Goal: Information Seeking & Learning: Learn about a topic

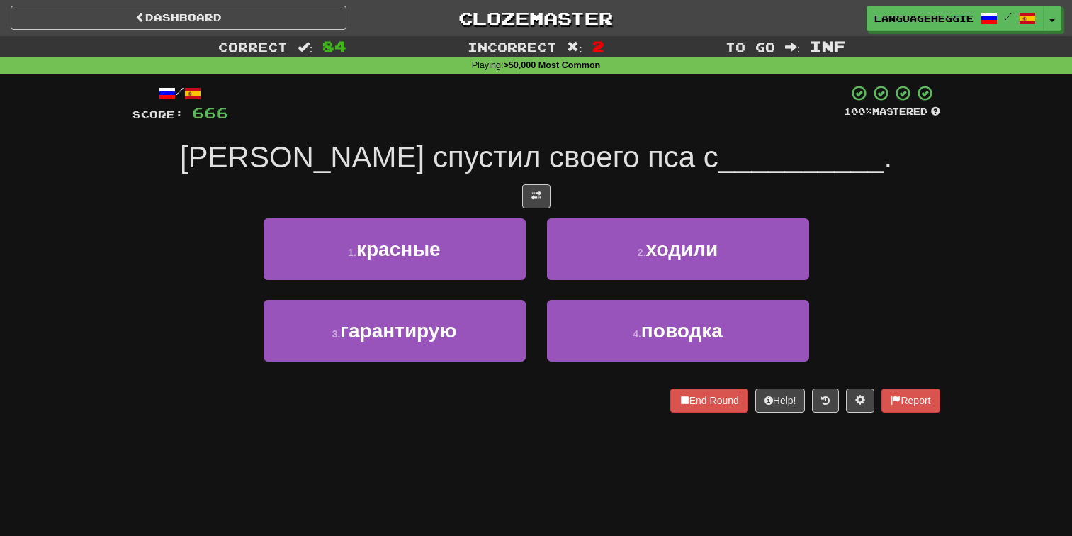
scroll to position [6, 0]
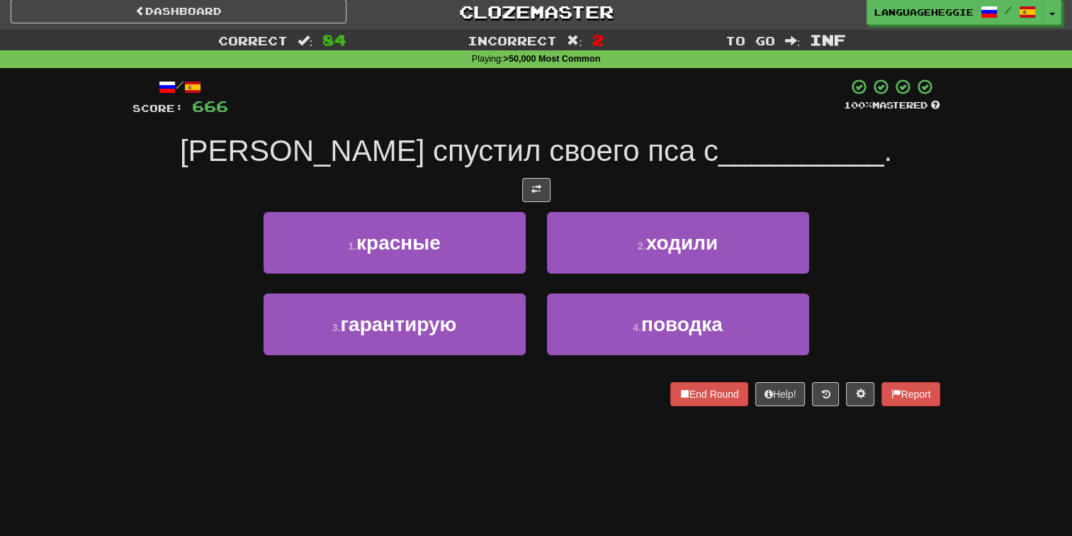
click at [490, 86] on div at bounding box center [536, 97] width 616 height 39
click at [490, 85] on div at bounding box center [536, 97] width 616 height 39
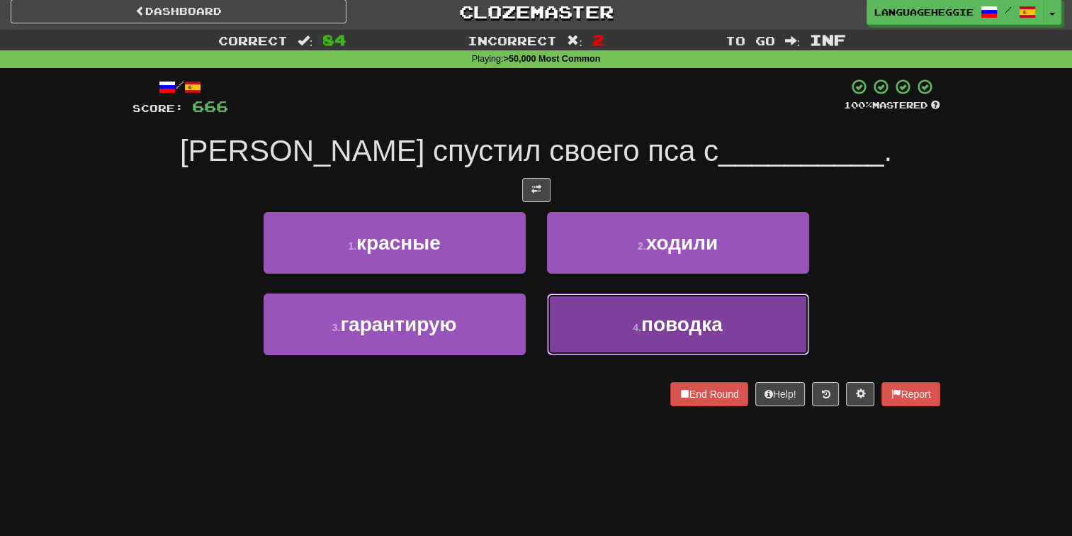
drag, startPoint x: 575, startPoint y: 330, endPoint x: 572, endPoint y: 317, distance: 13.9
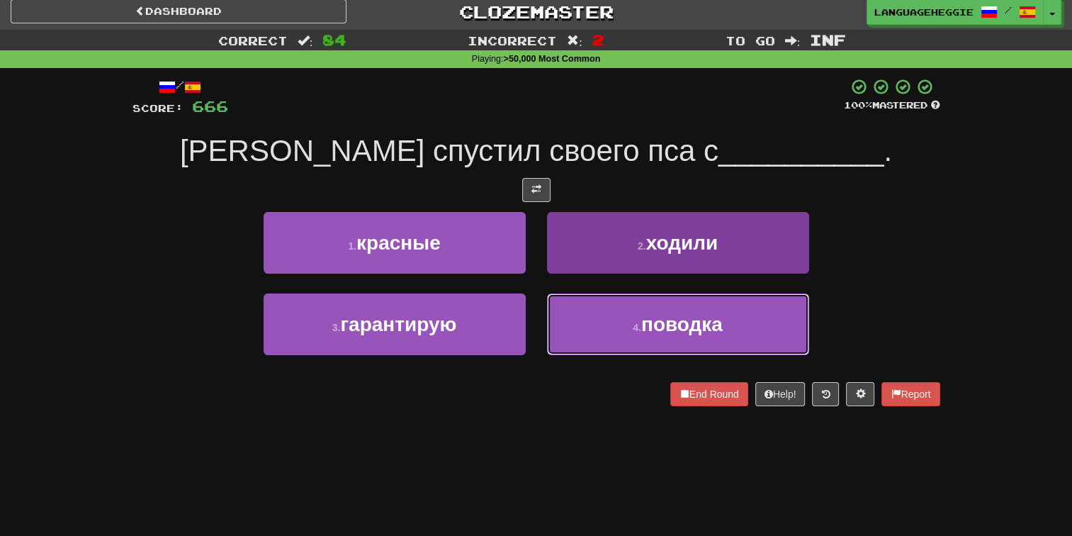
click at [575, 329] on button "4 . поводка" at bounding box center [678, 324] width 262 height 62
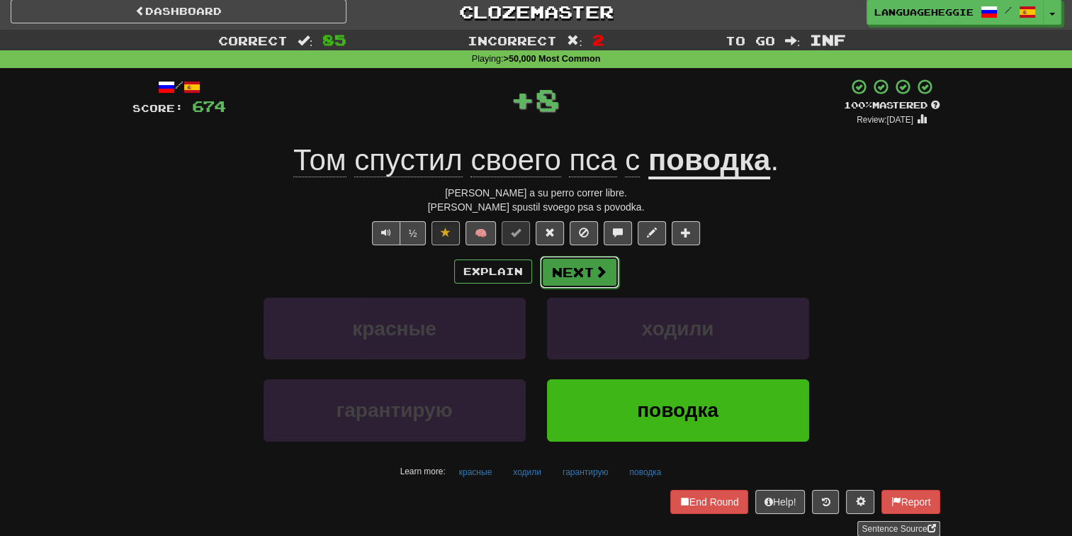
click at [551, 278] on button "Next" at bounding box center [579, 272] width 79 height 33
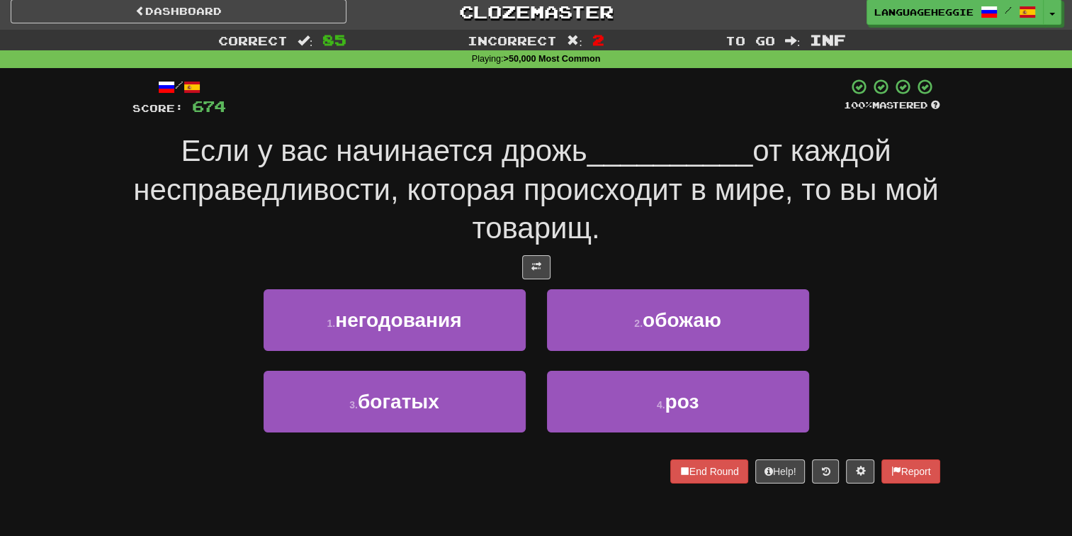
click at [592, 142] on span "__________" at bounding box center [670, 150] width 166 height 33
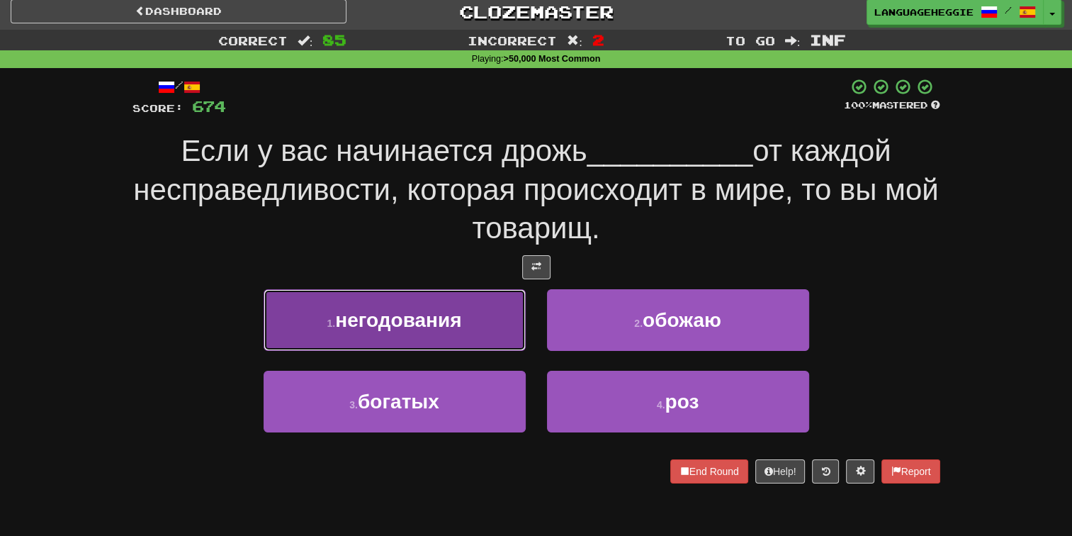
click at [439, 329] on button "1 . негодования" at bounding box center [395, 320] width 262 height 62
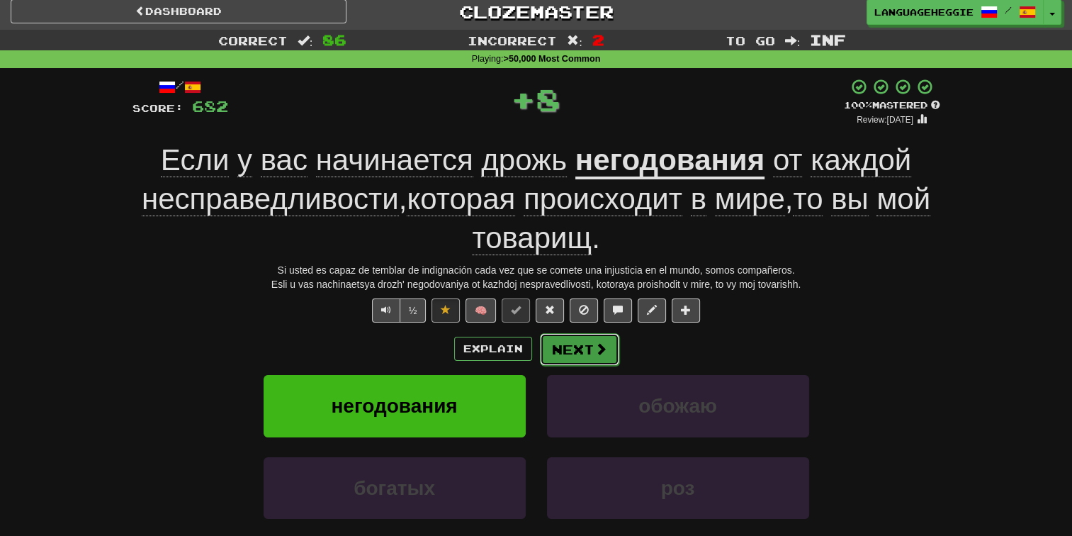
click at [550, 335] on button "Next" at bounding box center [579, 349] width 79 height 33
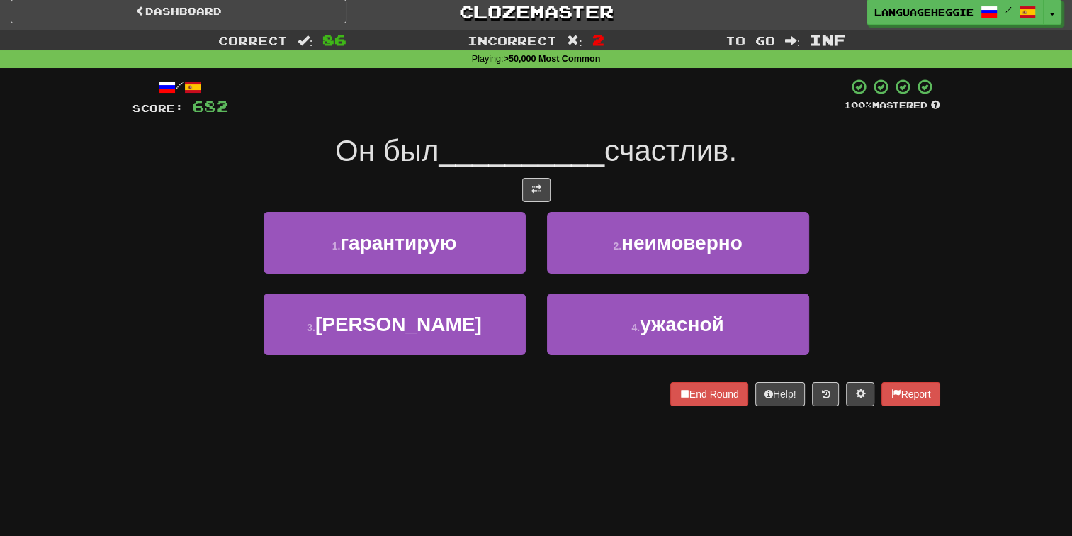
click at [581, 150] on span "__________" at bounding box center [522, 150] width 166 height 33
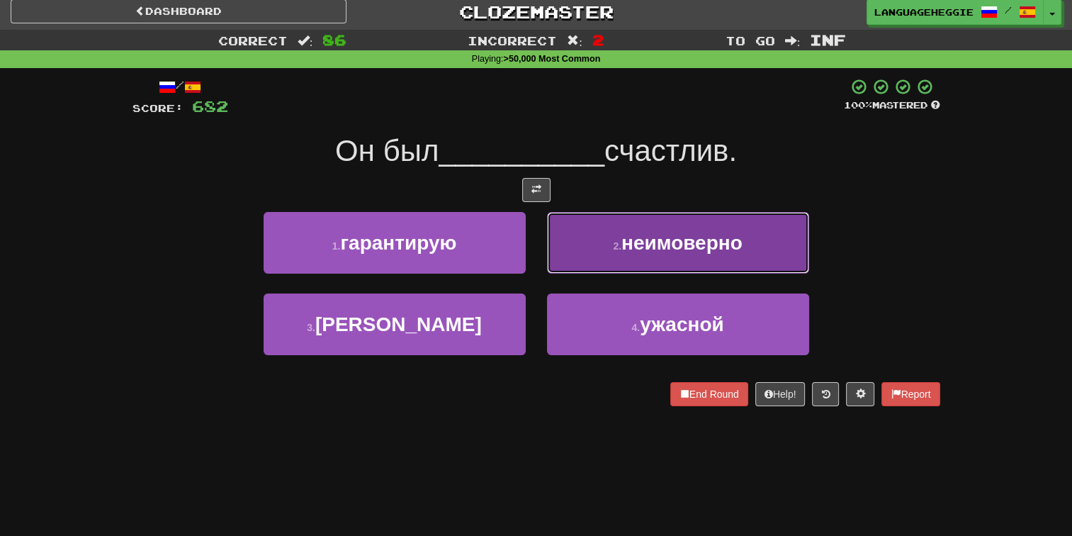
click at [600, 259] on button "2 . неимоверно" at bounding box center [678, 243] width 262 height 62
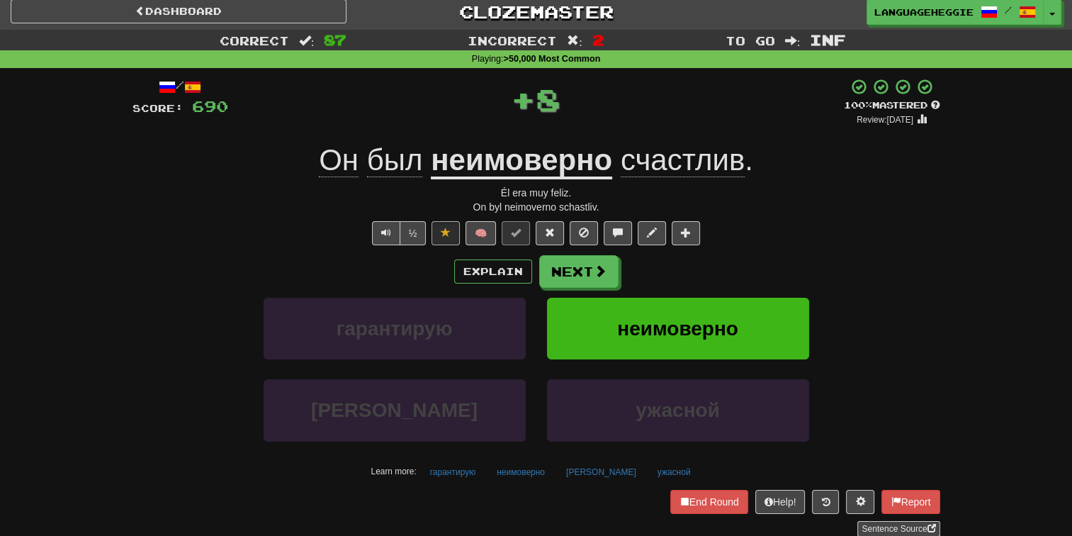
click at [440, 167] on u "неимоверно" at bounding box center [521, 161] width 181 height 36
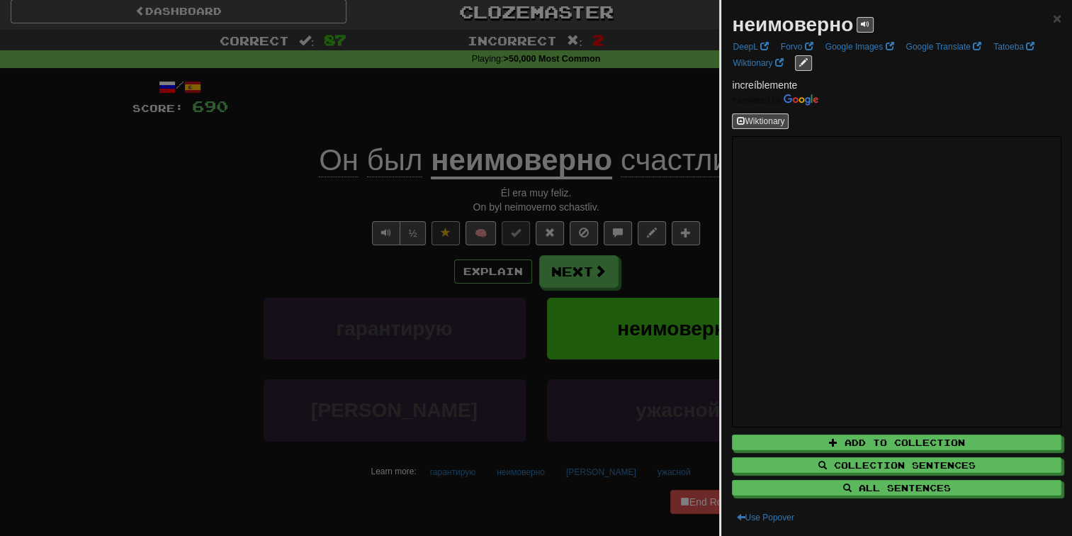
click at [470, 128] on div at bounding box center [536, 268] width 1072 height 536
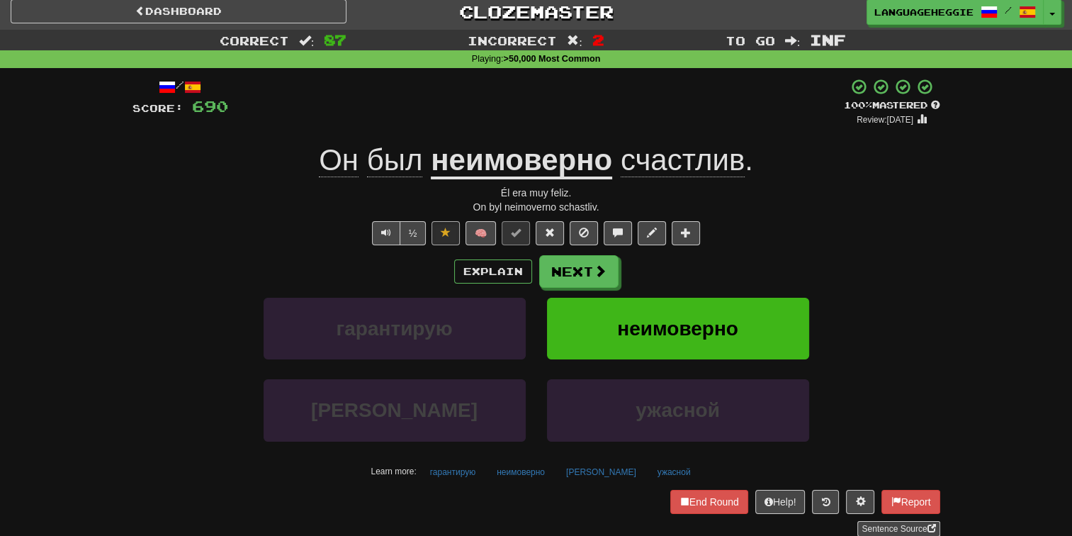
click at [459, 158] on u "неимоверно" at bounding box center [521, 161] width 181 height 36
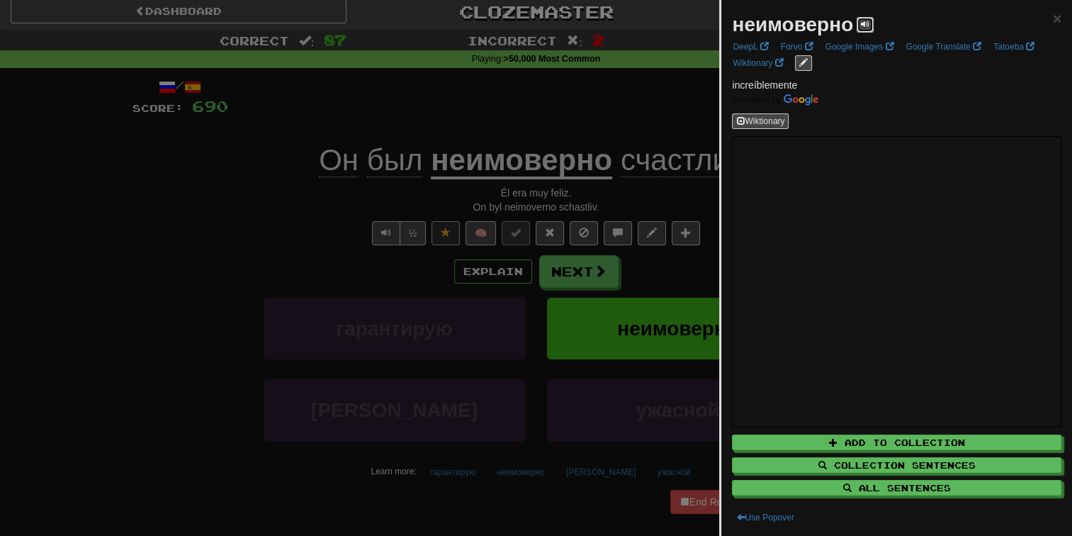
click at [865, 22] on span at bounding box center [865, 24] width 9 height 9
click at [460, 109] on div at bounding box center [536, 268] width 1072 height 536
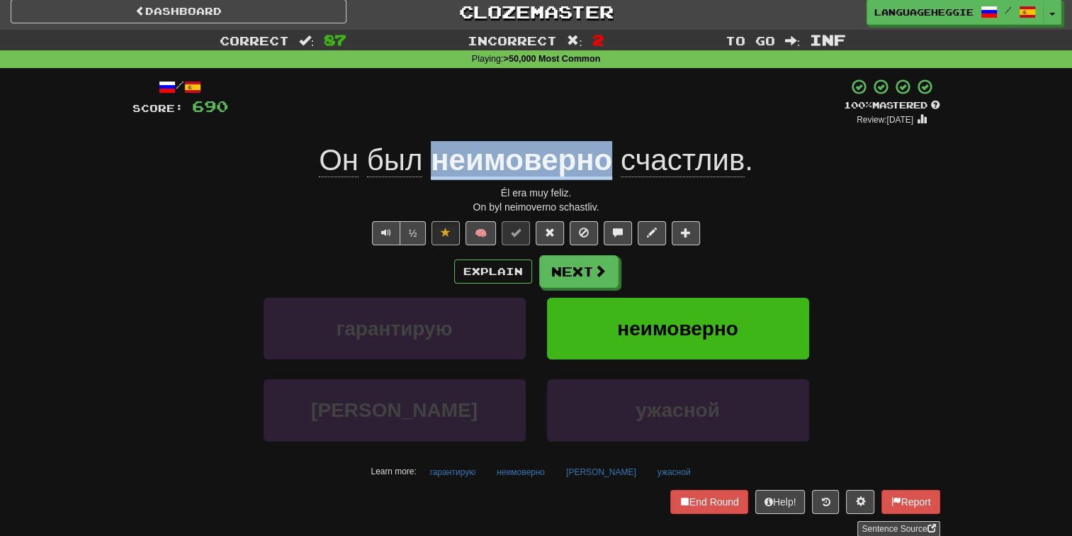
drag, startPoint x: 443, startPoint y: 164, endPoint x: 606, endPoint y: 162, distance: 162.9
click at [606, 162] on div "Он был неимоверно счастлив ." at bounding box center [536, 160] width 808 height 39
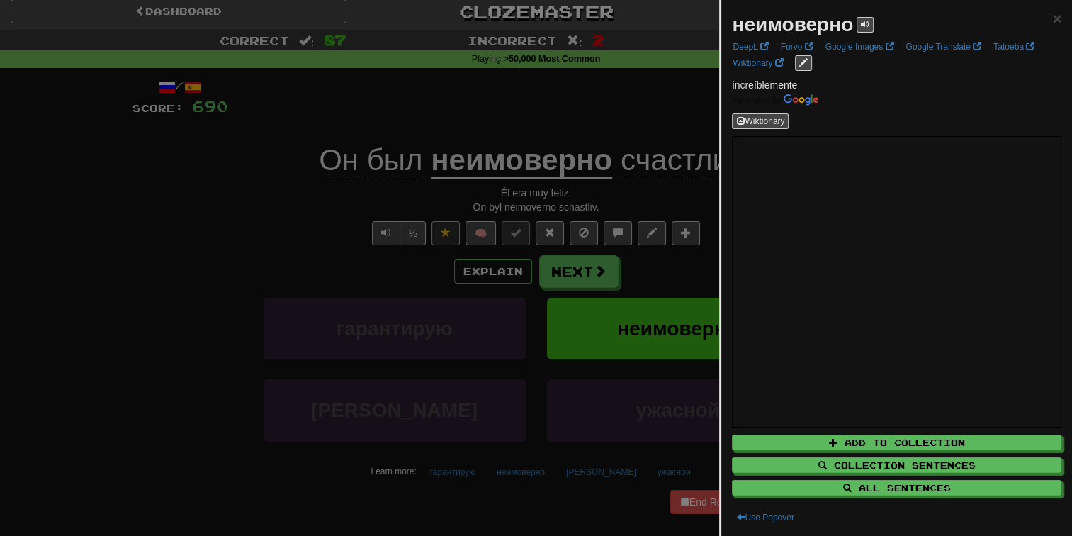
drag, startPoint x: 592, startPoint y: 150, endPoint x: 558, endPoint y: 107, distance: 55.0
click at [558, 107] on div at bounding box center [536, 268] width 1072 height 536
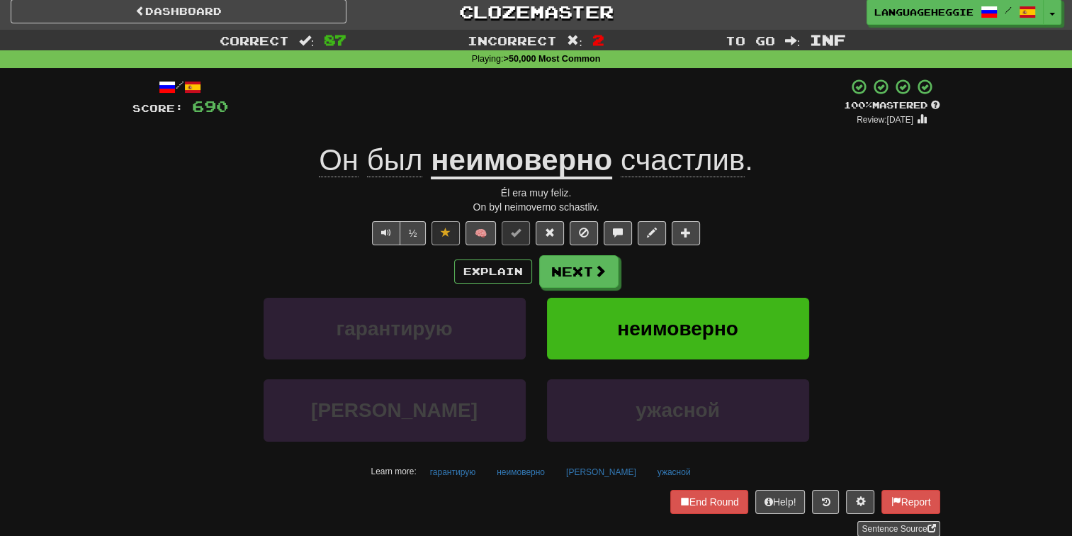
click at [561, 152] on u "неимоверно" at bounding box center [521, 161] width 181 height 36
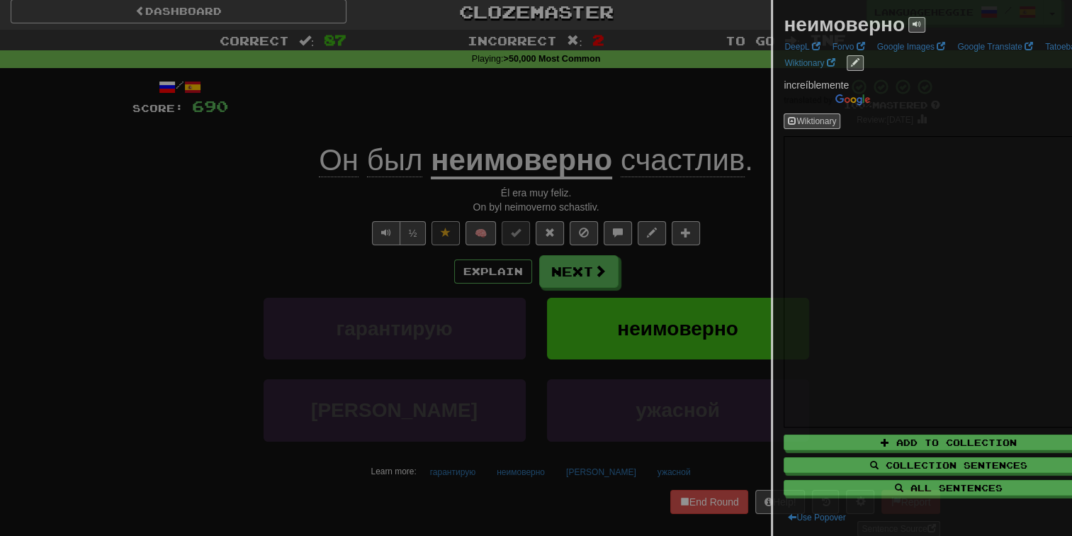
click at [584, 283] on div at bounding box center [536, 268] width 1072 height 536
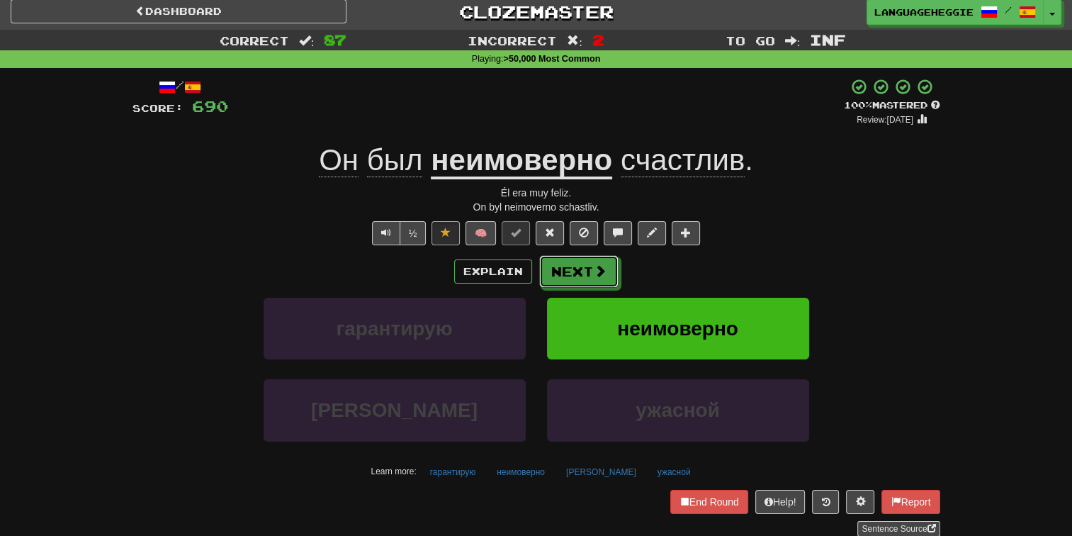
click at [586, 269] on button "Next" at bounding box center [578, 271] width 79 height 33
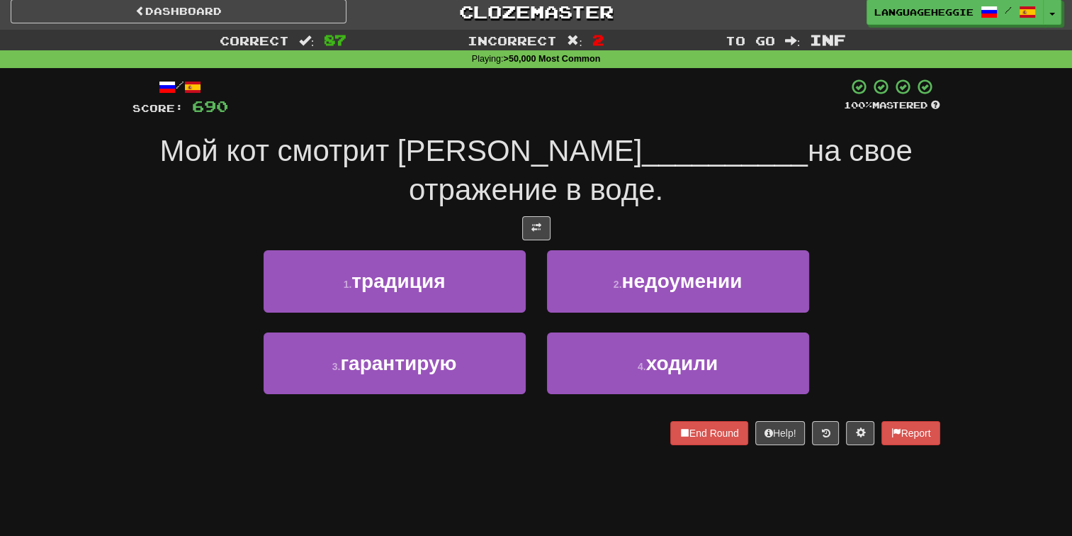
click at [623, 139] on span "на свое отражение в воде." at bounding box center [661, 170] width 504 height 72
click at [621, 155] on span "на свое отражение в воде." at bounding box center [661, 170] width 504 height 72
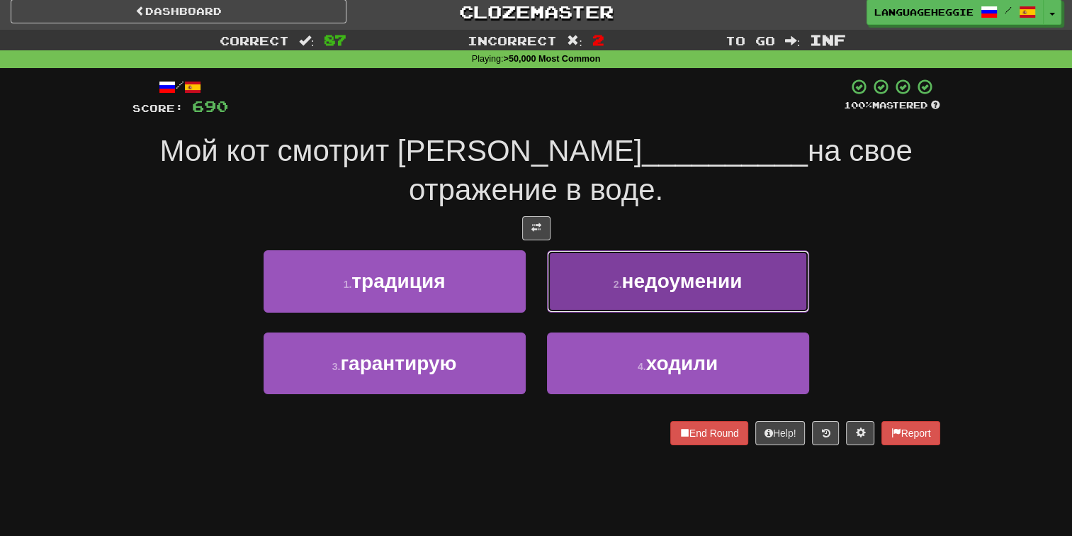
click at [606, 250] on button "2 . недоумении" at bounding box center [678, 281] width 262 height 62
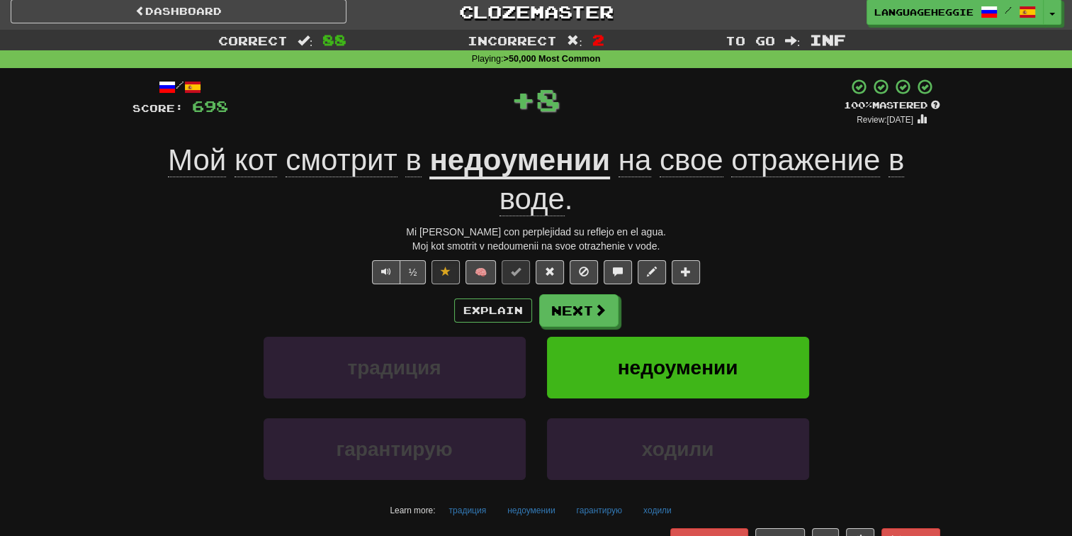
click at [499, 146] on u "недоумении" at bounding box center [519, 161] width 181 height 36
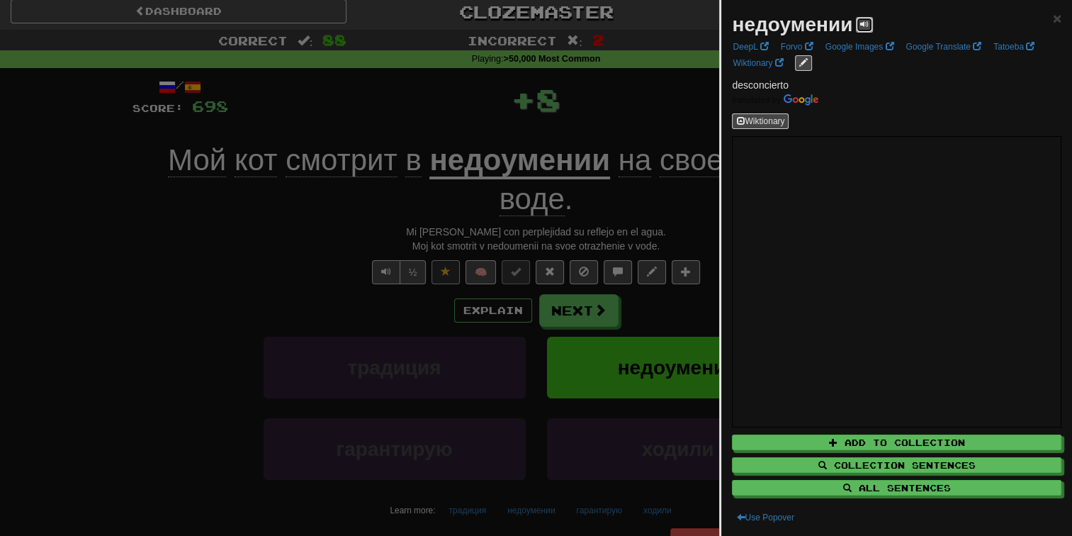
click at [866, 25] on span at bounding box center [864, 24] width 9 height 9
click at [589, 122] on div at bounding box center [536, 268] width 1072 height 536
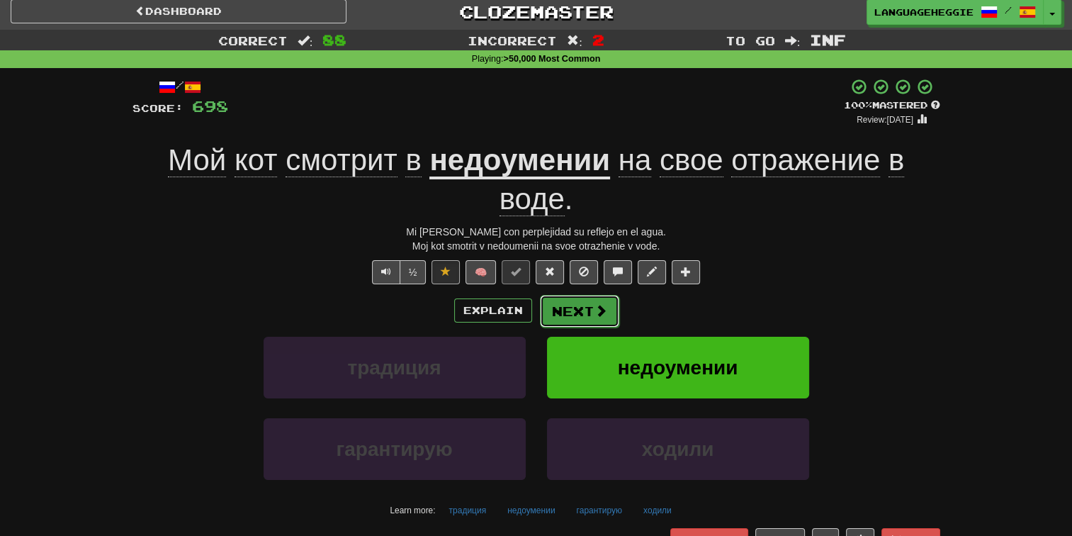
click at [577, 305] on button "Next" at bounding box center [579, 311] width 79 height 33
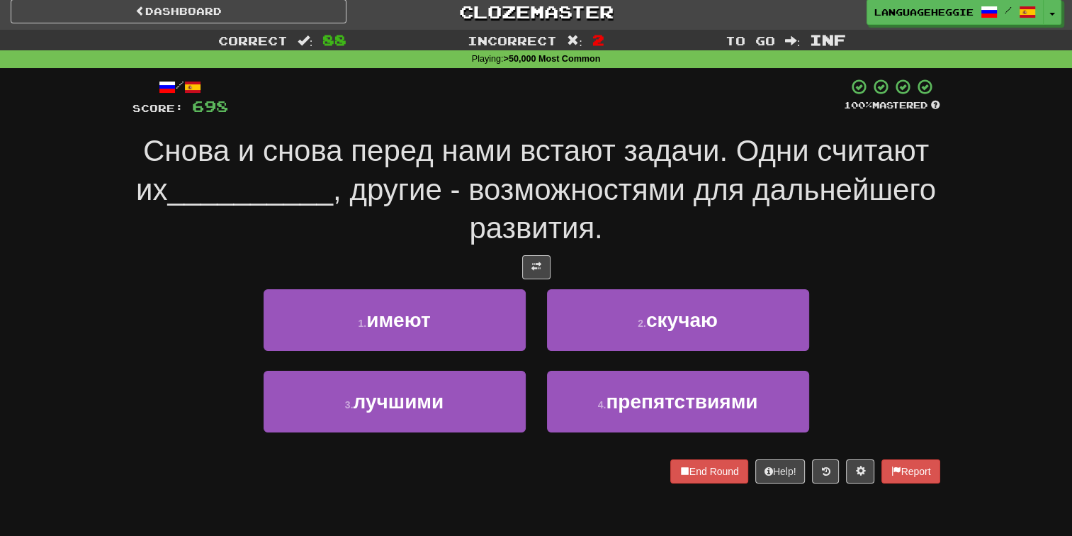
click at [606, 146] on span "Снова и снова перед нами встают задачи. Одни считают их" at bounding box center [532, 170] width 793 height 72
click at [581, 233] on span ", другие - возможностями для дальнейшего развития." at bounding box center [634, 209] width 603 height 72
drag, startPoint x: 581, startPoint y: 233, endPoint x: 842, endPoint y: 217, distance: 261.2
click at [842, 217] on div "Снова и снова перед нами встают задачи. Одни считают их __________ , другие - в…" at bounding box center [536, 190] width 808 height 116
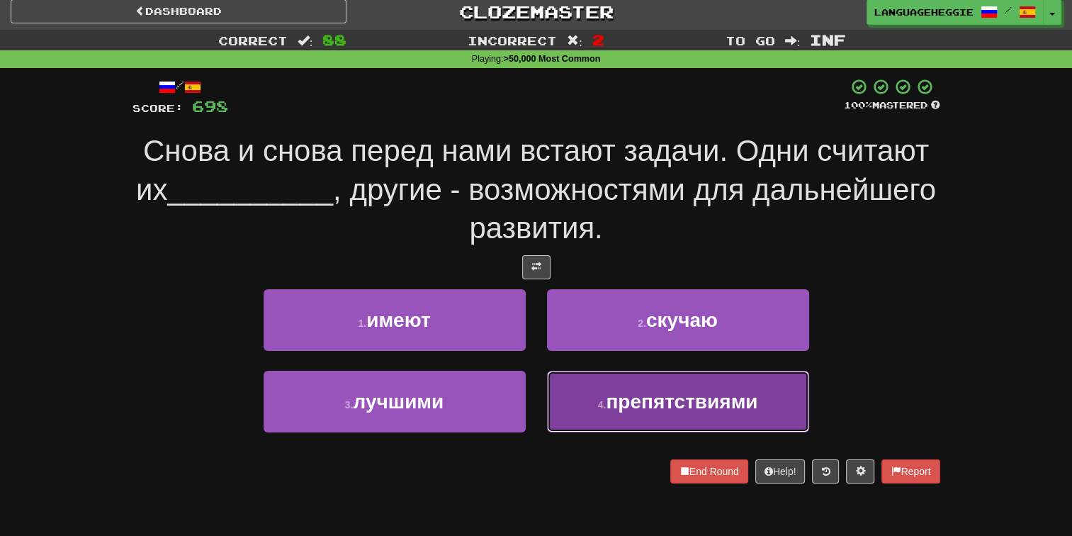
click at [659, 405] on span "препятствиями" at bounding box center [682, 401] width 152 height 22
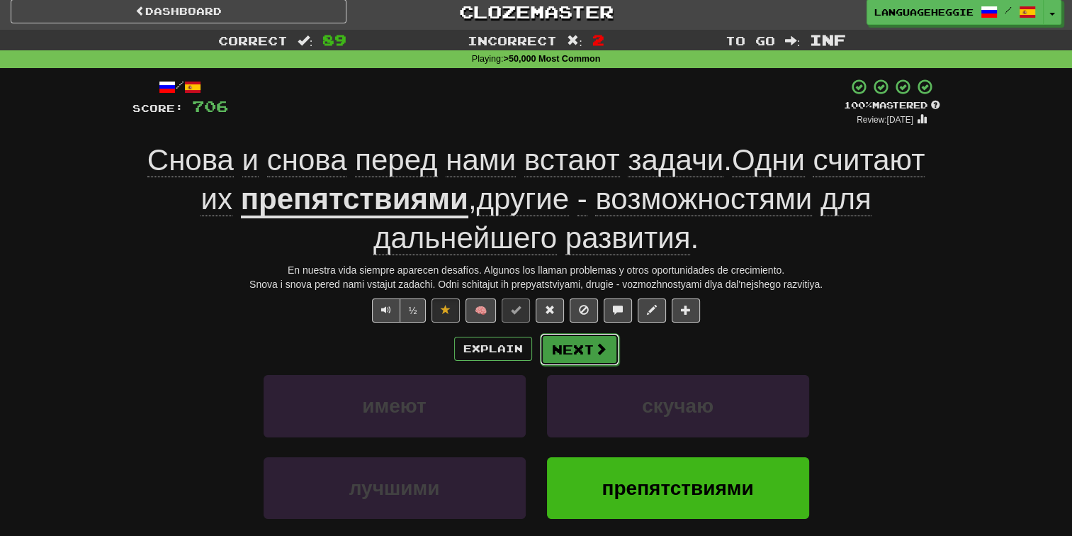
click at [597, 347] on span at bounding box center [600, 348] width 13 height 13
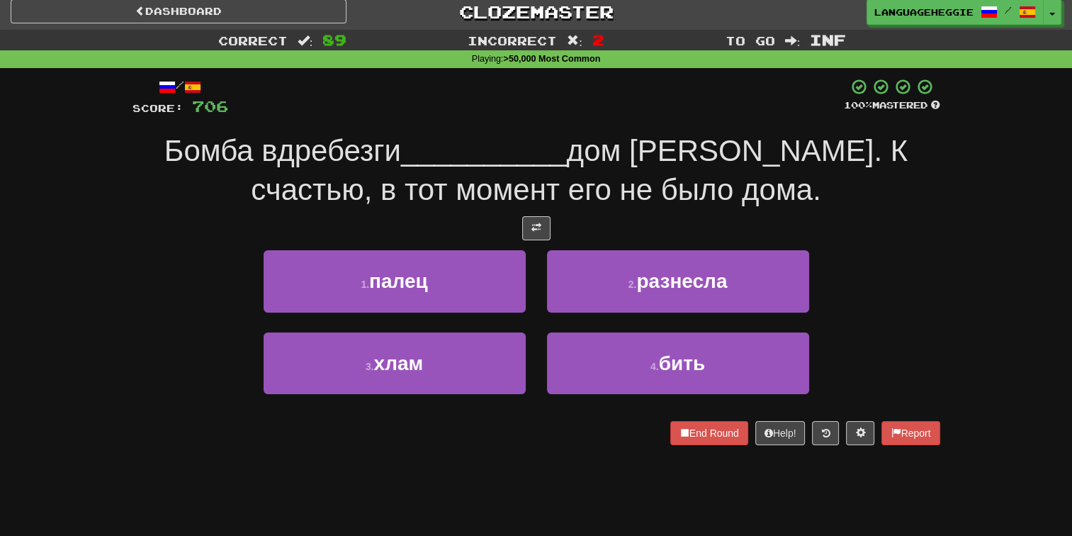
click at [627, 153] on span "дом [PERSON_NAME]. К счастью, в тот момент его не было дома." at bounding box center [579, 170] width 657 height 72
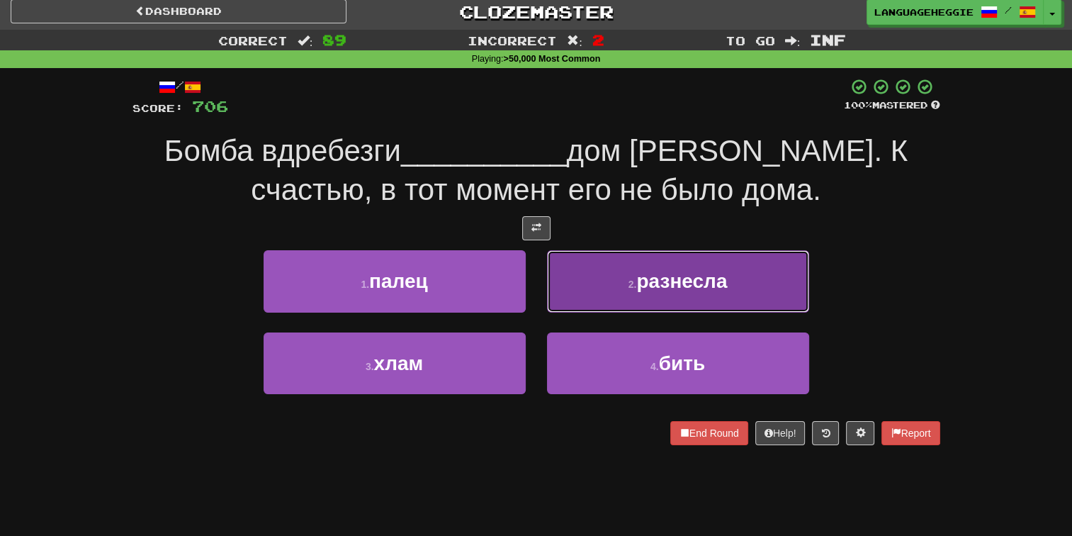
click at [595, 295] on button "2 . разнесла" at bounding box center [678, 281] width 262 height 62
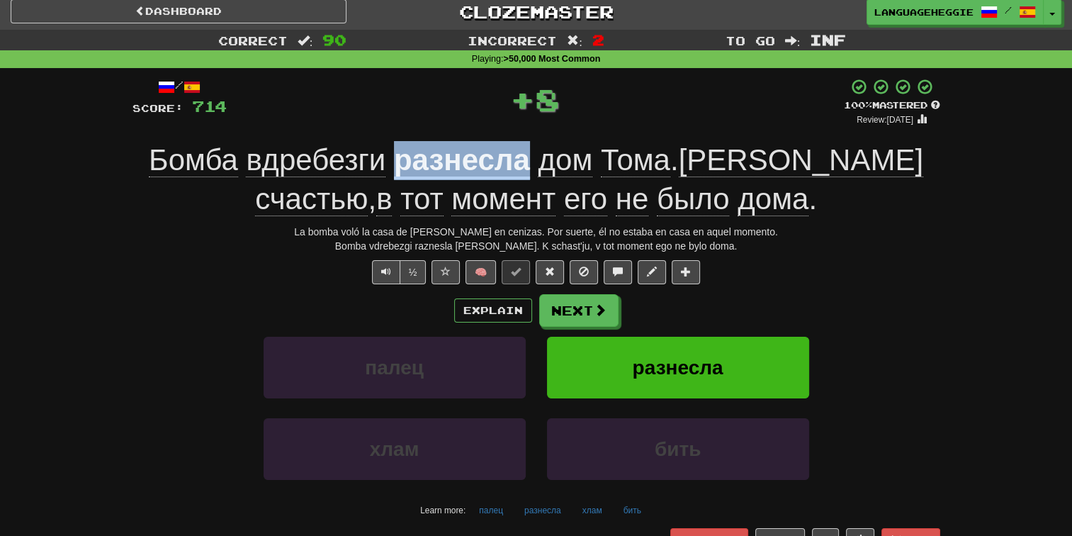
drag, startPoint x: 422, startPoint y: 154, endPoint x: 530, endPoint y: 147, distance: 107.9
click at [530, 147] on u "разнесла" at bounding box center [462, 161] width 136 height 36
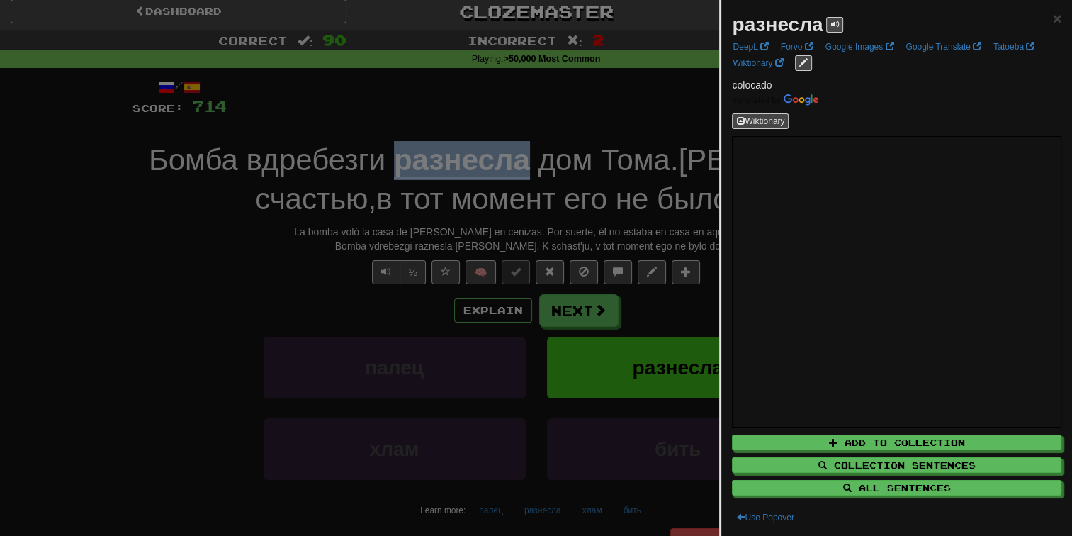
copy u "разнесла"
click at [524, 73] on div at bounding box center [536, 268] width 1072 height 536
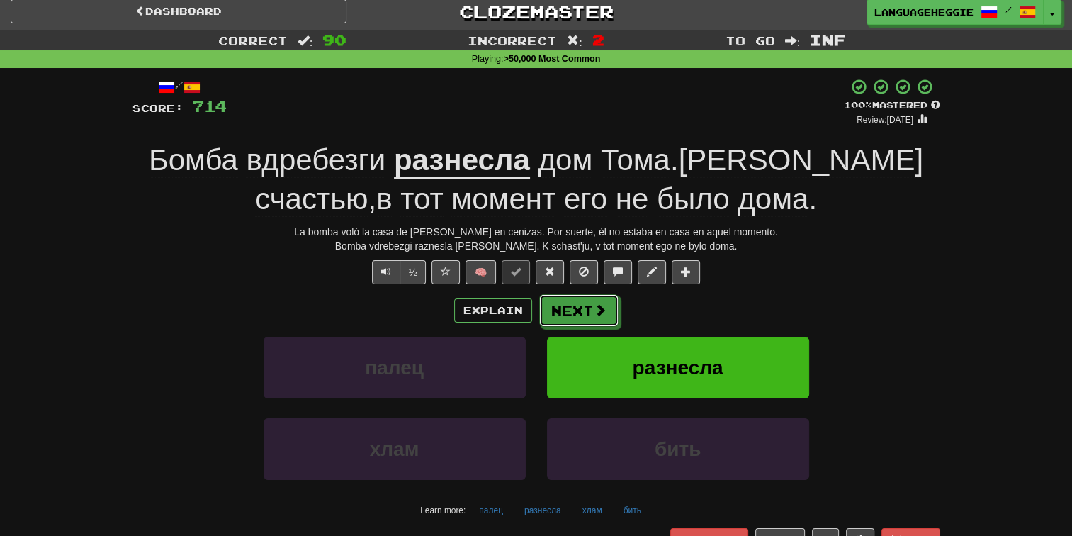
click at [553, 296] on button "Next" at bounding box center [578, 310] width 79 height 33
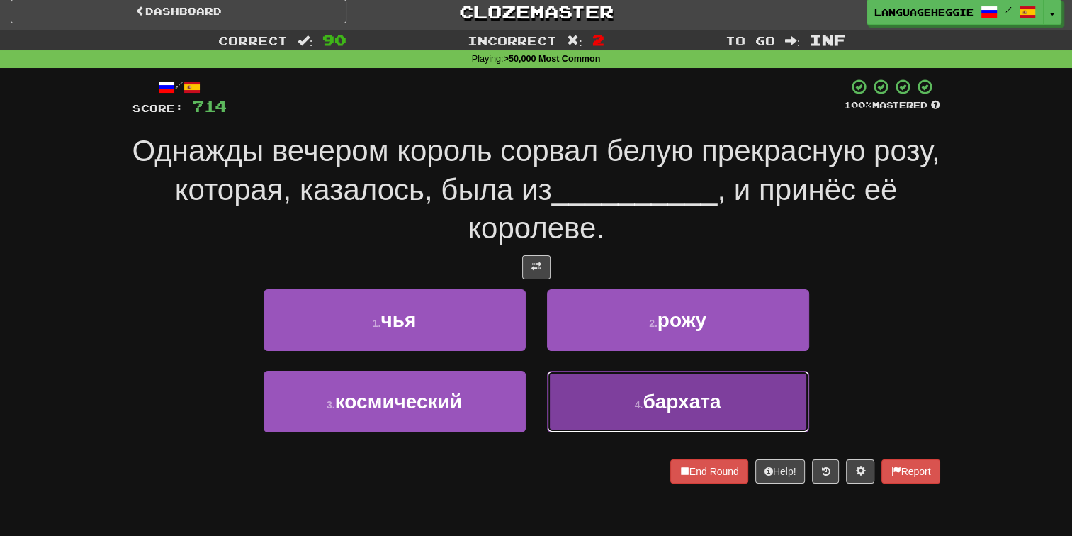
drag, startPoint x: 581, startPoint y: 389, endPoint x: 574, endPoint y: 324, distance: 64.9
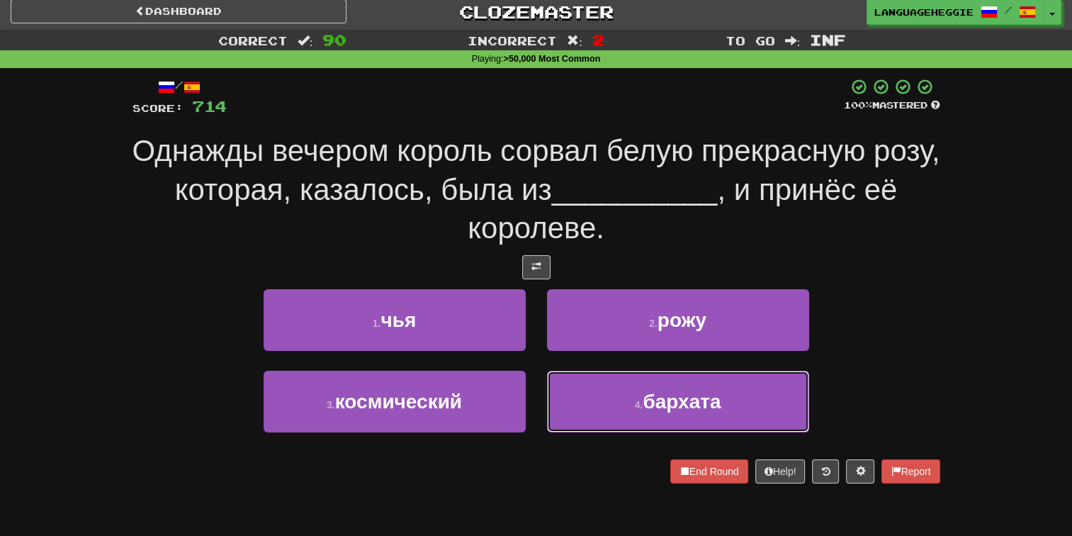
click at [581, 388] on button "4 . бархата" at bounding box center [678, 402] width 262 height 62
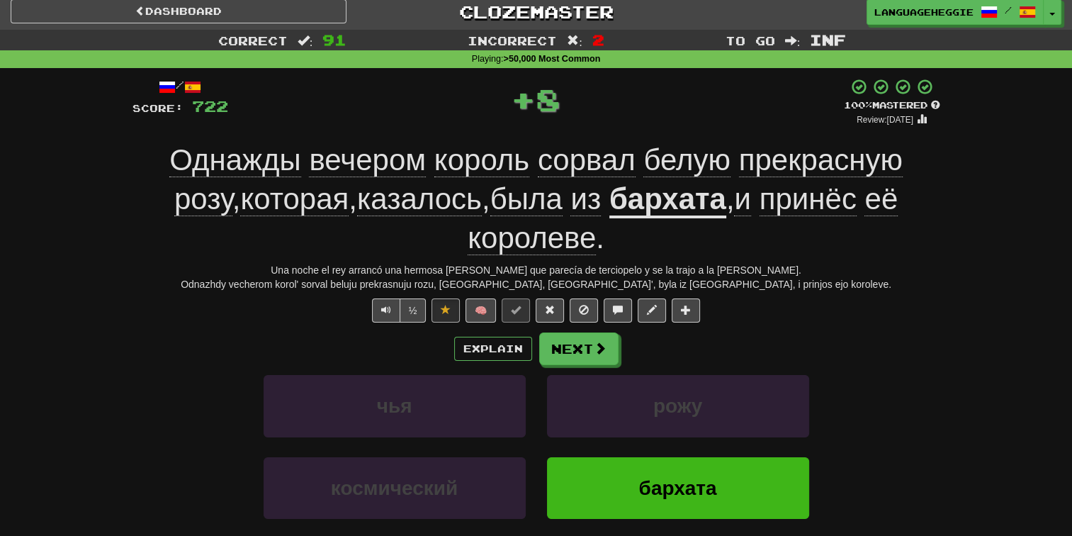
click at [609, 203] on u "бархата" at bounding box center [667, 200] width 117 height 36
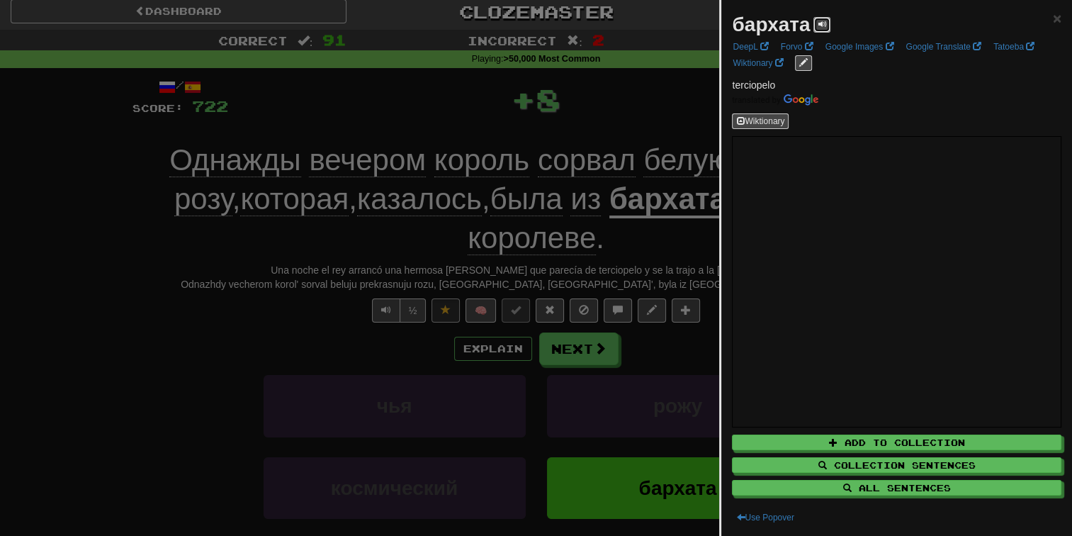
click at [825, 23] on button at bounding box center [821, 25] width 17 height 16
click at [706, 106] on div at bounding box center [536, 268] width 1072 height 536
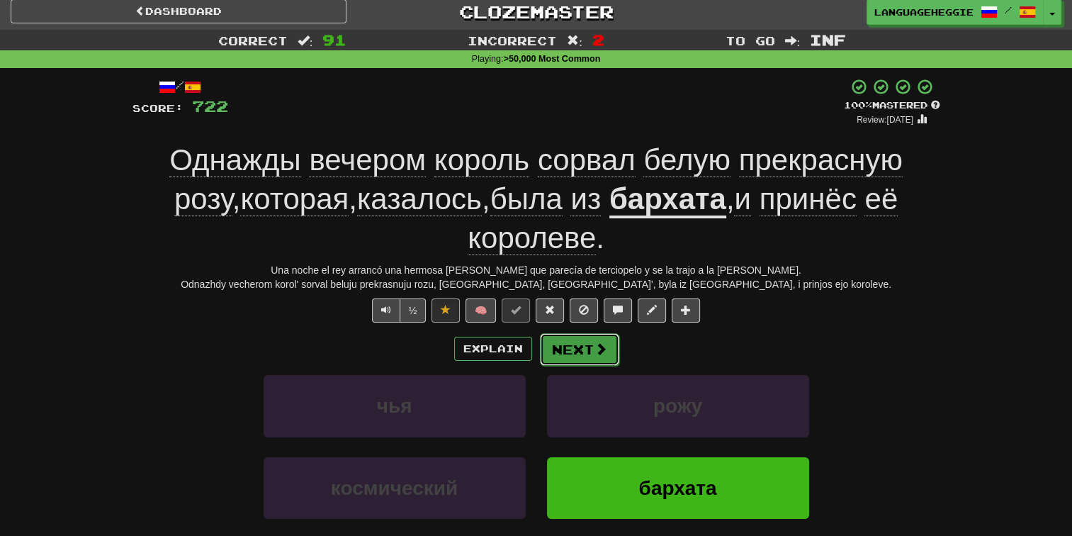
click at [599, 349] on span at bounding box center [600, 348] width 13 height 13
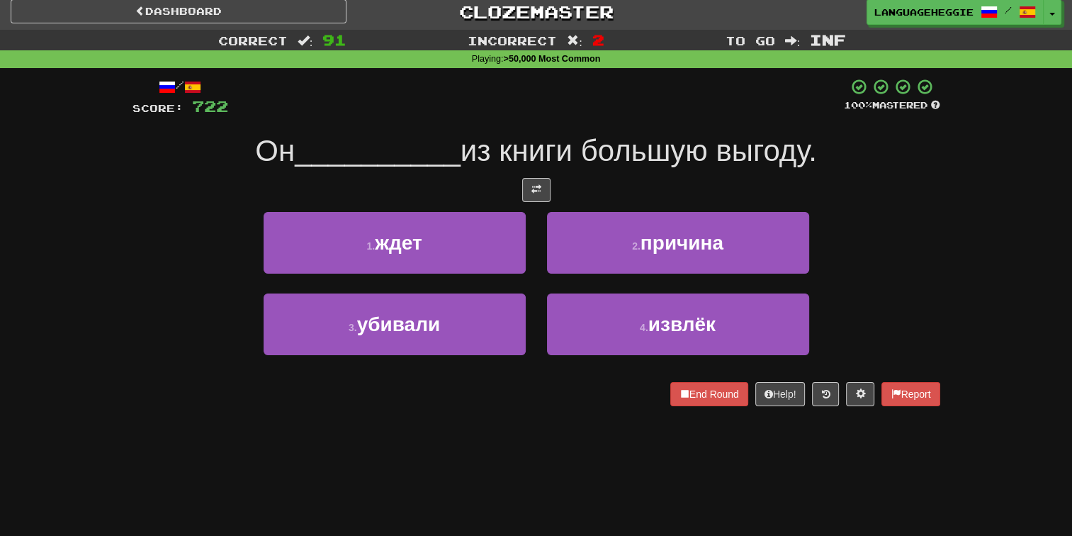
click at [672, 98] on div at bounding box center [536, 97] width 616 height 39
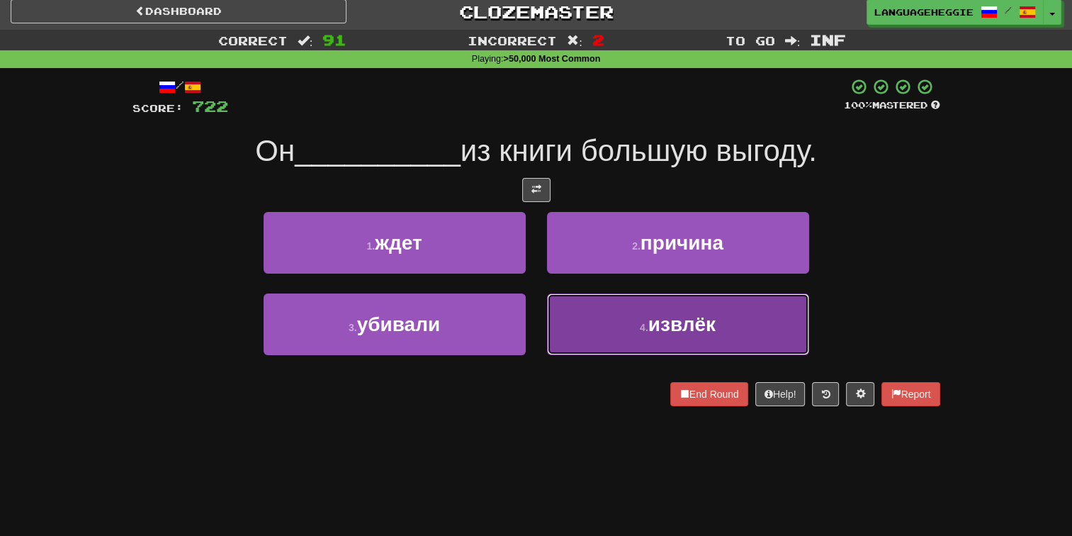
click at [625, 315] on button "4 . извлёк" at bounding box center [678, 324] width 262 height 62
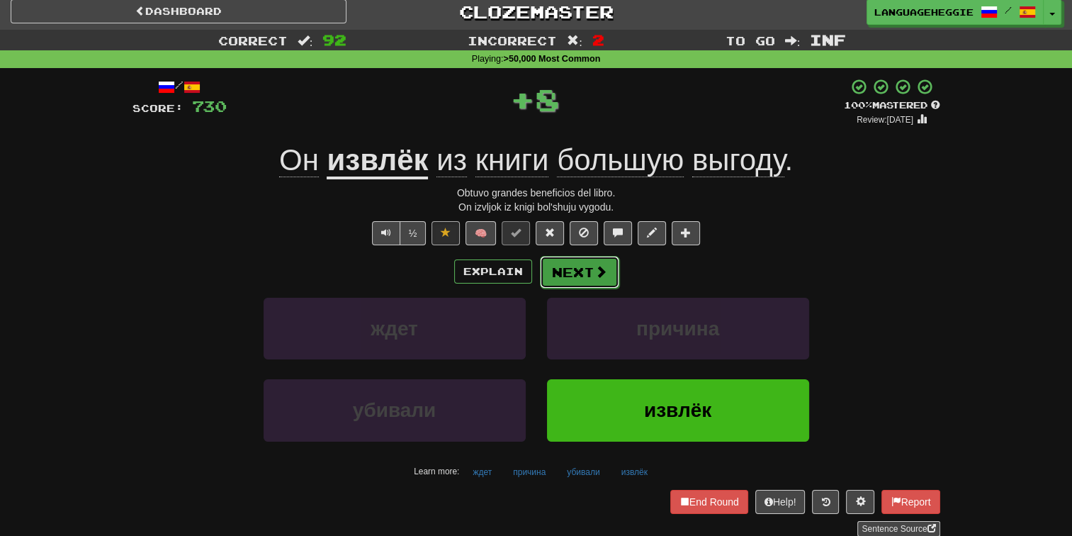
click at [606, 260] on button "Next" at bounding box center [579, 272] width 79 height 33
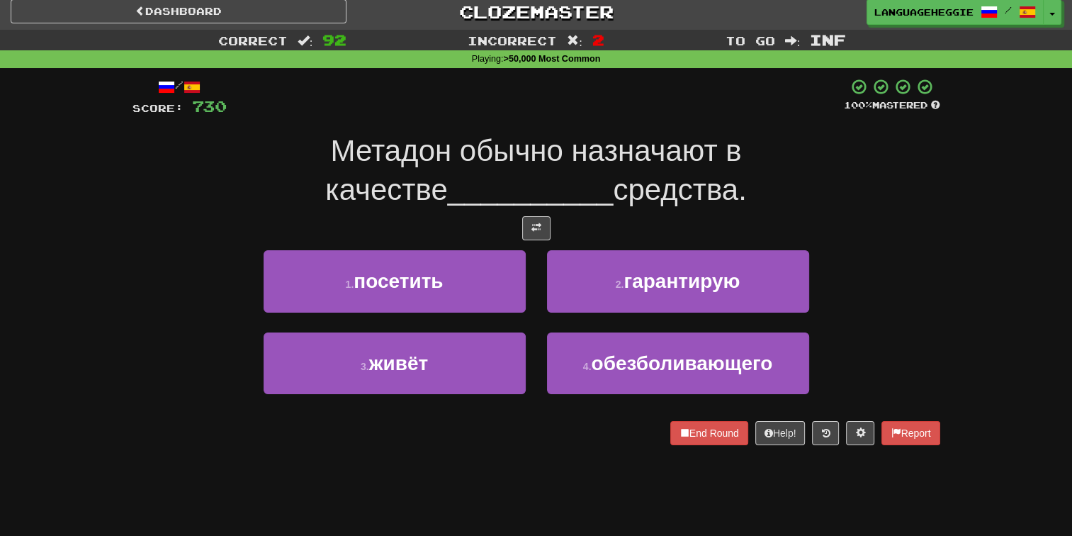
click at [666, 152] on span "Метадон обычно назначают в качестве" at bounding box center [533, 170] width 416 height 72
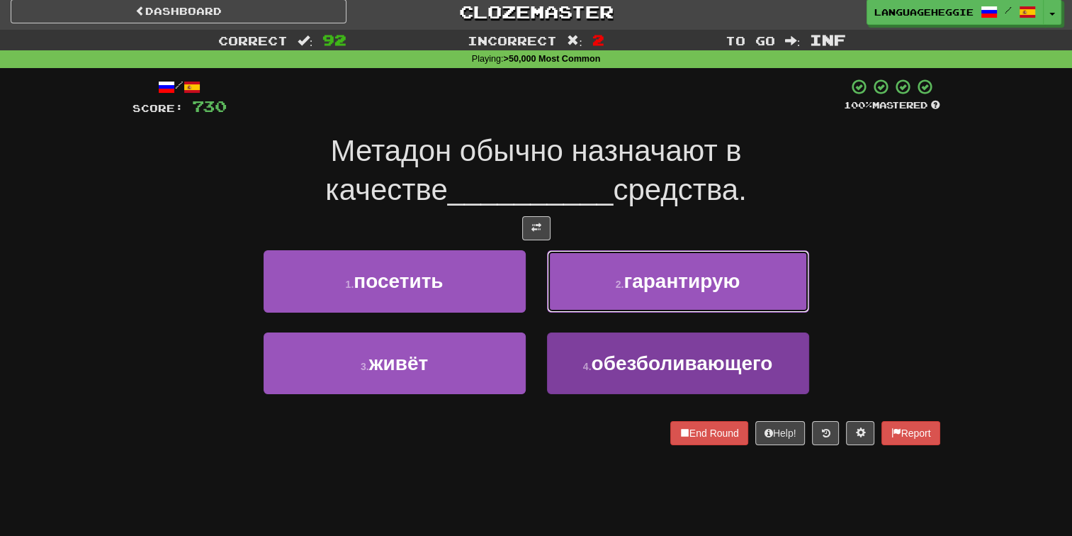
drag, startPoint x: 638, startPoint y: 272, endPoint x: 622, endPoint y: 368, distance: 97.6
click at [622, 368] on div "1 . посетить 2 . гарантирую 3 . живёт 4 . обезболивающего" at bounding box center [536, 332] width 829 height 164
click at [620, 367] on span "обезболивающего" at bounding box center [681, 363] width 181 height 22
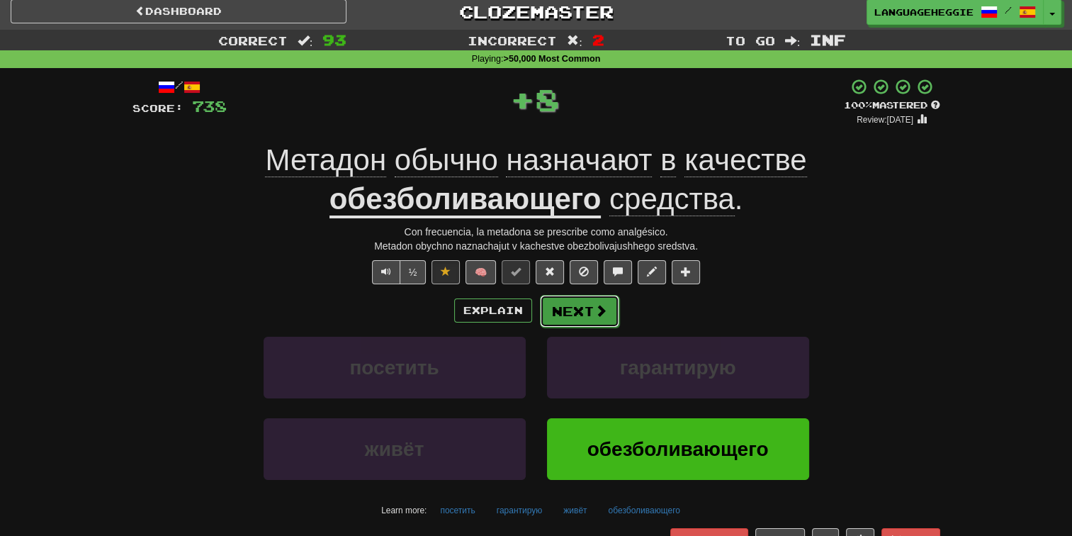
click at [592, 300] on button "Next" at bounding box center [579, 311] width 79 height 33
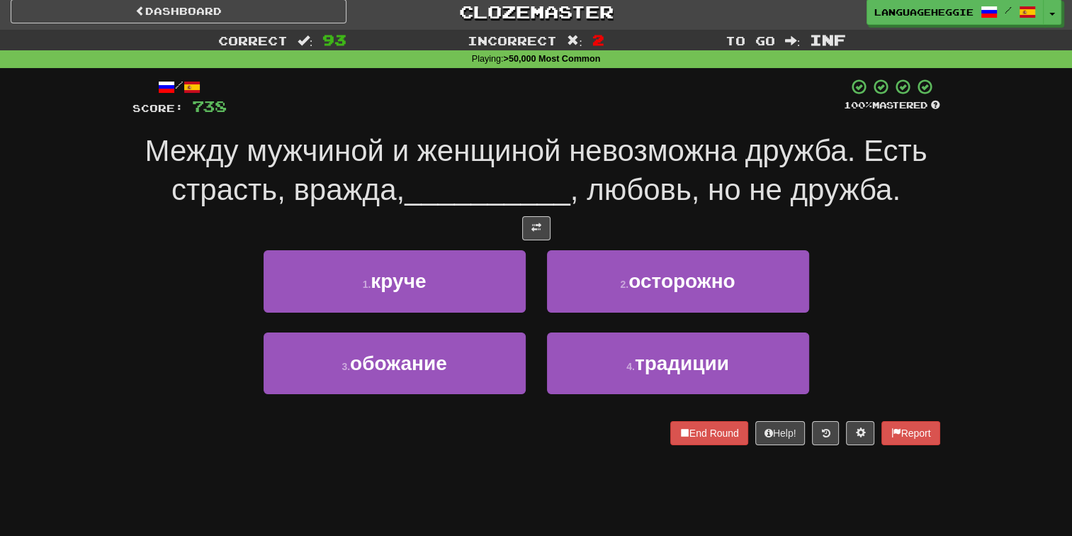
click at [622, 149] on span "Между мужчиной и женщиной невозможна дружба. Есть страсть, вражда," at bounding box center [536, 170] width 782 height 72
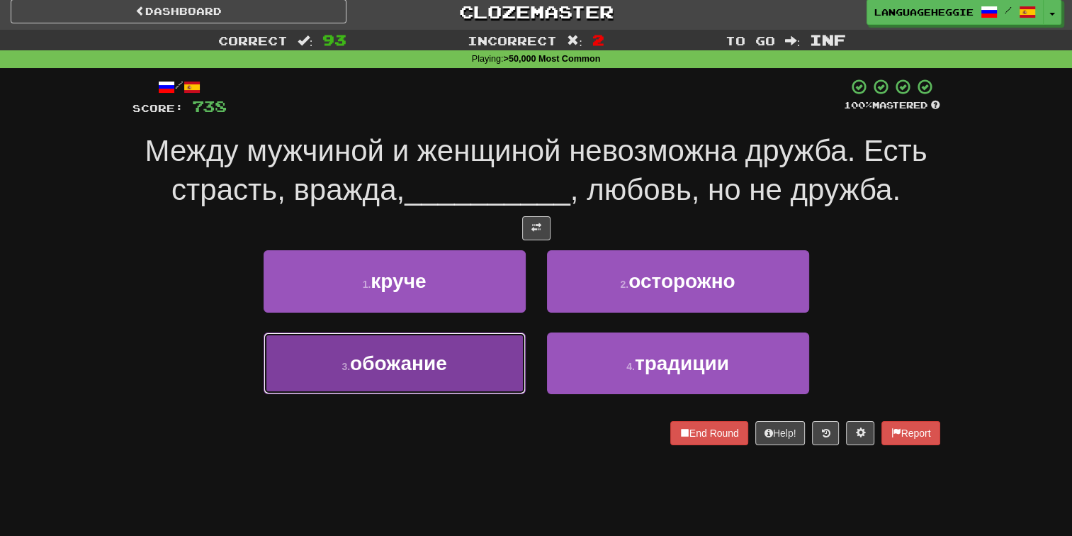
click at [462, 349] on button "3 . обожание" at bounding box center [395, 363] width 262 height 62
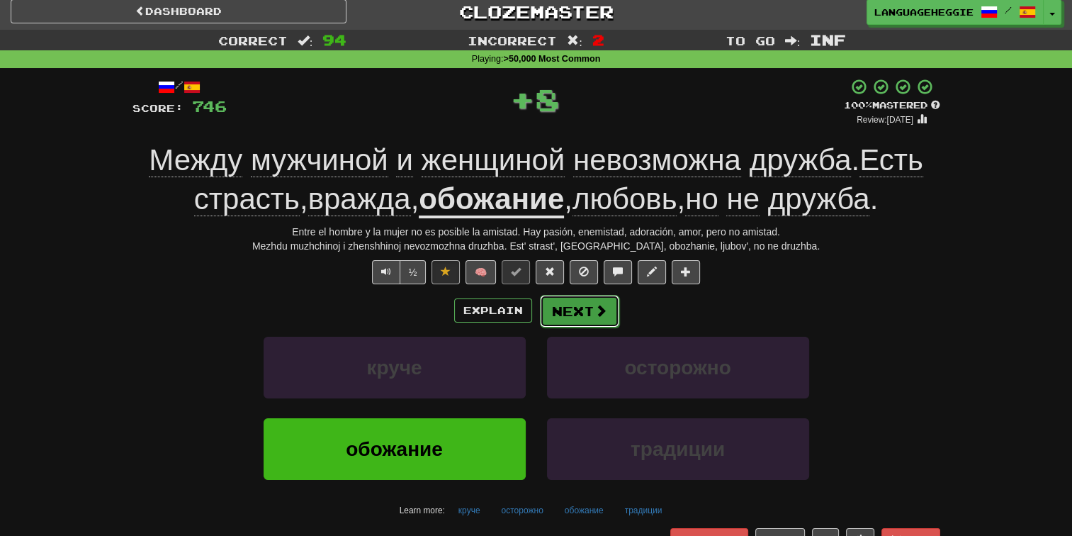
click at [599, 295] on button "Next" at bounding box center [579, 311] width 79 height 33
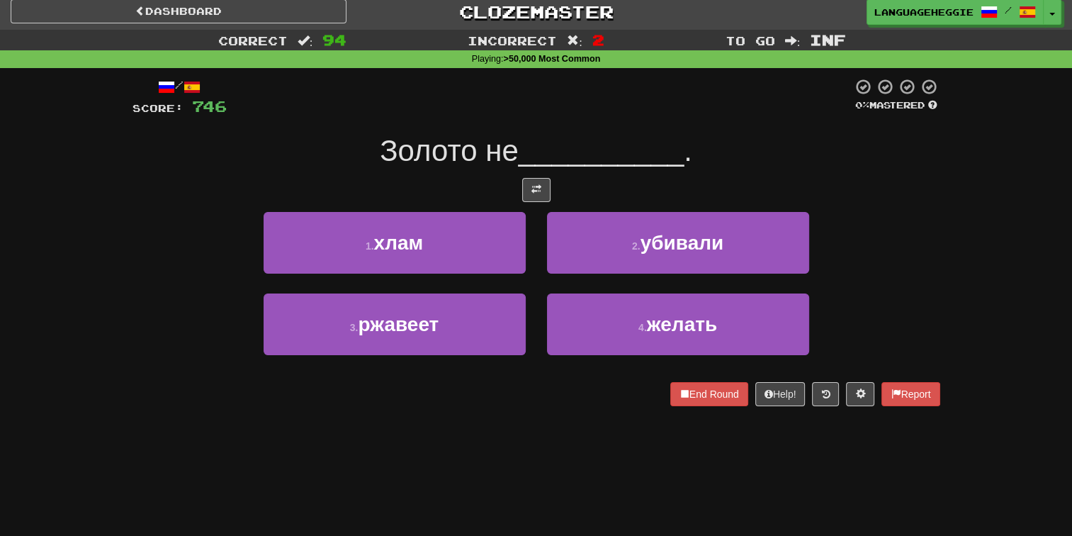
click at [623, 148] on span "__________" at bounding box center [602, 150] width 166 height 33
drag, startPoint x: 623, startPoint y: 148, endPoint x: 577, endPoint y: 142, distance: 46.5
click at [572, 108] on div at bounding box center [540, 97] width 626 height 39
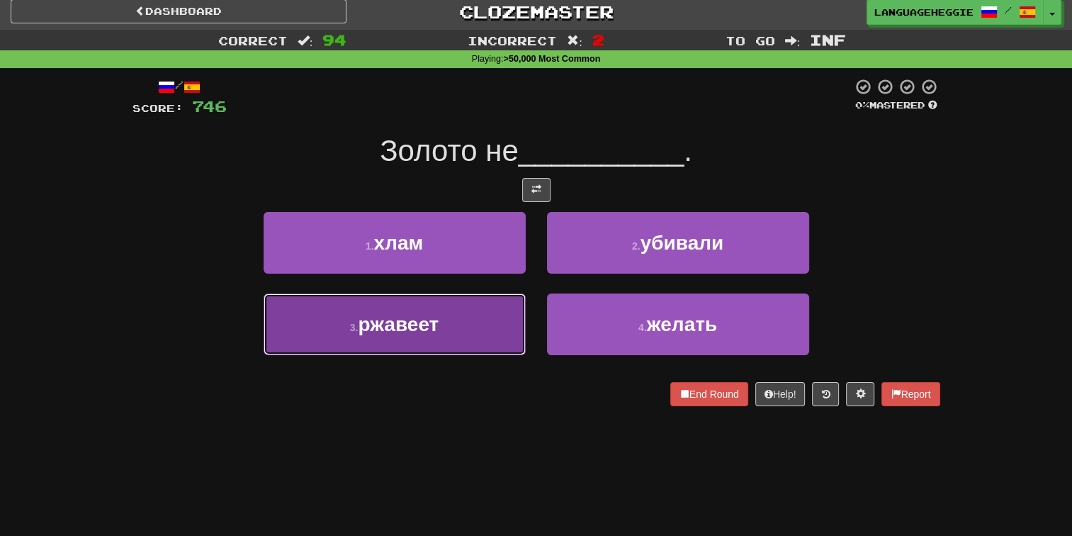
click at [498, 337] on button "3 . ржавеет" at bounding box center [395, 324] width 262 height 62
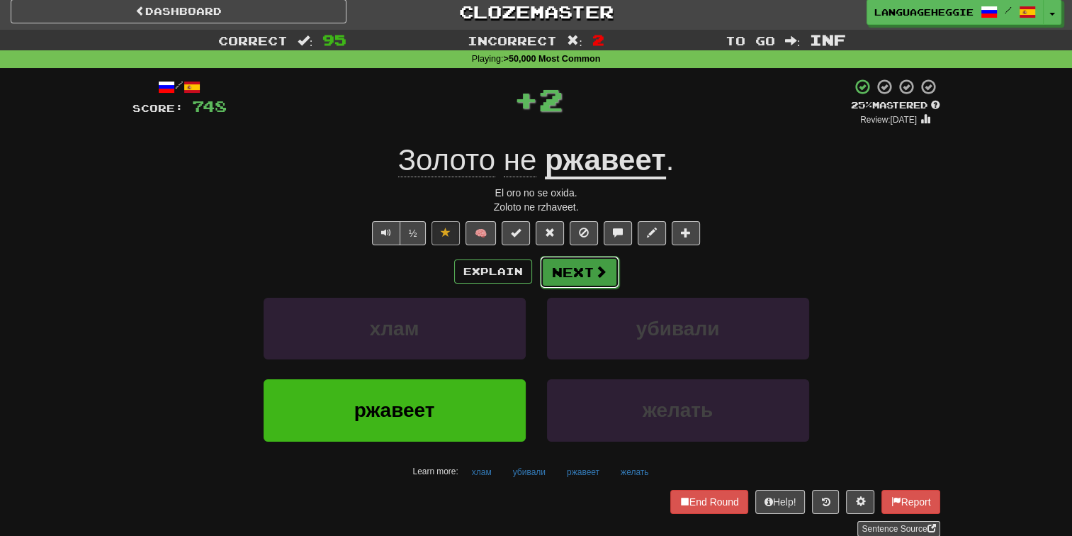
click at [561, 266] on button "Next" at bounding box center [579, 272] width 79 height 33
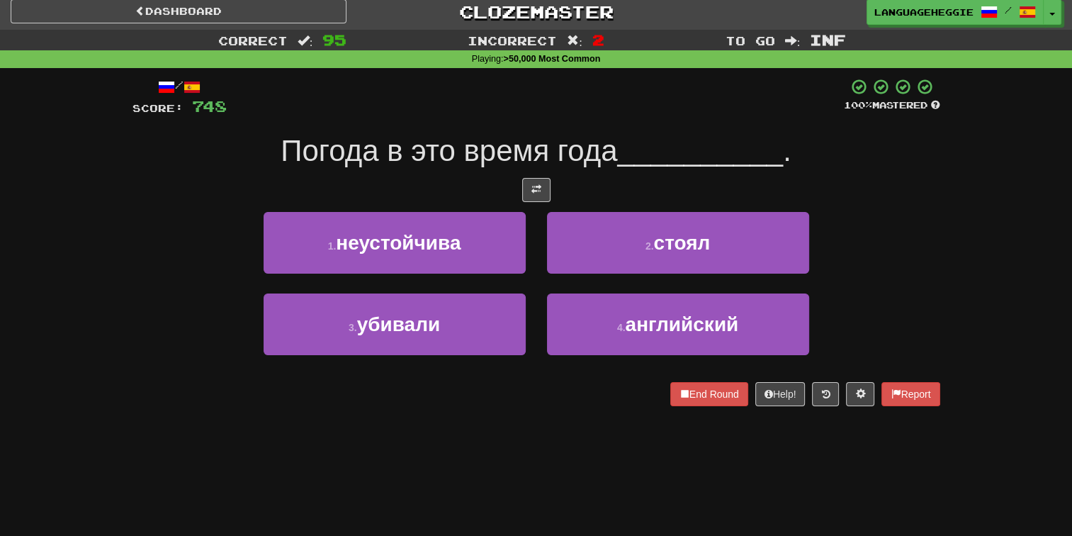
click at [623, 145] on span "__________" at bounding box center [700, 150] width 166 height 33
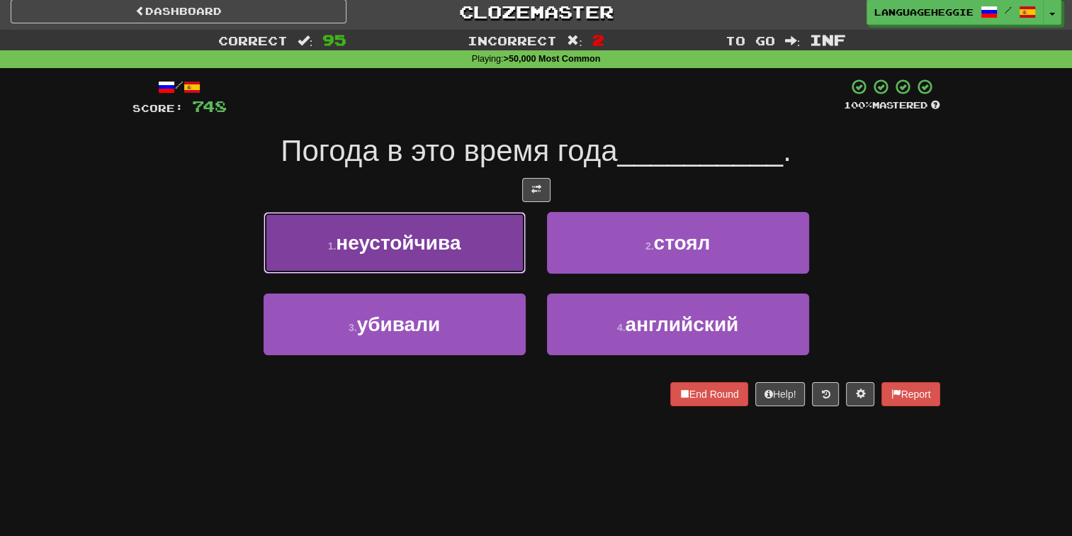
click at [521, 252] on button "1 . неустойчива" at bounding box center [395, 243] width 262 height 62
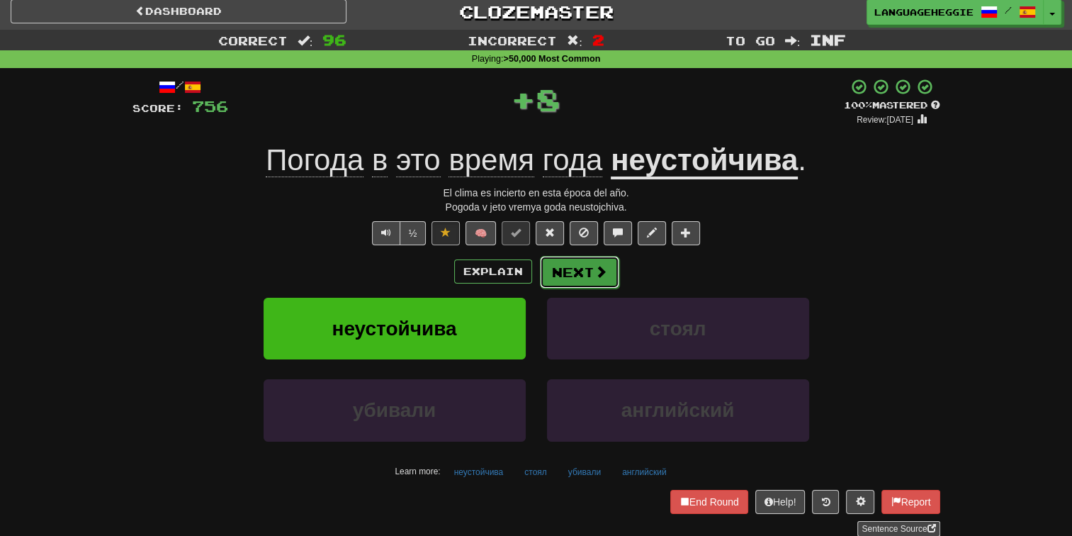
click at [554, 266] on button "Next" at bounding box center [579, 272] width 79 height 33
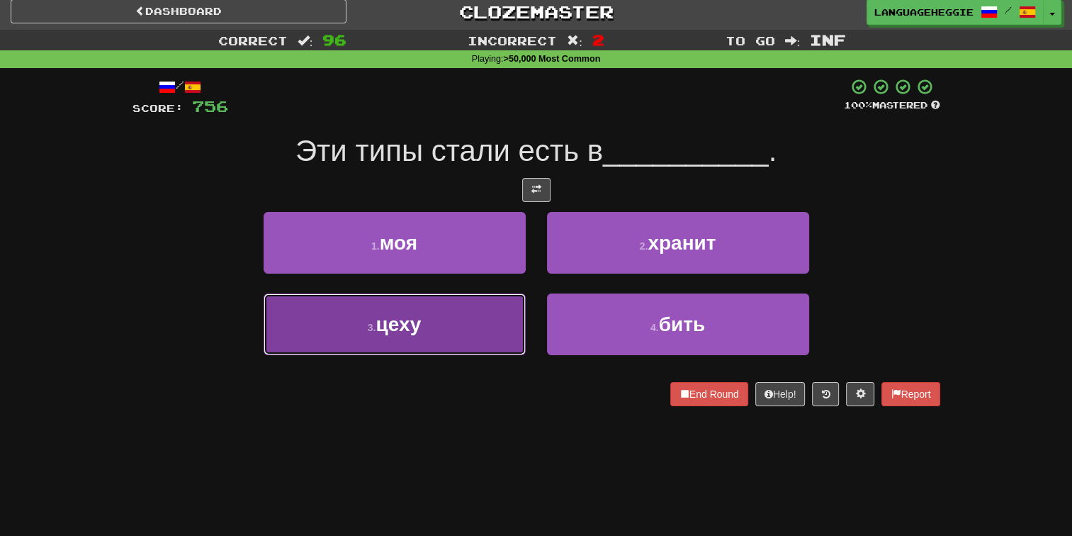
click at [499, 337] on button "3 . цеху" at bounding box center [395, 324] width 262 height 62
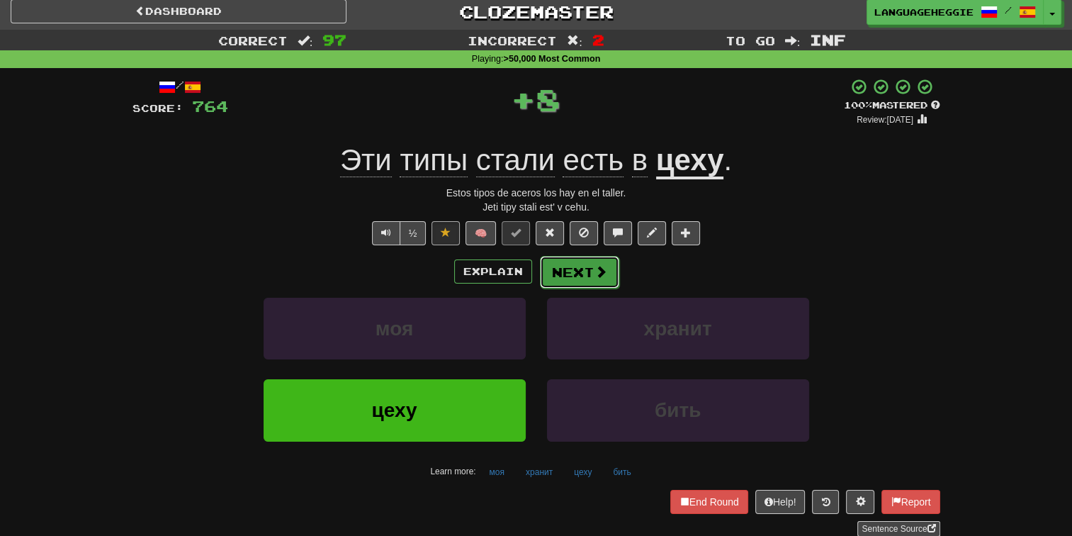
click at [550, 268] on button "Next" at bounding box center [579, 272] width 79 height 33
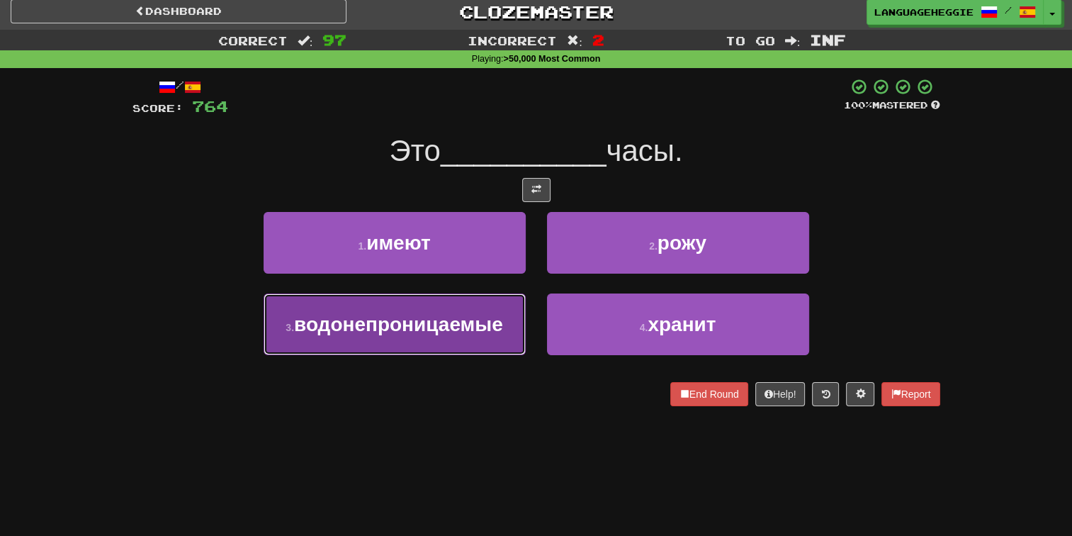
click at [482, 319] on span "водонепроницаемые" at bounding box center [398, 324] width 209 height 22
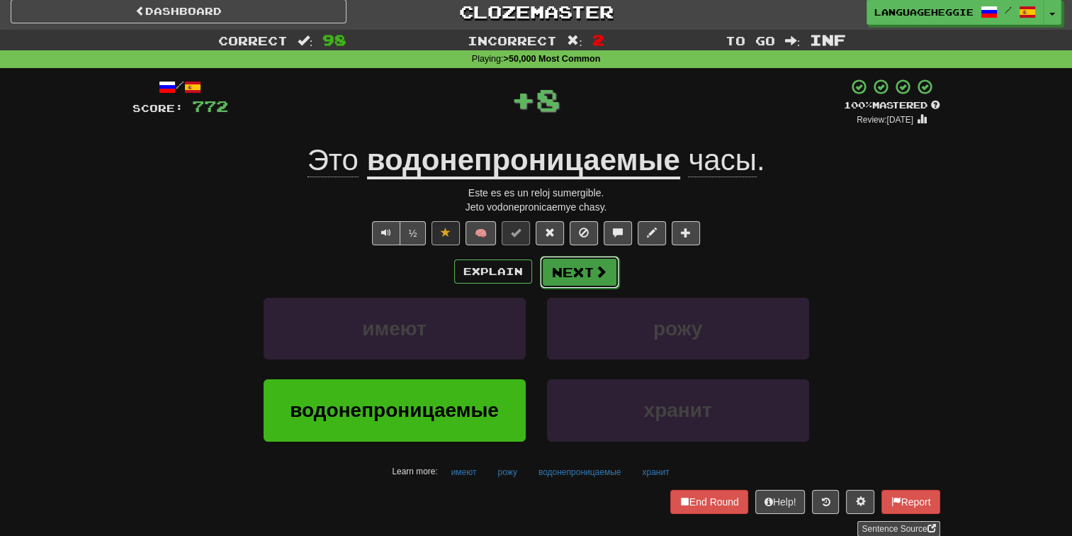
click at [557, 258] on button "Next" at bounding box center [579, 272] width 79 height 33
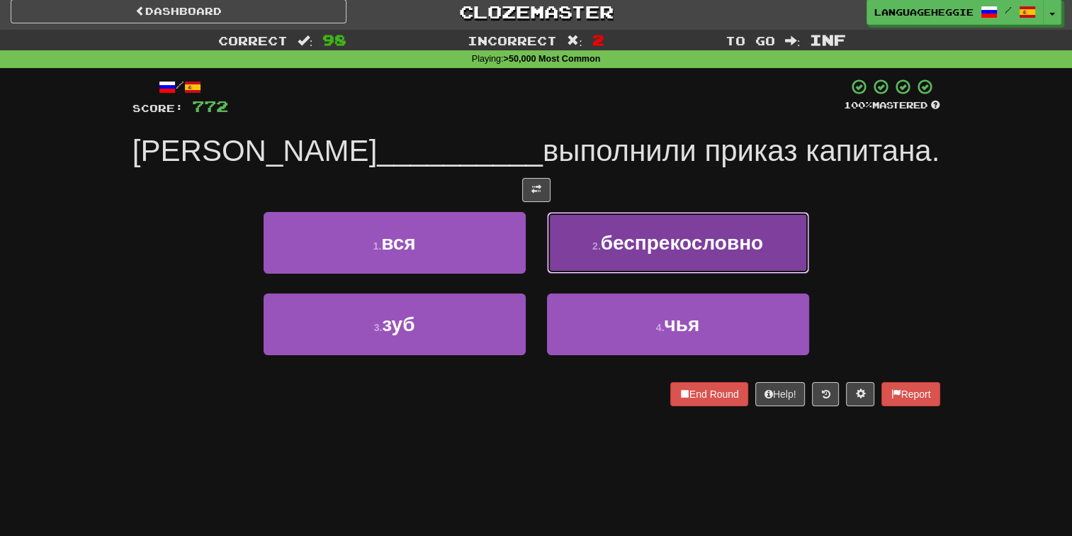
click at [587, 244] on button "2 . беспрекословно" at bounding box center [678, 243] width 262 height 62
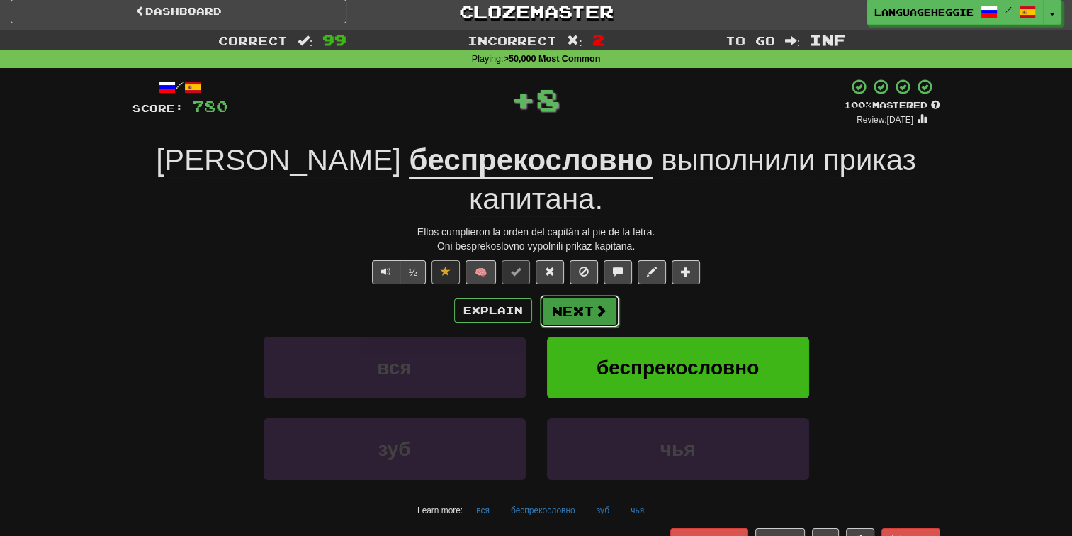
click at [561, 295] on button "Next" at bounding box center [579, 311] width 79 height 33
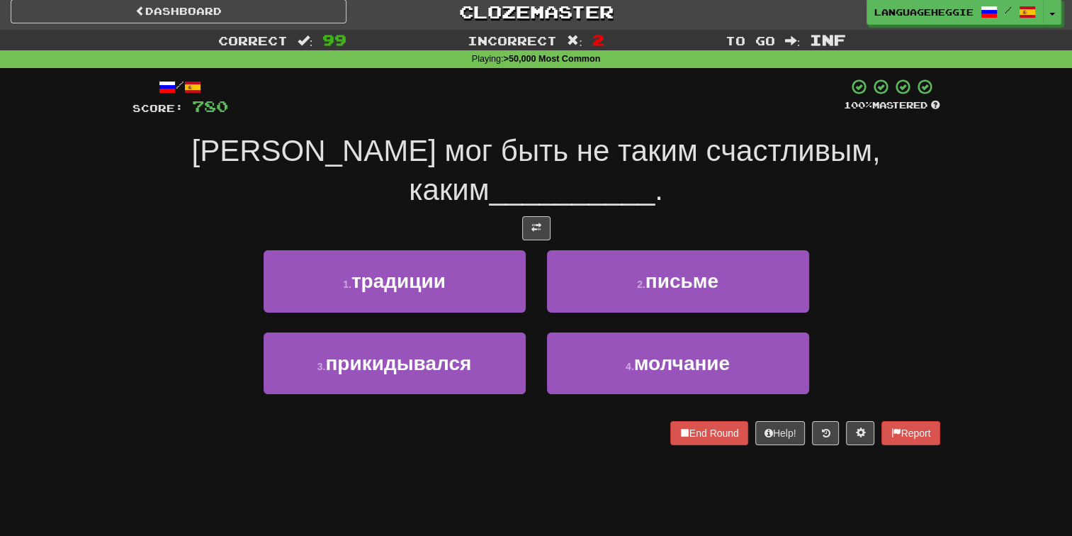
click at [613, 115] on div at bounding box center [536, 97] width 616 height 39
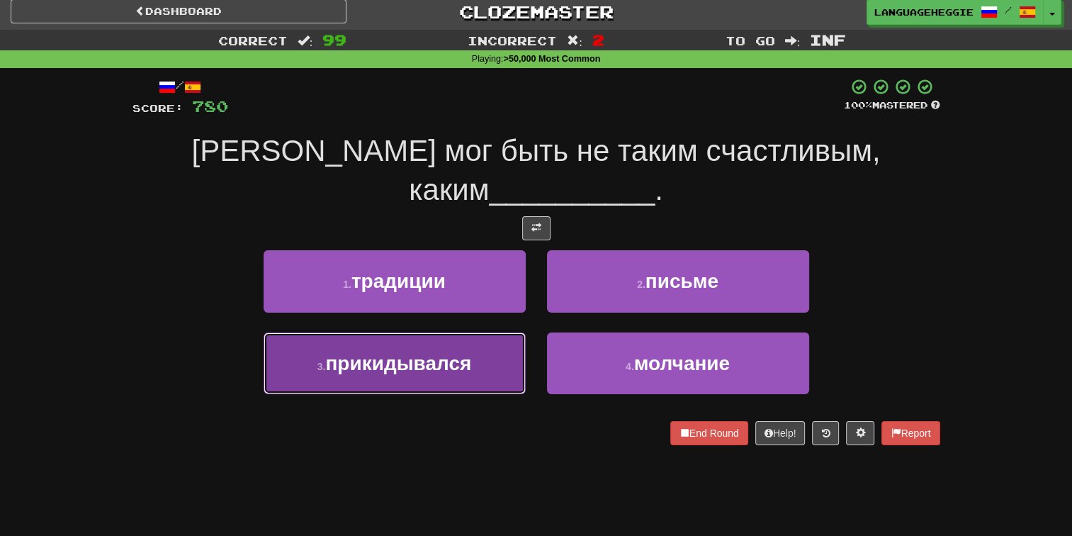
click at [453, 350] on button "3 . прикидывался" at bounding box center [395, 363] width 262 height 62
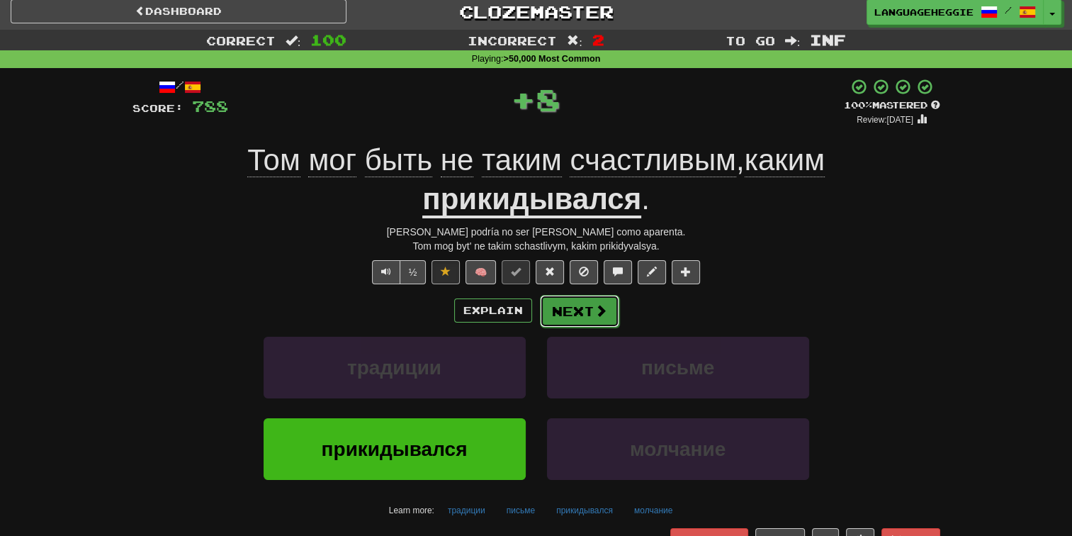
click at [545, 298] on button "Next" at bounding box center [579, 311] width 79 height 33
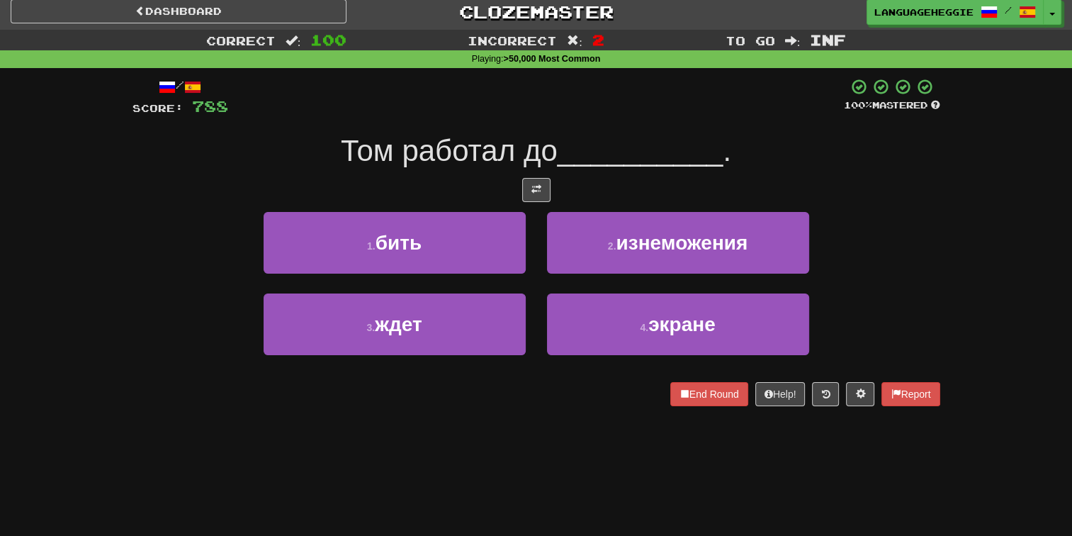
click at [625, 94] on div at bounding box center [536, 97] width 616 height 39
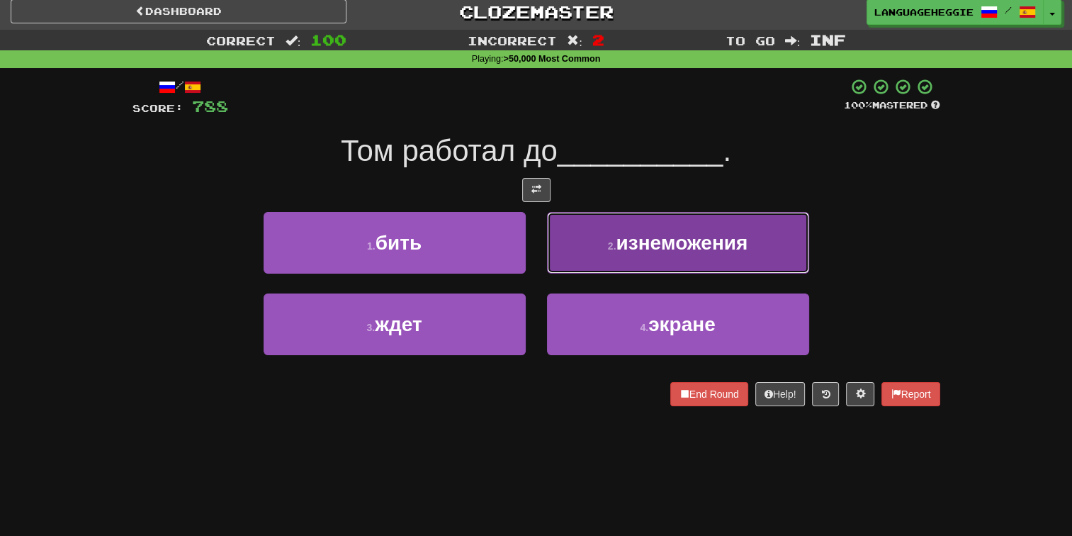
click at [606, 213] on button "2 . изнеможения" at bounding box center [678, 243] width 262 height 62
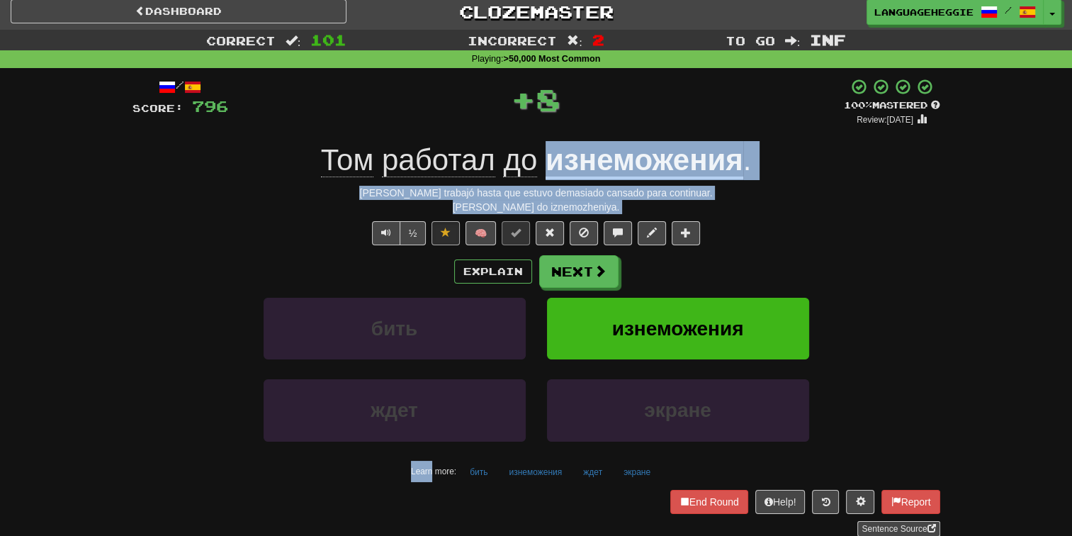
drag, startPoint x: 606, startPoint y: 215, endPoint x: 609, endPoint y: 170, distance: 44.8
click at [609, 170] on div "/ Score: 796 + 8 100 % Mastered Review: 2025-09-27 Том работал до изнеможения .…" at bounding box center [536, 307] width 808 height 458
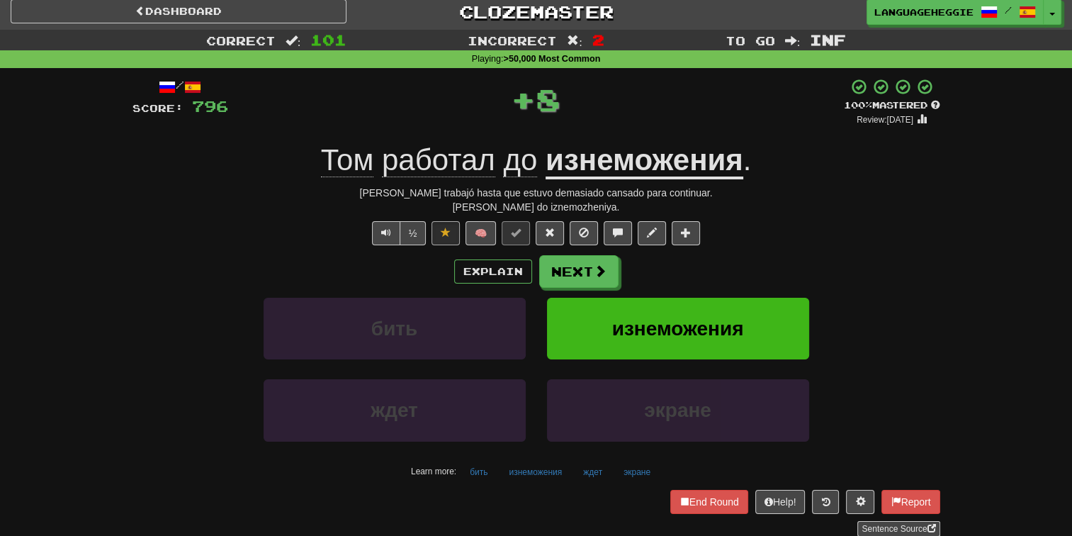
drag, startPoint x: 609, startPoint y: 170, endPoint x: 591, endPoint y: 104, distance: 68.4
click at [591, 104] on div "+ 8" at bounding box center [536, 99] width 616 height 43
click at [560, 271] on button "Next" at bounding box center [579, 272] width 79 height 33
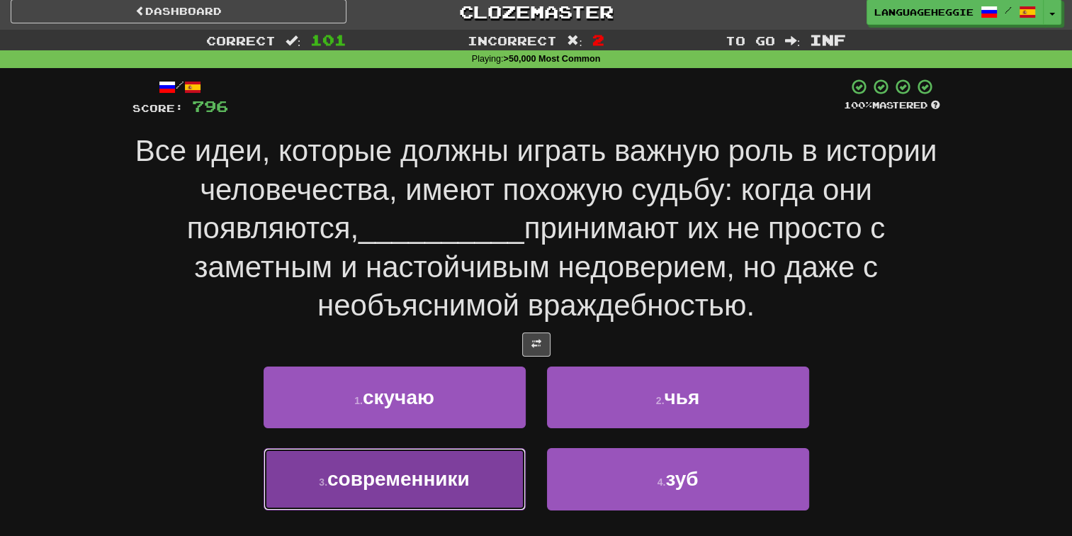
click at [445, 475] on span "современники" at bounding box center [398, 479] width 142 height 22
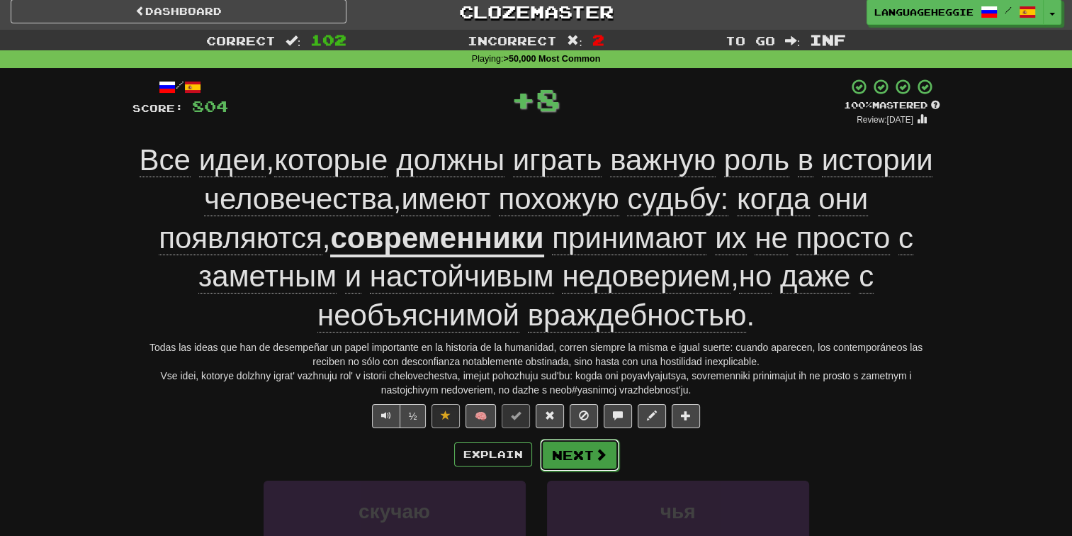
click at [550, 453] on button "Next" at bounding box center [579, 455] width 79 height 33
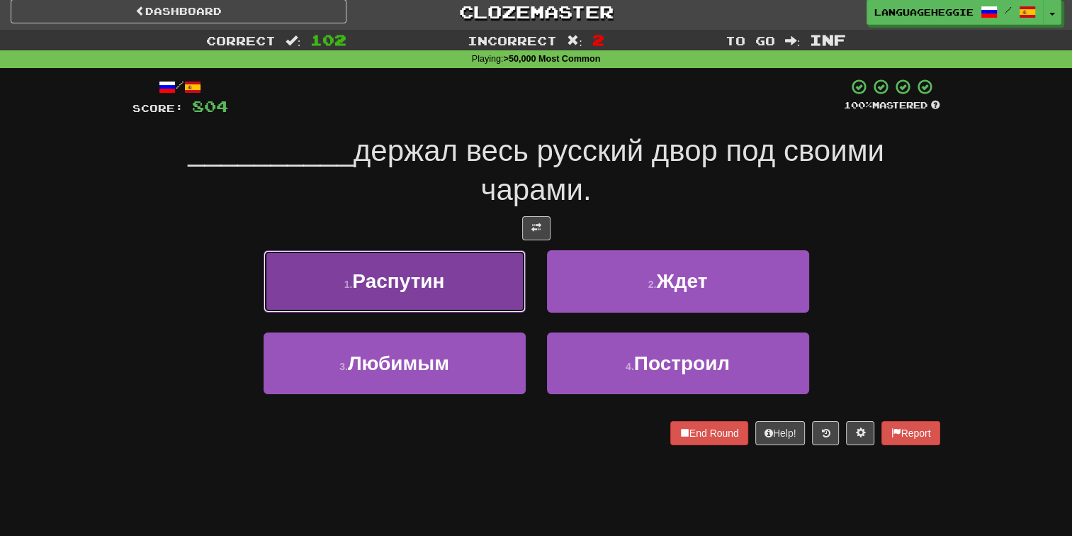
click at [428, 278] on span "Распутин" at bounding box center [398, 281] width 92 height 22
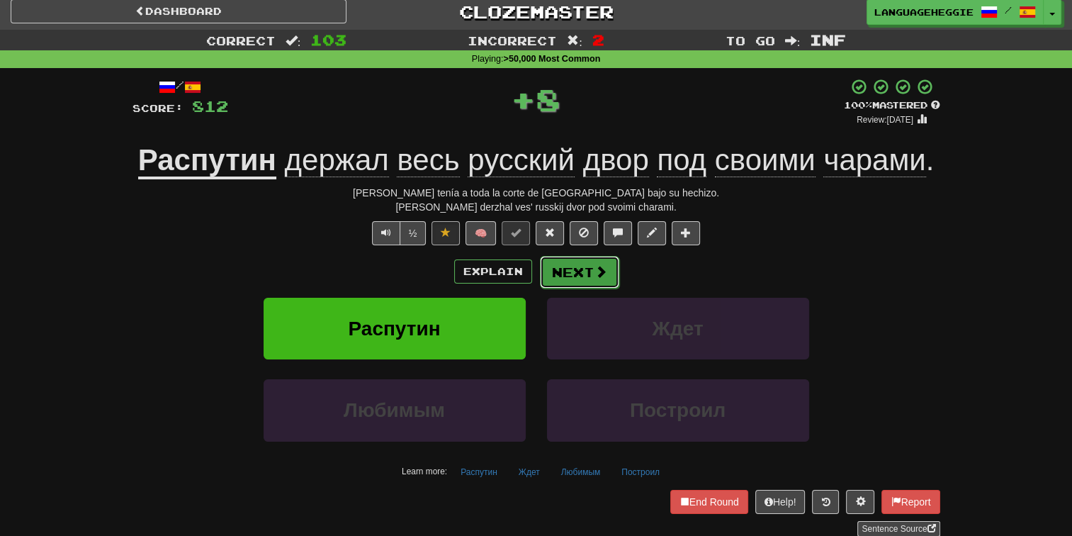
click at [581, 271] on button "Next" at bounding box center [579, 272] width 79 height 33
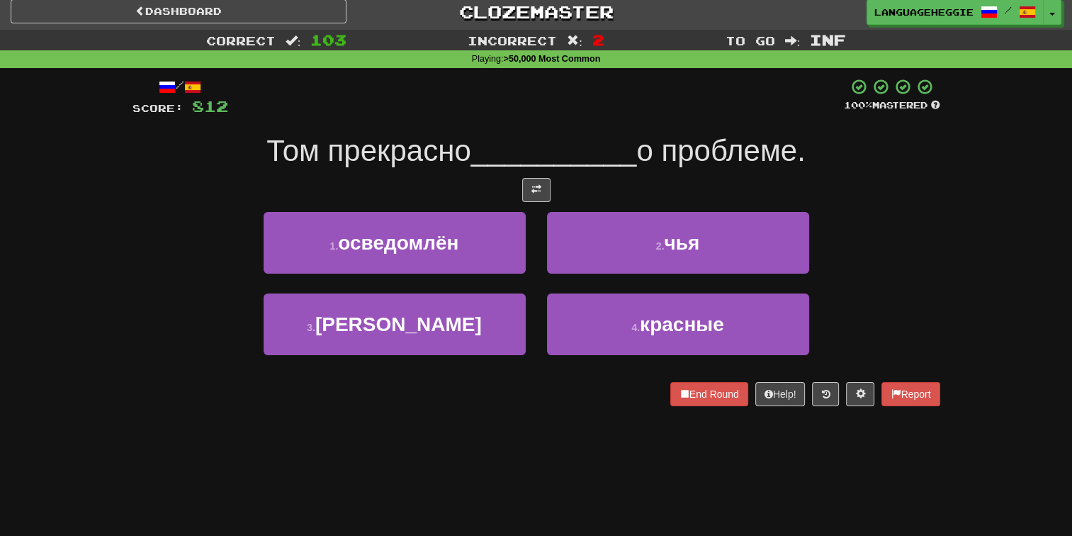
click at [582, 108] on div at bounding box center [536, 97] width 616 height 39
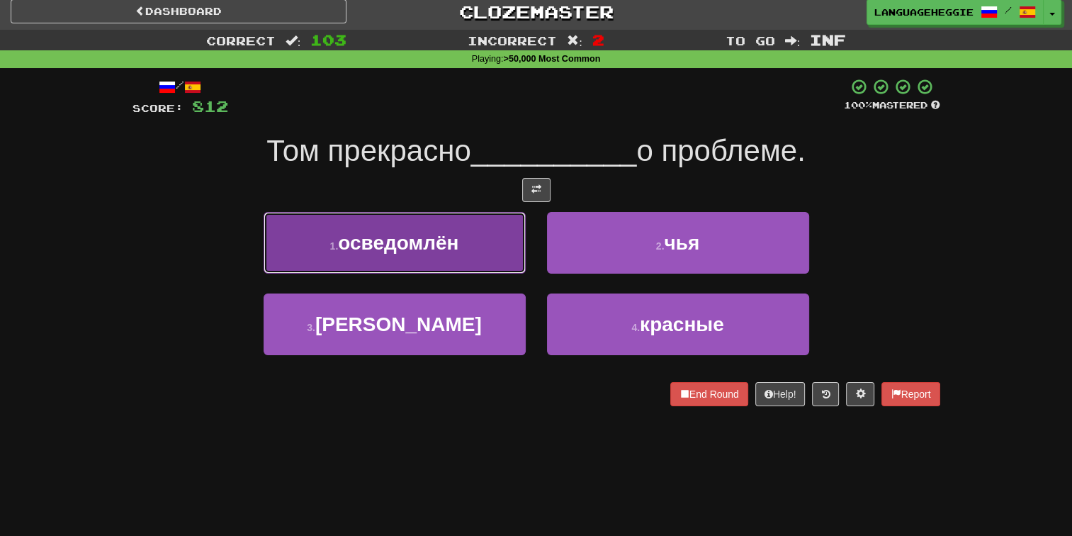
click at [485, 251] on button "1 . осведомлён" at bounding box center [395, 243] width 262 height 62
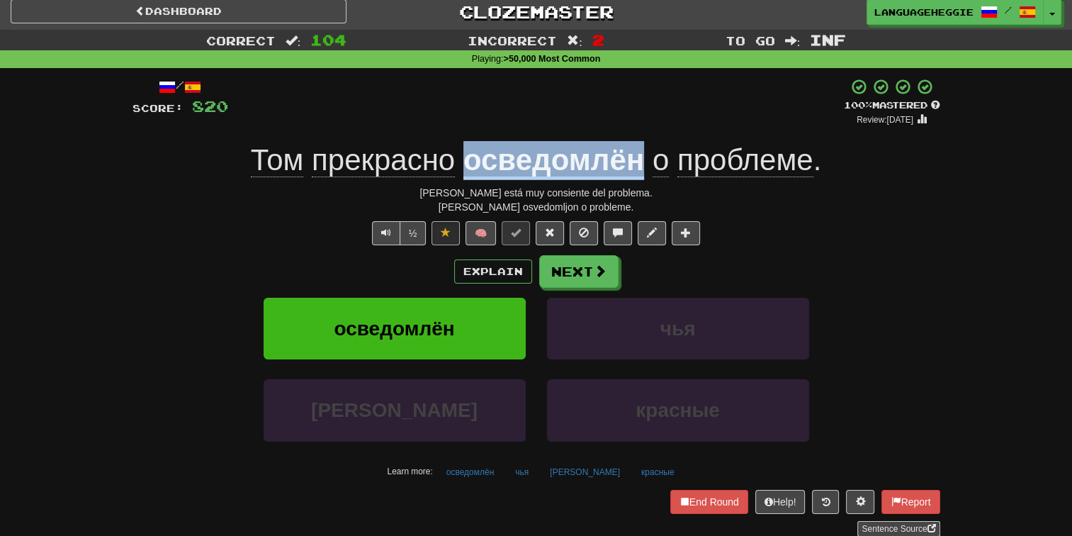
drag, startPoint x: 459, startPoint y: 158, endPoint x: 643, endPoint y: 149, distance: 183.7
click at [643, 149] on div "Том прекрасно осведомлён о проблеме ." at bounding box center [536, 160] width 808 height 39
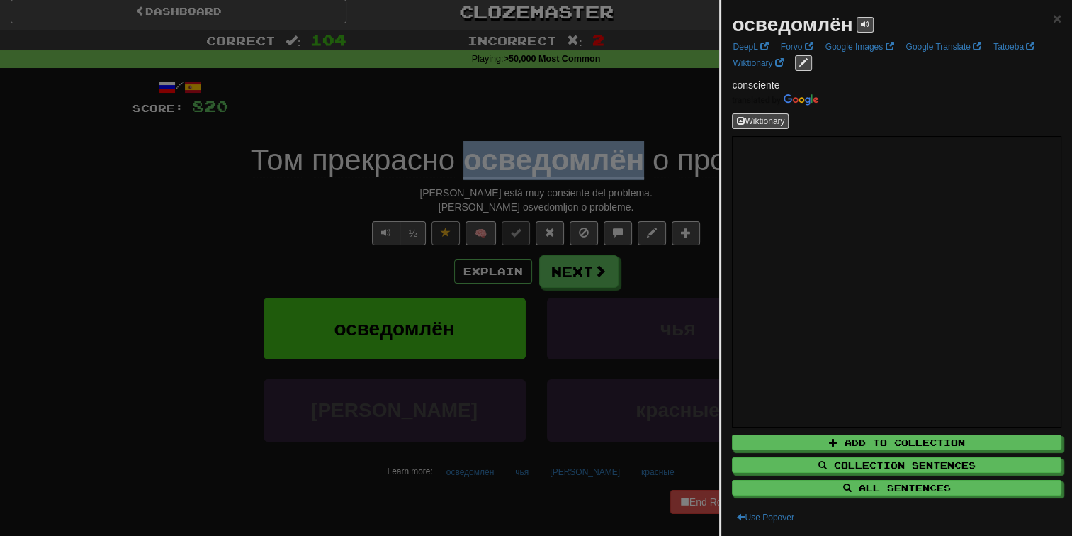
copy u "осведомлён"
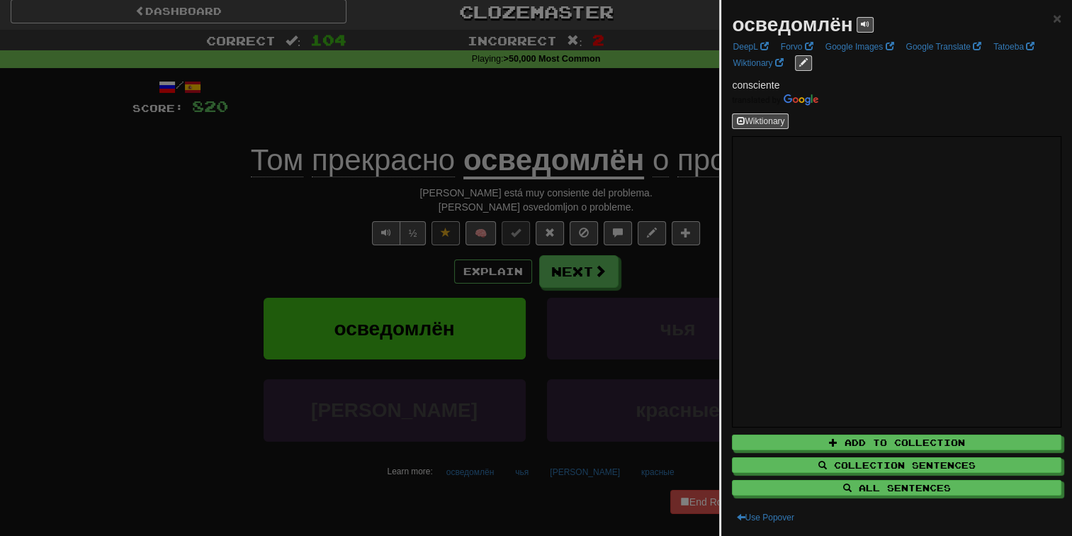
click at [533, 97] on div at bounding box center [536, 268] width 1072 height 536
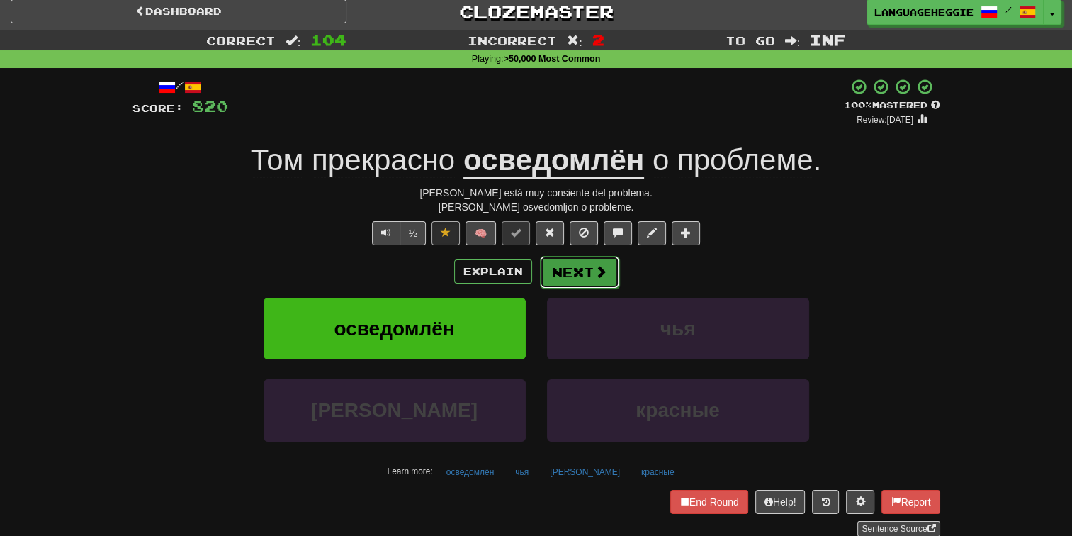
click at [595, 261] on button "Next" at bounding box center [579, 272] width 79 height 33
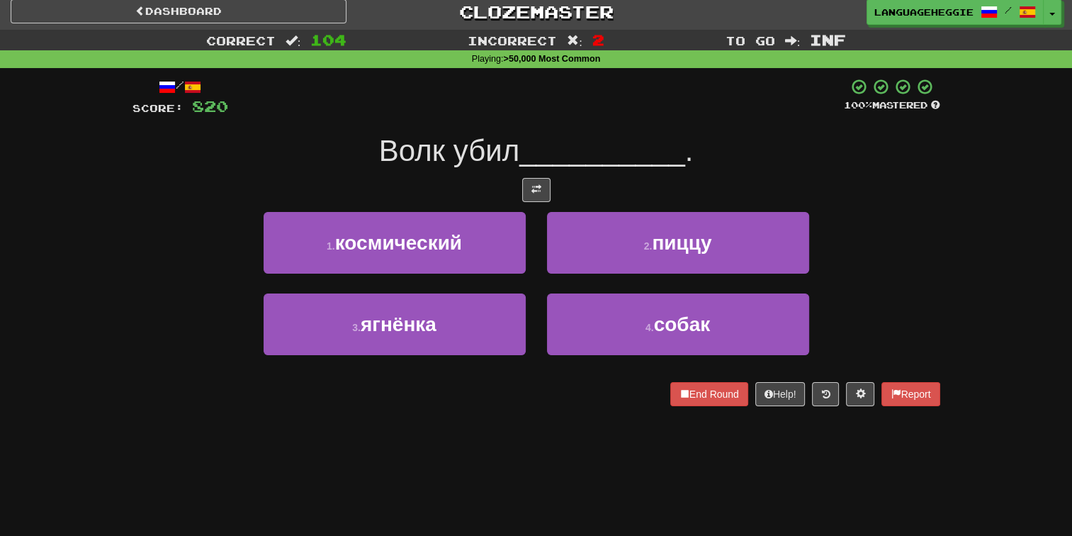
click at [636, 125] on div "/ Score: 820 100 % Mastered Волк убил __________ . 1 . космический 2 . пиццу 3 …" at bounding box center [536, 242] width 808 height 328
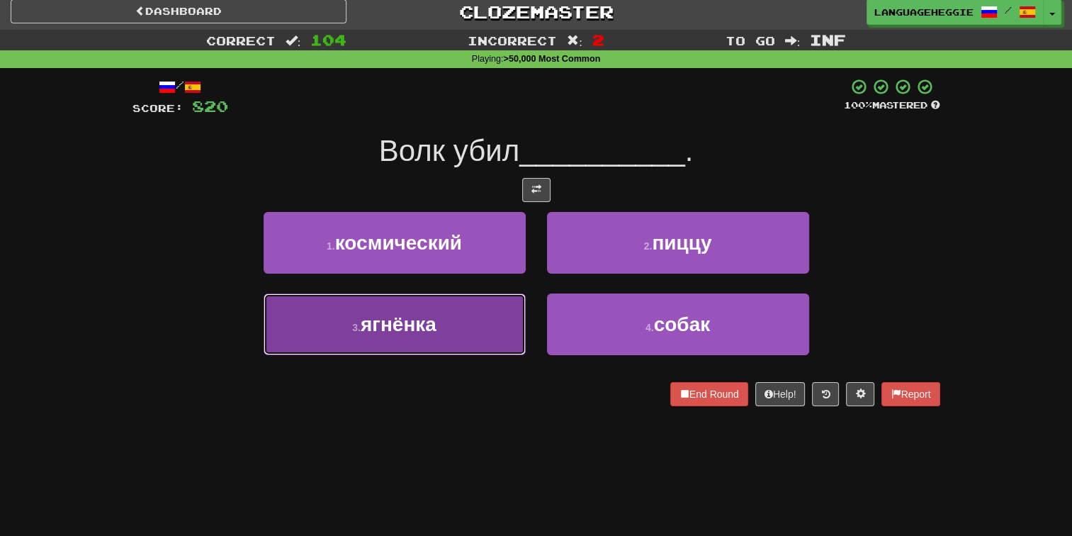
click at [499, 321] on button "3 . ягнёнка" at bounding box center [395, 324] width 262 height 62
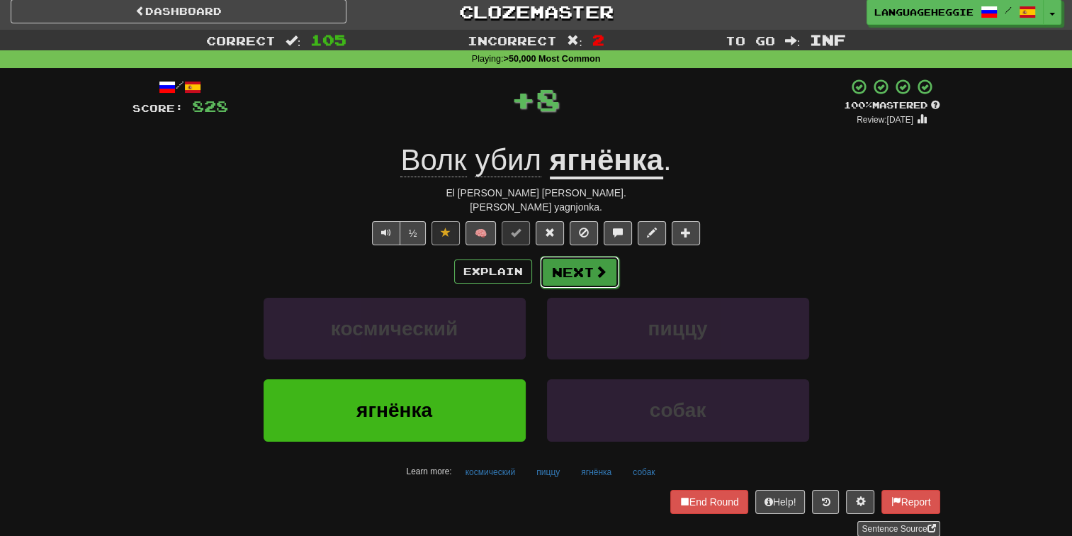
click at [575, 264] on button "Next" at bounding box center [579, 272] width 79 height 33
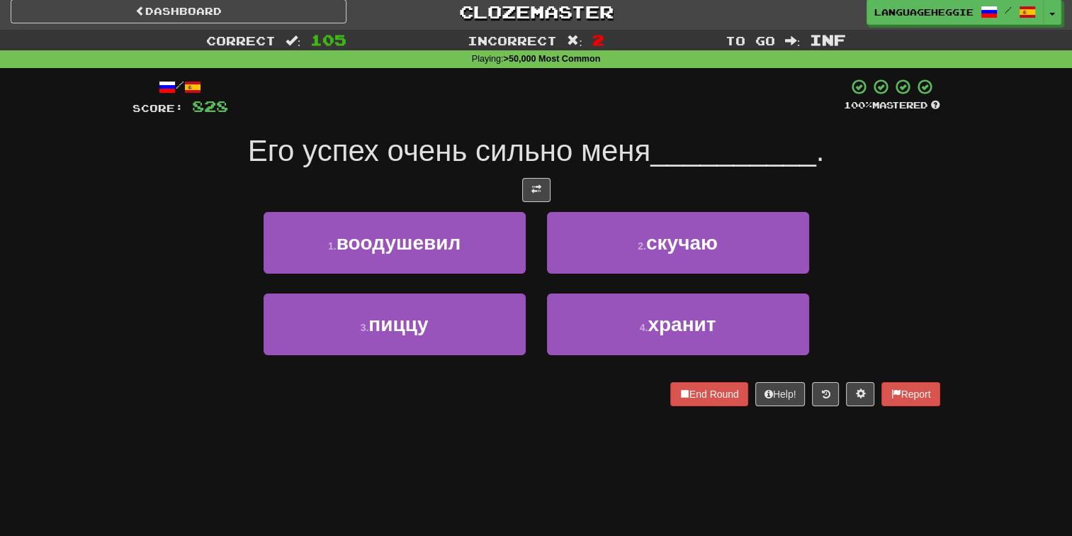
click at [627, 158] on span "Его успех очень сильно меня" at bounding box center [449, 150] width 402 height 33
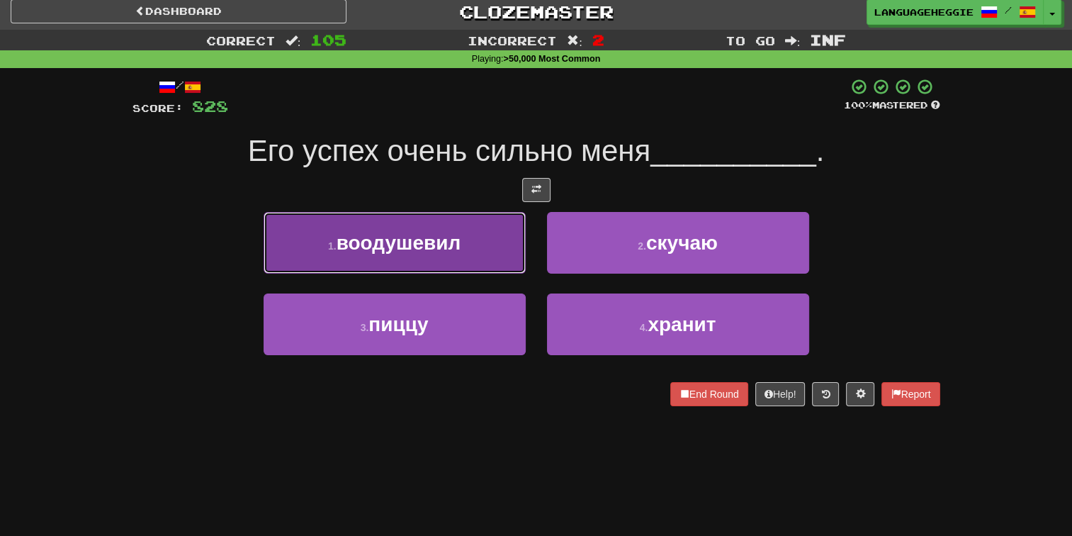
click at [471, 251] on button "1 . воодушевил" at bounding box center [395, 243] width 262 height 62
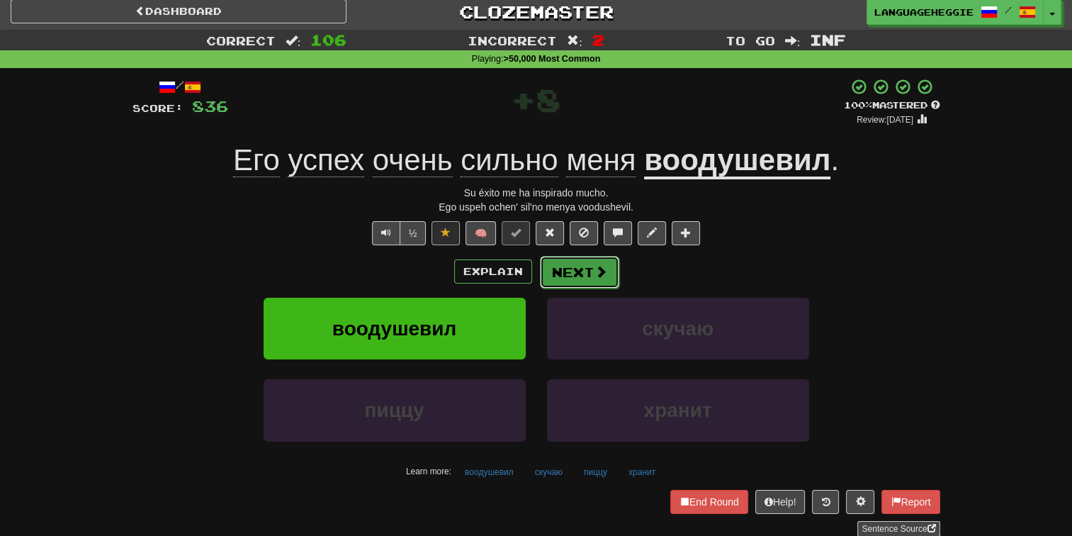
click at [594, 281] on button "Next" at bounding box center [579, 272] width 79 height 33
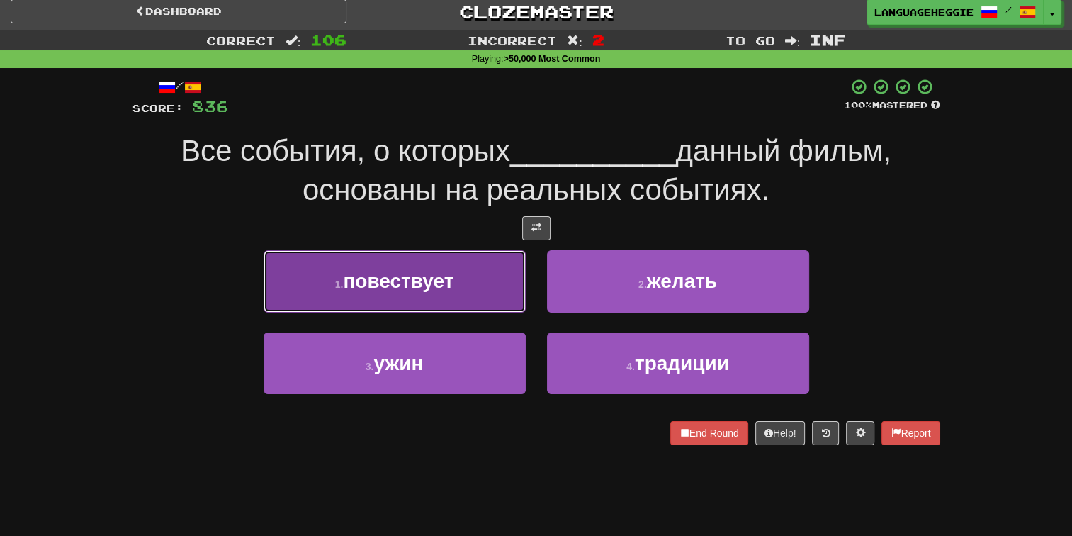
click at [425, 293] on button "1 . повествует" at bounding box center [395, 281] width 262 height 62
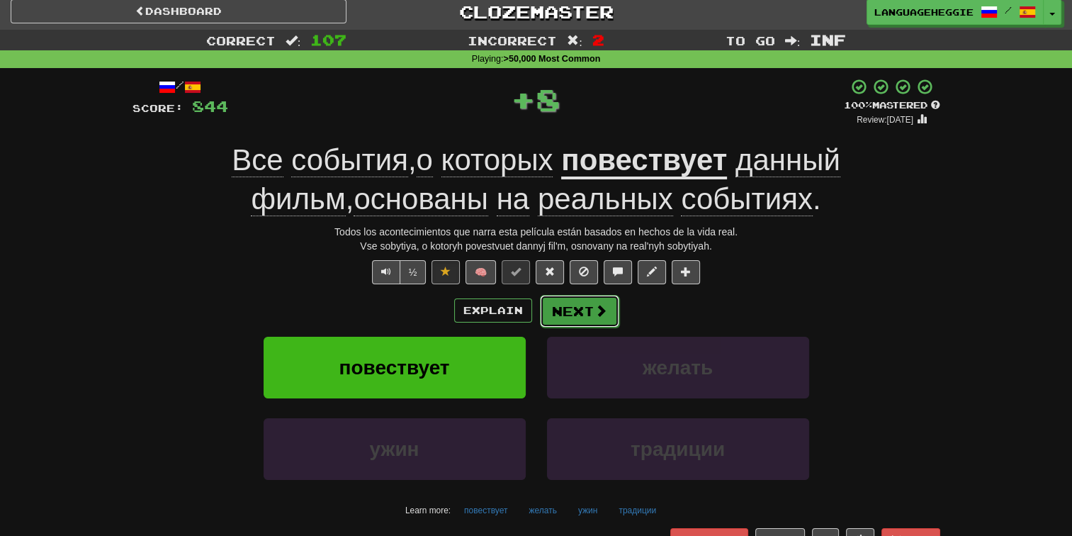
click at [583, 303] on button "Next" at bounding box center [579, 311] width 79 height 33
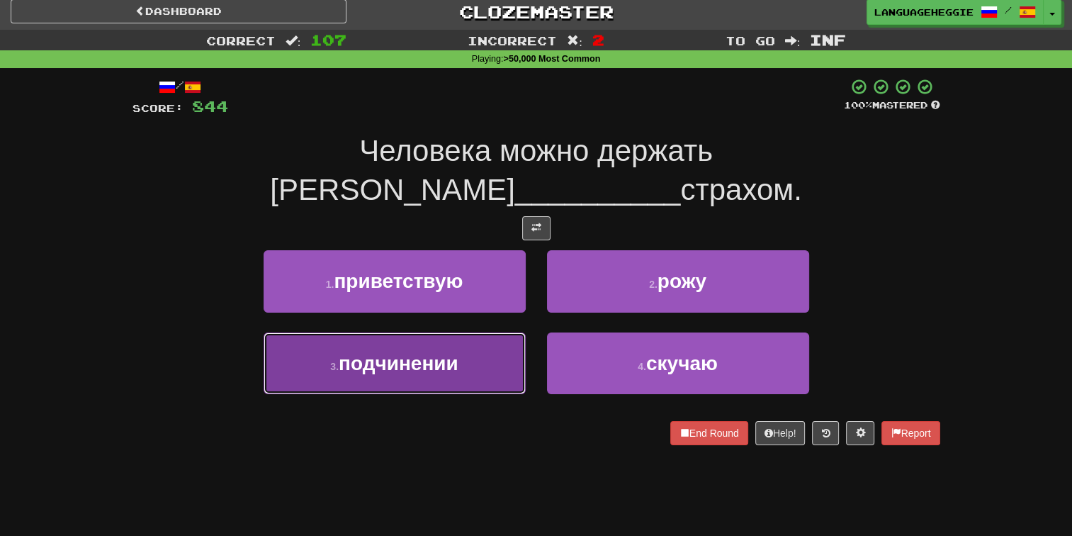
click at [487, 337] on button "3 . подчинении" at bounding box center [395, 363] width 262 height 62
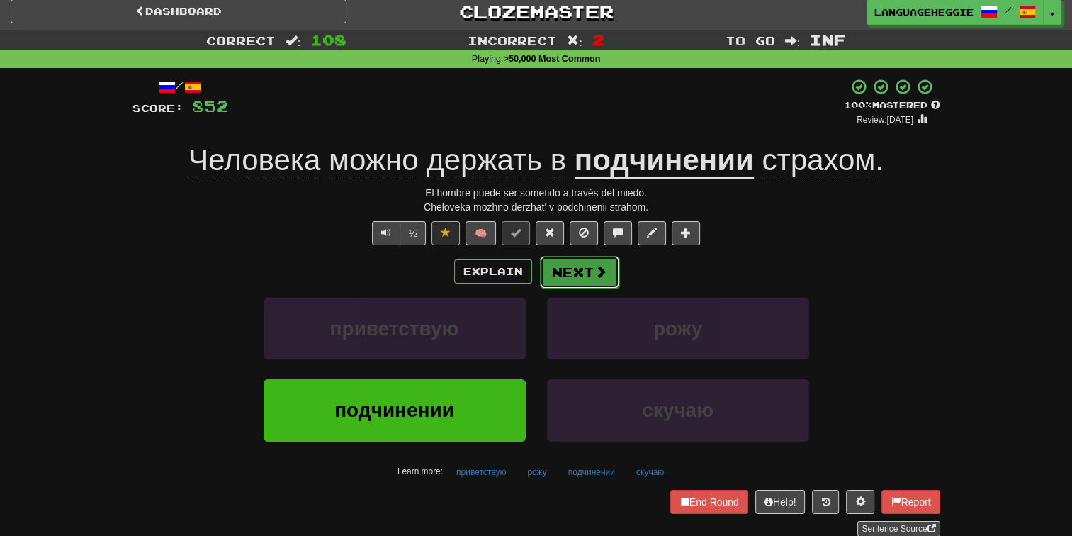
click at [547, 271] on button "Next" at bounding box center [579, 272] width 79 height 33
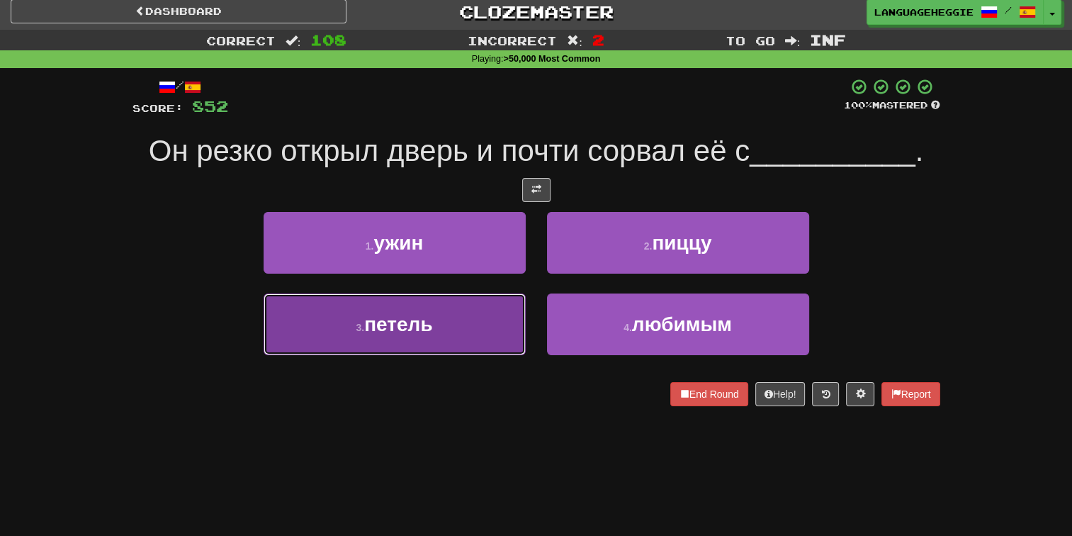
click at [492, 332] on button "3 . петель" at bounding box center [395, 324] width 262 height 62
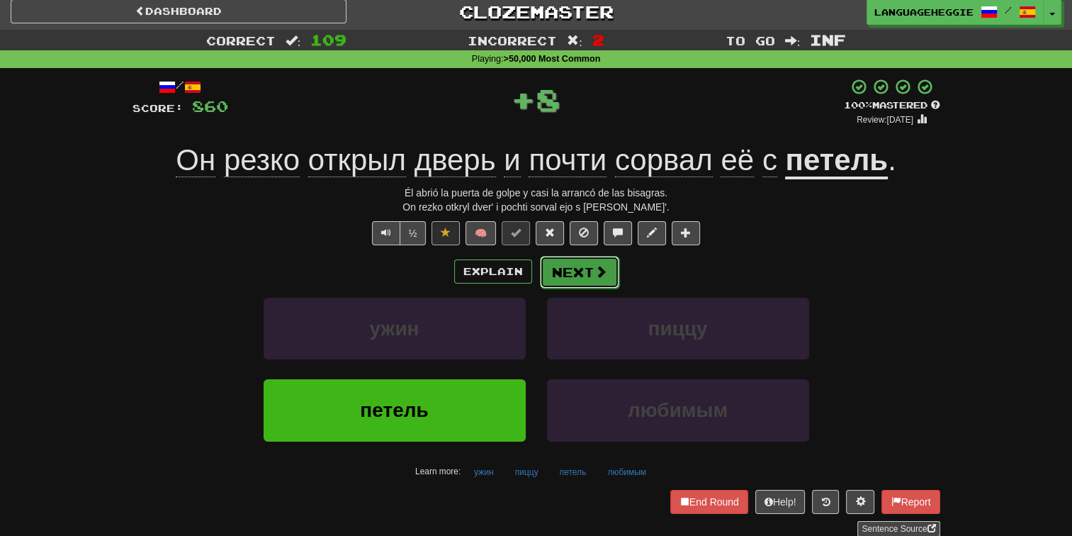
click at [561, 260] on button "Next" at bounding box center [579, 272] width 79 height 33
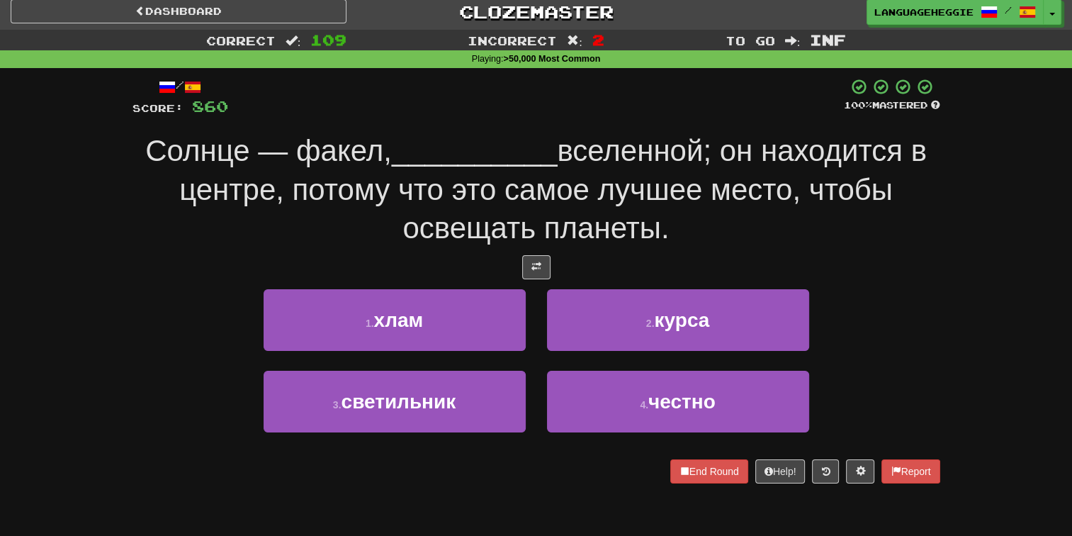
click at [618, 198] on span "вселенной; он находится в центре, потому что это самое лучшее место, чтобы осве…" at bounding box center [552, 189] width 747 height 111
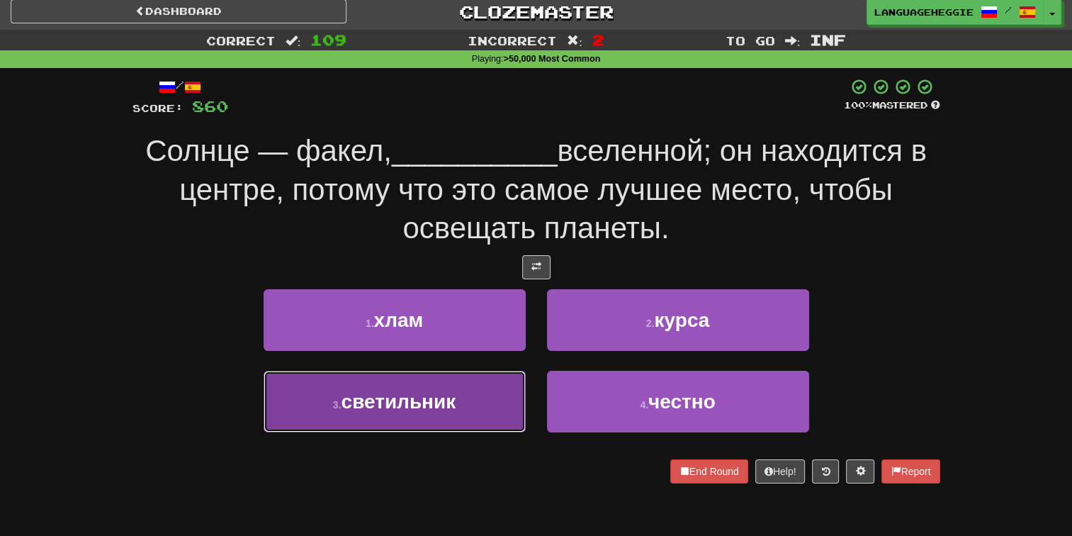
click at [510, 390] on button "3 . светильник" at bounding box center [395, 402] width 262 height 62
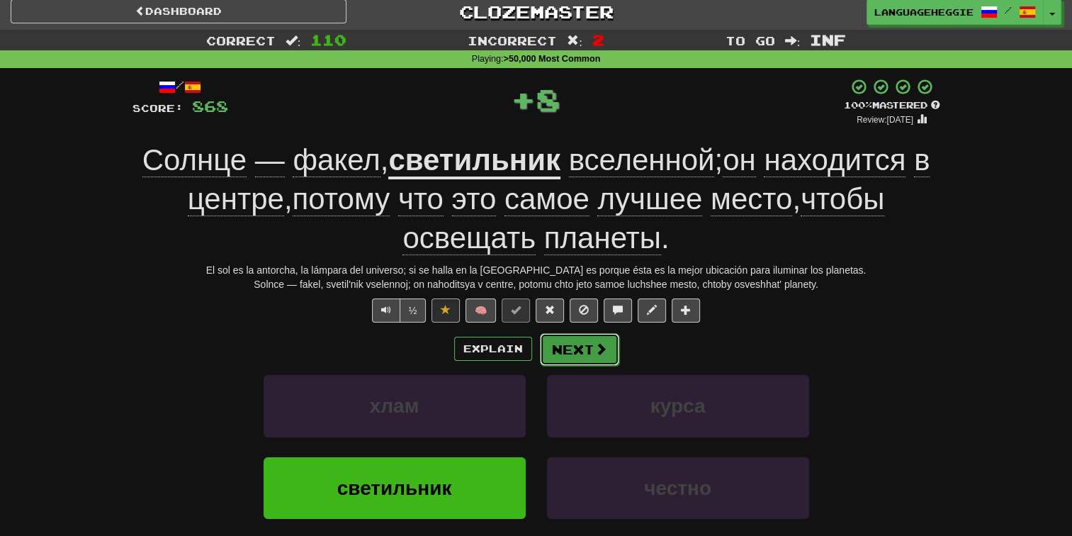
click at [565, 339] on button "Next" at bounding box center [579, 349] width 79 height 33
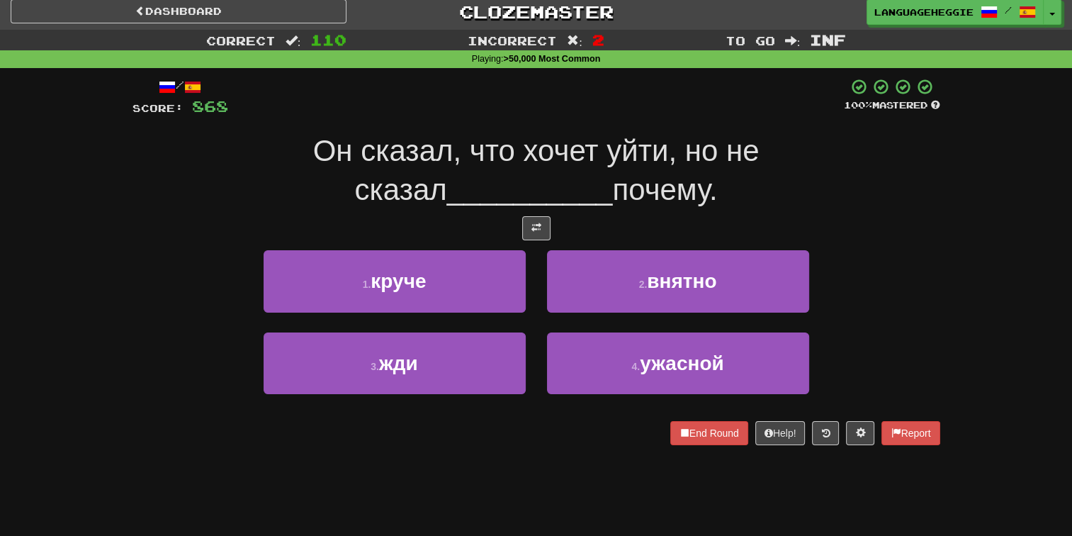
click at [663, 173] on div "Он сказал, что хочет уйти, но не сказал __________ почему." at bounding box center [536, 170] width 808 height 77
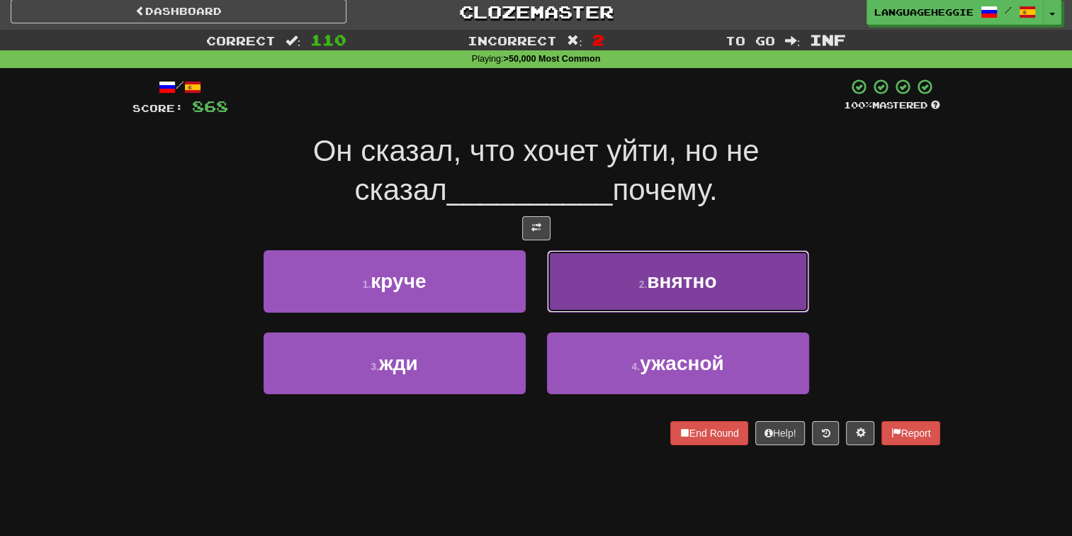
click at [616, 278] on button "2 . внятно" at bounding box center [678, 281] width 262 height 62
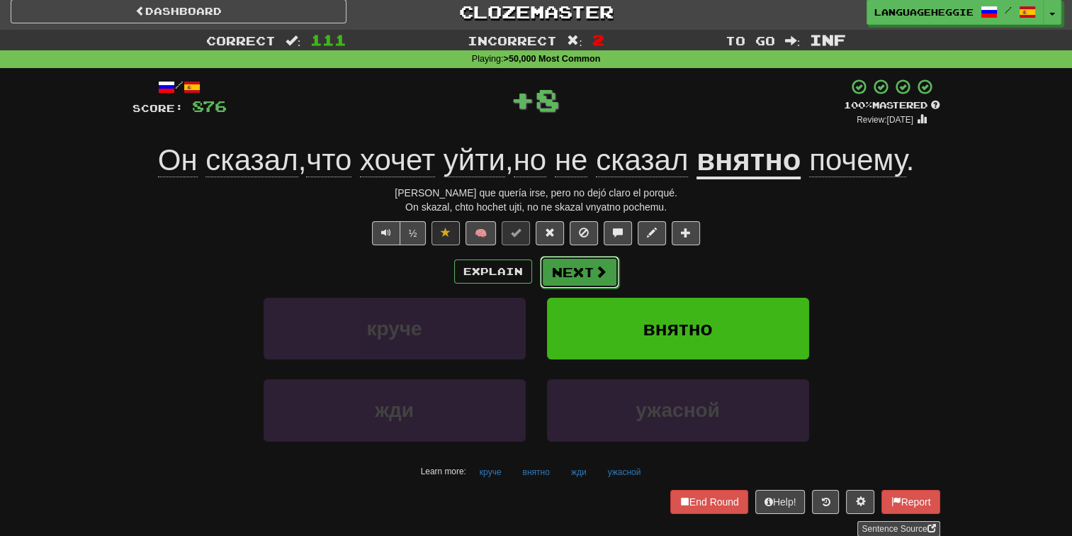
click at [589, 267] on button "Next" at bounding box center [579, 272] width 79 height 33
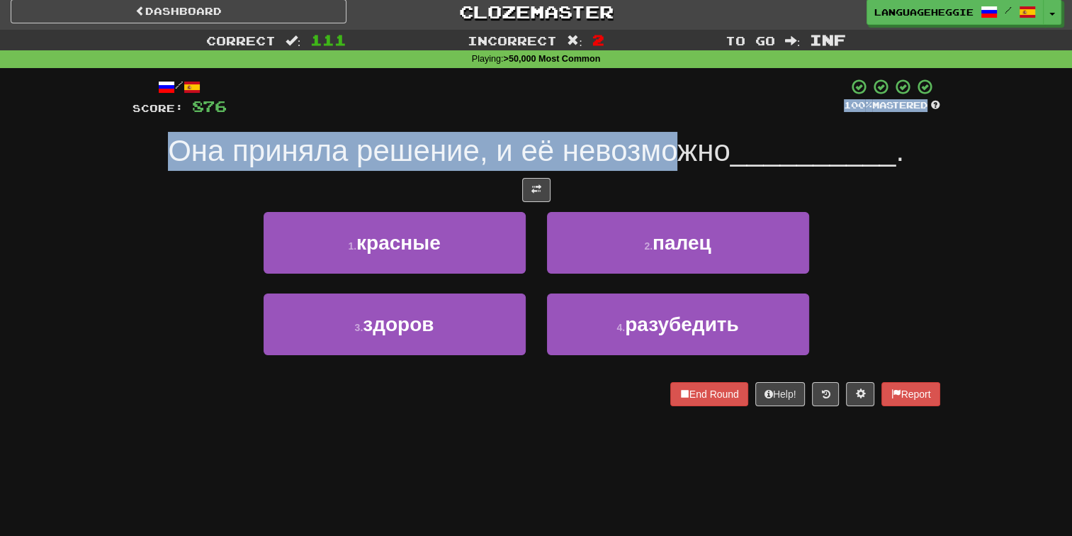
click at [669, 116] on div "/ Score: 876 100 % Mastered Она приняла решение, и её невозможно __________ . 1…" at bounding box center [536, 242] width 808 height 328
drag, startPoint x: 669, startPoint y: 116, endPoint x: 601, endPoint y: 99, distance: 70.8
click at [601, 99] on div at bounding box center [535, 97] width 617 height 39
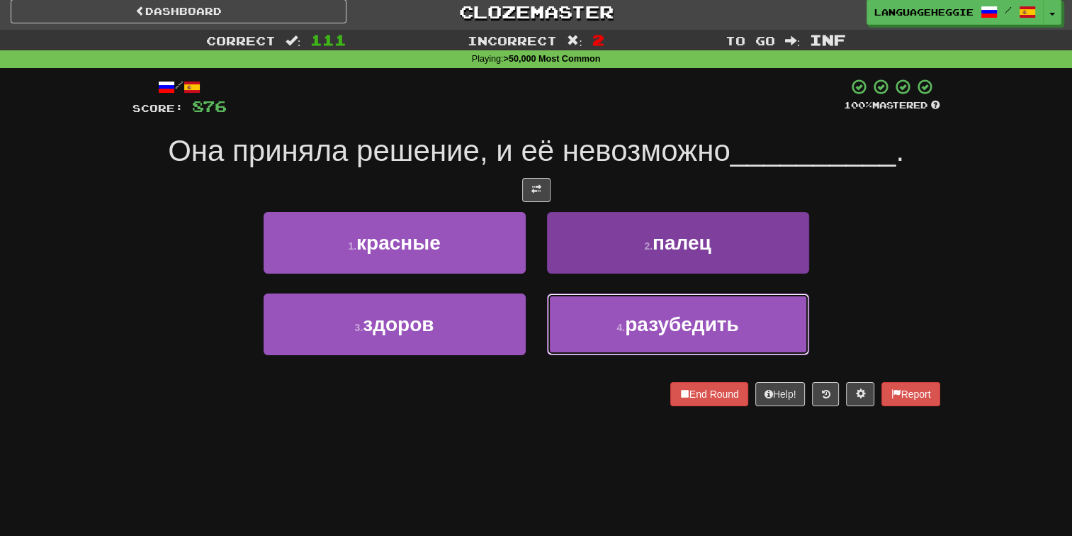
click at [640, 337] on button "4 . разубедить" at bounding box center [678, 324] width 262 height 62
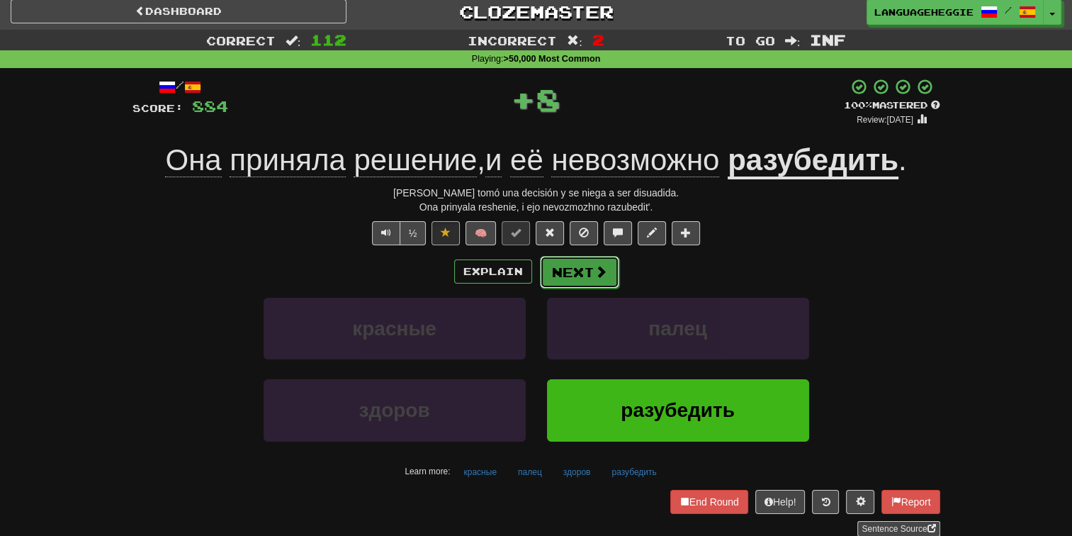
click at [589, 264] on button "Next" at bounding box center [579, 272] width 79 height 33
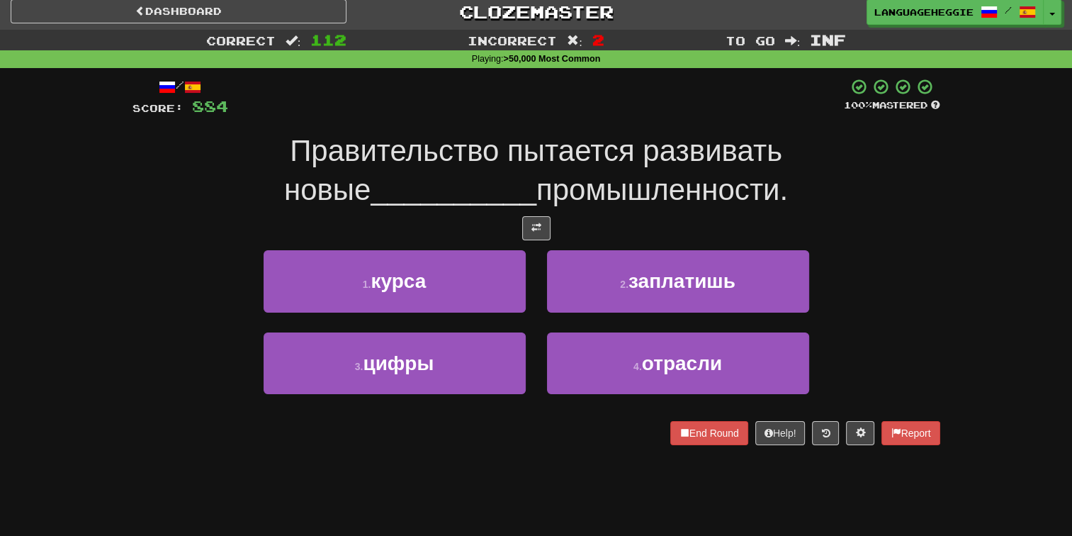
click at [640, 164] on span "Правительство пытается развивать новые" at bounding box center [533, 170] width 498 height 72
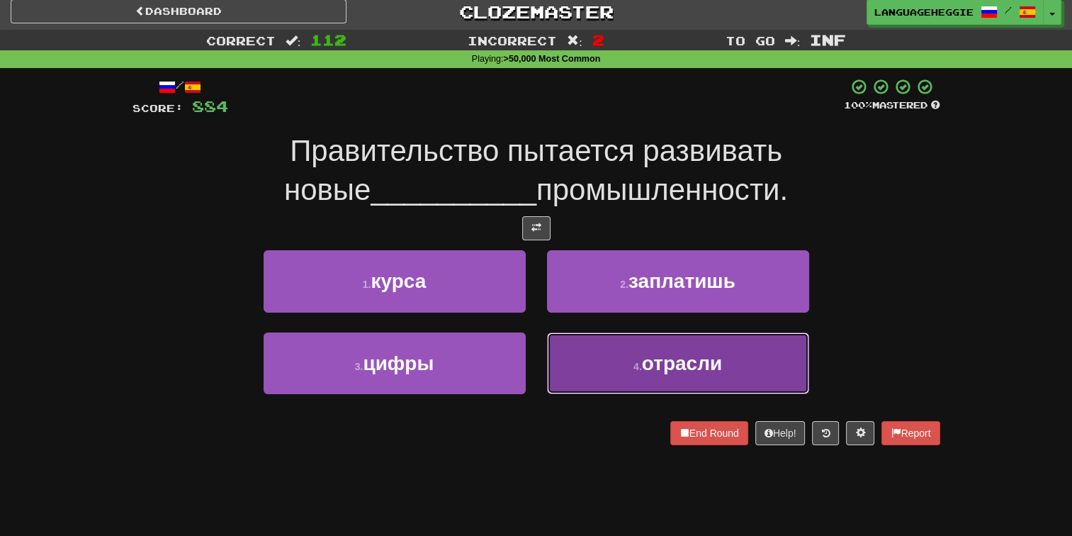
click at [578, 346] on button "4 . отрасли" at bounding box center [678, 363] width 262 height 62
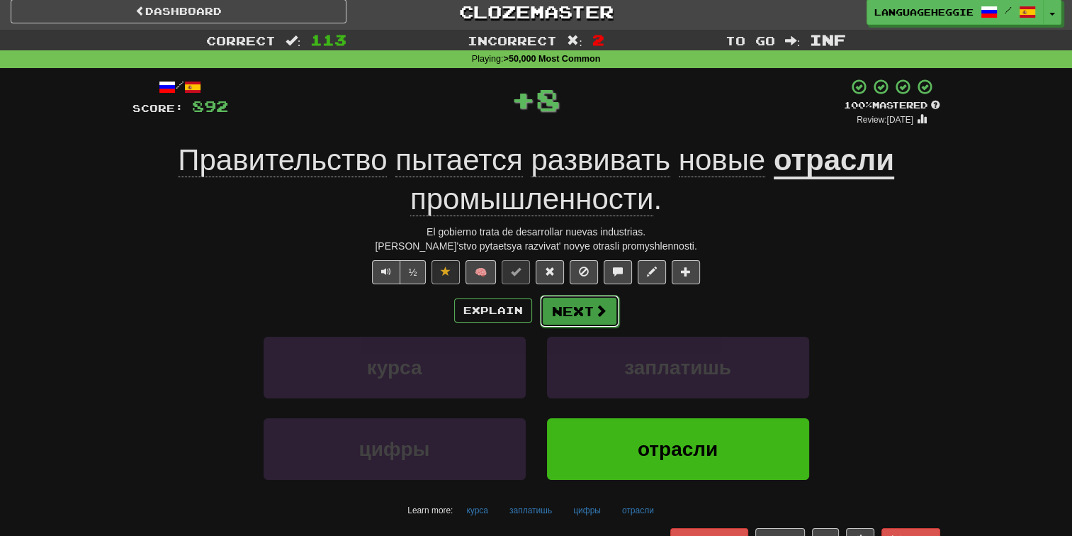
click at [570, 295] on button "Next" at bounding box center [579, 311] width 79 height 33
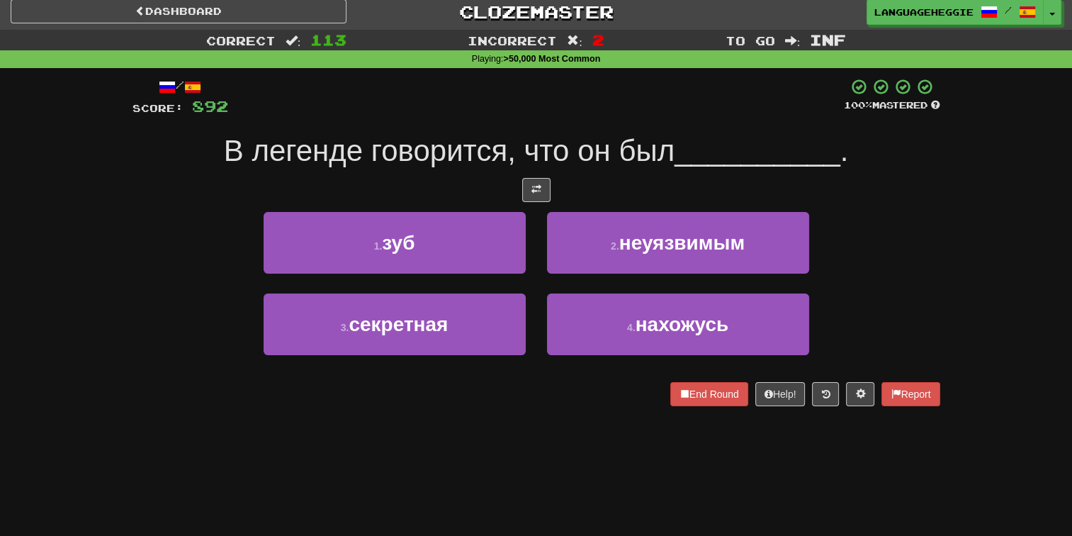
click at [674, 150] on span "В легенде говорится, что он был" at bounding box center [449, 150] width 451 height 33
click at [672, 188] on div at bounding box center [536, 190] width 808 height 24
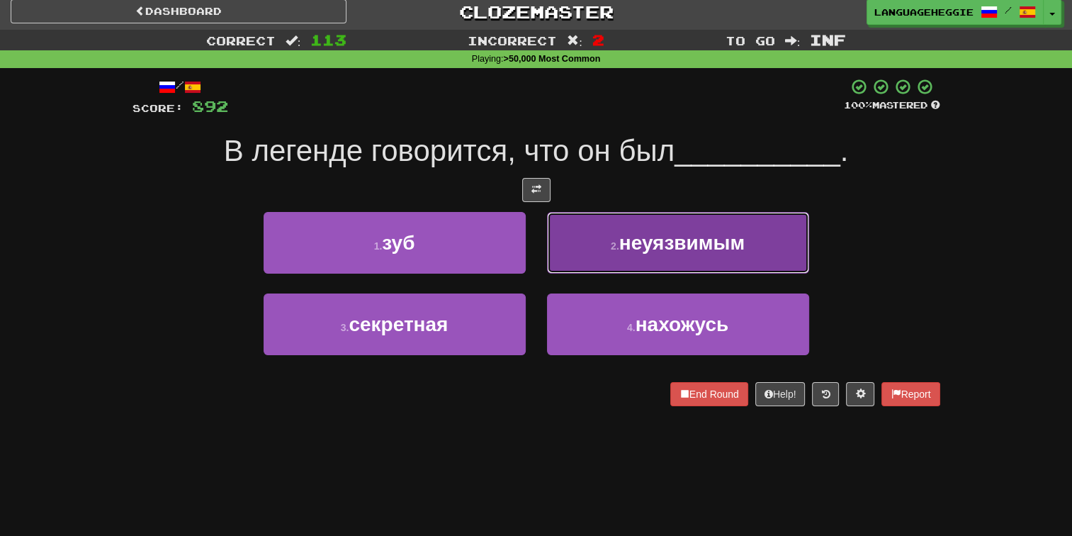
click at [635, 251] on span "неуязвимым" at bounding box center [681, 243] width 125 height 22
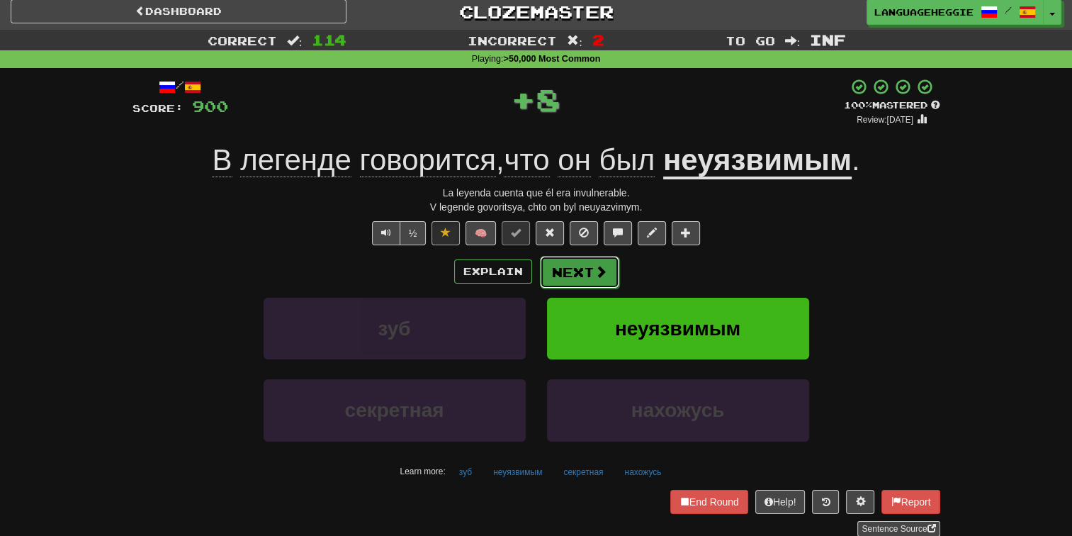
click at [595, 283] on button "Next" at bounding box center [579, 272] width 79 height 33
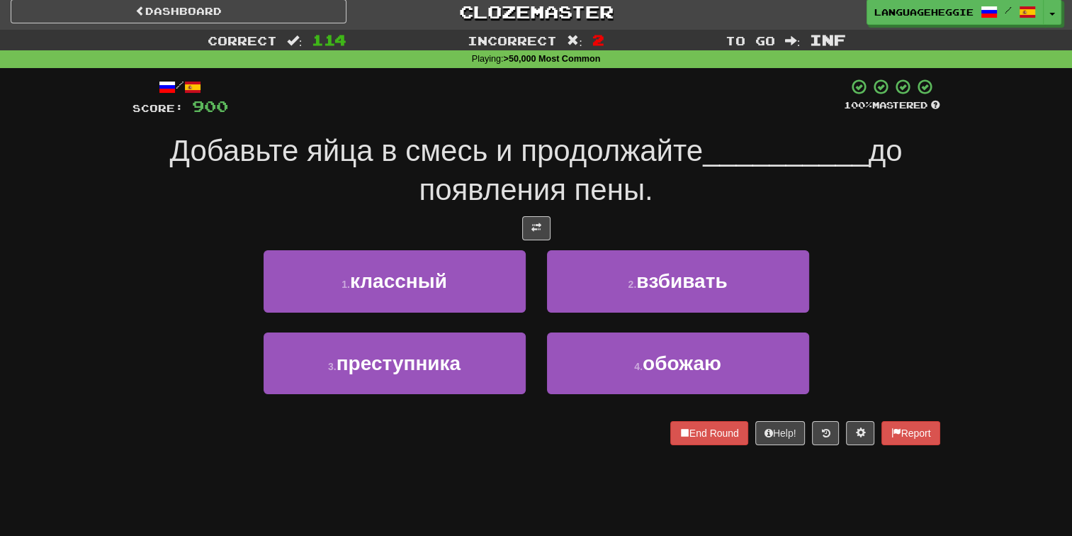
click at [643, 190] on span "до появления пены." at bounding box center [660, 170] width 483 height 72
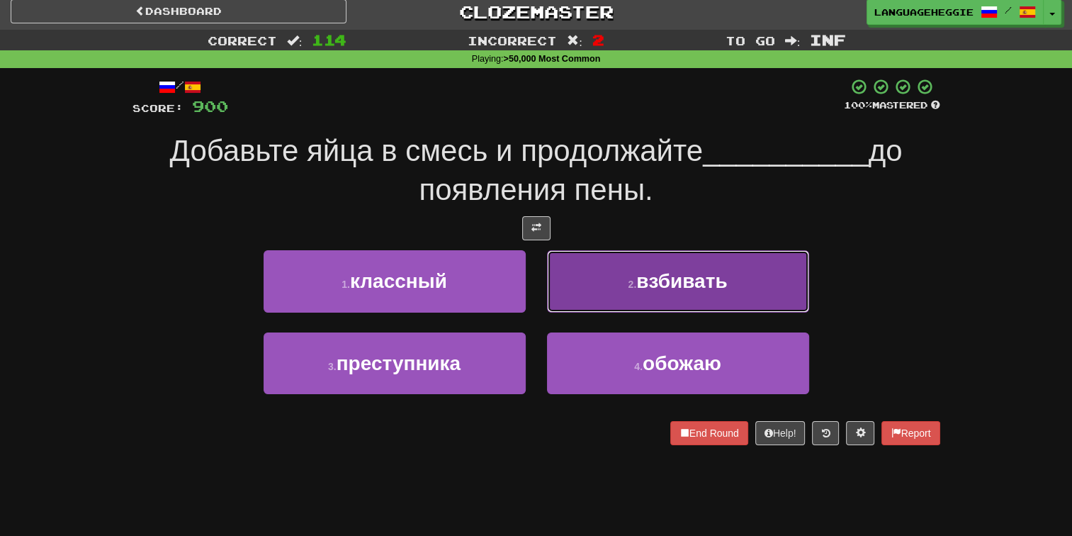
click at [626, 290] on button "2 . взбивать" at bounding box center [678, 281] width 262 height 62
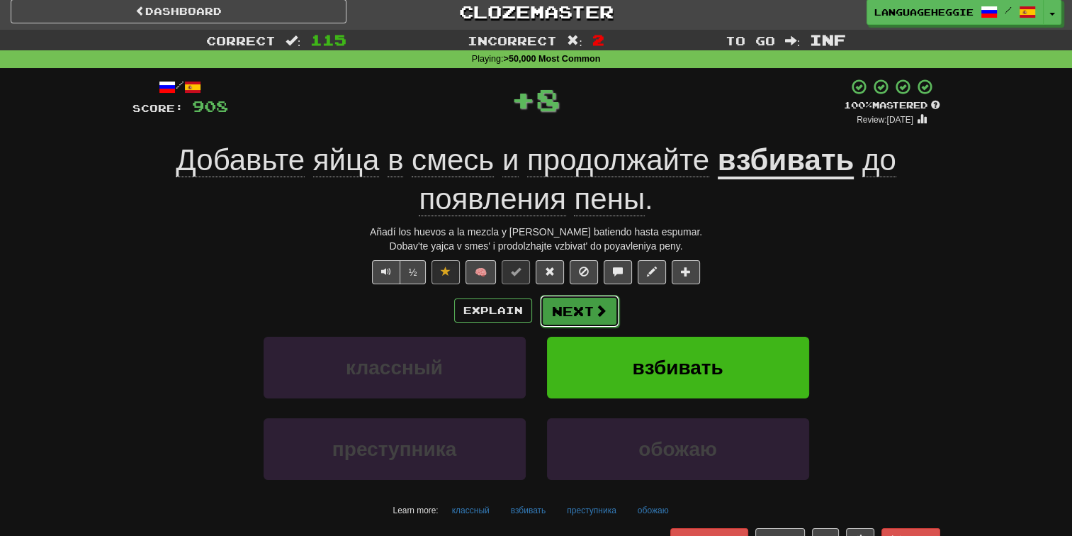
click at [600, 316] on span at bounding box center [600, 310] width 13 height 13
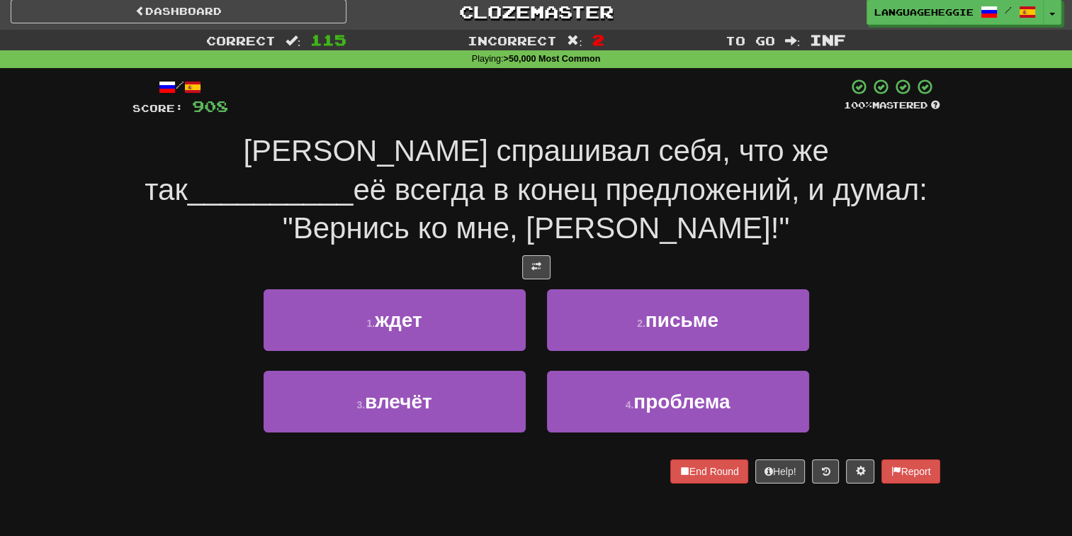
click at [676, 174] on span "её всегда в конец предложений, и думал: "Вернись ко мне, [PERSON_NAME]!"" at bounding box center [605, 209] width 645 height 72
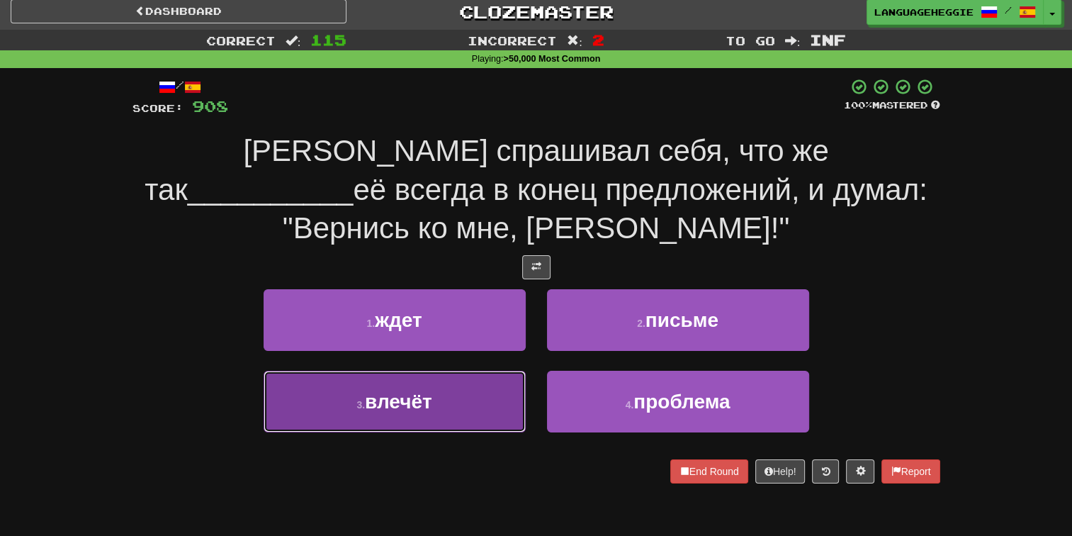
click at [520, 371] on button "3 . влечёт" at bounding box center [395, 402] width 262 height 62
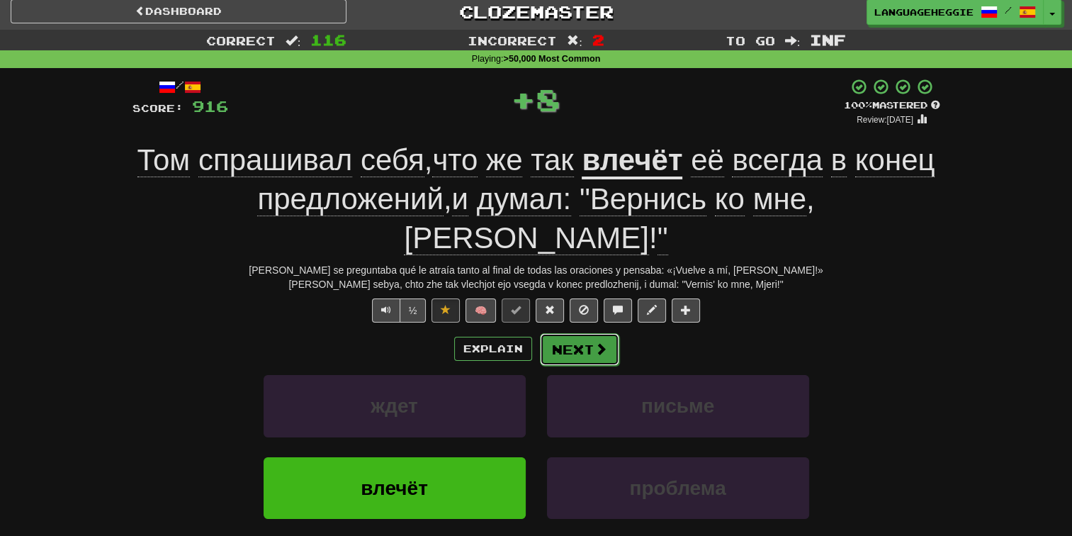
click at [545, 333] on button "Next" at bounding box center [579, 349] width 79 height 33
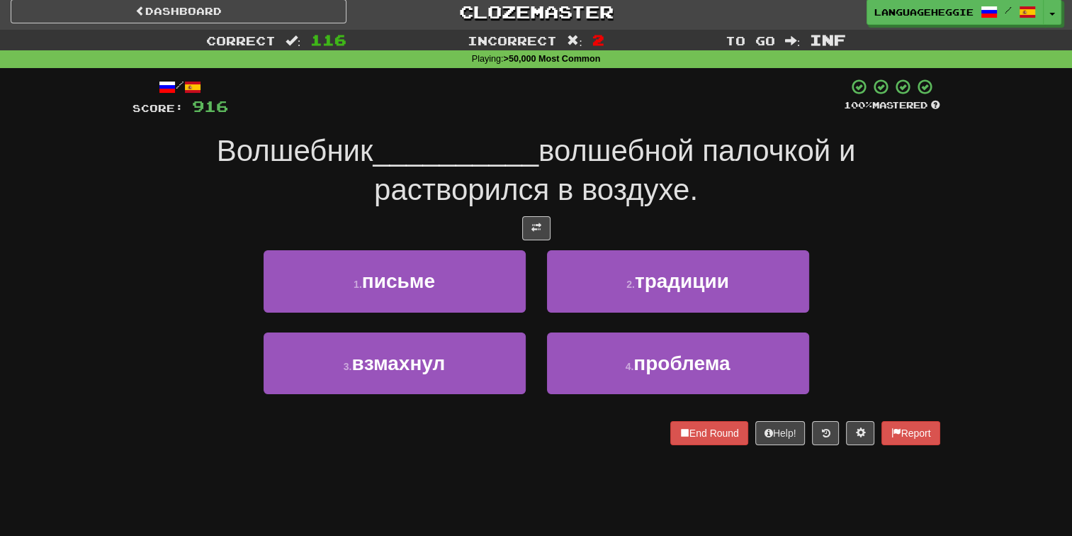
click at [723, 154] on span "волшебной палочкой и растворился в воздухе." at bounding box center [614, 170] width 481 height 72
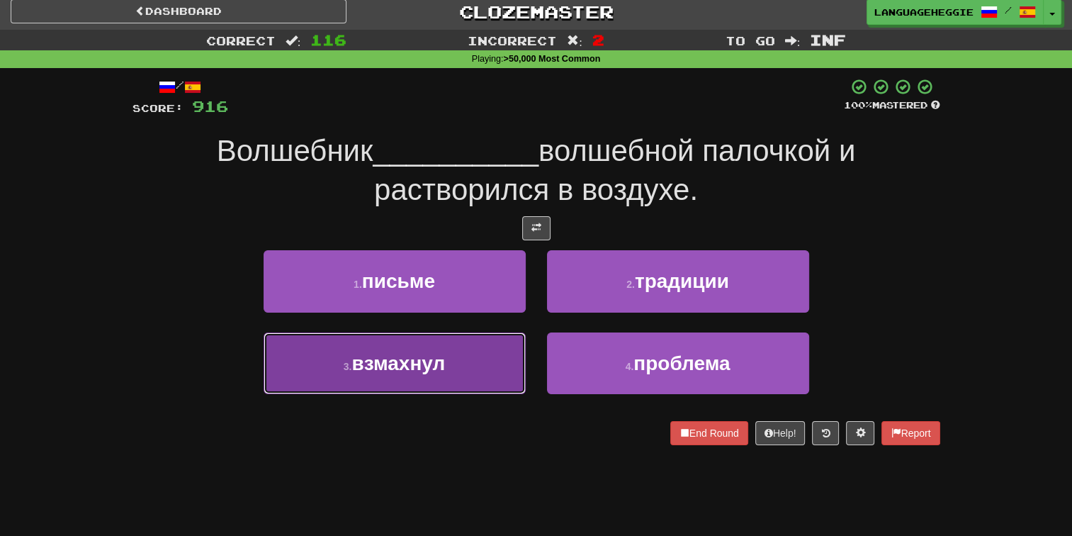
click at [487, 363] on button "3 . взмахнул" at bounding box center [395, 363] width 262 height 62
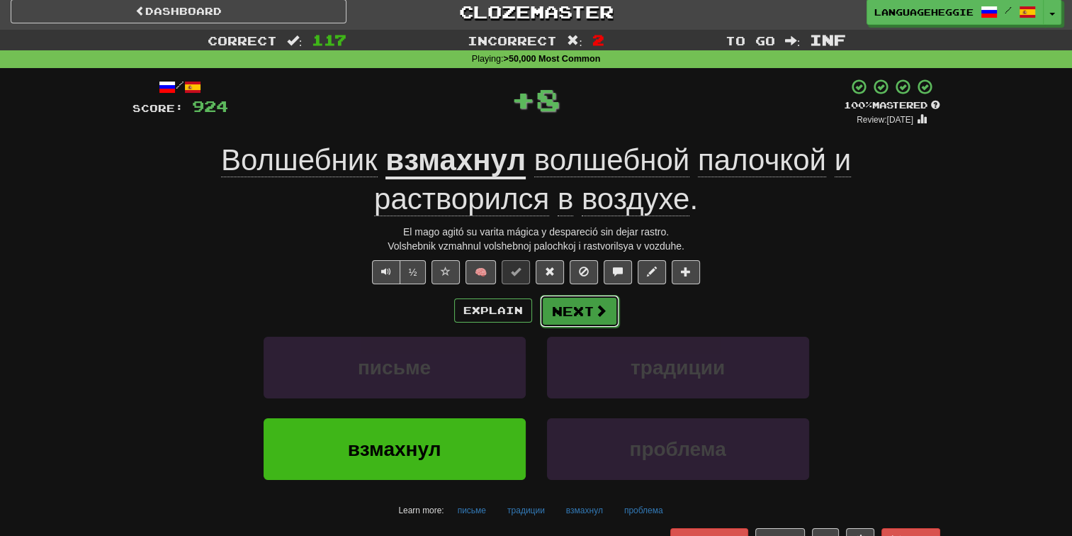
click at [570, 311] on button "Next" at bounding box center [579, 311] width 79 height 33
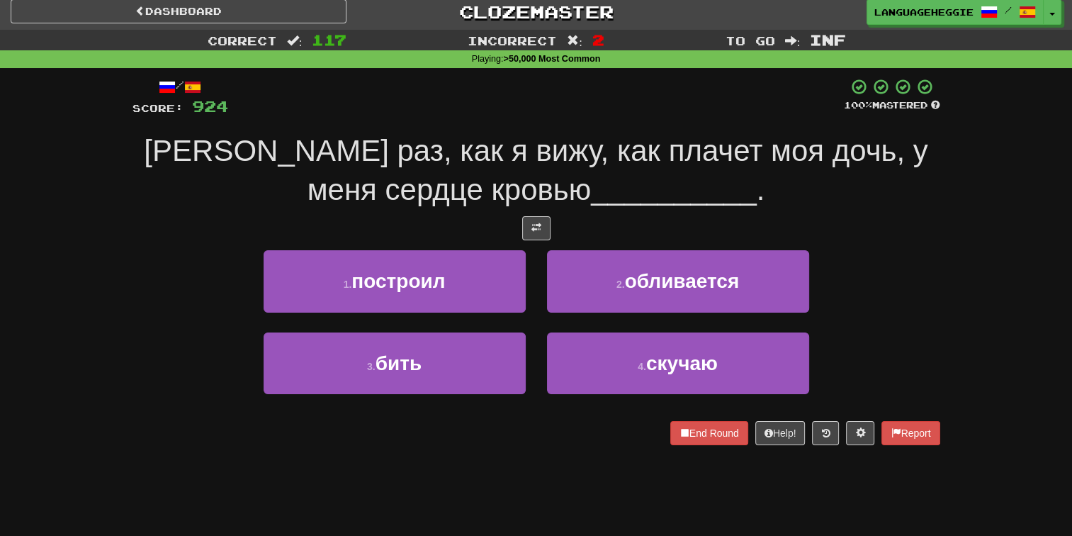
click at [614, 149] on span "[PERSON_NAME] раз, как я вижу, как плачет моя дочь, у меня сердце кровью" at bounding box center [536, 170] width 784 height 72
click at [663, 89] on div at bounding box center [536, 97] width 616 height 39
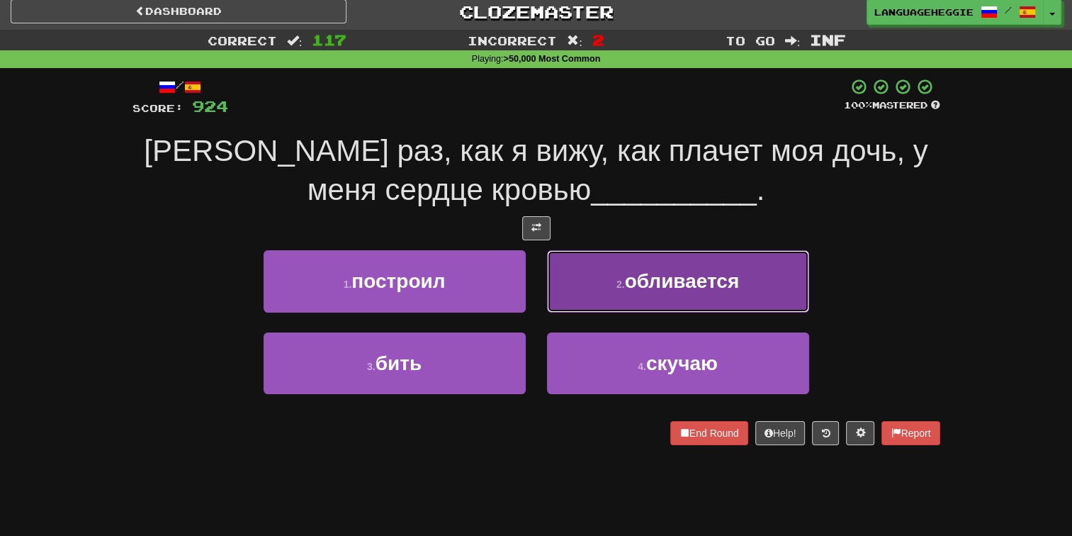
click at [635, 273] on span "обливается" at bounding box center [682, 281] width 115 height 22
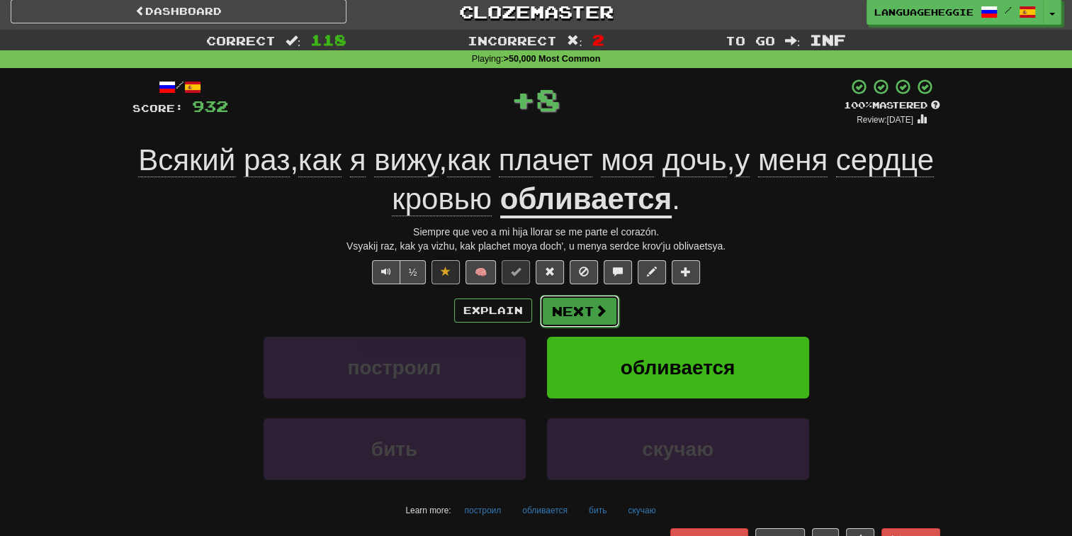
click at [581, 298] on button "Next" at bounding box center [579, 311] width 79 height 33
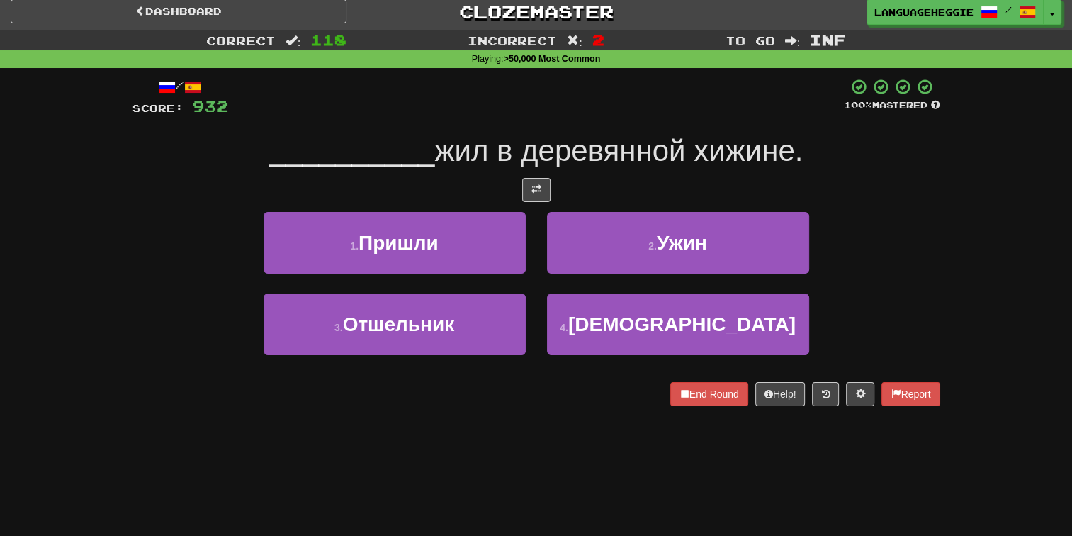
click at [645, 162] on span "жил в деревянной хижине." at bounding box center [618, 150] width 368 height 33
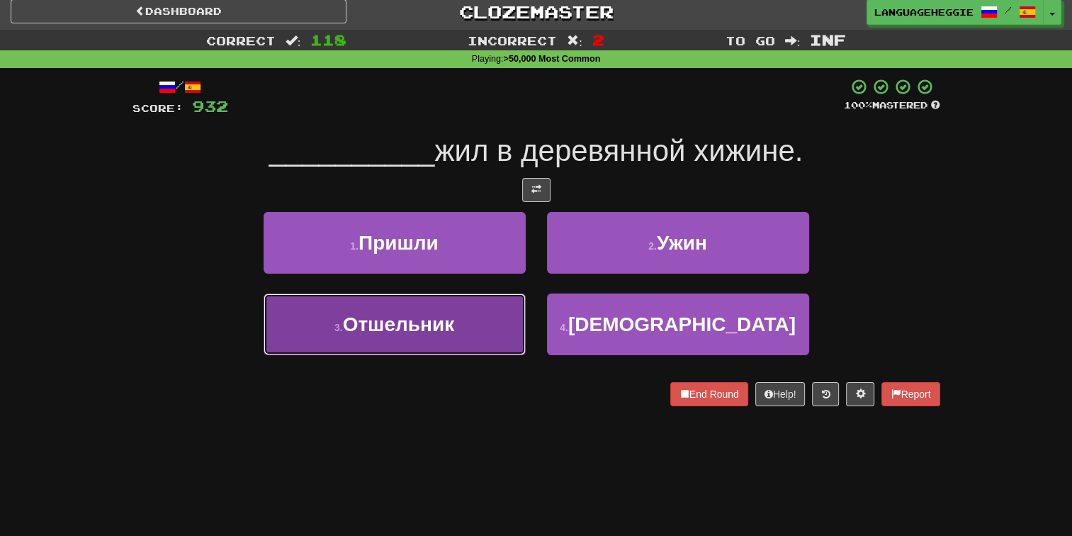
click at [468, 310] on button "3 . Отшельник" at bounding box center [395, 324] width 262 height 62
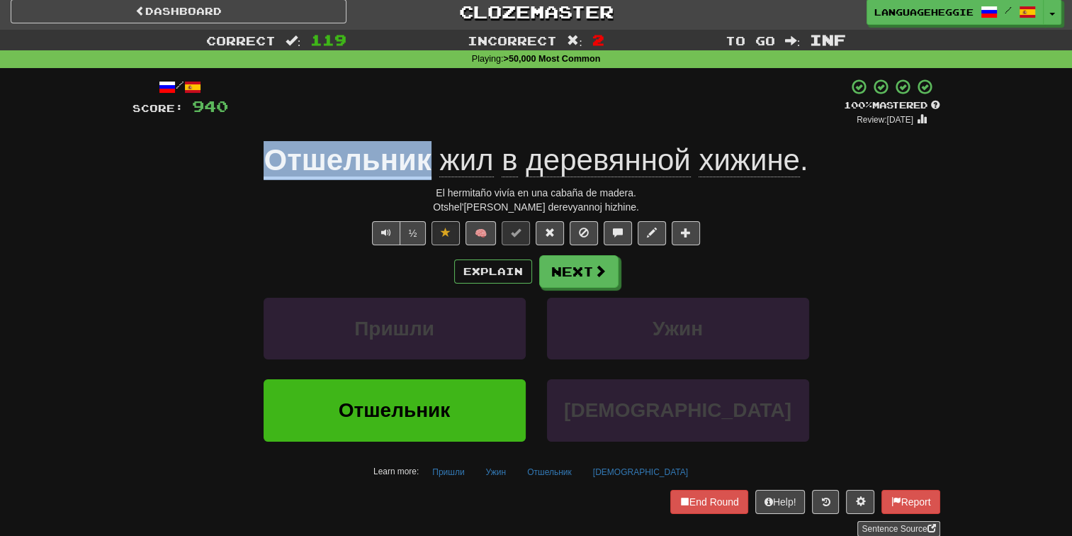
drag, startPoint x: 315, startPoint y: 162, endPoint x: 431, endPoint y: 160, distance: 115.5
click at [431, 160] on div "Отшельник жил в деревянной хижине ." at bounding box center [536, 160] width 808 height 39
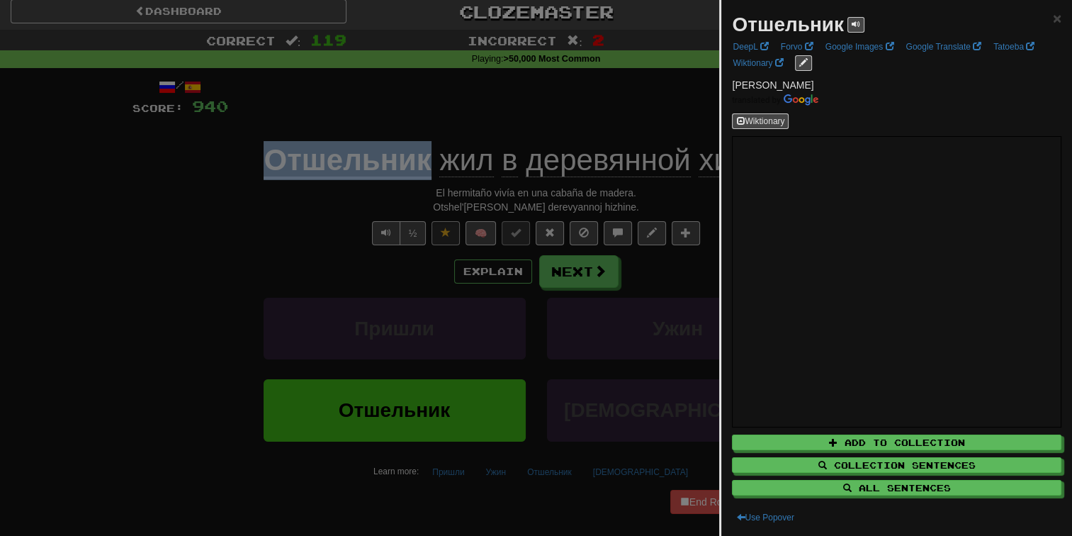
copy u "Отшельник"
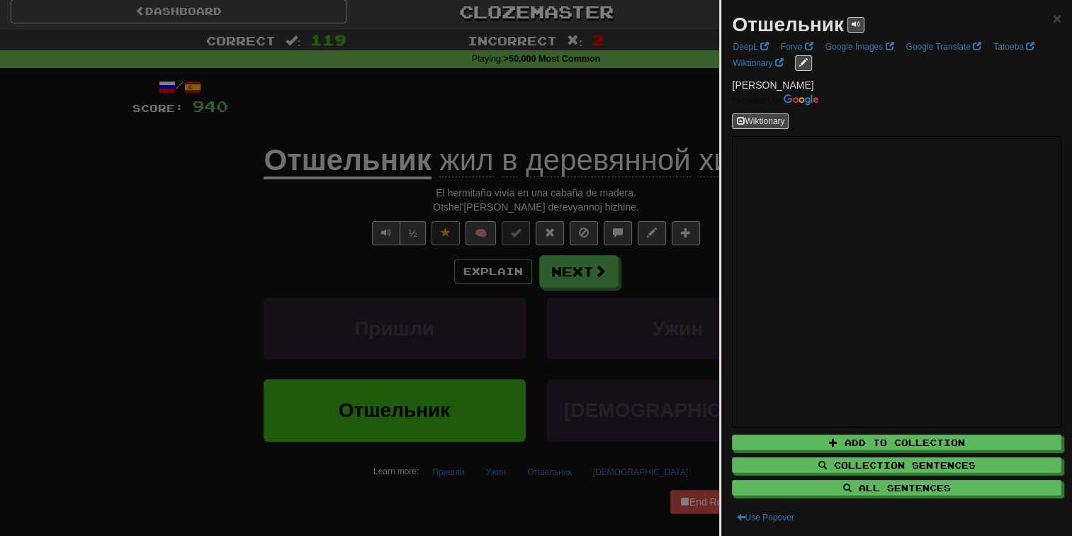
click at [451, 68] on div at bounding box center [536, 268] width 1072 height 536
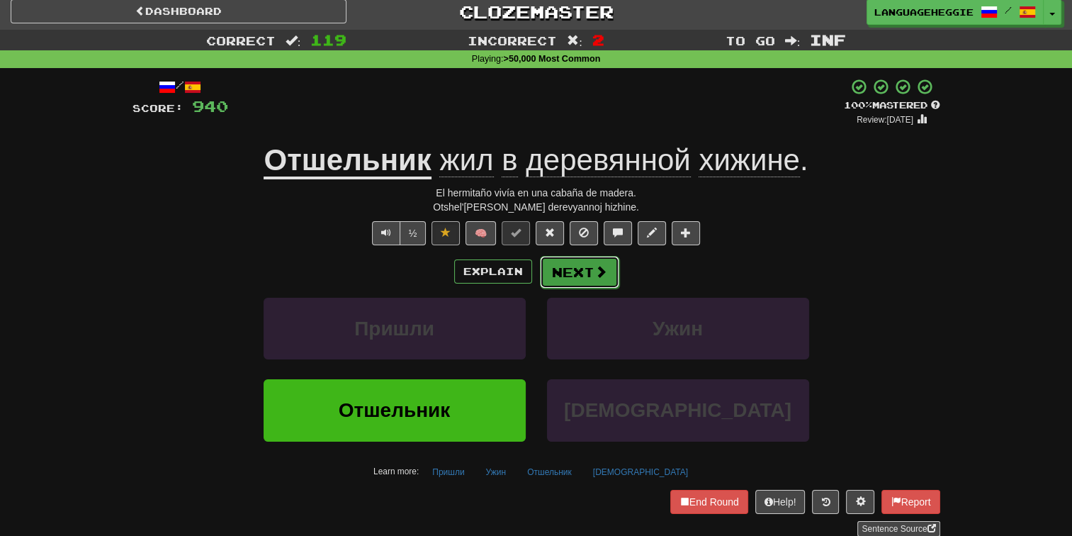
click at [559, 285] on button "Next" at bounding box center [579, 272] width 79 height 33
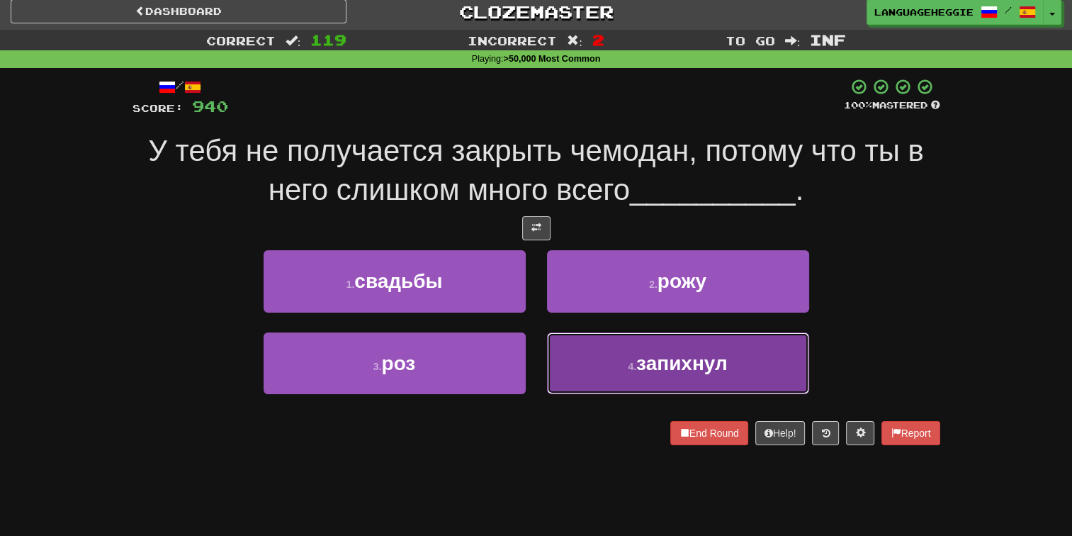
click at [604, 365] on button "4 . запихнул" at bounding box center [678, 363] width 262 height 62
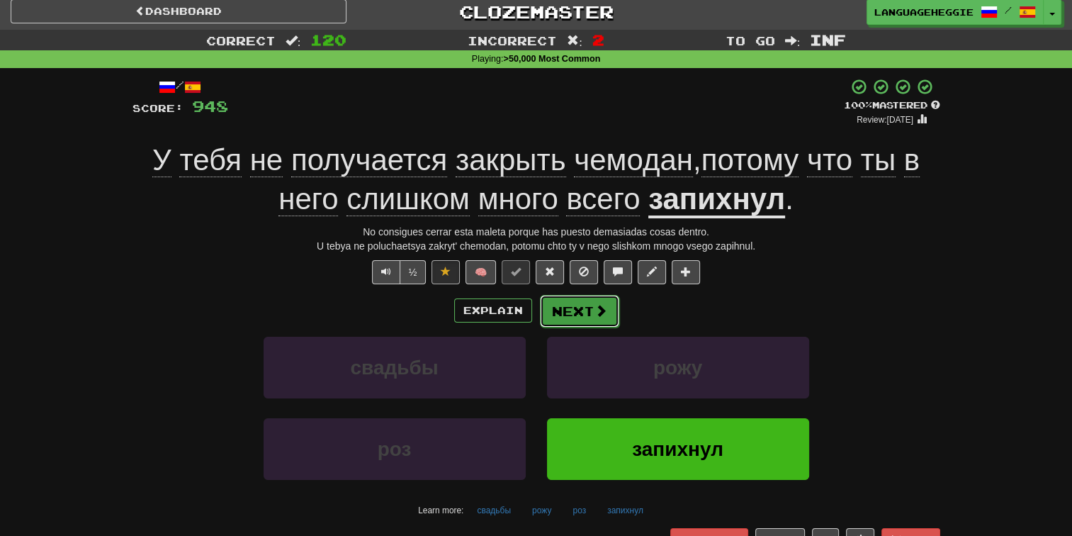
click at [572, 317] on button "Next" at bounding box center [579, 311] width 79 height 33
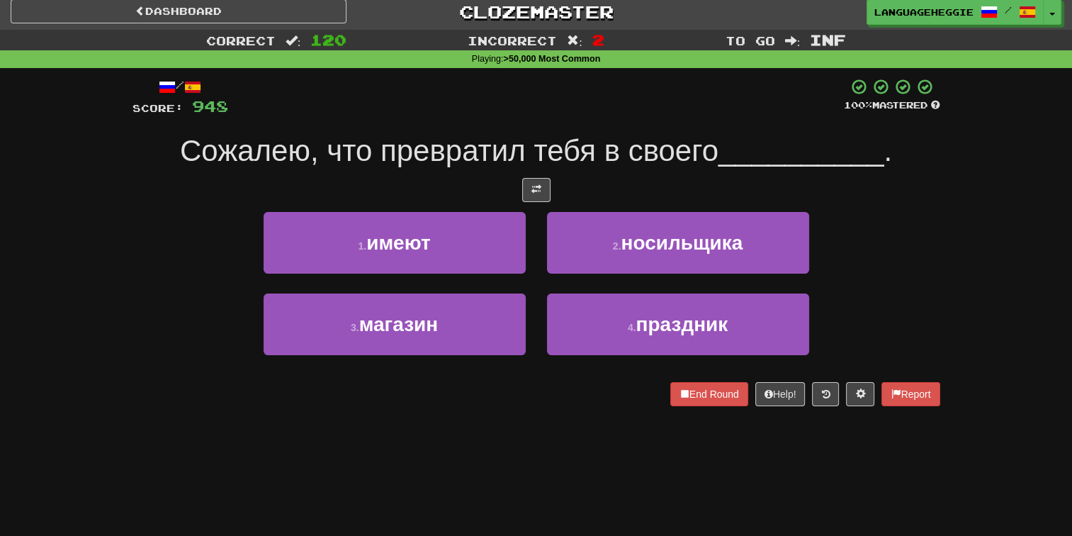
click at [604, 159] on span "Сожалею, что превратил тебя в своего" at bounding box center [449, 150] width 538 height 33
click at [604, 174] on div "/ Score: 948 100 % Mastered Сожалею, что превратил тебя в своего __________ . 1…" at bounding box center [536, 242] width 808 height 328
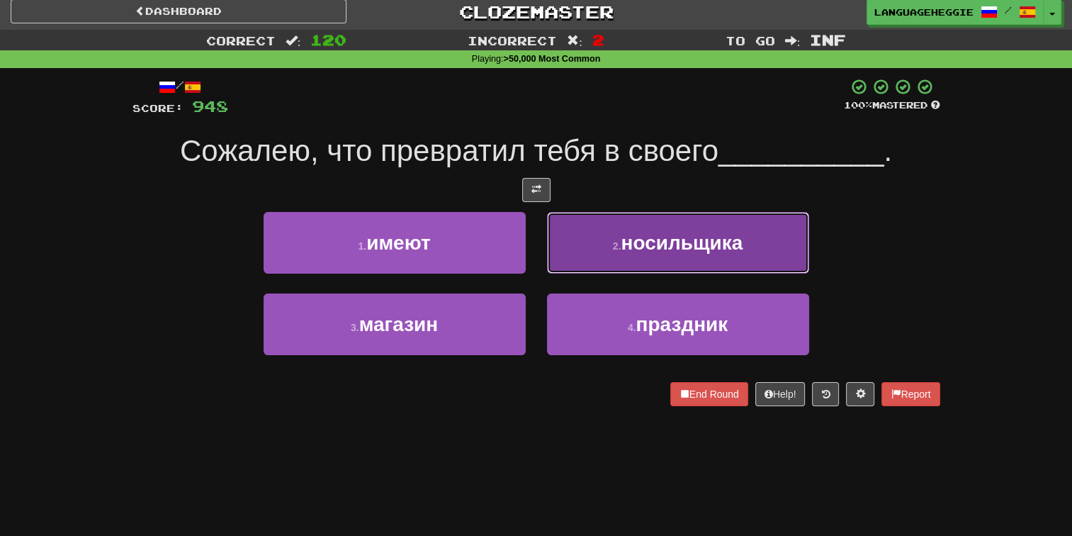
click at [599, 230] on button "2 . носильщика" at bounding box center [678, 243] width 262 height 62
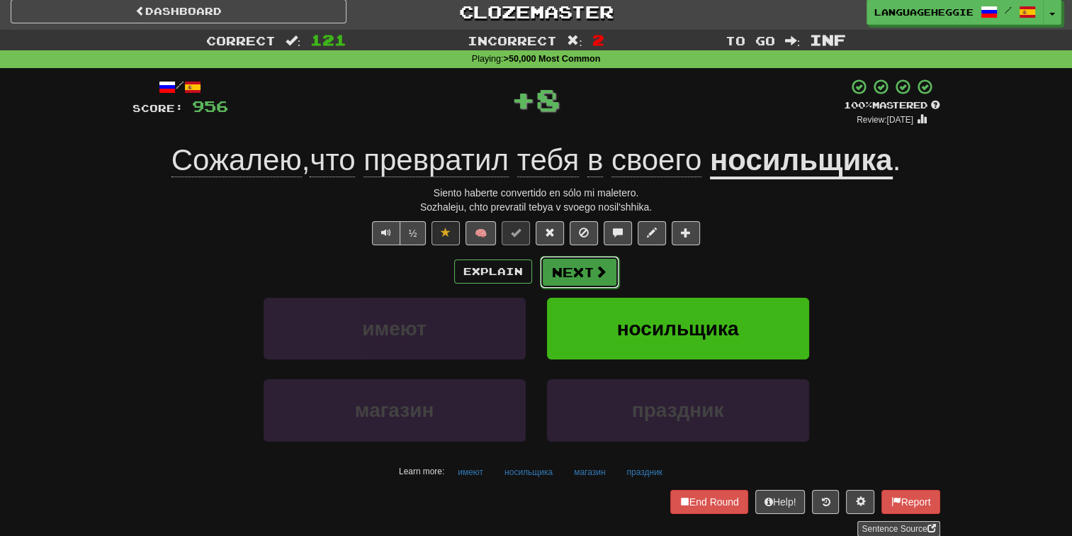
click at [589, 259] on button "Next" at bounding box center [579, 272] width 79 height 33
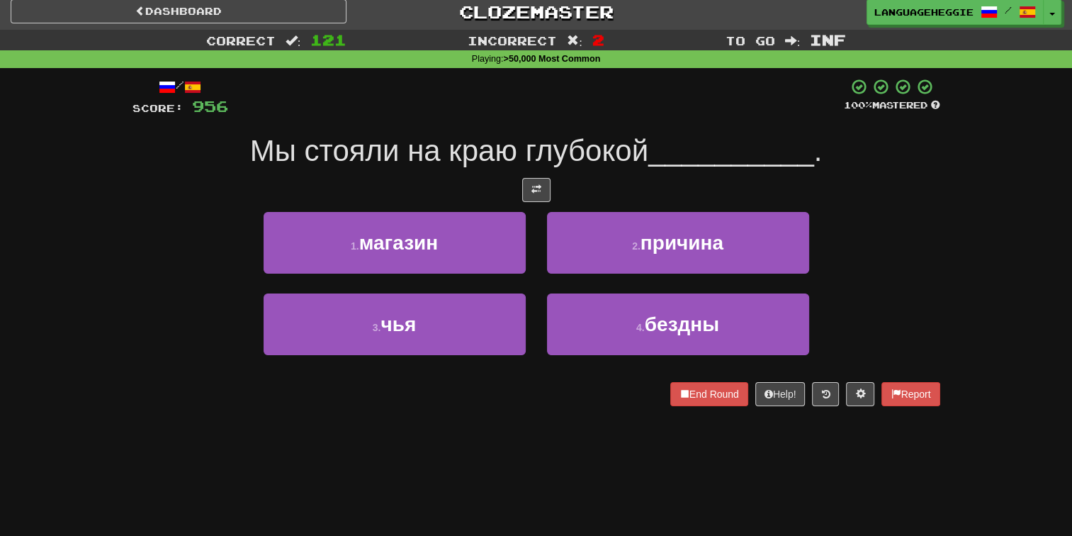
click at [616, 156] on span "Мы стояли на краю глубокой" at bounding box center [449, 150] width 398 height 33
click at [614, 187] on div at bounding box center [536, 190] width 808 height 24
click at [587, 289] on div "2 . причина" at bounding box center [677, 252] width 283 height 81
drag, startPoint x: 587, startPoint y: 303, endPoint x: 586, endPoint y: 290, distance: 13.5
click at [587, 303] on button "4 . бездны" at bounding box center [678, 324] width 262 height 62
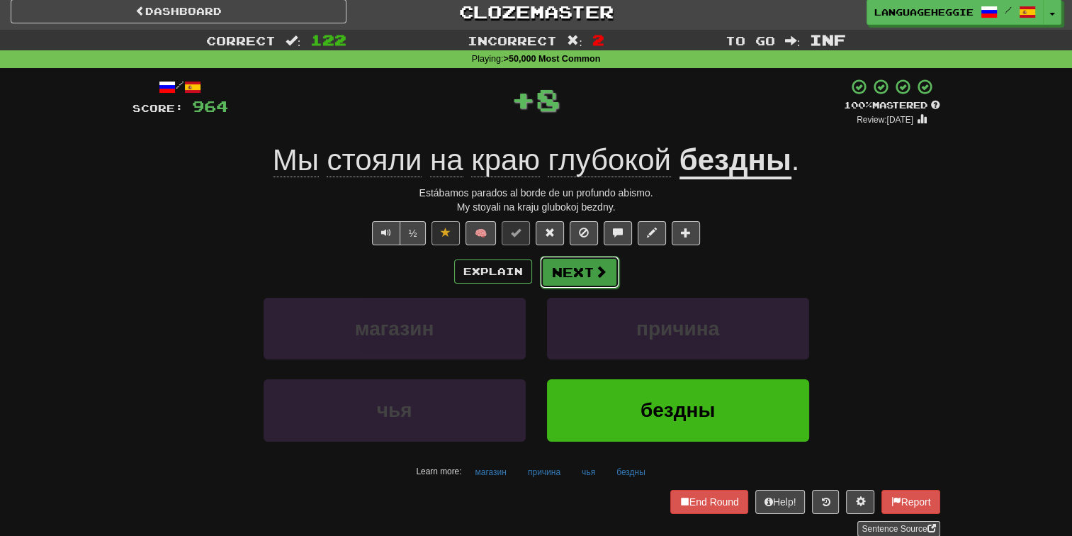
click at [585, 264] on button "Next" at bounding box center [579, 272] width 79 height 33
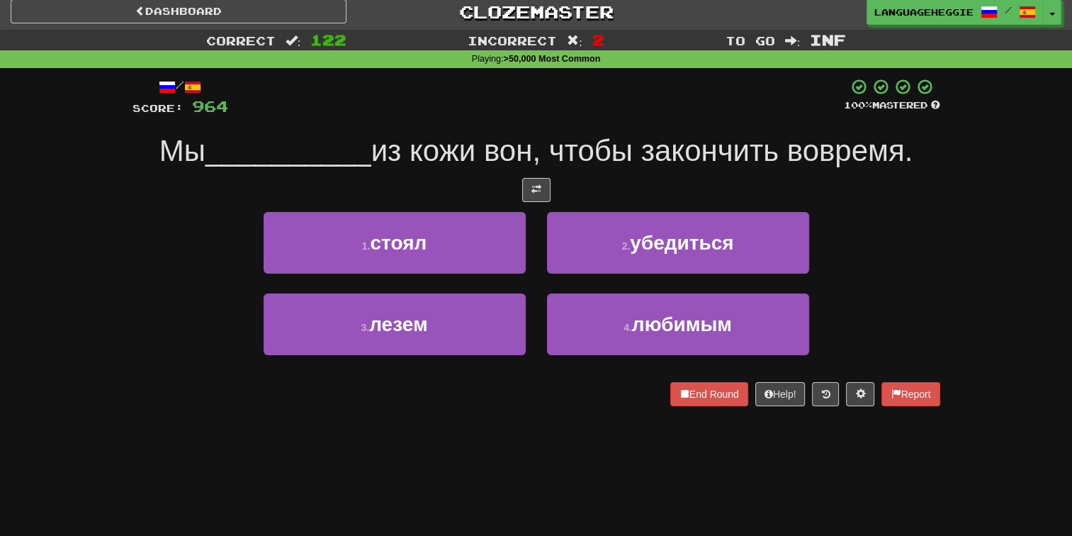
click at [613, 162] on span "из кожи вон, чтобы закончить вовремя." at bounding box center [642, 150] width 542 height 33
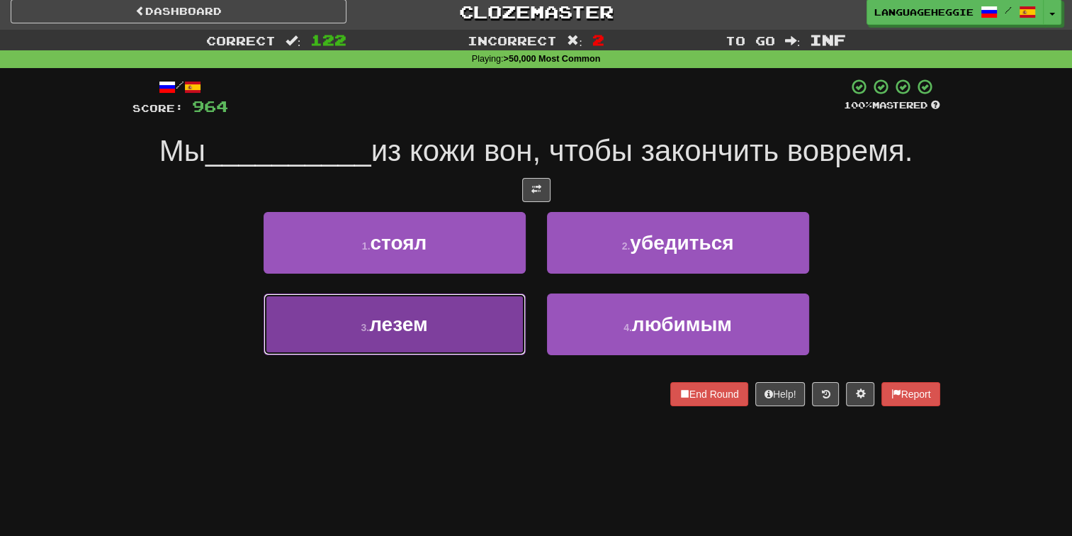
click at [515, 309] on button "3 . лезем" at bounding box center [395, 324] width 262 height 62
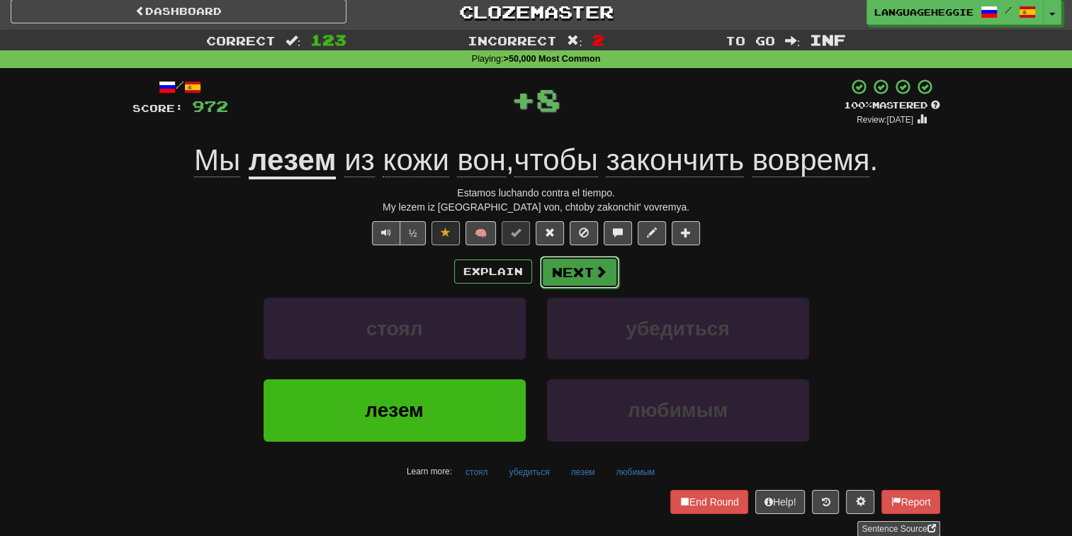
click at [558, 264] on button "Next" at bounding box center [579, 272] width 79 height 33
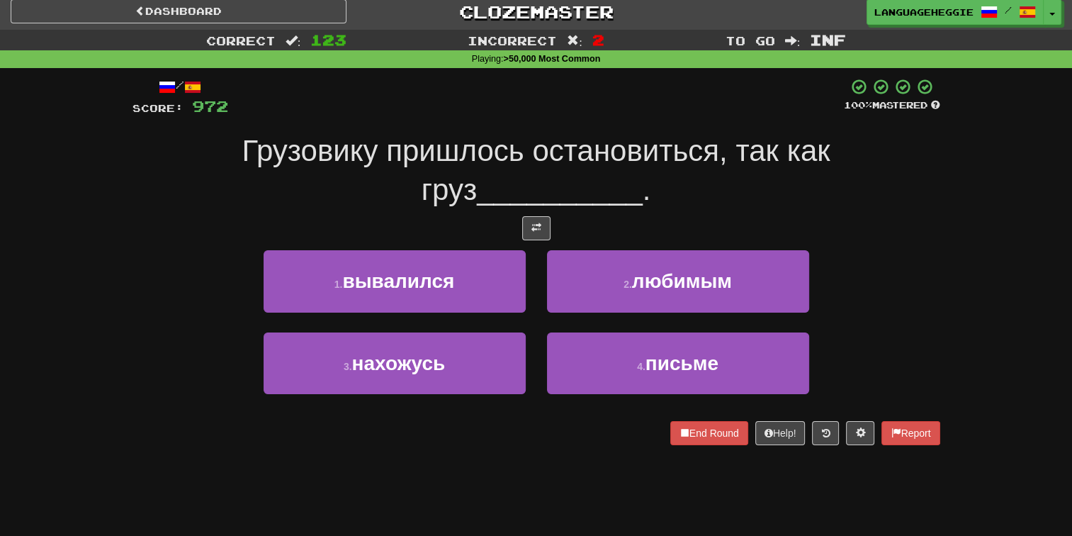
click at [612, 114] on div at bounding box center [536, 97] width 616 height 39
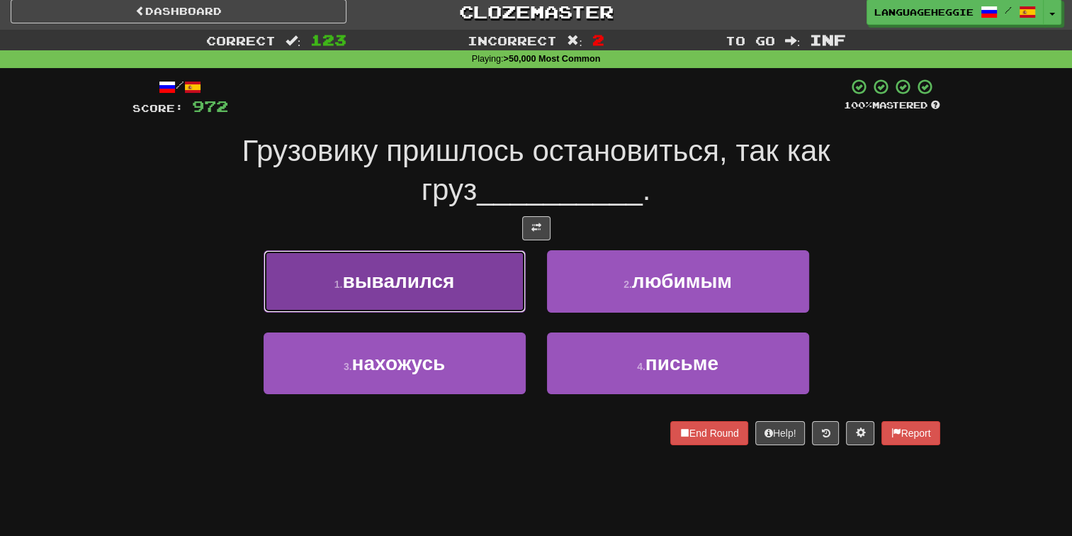
click at [476, 310] on button "1 . вывалился" at bounding box center [395, 281] width 262 height 62
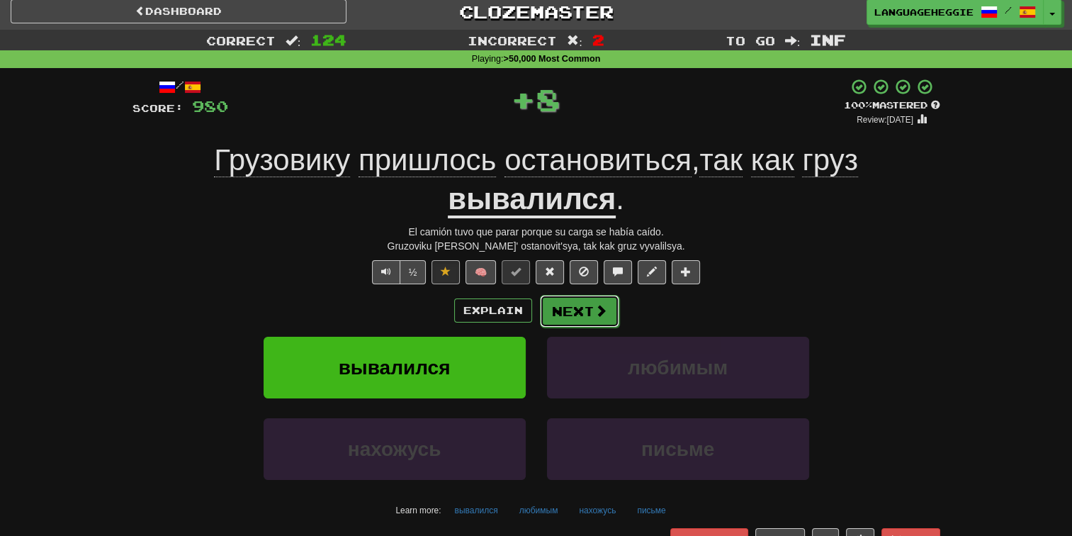
click at [553, 298] on button "Next" at bounding box center [579, 311] width 79 height 33
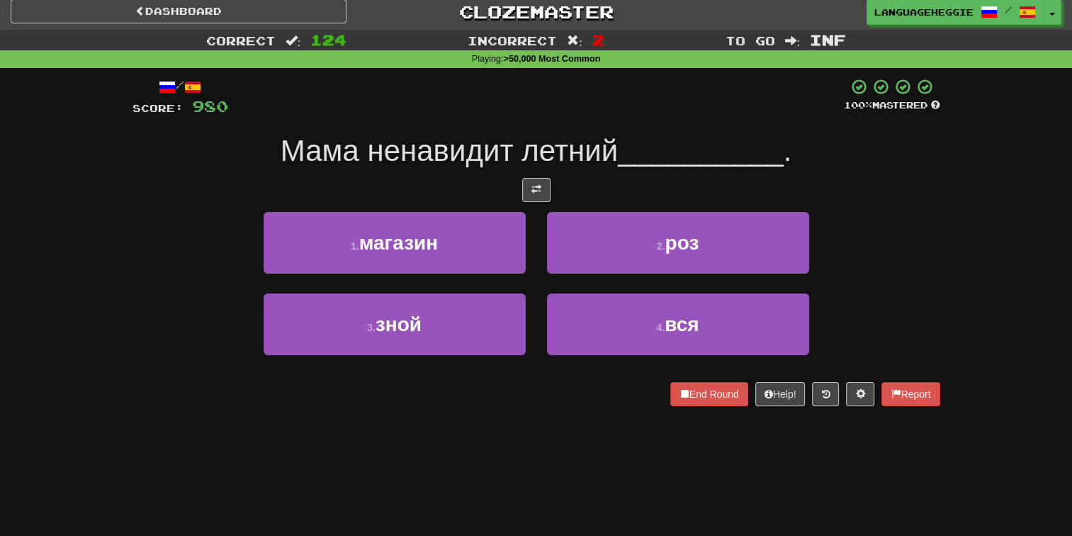
click at [624, 108] on div at bounding box center [536, 97] width 616 height 39
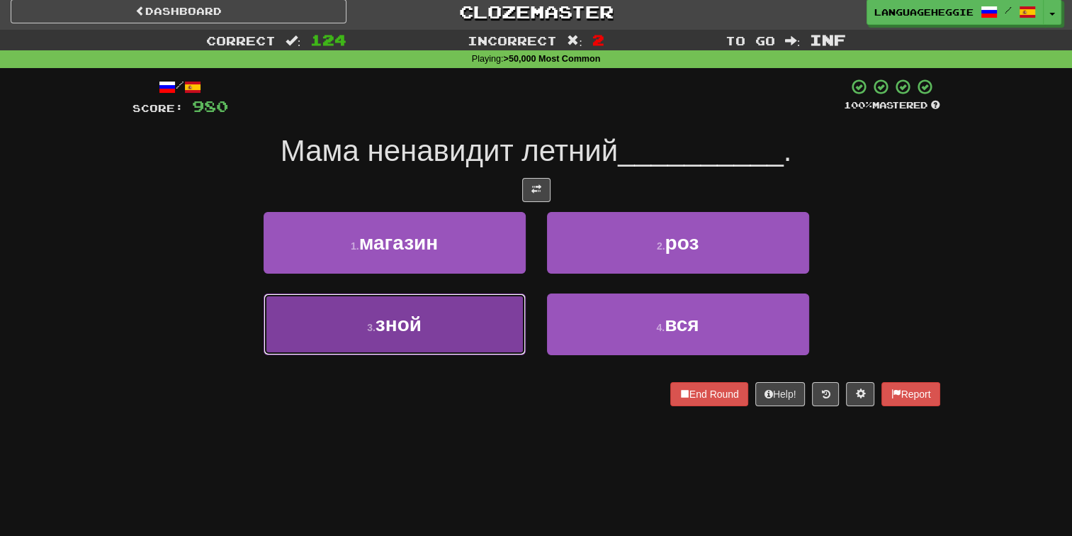
click at [465, 320] on button "3 . зной" at bounding box center [395, 324] width 262 height 62
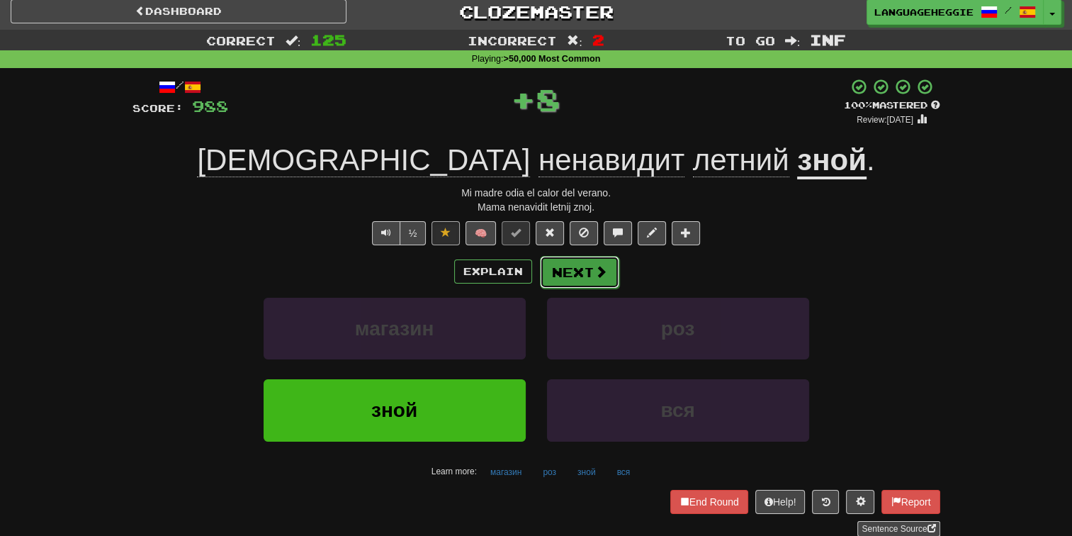
click at [547, 264] on button "Next" at bounding box center [579, 272] width 79 height 33
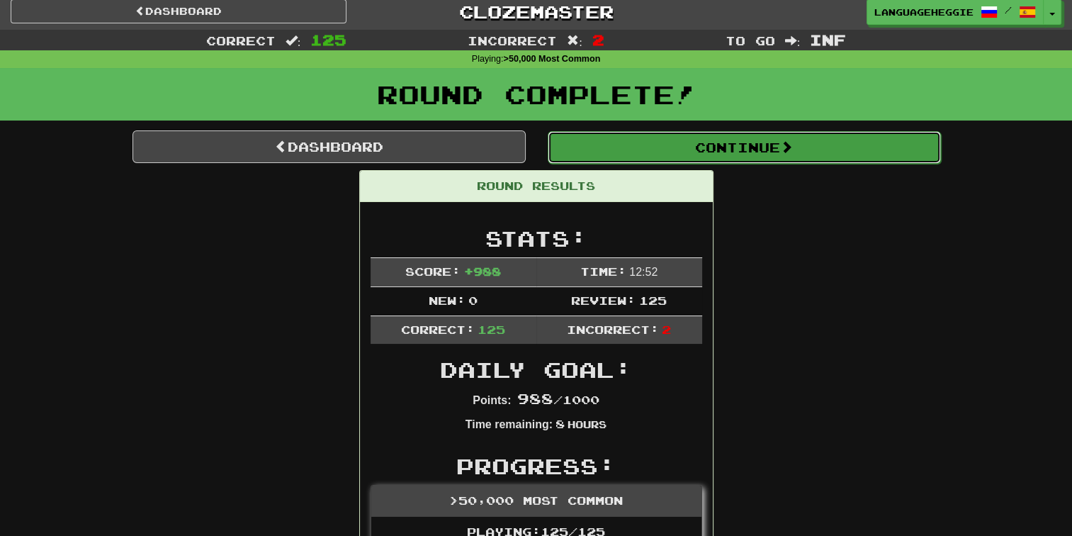
click at [615, 156] on button "Continue" at bounding box center [744, 147] width 393 height 33
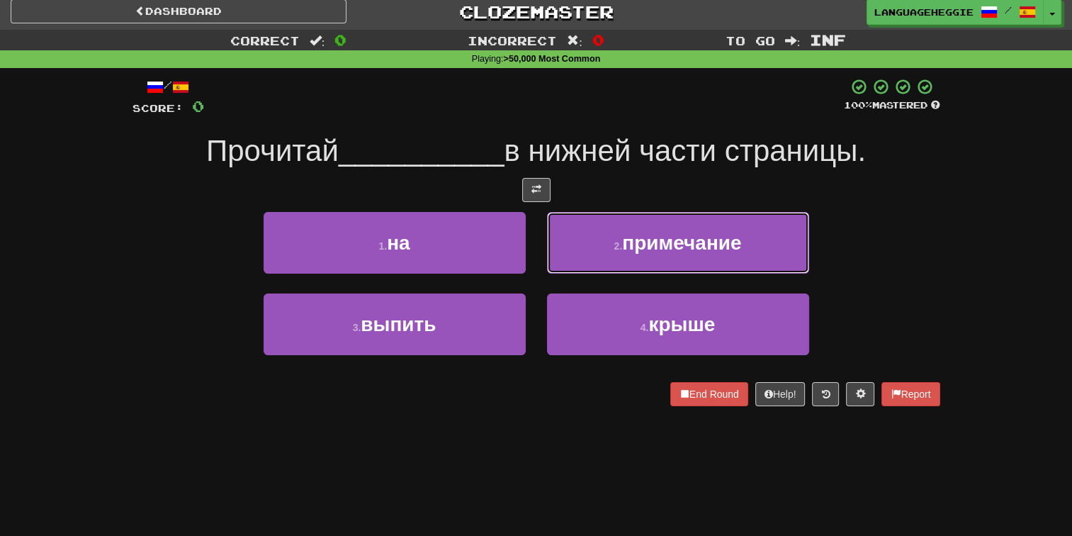
click at [692, 251] on span "примечание" at bounding box center [681, 243] width 119 height 22
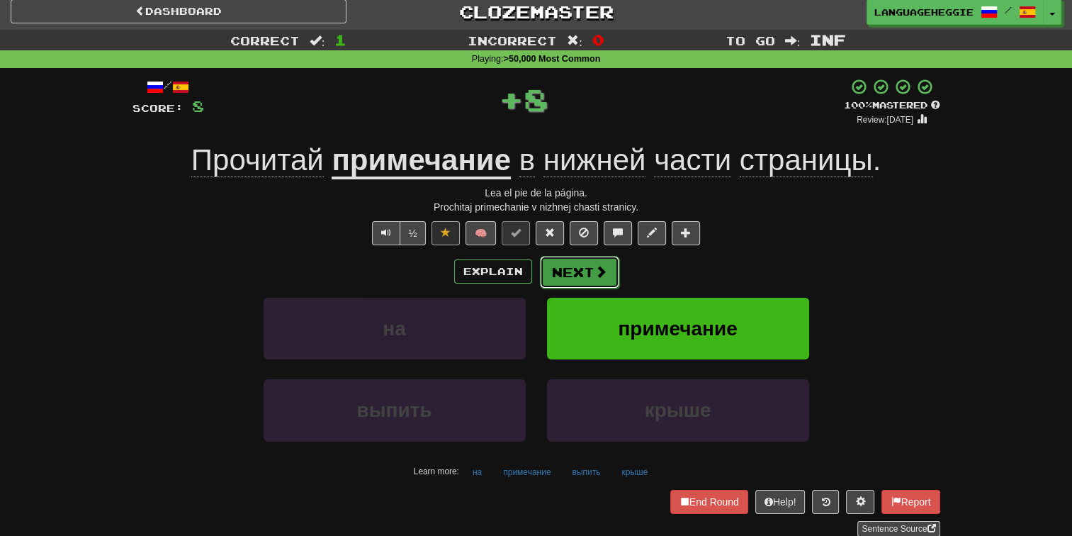
click at [604, 270] on span at bounding box center [600, 271] width 13 height 13
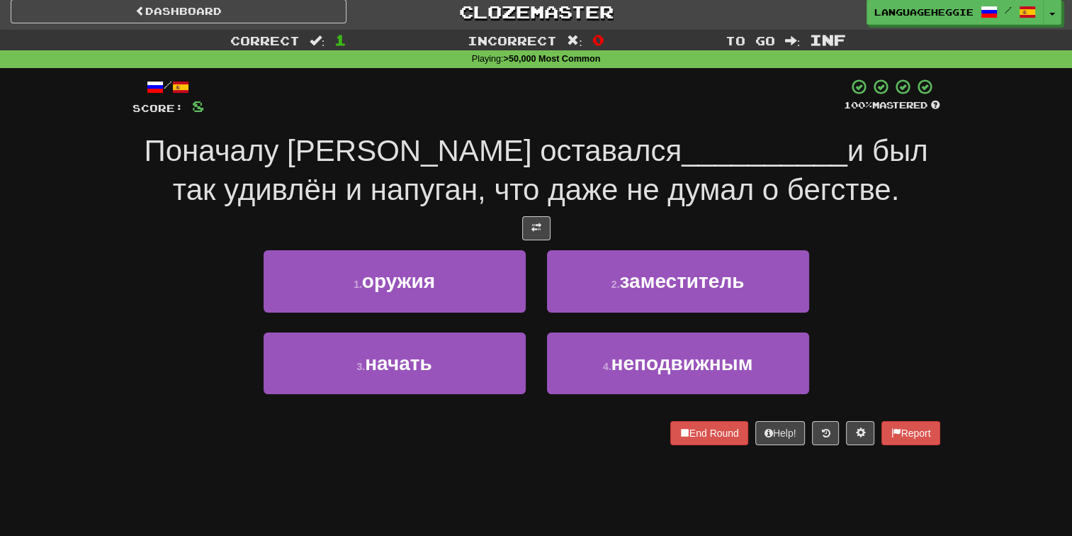
click at [682, 149] on span "__________" at bounding box center [765, 150] width 166 height 33
click at [703, 94] on div at bounding box center [524, 97] width 640 height 39
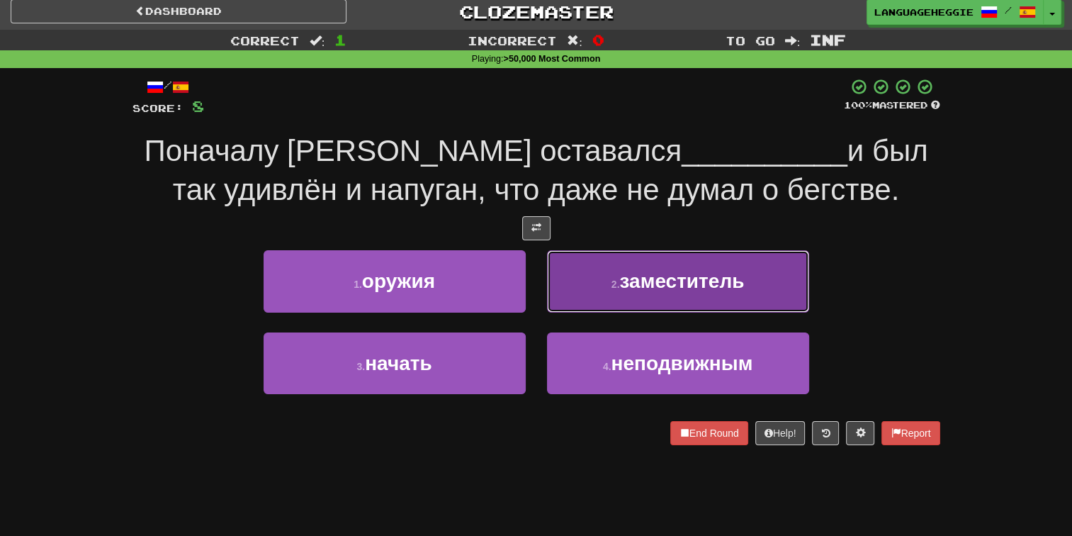
click at [599, 285] on button "2 . заместитель" at bounding box center [678, 281] width 262 height 62
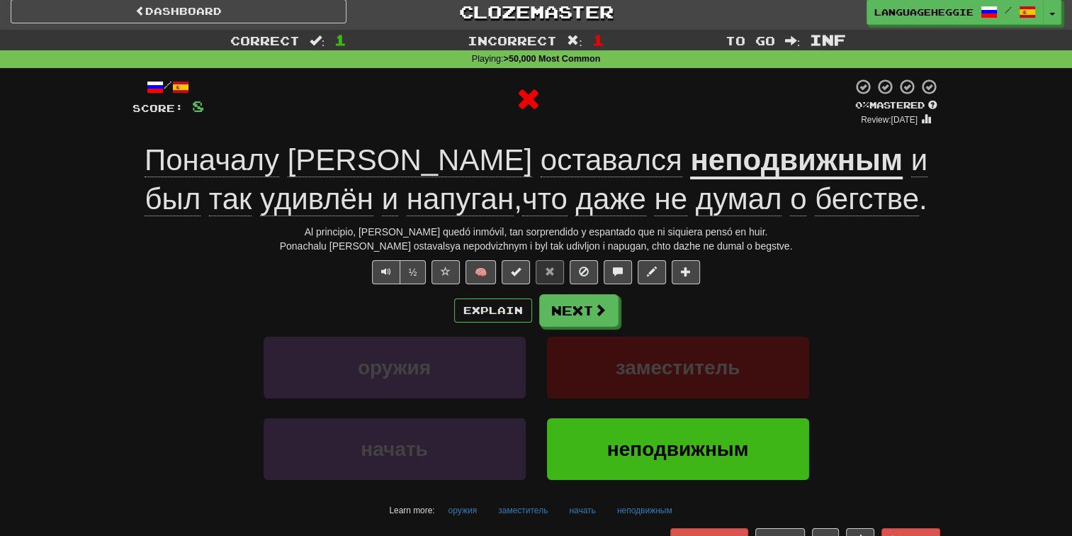
click at [567, 292] on div "/ Score: 8 0 % Mastered Review: 2025-09-18 Поначалу Отто оставался неподвижным …" at bounding box center [536, 326] width 808 height 497
click at [580, 300] on button "Next" at bounding box center [579, 311] width 79 height 33
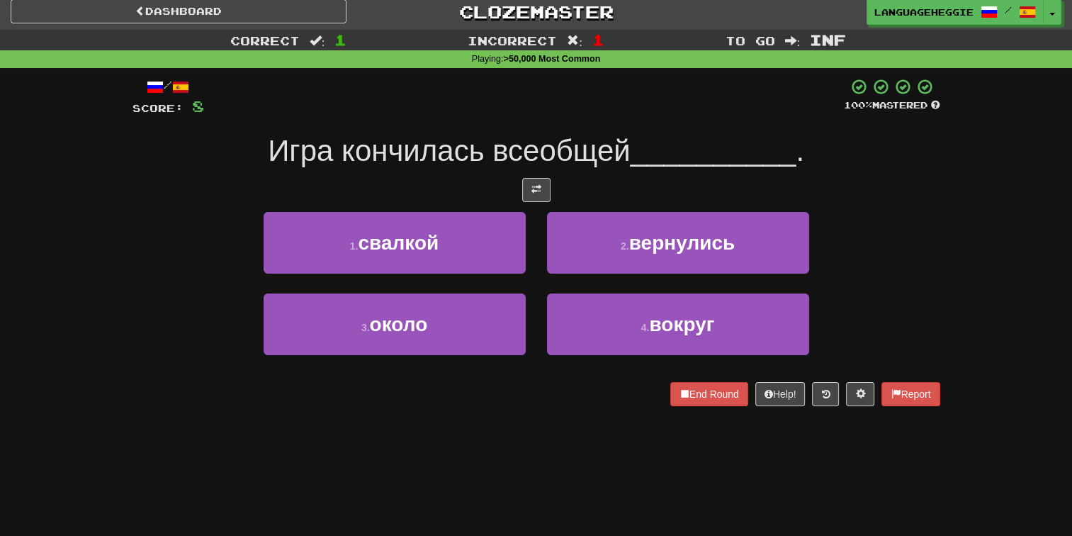
click at [604, 166] on span "Игра кончилась всеобщей" at bounding box center [449, 150] width 363 height 33
click at [222, 7] on link "Dashboard" at bounding box center [179, 11] width 336 height 24
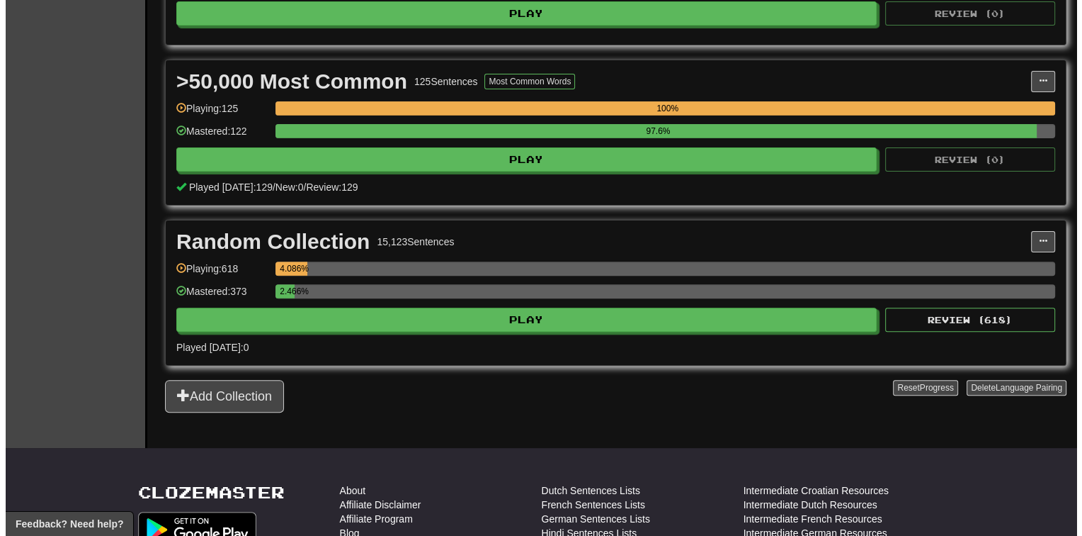
scroll to position [472, 0]
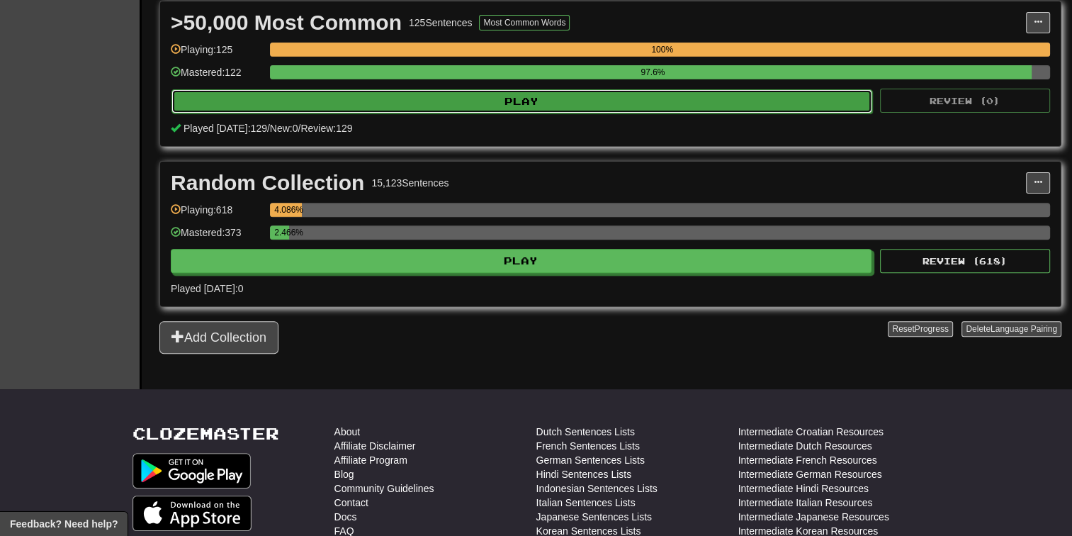
click at [852, 102] on button "Play" at bounding box center [521, 101] width 701 height 24
select select "********"
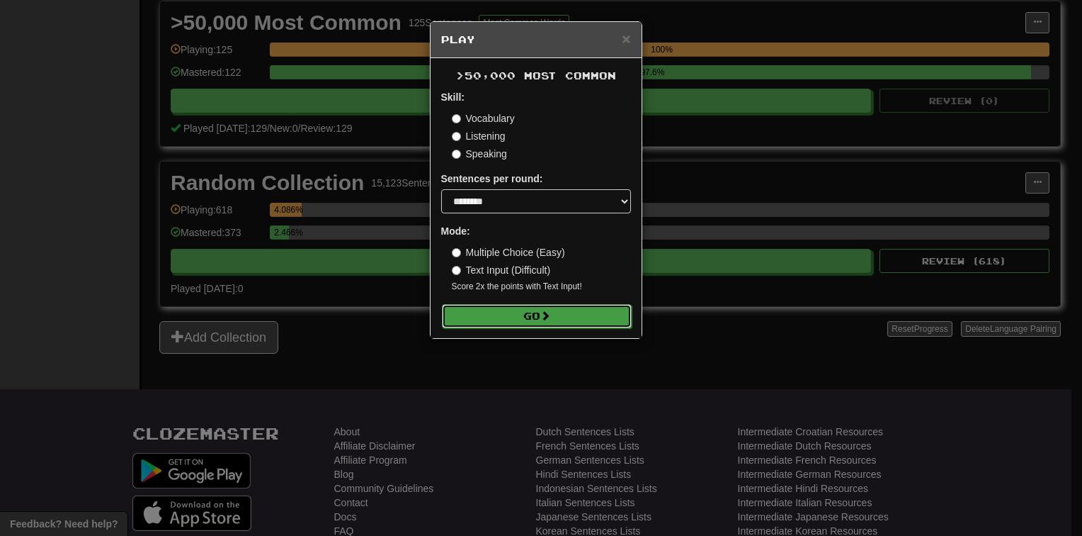
click at [558, 318] on button "Go" at bounding box center [537, 316] width 190 height 24
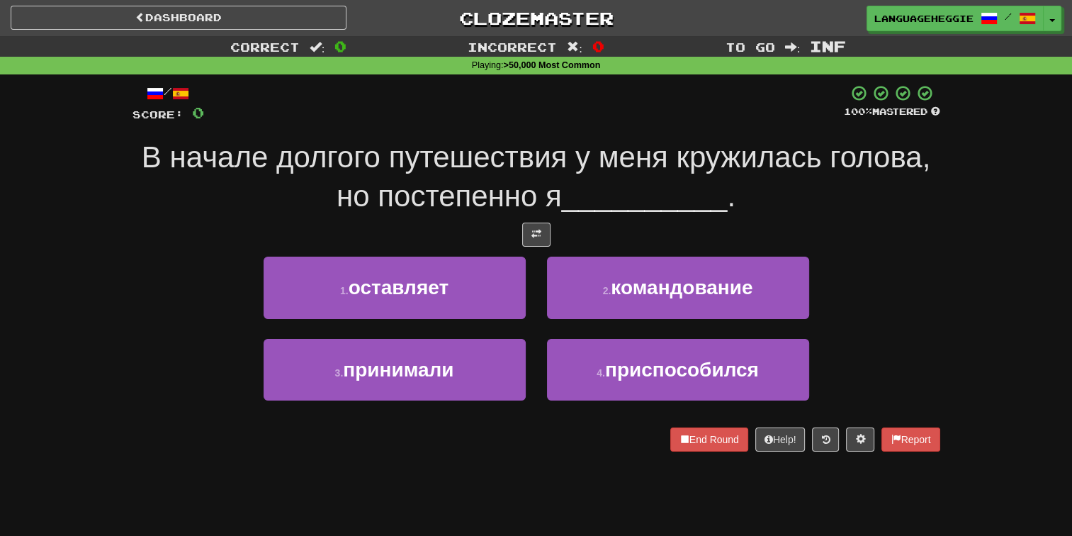
click at [390, 184] on span "В начале долгого путешествия у меня кружилась голова, но постепенно я" at bounding box center [536, 176] width 788 height 72
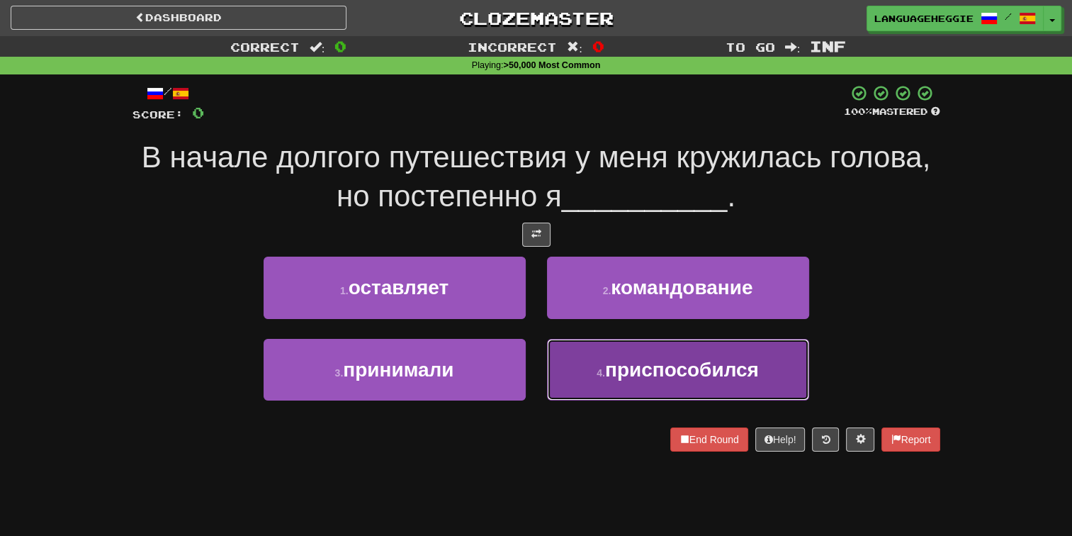
click at [752, 372] on span "приспособился" at bounding box center [682, 369] width 154 height 22
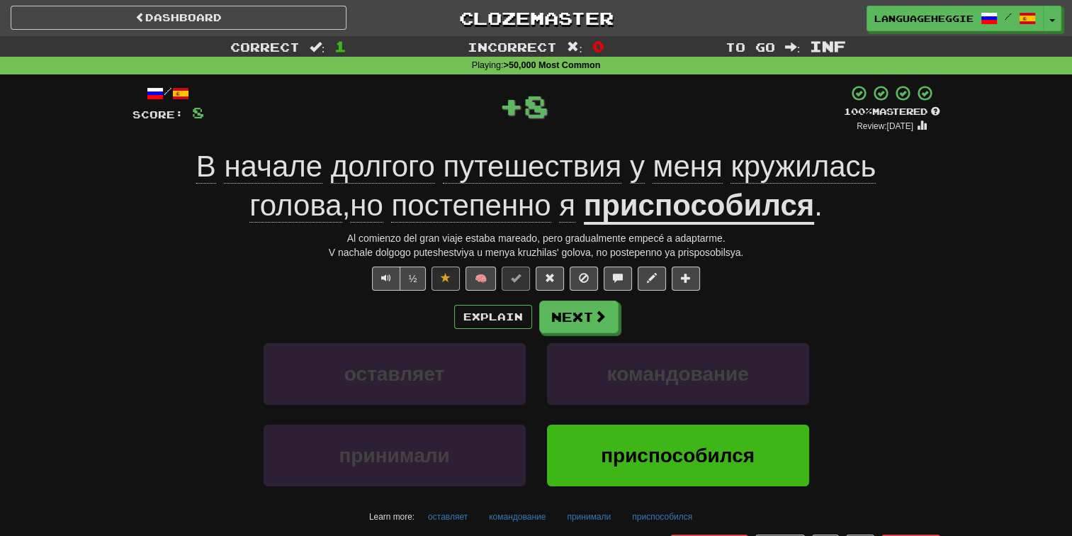
click at [696, 208] on u "приспособился" at bounding box center [699, 206] width 230 height 36
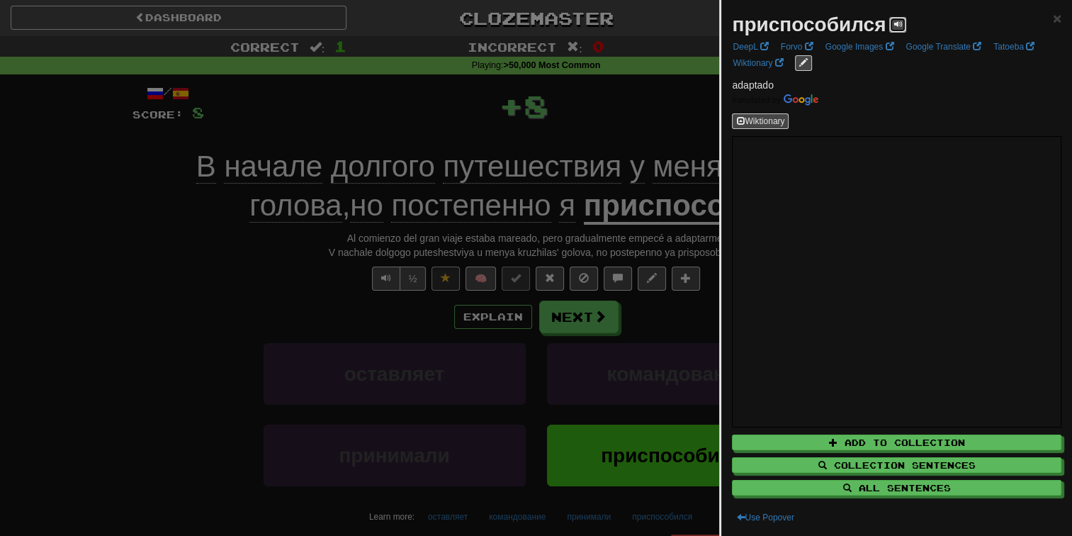
click at [889, 23] on button at bounding box center [897, 25] width 17 height 16
click at [660, 128] on div at bounding box center [536, 268] width 1072 height 536
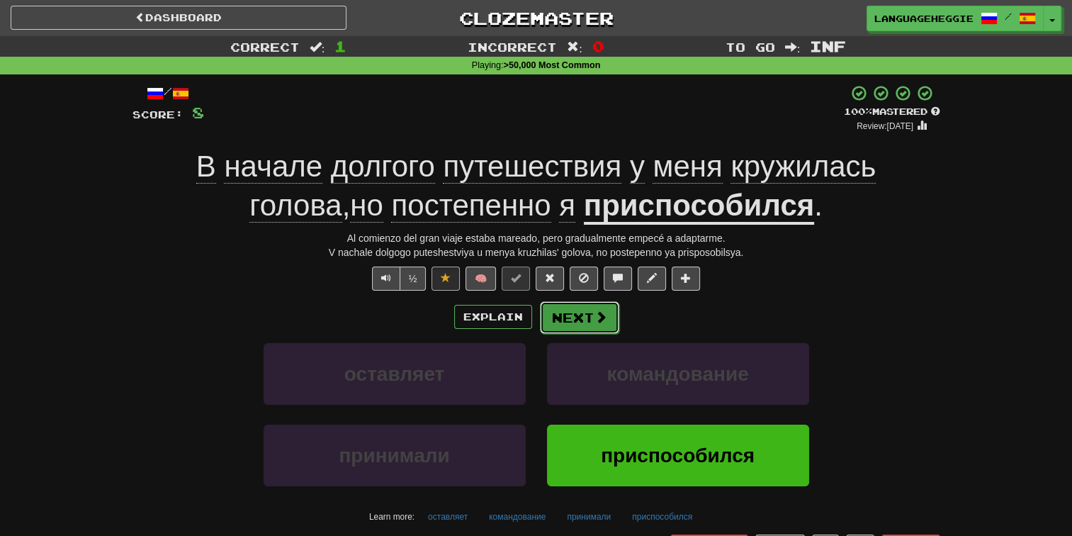
click at [591, 315] on button "Next" at bounding box center [579, 317] width 79 height 33
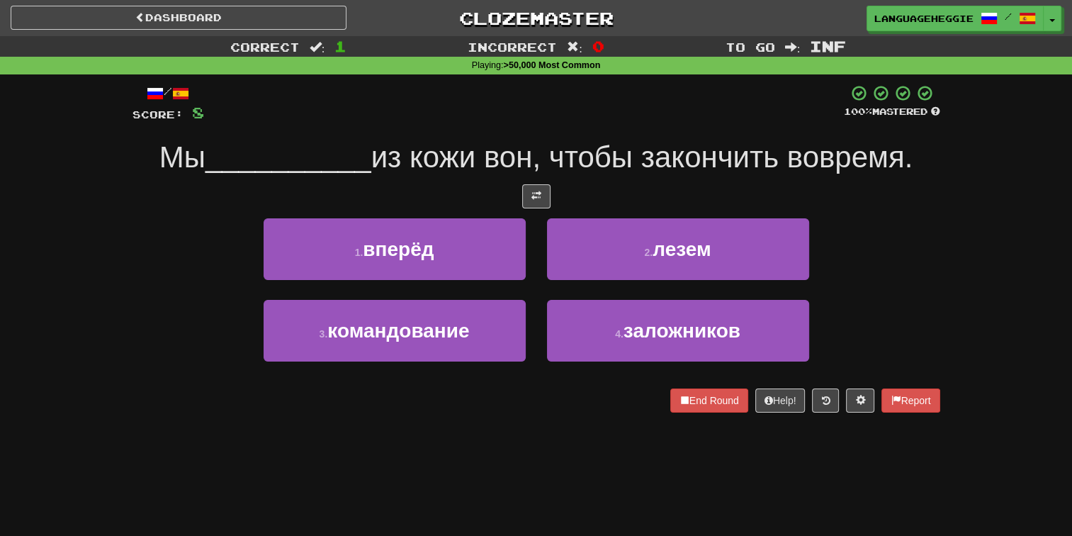
click at [672, 130] on div "/ Score: 8 100 % Mastered Мы __________ из кожи вон, чтобы закончить вовремя. 1…" at bounding box center [536, 248] width 808 height 328
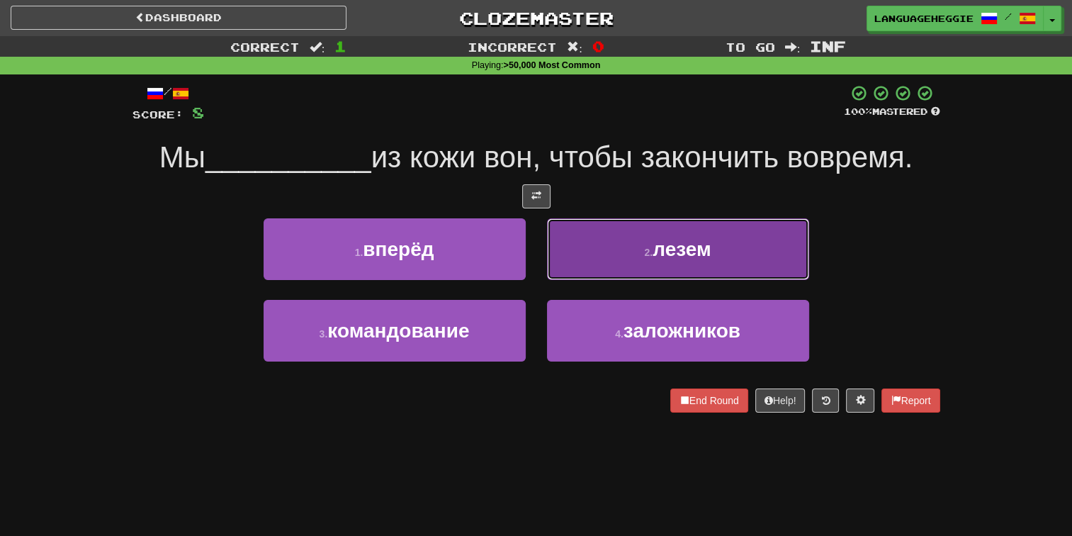
click at [610, 260] on button "2 . лезем" at bounding box center [678, 249] width 262 height 62
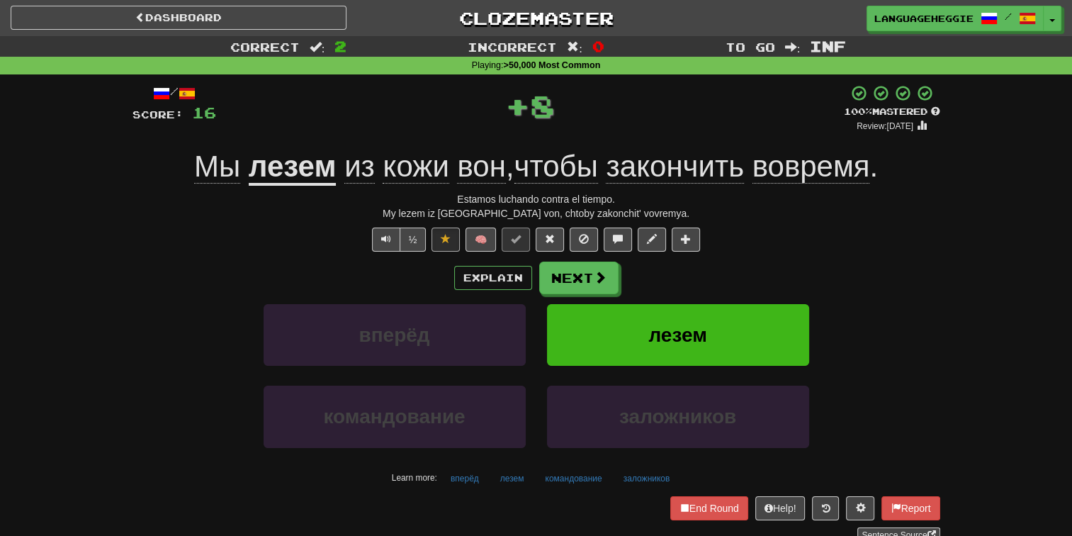
click at [153, 207] on div "My lezem iz [GEOGRAPHIC_DATA] von, chtoby zakonchit' vovremya." at bounding box center [536, 213] width 808 height 14
click at [592, 270] on button "Next" at bounding box center [579, 278] width 79 height 33
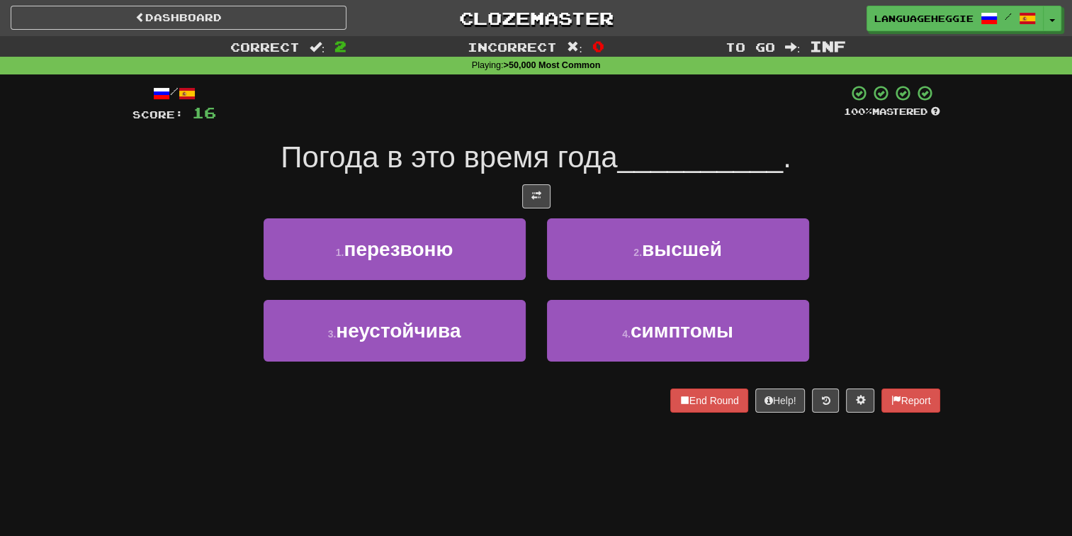
click at [597, 189] on div at bounding box center [536, 196] width 808 height 24
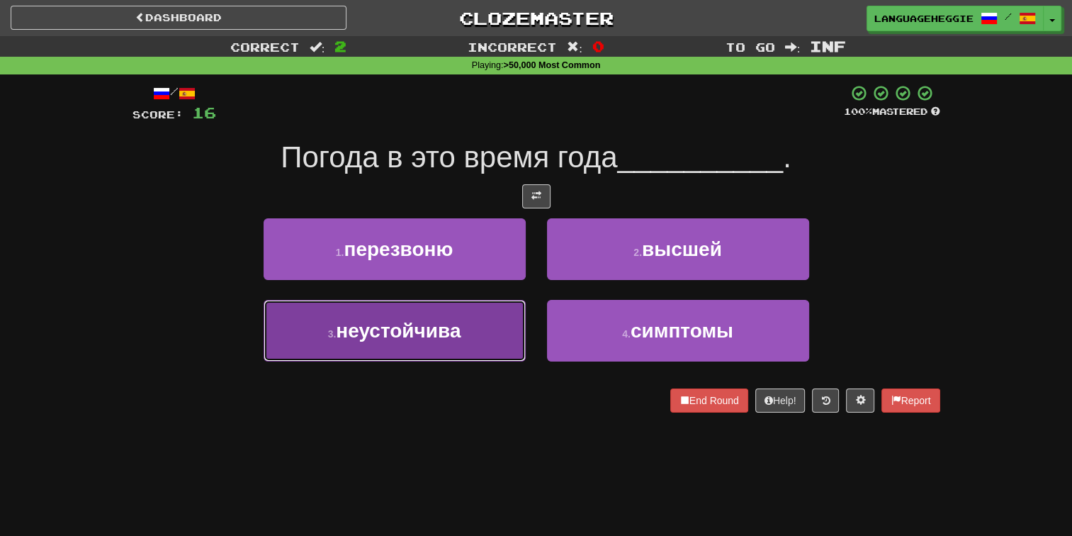
click at [434, 341] on button "3 . неустойчива" at bounding box center [395, 331] width 262 height 62
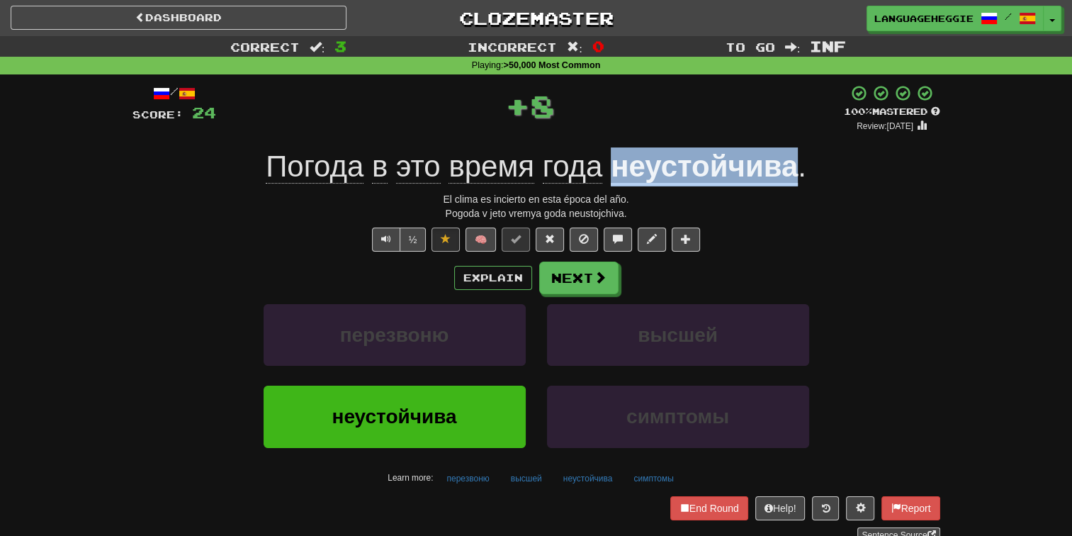
drag, startPoint x: 616, startPoint y: 165, endPoint x: 795, endPoint y: 168, distance: 179.3
click at [795, 168] on u "неустойчива" at bounding box center [704, 167] width 187 height 36
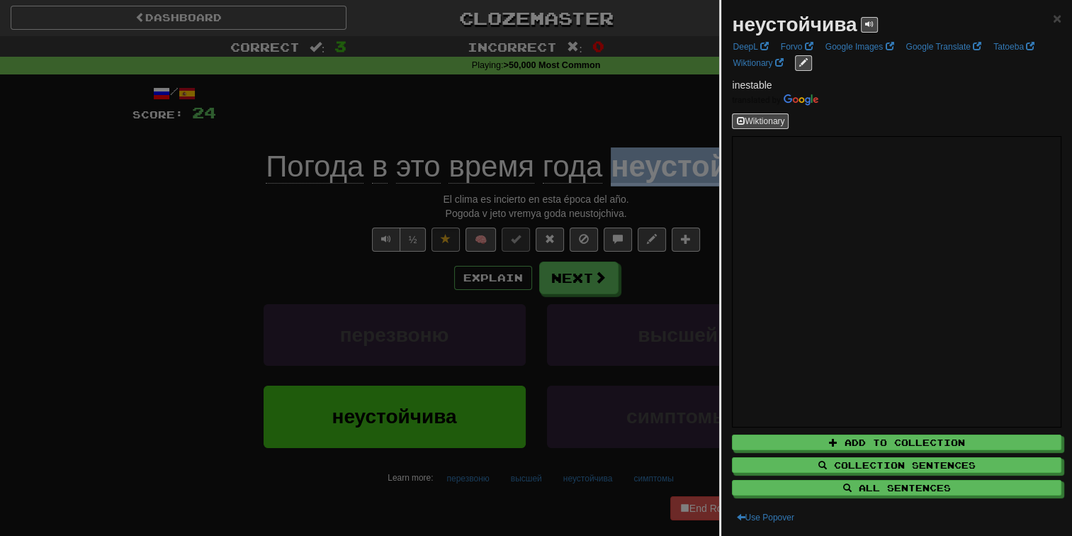
copy u "неустойчива"
click at [873, 21] on button at bounding box center [869, 25] width 17 height 16
click at [664, 85] on div at bounding box center [536, 268] width 1072 height 536
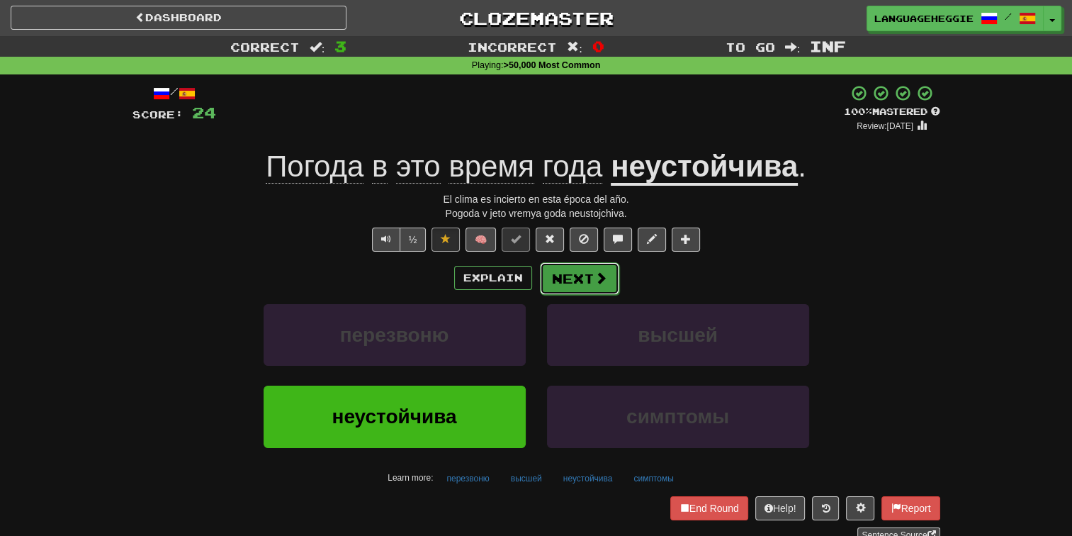
click at [606, 275] on button "Next" at bounding box center [579, 278] width 79 height 33
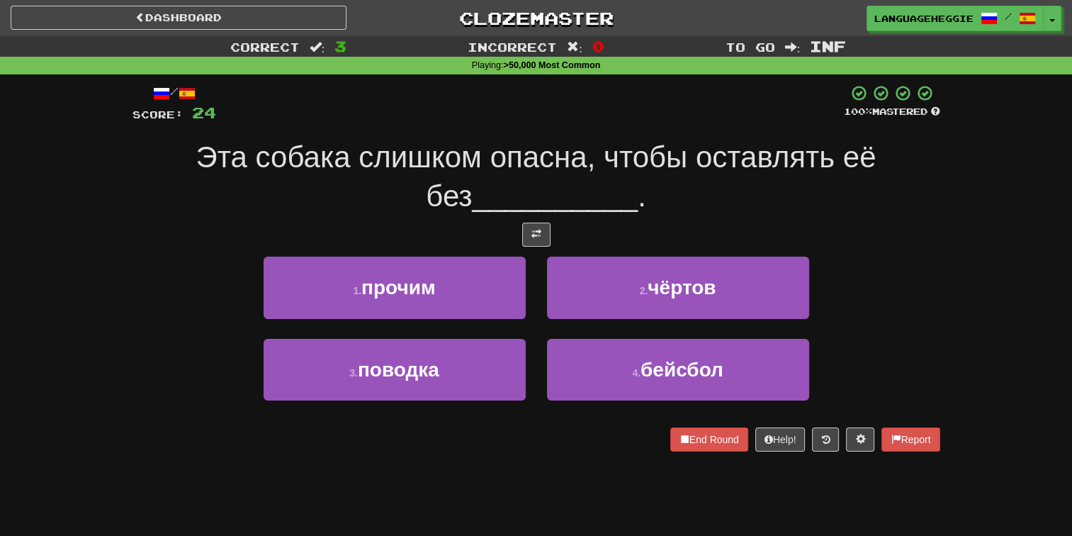
click at [667, 135] on div "/ Score: 24 100 % Mastered Эта собака слишком опасна, чтобы оставлять её без __…" at bounding box center [536, 267] width 808 height 366
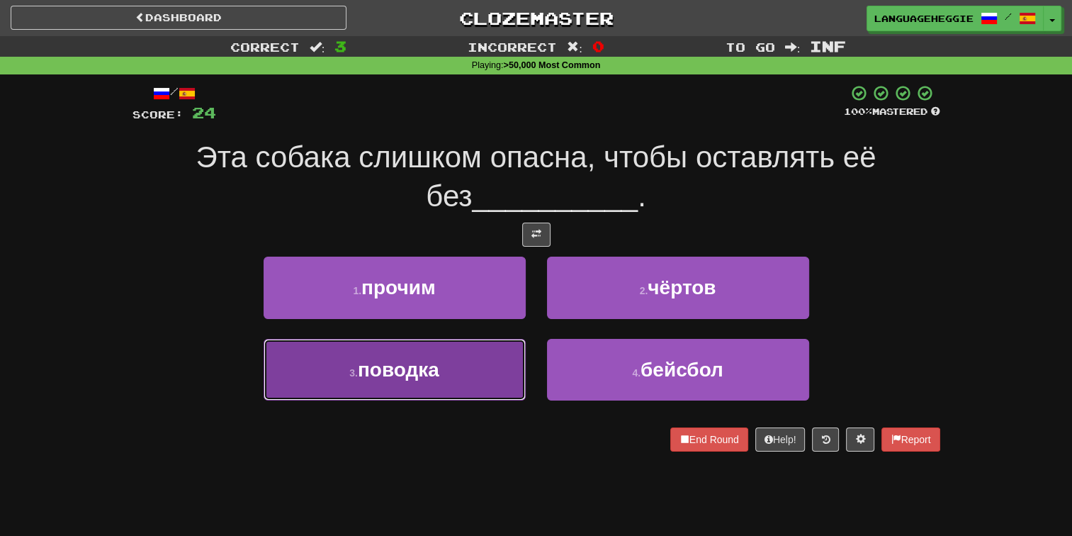
click at [490, 373] on button "3 . поводка" at bounding box center [395, 370] width 262 height 62
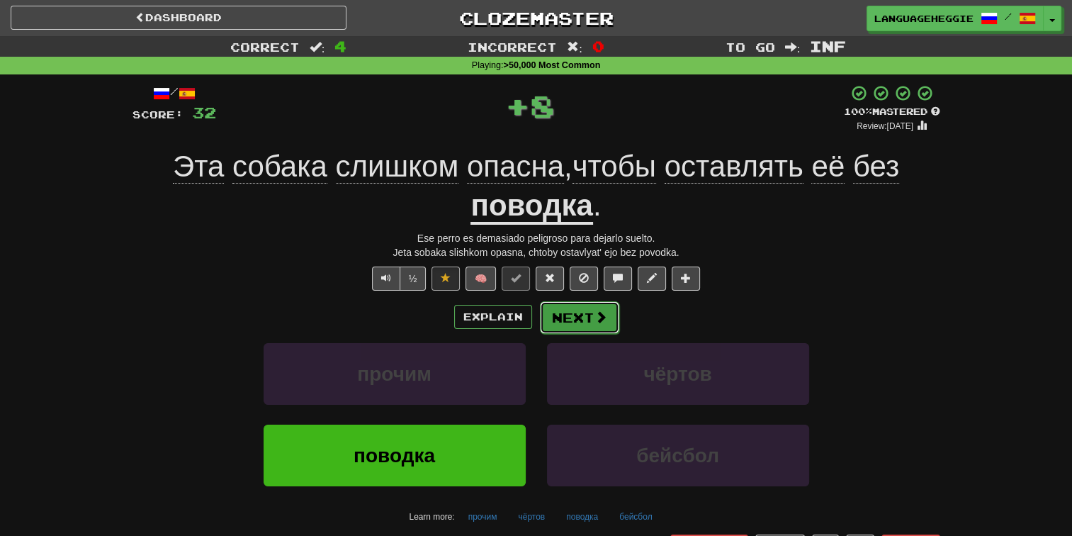
click at [556, 303] on button "Next" at bounding box center [579, 317] width 79 height 33
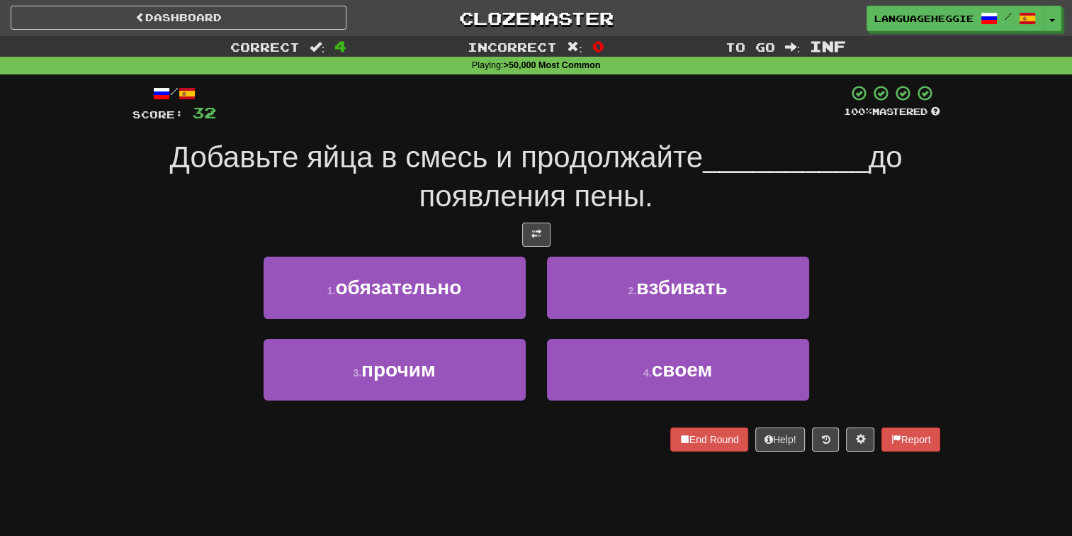
click at [631, 137] on div "/ Score: 32 100 % Mastered Добавьте яйца в смесь и продолжайте __________ до по…" at bounding box center [536, 267] width 808 height 366
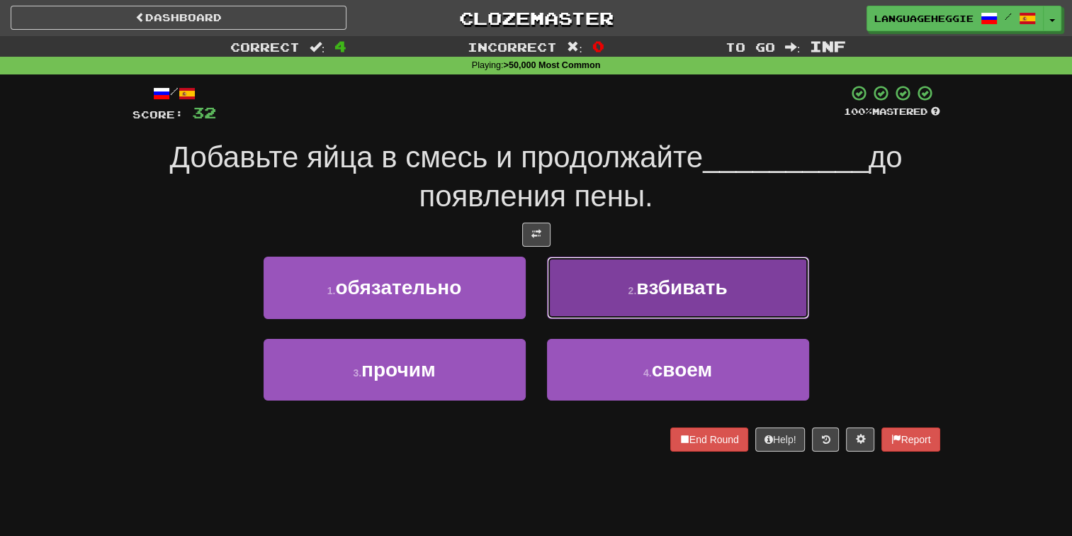
click at [570, 301] on button "2 . взбивать" at bounding box center [678, 287] width 262 height 62
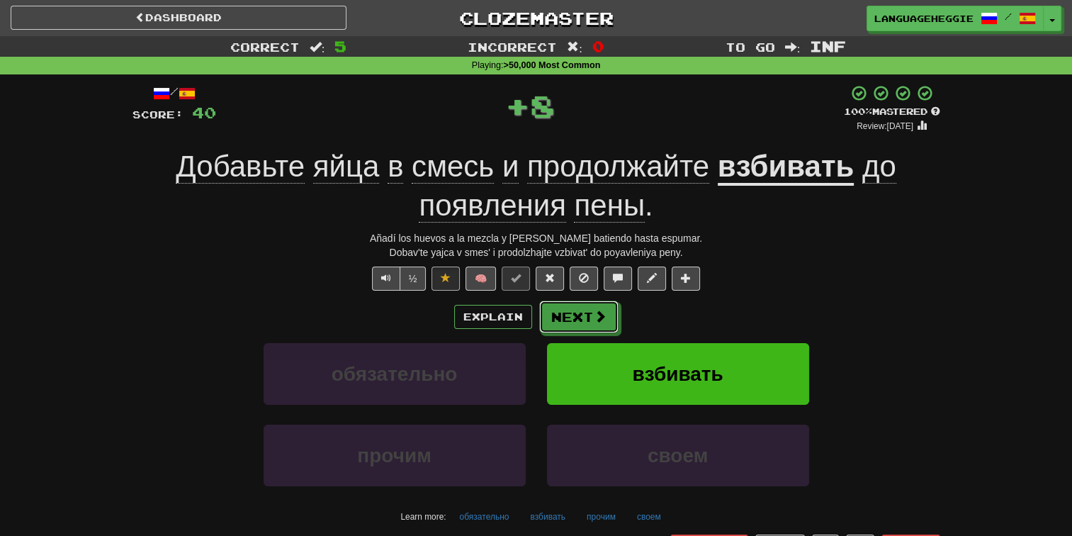
drag, startPoint x: 570, startPoint y: 311, endPoint x: 599, endPoint y: 223, distance: 92.5
click at [570, 308] on button "Next" at bounding box center [578, 316] width 79 height 33
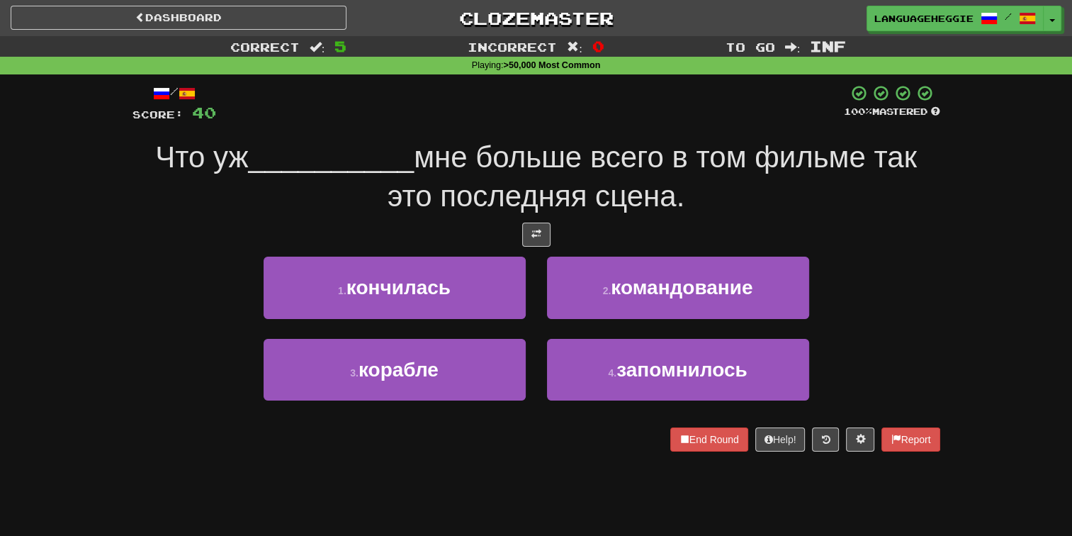
click at [623, 175] on div "Что уж __________ мне больше всего в том фильме так это последняя сцена." at bounding box center [536, 176] width 808 height 77
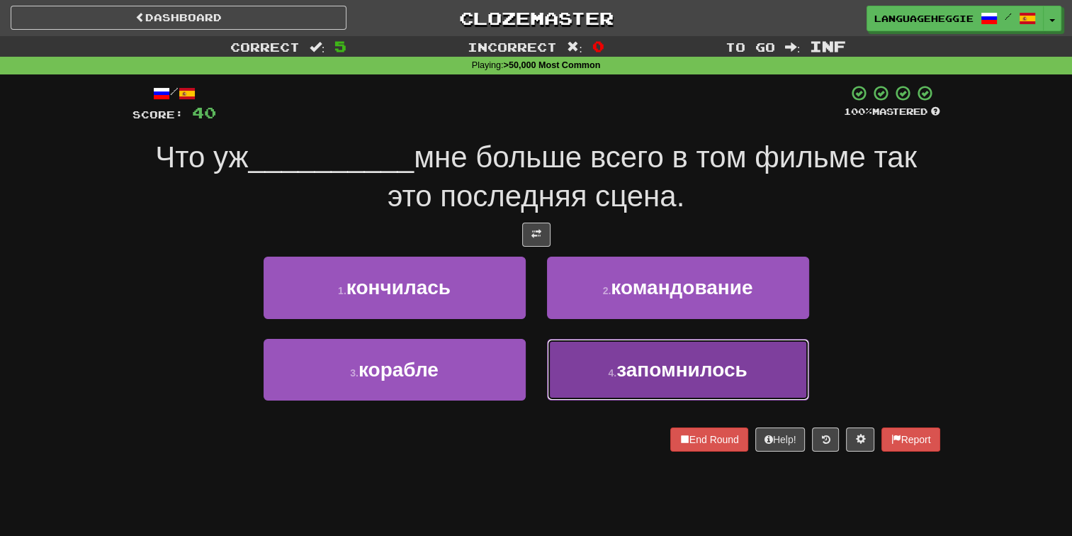
click at [595, 360] on button "4 . запомнилось" at bounding box center [678, 370] width 262 height 62
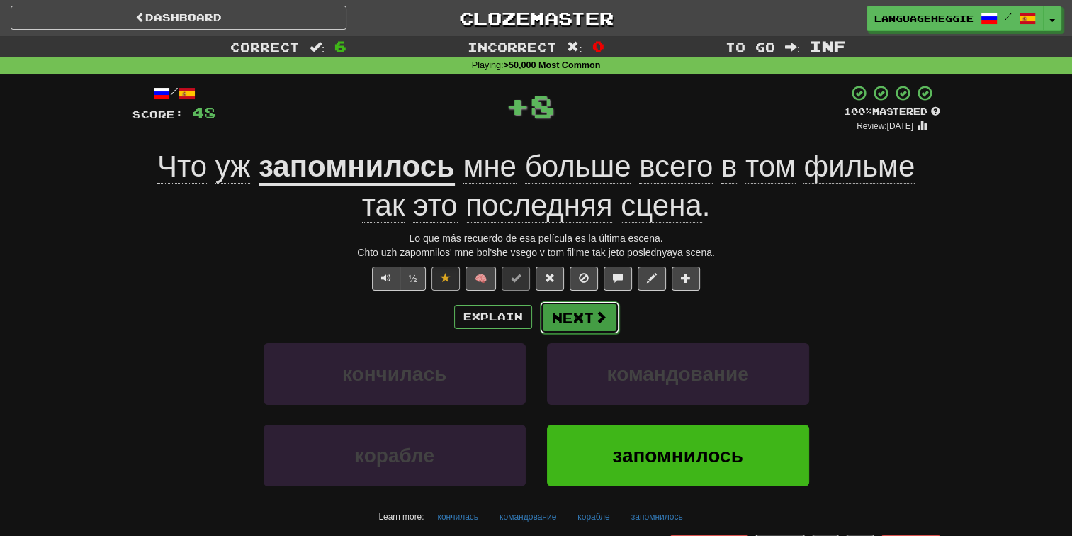
click at [596, 310] on span at bounding box center [600, 316] width 13 height 13
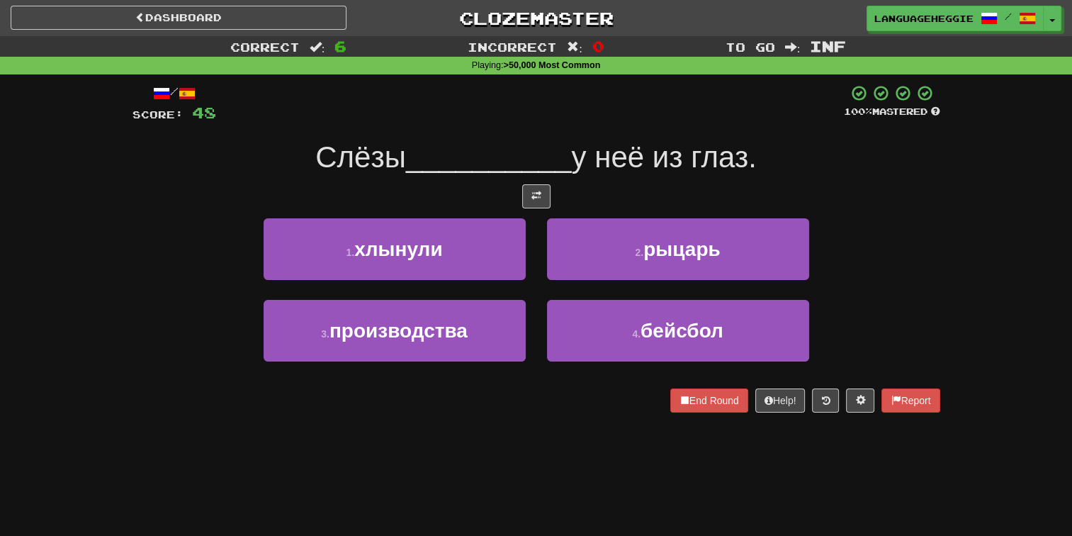
drag, startPoint x: 494, startPoint y: 451, endPoint x: 527, endPoint y: 368, distance: 88.7
click at [494, 450] on div "Dashboard Clozemaster [GEOGRAPHIC_DATA] / Toggle Dropdown Dashboard Leaderboard…" at bounding box center [536, 268] width 1072 height 536
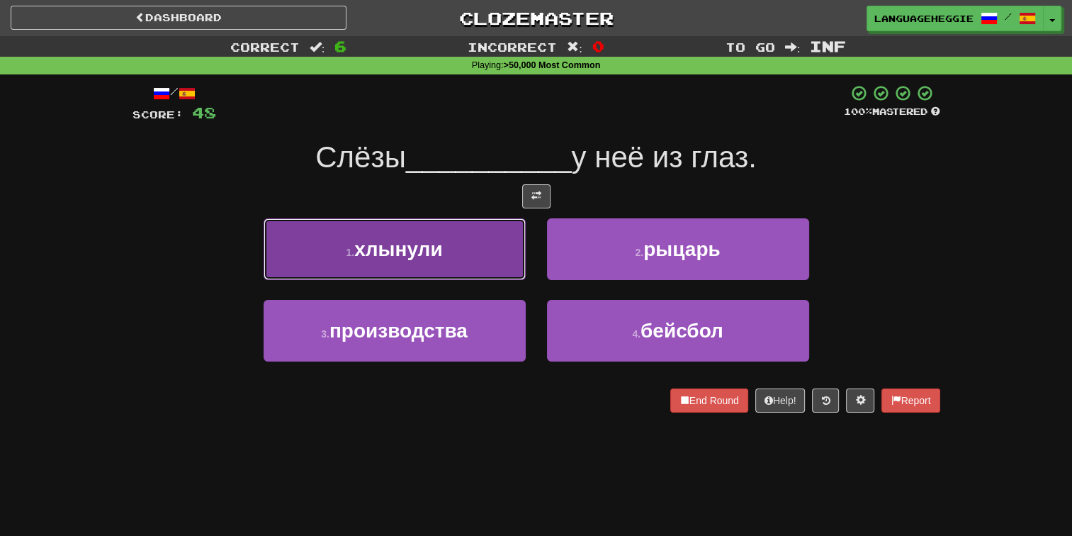
click at [518, 256] on button "1 . хлынули" at bounding box center [395, 249] width 262 height 62
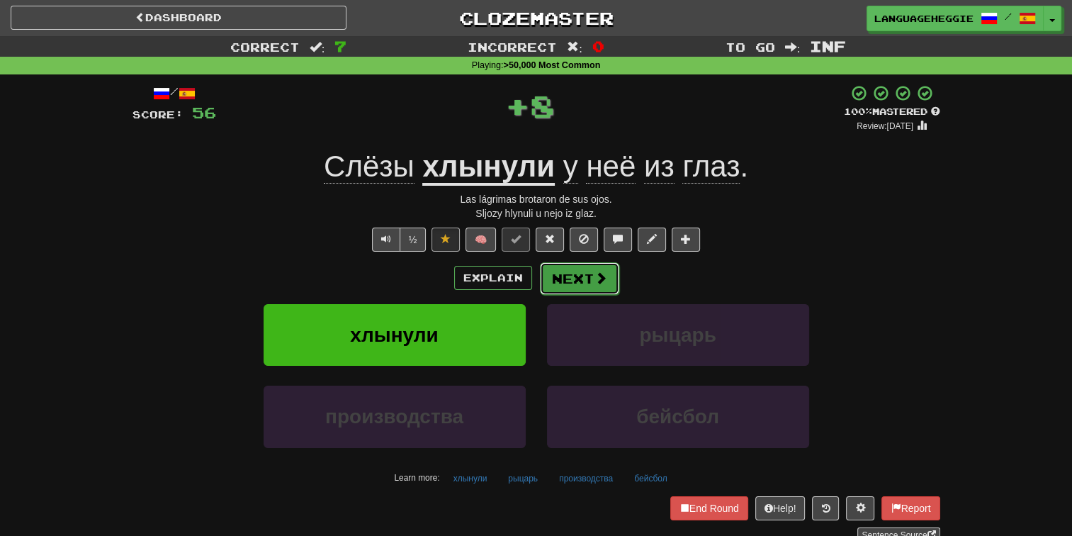
click at [553, 270] on button "Next" at bounding box center [579, 278] width 79 height 33
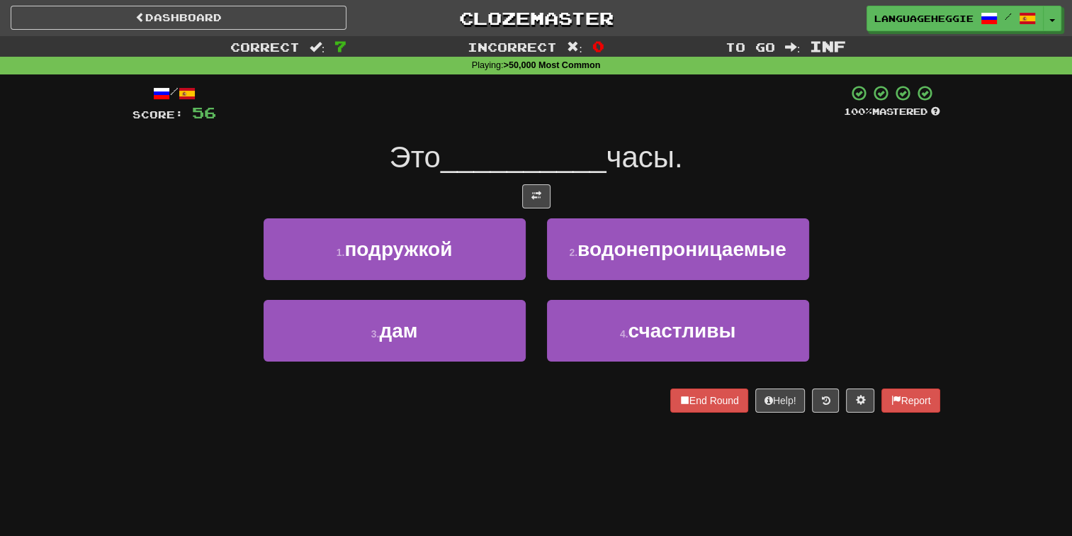
click at [620, 147] on span "часы." at bounding box center [644, 156] width 77 height 33
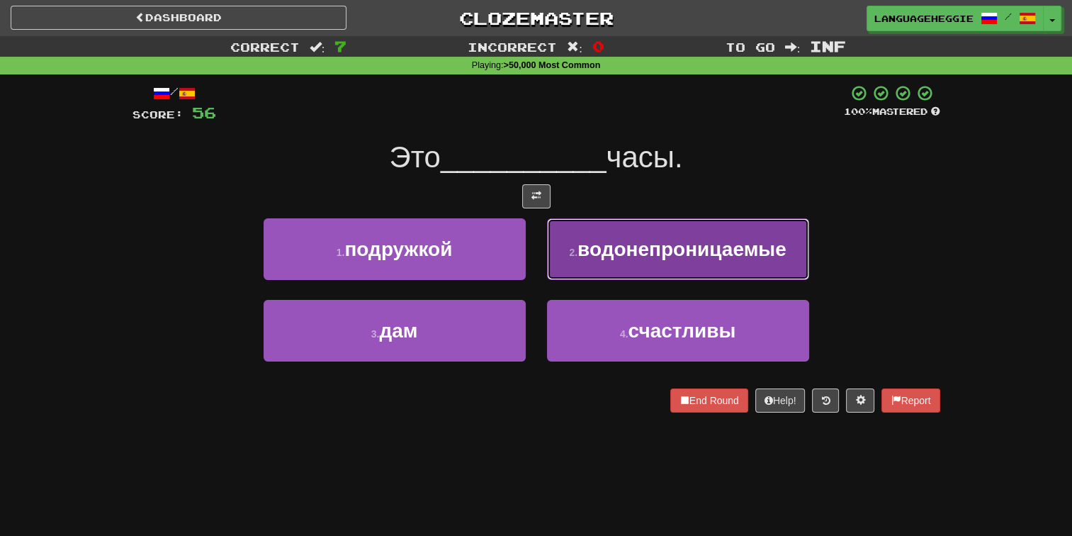
click at [601, 250] on span "водонепроницаемые" at bounding box center [681, 249] width 209 height 22
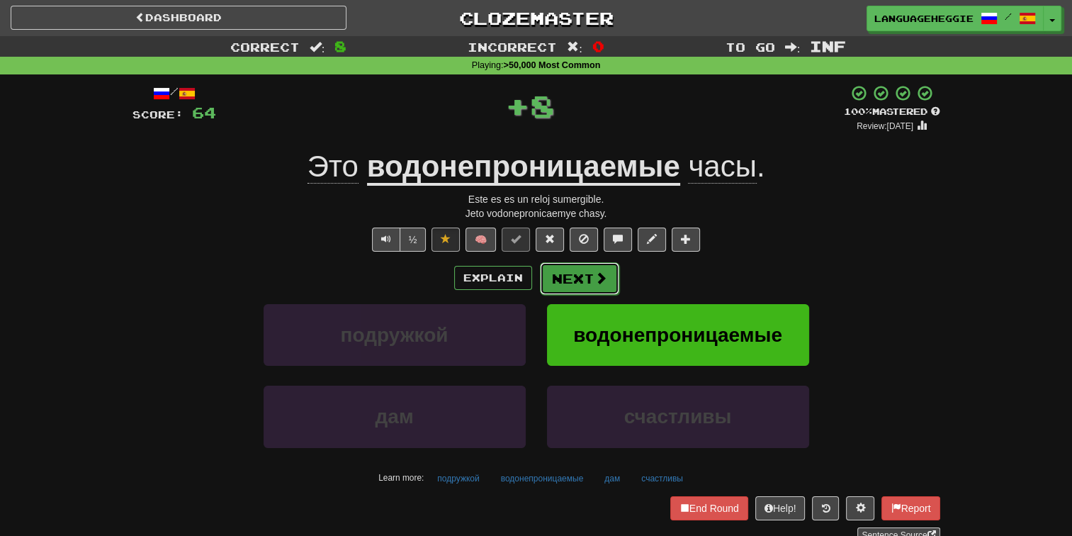
click at [565, 276] on button "Next" at bounding box center [579, 278] width 79 height 33
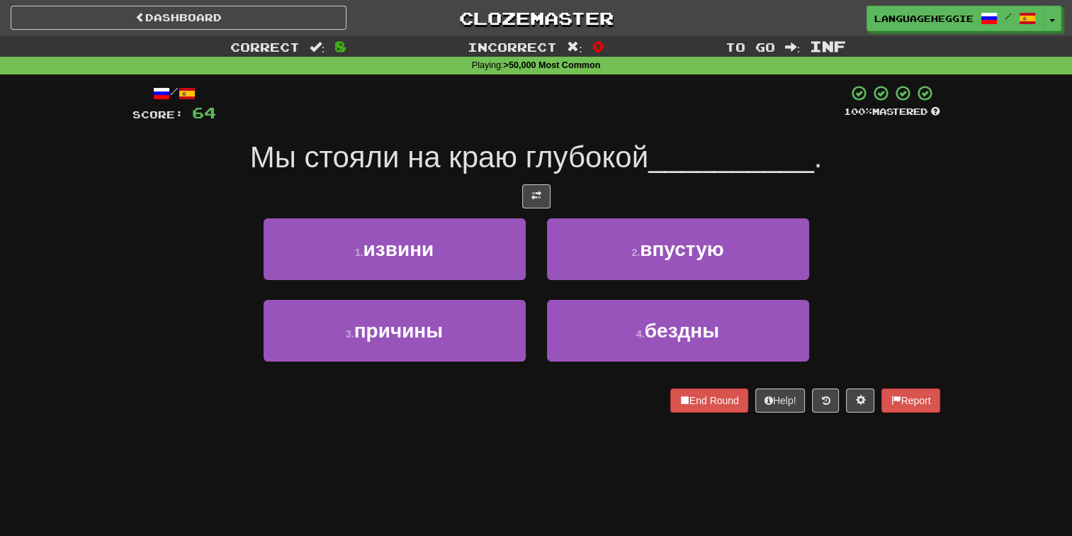
click at [618, 166] on span "Мы стояли на краю глубокой" at bounding box center [449, 156] width 398 height 33
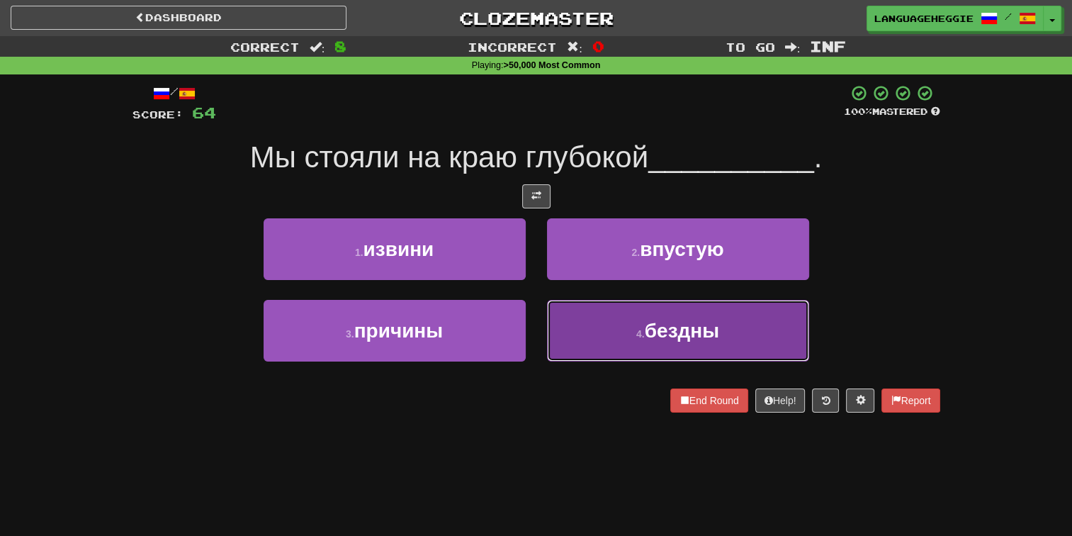
click at [599, 323] on button "4 . бездны" at bounding box center [678, 331] width 262 height 62
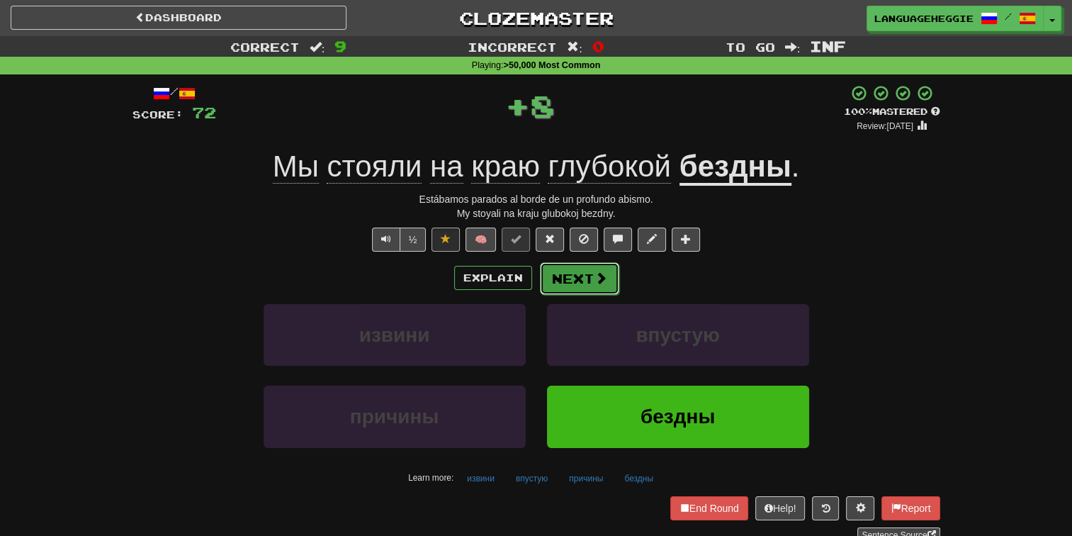
click at [590, 267] on button "Next" at bounding box center [579, 278] width 79 height 33
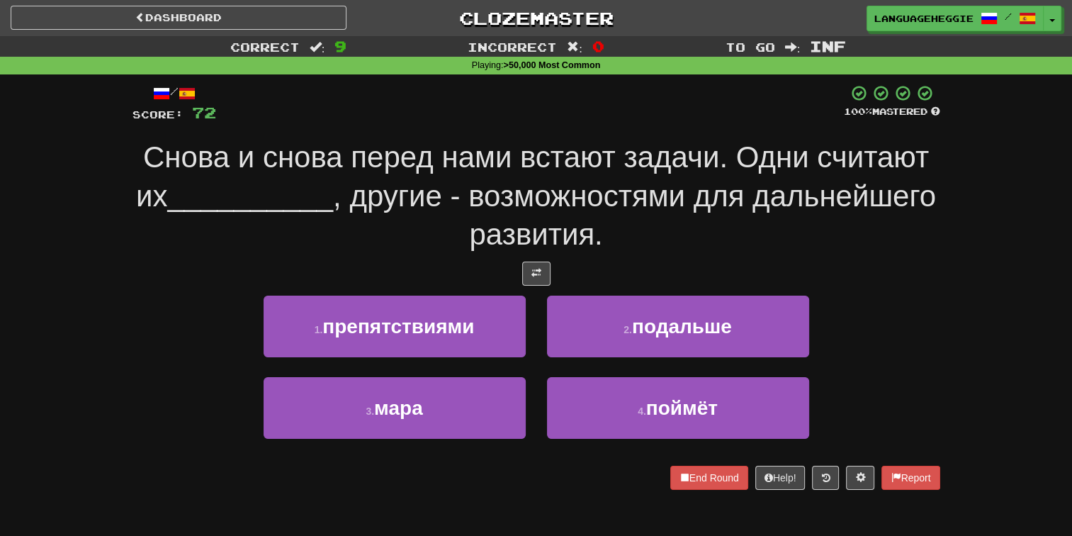
click at [634, 183] on span ", другие - возможностями для дальнейшего развития." at bounding box center [634, 215] width 603 height 72
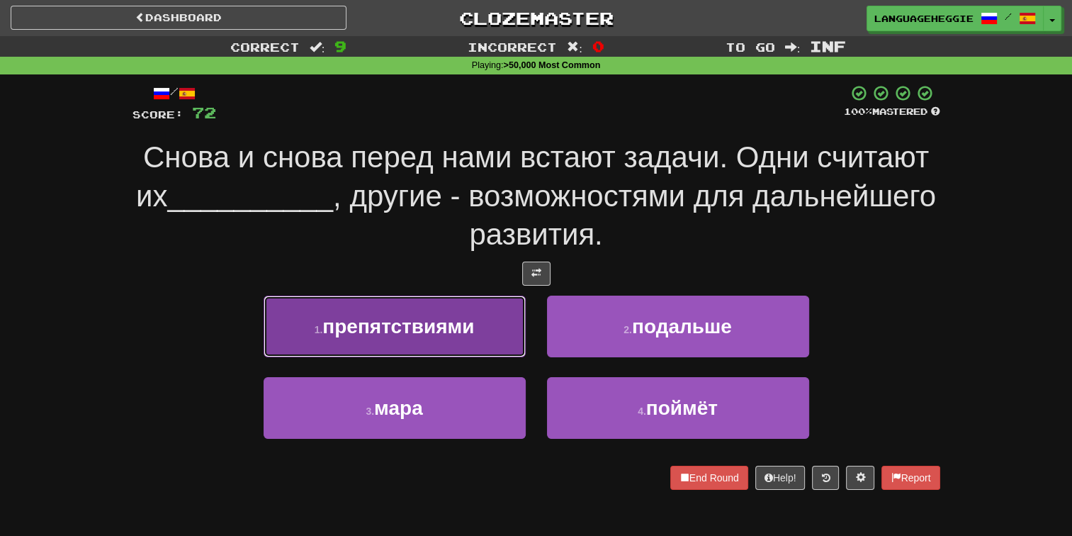
click at [451, 342] on button "1 . препятствиями" at bounding box center [395, 326] width 262 height 62
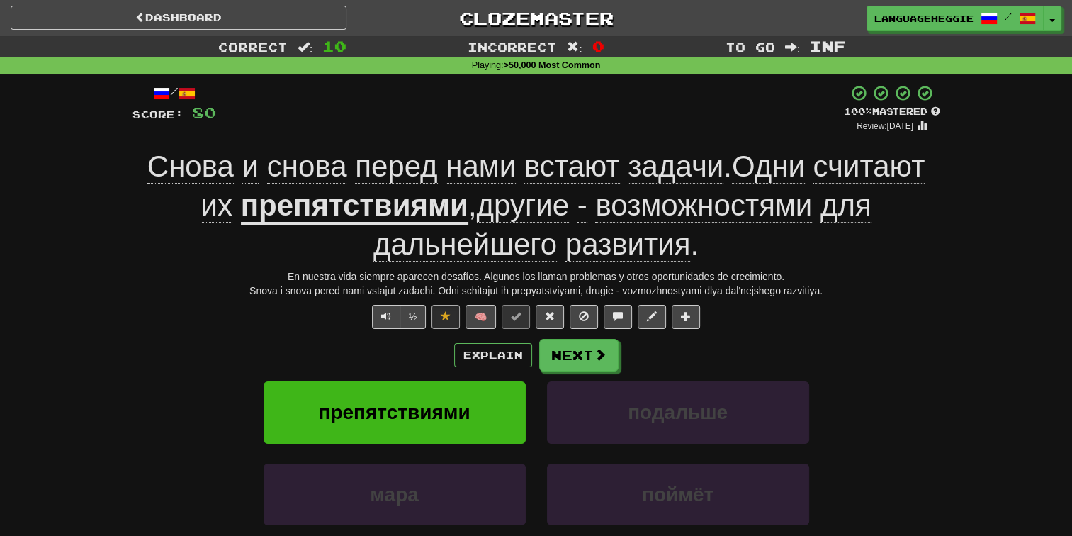
click at [436, 210] on u "препятствиями" at bounding box center [354, 206] width 227 height 36
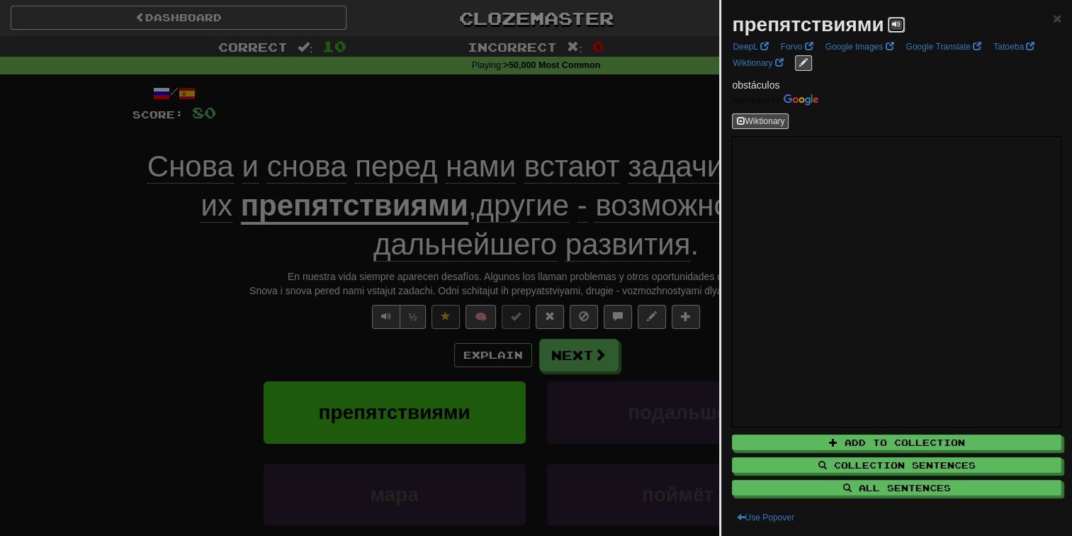
click at [896, 26] on span at bounding box center [896, 24] width 9 height 9
click at [623, 103] on div at bounding box center [536, 268] width 1072 height 536
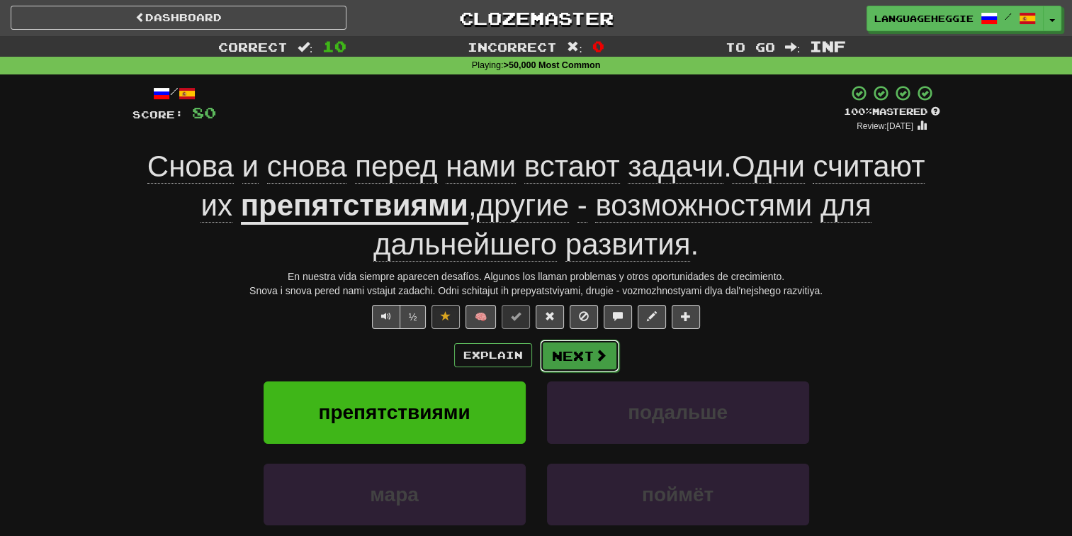
click at [581, 363] on button "Next" at bounding box center [579, 355] width 79 height 33
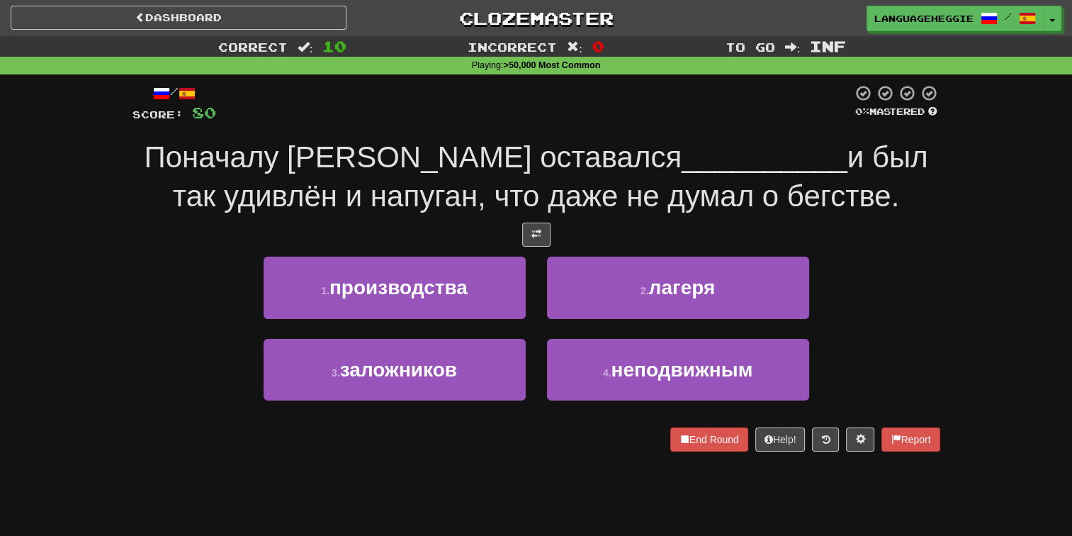
click at [618, 190] on span "и был так удивлён и напуган, что даже не думал о бегстве." at bounding box center [550, 176] width 755 height 72
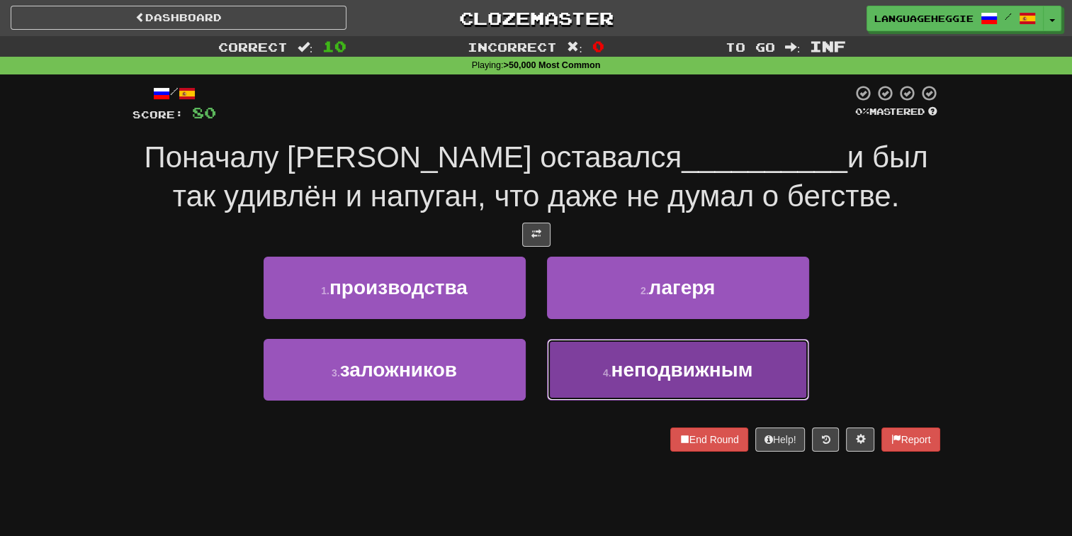
click at [587, 384] on button "4 . неподвижным" at bounding box center [678, 370] width 262 height 62
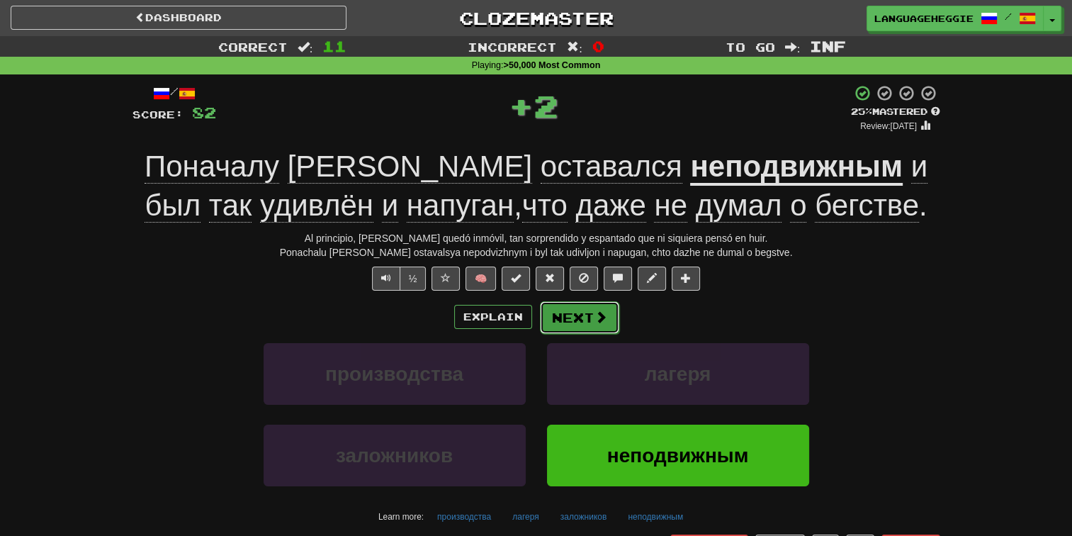
click at [601, 310] on span at bounding box center [600, 316] width 13 height 13
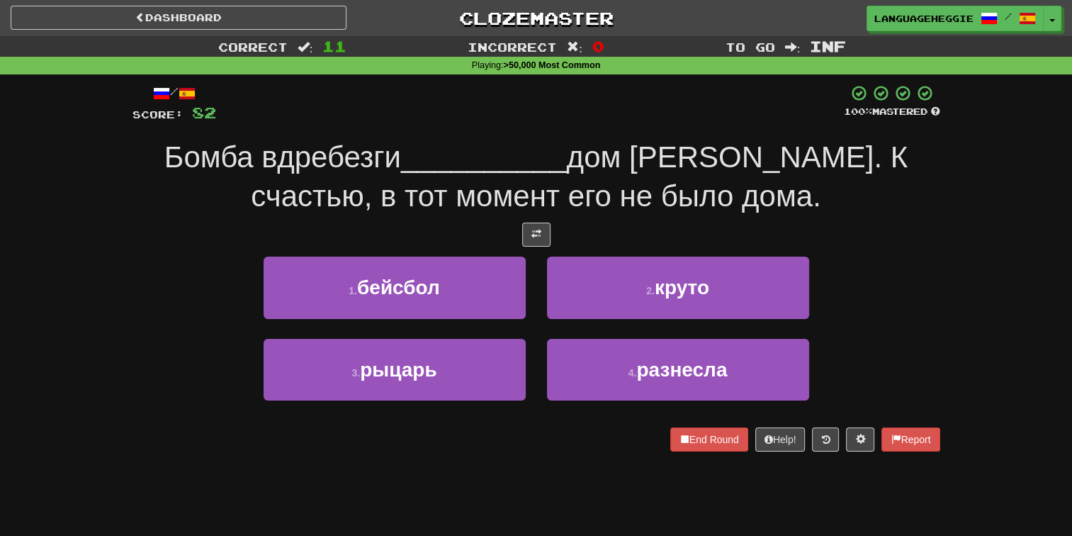
click at [660, 179] on div "Бомба вдребезги __________ дом [PERSON_NAME]. К счастью, в тот момент его не бы…" at bounding box center [536, 176] width 808 height 77
drag, startPoint x: 237, startPoint y: 160, endPoint x: 374, endPoint y: 159, distance: 136.7
click at [374, 159] on span "Бомба вдребезги" at bounding box center [282, 156] width 237 height 33
copy span "вдребезги"
click at [381, 123] on div at bounding box center [530, 103] width 628 height 39
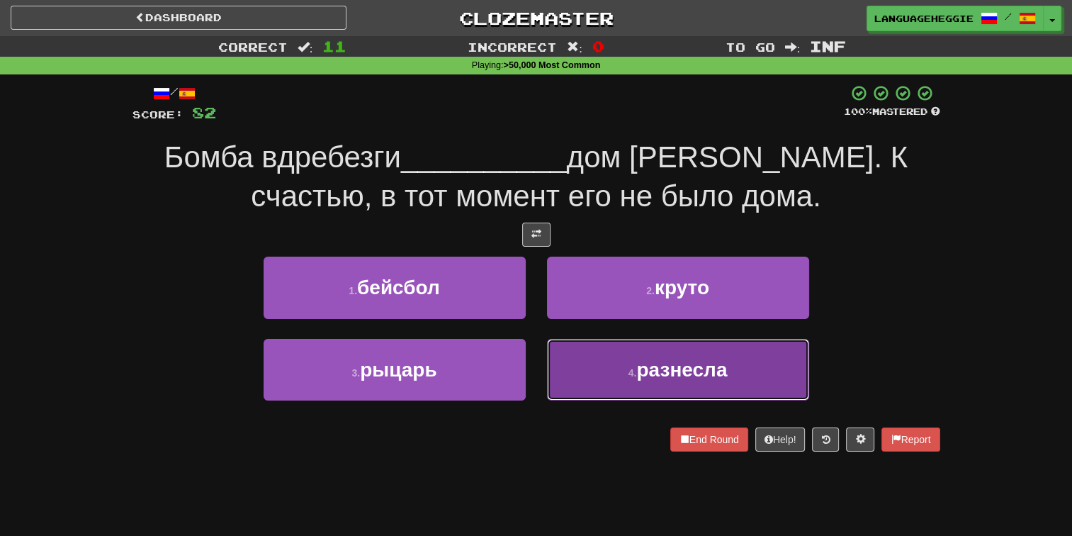
click at [577, 351] on button "4 . разнесла" at bounding box center [678, 370] width 262 height 62
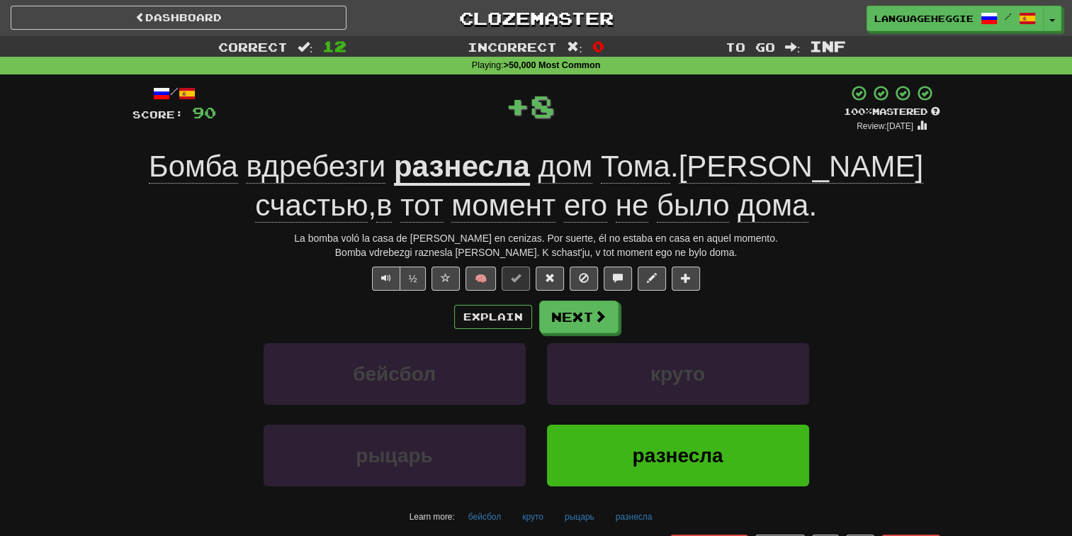
click at [340, 165] on span "вдребезги" at bounding box center [316, 166] width 140 height 34
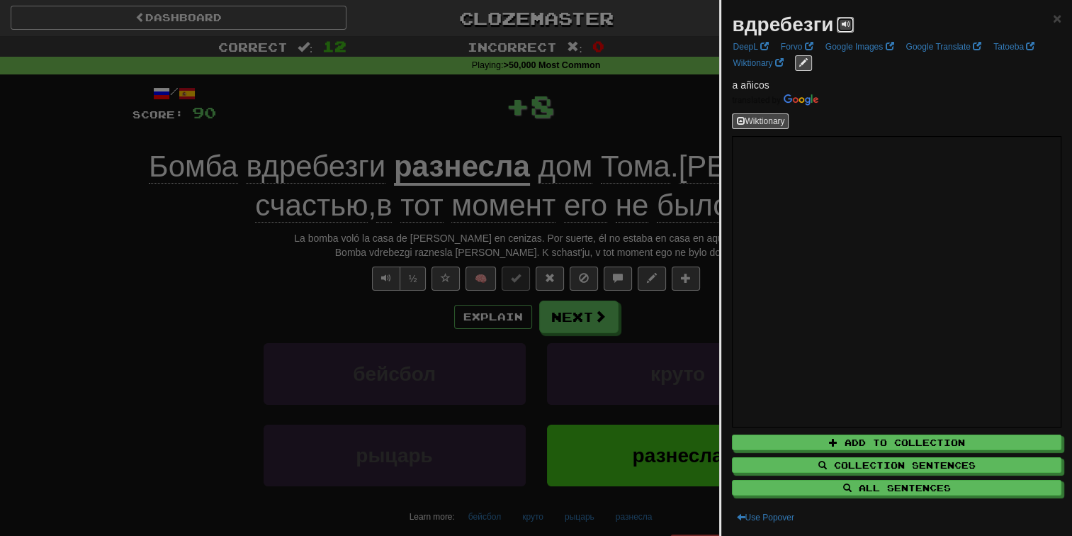
click at [842, 23] on span at bounding box center [845, 24] width 9 height 9
click at [550, 111] on div at bounding box center [536, 268] width 1072 height 536
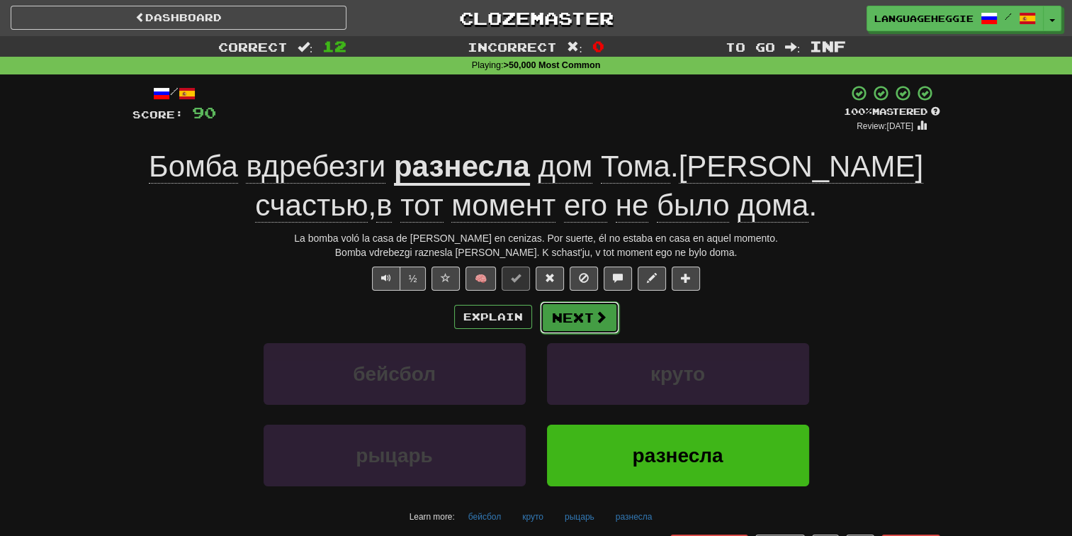
click at [560, 309] on button "Next" at bounding box center [579, 317] width 79 height 33
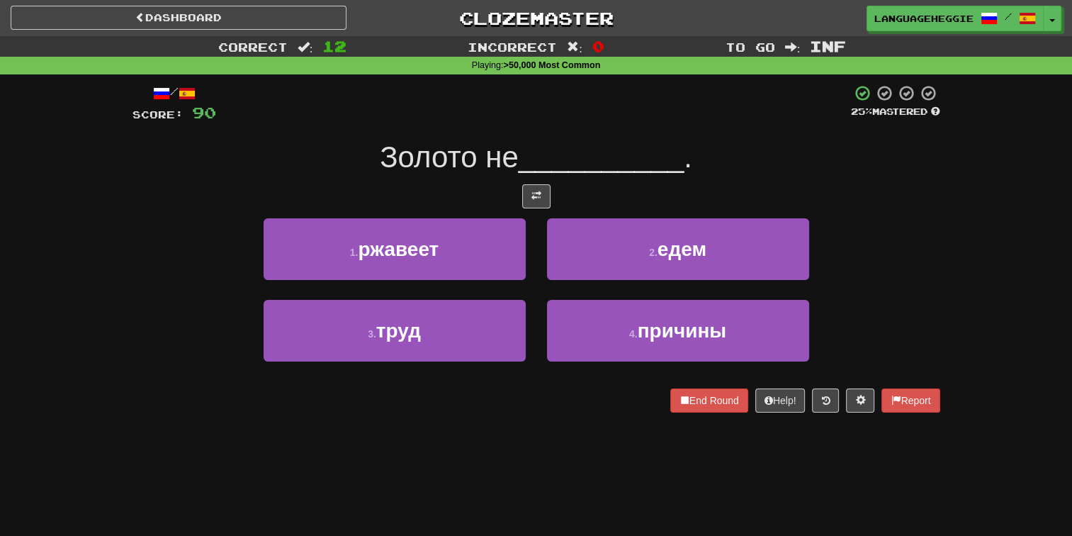
click at [589, 123] on div "/ Score: 90 25 % Mastered Золото не __________ . 1 . ржавеет 2 . едем 3 . труд …" at bounding box center [536, 248] width 808 height 328
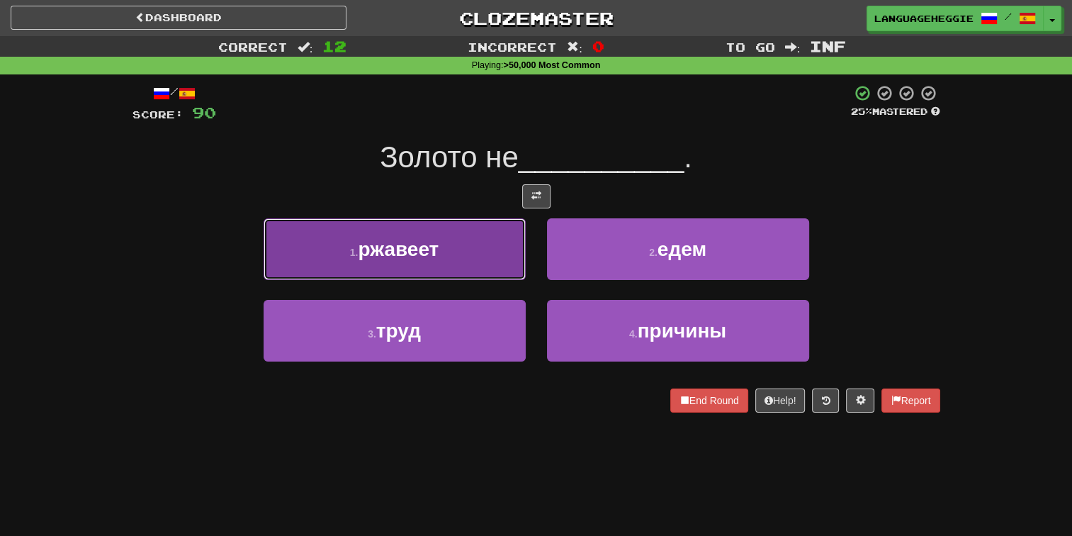
click at [490, 247] on button "1 . ржавеет" at bounding box center [395, 249] width 262 height 62
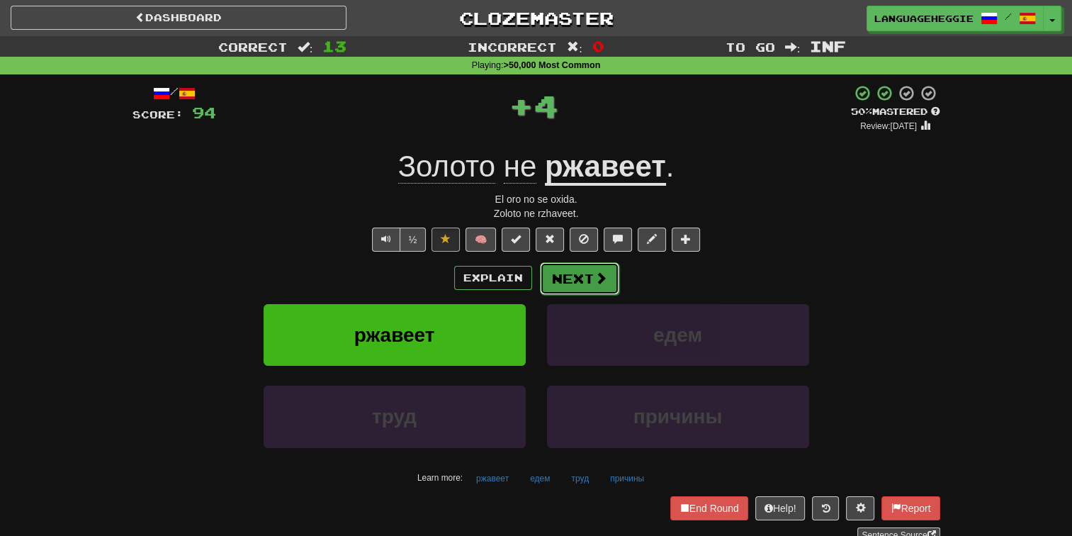
click at [563, 271] on button "Next" at bounding box center [579, 278] width 79 height 33
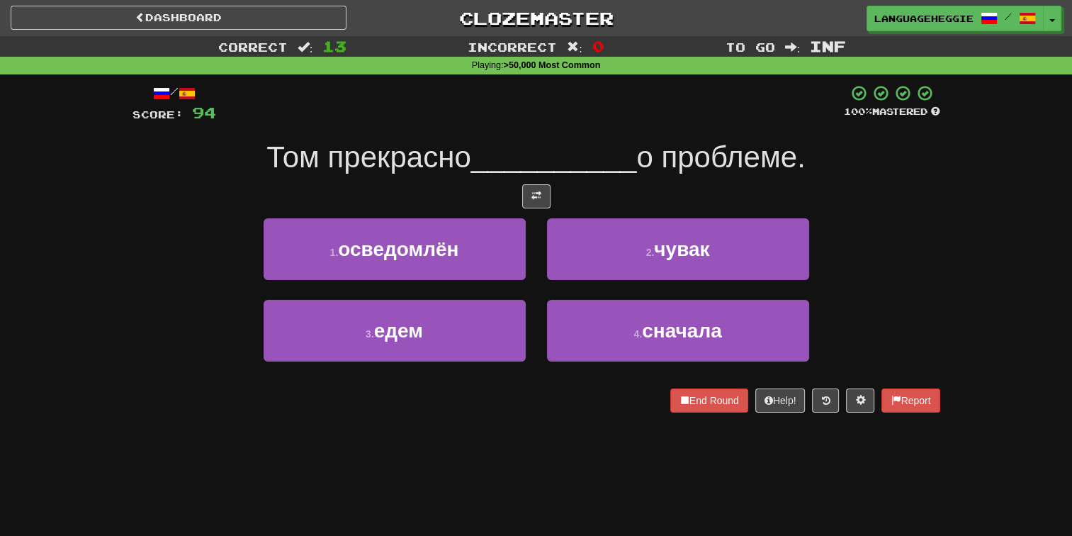
click at [621, 140] on span "__________" at bounding box center [554, 156] width 166 height 33
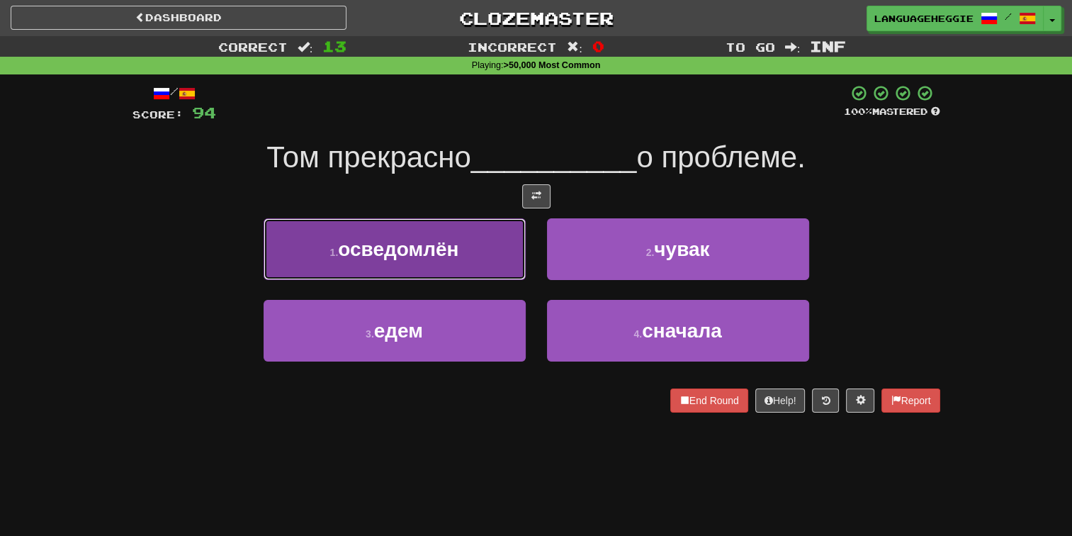
click at [520, 256] on button "1 . осведомлён" at bounding box center [395, 249] width 262 height 62
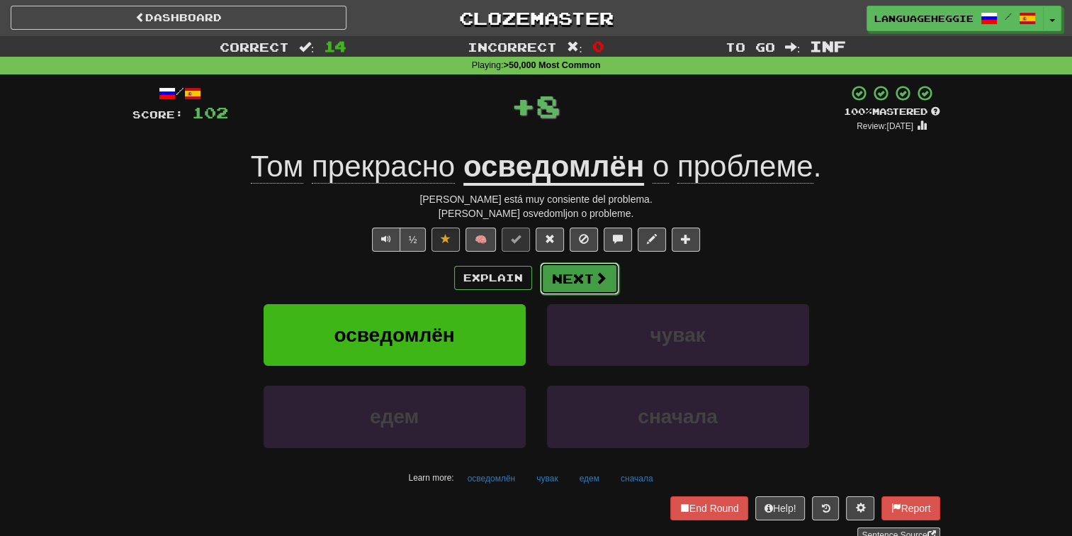
click at [546, 269] on button "Next" at bounding box center [579, 278] width 79 height 33
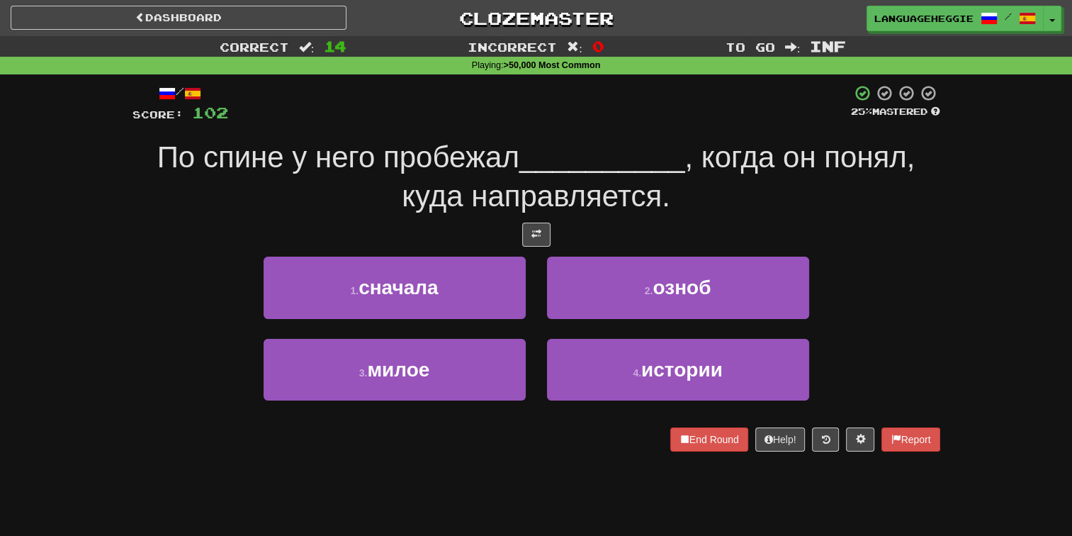
click at [596, 156] on span "__________" at bounding box center [602, 156] width 166 height 33
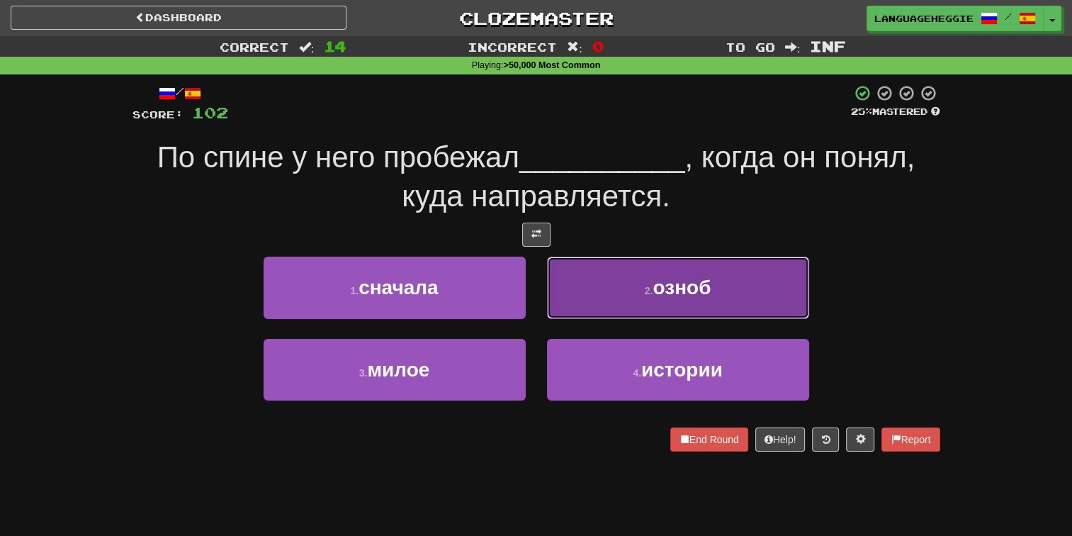
click at [601, 283] on button "2 . озноб" at bounding box center [678, 287] width 262 height 62
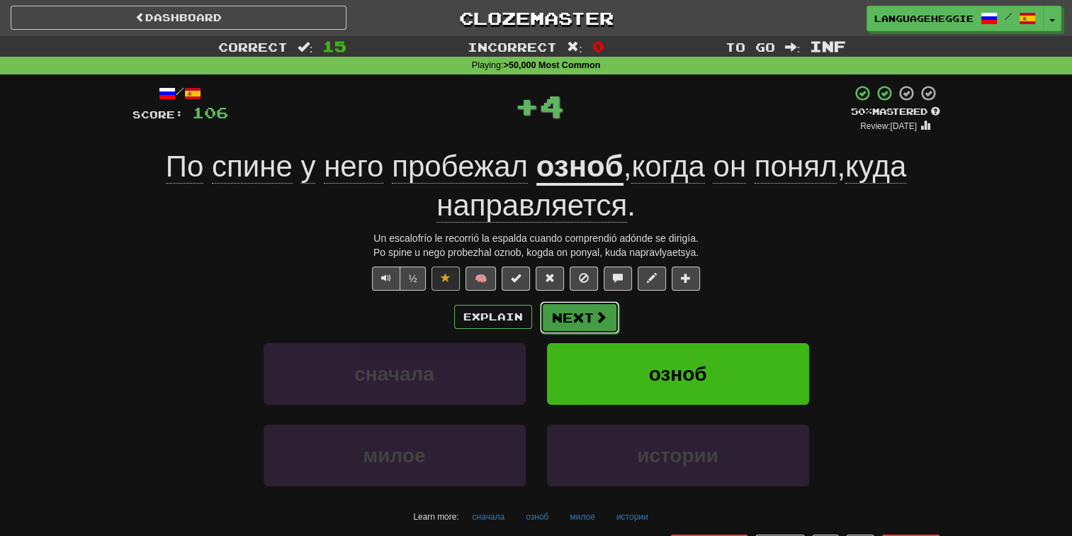
click at [544, 312] on button "Next" at bounding box center [579, 317] width 79 height 33
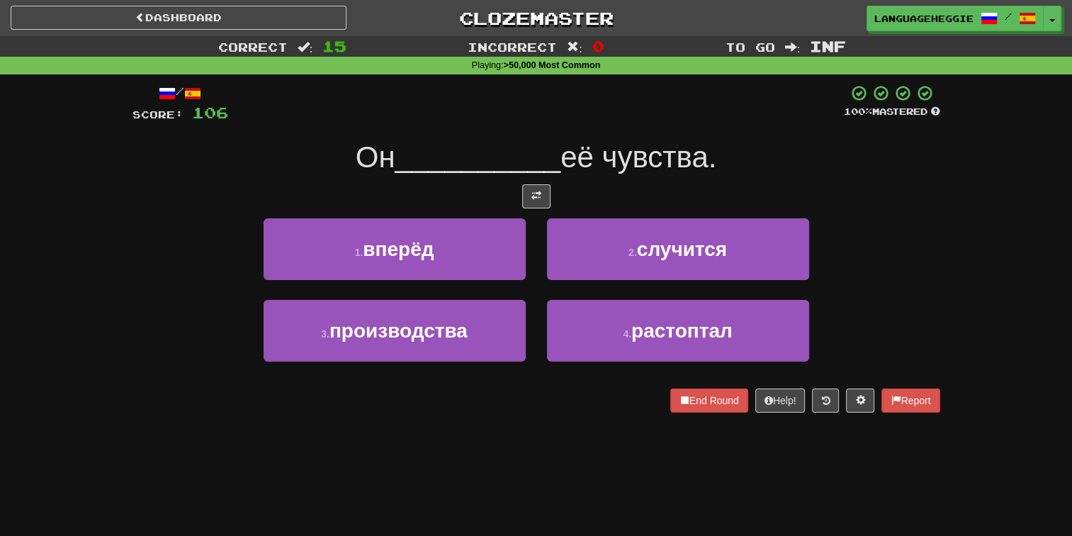
click at [607, 164] on span "её чувства." at bounding box center [638, 156] width 156 height 33
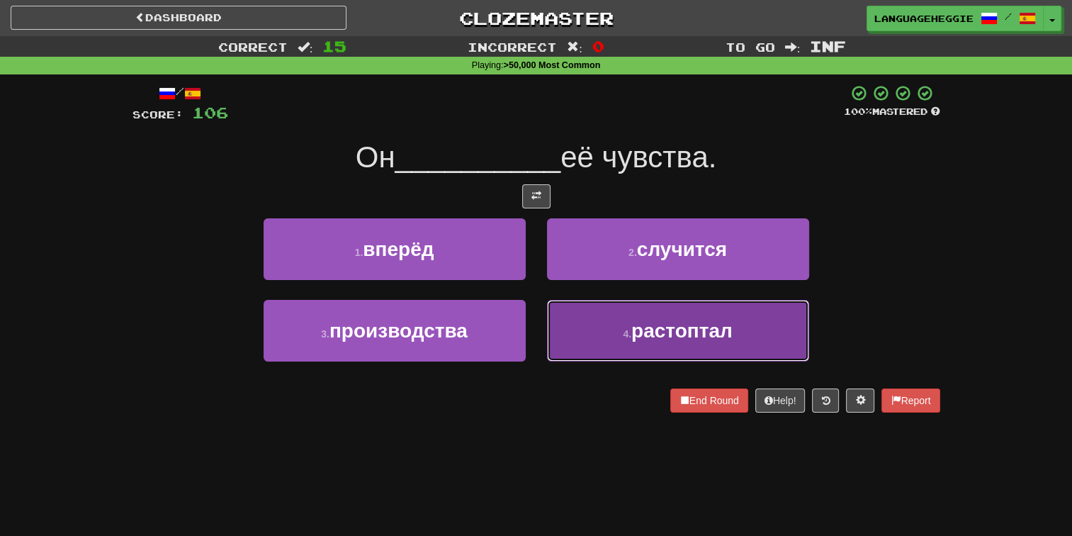
click at [559, 334] on button "4 . растоптал" at bounding box center [678, 331] width 262 height 62
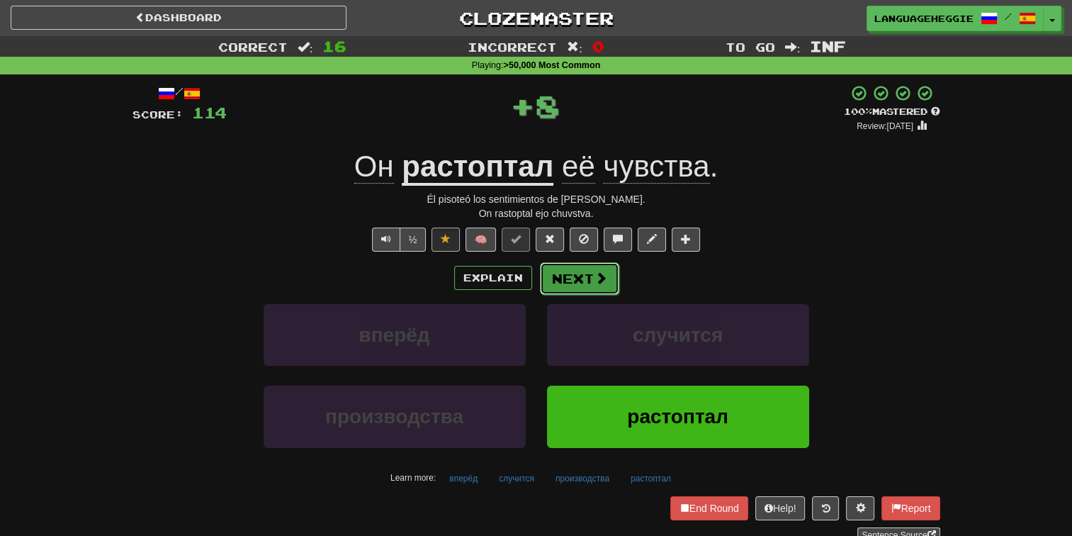
click at [564, 272] on button "Next" at bounding box center [579, 278] width 79 height 33
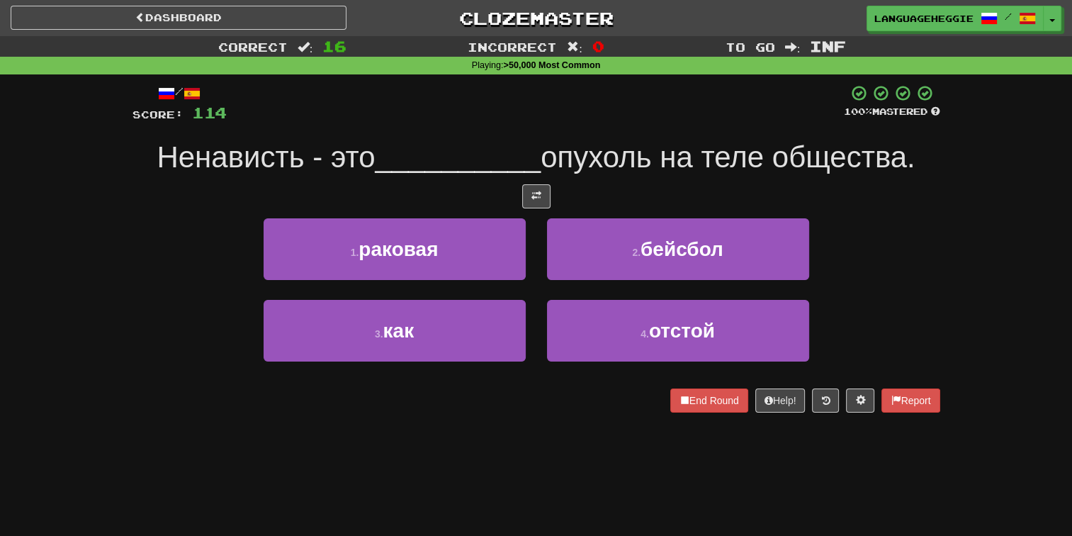
click at [597, 153] on span "опухоль на теле общества." at bounding box center [728, 156] width 375 height 33
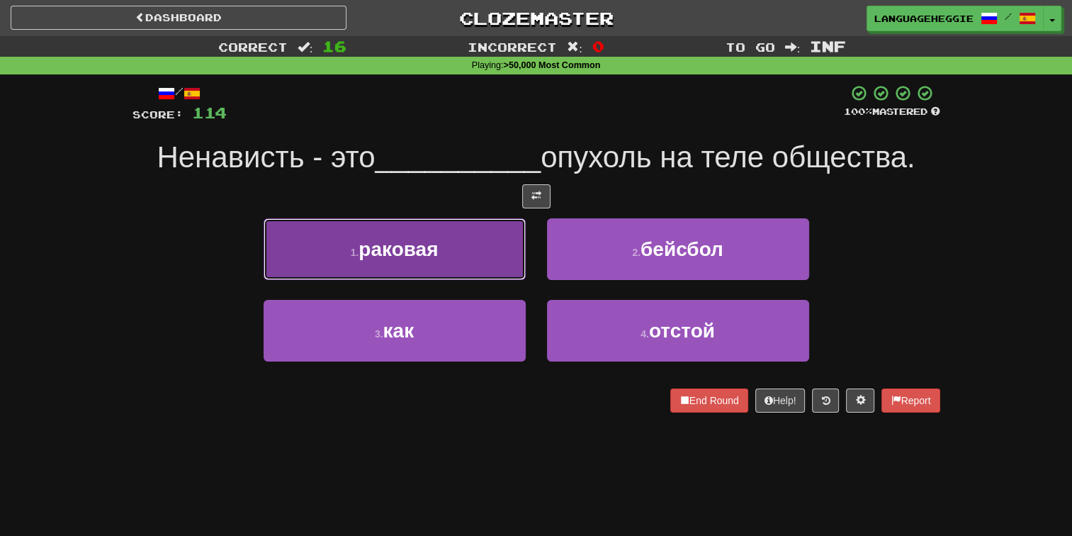
click at [499, 249] on button "1 . раковая" at bounding box center [395, 249] width 262 height 62
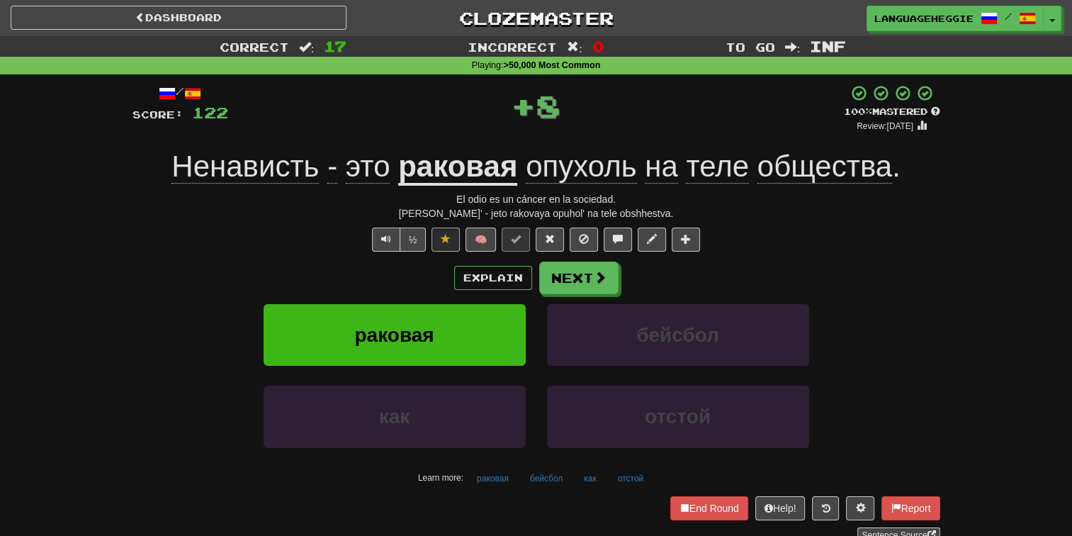
click at [590, 259] on div "/ Score: 122 + 8 100 % Mastered Review: [DATE] Ненависть - это раковая опухоль …" at bounding box center [536, 313] width 808 height 458
click at [572, 277] on button "Next" at bounding box center [579, 278] width 79 height 33
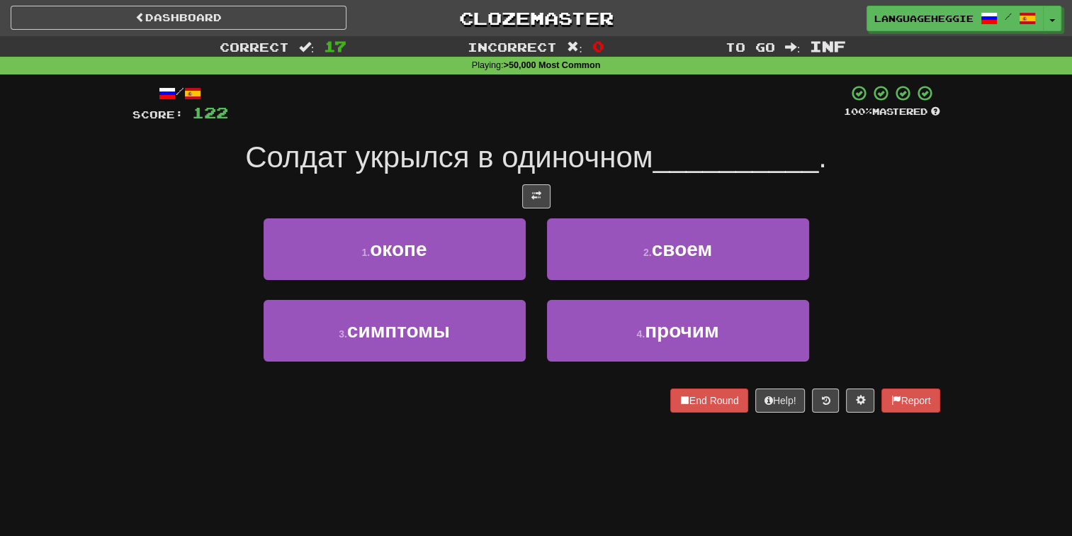
click at [612, 160] on span "Солдат укрылся в одиночном" at bounding box center [448, 156] width 407 height 33
click at [514, 394] on div "End Round Help! Report" at bounding box center [536, 400] width 808 height 24
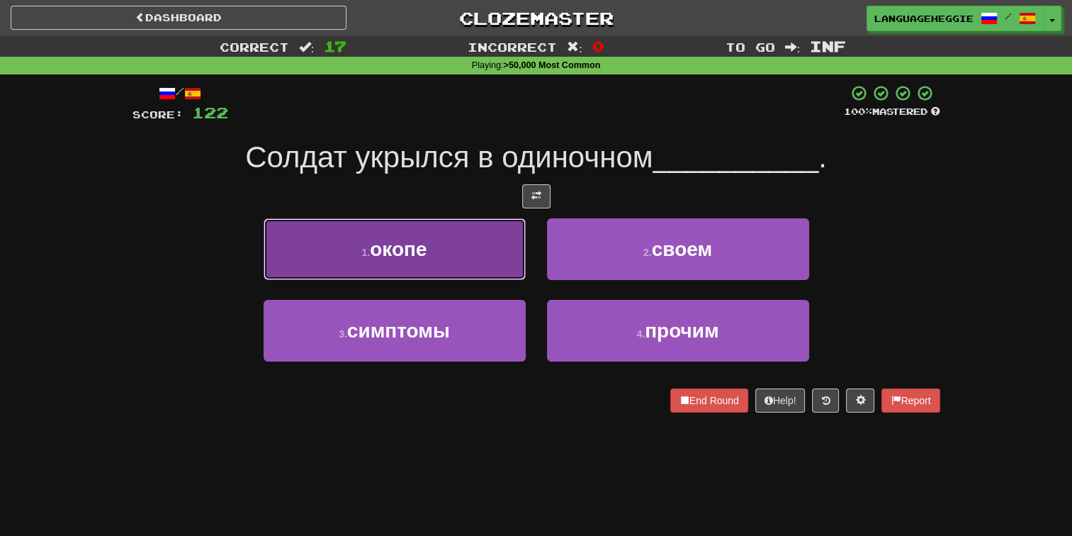
click at [504, 247] on button "1 . окопе" at bounding box center [395, 249] width 262 height 62
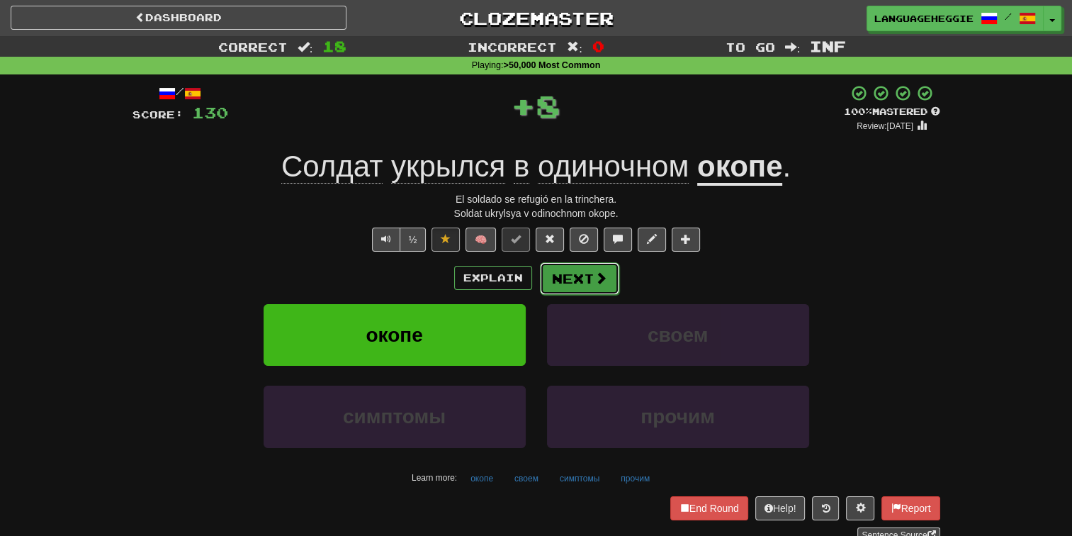
click at [558, 266] on button "Next" at bounding box center [579, 278] width 79 height 33
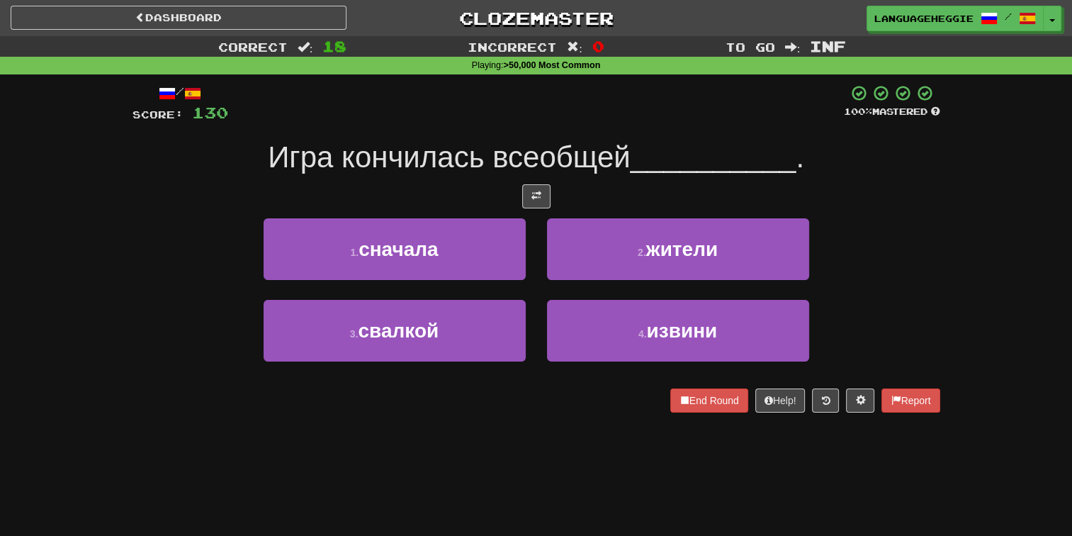
click at [591, 175] on div "Игра кончилась всеобщей __________ ." at bounding box center [536, 157] width 808 height 39
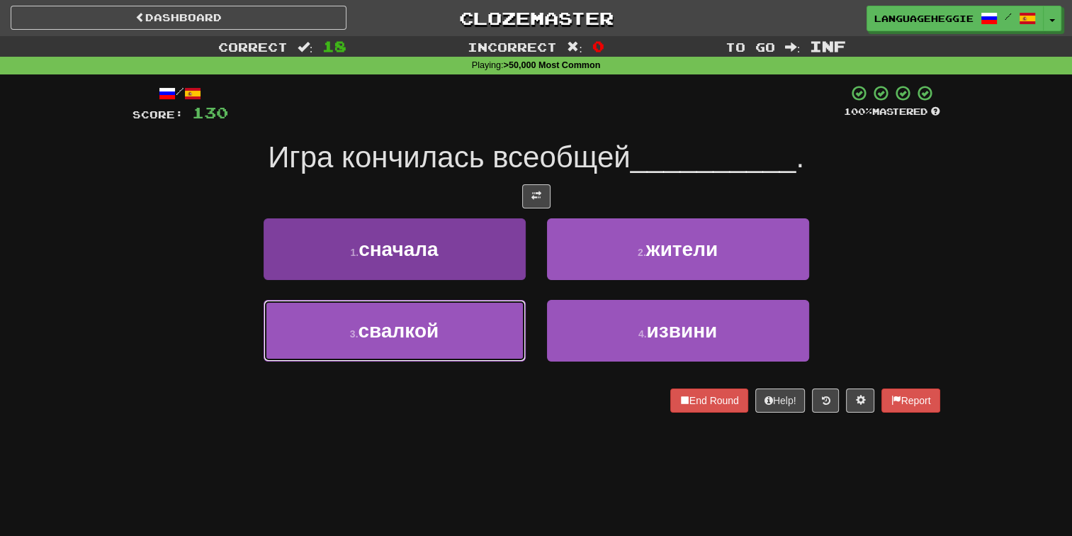
click at [487, 341] on button "3 . свалкой" at bounding box center [395, 331] width 262 height 62
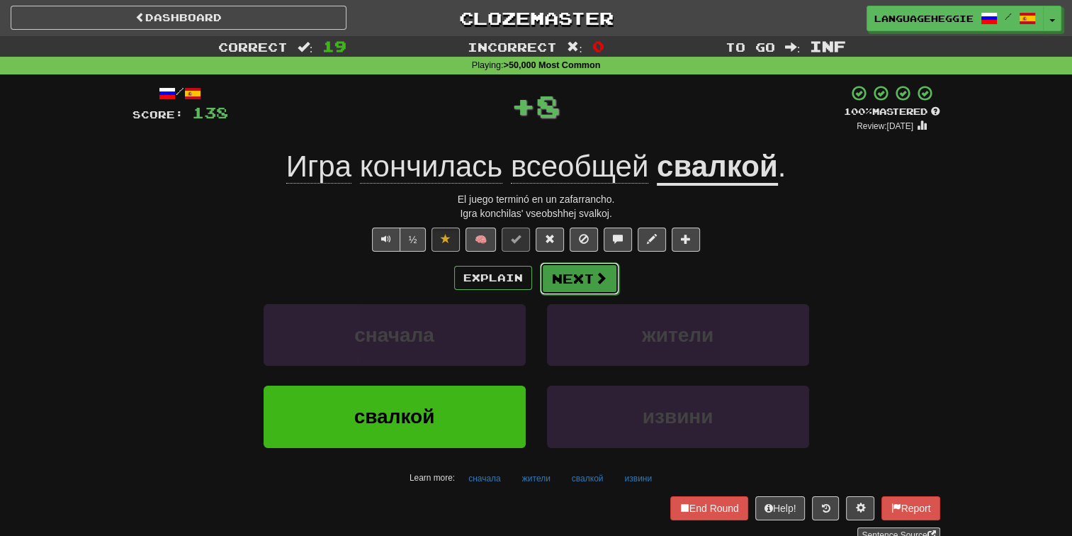
click at [555, 266] on button "Next" at bounding box center [579, 278] width 79 height 33
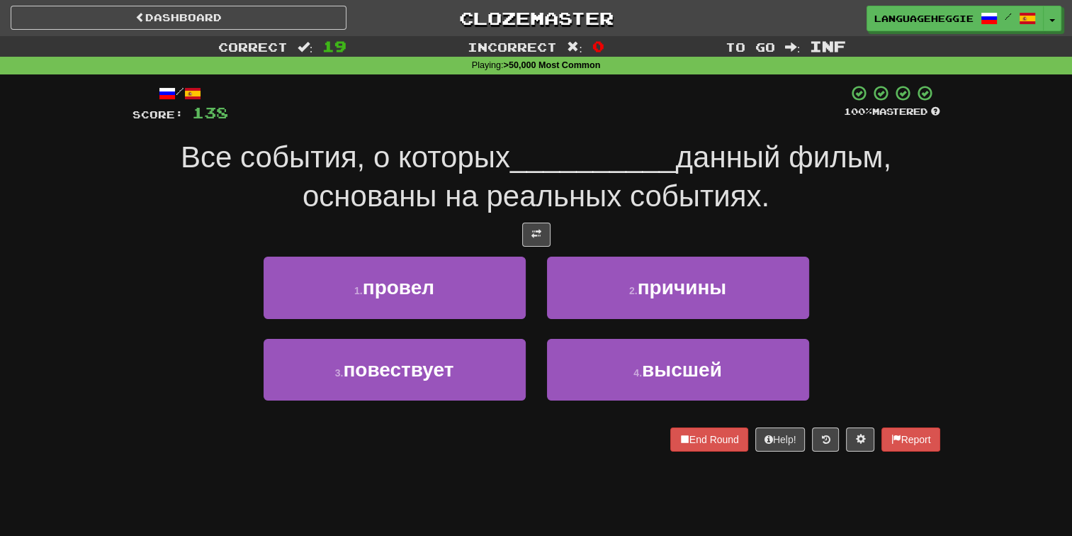
click at [733, 174] on span "данный фильм, основаны на реальных событиях." at bounding box center [597, 176] width 589 height 72
click at [741, 182] on span "данный фильм, основаны на реальных событиях." at bounding box center [597, 176] width 589 height 72
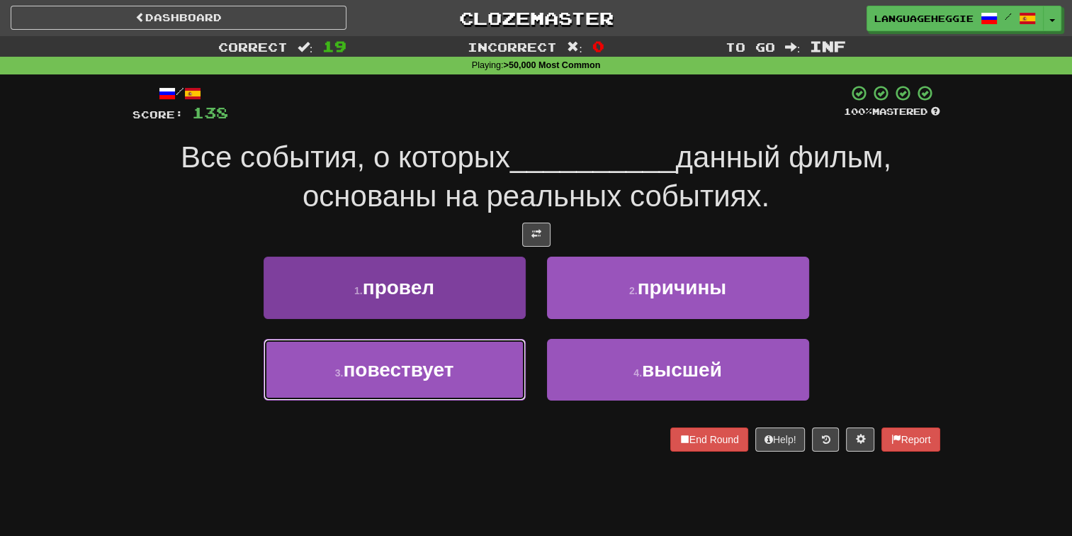
click at [475, 357] on button "3 . повествует" at bounding box center [395, 370] width 262 height 62
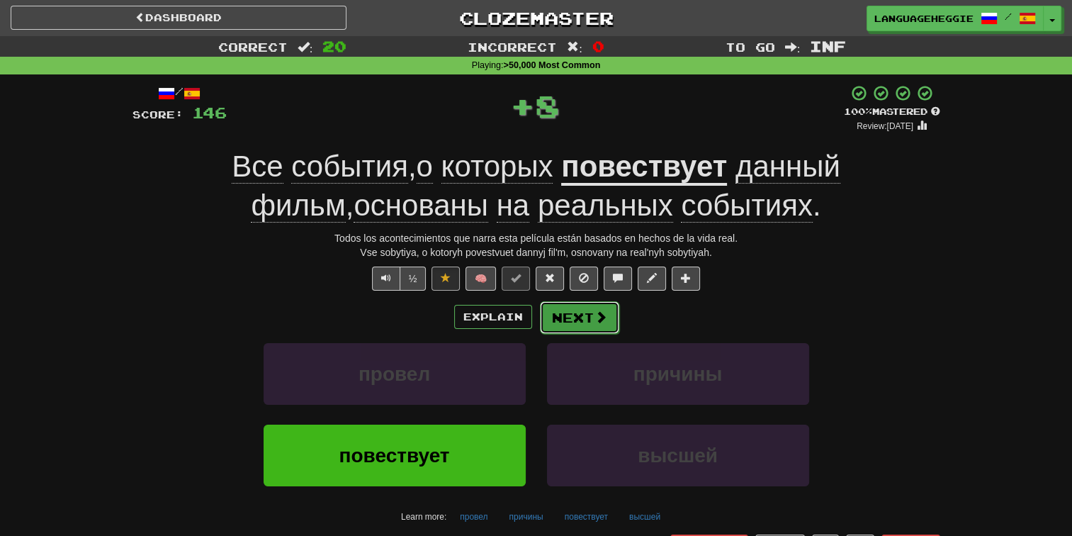
click at [589, 315] on button "Next" at bounding box center [579, 317] width 79 height 33
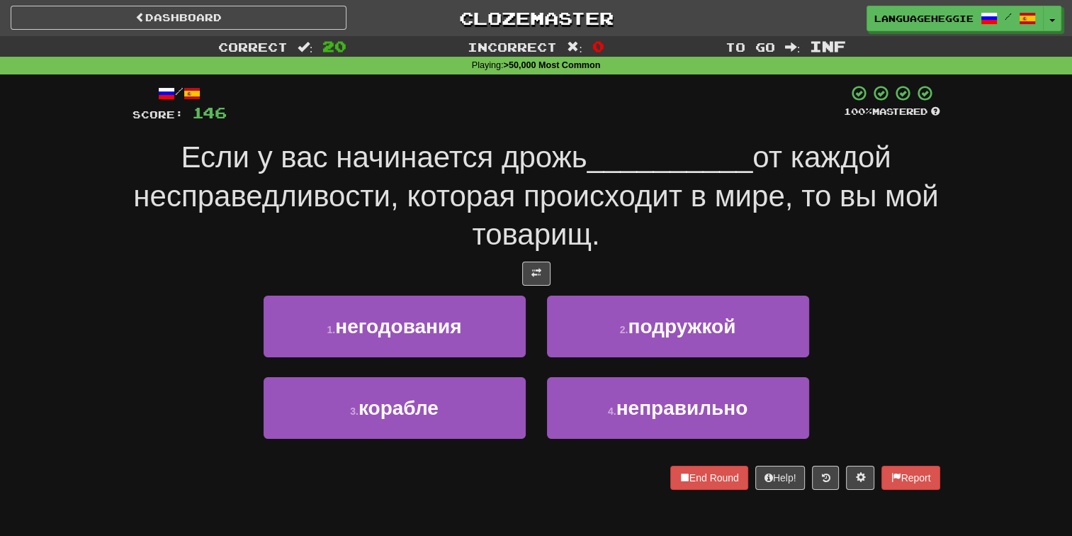
click at [682, 237] on div "Если у вас начинается дрожь __________ от каждой несправедливости, которая прои…" at bounding box center [536, 196] width 808 height 116
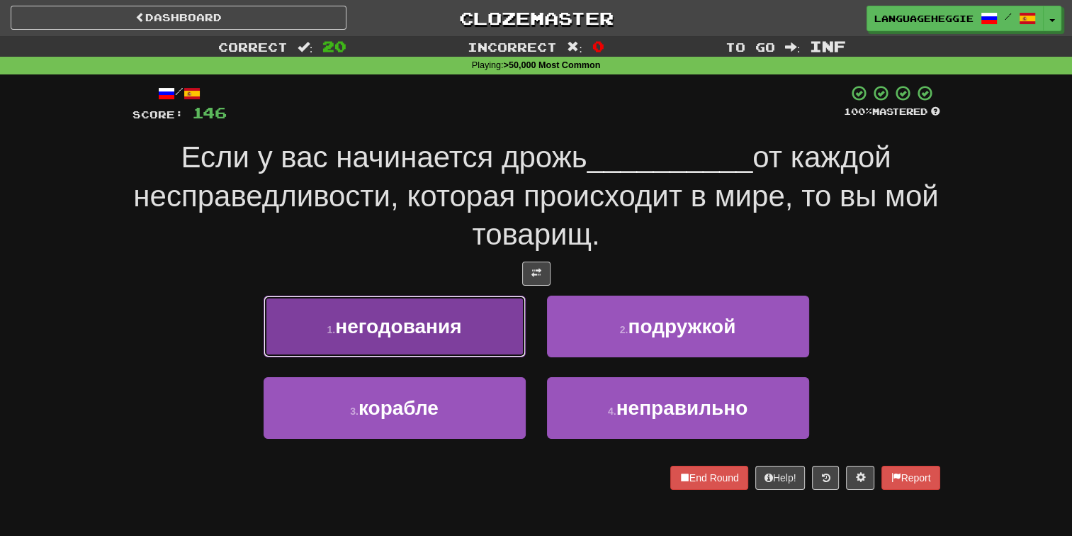
click at [496, 333] on button "1 . негодования" at bounding box center [395, 326] width 262 height 62
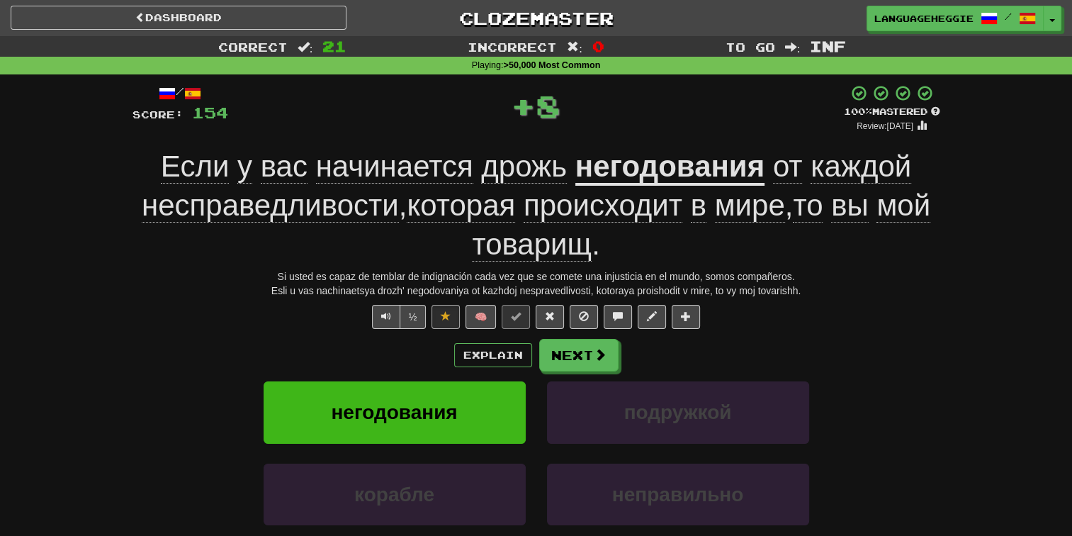
click at [583, 335] on div "/ Score: 154 + 8 100 % Mastered Review: [DATE] Если у вас начинается дрожь него…" at bounding box center [536, 352] width 808 height 536
click at [580, 345] on button "Next" at bounding box center [579, 355] width 79 height 33
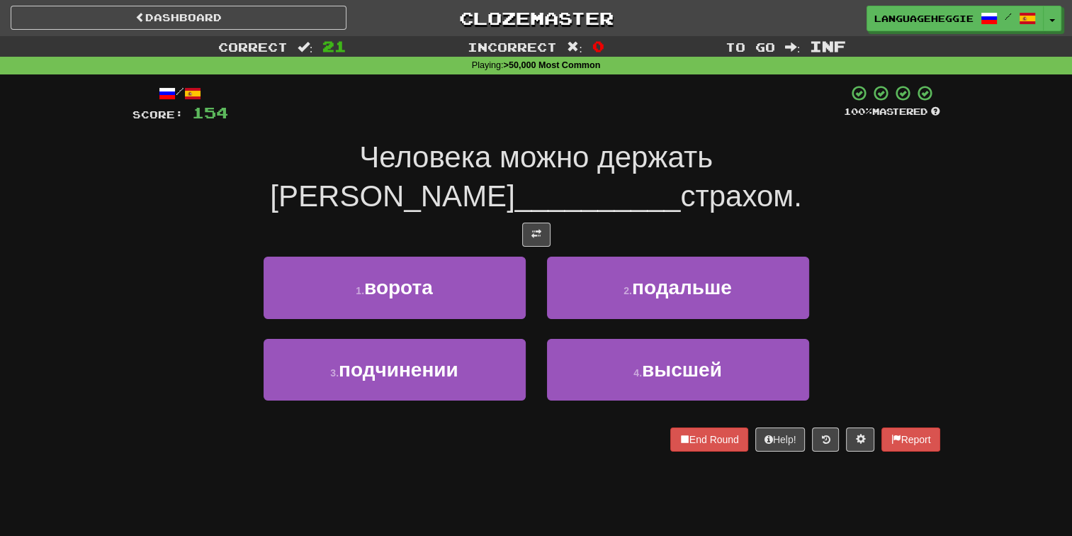
click at [618, 179] on span "__________" at bounding box center [598, 195] width 166 height 33
drag, startPoint x: 464, startPoint y: 482, endPoint x: 470, endPoint y: 468, distance: 14.6
click at [464, 480] on div "Dashboard Clozemaster [GEOGRAPHIC_DATA] / Toggle Dropdown Dashboard Leaderboard…" at bounding box center [536, 268] width 1072 height 536
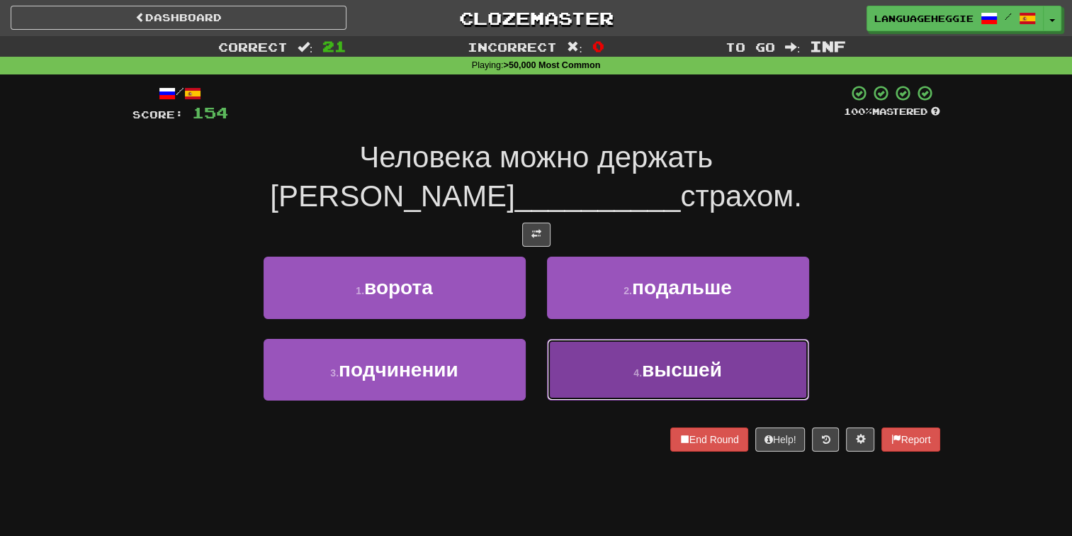
click at [588, 339] on button "4 . высшей" at bounding box center [678, 370] width 262 height 62
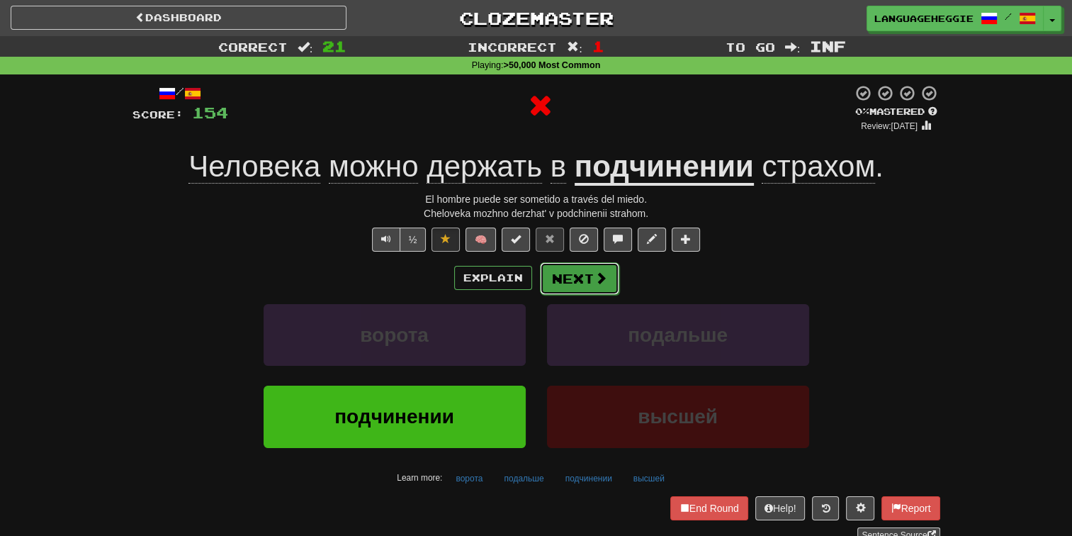
click at [589, 277] on button "Next" at bounding box center [579, 278] width 79 height 33
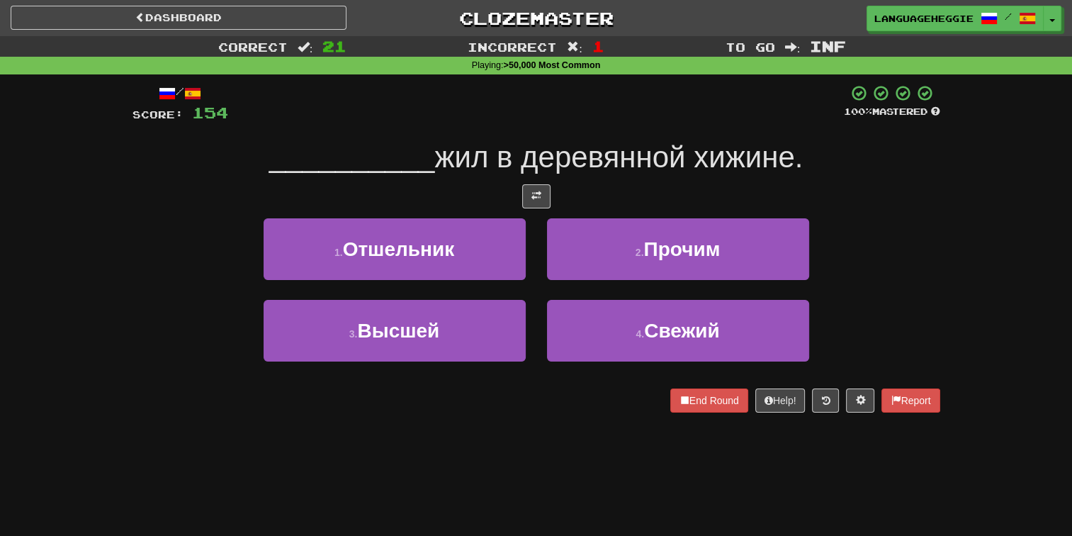
click at [644, 164] on span "жил в деревянной хижине." at bounding box center [618, 156] width 368 height 33
click at [639, 179] on div "/ Score: 154 100 % Mastered __________ жил в деревянной хижине. 1 . Отшельник 2…" at bounding box center [536, 248] width 808 height 328
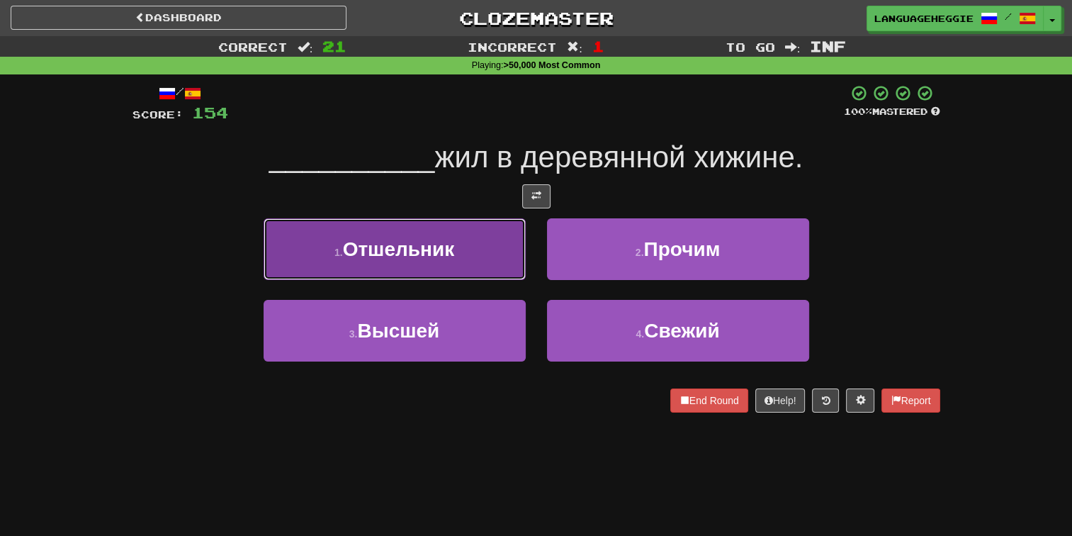
click at [448, 253] on span "Отшельник" at bounding box center [399, 249] width 112 height 22
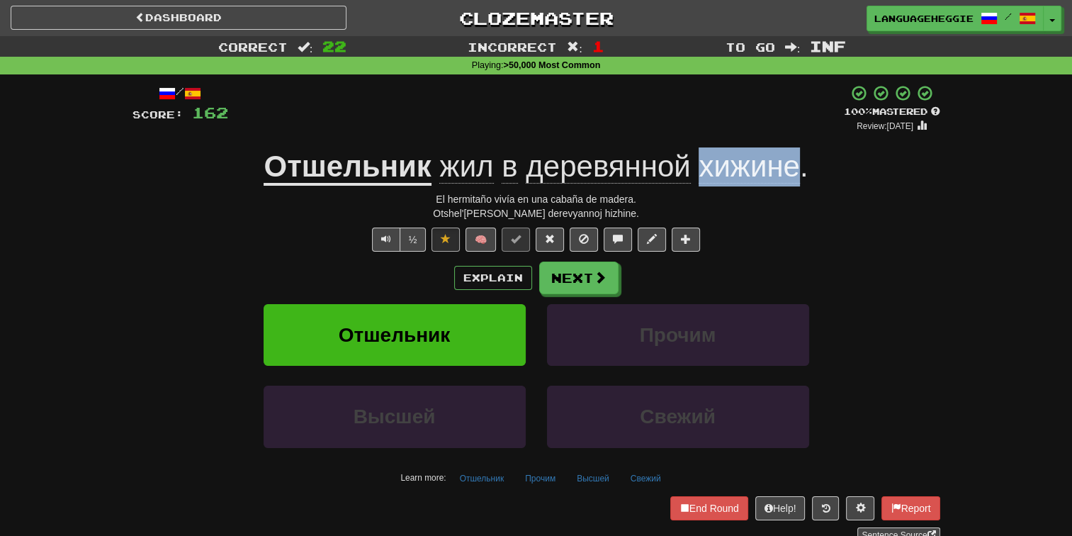
drag, startPoint x: 698, startPoint y: 170, endPoint x: 796, endPoint y: 171, distance: 98.5
click at [796, 171] on span "жил в деревянной хижине ." at bounding box center [619, 166] width 377 height 34
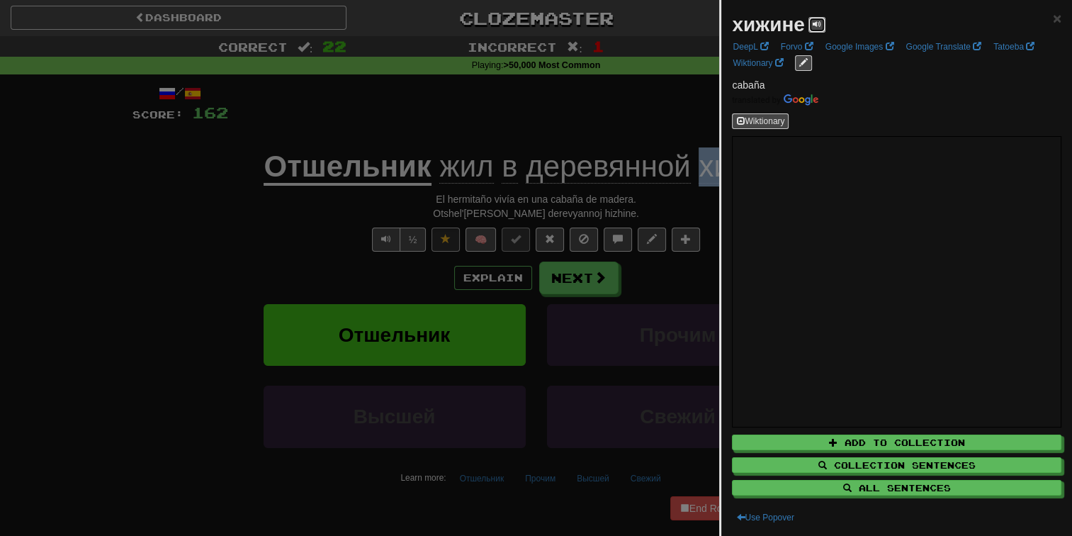
click at [811, 26] on button at bounding box center [816, 25] width 17 height 16
click at [241, 151] on div at bounding box center [536, 268] width 1072 height 536
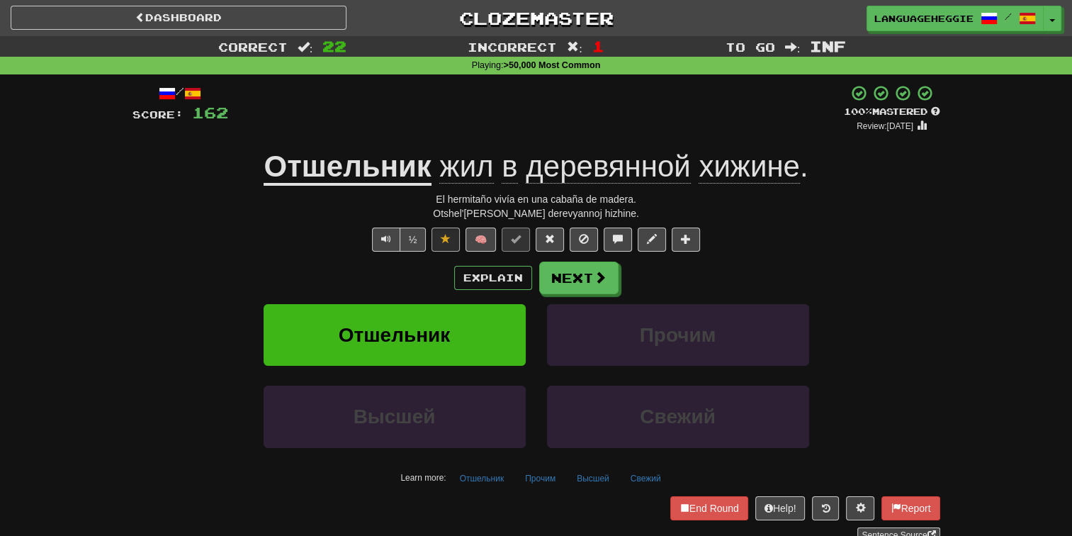
drag, startPoint x: 243, startPoint y: 158, endPoint x: 393, endPoint y: 170, distance: 150.7
click at [278, 164] on u "Отшельник" at bounding box center [347, 167] width 167 height 36
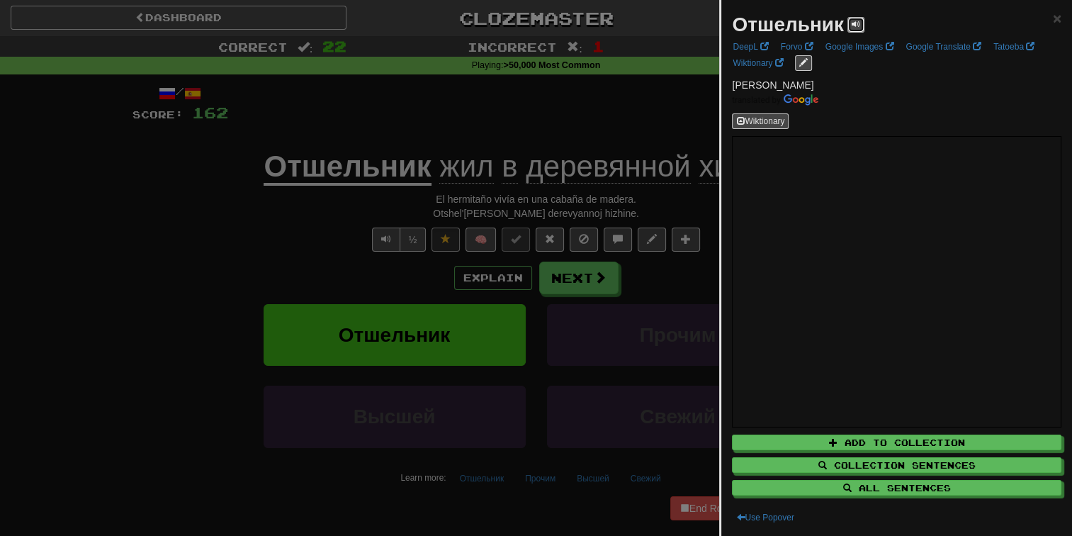
click at [857, 23] on span at bounding box center [856, 24] width 9 height 9
click at [556, 116] on div at bounding box center [536, 268] width 1072 height 536
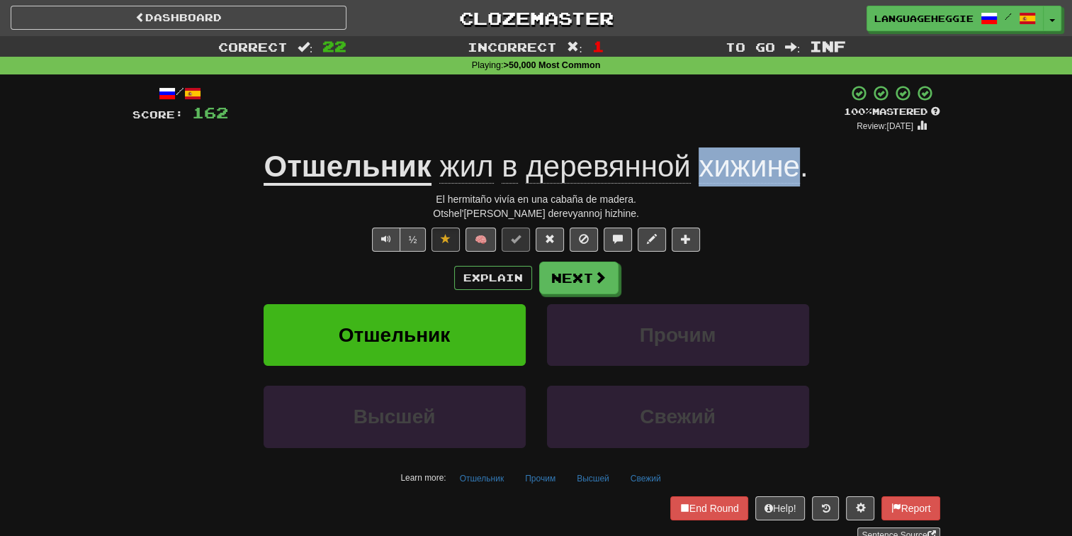
drag, startPoint x: 700, startPoint y: 169, endPoint x: 794, endPoint y: 174, distance: 94.4
click at [794, 174] on span "хижине" at bounding box center [749, 166] width 101 height 34
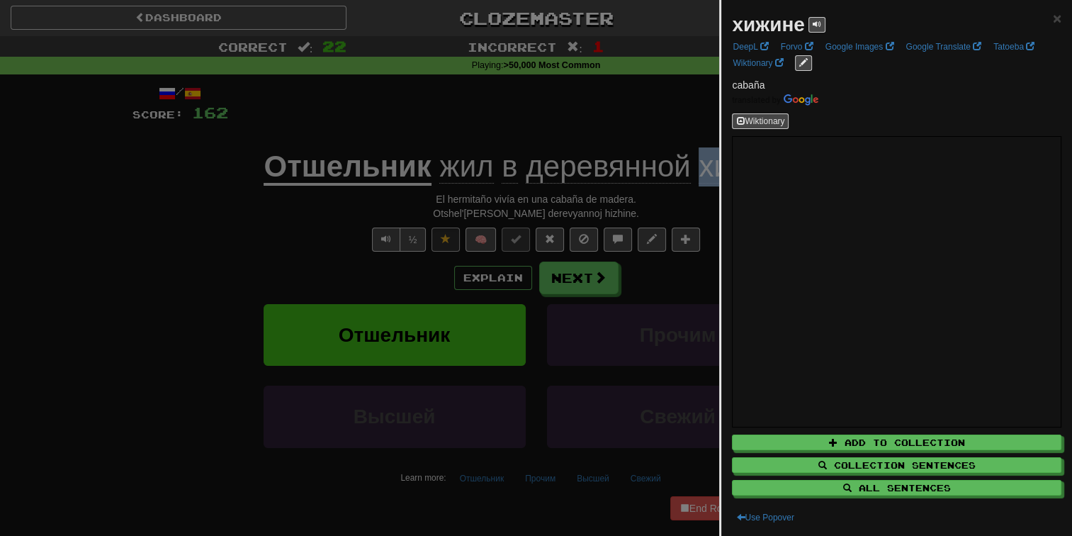
copy span "хижине"
click at [609, 113] on div at bounding box center [536, 268] width 1072 height 536
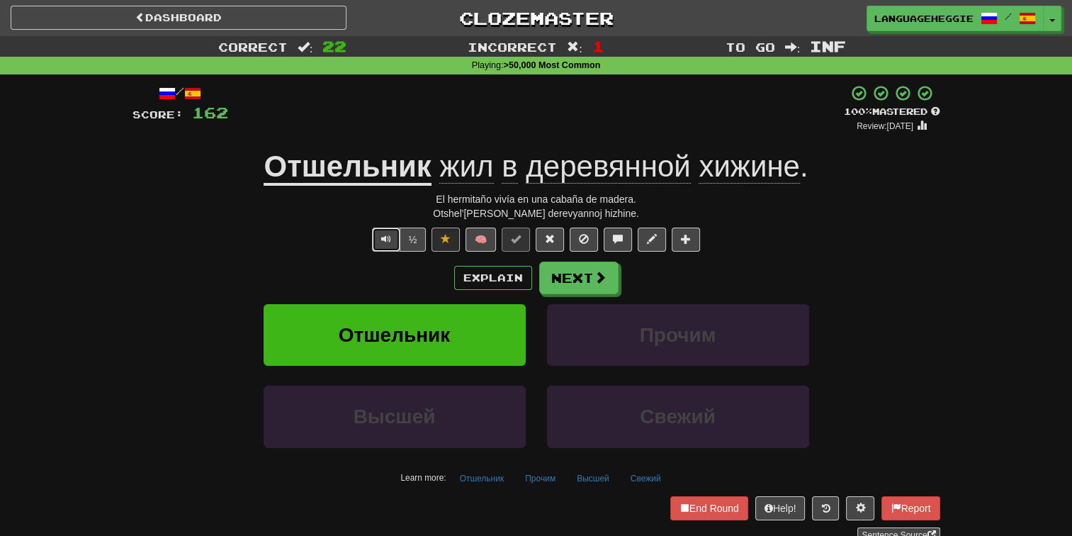
click at [390, 241] on span "Text-to-speech controls" at bounding box center [386, 239] width 10 height 10
click at [596, 289] on button "Next" at bounding box center [579, 278] width 79 height 33
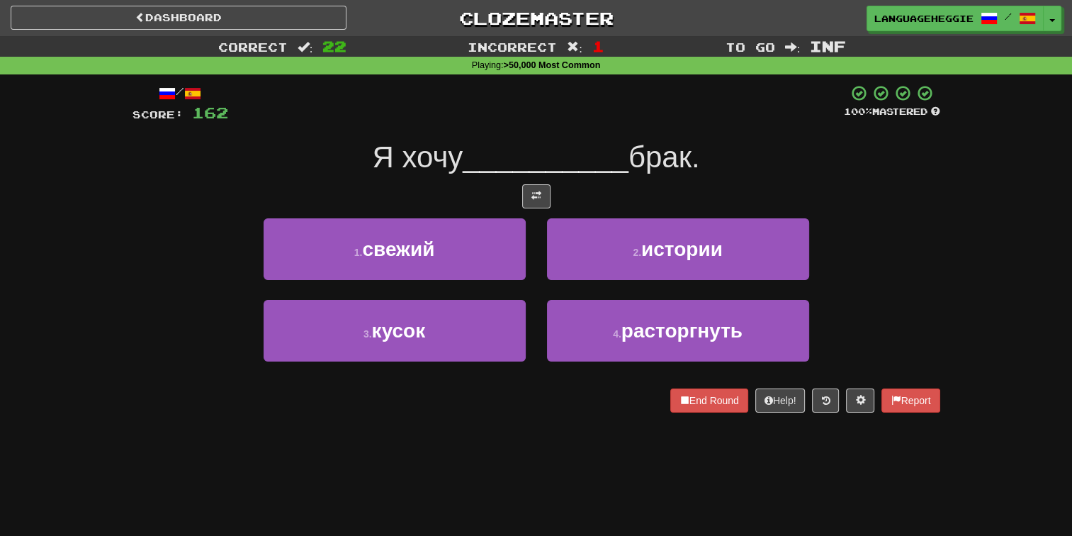
click at [635, 159] on span "брак." at bounding box center [664, 156] width 72 height 33
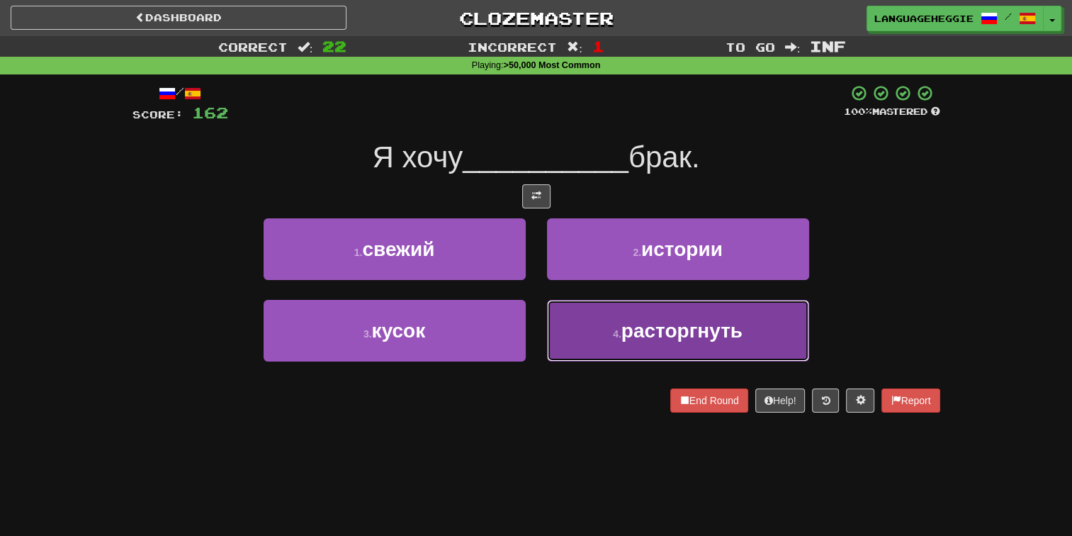
click at [620, 336] on small "4 ." at bounding box center [617, 333] width 9 height 11
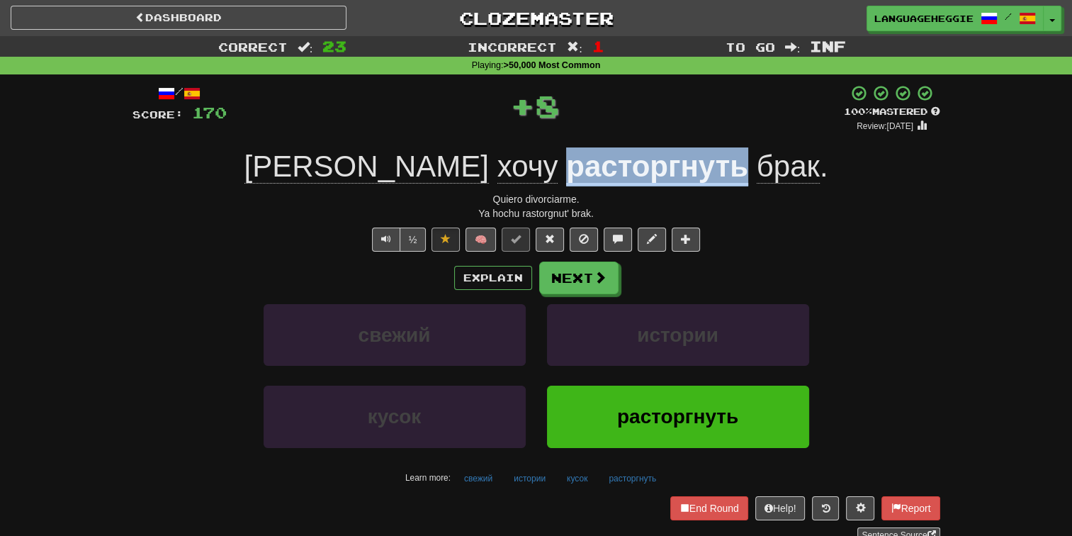
drag, startPoint x: 465, startPoint y: 170, endPoint x: 628, endPoint y: 177, distance: 163.1
click at [628, 177] on u "расторгнуть" at bounding box center [657, 167] width 182 height 36
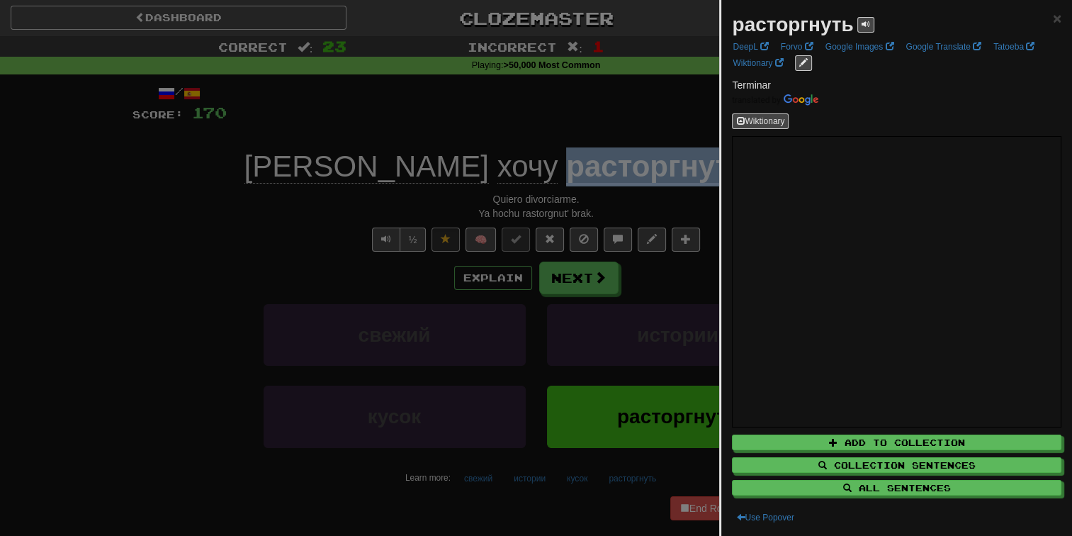
copy u "расторгнуть"
click at [876, 21] on div "расторгнуть ×" at bounding box center [896, 25] width 329 height 28
click at [868, 26] on span at bounding box center [865, 24] width 9 height 9
click at [657, 130] on div at bounding box center [536, 268] width 1072 height 536
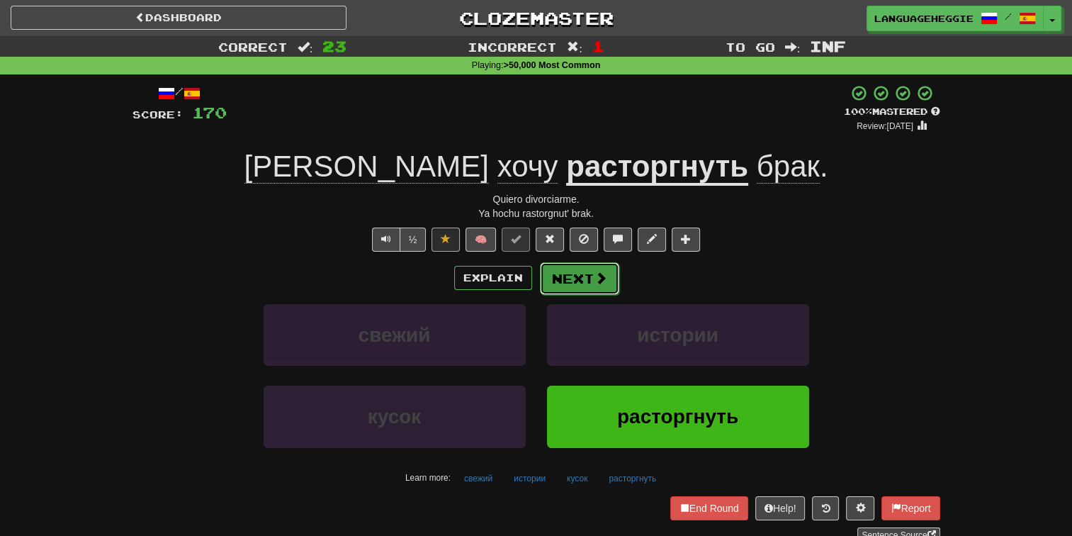
click at [575, 281] on button "Next" at bounding box center [579, 278] width 79 height 33
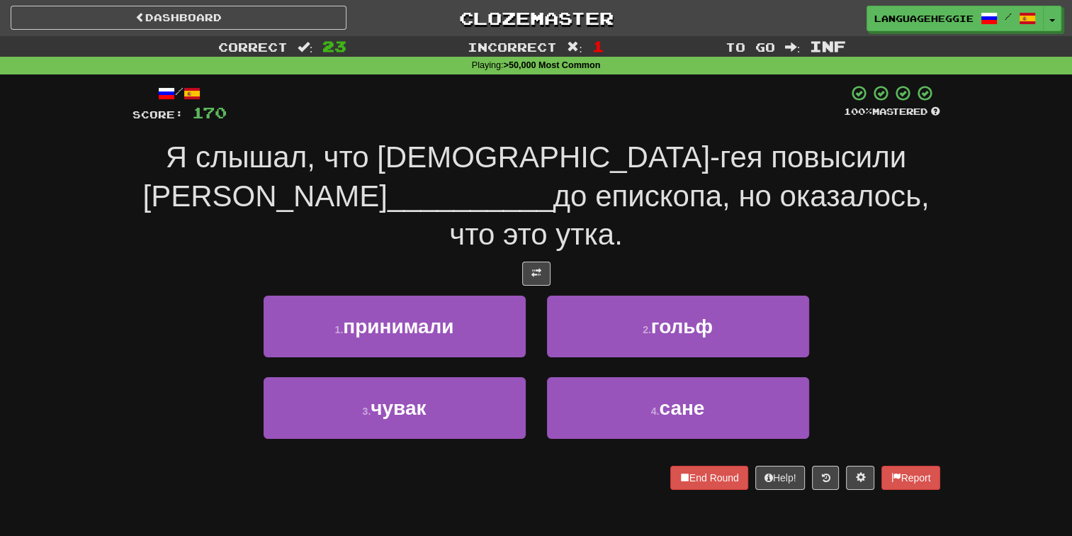
click at [659, 132] on div "/ Score: 170 100 % Mastered Я слышал, что [DEMOGRAPHIC_DATA]-гея повысили в ___…" at bounding box center [536, 286] width 808 height 405
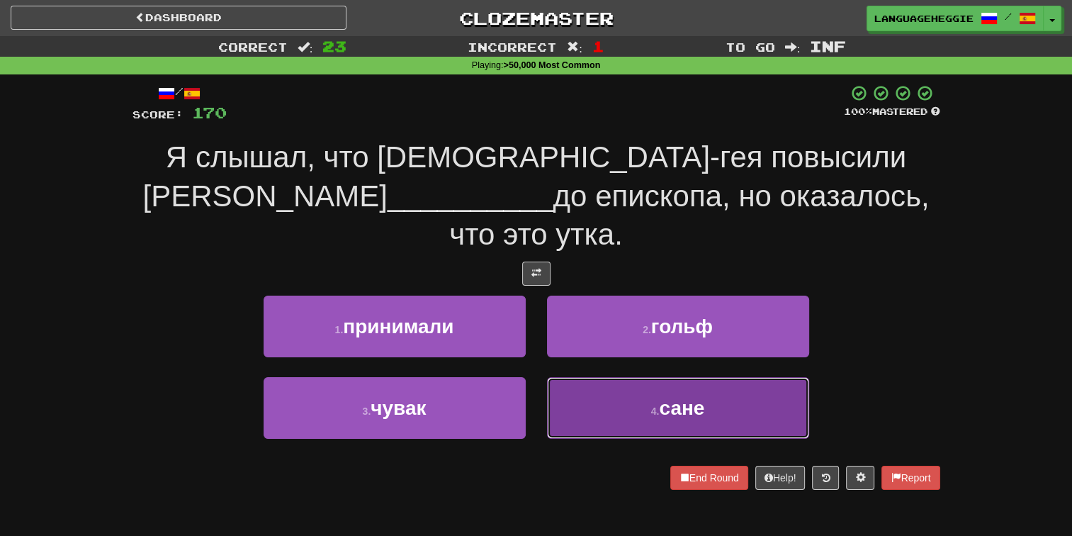
click at [588, 377] on button "4 . сане" at bounding box center [678, 408] width 262 height 62
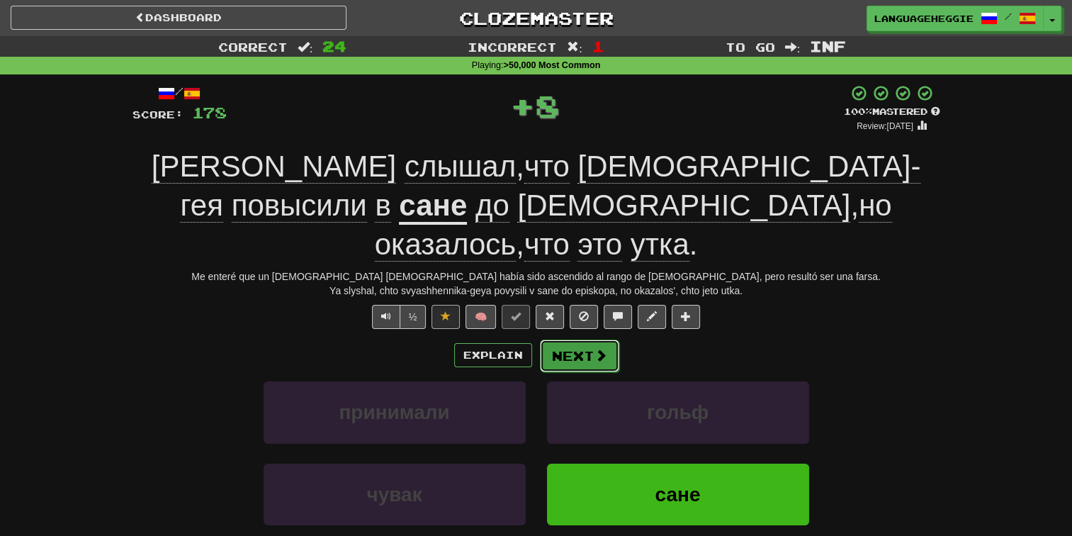
click at [570, 339] on button "Next" at bounding box center [579, 355] width 79 height 33
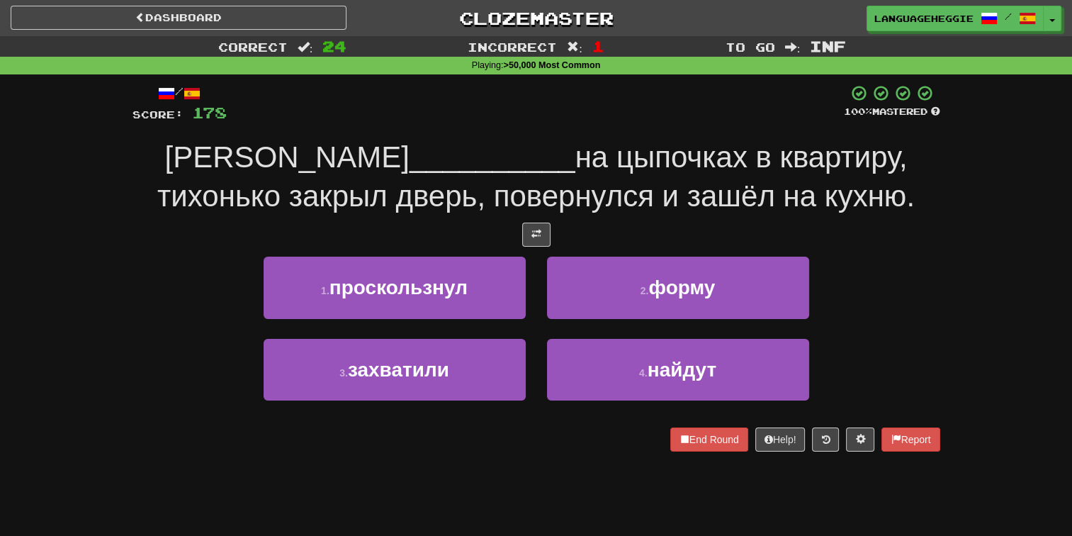
click at [635, 176] on div "Я __________ на цыпочках в квартиру, тихонько закрыл дверь, повернулся и зашёл …" at bounding box center [536, 176] width 808 height 77
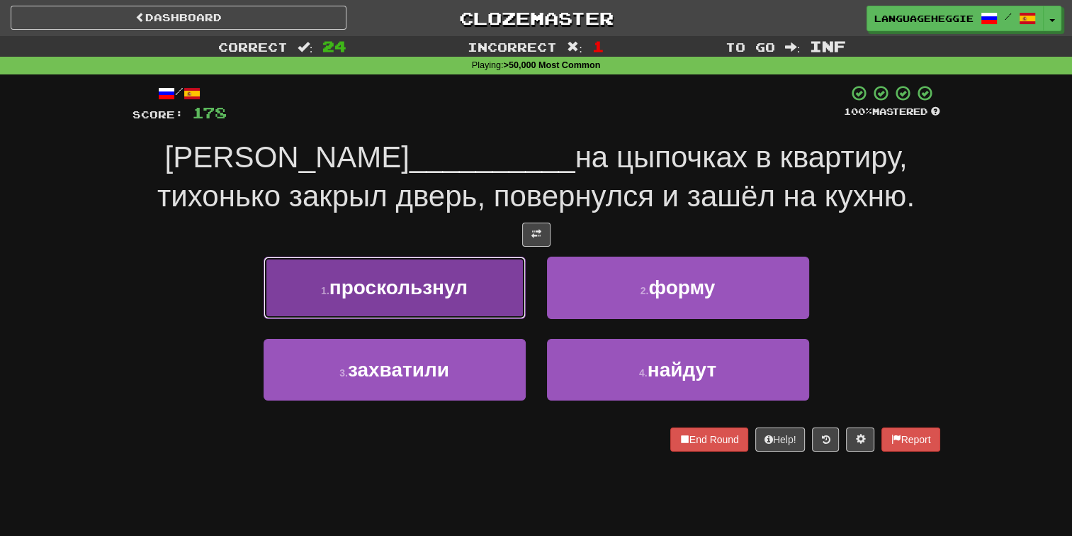
click at [516, 298] on button "1 . проскользнул" at bounding box center [395, 287] width 262 height 62
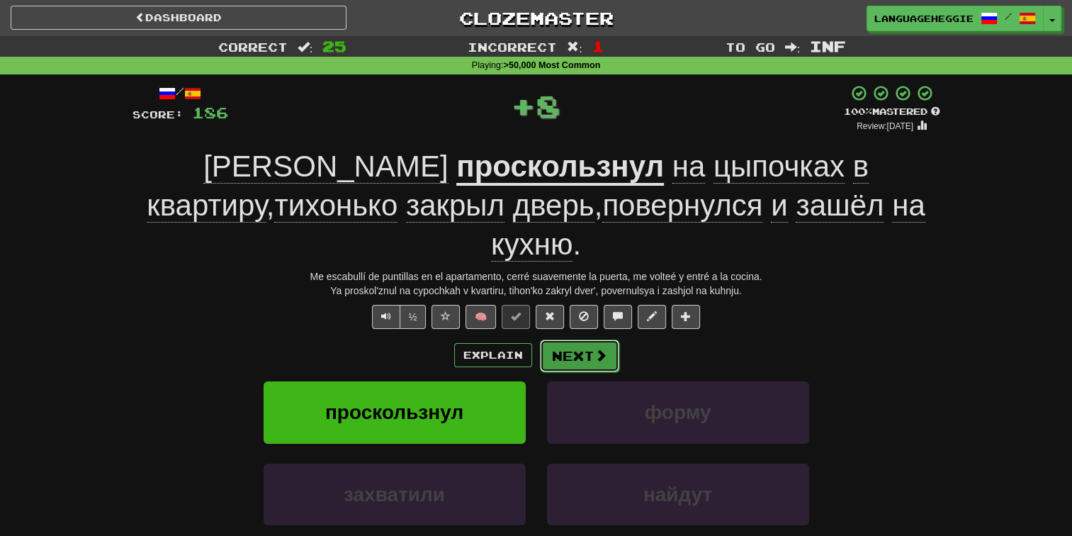
click at [569, 339] on button "Next" at bounding box center [579, 355] width 79 height 33
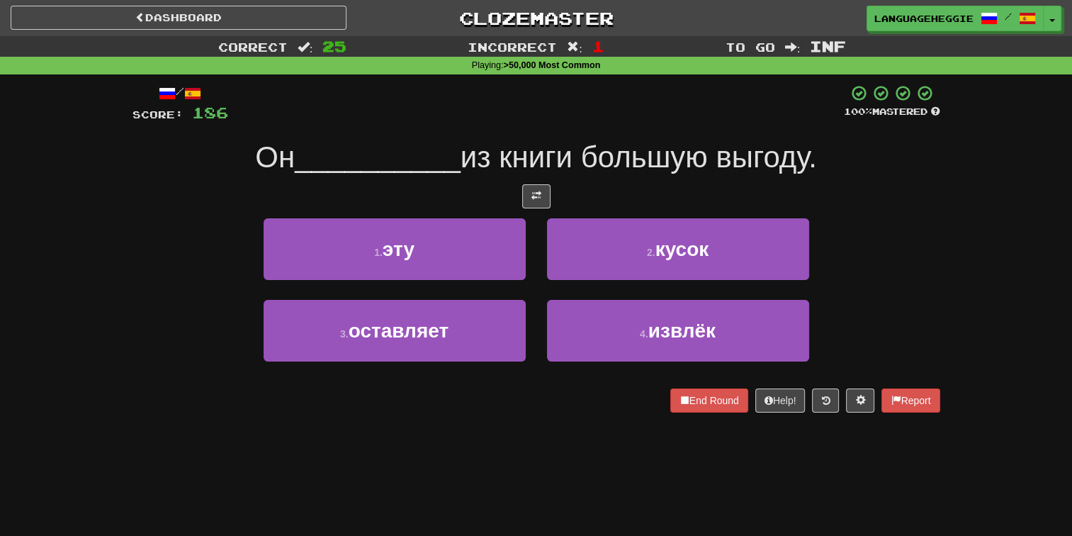
click at [639, 142] on span "из книги большую выгоду." at bounding box center [638, 156] width 356 height 33
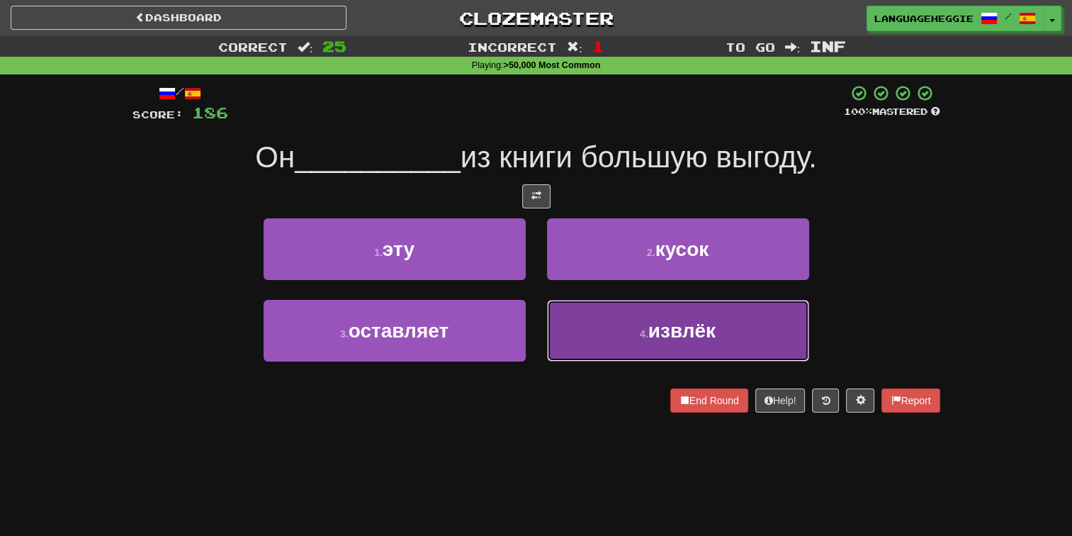
click at [621, 322] on button "4 . извлёк" at bounding box center [678, 331] width 262 height 62
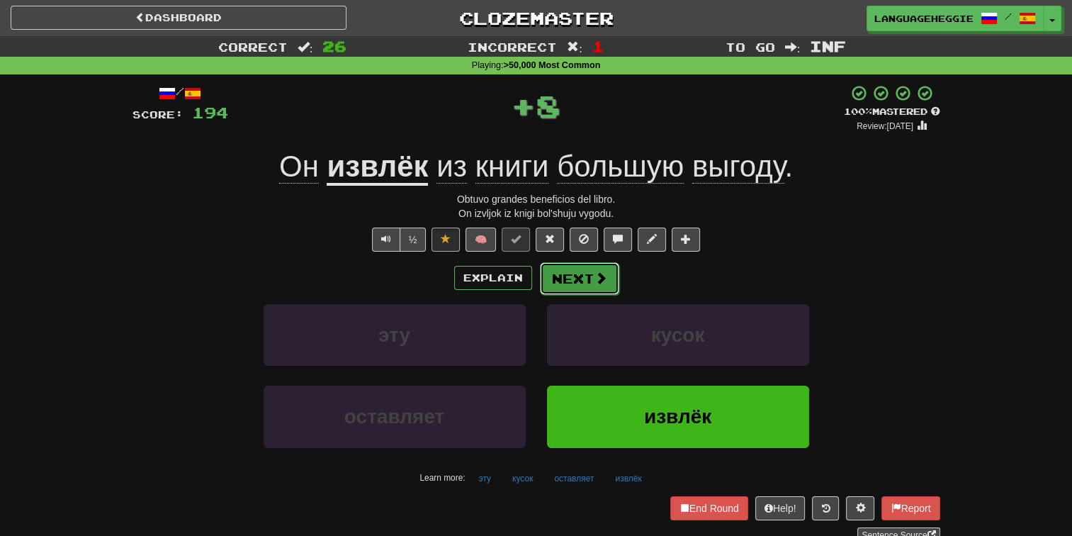
click at [607, 280] on button "Next" at bounding box center [579, 278] width 79 height 33
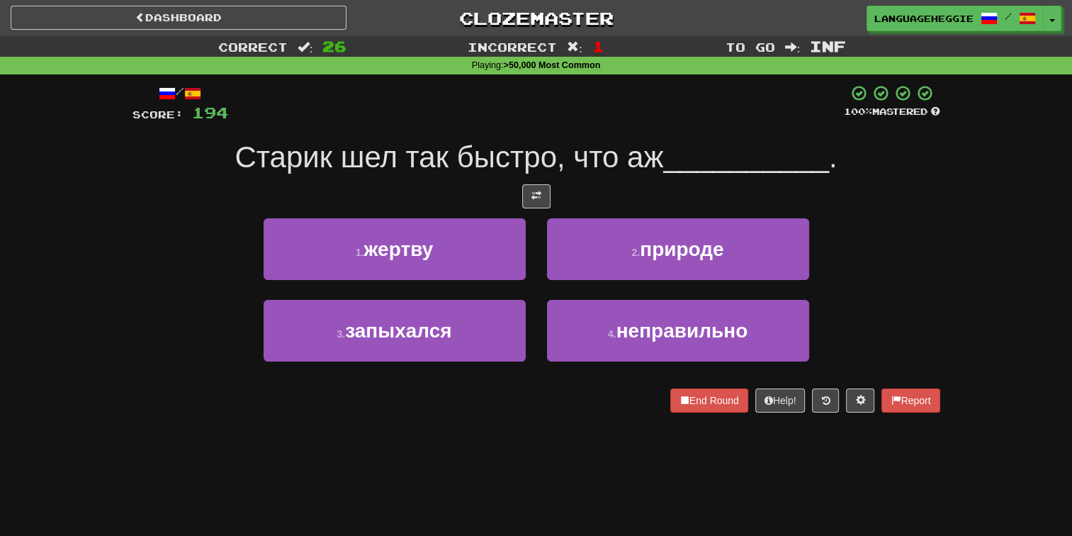
click at [653, 148] on span "Старик шел так быстро, что аж" at bounding box center [448, 156] width 429 height 33
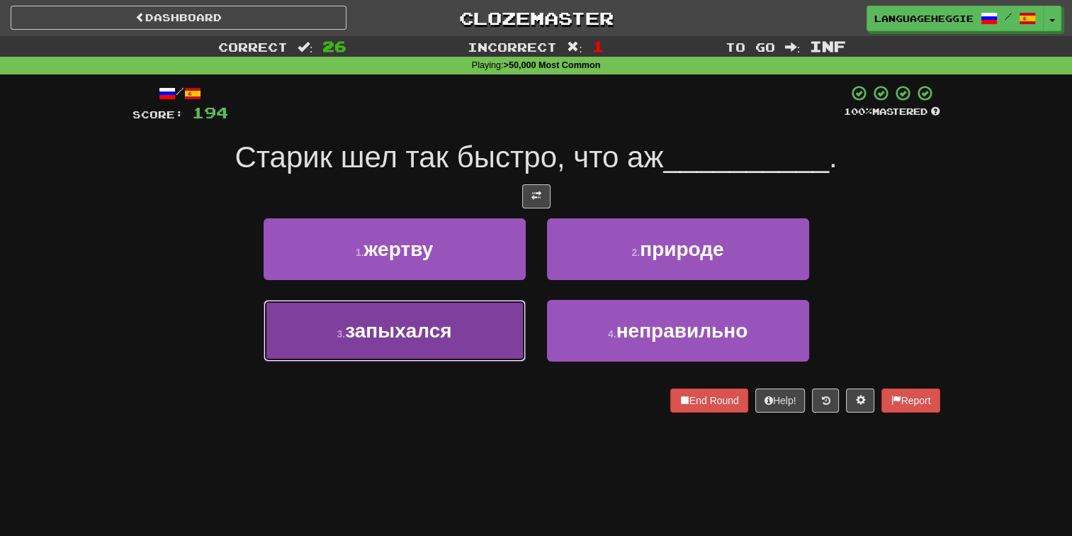
click at [482, 322] on button "3 . запыхался" at bounding box center [395, 331] width 262 height 62
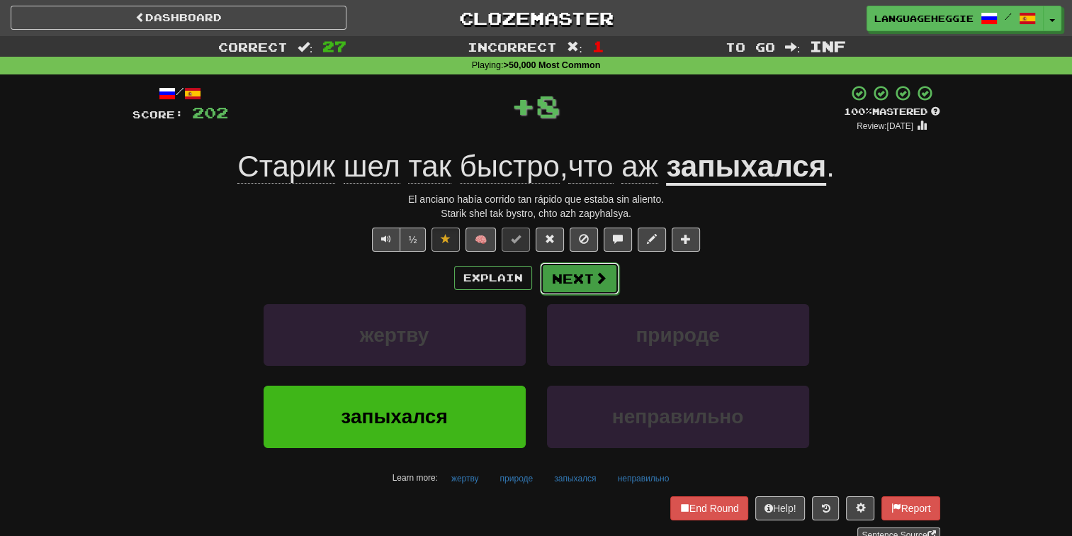
click at [571, 265] on button "Next" at bounding box center [579, 278] width 79 height 33
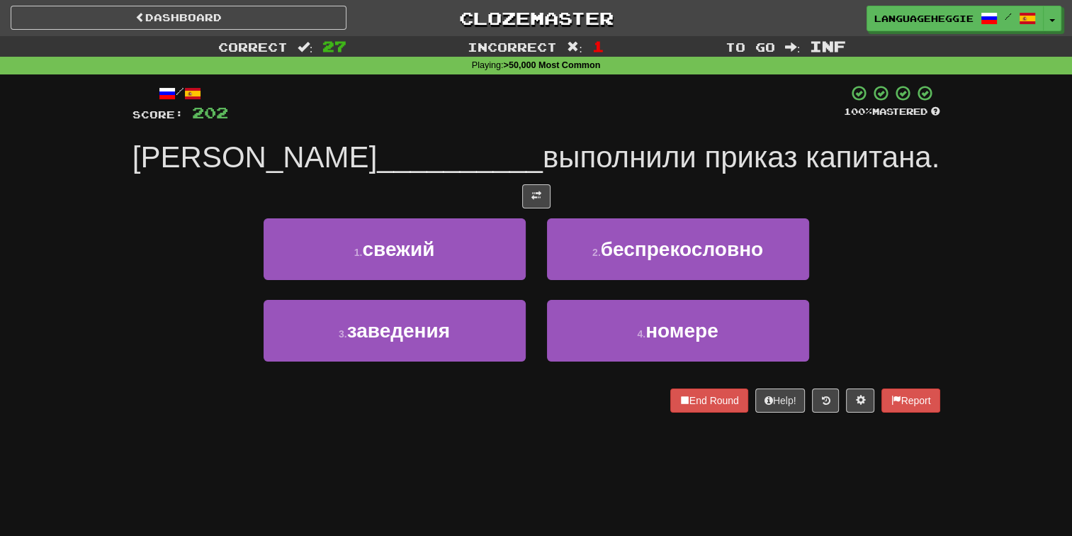
click at [622, 154] on span "выполнили приказ капитана." at bounding box center [741, 156] width 397 height 33
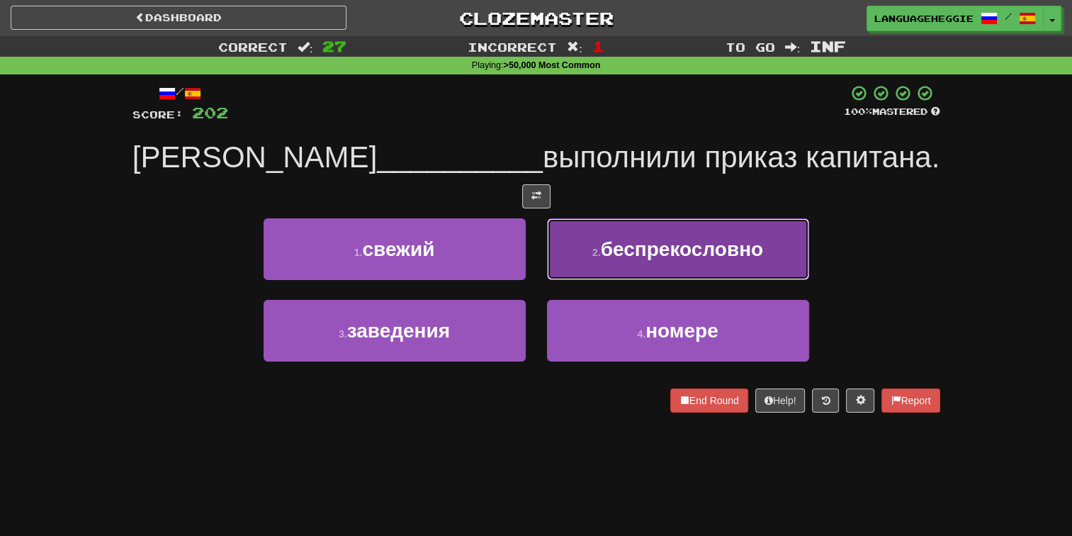
click at [608, 251] on span "беспрекословно" at bounding box center [682, 249] width 162 height 22
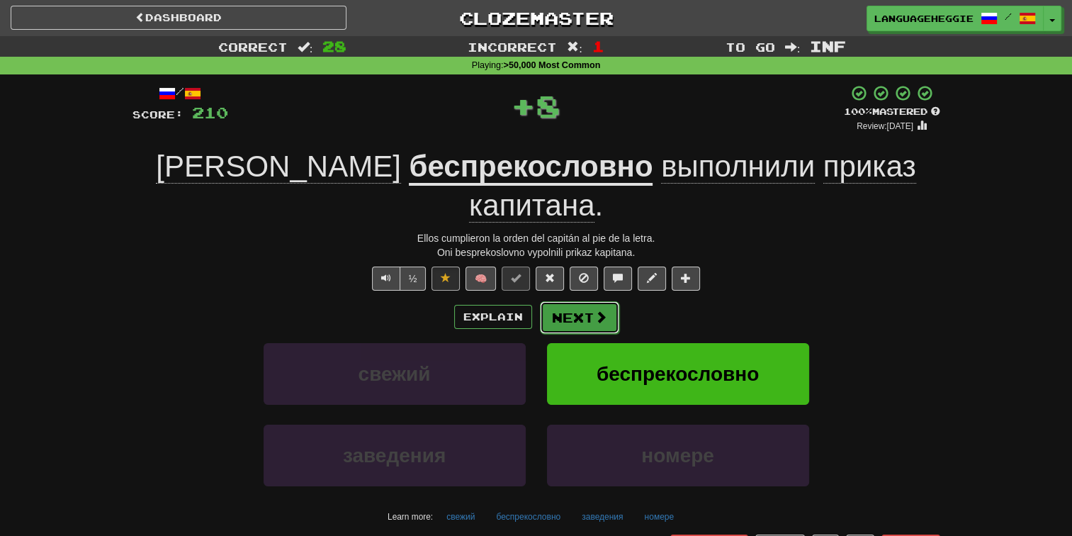
click at [582, 301] on button "Next" at bounding box center [579, 317] width 79 height 33
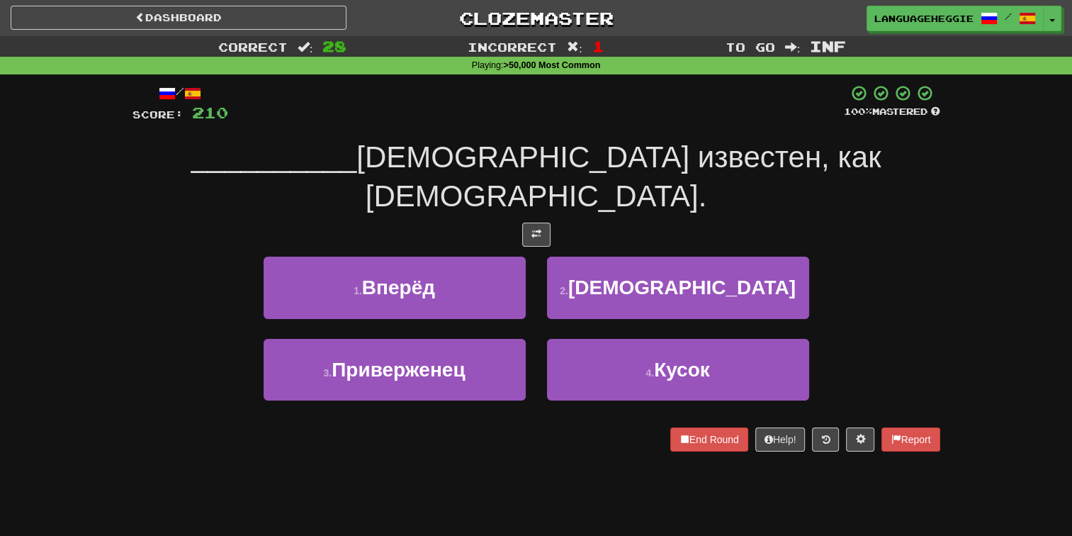
click at [638, 166] on span "[DEMOGRAPHIC_DATA] известен, как [DEMOGRAPHIC_DATA]." at bounding box center [618, 176] width 524 height 72
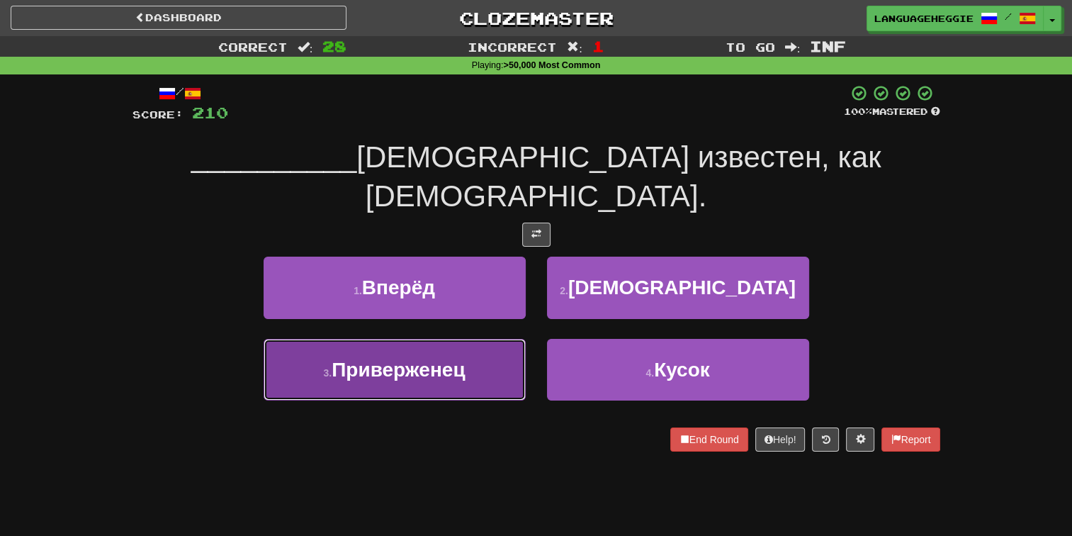
click at [501, 339] on button "3 . Приверженец" at bounding box center [395, 370] width 262 height 62
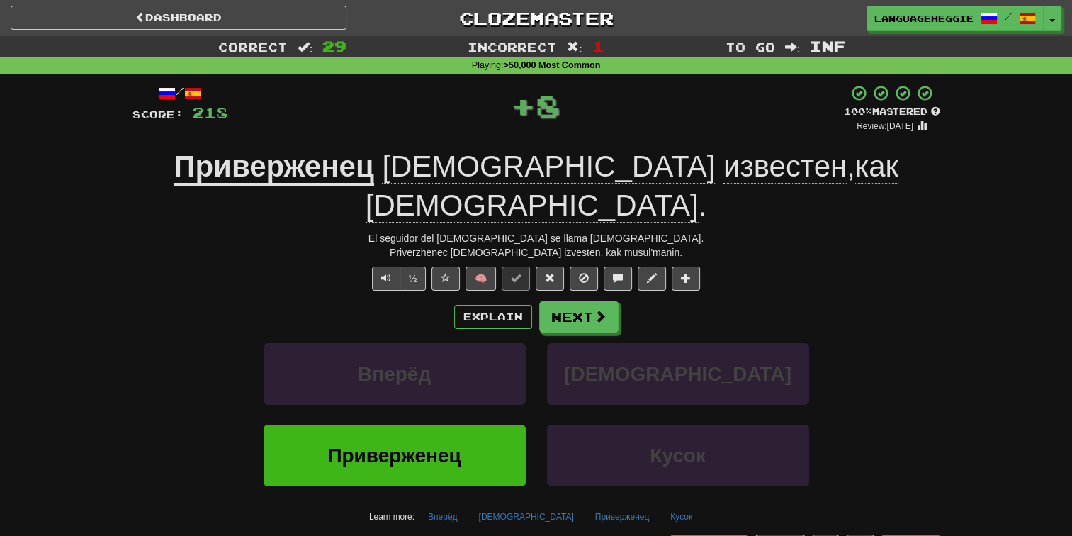
click at [388, 189] on div "/ Score: 218 + 8 100 % Mastered Review: [DATE] Приверженец [DEMOGRAPHIC_DATA] и…" at bounding box center [536, 332] width 808 height 497
click at [374, 173] on u "Приверженец" at bounding box center [274, 167] width 200 height 36
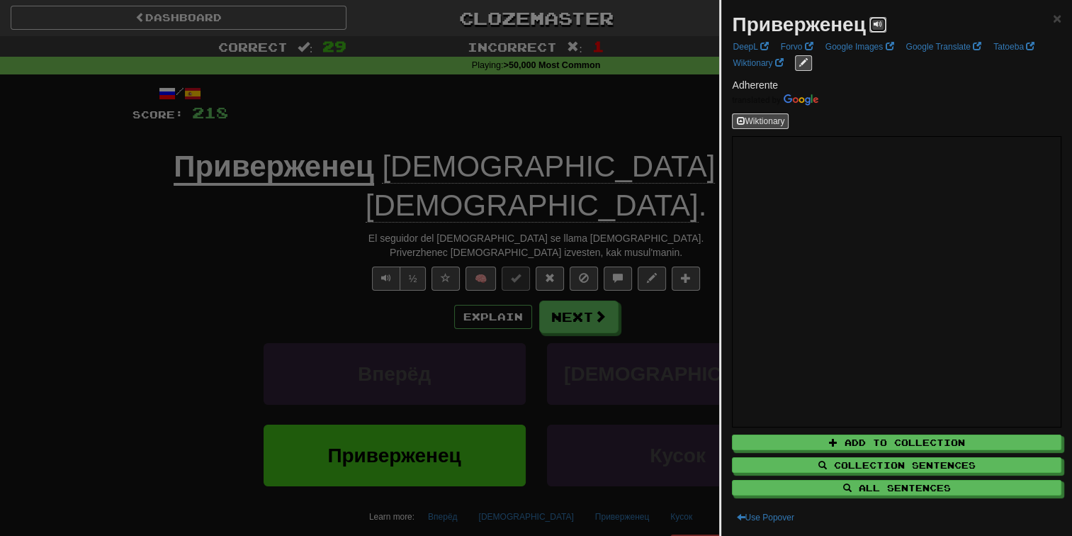
click at [881, 20] on button at bounding box center [877, 25] width 17 height 16
click at [565, 124] on div at bounding box center [536, 268] width 1072 height 536
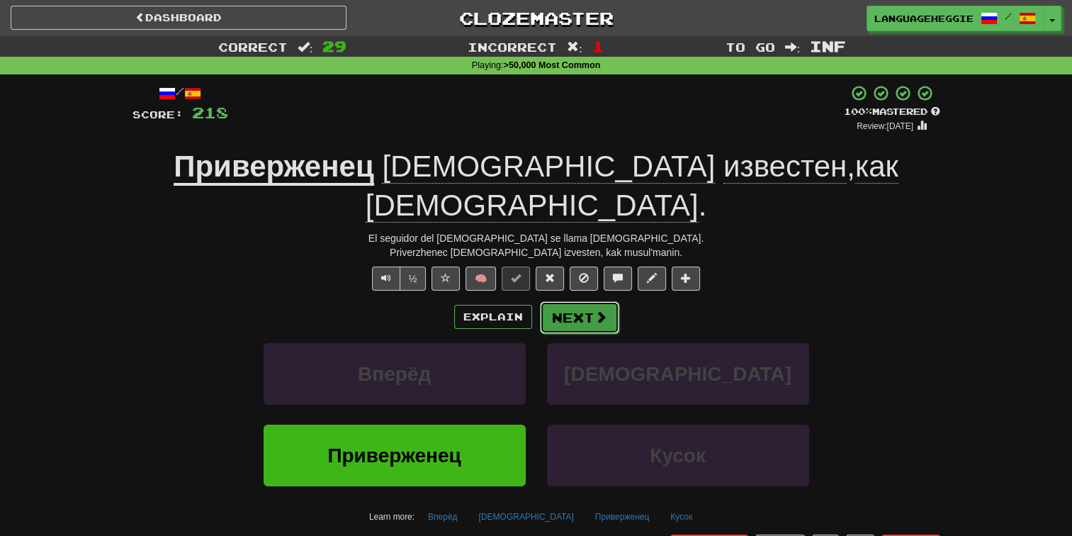
click at [580, 301] on button "Next" at bounding box center [579, 317] width 79 height 33
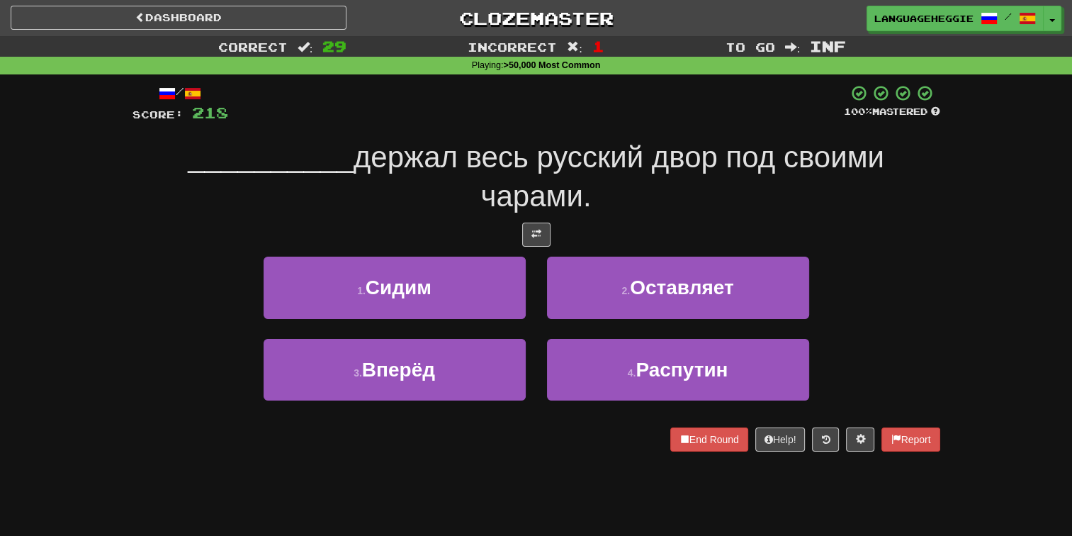
click at [626, 176] on div "__________ держал весь русский двор под своими чарами." at bounding box center [536, 176] width 808 height 77
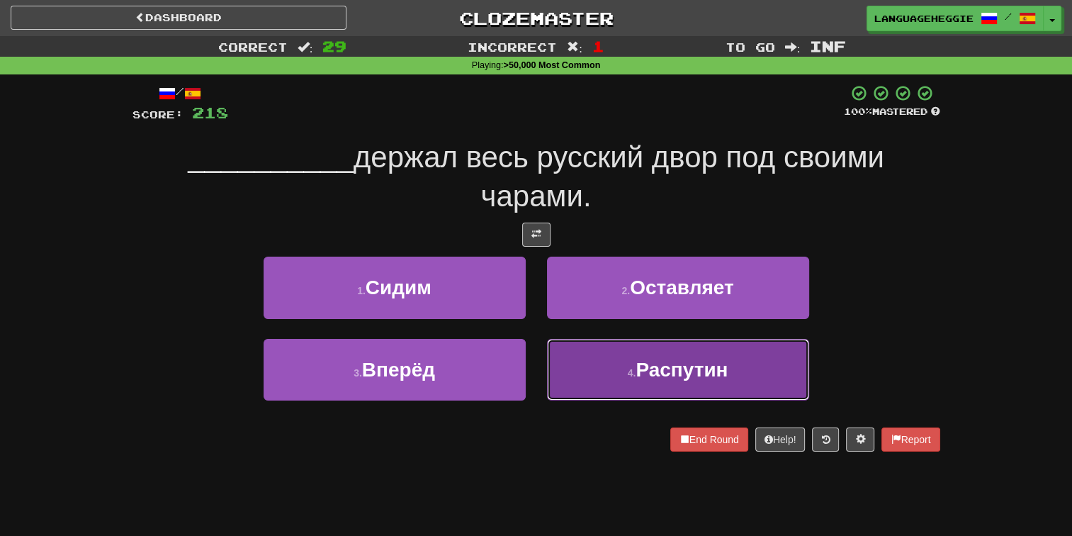
click at [584, 366] on button "4 . Распутин" at bounding box center [678, 370] width 262 height 62
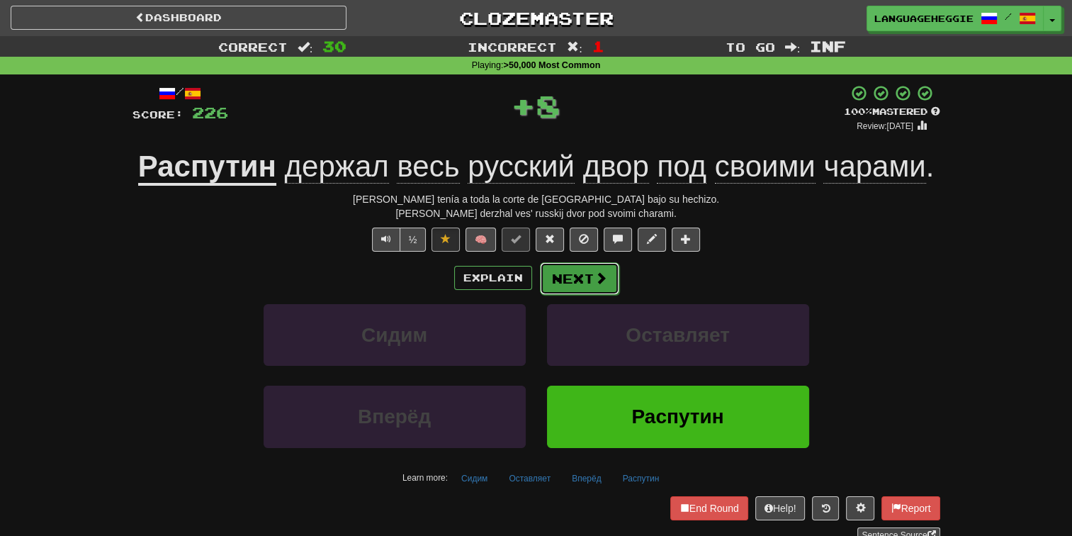
click at [580, 281] on button "Next" at bounding box center [579, 278] width 79 height 33
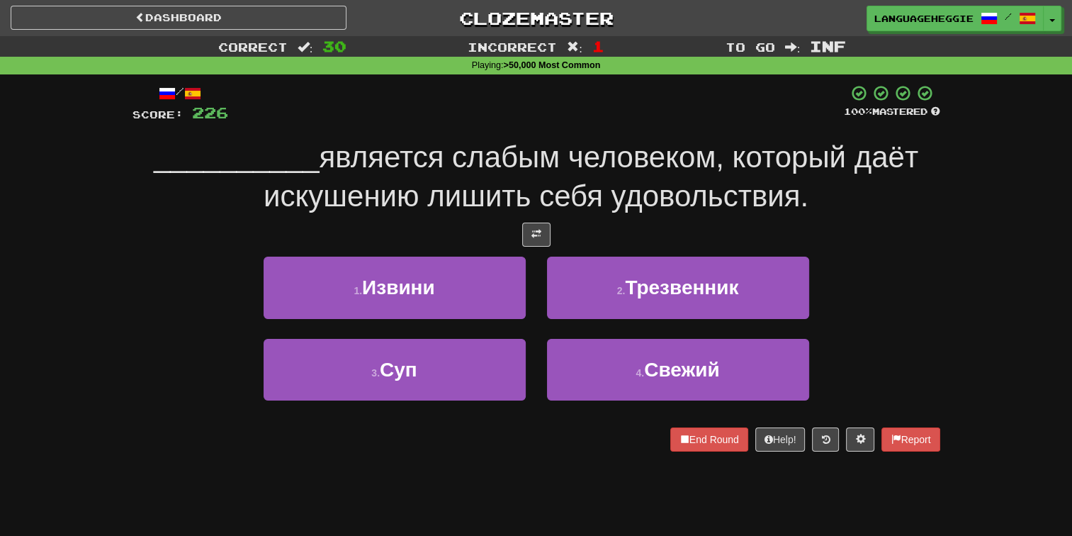
click at [606, 172] on span "является слабым человеком, который даёт искушению лишить себя удовольствия." at bounding box center [591, 176] width 655 height 72
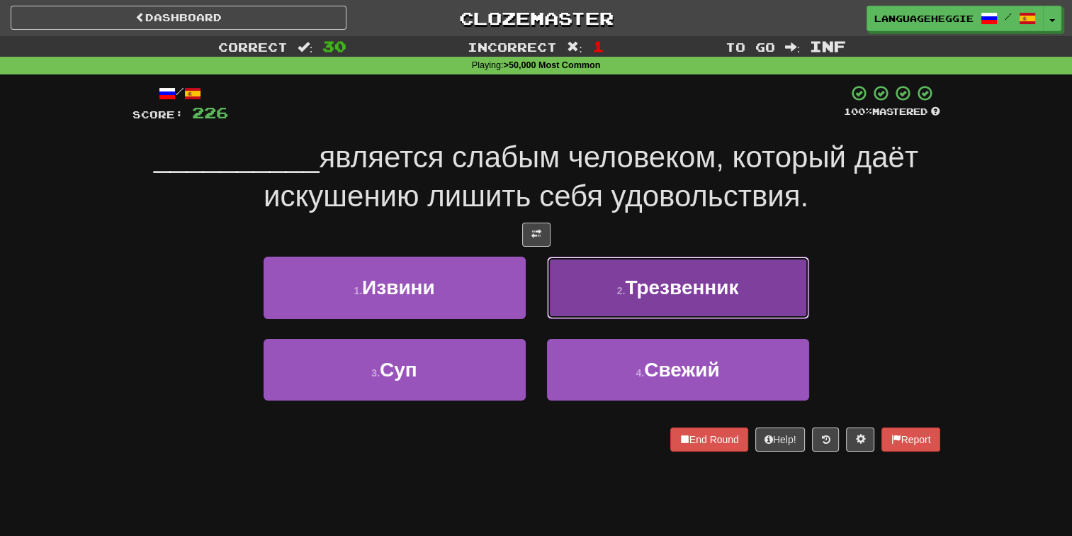
click at [606, 295] on button "2 . Трезвенник" at bounding box center [678, 287] width 262 height 62
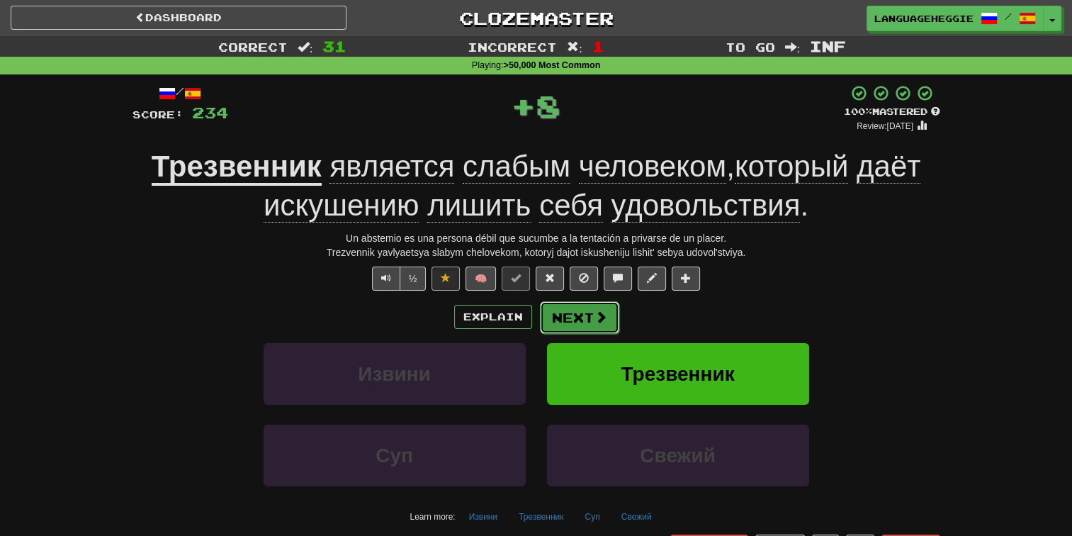
click at [587, 307] on button "Next" at bounding box center [579, 317] width 79 height 33
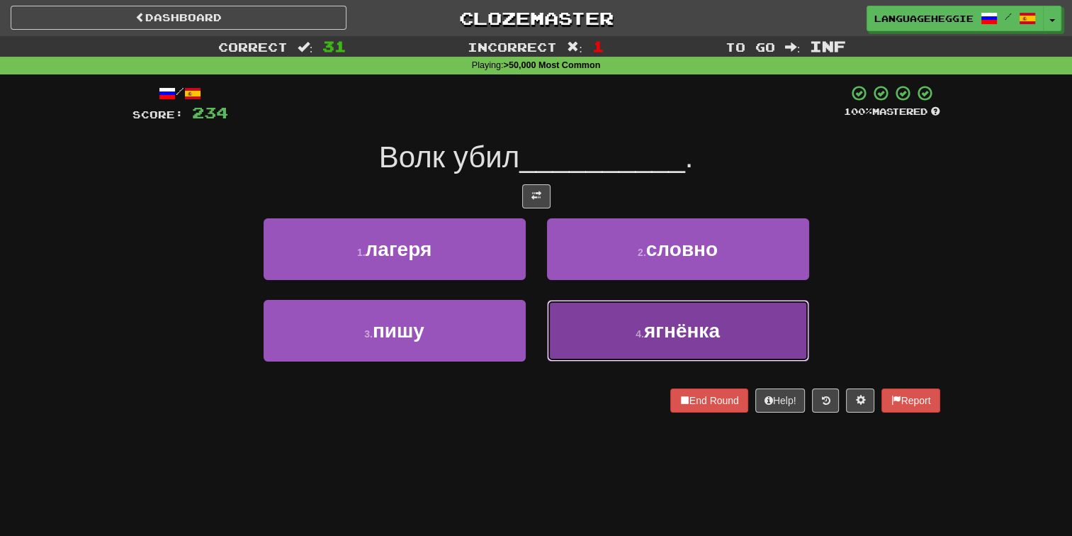
click at [593, 315] on button "4 . ягнёнка" at bounding box center [678, 331] width 262 height 62
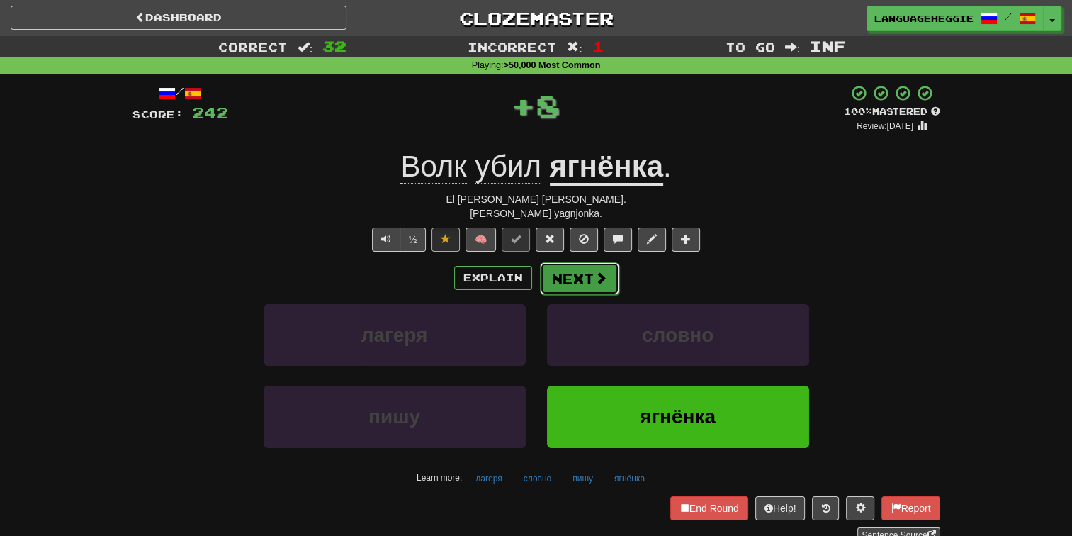
click at [594, 276] on span at bounding box center [600, 277] width 13 height 13
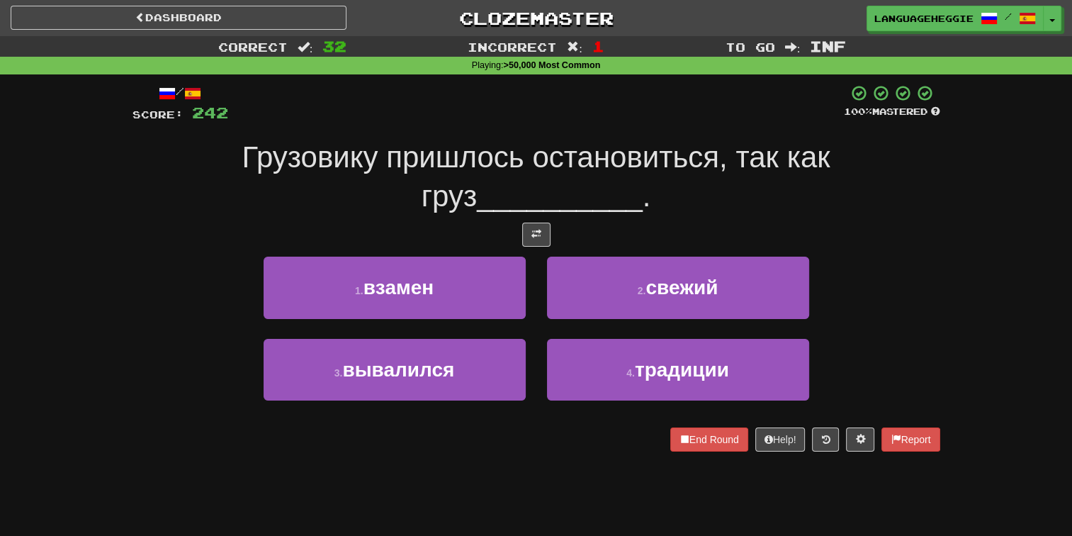
click at [630, 159] on span "Грузовику пришлось остановиться, так как груз" at bounding box center [536, 176] width 588 height 72
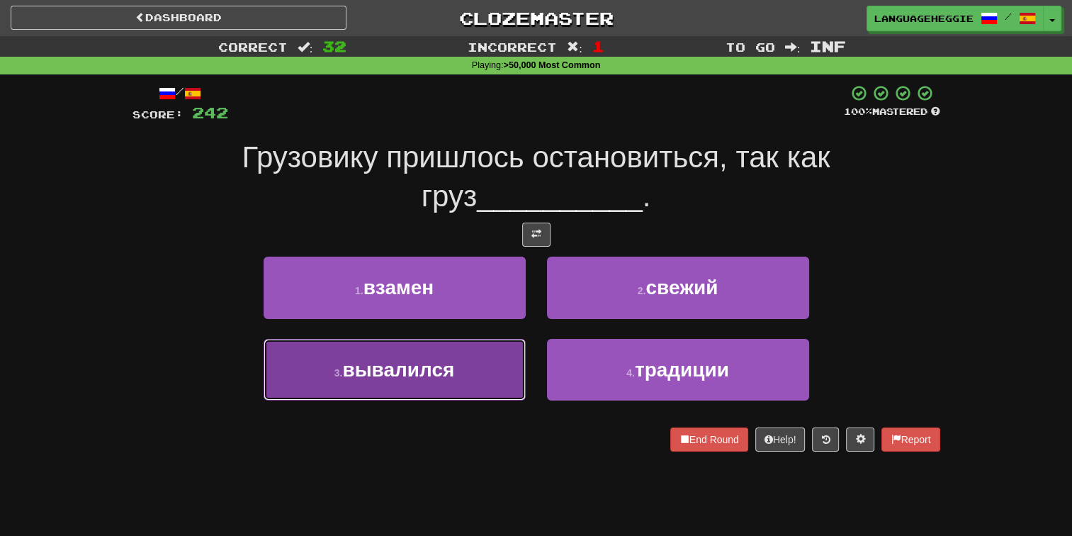
click at [500, 367] on button "3 . вывалился" at bounding box center [395, 370] width 262 height 62
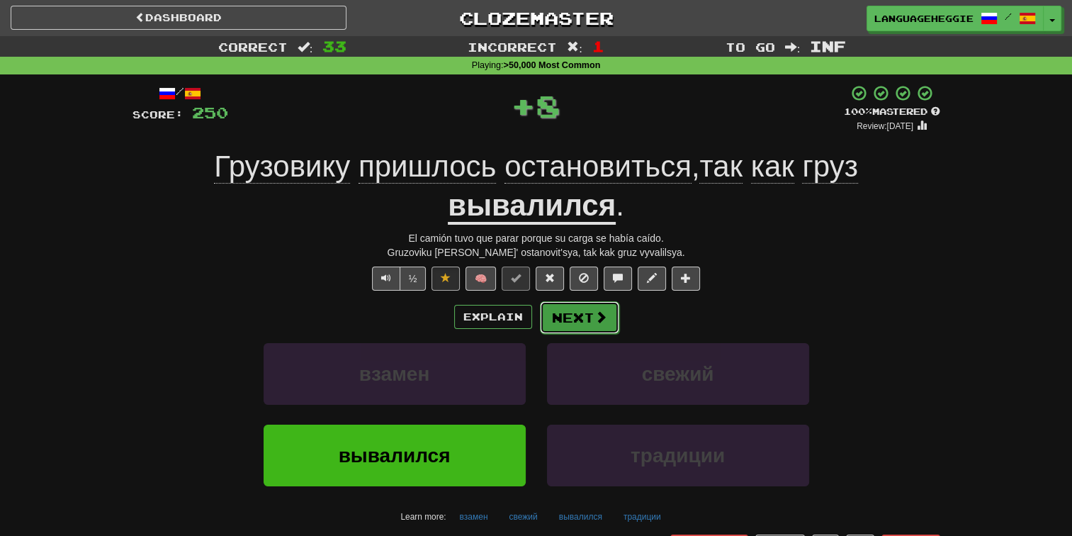
click at [552, 313] on button "Next" at bounding box center [579, 317] width 79 height 33
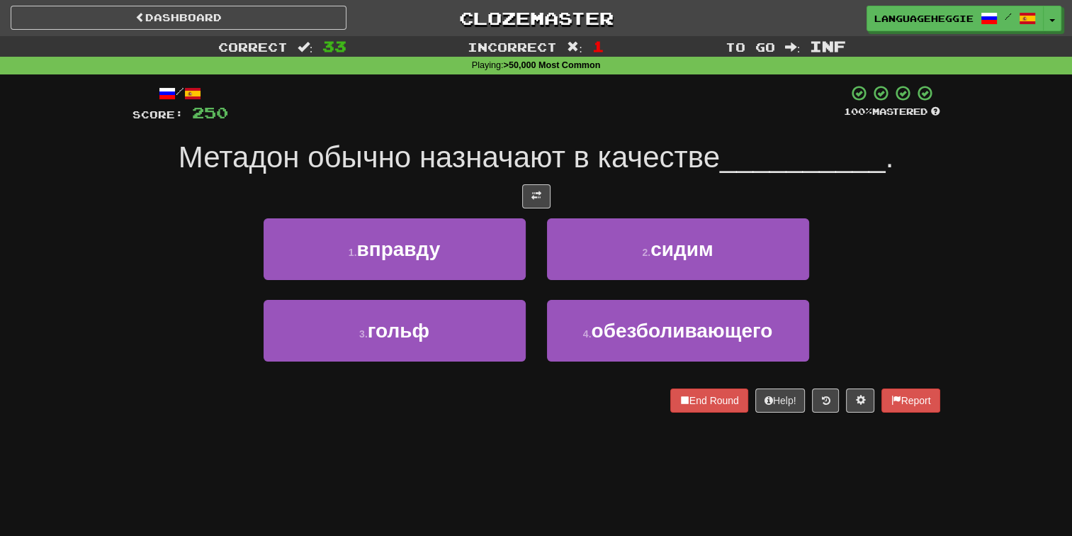
click at [649, 118] on div at bounding box center [536, 103] width 616 height 39
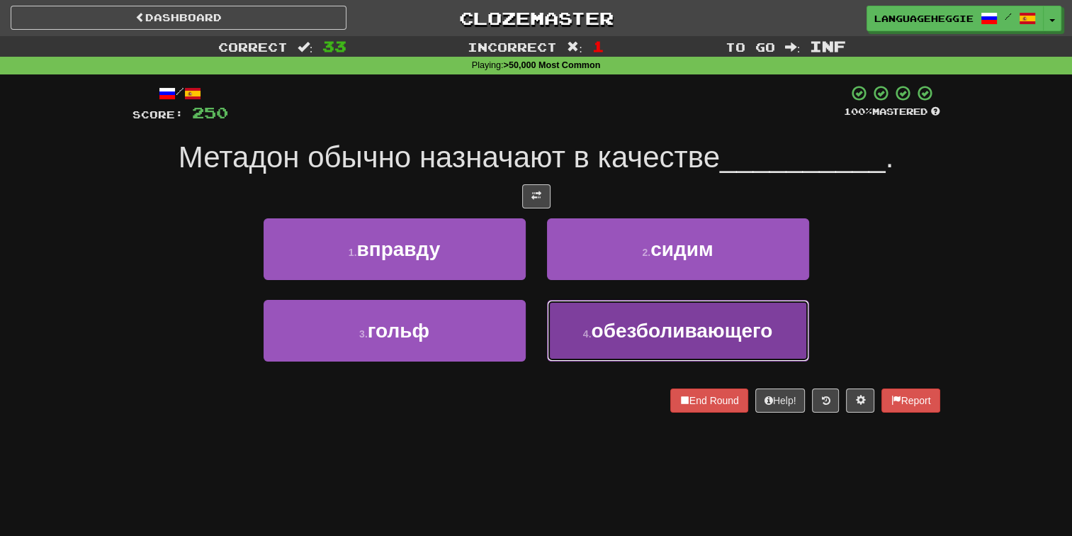
click at [594, 312] on button "4 . обезболивающего" at bounding box center [678, 331] width 262 height 62
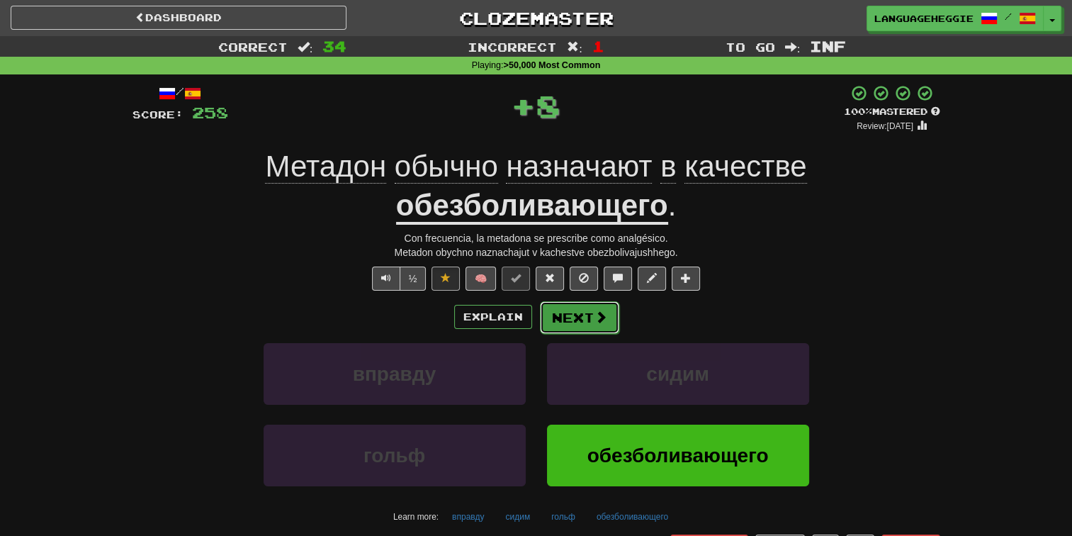
click at [578, 312] on button "Next" at bounding box center [579, 317] width 79 height 33
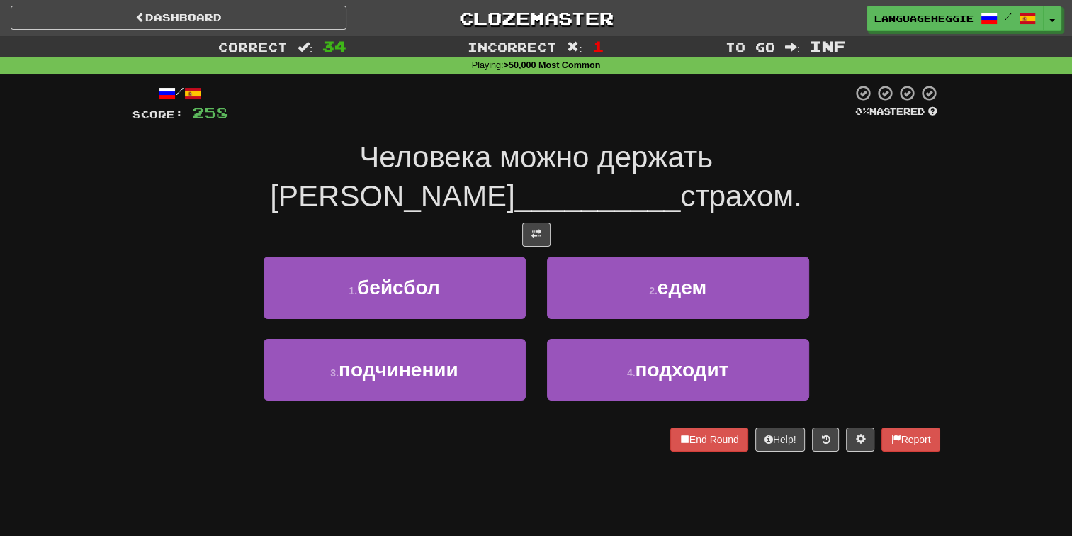
click at [602, 179] on span "__________" at bounding box center [598, 195] width 166 height 33
click at [532, 167] on span "Человека можно держать [PERSON_NAME]" at bounding box center [491, 176] width 443 height 72
click at [588, 118] on div at bounding box center [540, 103] width 624 height 39
click at [598, 111] on div at bounding box center [540, 103] width 624 height 39
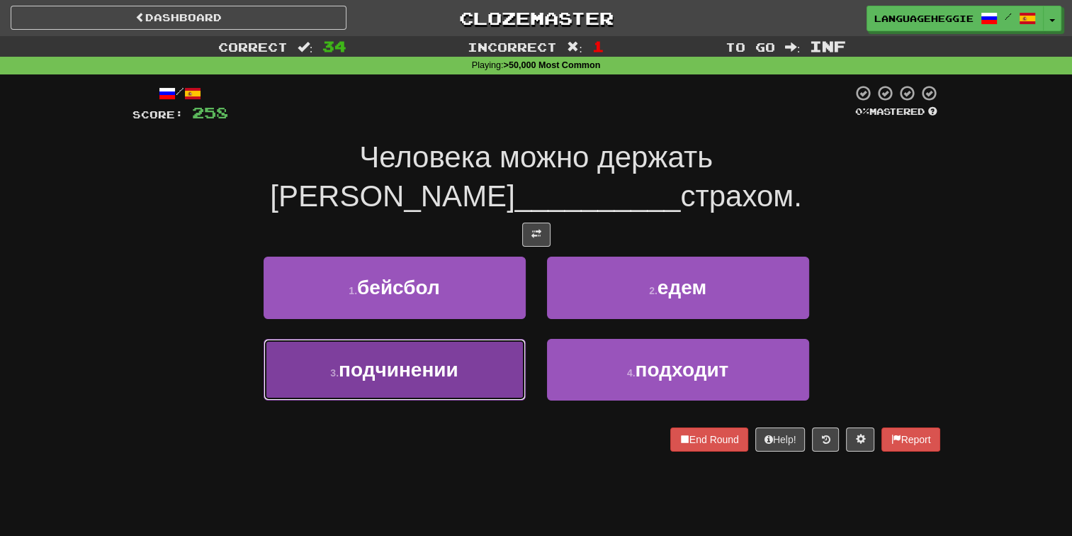
click at [486, 343] on button "3 . подчинении" at bounding box center [395, 370] width 262 height 62
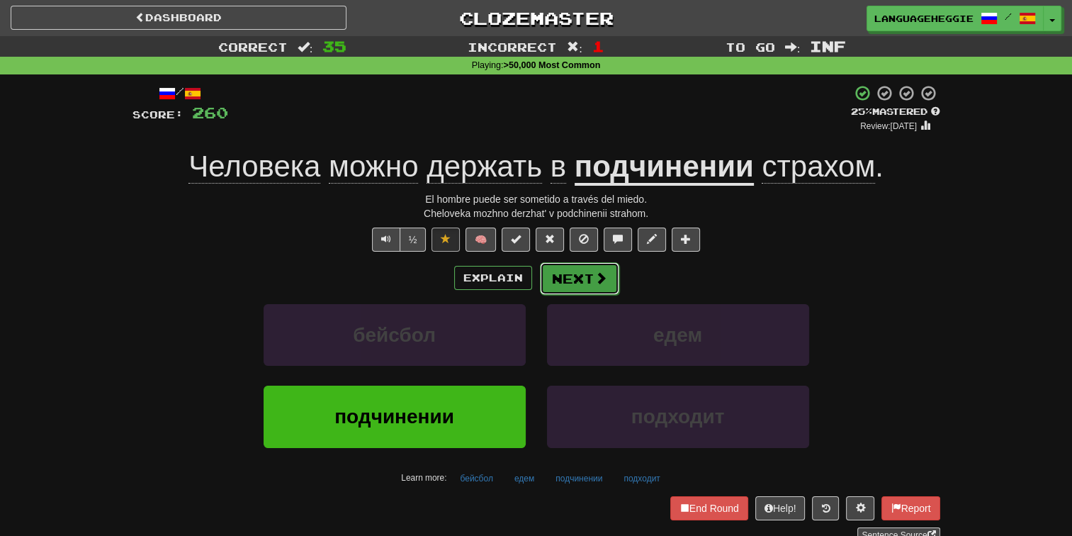
click at [568, 284] on button "Next" at bounding box center [579, 278] width 79 height 33
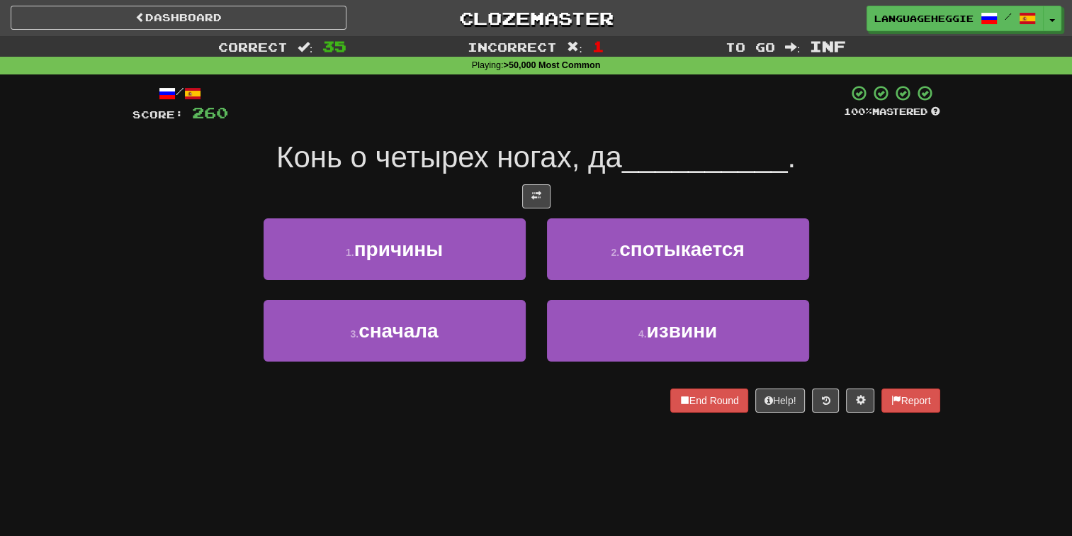
click at [599, 148] on span "Конь о четырех ногах, да" at bounding box center [449, 156] width 346 height 33
click at [577, 139] on div "Конь о четырех ногах, да __________ ." at bounding box center [536, 157] width 808 height 39
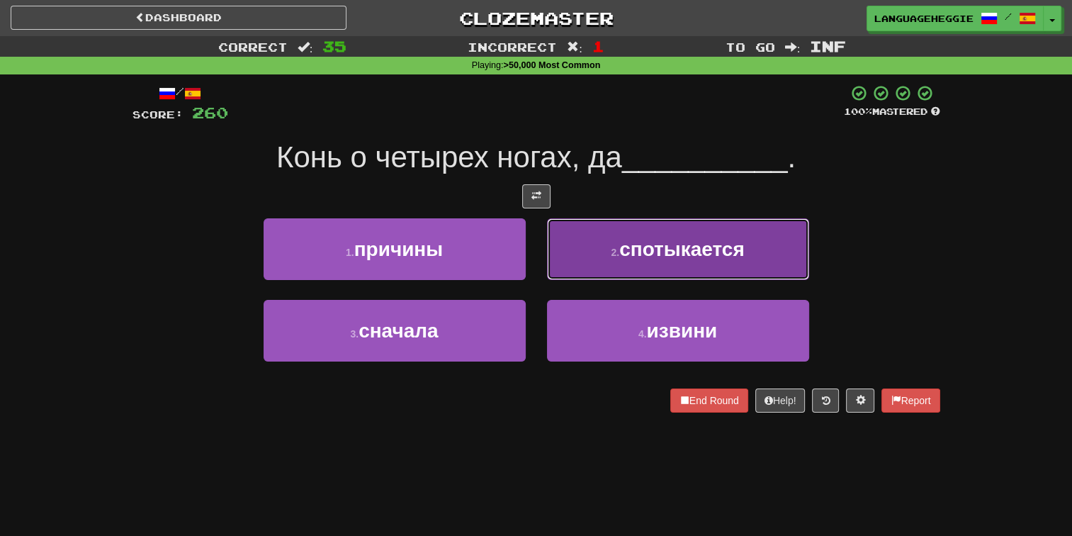
click at [615, 261] on button "2 . спотыкается" at bounding box center [678, 249] width 262 height 62
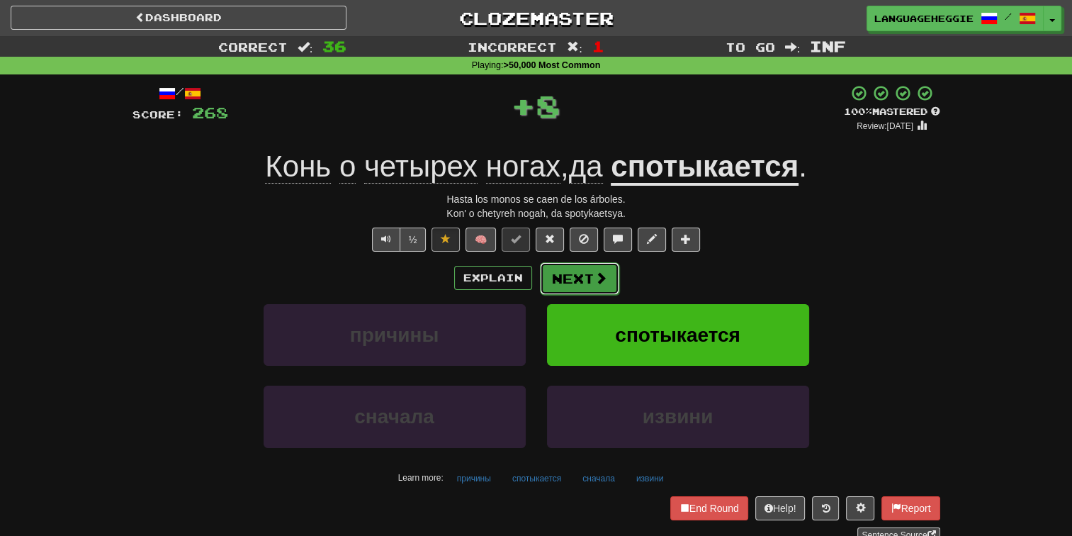
click at [574, 285] on button "Next" at bounding box center [579, 278] width 79 height 33
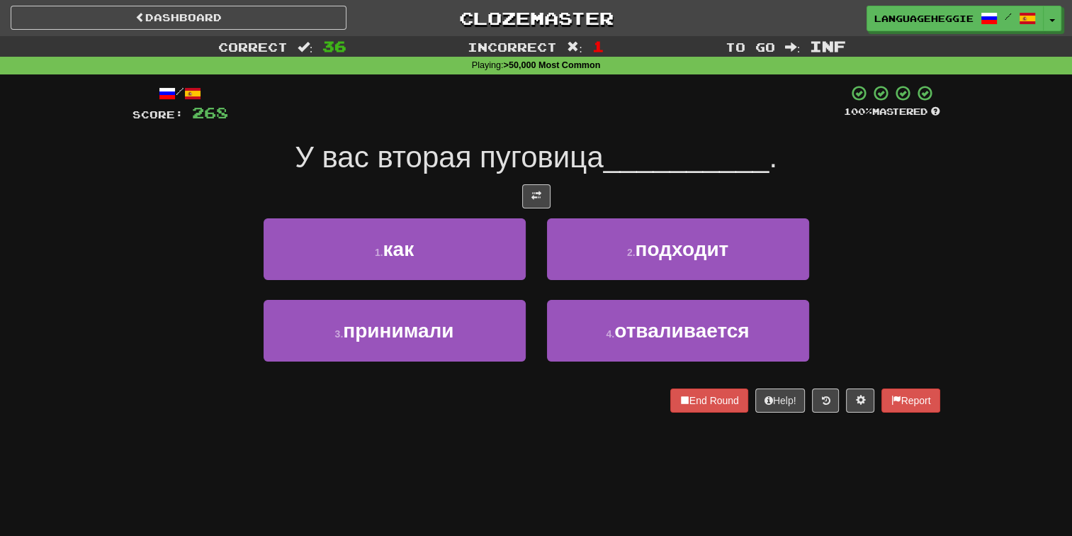
click at [614, 171] on span "__________" at bounding box center [687, 156] width 166 height 33
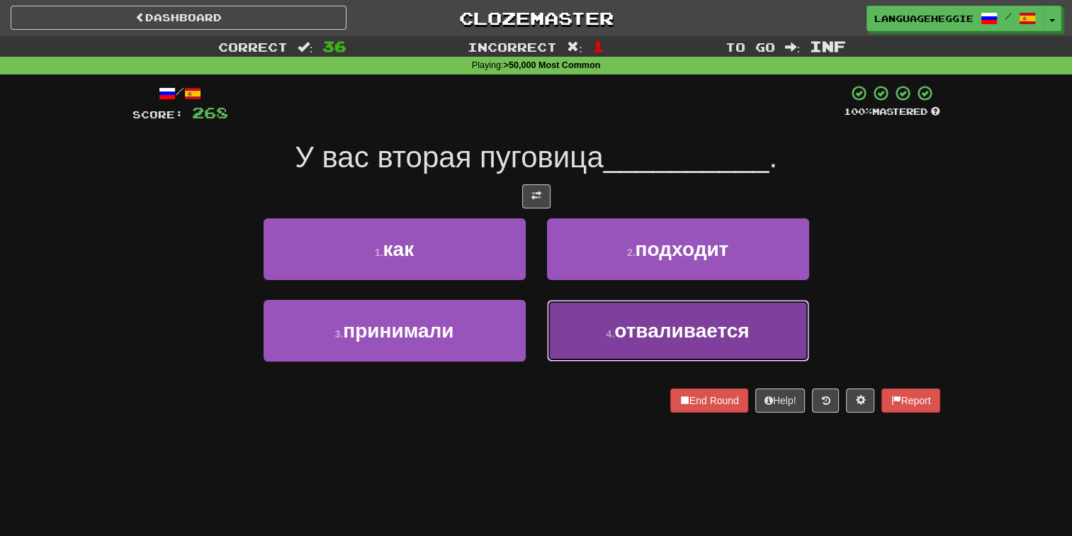
drag, startPoint x: 591, startPoint y: 329, endPoint x: 584, endPoint y: 295, distance: 35.4
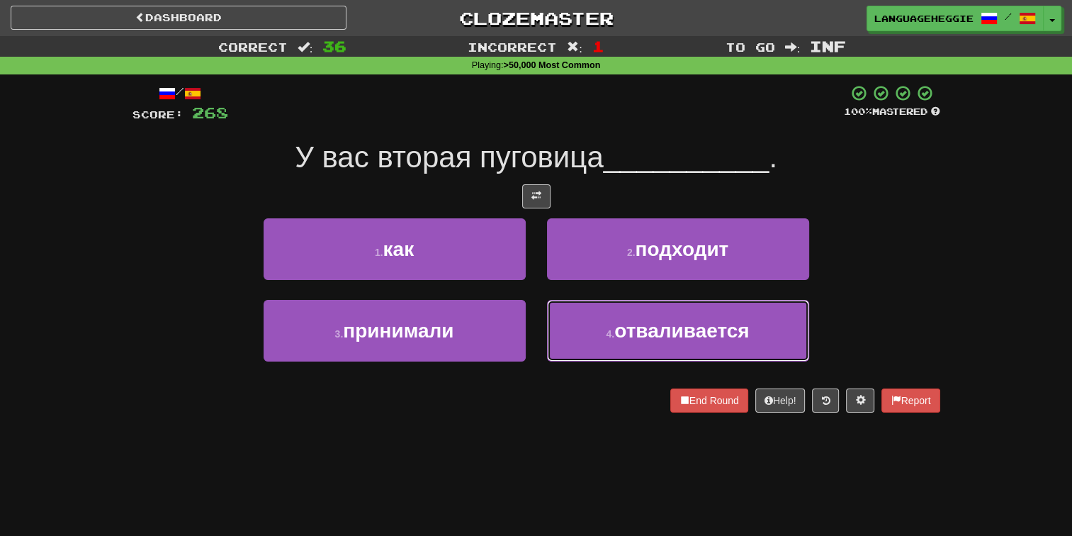
click at [591, 329] on button "4 . отваливается" at bounding box center [678, 331] width 262 height 62
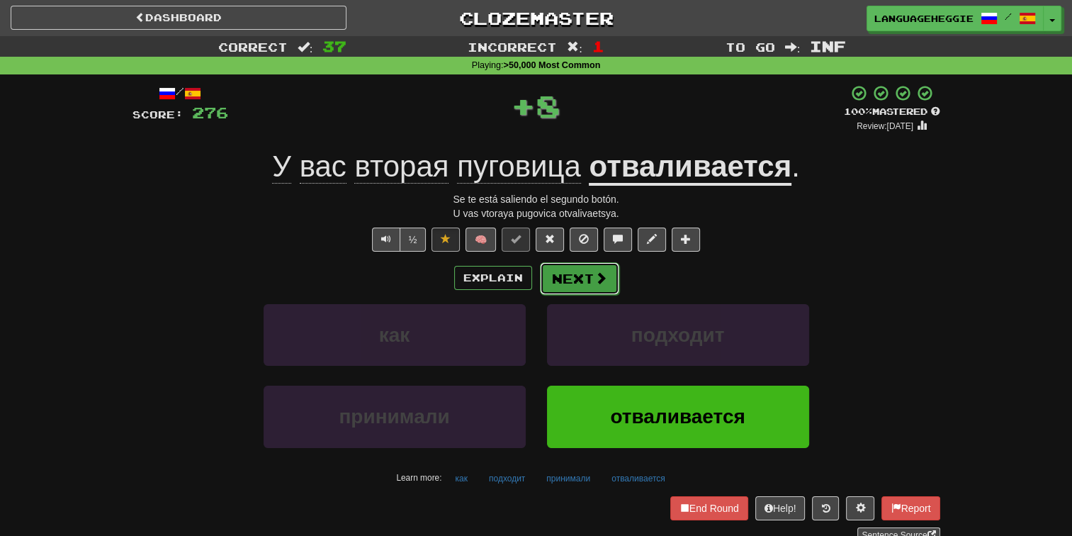
click at [581, 264] on button "Next" at bounding box center [579, 278] width 79 height 33
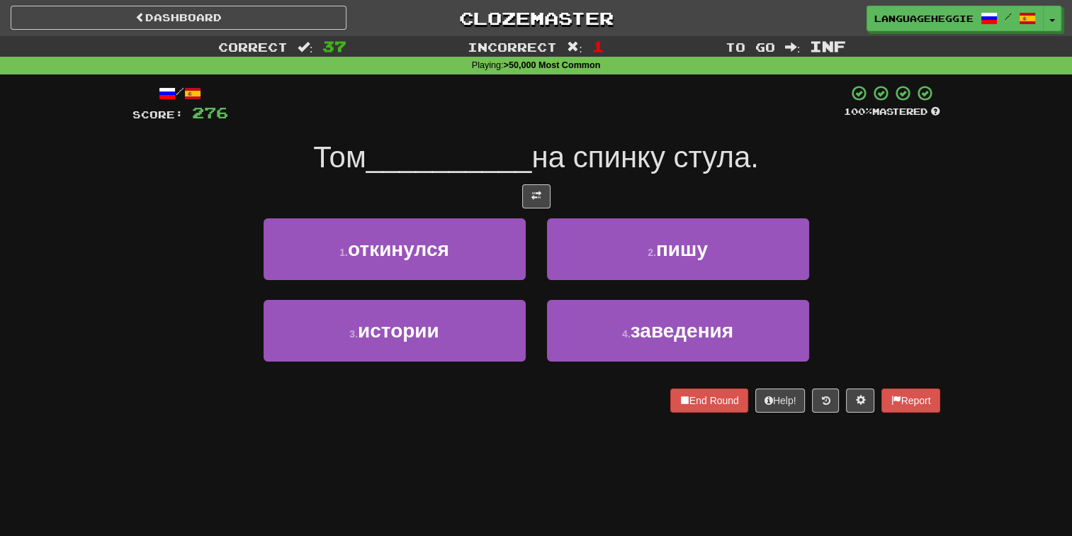
click at [628, 147] on span "на спинку стула." at bounding box center [644, 156] width 227 height 33
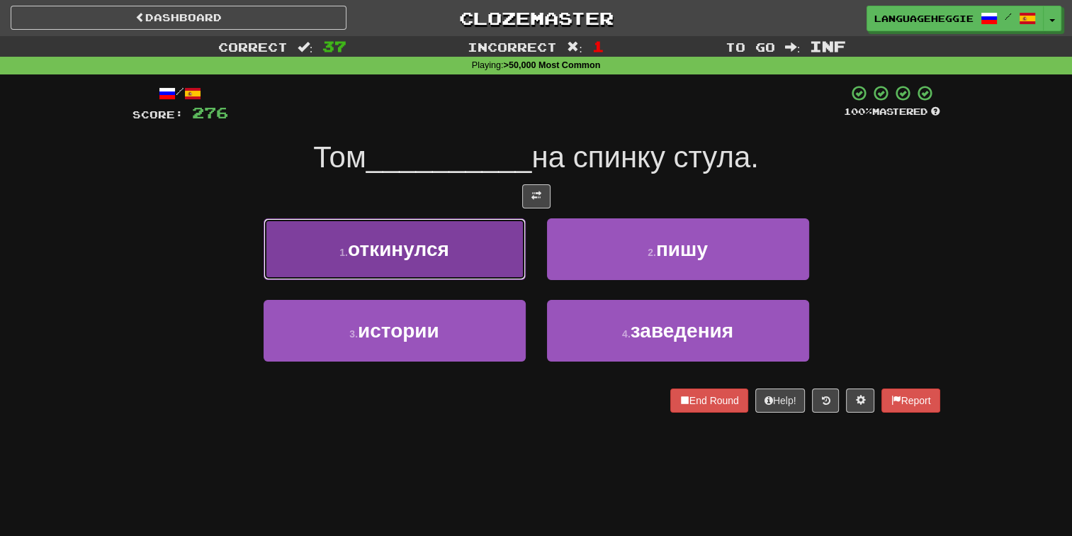
click at [498, 261] on button "1 . откинулся" at bounding box center [395, 249] width 262 height 62
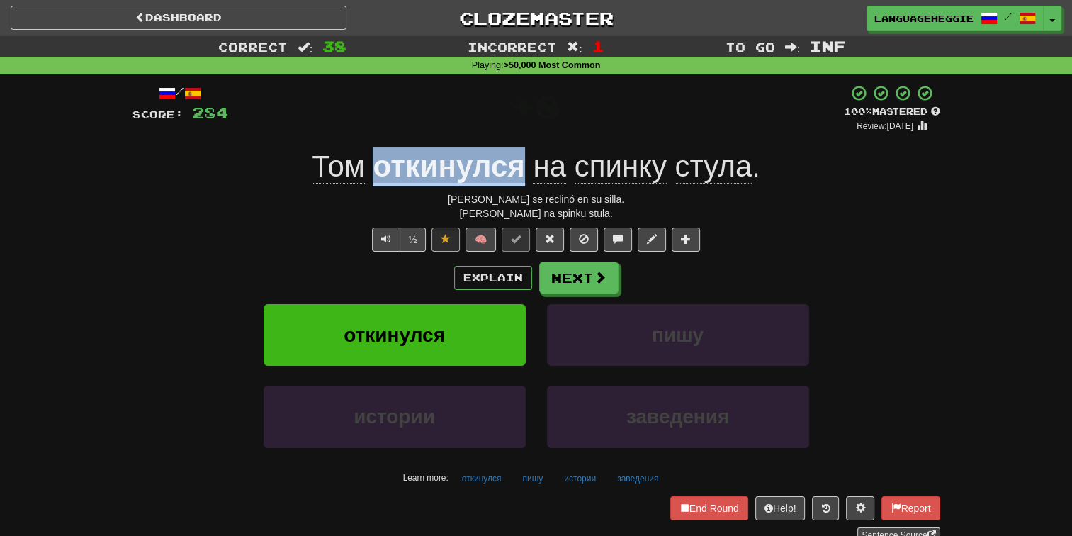
drag, startPoint x: 410, startPoint y: 167, endPoint x: 524, endPoint y: 172, distance: 113.5
click at [524, 172] on u "откинулся" at bounding box center [449, 167] width 152 height 36
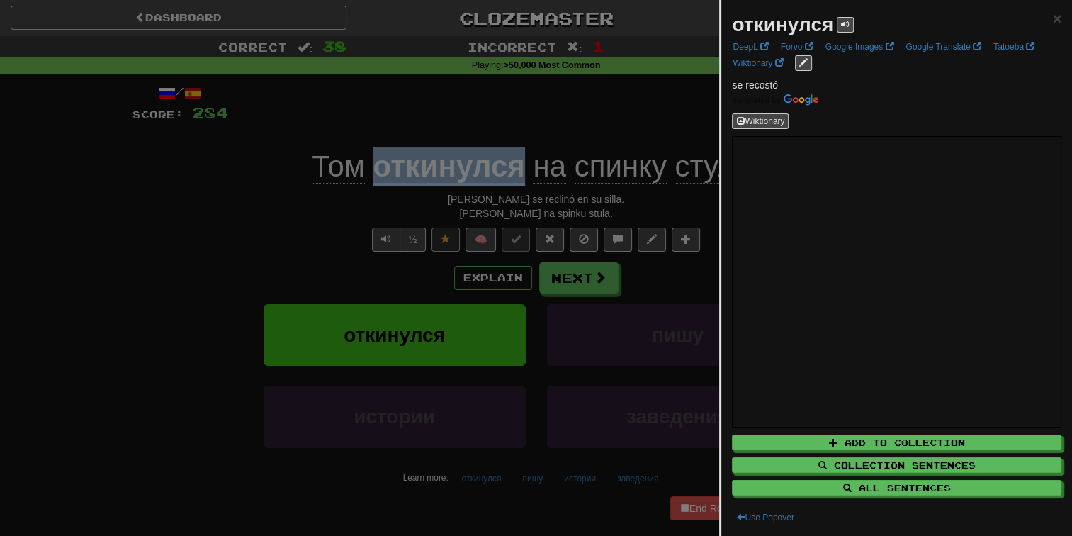
copy u "откинулся"
click at [575, 101] on div at bounding box center [536, 268] width 1072 height 536
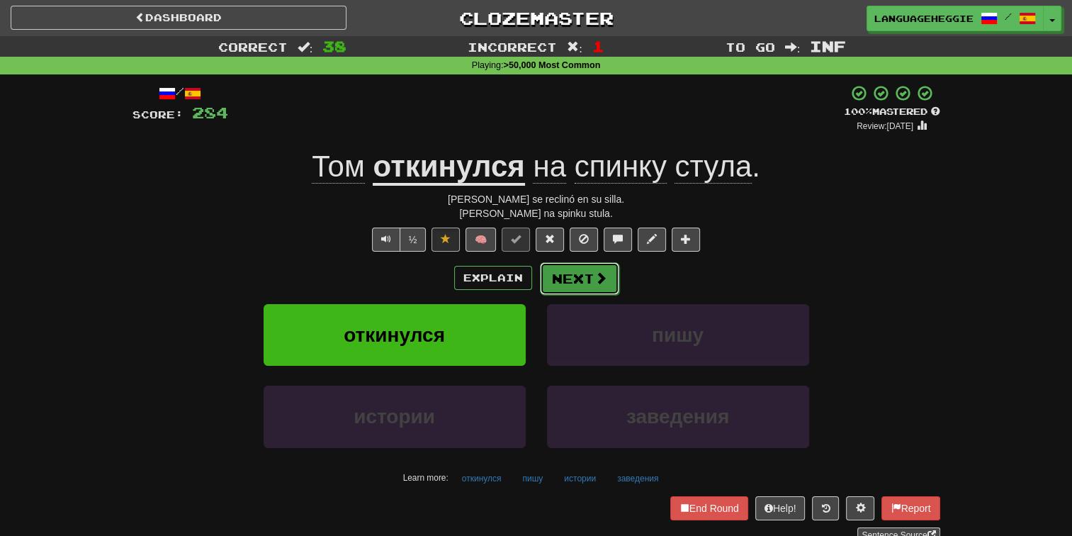
click at [599, 278] on span at bounding box center [600, 277] width 13 height 13
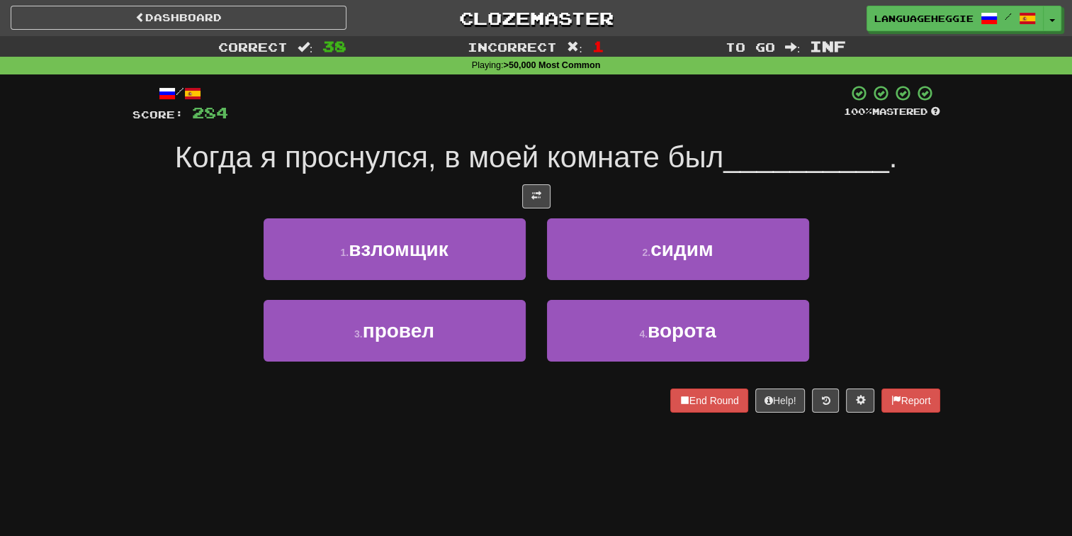
click at [623, 142] on span "Когда я проснулся, в моей комнате был" at bounding box center [449, 156] width 548 height 33
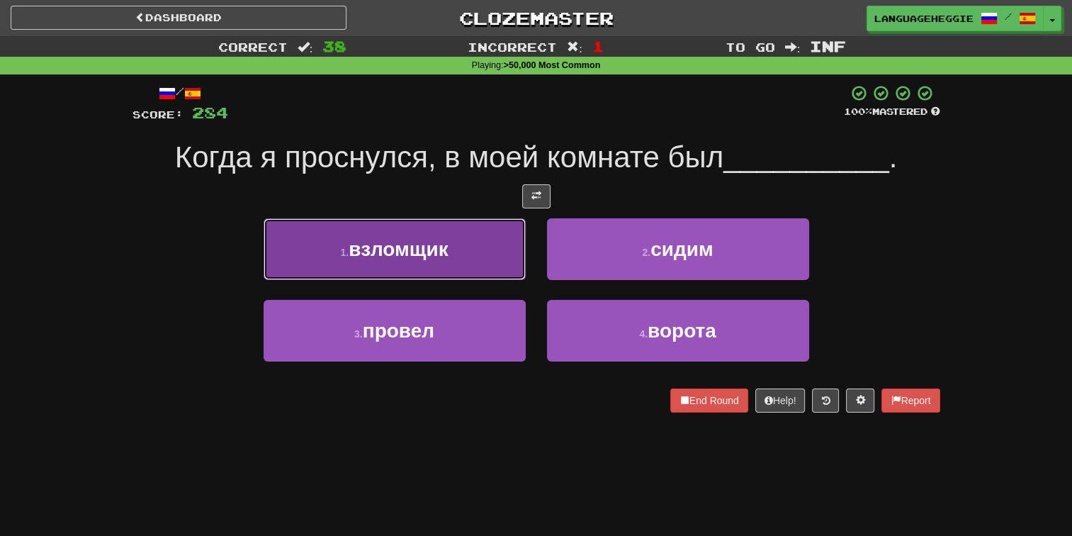
click at [439, 268] on button "1 . взломщик" at bounding box center [395, 249] width 262 height 62
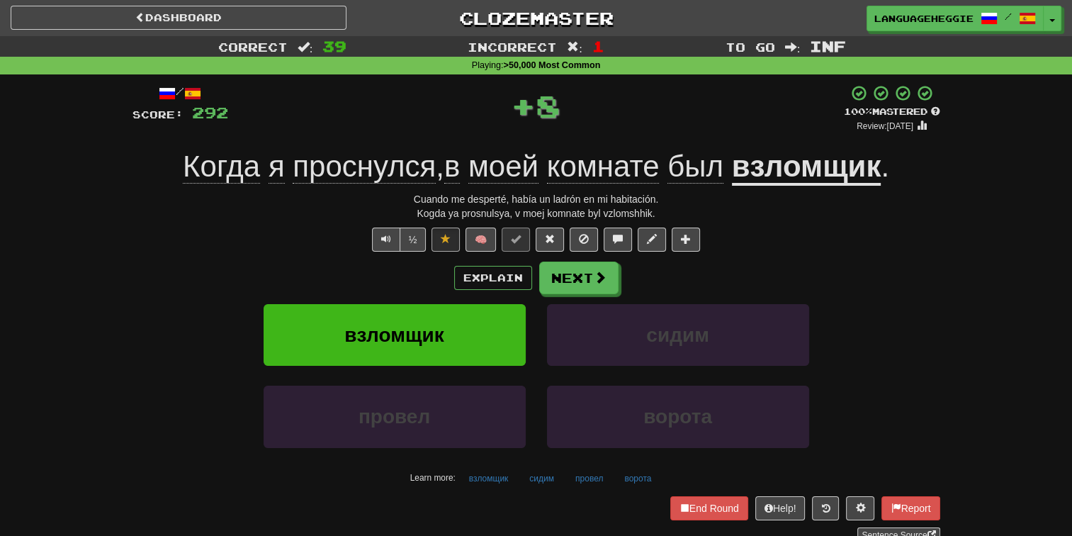
click at [553, 259] on div "/ Score: 292 + 8 100 % Mastered Review: [DATE] Когда я проснулся , в моей комна…" at bounding box center [536, 313] width 808 height 458
click at [575, 268] on button "Next" at bounding box center [579, 278] width 79 height 33
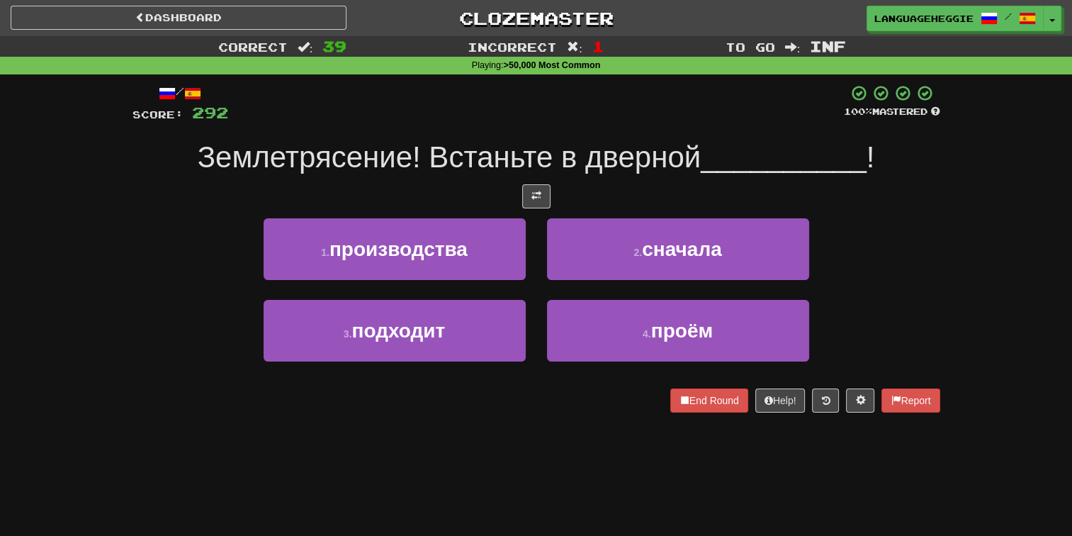
click at [591, 162] on span "Землетрясение! Встаньте в дверной" at bounding box center [449, 156] width 503 height 33
click at [591, 177] on div "/ Score: 292 100 % Mastered Землетрясение! Встаньте в дверной __________ ! 1 . …" at bounding box center [536, 248] width 808 height 328
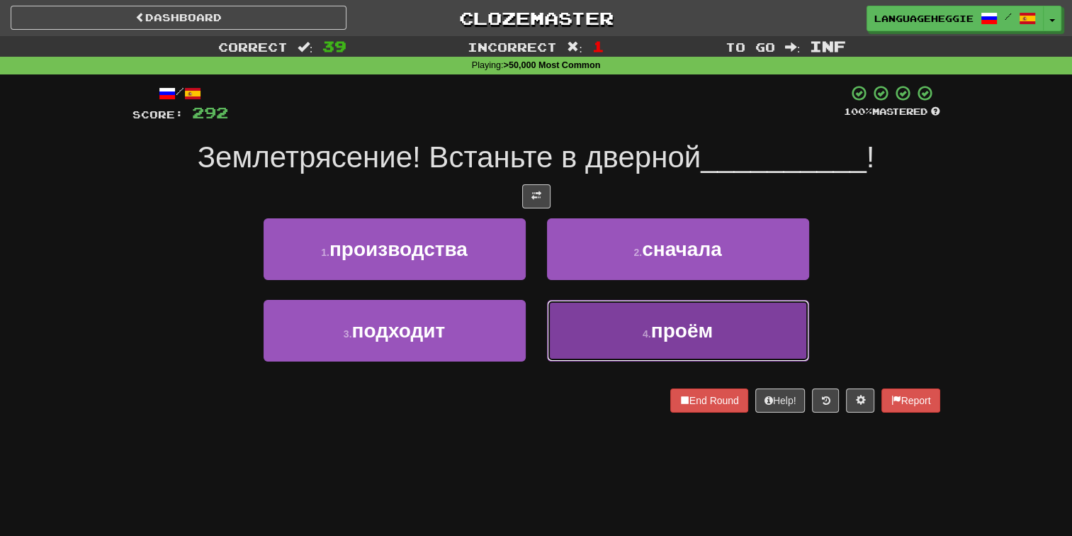
click at [564, 312] on button "4 . проём" at bounding box center [678, 331] width 262 height 62
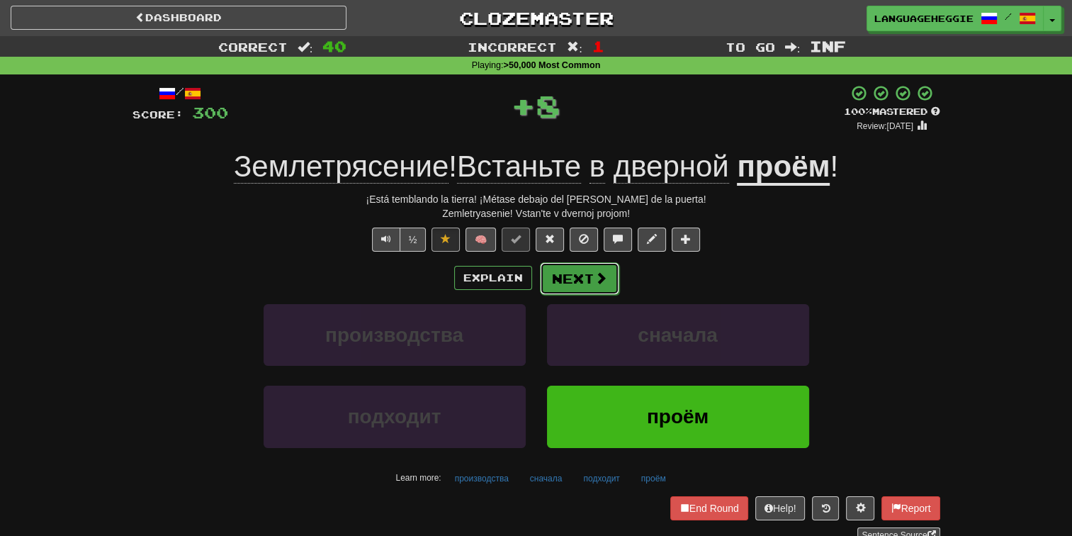
click at [572, 267] on button "Next" at bounding box center [579, 278] width 79 height 33
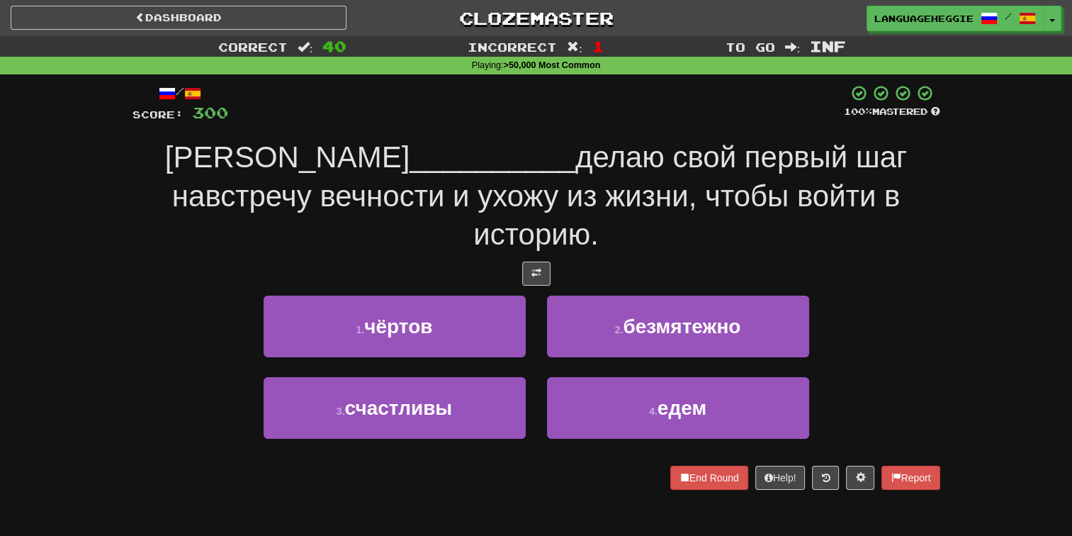
click at [586, 172] on span "делаю свой первый шаг навстречу вечности и ухожу из жизни, чтобы войти в истори…" at bounding box center [539, 195] width 735 height 111
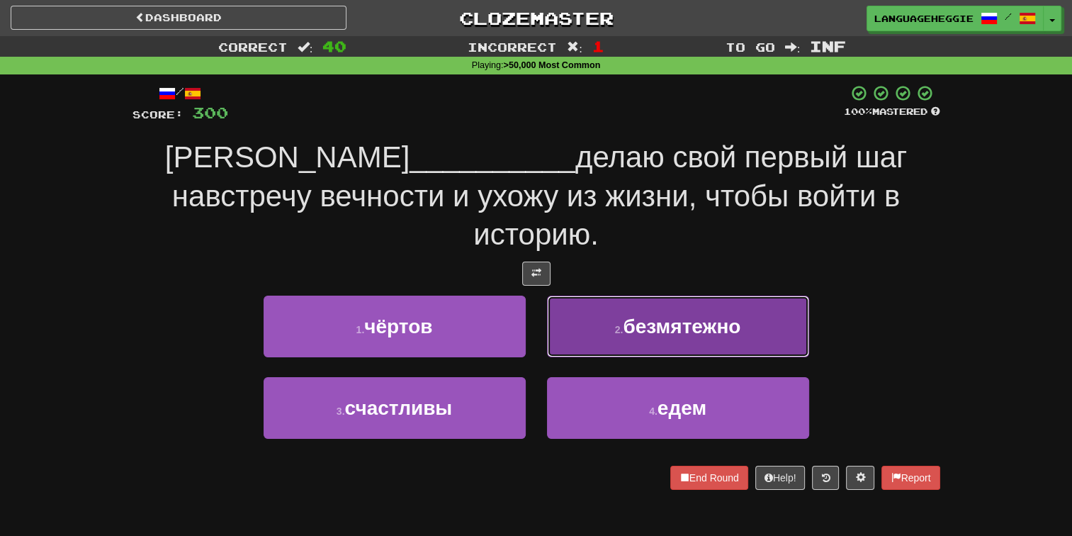
click at [595, 295] on button "2 . безмятежно" at bounding box center [678, 326] width 262 height 62
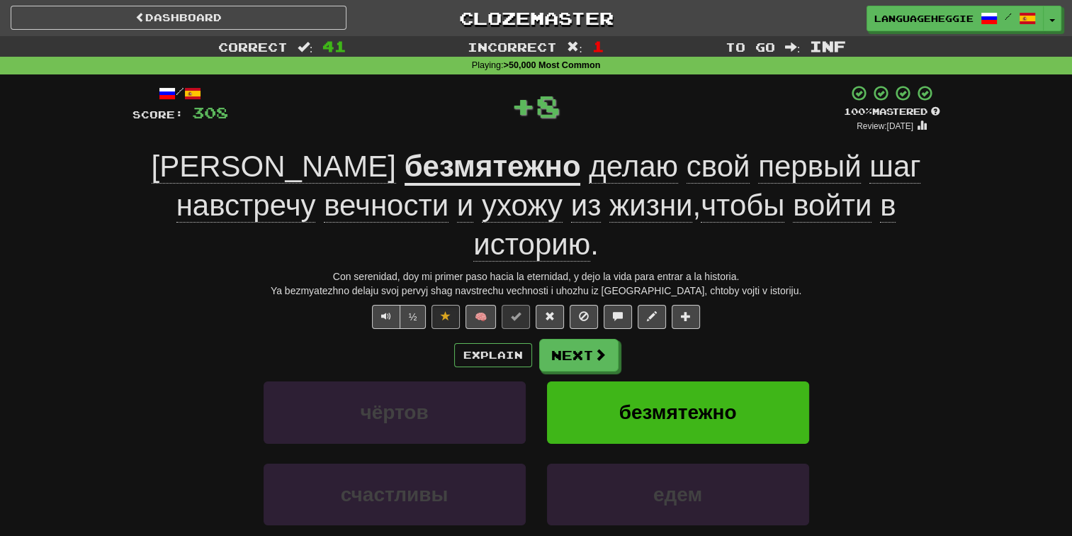
click at [405, 153] on u "безмятежно" at bounding box center [493, 167] width 176 height 36
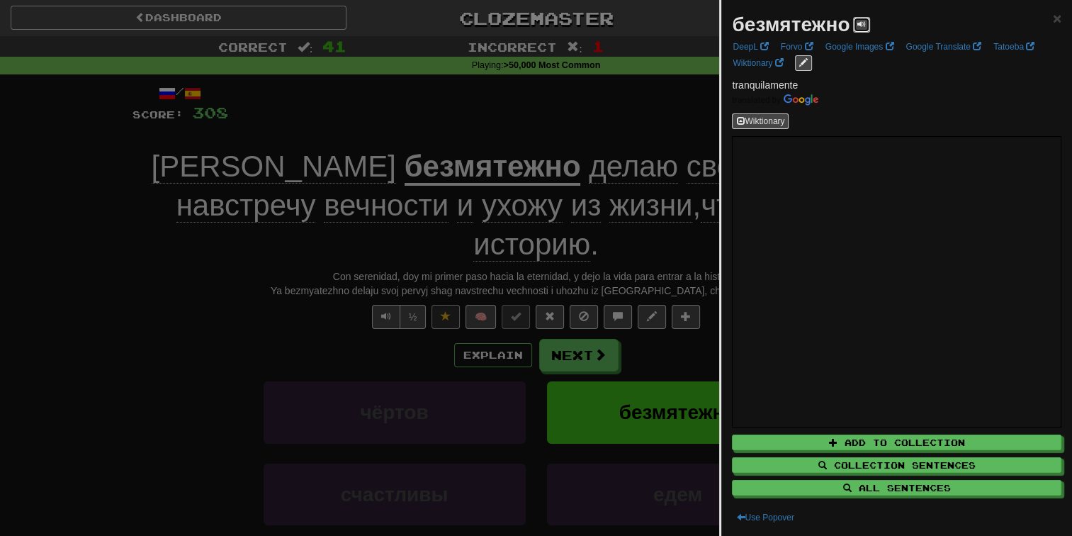
click at [861, 25] on span at bounding box center [861, 24] width 9 height 9
click at [606, 119] on div at bounding box center [536, 268] width 1072 height 536
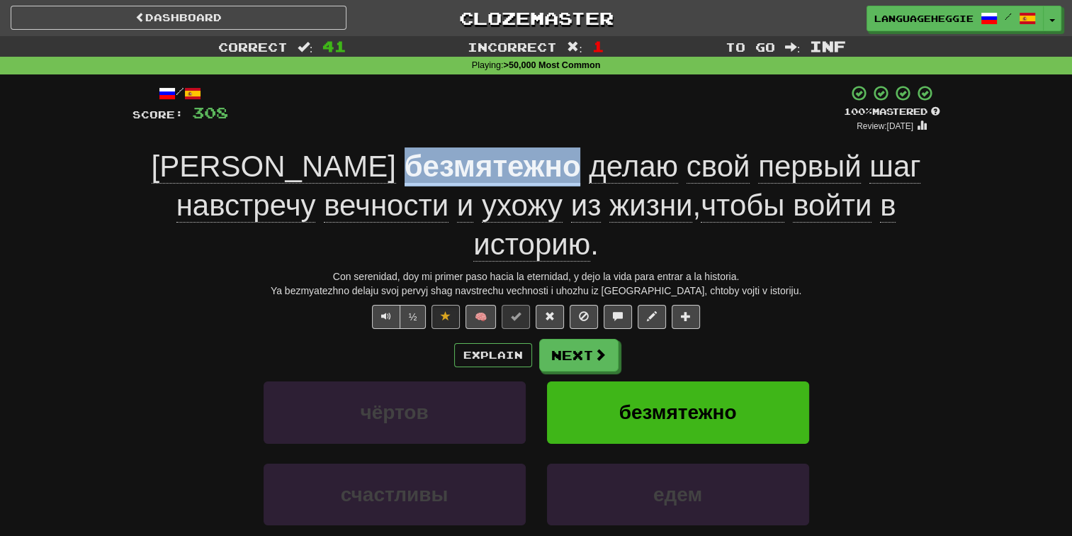
drag, startPoint x: 217, startPoint y: 162, endPoint x: 388, endPoint y: 164, distance: 171.5
click at [388, 164] on div "Я безмятежно делаю свой первый шаг навстречу вечности и ухожу из жизни , чтобы …" at bounding box center [536, 205] width 808 height 116
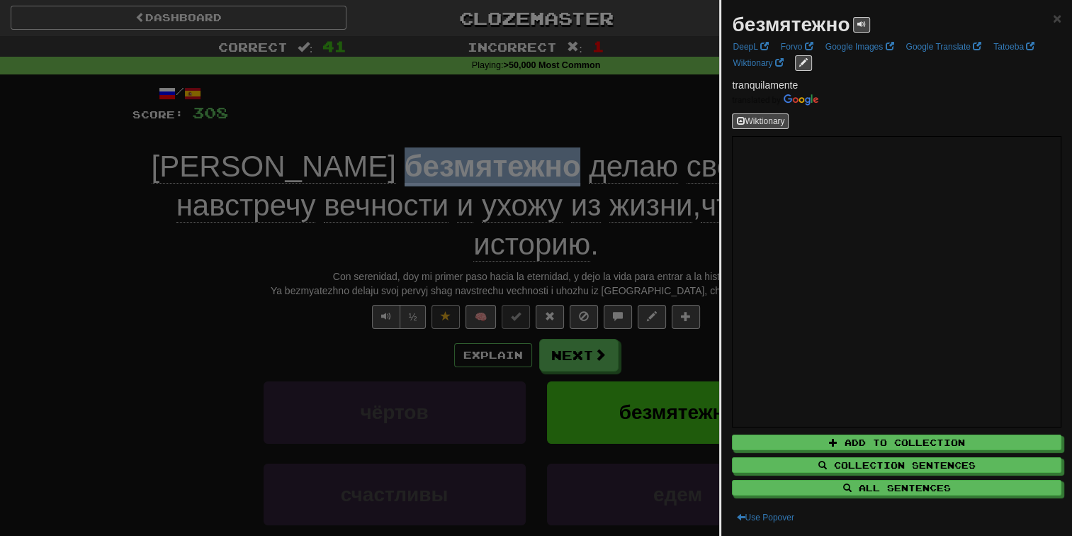
copy u "безмятежно"
click at [649, 329] on div at bounding box center [536, 268] width 1072 height 536
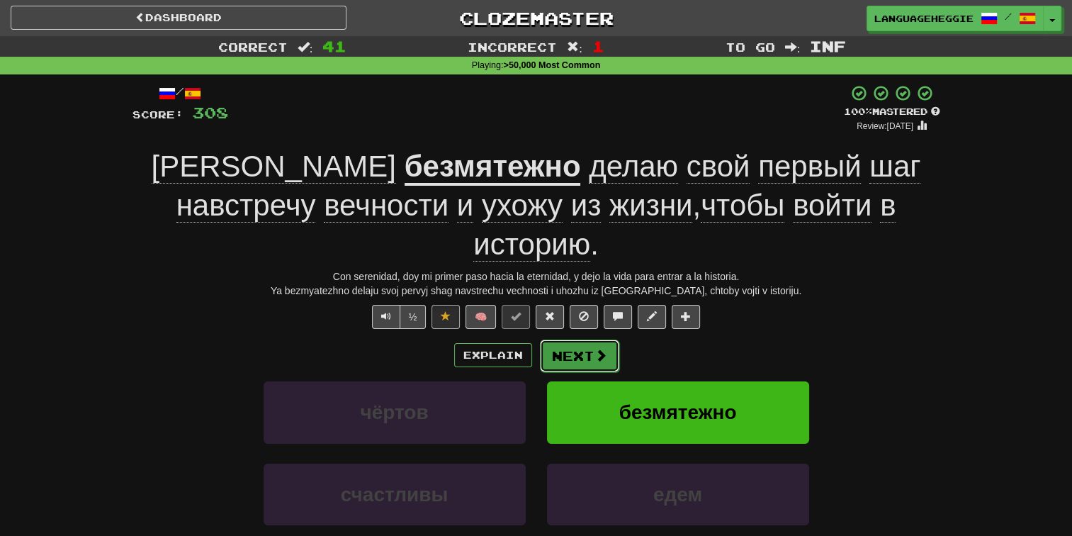
click at [601, 349] on span at bounding box center [600, 355] width 13 height 13
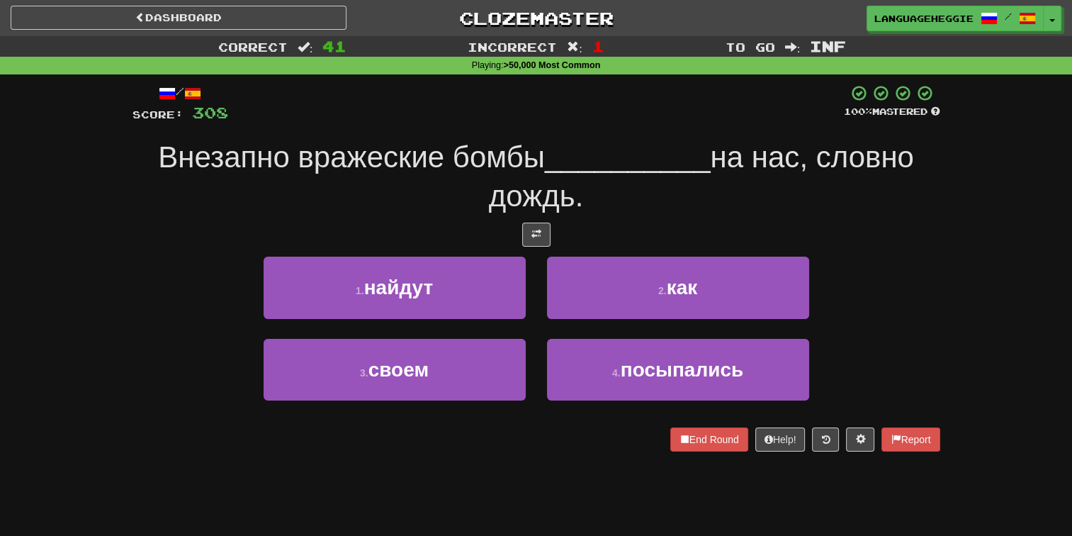
click at [674, 161] on span "__________" at bounding box center [628, 156] width 166 height 33
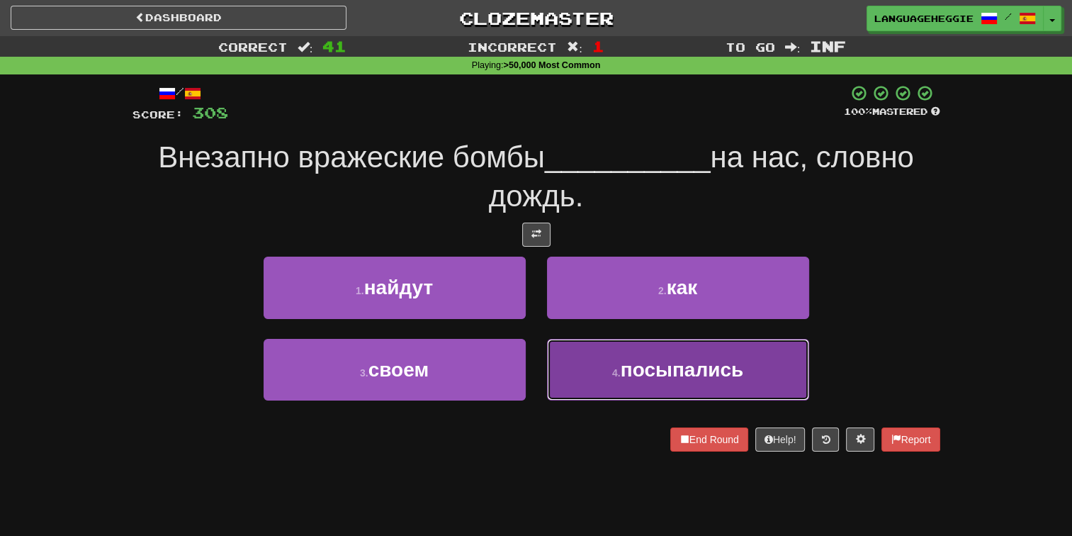
click at [648, 383] on button "4 . посыпались" at bounding box center [678, 370] width 262 height 62
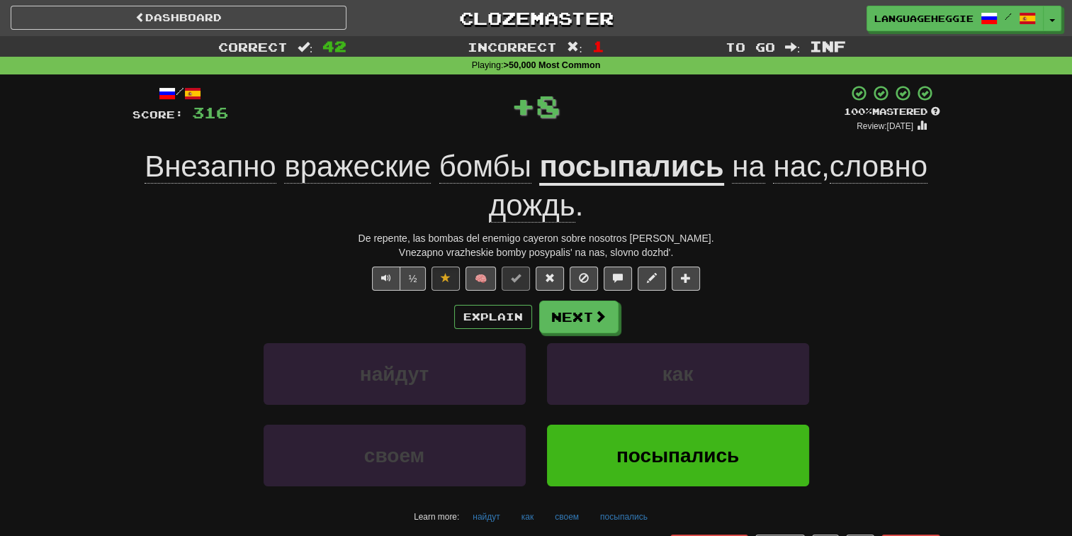
click at [621, 179] on u "посыпались" at bounding box center [631, 167] width 184 height 36
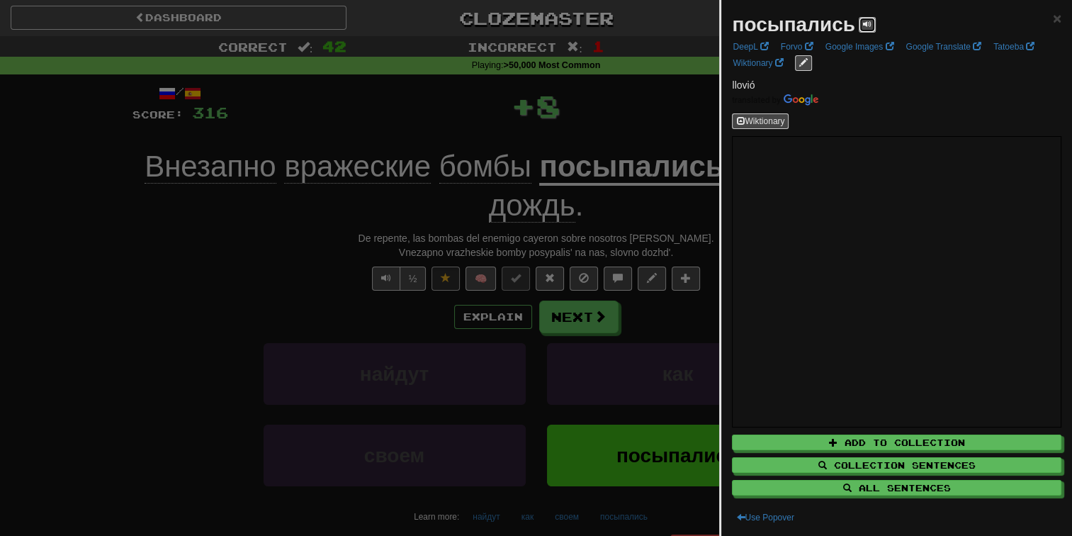
click at [865, 25] on span at bounding box center [867, 24] width 9 height 9
click at [633, 108] on div at bounding box center [536, 268] width 1072 height 536
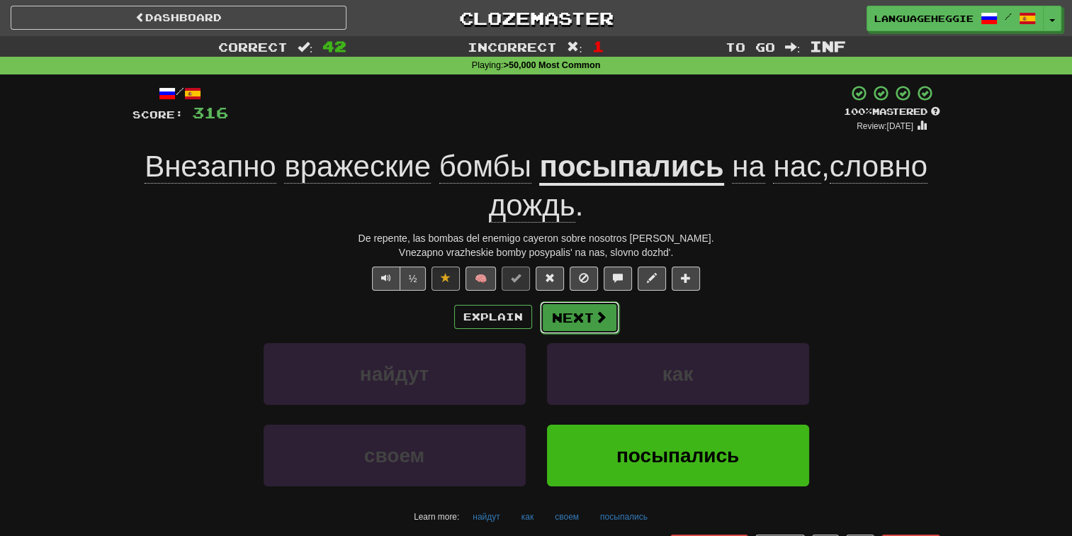
click at [596, 307] on button "Next" at bounding box center [579, 317] width 79 height 33
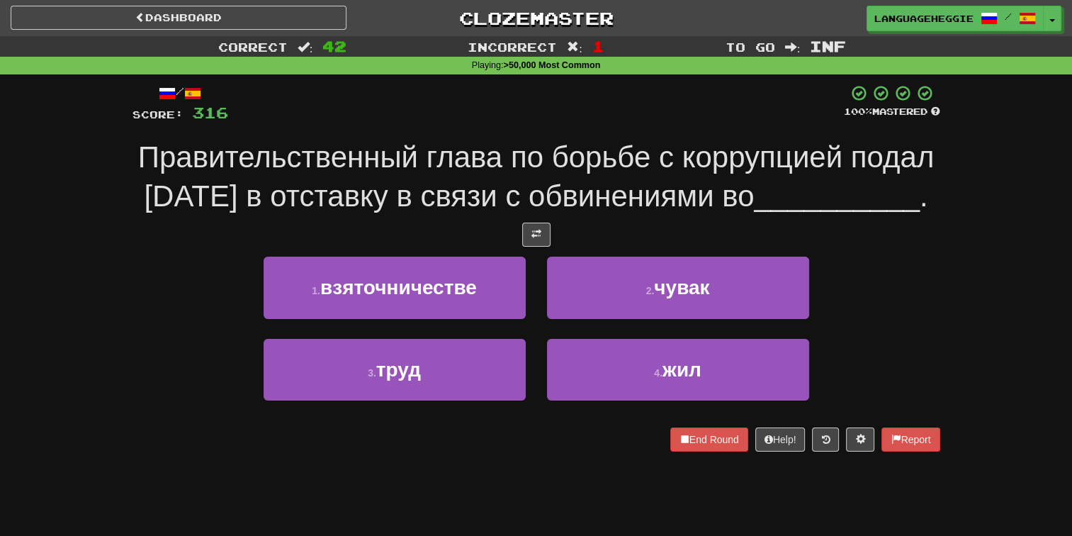
click at [640, 155] on span "Правительственный глава по борьбе с коррупцией подал [DATE] в отставку в связи …" at bounding box center [536, 176] width 796 height 72
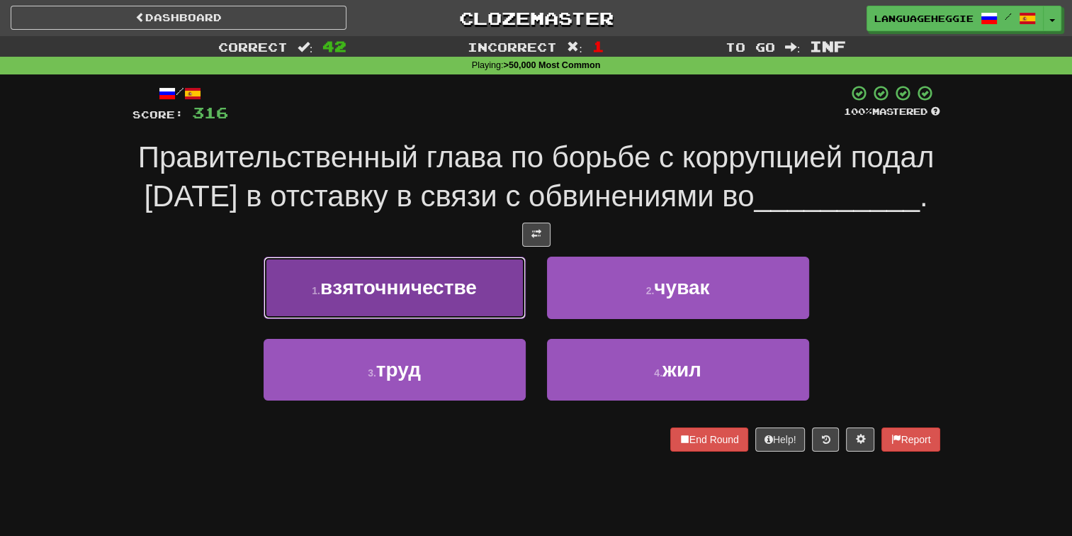
click at [509, 276] on button "1 . взяточничестве" at bounding box center [395, 287] width 262 height 62
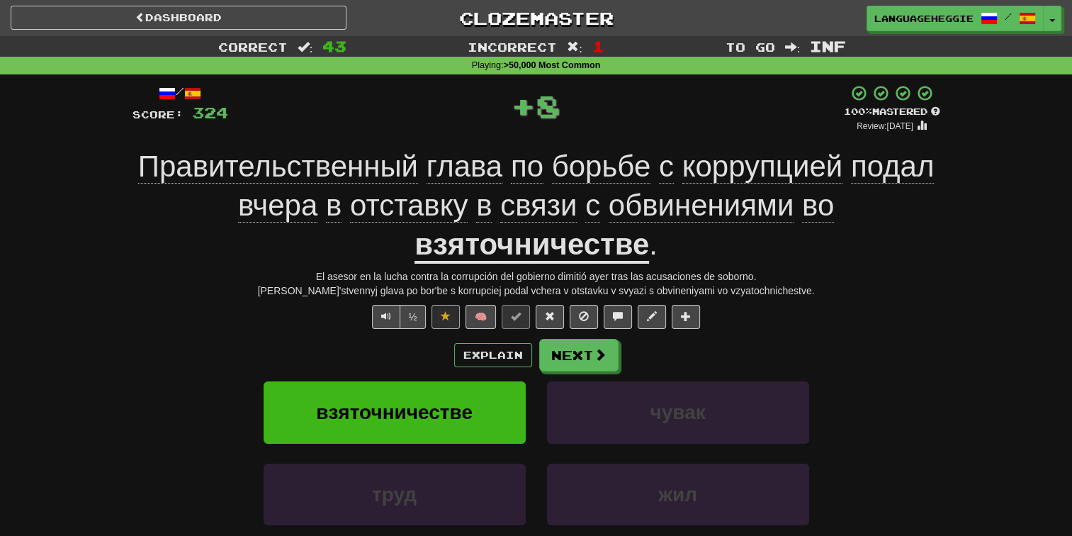
click at [539, 233] on u "взяточничестве" at bounding box center [531, 245] width 234 height 36
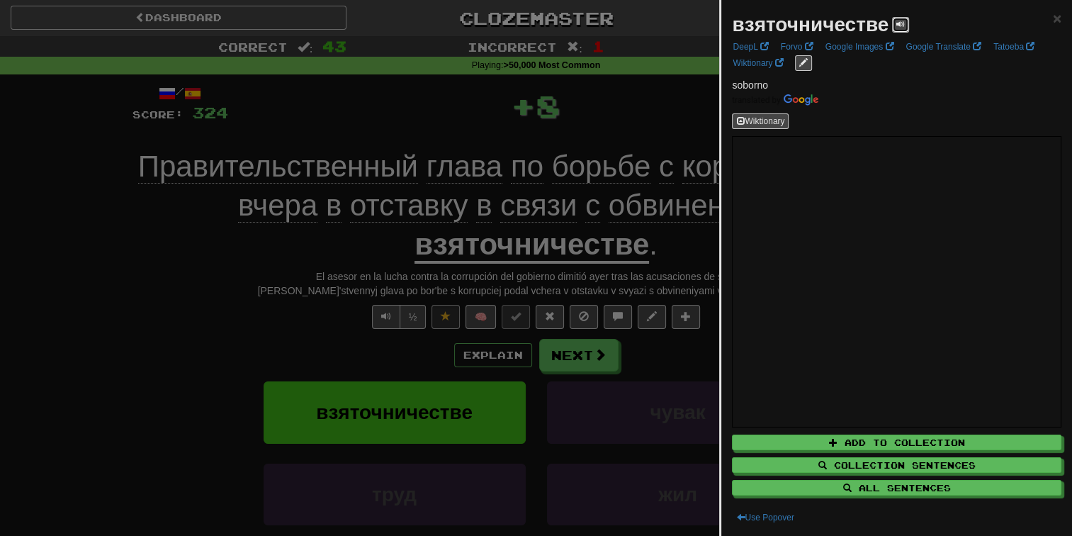
click at [902, 20] on span at bounding box center [900, 24] width 9 height 9
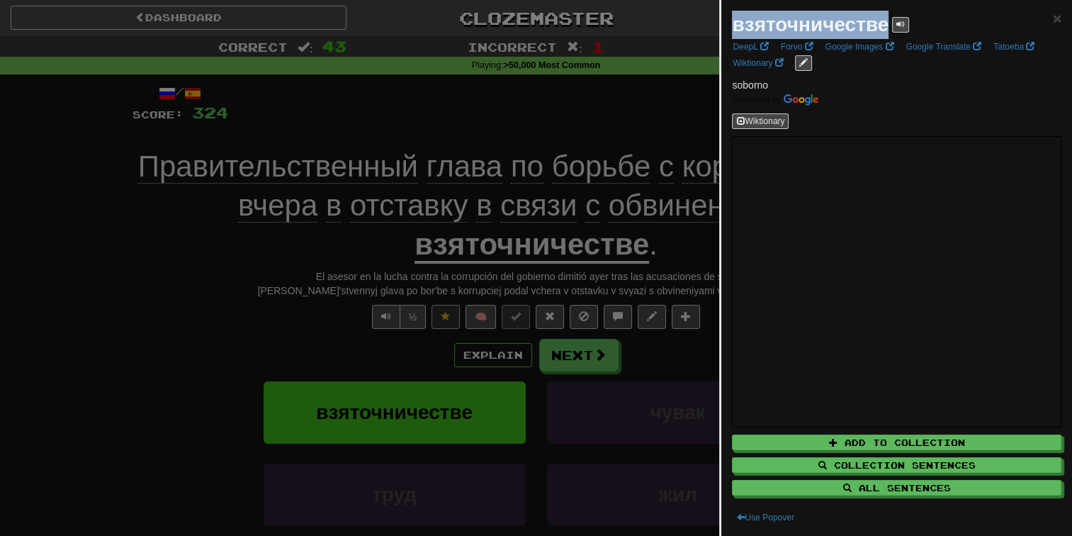
drag, startPoint x: 741, startPoint y: 26, endPoint x: 886, endPoint y: 19, distance: 145.4
click at [886, 19] on div "взяточничестве × DeepL Forvo Google Images Google Translate Tatoeba Wiktionary …" at bounding box center [896, 268] width 351 height 536
copy strong "взяточничестве"
click at [538, 122] on div at bounding box center [536, 268] width 1072 height 536
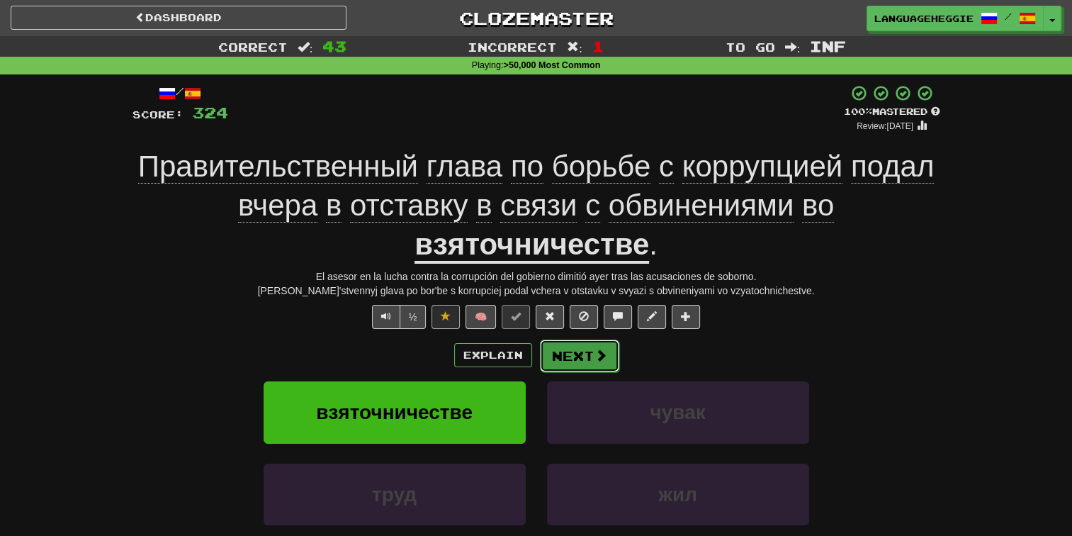
click at [575, 355] on button "Next" at bounding box center [579, 355] width 79 height 33
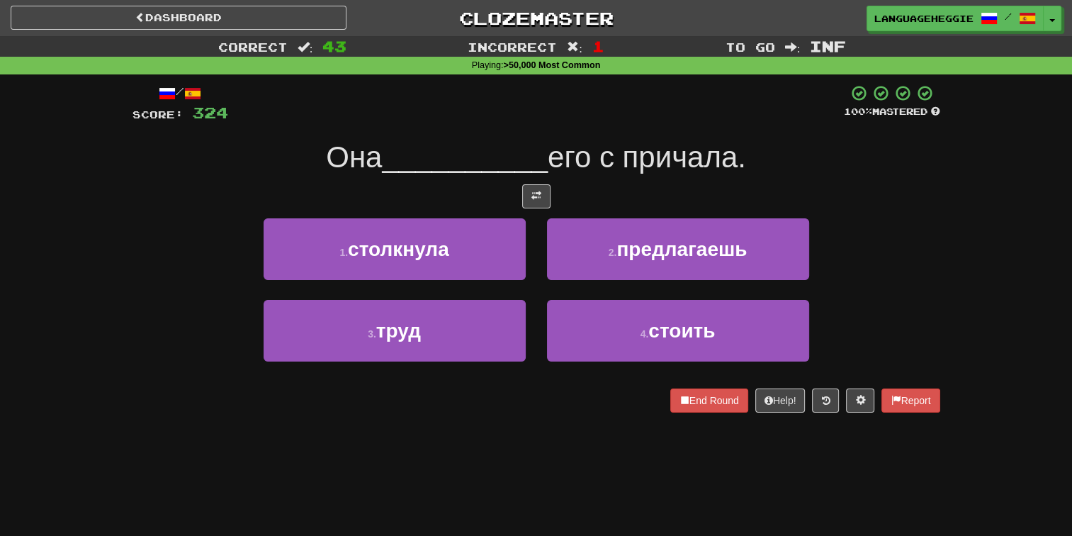
click at [652, 164] on span "его с причала." at bounding box center [647, 156] width 198 height 33
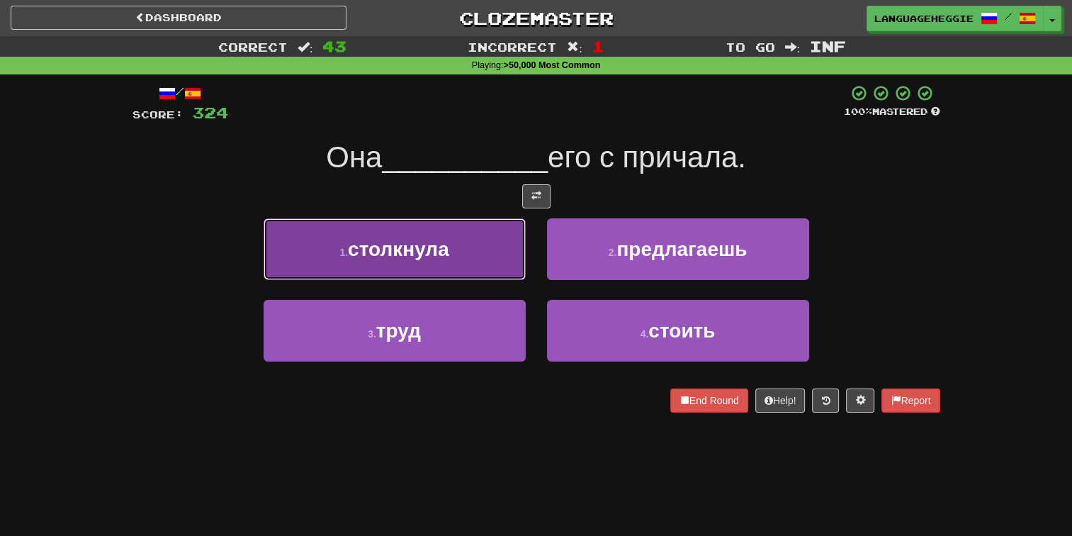
click at [516, 251] on button "1 . столкнула" at bounding box center [395, 249] width 262 height 62
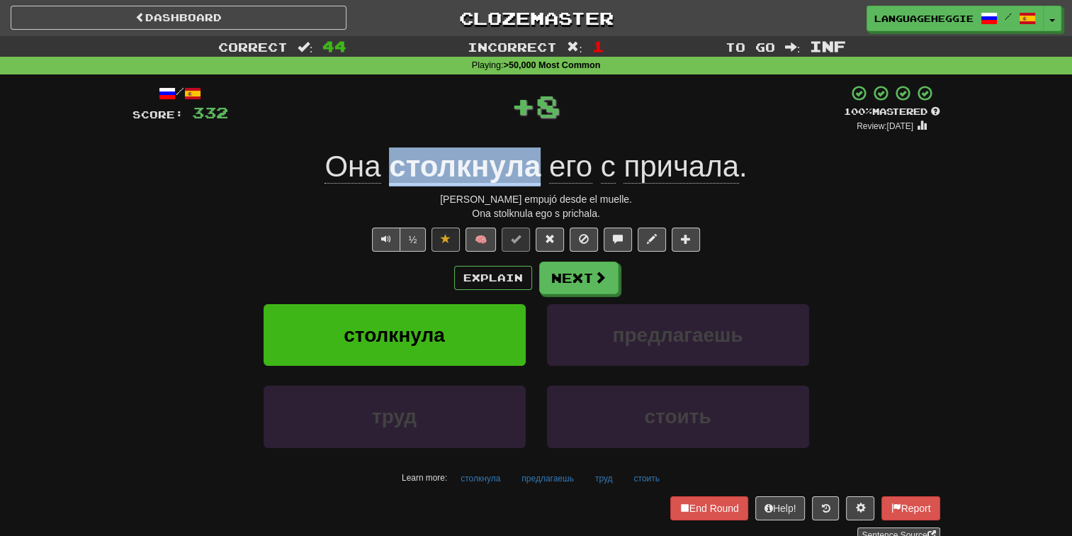
drag, startPoint x: 388, startPoint y: 159, endPoint x: 541, endPoint y: 164, distance: 153.1
click at [541, 164] on div "Она столкнула его с причала ." at bounding box center [536, 166] width 808 height 39
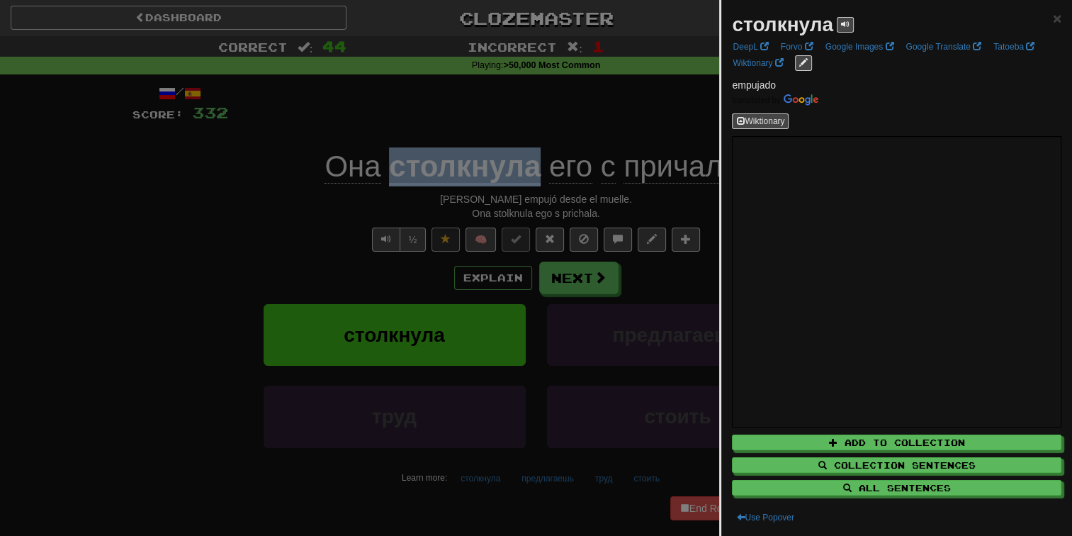
copy u "столкнула"
click at [536, 123] on div at bounding box center [536, 268] width 1072 height 536
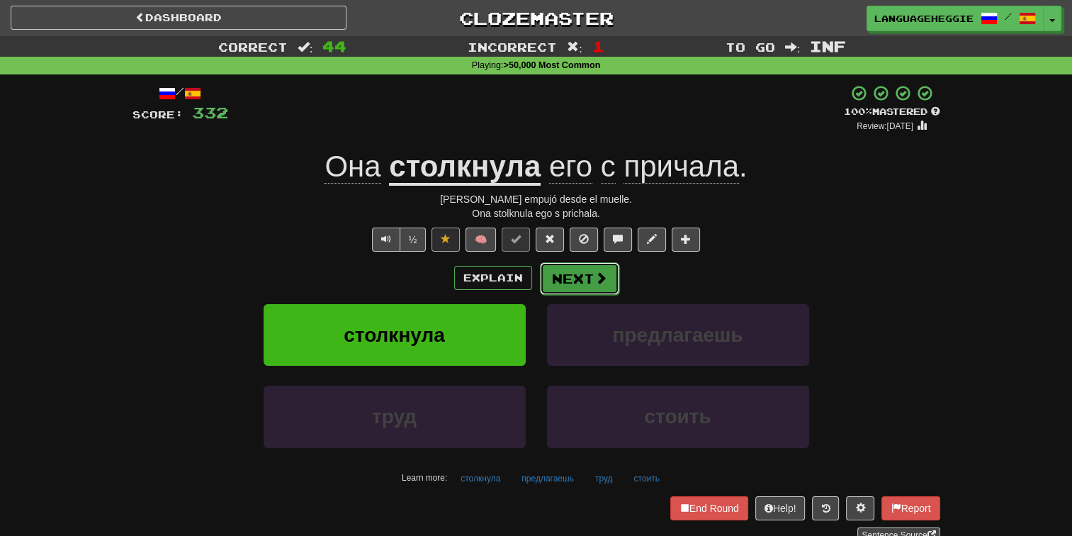
click at [567, 266] on button "Next" at bounding box center [579, 278] width 79 height 33
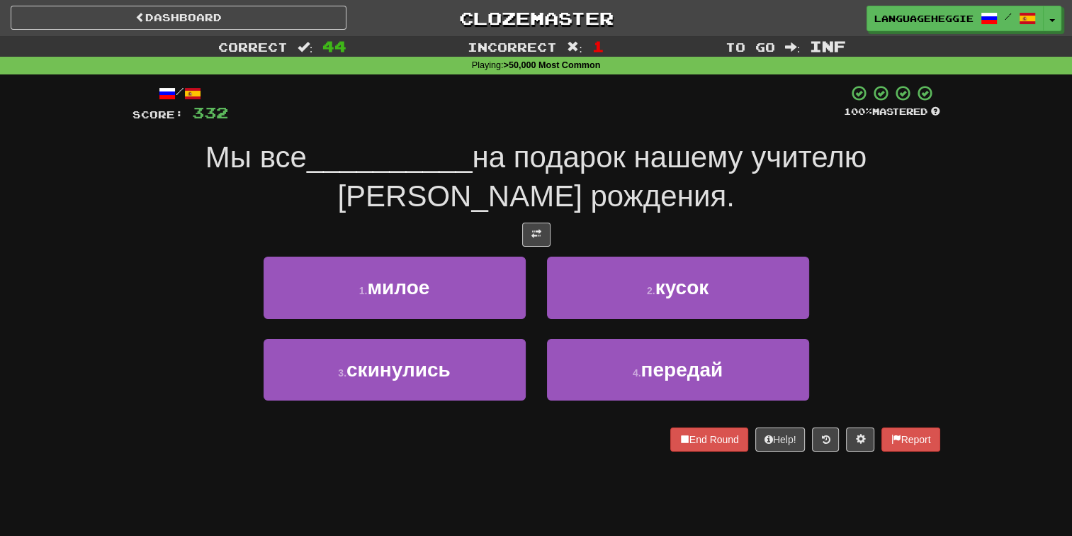
click at [579, 176] on div "Мы все __________ на подарок нашему учителю ко дню рождения." at bounding box center [536, 176] width 808 height 77
click at [499, 413] on div "3 . скинулись" at bounding box center [394, 379] width 283 height 81
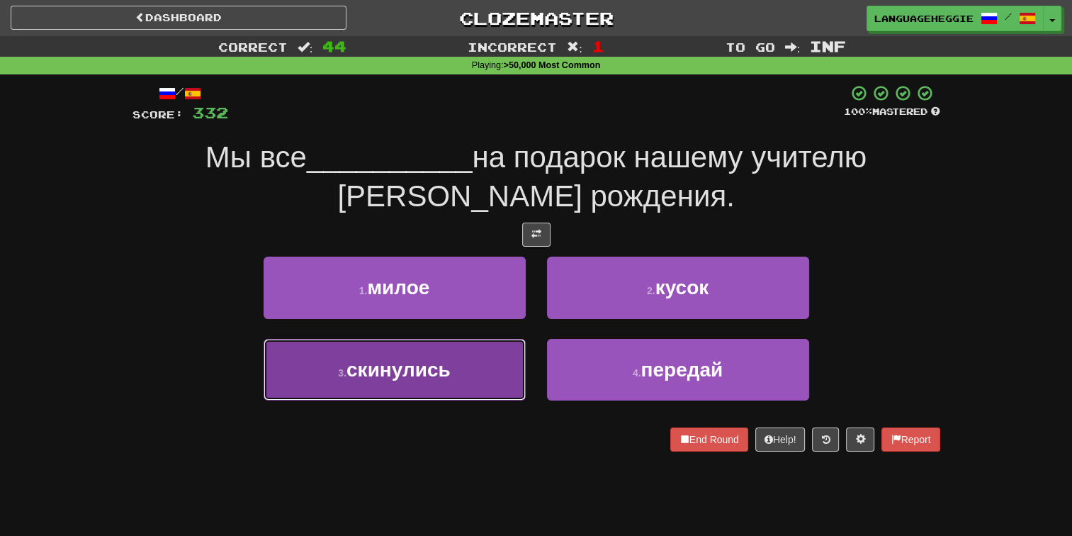
click at [517, 363] on button "3 . скинулись" at bounding box center [395, 370] width 262 height 62
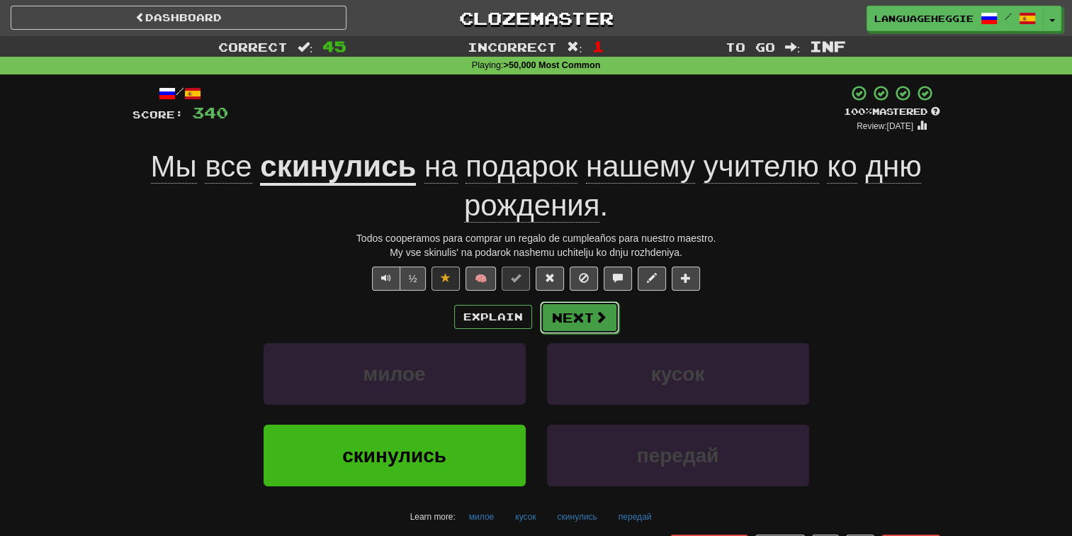
click at [550, 309] on button "Next" at bounding box center [579, 317] width 79 height 33
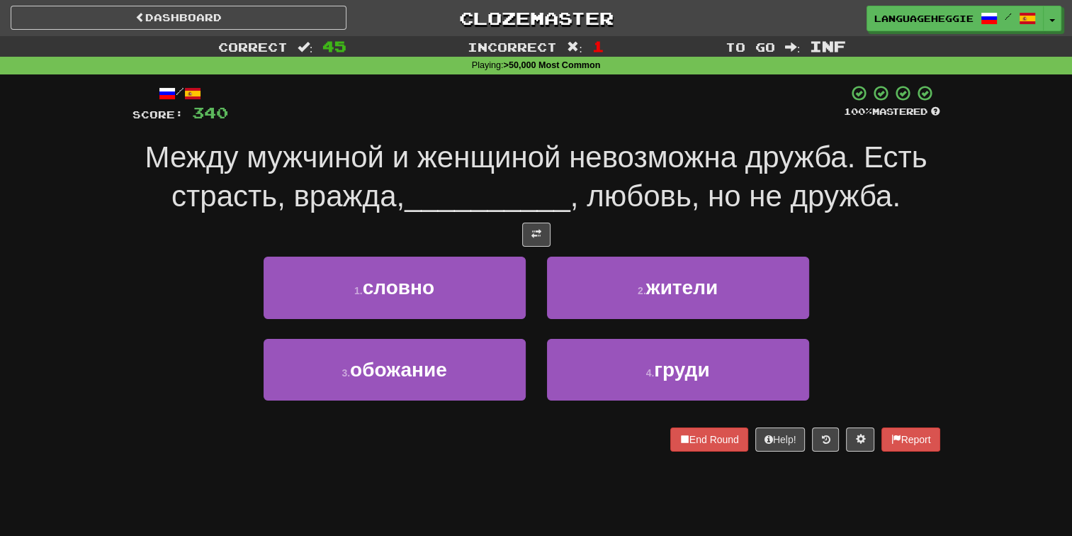
click at [626, 168] on span "Между мужчиной и женщиной невозможна дружба. Есть страсть, вражда," at bounding box center [536, 176] width 782 height 72
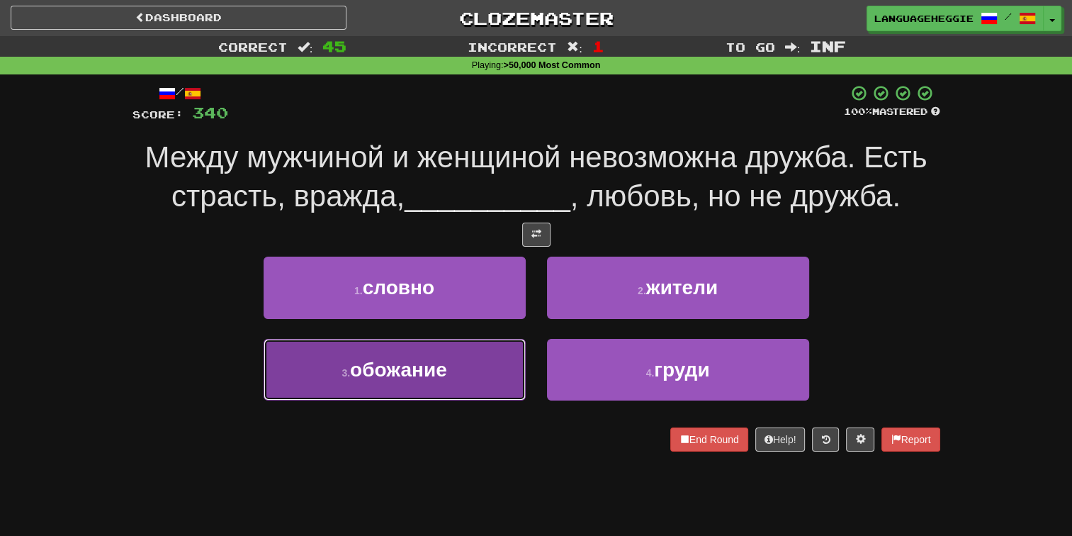
click at [490, 367] on button "3 . обожание" at bounding box center [395, 370] width 262 height 62
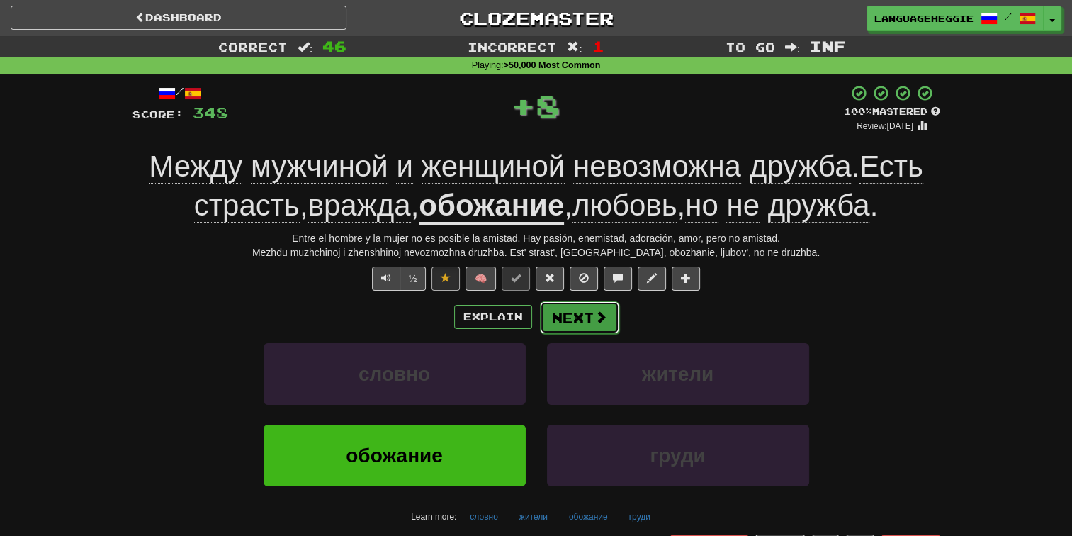
click at [560, 311] on button "Next" at bounding box center [579, 317] width 79 height 33
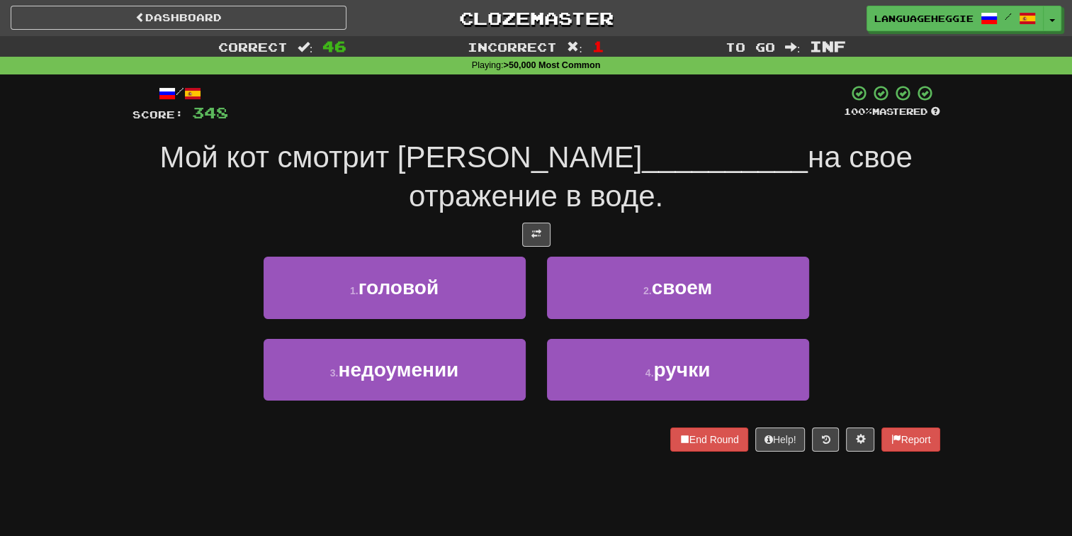
click at [584, 222] on div at bounding box center [536, 234] width 808 height 24
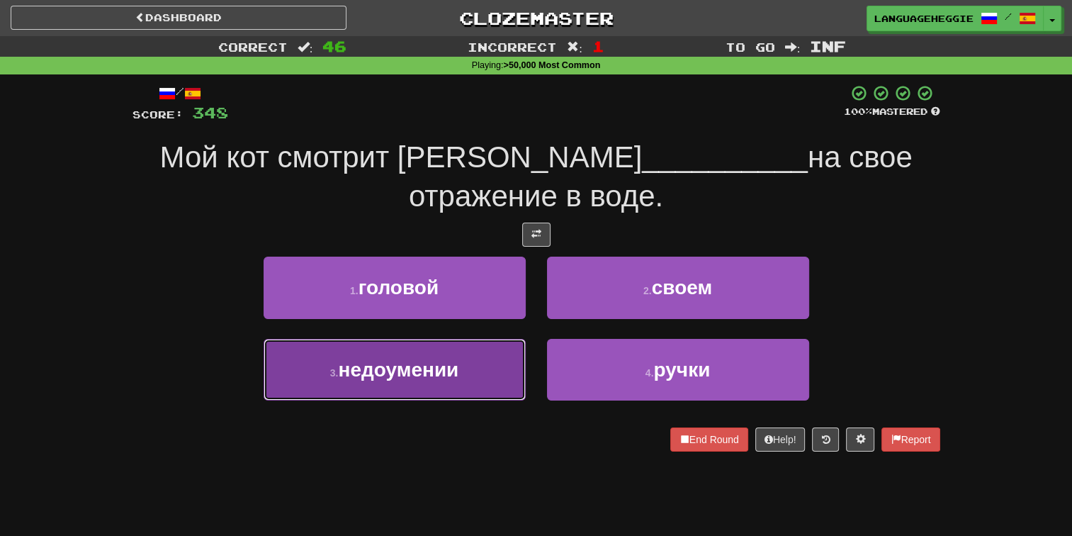
click at [485, 342] on button "3 . недоумении" at bounding box center [395, 370] width 262 height 62
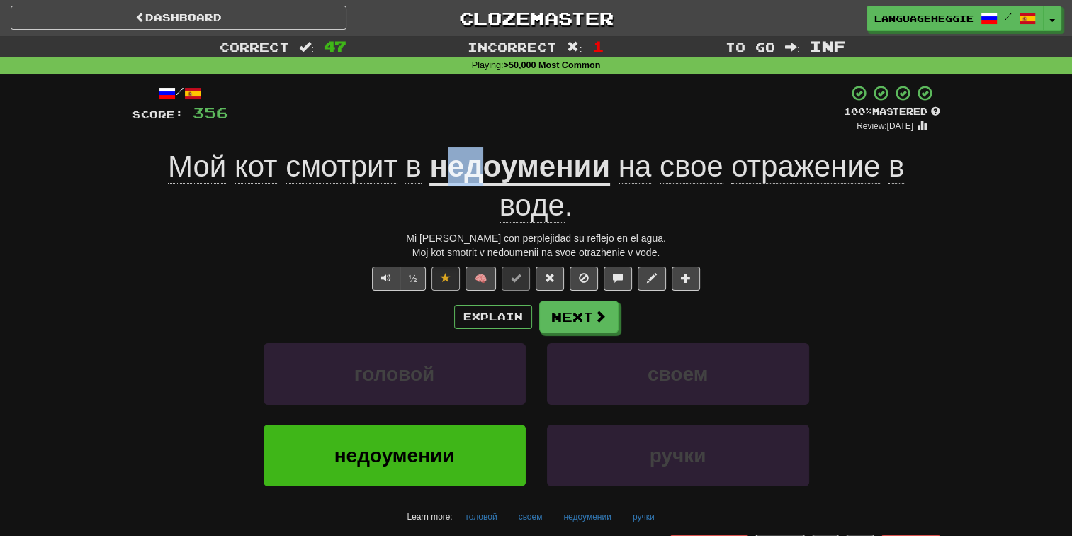
drag, startPoint x: 442, startPoint y: 169, endPoint x: 490, endPoint y: 171, distance: 48.2
click at [490, 171] on u "недоумении" at bounding box center [519, 167] width 181 height 36
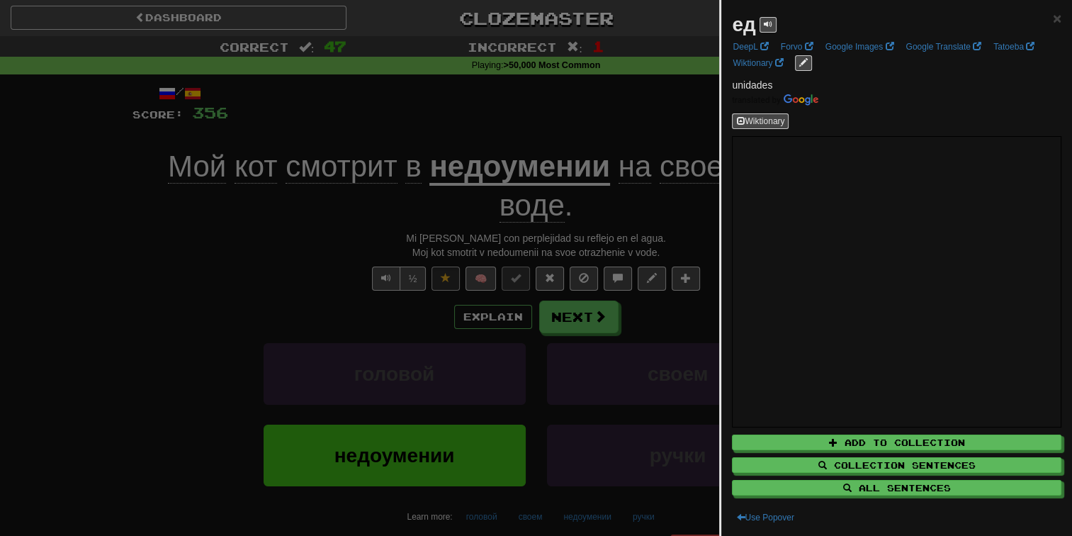
click at [431, 169] on div at bounding box center [536, 268] width 1072 height 536
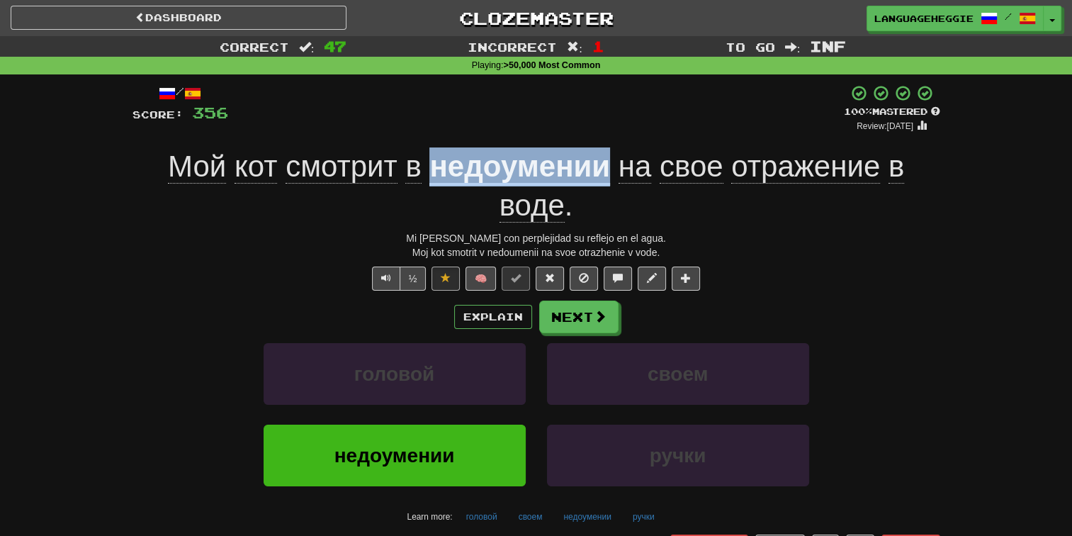
drag, startPoint x: 427, startPoint y: 169, endPoint x: 603, endPoint y: 166, distance: 175.7
click at [603, 166] on div "Мой кот смотрит в недоумении на свое отражение в воде ." at bounding box center [536, 185] width 808 height 77
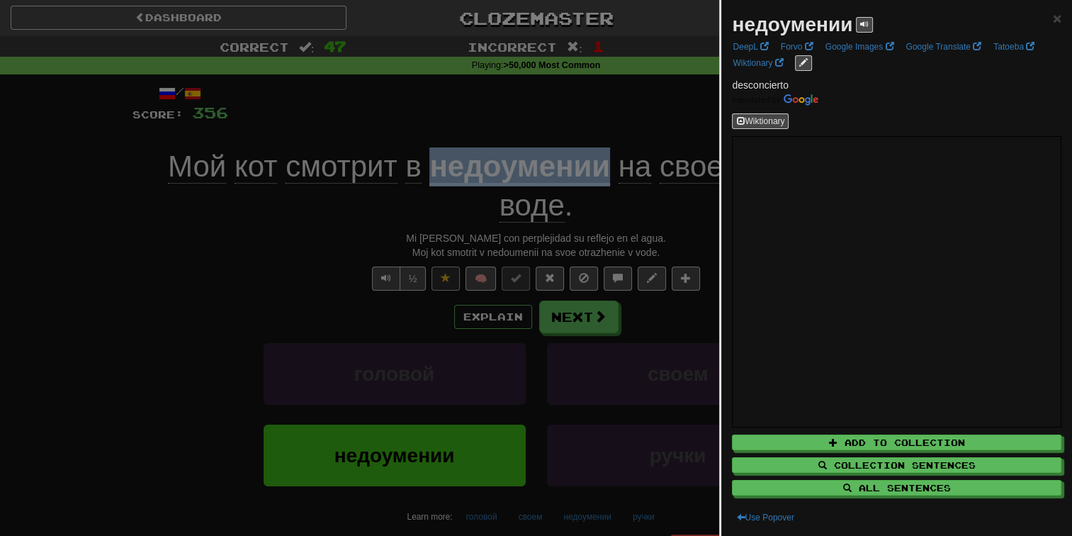
copy u "недоумении"
click at [563, 81] on div at bounding box center [536, 268] width 1072 height 536
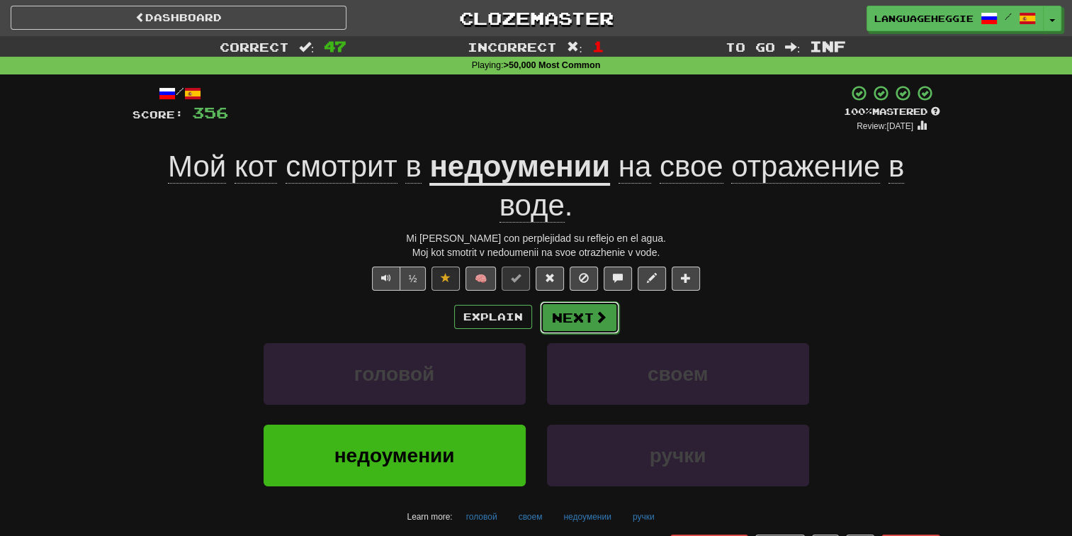
click at [594, 317] on span at bounding box center [600, 316] width 13 height 13
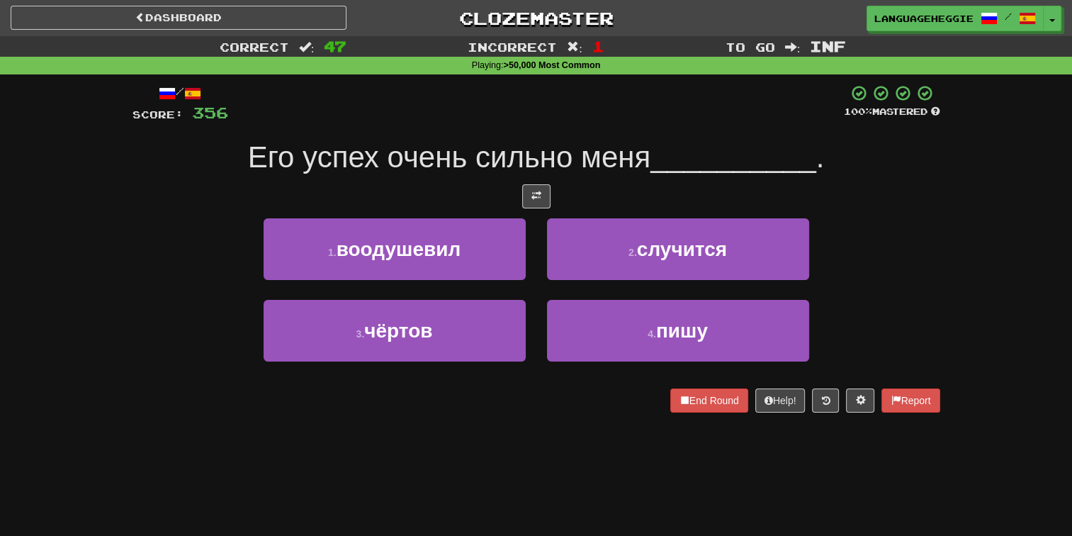
click at [615, 160] on span "Его успех очень сильно меня" at bounding box center [449, 156] width 402 height 33
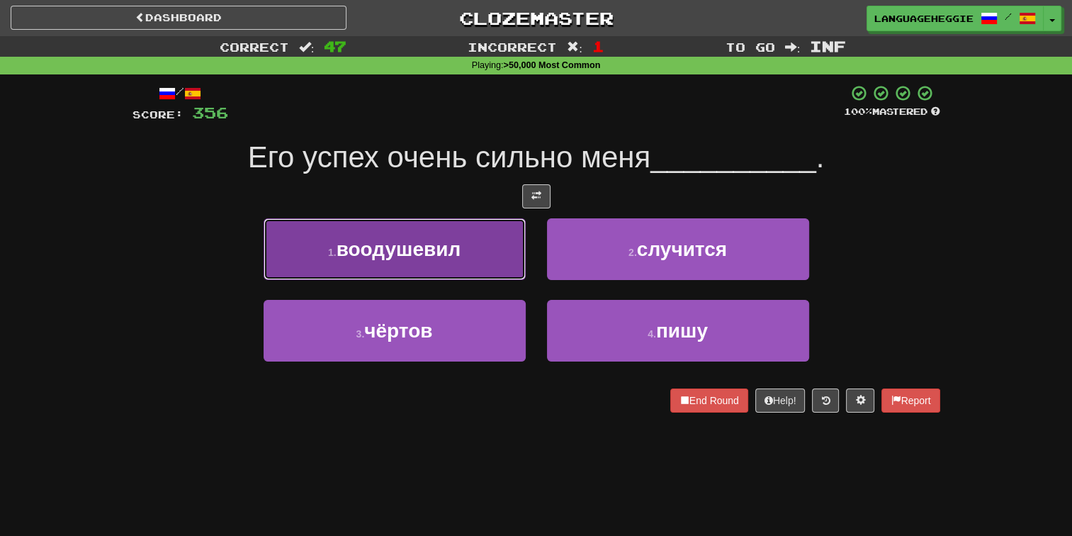
click at [378, 259] on button "1 . воодушевил" at bounding box center [395, 249] width 262 height 62
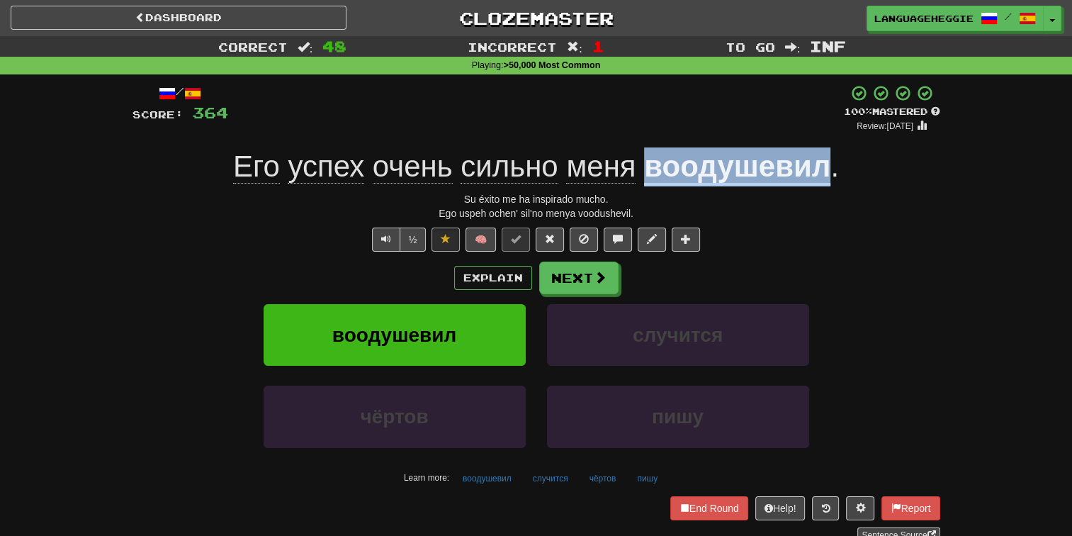
drag, startPoint x: 643, startPoint y: 169, endPoint x: 825, endPoint y: 174, distance: 182.2
click at [825, 174] on div "Его успех очень сильно меня воодушевил ." at bounding box center [536, 166] width 808 height 39
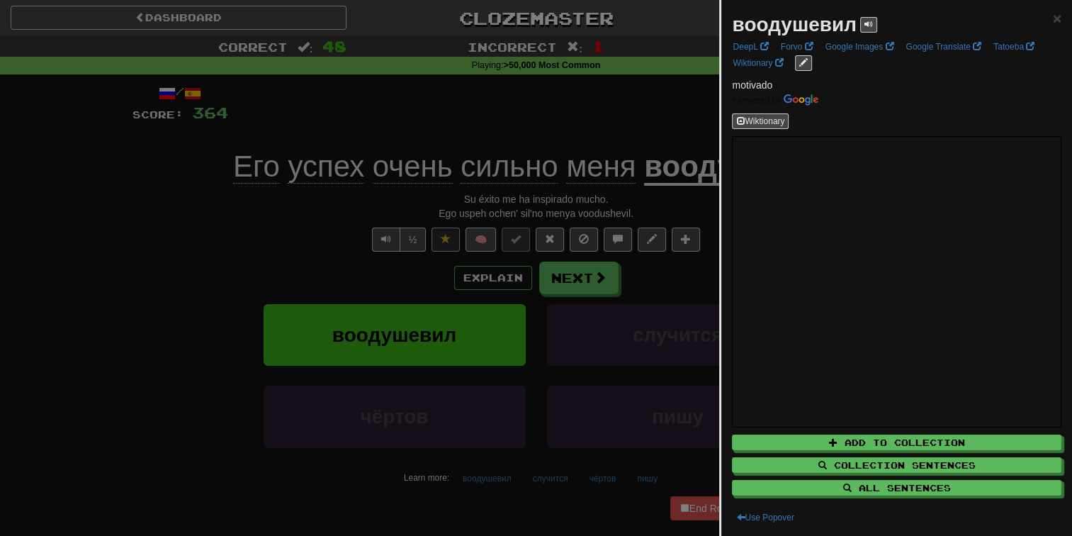
click at [594, 86] on div at bounding box center [536, 268] width 1072 height 536
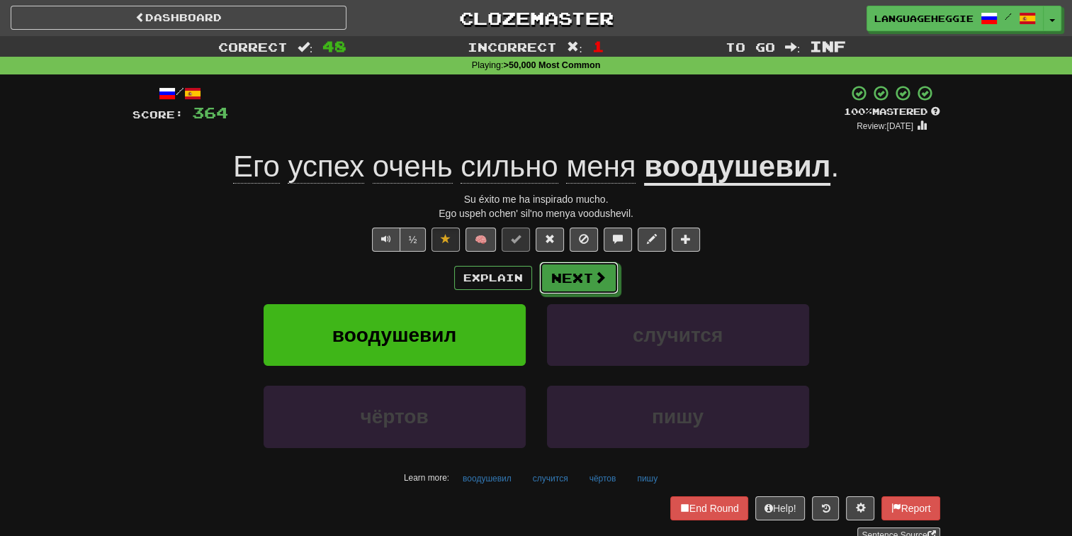
click at [604, 290] on button "Next" at bounding box center [578, 277] width 79 height 33
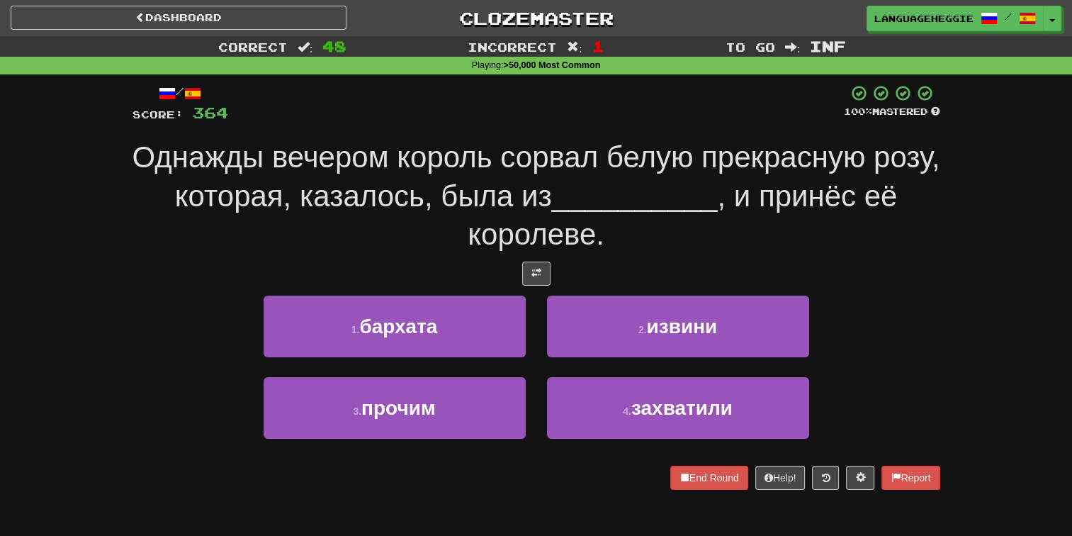
click at [555, 122] on div at bounding box center [536, 103] width 616 height 39
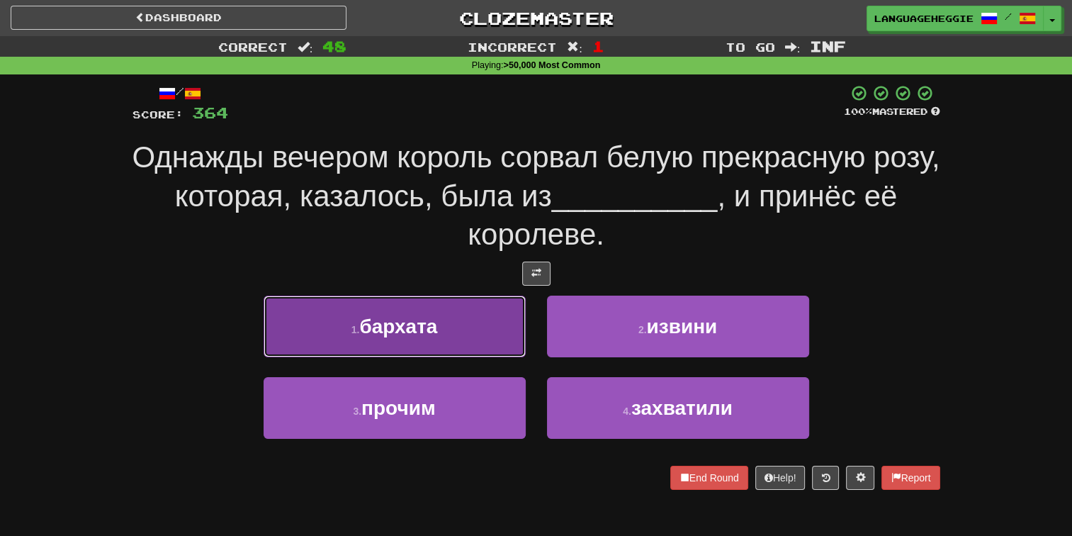
click at [504, 341] on button "1 . бархата" at bounding box center [395, 326] width 262 height 62
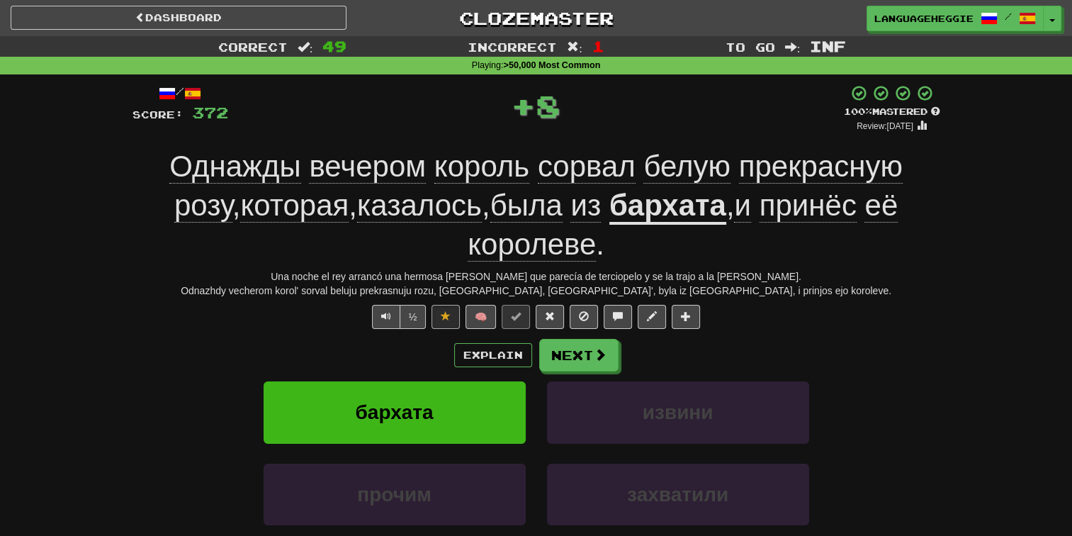
click at [631, 205] on u "бархата" at bounding box center [667, 206] width 117 height 36
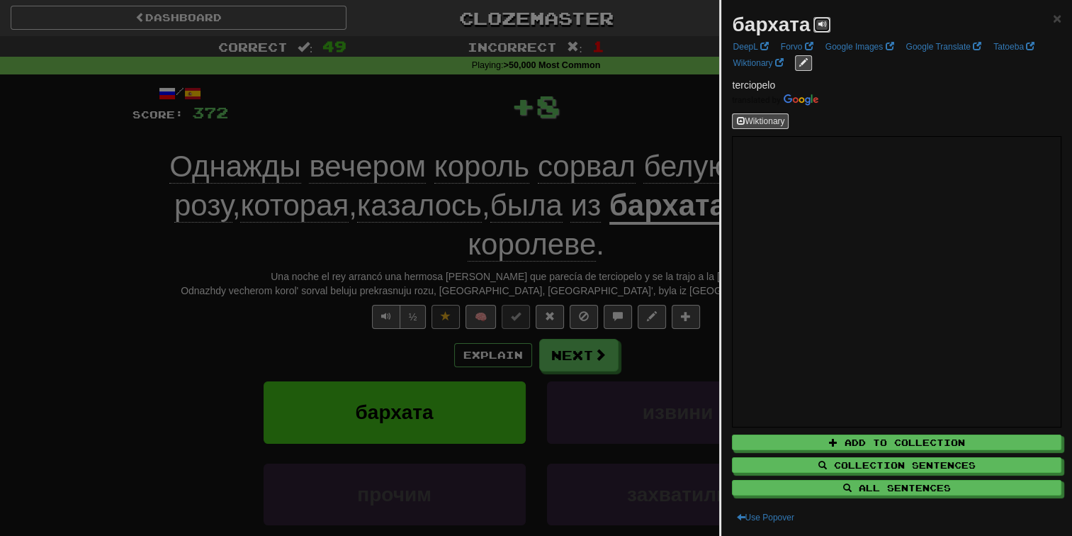
click at [816, 26] on button at bounding box center [821, 25] width 17 height 16
click at [651, 93] on div at bounding box center [536, 268] width 1072 height 536
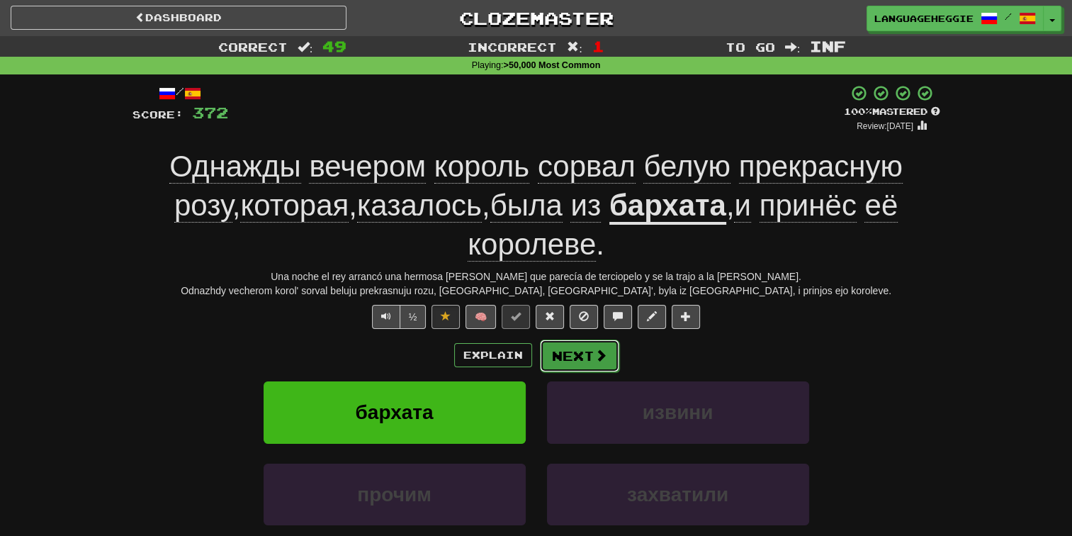
click at [575, 355] on button "Next" at bounding box center [579, 355] width 79 height 33
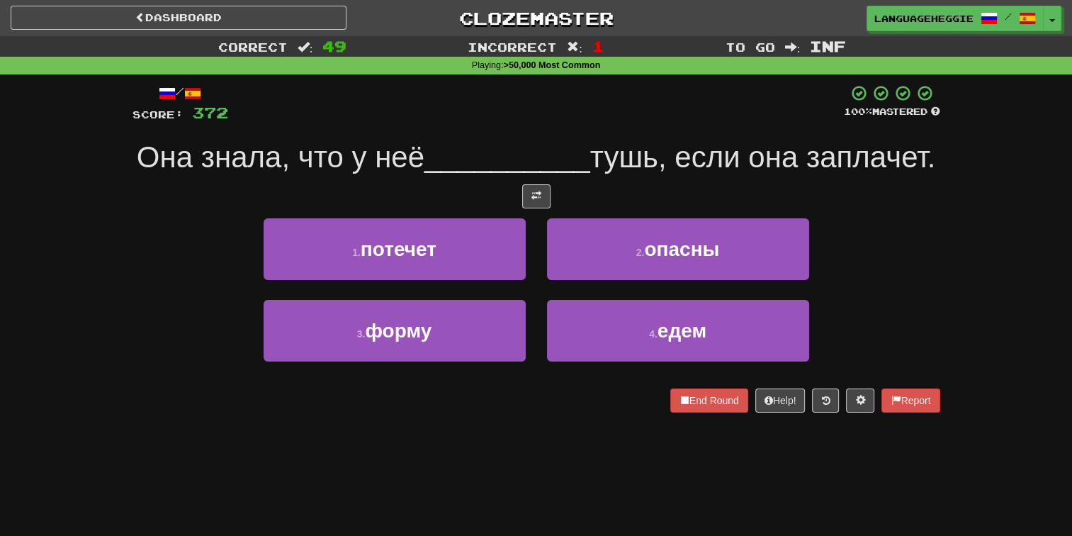
click at [590, 139] on div "Она знала, что у неё __________ тушь, если она заплачет." at bounding box center [536, 157] width 808 height 39
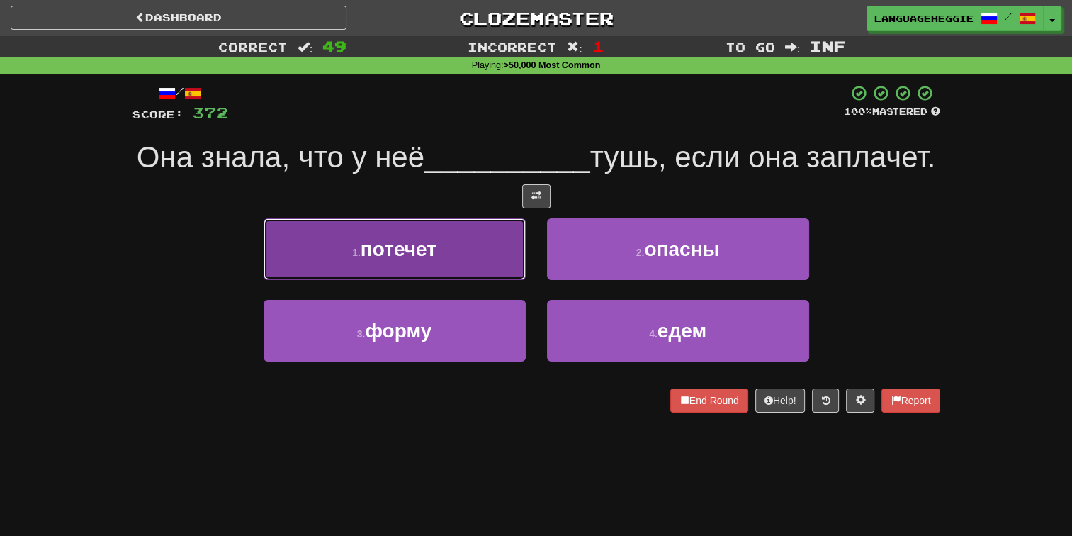
click at [508, 280] on button "1 . потечет" at bounding box center [395, 249] width 262 height 62
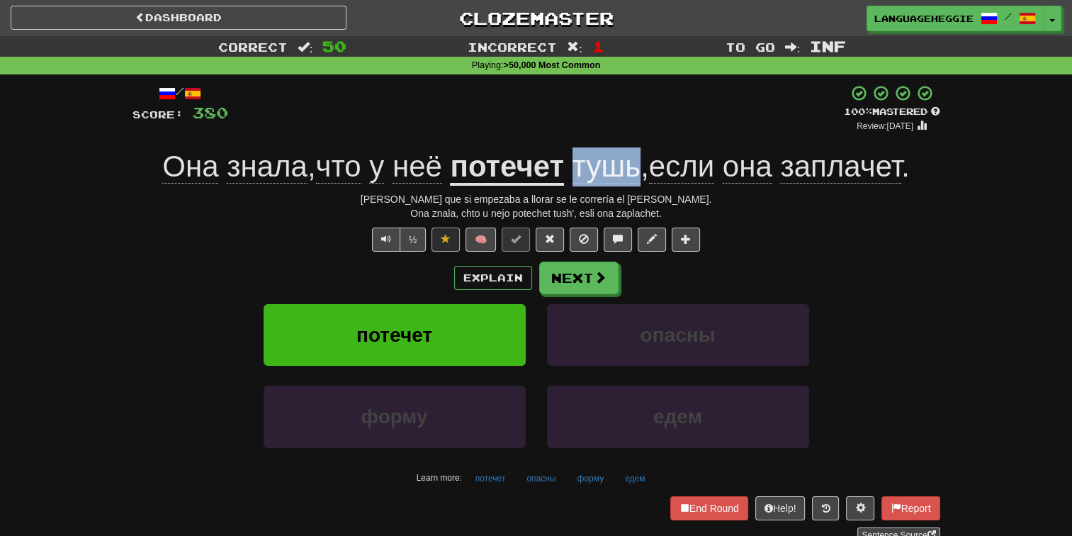
drag, startPoint x: 573, startPoint y: 168, endPoint x: 633, endPoint y: 169, distance: 60.2
click at [633, 169] on span "тушь" at bounding box center [606, 166] width 68 height 34
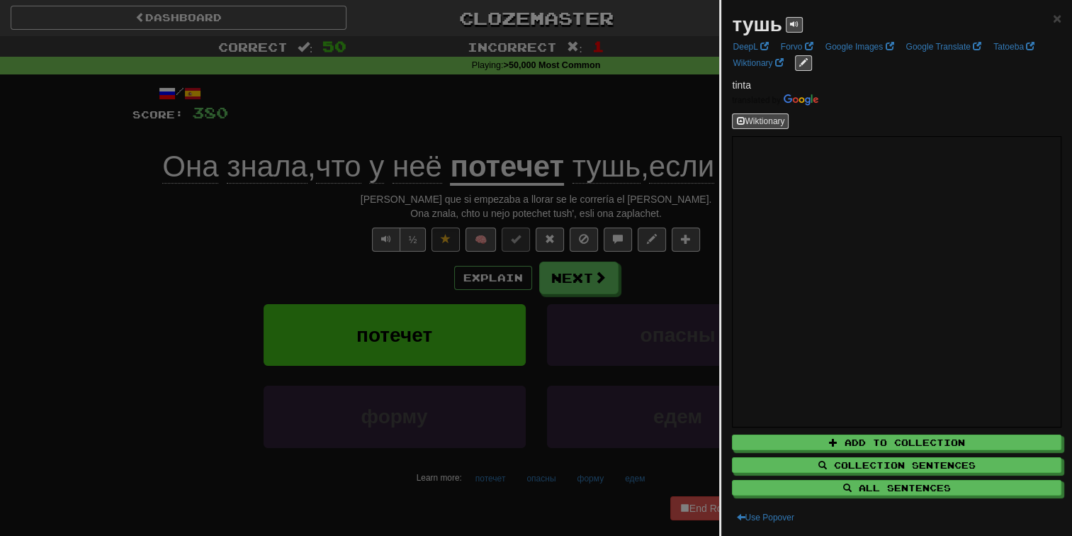
click at [589, 138] on div at bounding box center [536, 268] width 1072 height 536
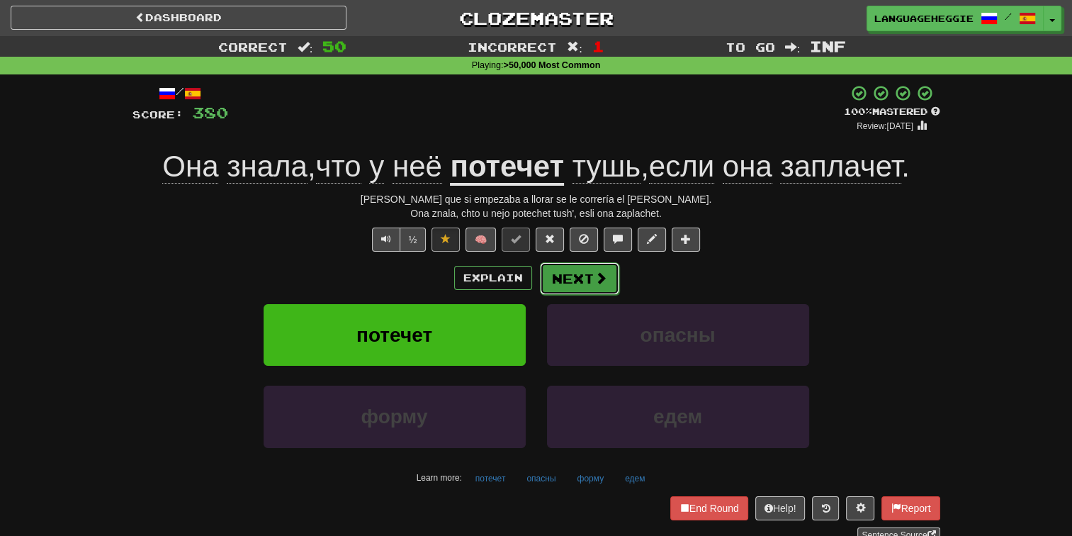
click at [590, 285] on button "Next" at bounding box center [579, 278] width 79 height 33
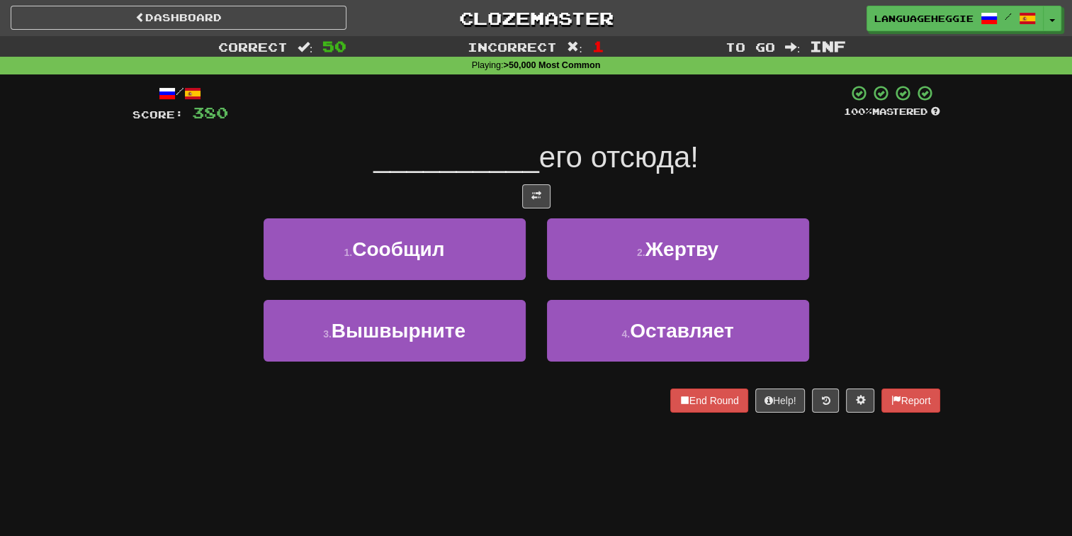
click at [629, 133] on div "/ Score: 380 100 % Mastered __________ его отсюда! 1 . Сообщил 2 . Жертву 3 . В…" at bounding box center [536, 248] width 808 height 328
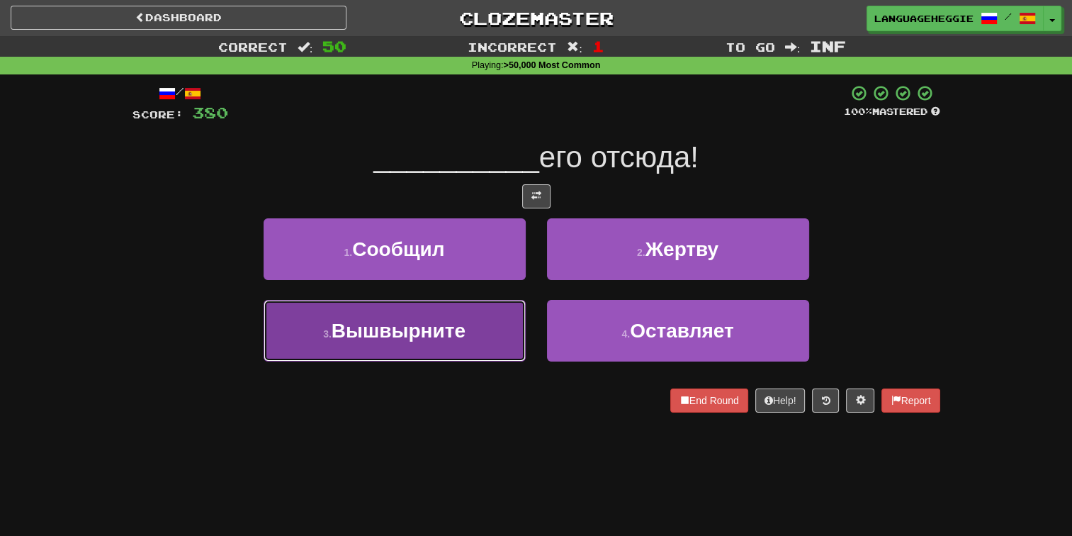
click at [464, 335] on span "Вышвырните" at bounding box center [399, 331] width 134 height 22
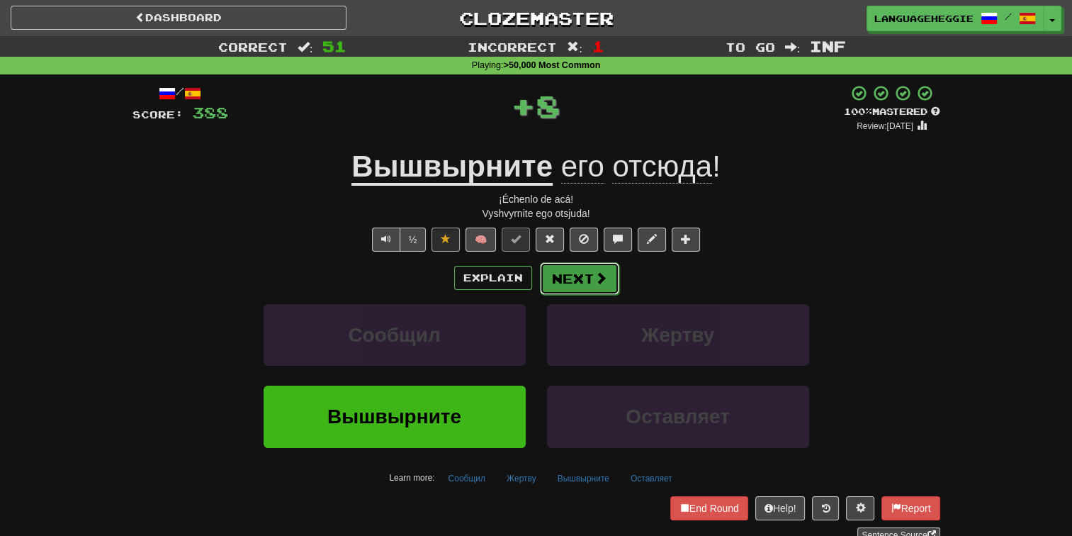
click at [565, 279] on button "Next" at bounding box center [579, 278] width 79 height 33
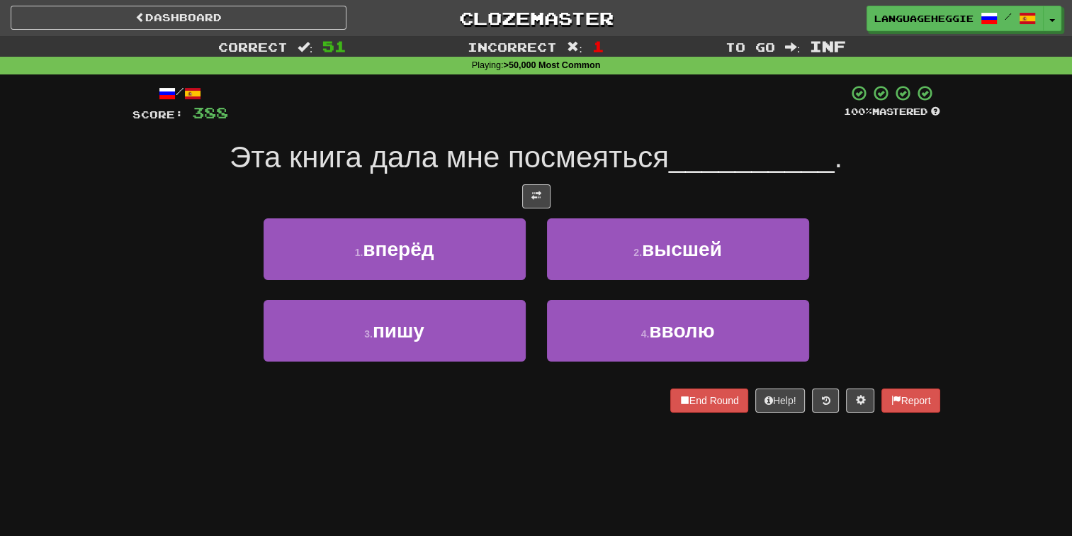
click at [595, 150] on span "Эта книга дала мне посмеяться" at bounding box center [449, 156] width 439 height 33
click at [604, 194] on div at bounding box center [536, 196] width 808 height 24
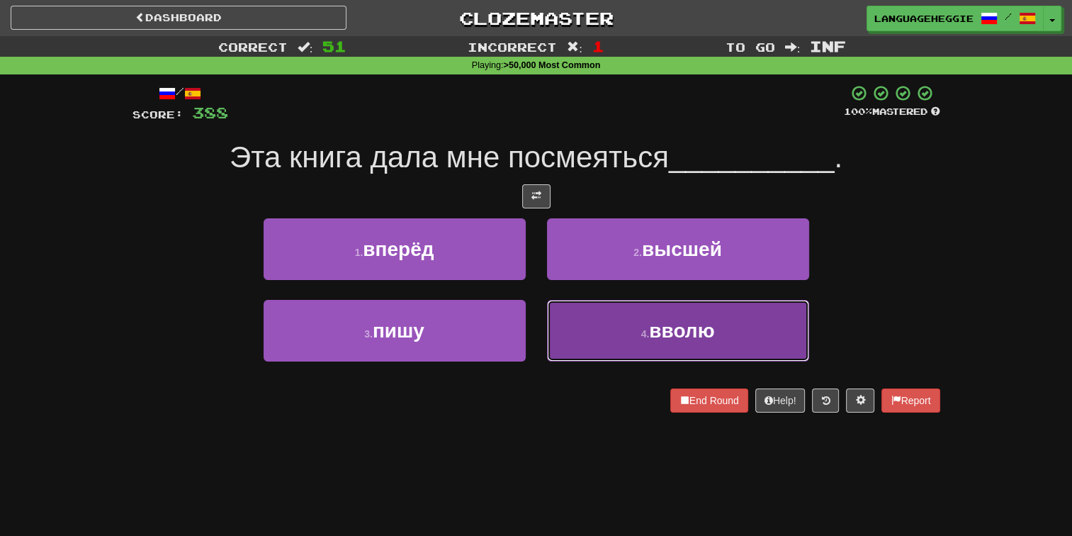
click at [619, 332] on button "4 . вволю" at bounding box center [678, 331] width 262 height 62
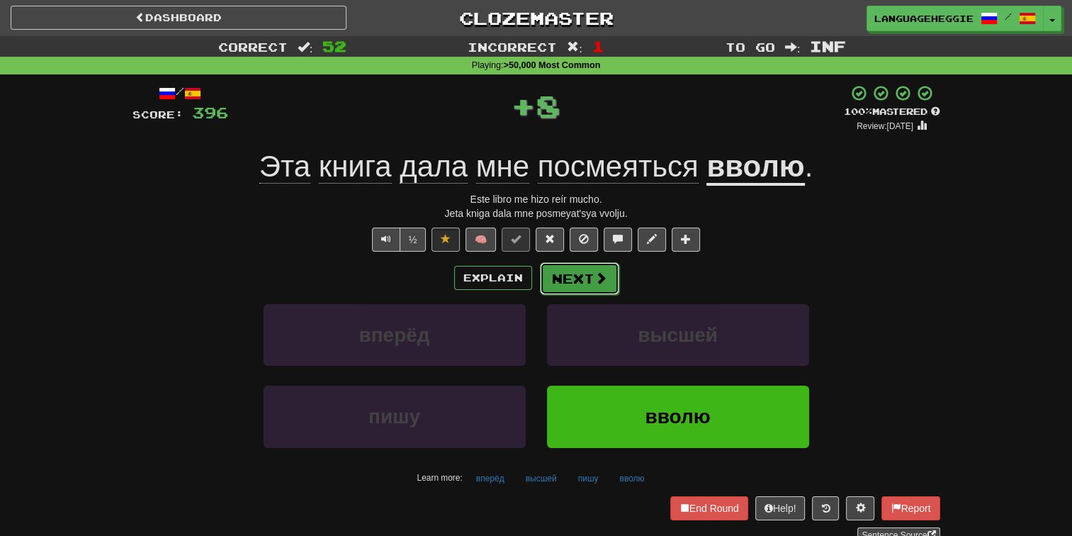
click at [601, 271] on span at bounding box center [600, 277] width 13 height 13
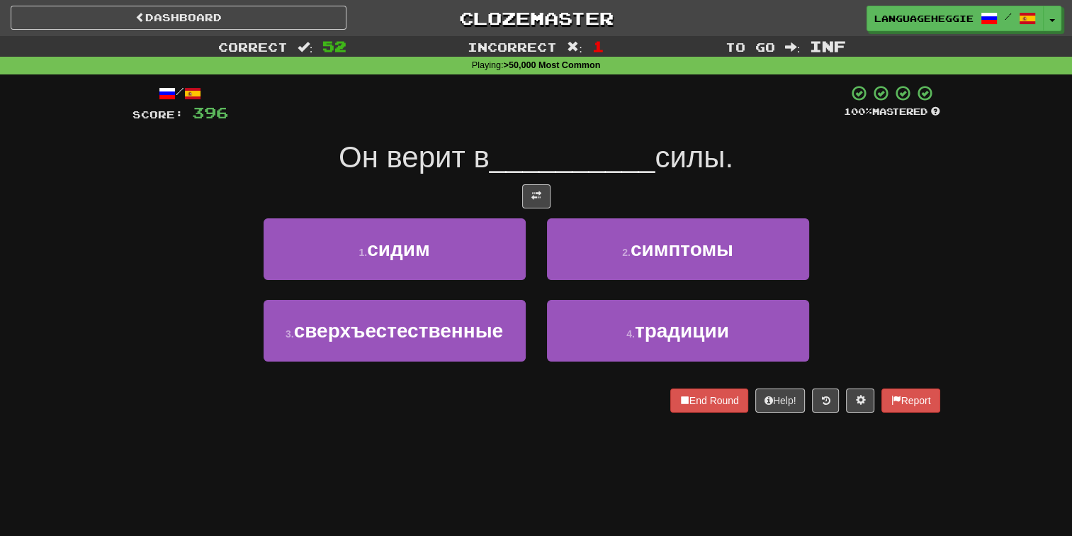
click at [607, 122] on div at bounding box center [536, 103] width 616 height 39
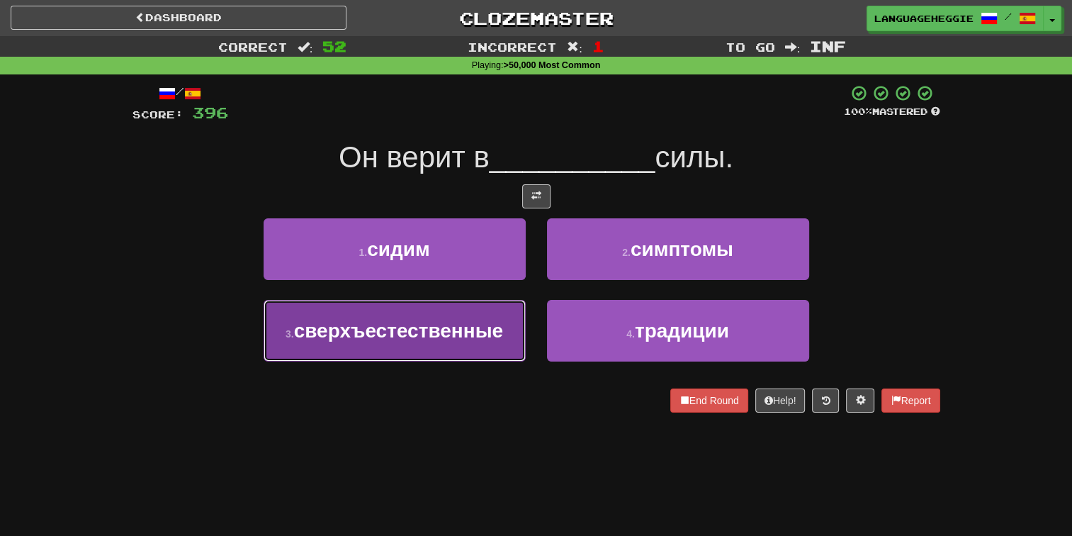
click at [510, 317] on button "3 . сверхъестественные" at bounding box center [395, 331] width 262 height 62
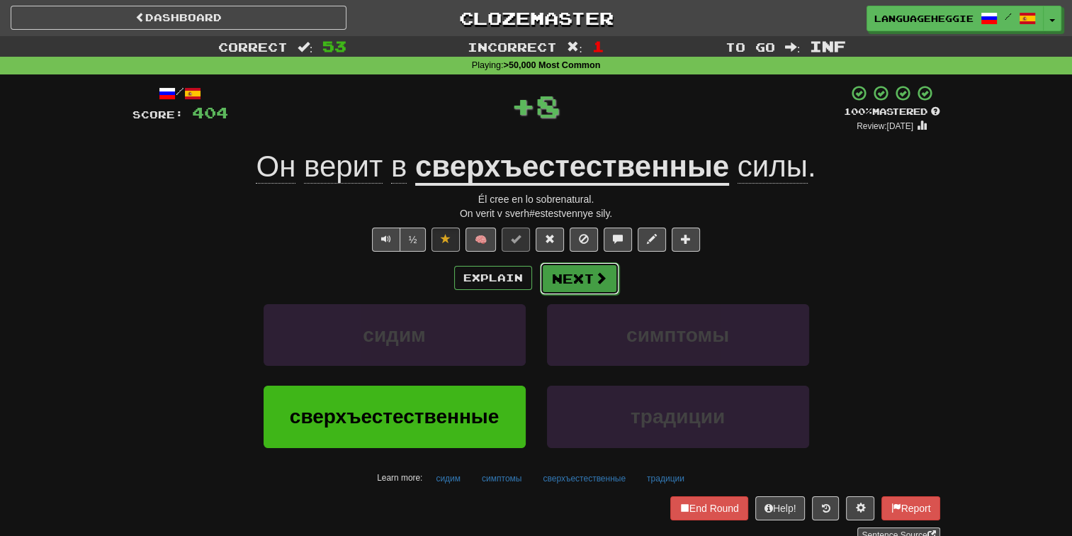
click at [576, 290] on button "Next" at bounding box center [579, 278] width 79 height 33
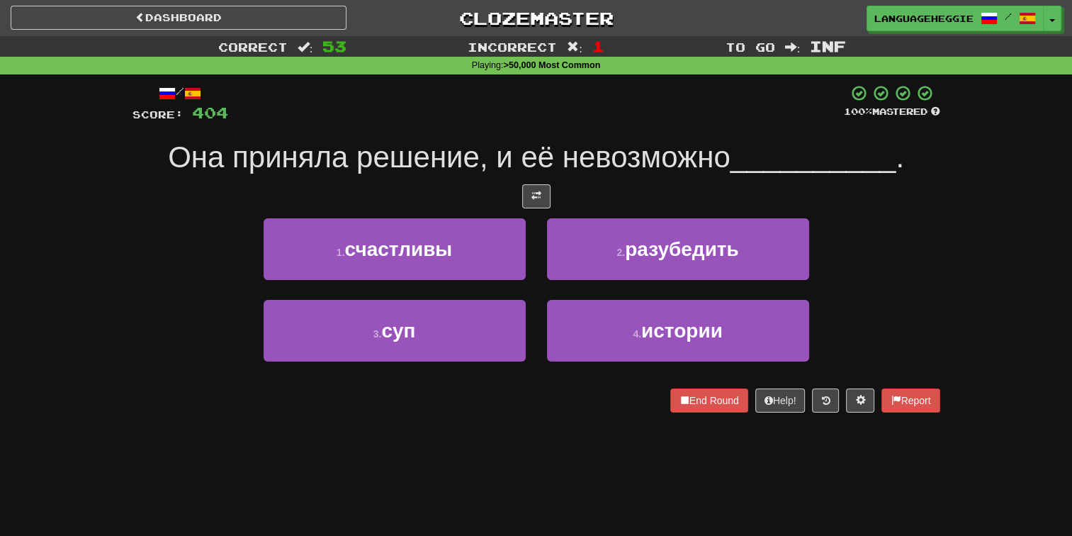
click at [587, 169] on span "Она приняла решение, и её невозможно" at bounding box center [449, 156] width 563 height 33
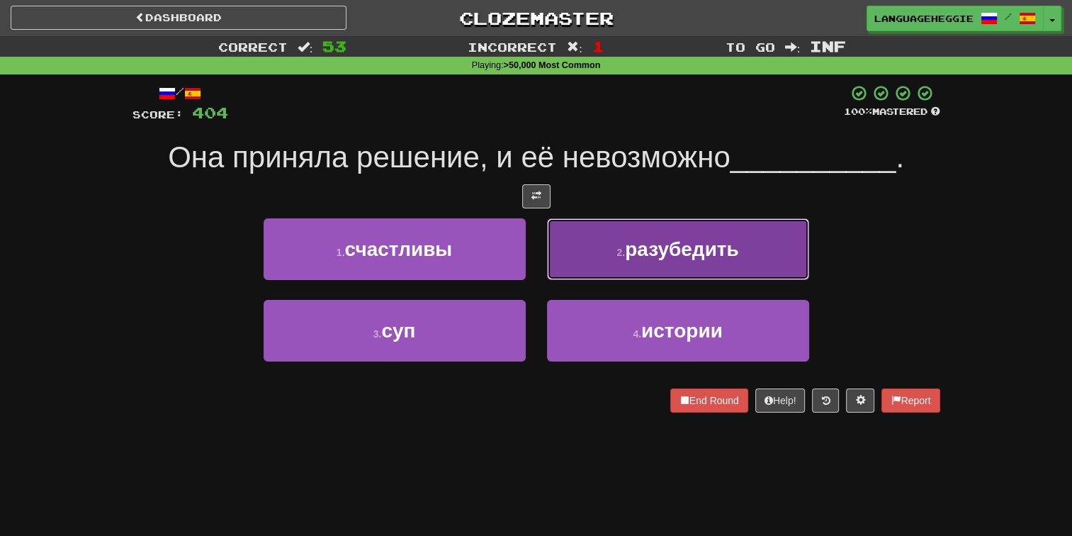
click at [604, 266] on button "2 . разубедить" at bounding box center [678, 249] width 262 height 62
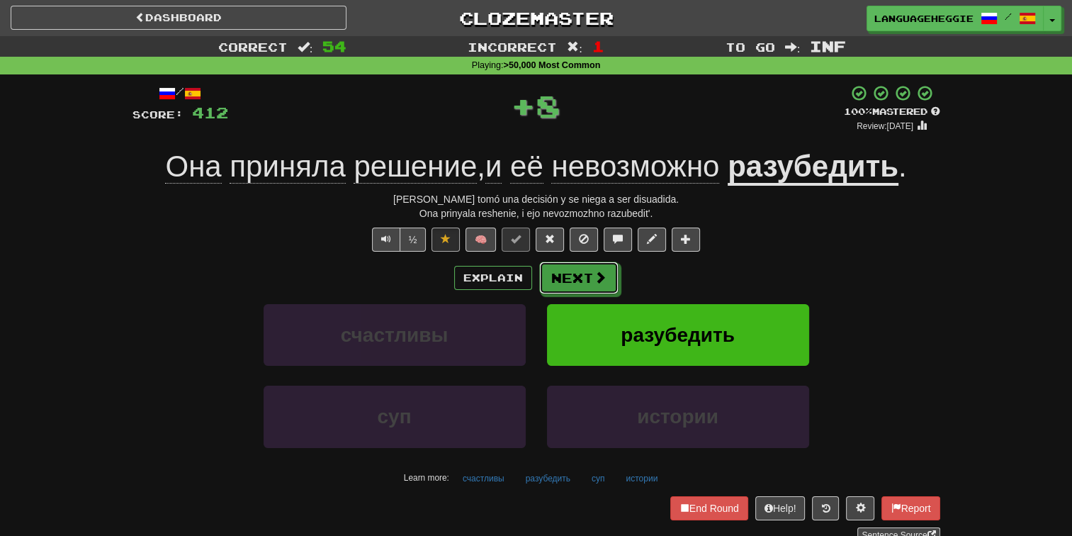
click at [604, 266] on button "Next" at bounding box center [578, 277] width 79 height 33
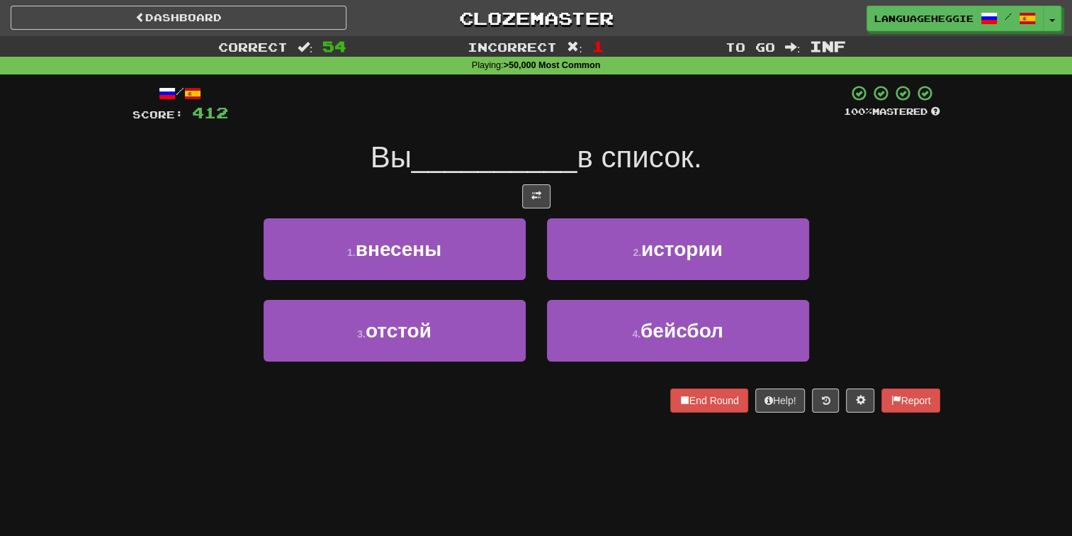
click at [618, 142] on span "в список." at bounding box center [639, 156] width 125 height 33
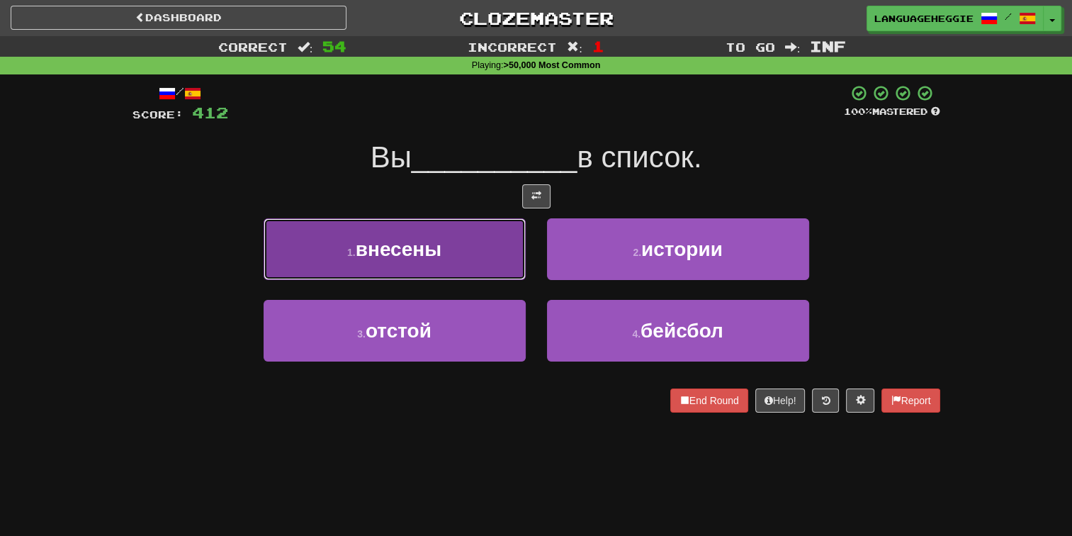
click at [466, 278] on button "1 . внесены" at bounding box center [395, 249] width 262 height 62
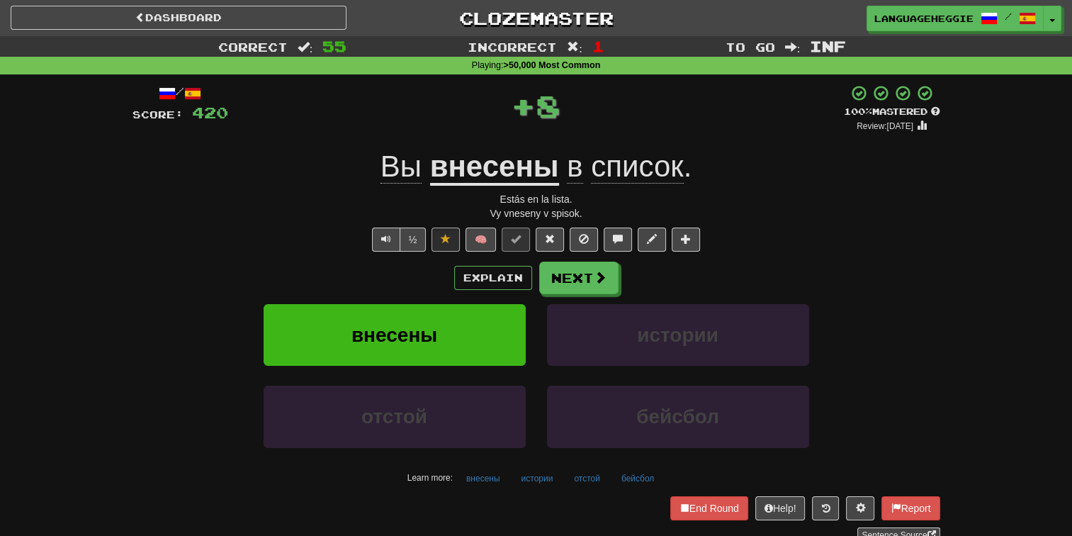
click at [582, 254] on div "/ Score: 420 + 8 100 % Mastered Review: [DATE] Вы внесены в список . Estás en l…" at bounding box center [536, 313] width 808 height 458
click at [582, 266] on button "Next" at bounding box center [579, 278] width 79 height 33
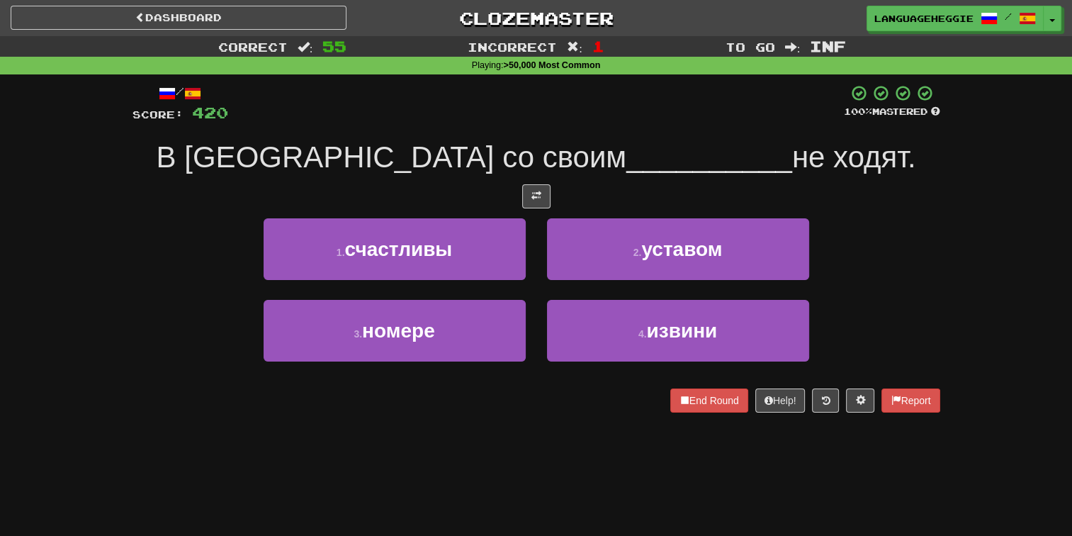
click at [626, 154] on span "__________" at bounding box center [709, 156] width 166 height 33
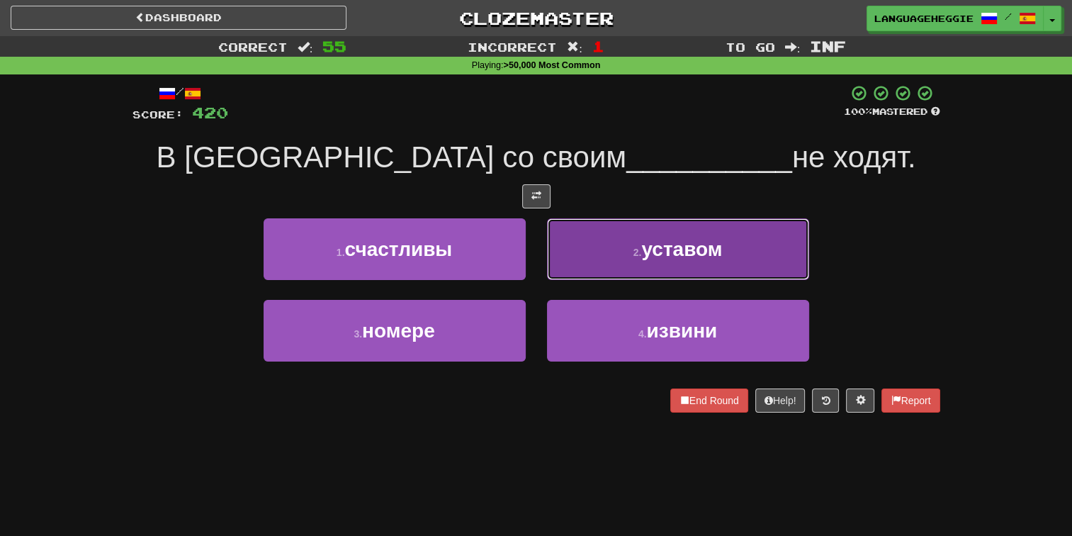
click at [623, 251] on button "2 . уставом" at bounding box center [678, 249] width 262 height 62
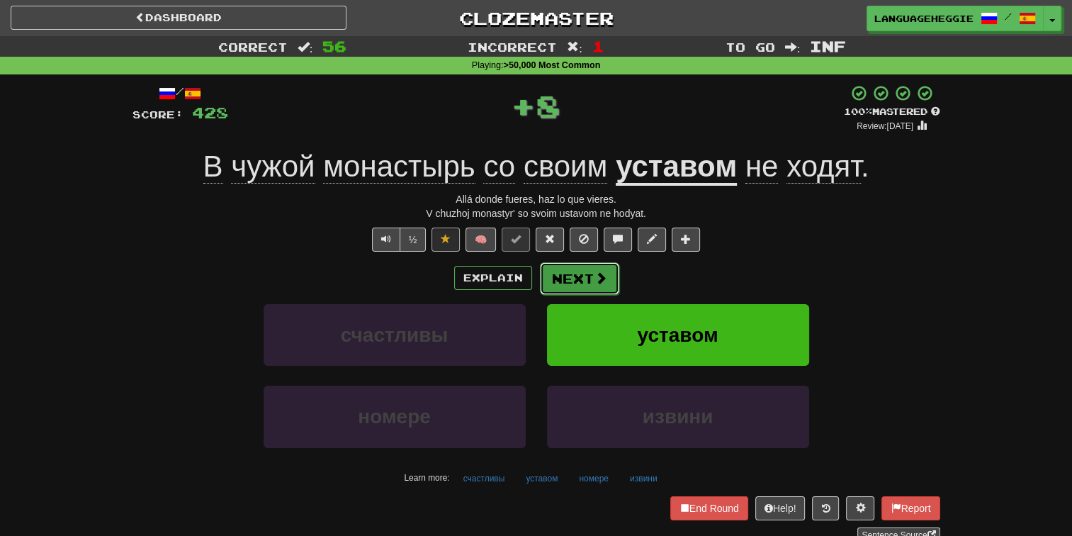
click at [597, 291] on button "Next" at bounding box center [579, 278] width 79 height 33
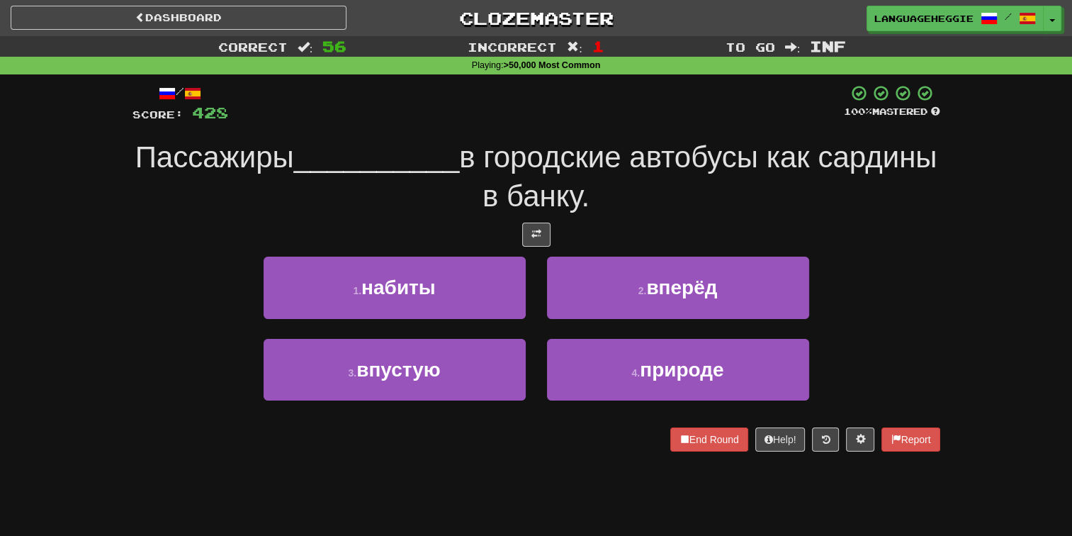
click at [616, 180] on span "в городские автобусы как сардины в банку." at bounding box center [697, 176] width 477 height 72
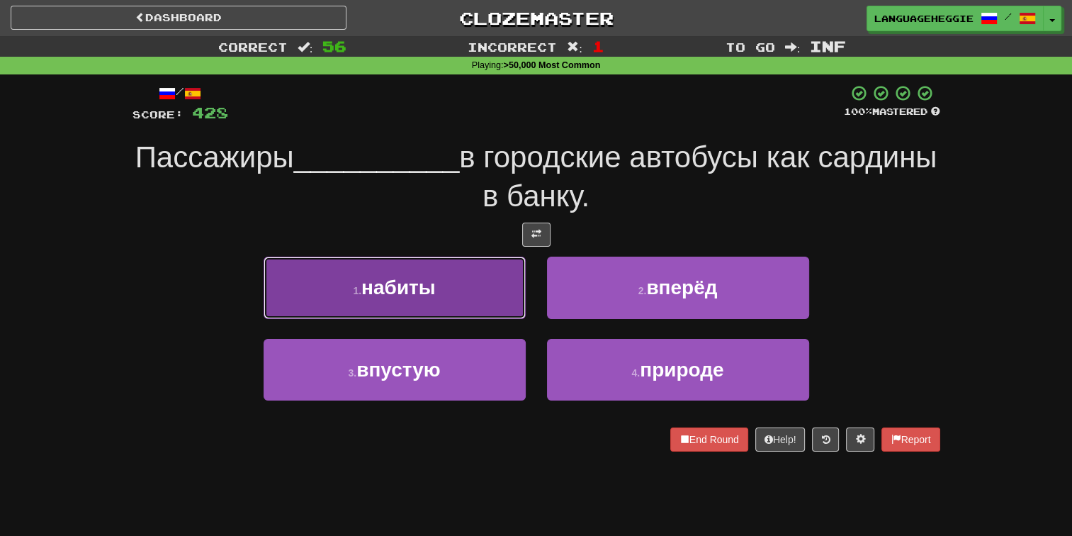
click at [499, 290] on button "1 . набиты" at bounding box center [395, 287] width 262 height 62
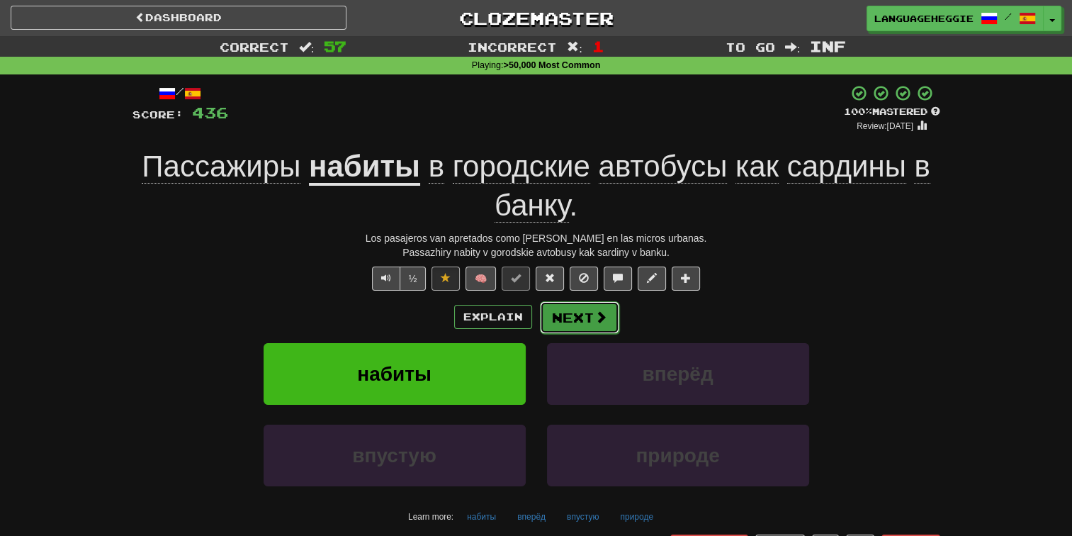
click at [604, 310] on span at bounding box center [600, 316] width 13 height 13
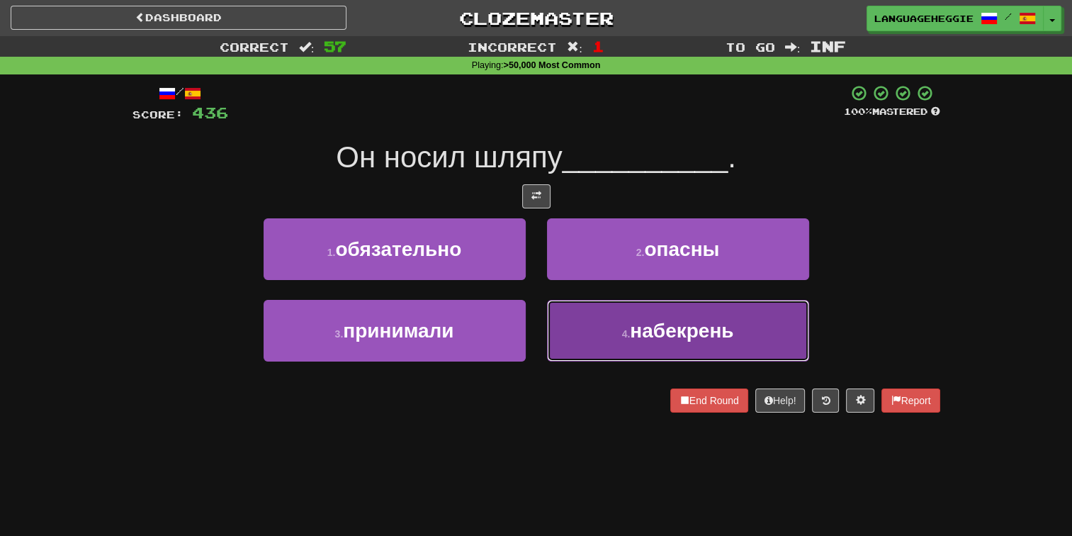
click at [582, 307] on button "4 . набекрень" at bounding box center [678, 331] width 262 height 62
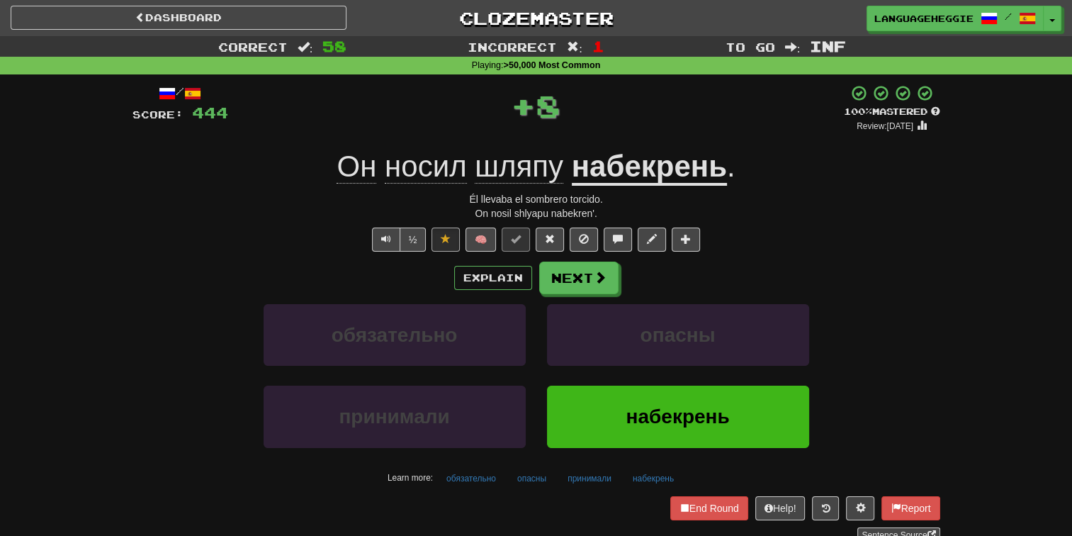
click at [595, 162] on u "набекрень" at bounding box center [649, 167] width 155 height 36
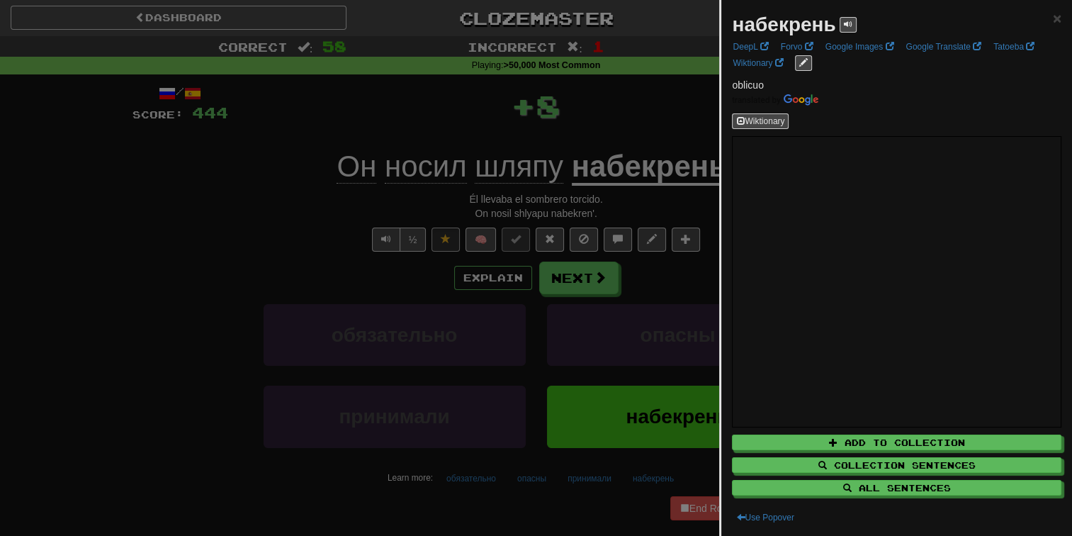
click at [800, 25] on strong "набекрень" at bounding box center [783, 24] width 103 height 22
click at [853, 28] on button at bounding box center [848, 25] width 17 height 16
click at [657, 103] on div at bounding box center [536, 268] width 1072 height 536
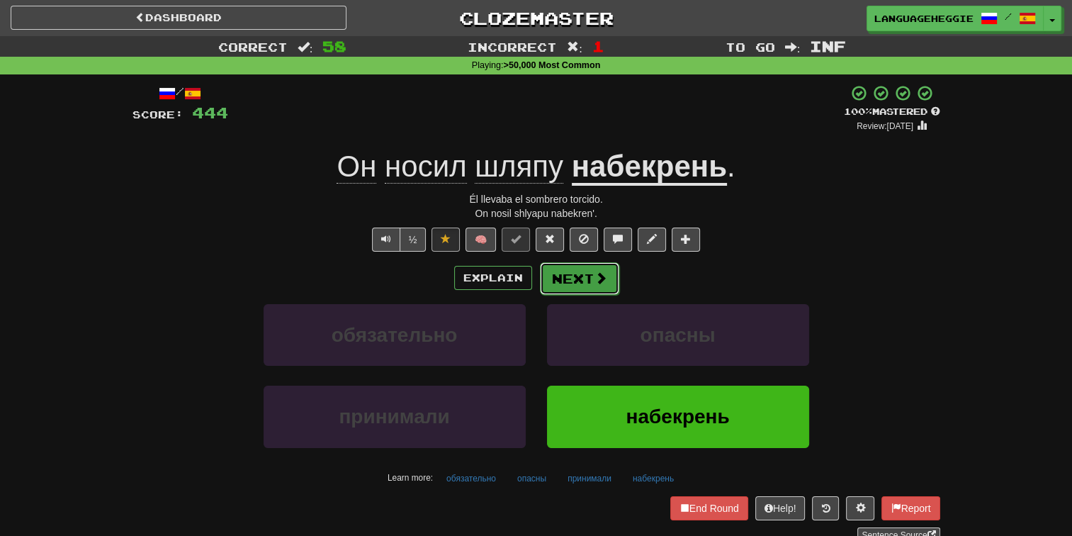
click at [588, 273] on button "Next" at bounding box center [579, 278] width 79 height 33
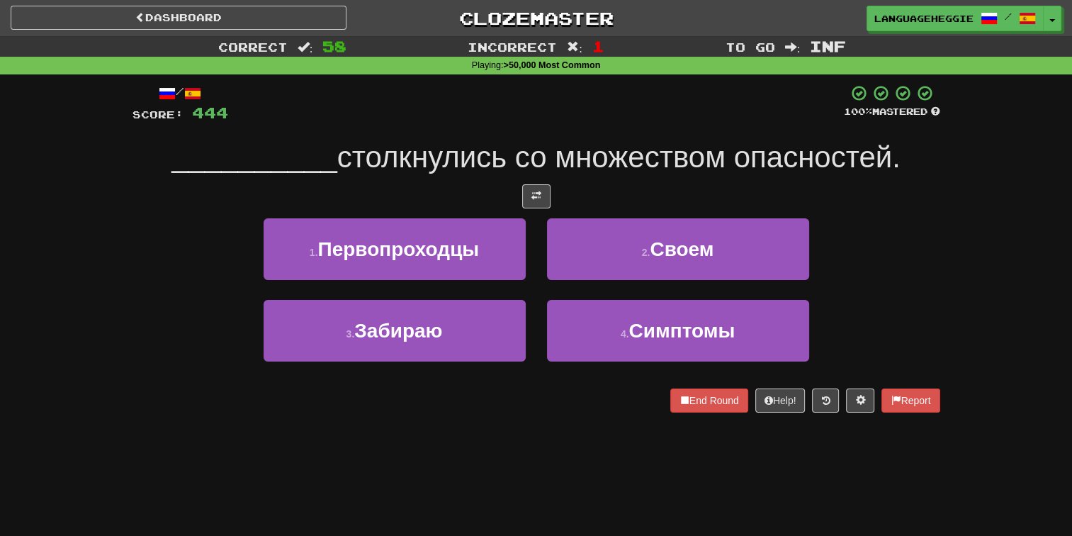
click at [611, 129] on div "/ Score: 444 100 % Mastered __________ столкнулись со множеством опасностей. 1 …" at bounding box center [536, 248] width 808 height 328
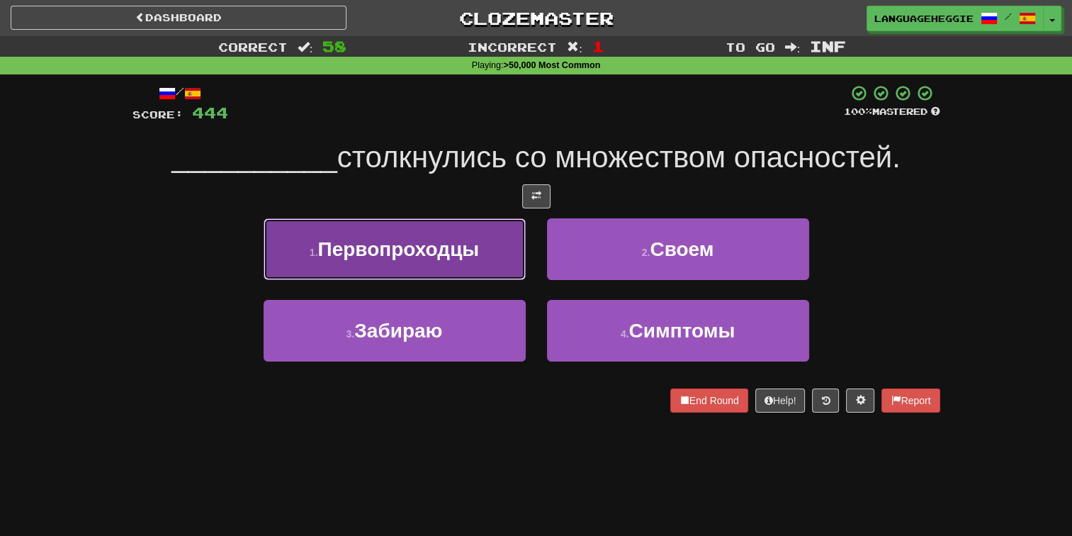
click at [460, 255] on span "Первопроходцы" at bounding box center [399, 249] width 162 height 22
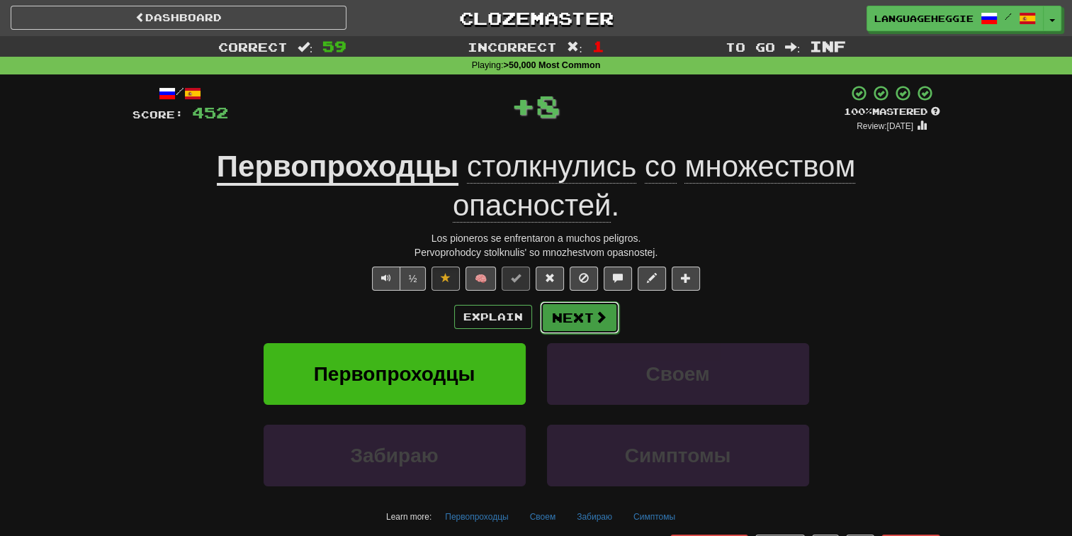
click at [592, 307] on button "Next" at bounding box center [579, 317] width 79 height 33
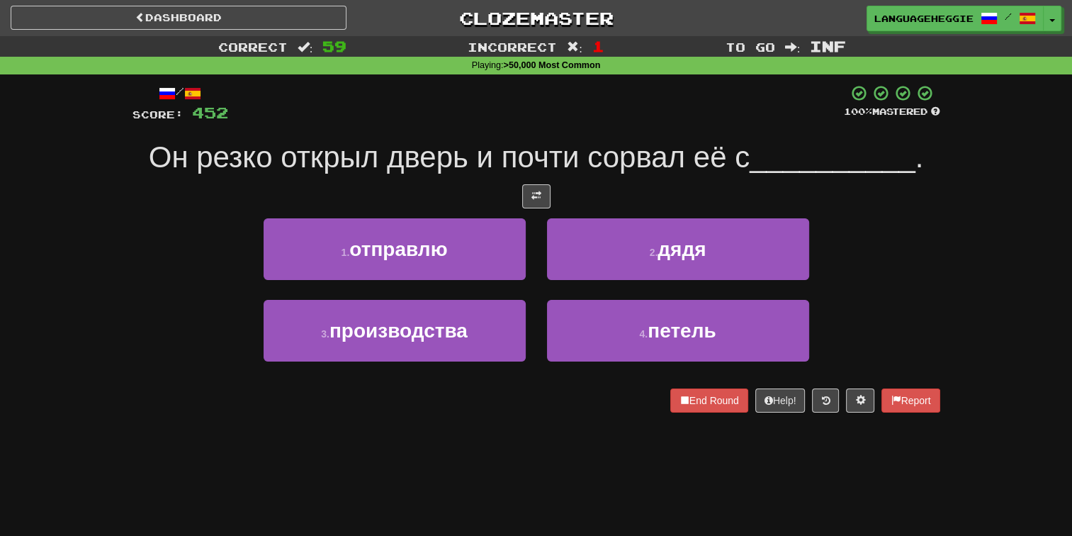
click at [608, 145] on span "Он резко открыл дверь и почти сорвал её с" at bounding box center [449, 156] width 601 height 33
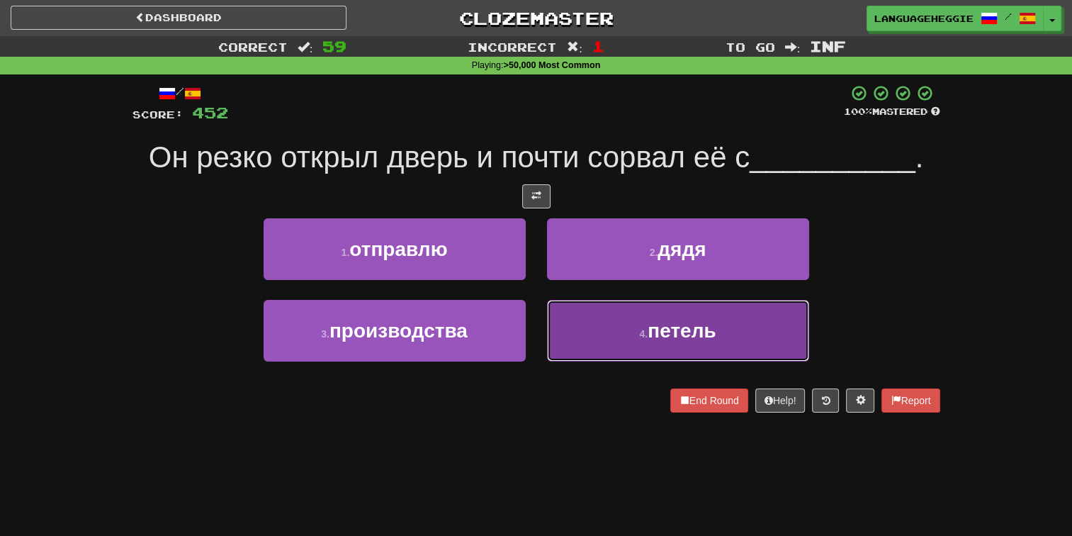
click at [601, 331] on button "4 . петель" at bounding box center [678, 331] width 262 height 62
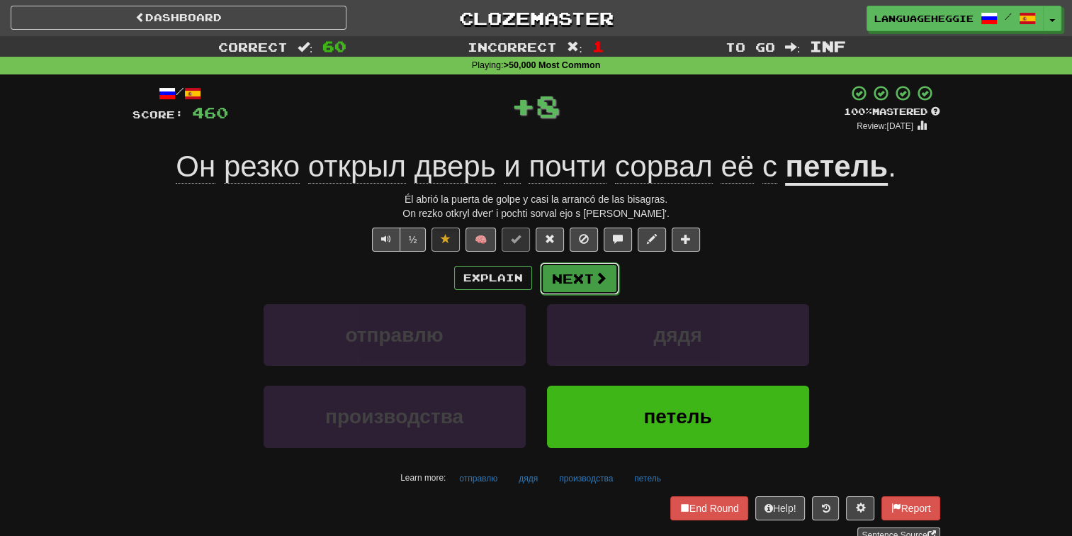
click at [584, 278] on button "Next" at bounding box center [579, 278] width 79 height 33
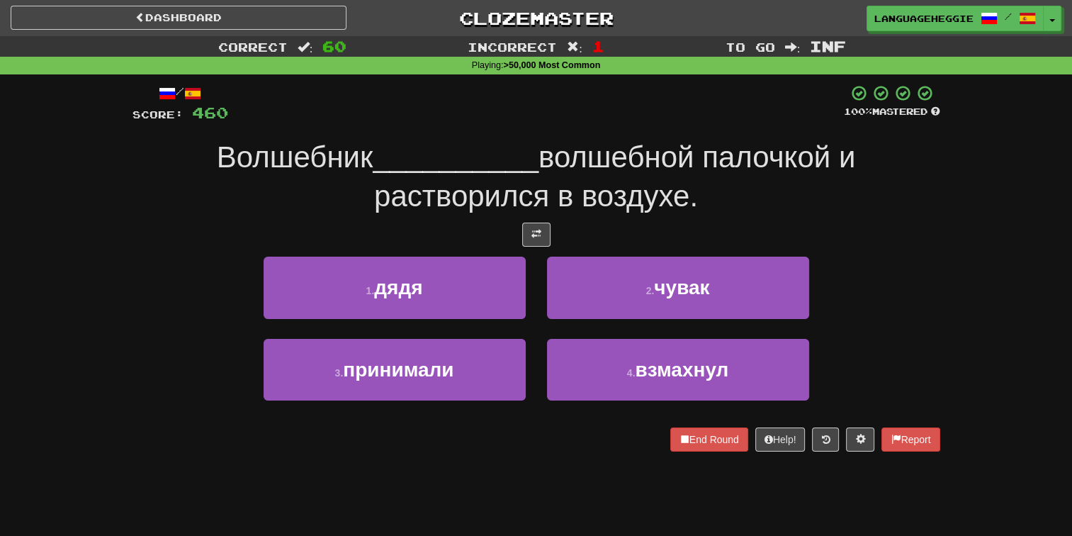
click at [595, 181] on span "волшебной палочкой и растворился в воздухе." at bounding box center [614, 176] width 481 height 72
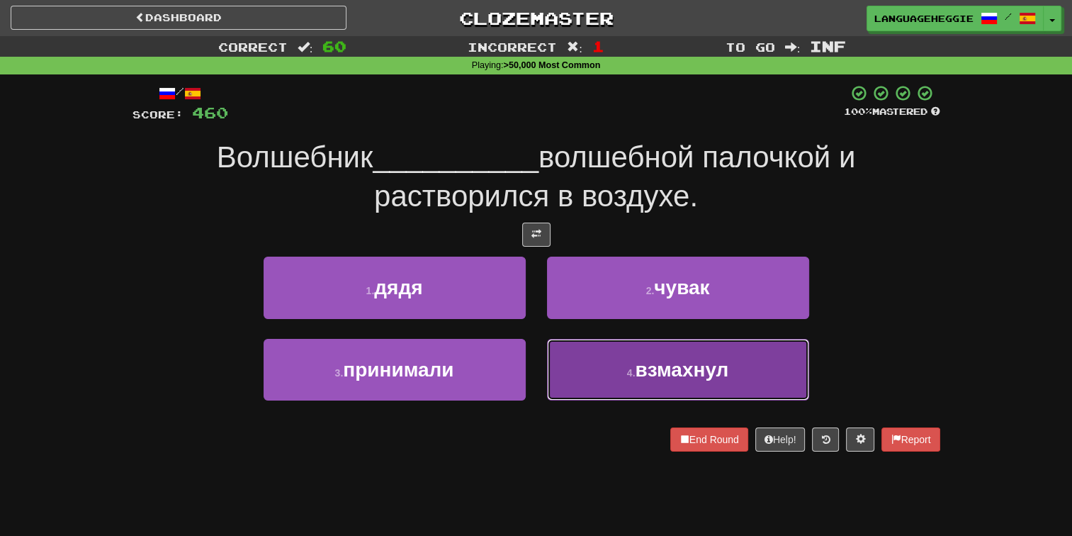
click at [594, 356] on button "4 . взмахнул" at bounding box center [678, 370] width 262 height 62
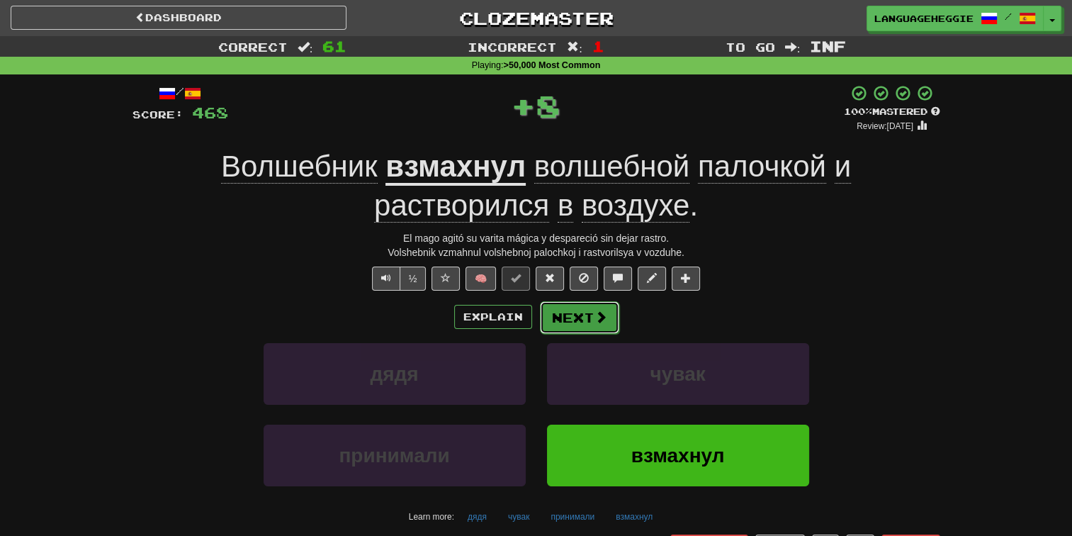
click at [584, 303] on button "Next" at bounding box center [579, 317] width 79 height 33
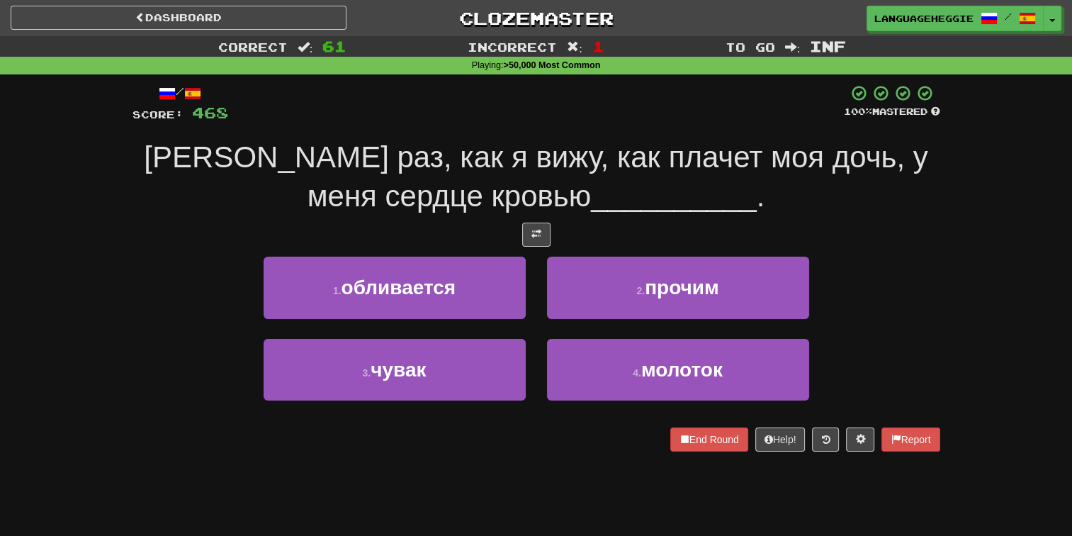
click at [609, 185] on span "__________" at bounding box center [674, 195] width 166 height 33
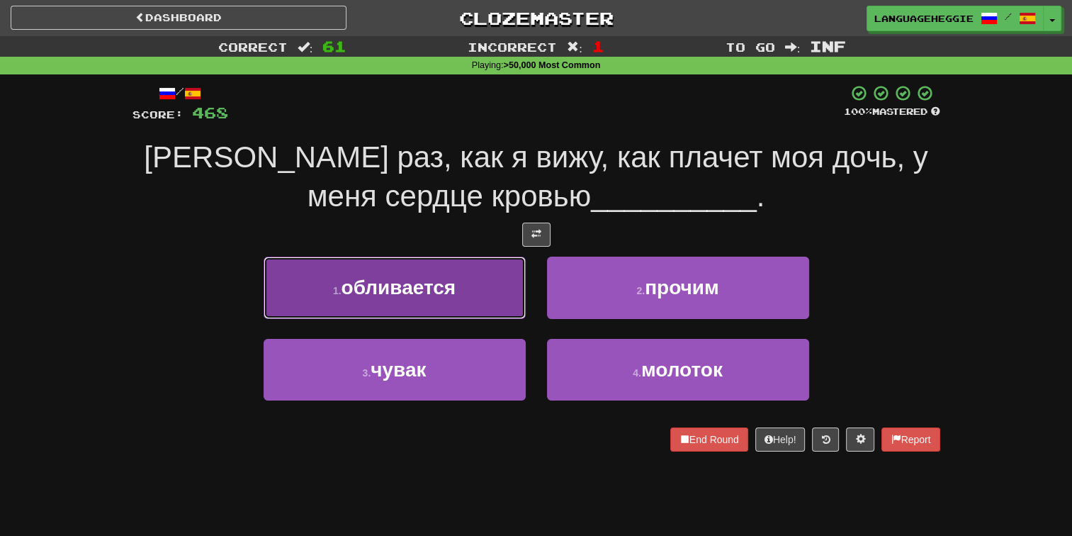
click at [506, 289] on button "1 . обливается" at bounding box center [395, 287] width 262 height 62
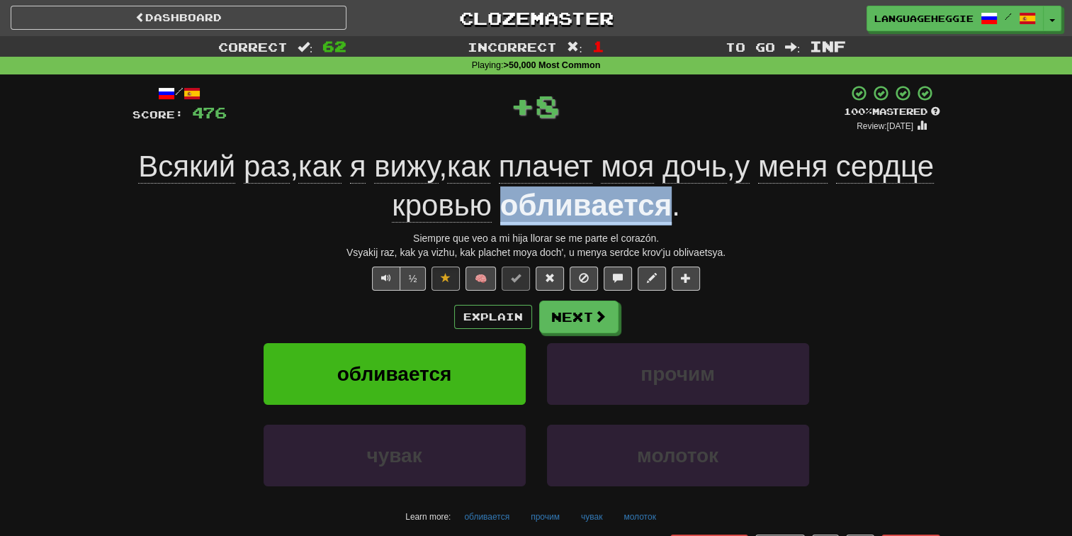
drag, startPoint x: 555, startPoint y: 210, endPoint x: 720, endPoint y: 213, distance: 164.4
click at [672, 213] on u "обливается" at bounding box center [585, 206] width 171 height 36
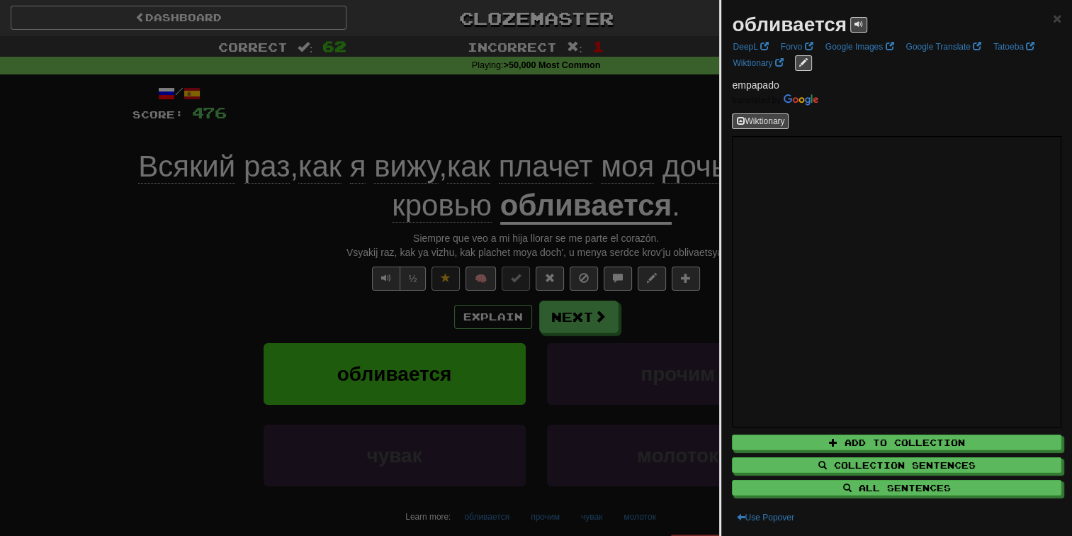
click at [510, 96] on div at bounding box center [536, 268] width 1072 height 536
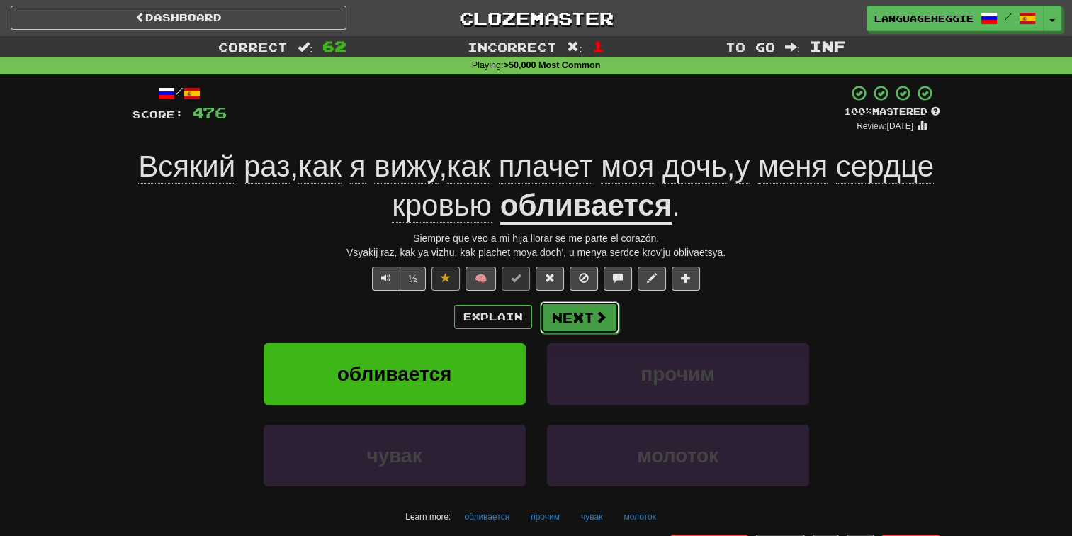
click at [576, 316] on button "Next" at bounding box center [579, 317] width 79 height 33
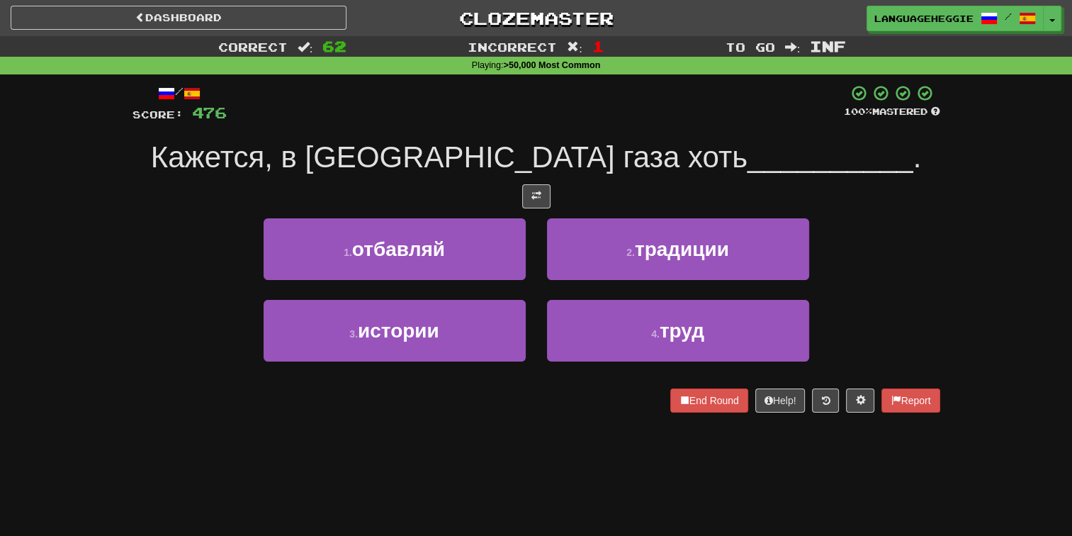
click at [580, 120] on div at bounding box center [535, 103] width 617 height 39
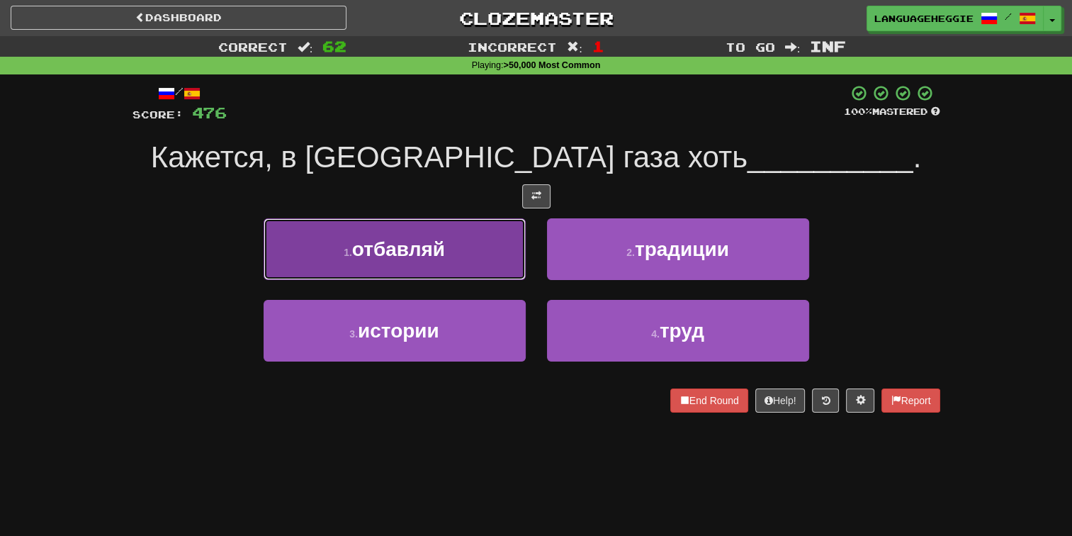
click at [507, 233] on button "1 . отбавляй" at bounding box center [395, 249] width 262 height 62
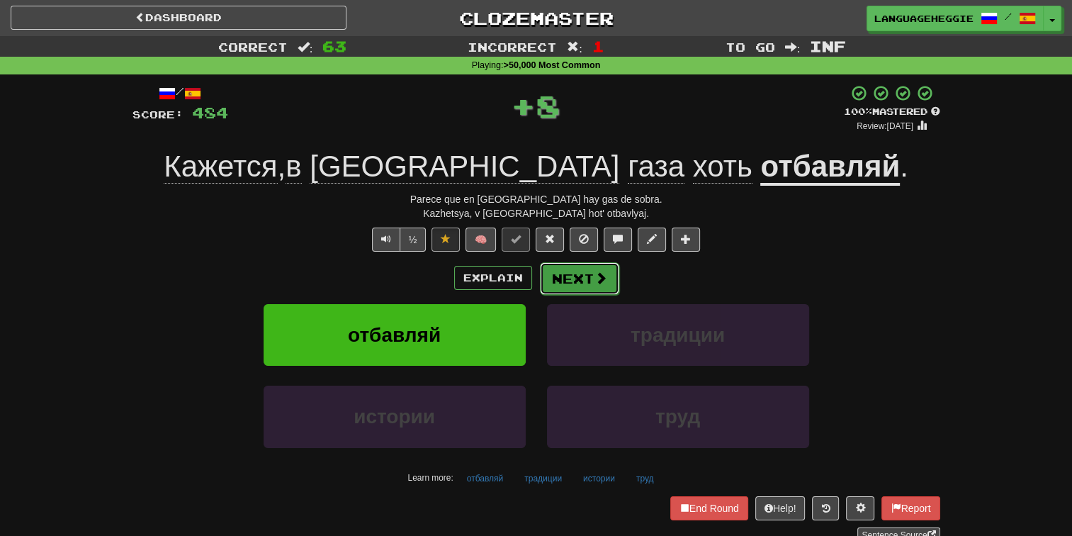
click at [573, 274] on button "Next" at bounding box center [579, 278] width 79 height 33
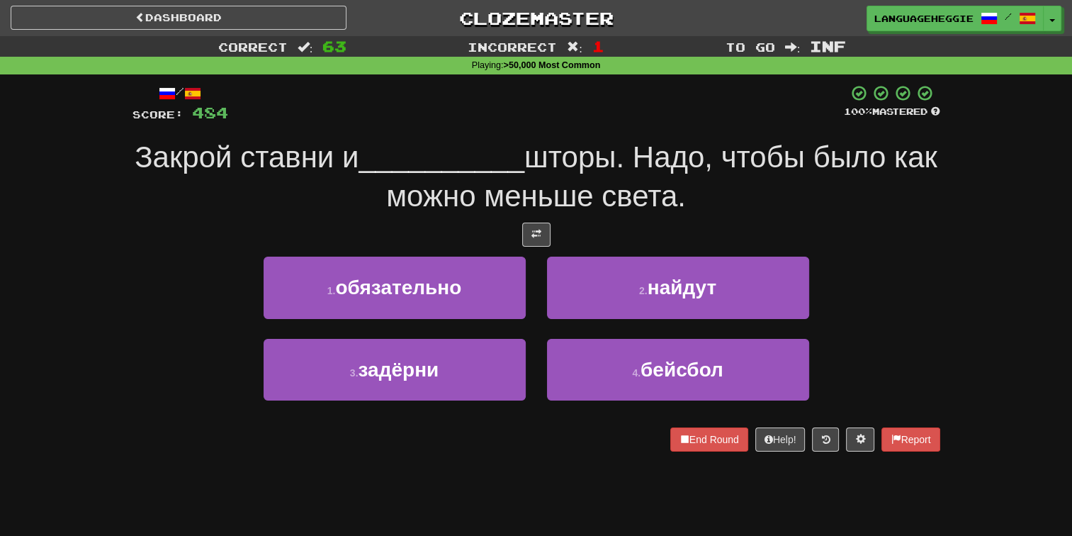
click at [601, 141] on span "шторы. Надо, чтобы было как можно меньше света." at bounding box center [661, 176] width 551 height 72
click at [458, 150] on span "__________" at bounding box center [441, 156] width 166 height 33
click at [510, 132] on div "/ Score: 484 100 % Mastered Закрой ставни и __________ шторы. Надо, чтобы было …" at bounding box center [536, 267] width 808 height 366
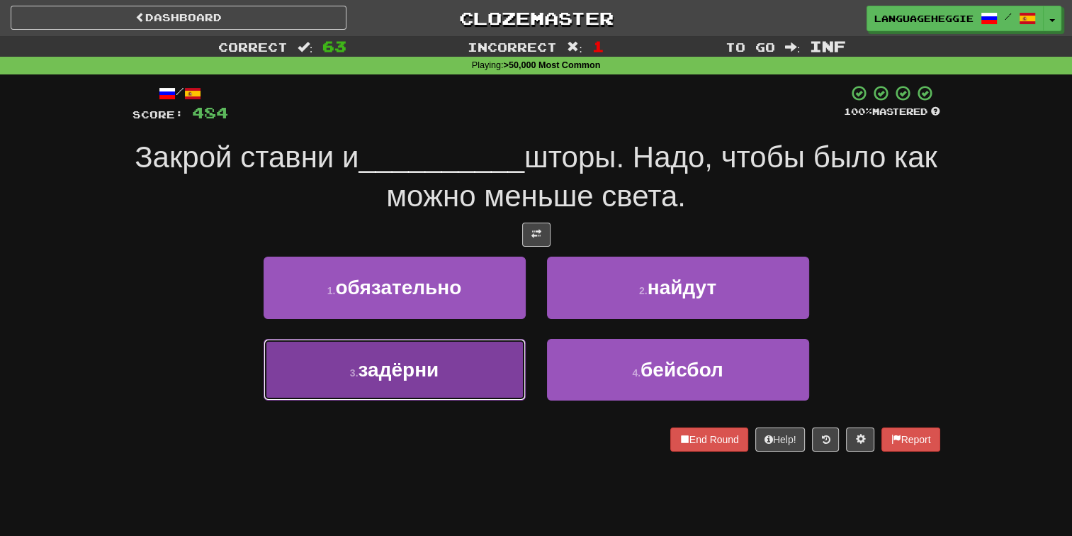
click at [509, 363] on button "3 . задёрни" at bounding box center [395, 370] width 262 height 62
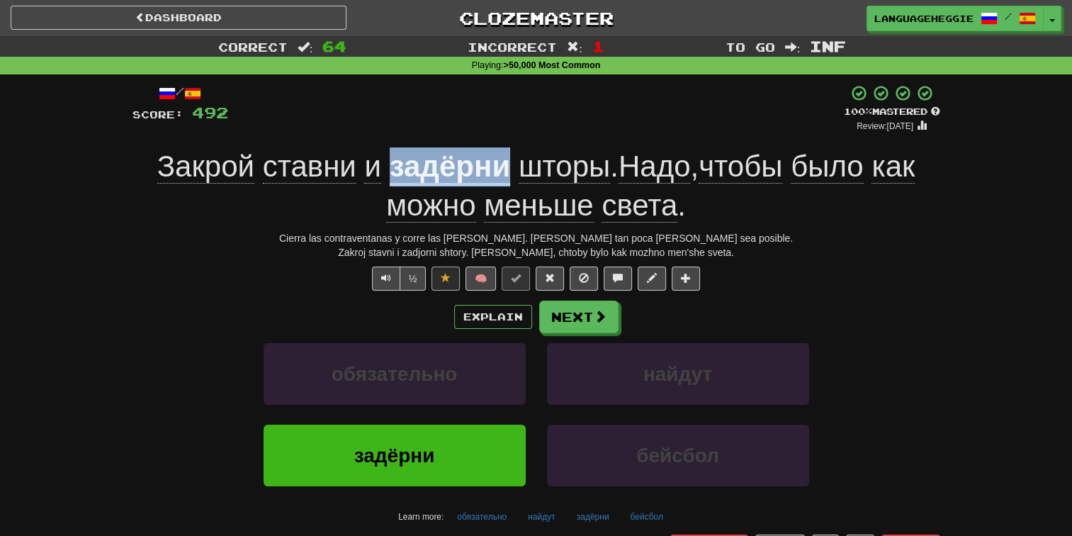
drag, startPoint x: 380, startPoint y: 165, endPoint x: 502, endPoint y: 170, distance: 122.7
click at [502, 170] on div "Закрой ставни и задёрни шторы . Надо , чтобы было как можно меньше света ." at bounding box center [536, 185] width 808 height 77
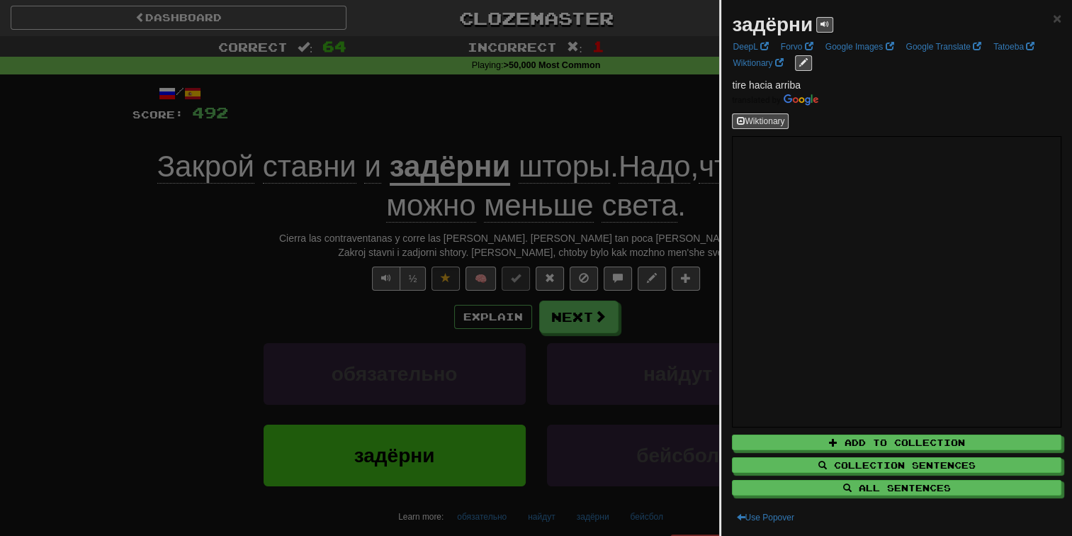
click at [594, 101] on div at bounding box center [536, 268] width 1072 height 536
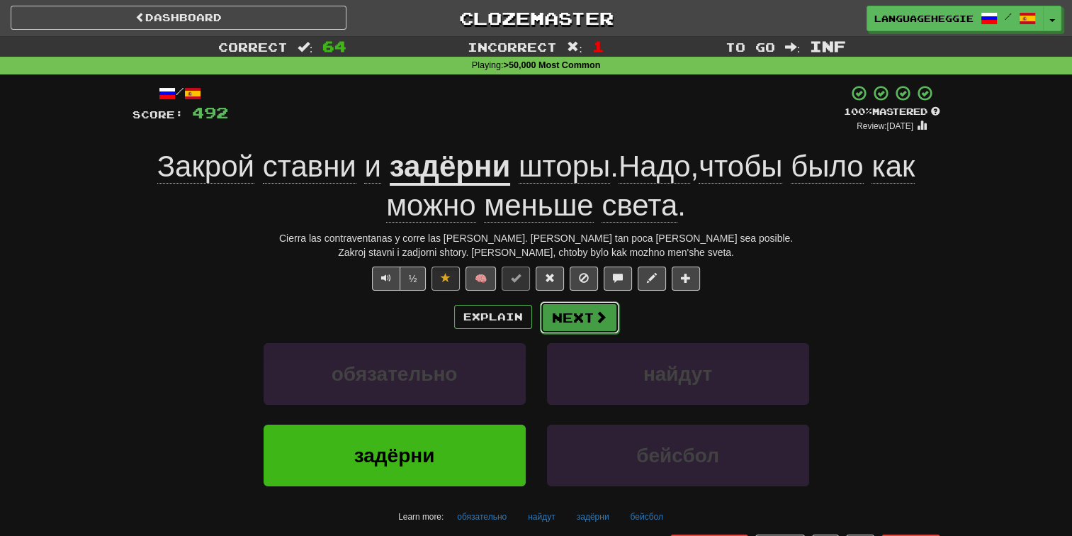
click at [597, 310] on span at bounding box center [600, 316] width 13 height 13
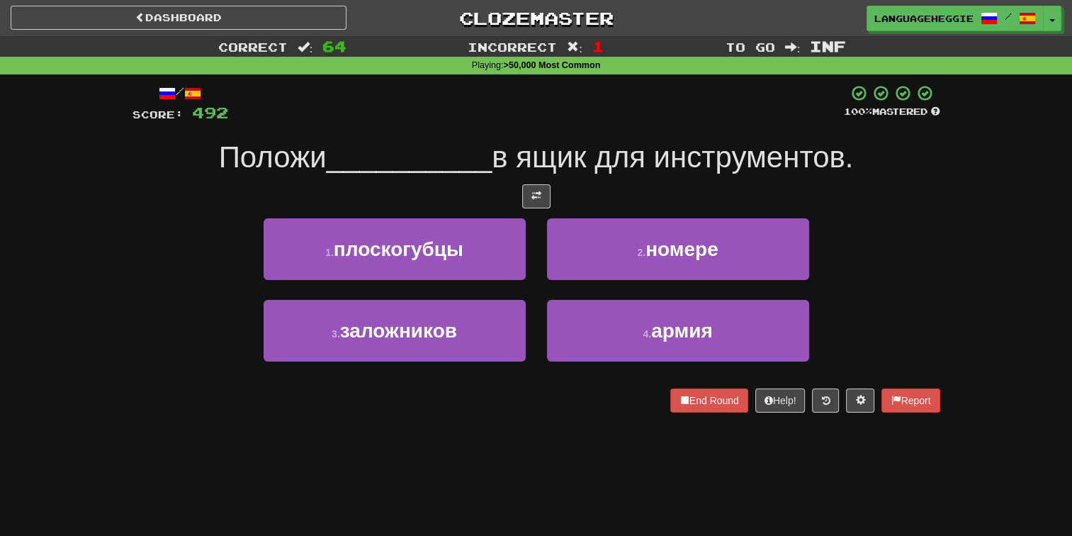
click at [621, 102] on div at bounding box center [536, 103] width 616 height 39
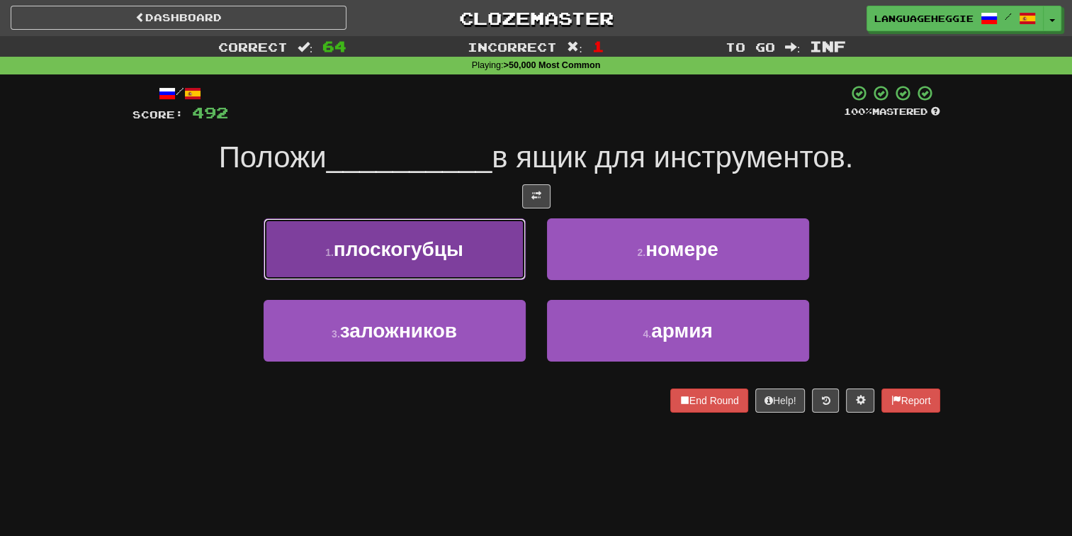
click at [514, 251] on button "1 . плоскогубцы" at bounding box center [395, 249] width 262 height 62
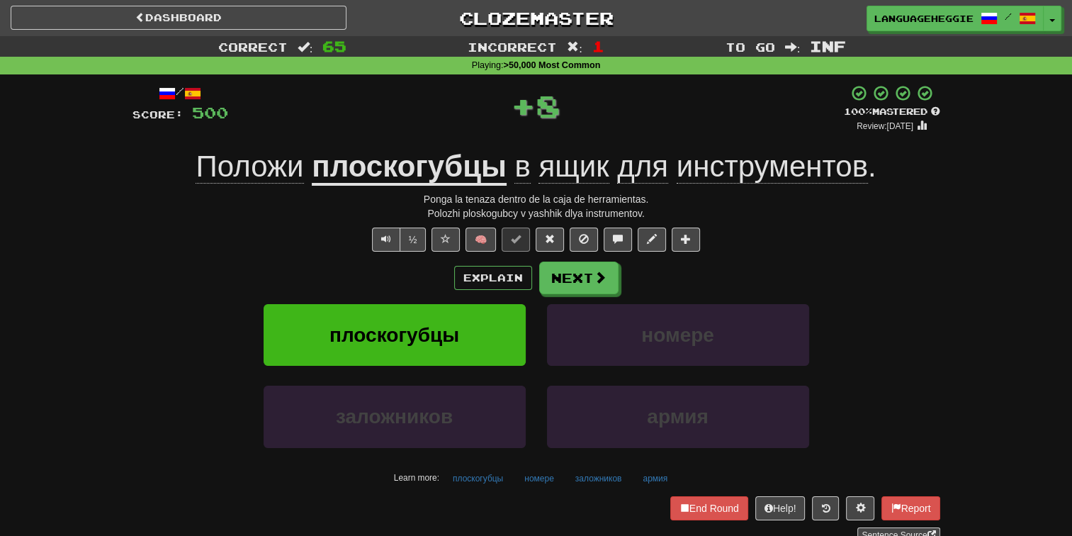
click at [462, 160] on u "плоскогубцы" at bounding box center [409, 167] width 195 height 36
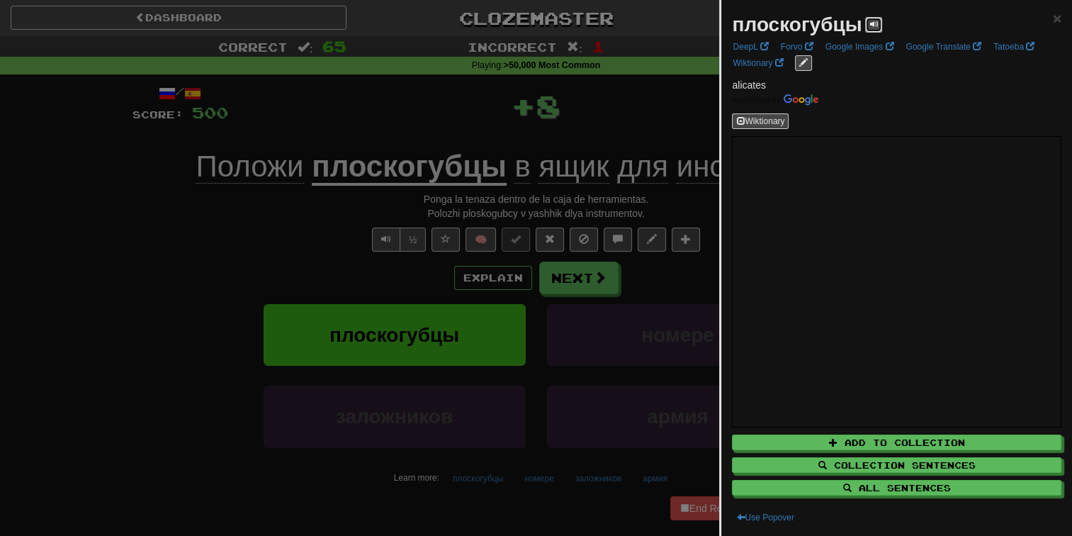
click at [874, 22] on span at bounding box center [873, 24] width 9 height 9
click at [522, 139] on div at bounding box center [536, 268] width 1072 height 536
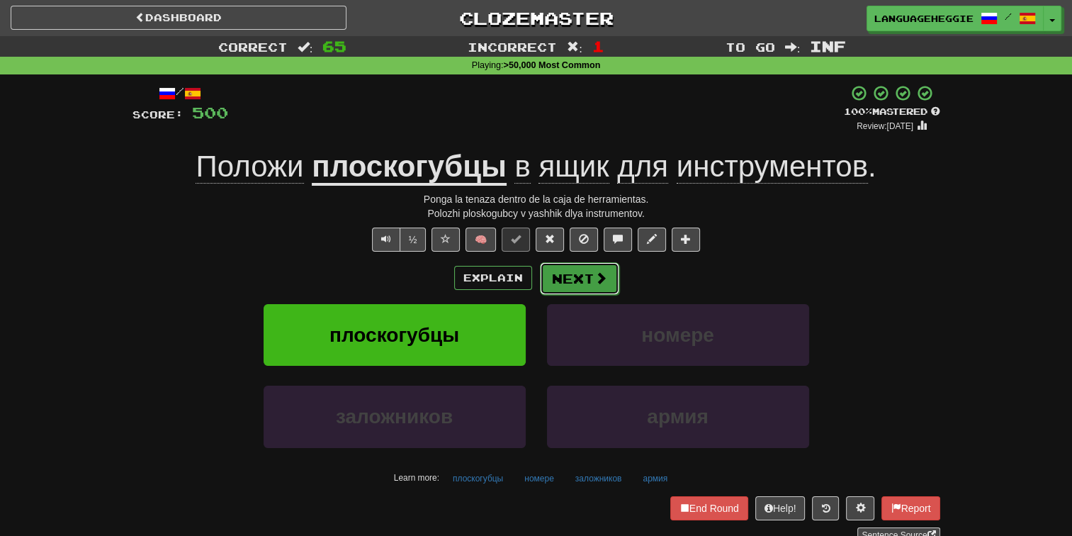
click at [573, 276] on button "Next" at bounding box center [579, 278] width 79 height 33
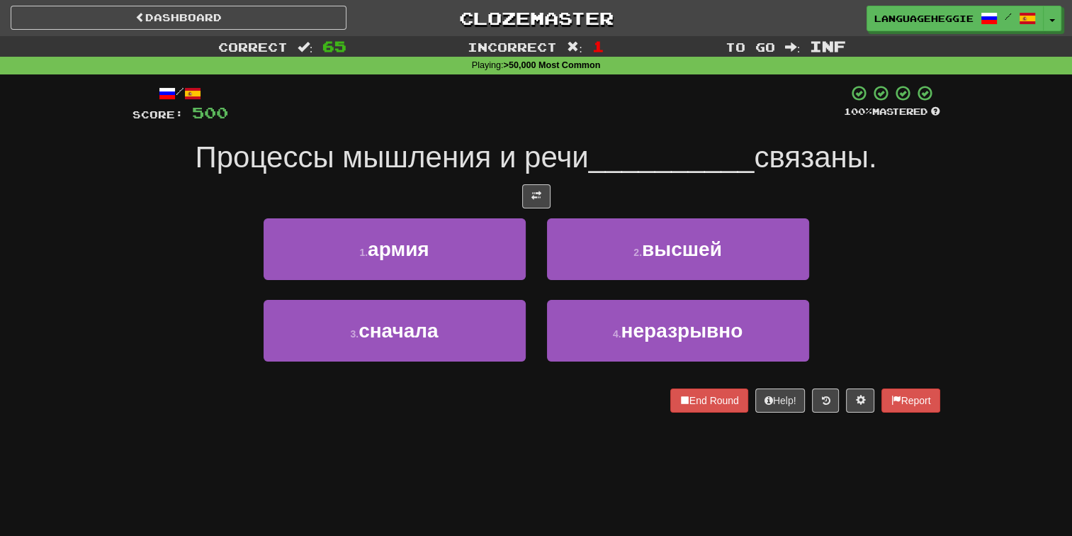
click at [578, 130] on div "/ Score: 500 100 % Mastered Процессы мышления и речи __________ связаны. 1 . ар…" at bounding box center [536, 248] width 808 height 328
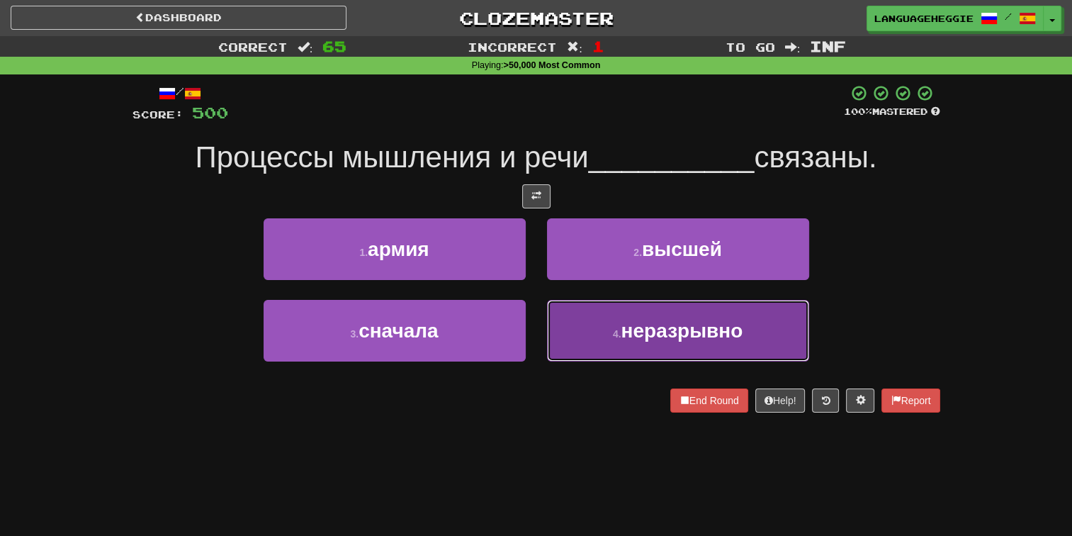
click at [662, 348] on button "4 . неразрывно" at bounding box center [678, 331] width 262 height 62
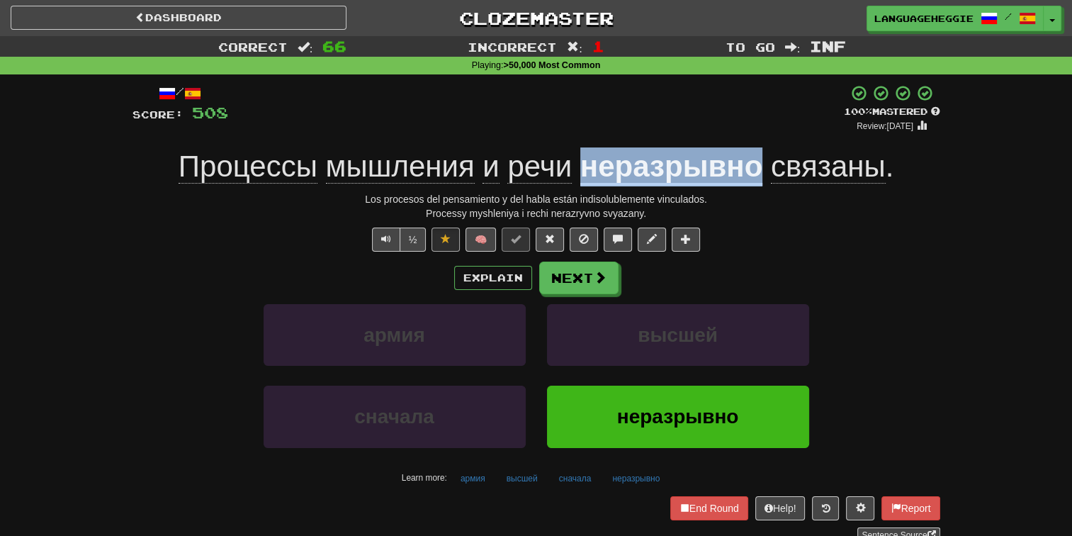
drag, startPoint x: 579, startPoint y: 170, endPoint x: 757, endPoint y: 176, distance: 177.9
click at [757, 176] on div "Процессы мышления и речи неразрывно связаны ." at bounding box center [536, 166] width 808 height 39
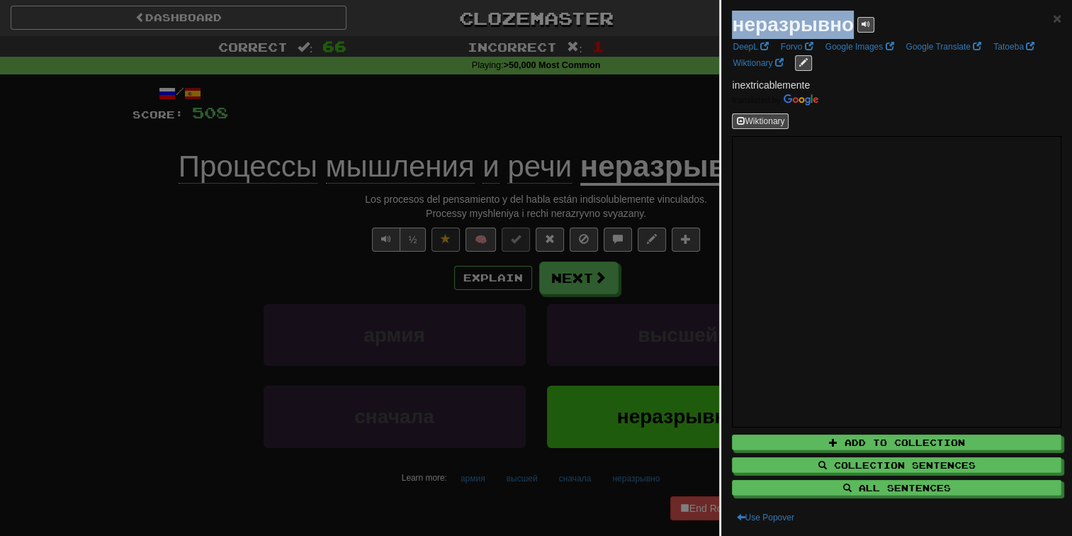
drag, startPoint x: 731, startPoint y: 31, endPoint x: 854, endPoint y: 31, distance: 123.3
click at [854, 31] on div "неразрывно" at bounding box center [803, 25] width 142 height 28
drag, startPoint x: 854, startPoint y: 31, endPoint x: 865, endPoint y: 28, distance: 11.0
click at [865, 28] on span at bounding box center [865, 24] width 9 height 9
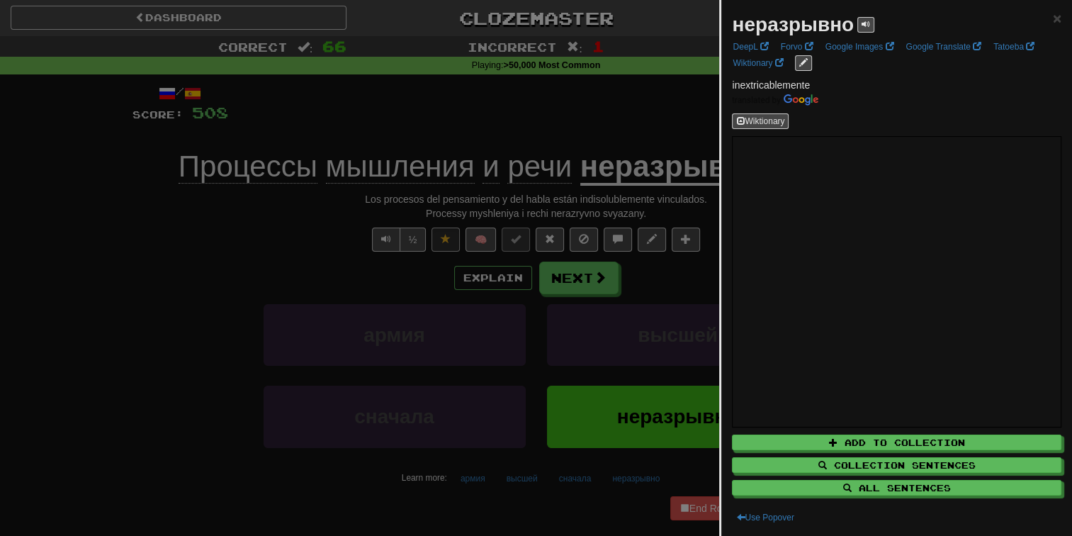
click at [595, 135] on div at bounding box center [536, 268] width 1072 height 536
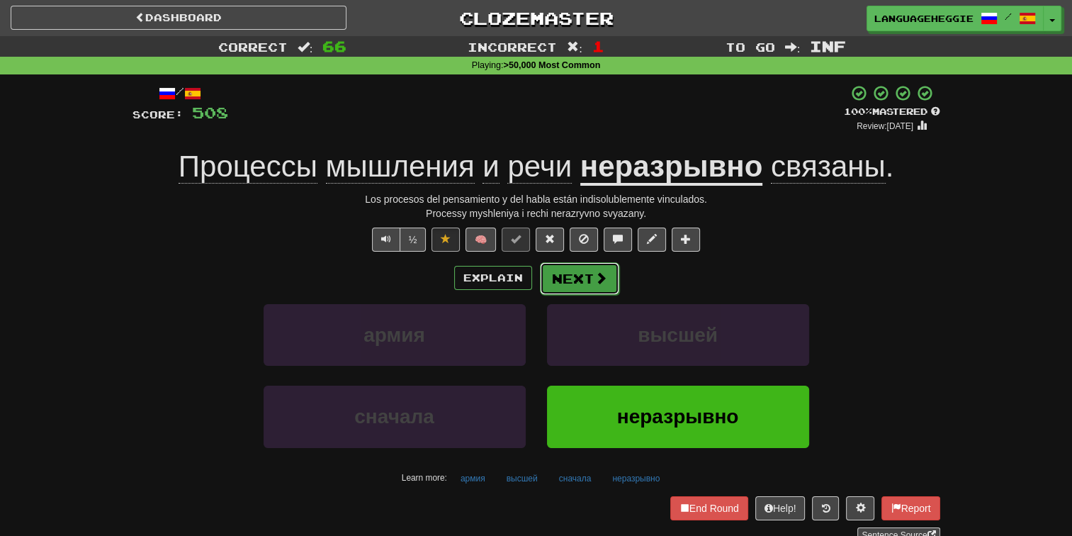
click at [567, 280] on button "Next" at bounding box center [579, 278] width 79 height 33
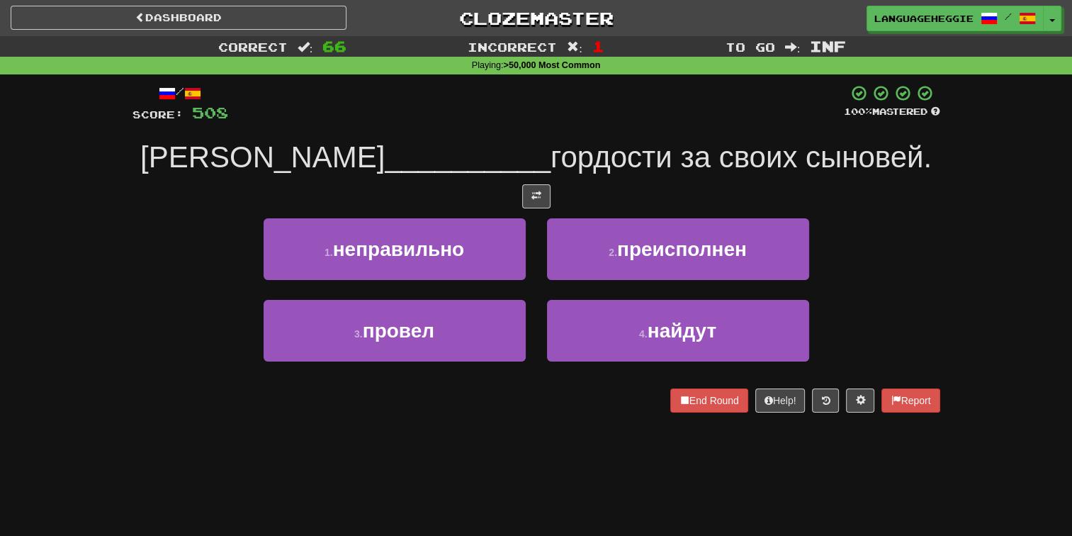
click at [606, 149] on span "гордости за своих сыновей." at bounding box center [740, 156] width 381 height 33
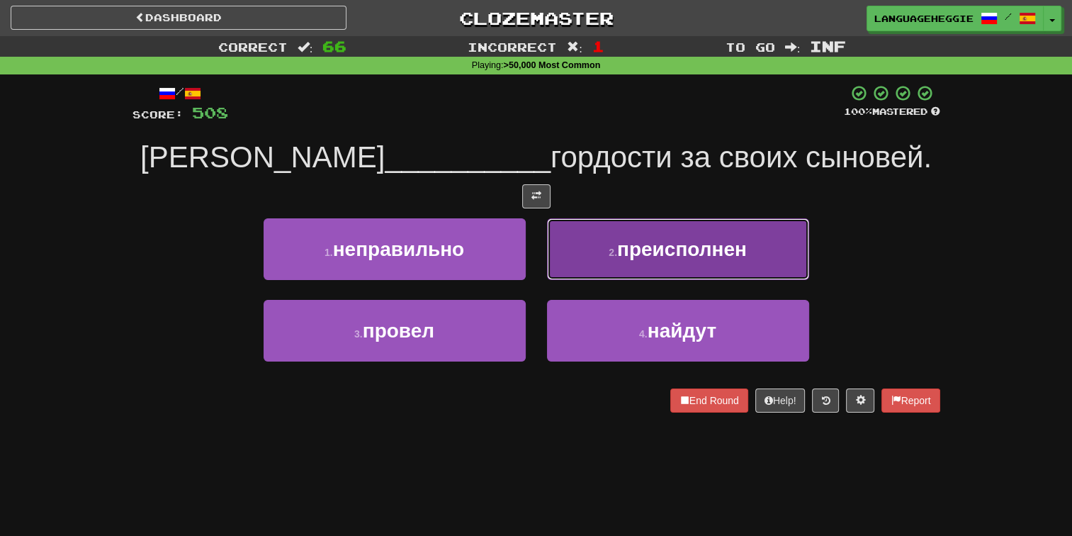
click at [663, 261] on button "2 . преисполнен" at bounding box center [678, 249] width 262 height 62
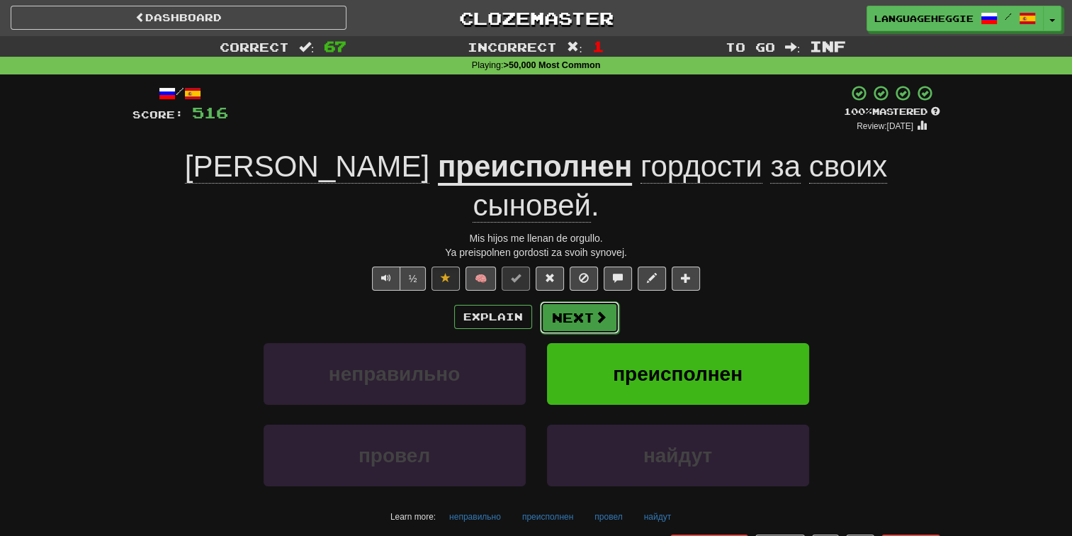
click at [580, 301] on button "Next" at bounding box center [579, 317] width 79 height 33
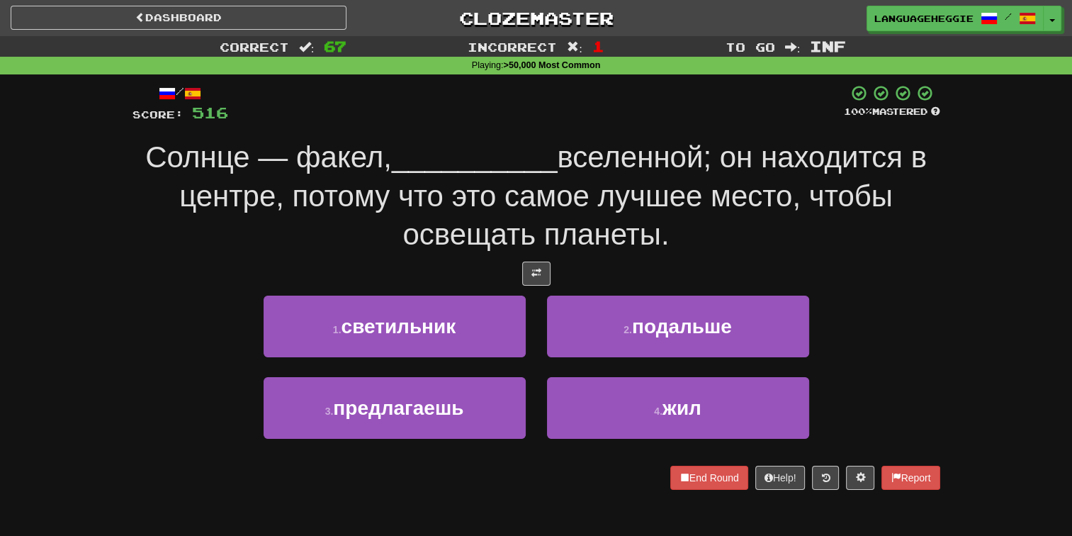
click at [618, 193] on span "вселенной; он находится в центре, потому что это самое лучшее место, чтобы осве…" at bounding box center [552, 195] width 747 height 111
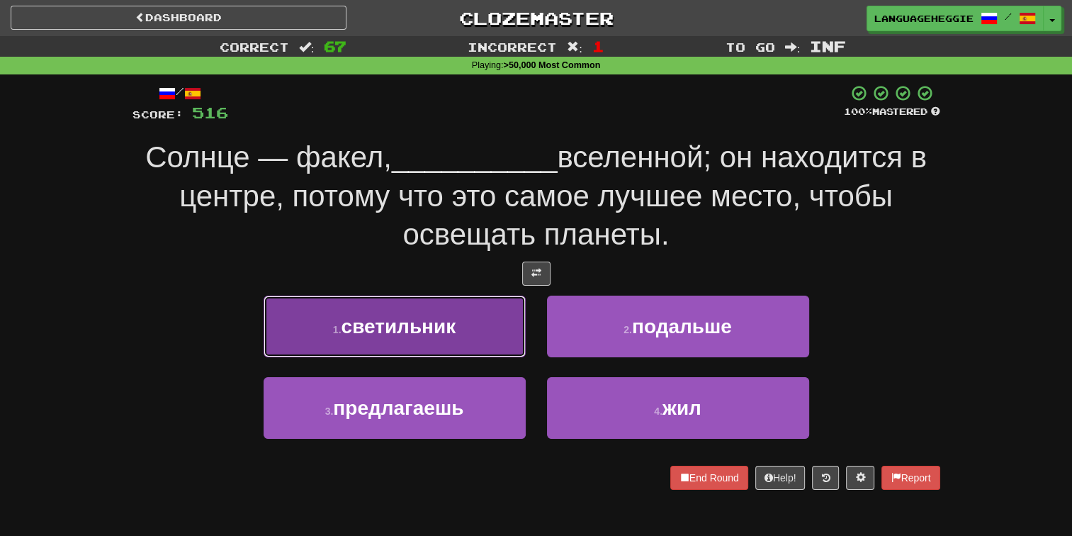
click at [465, 324] on button "1 . светильник" at bounding box center [395, 326] width 262 height 62
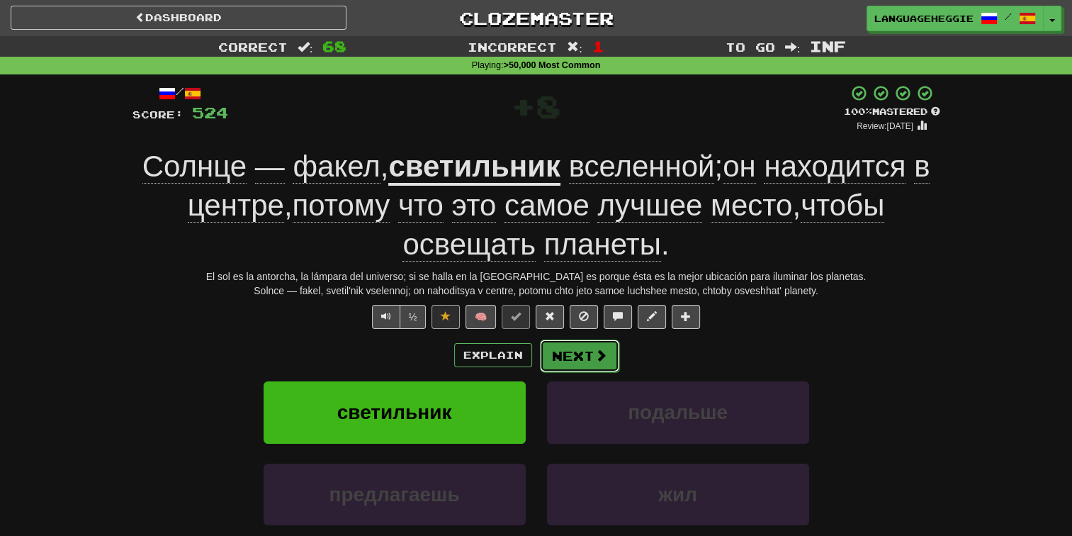
click at [567, 341] on button "Next" at bounding box center [579, 355] width 79 height 33
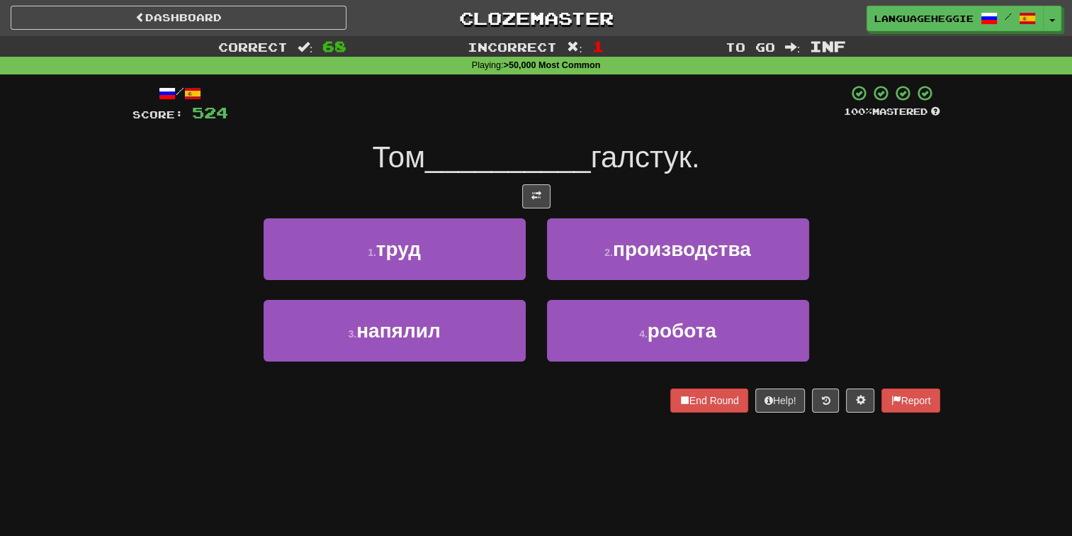
click at [561, 141] on span "__________" at bounding box center [508, 156] width 166 height 33
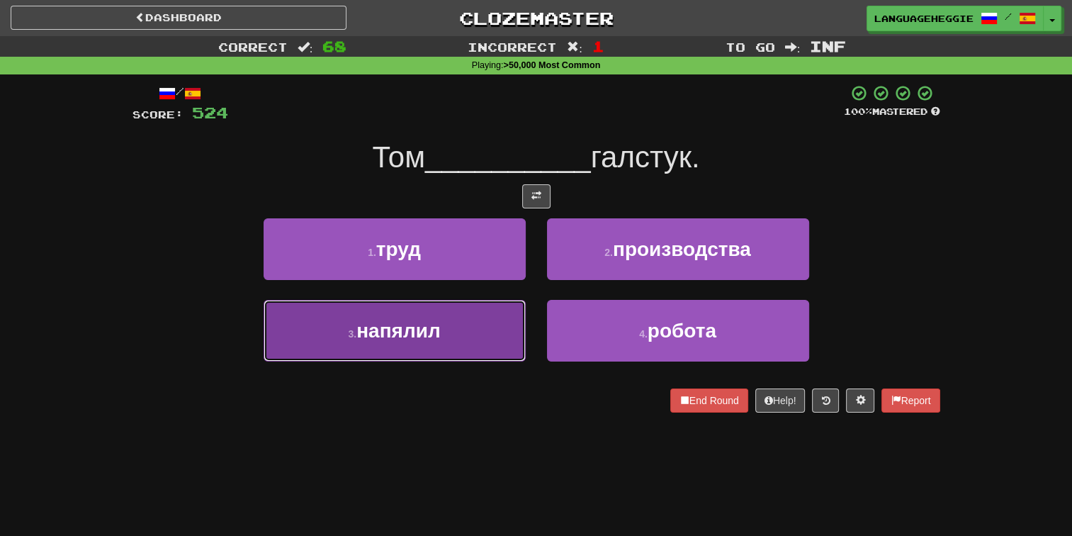
click at [498, 326] on button "3 . напялил" at bounding box center [395, 331] width 262 height 62
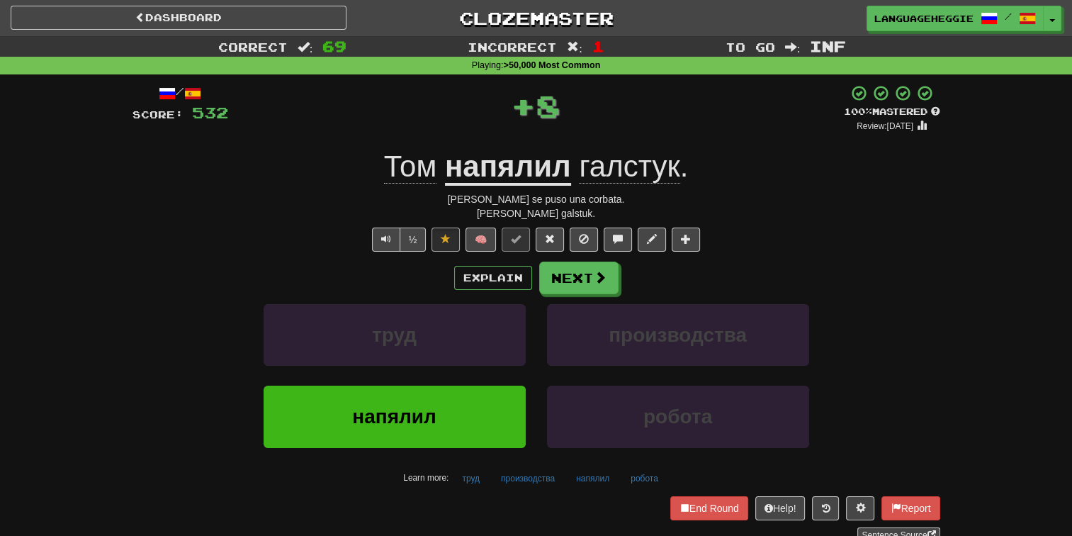
click at [558, 172] on u "напялил" at bounding box center [508, 167] width 126 height 36
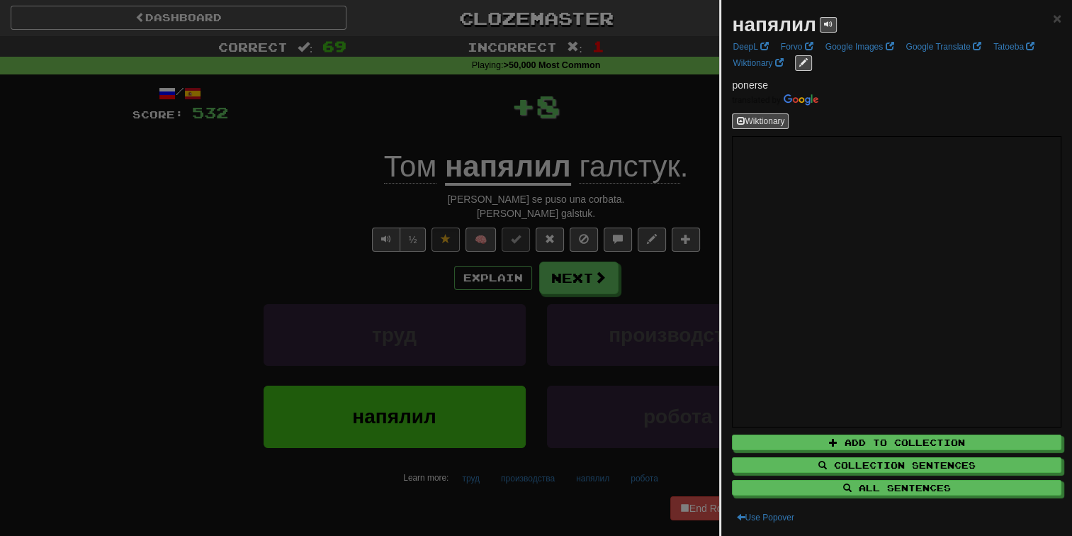
click at [836, 21] on div "напялил ×" at bounding box center [896, 25] width 329 height 28
click at [835, 21] on button at bounding box center [828, 25] width 17 height 16
click at [644, 116] on div at bounding box center [536, 268] width 1072 height 536
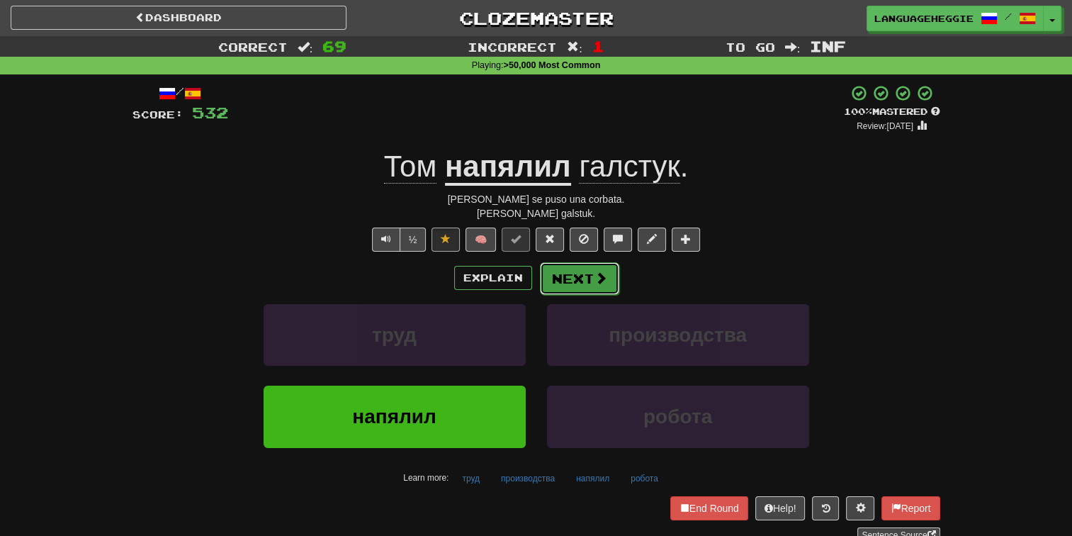
click at [595, 266] on button "Next" at bounding box center [579, 278] width 79 height 33
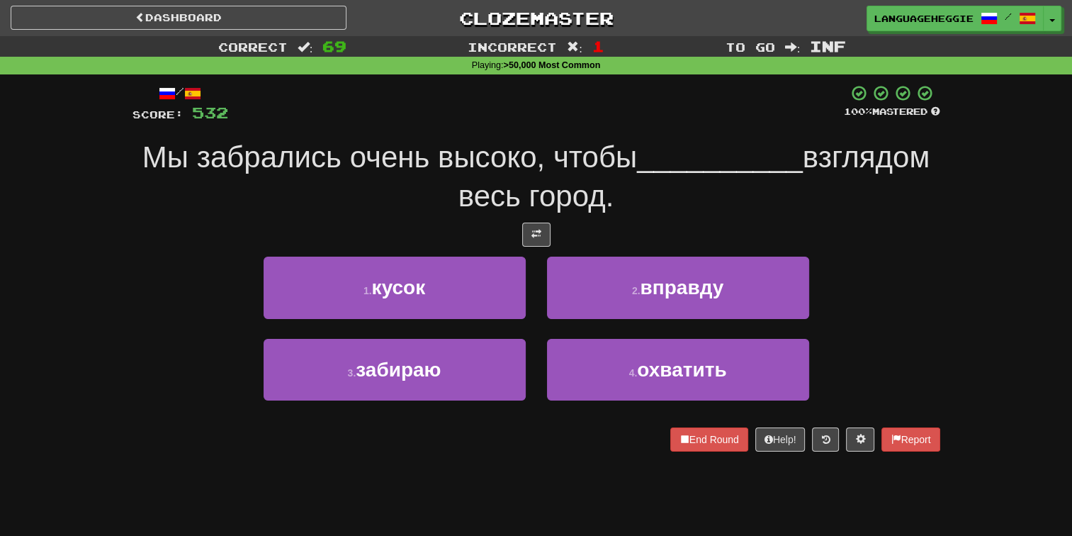
click at [652, 137] on div "/ Score: 532 100 % Mastered Мы забрались очень высоко, чтобы __________ взглядо…" at bounding box center [536, 267] width 808 height 366
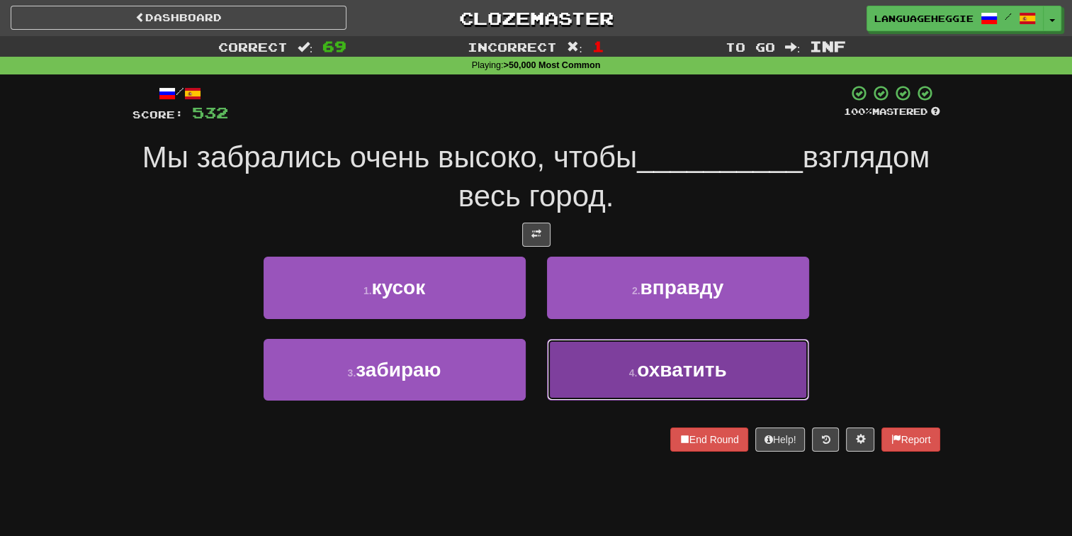
click at [660, 384] on button "4 . охватить" at bounding box center [678, 370] width 262 height 62
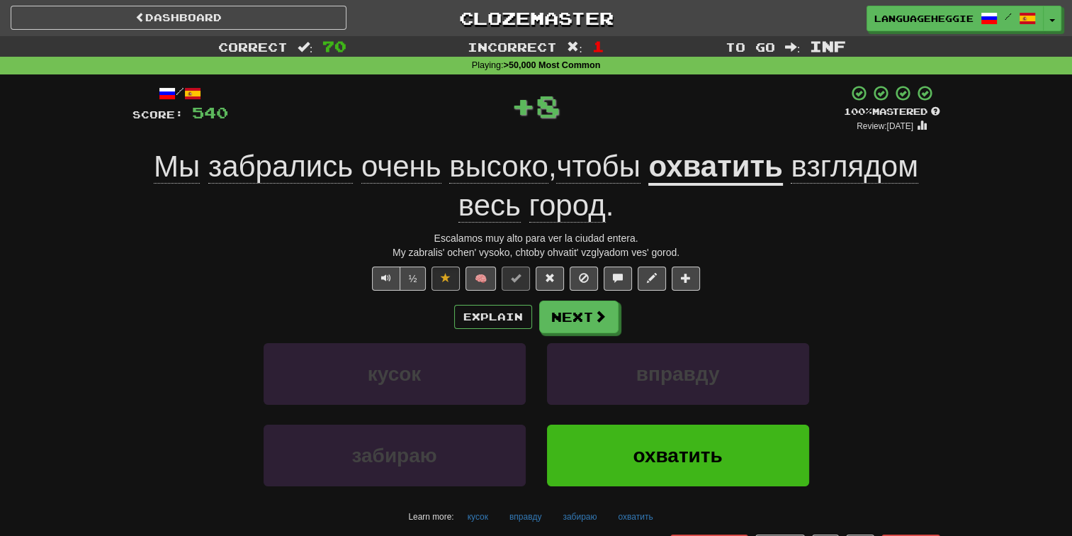
click at [708, 154] on u "охватить" at bounding box center [715, 167] width 134 height 36
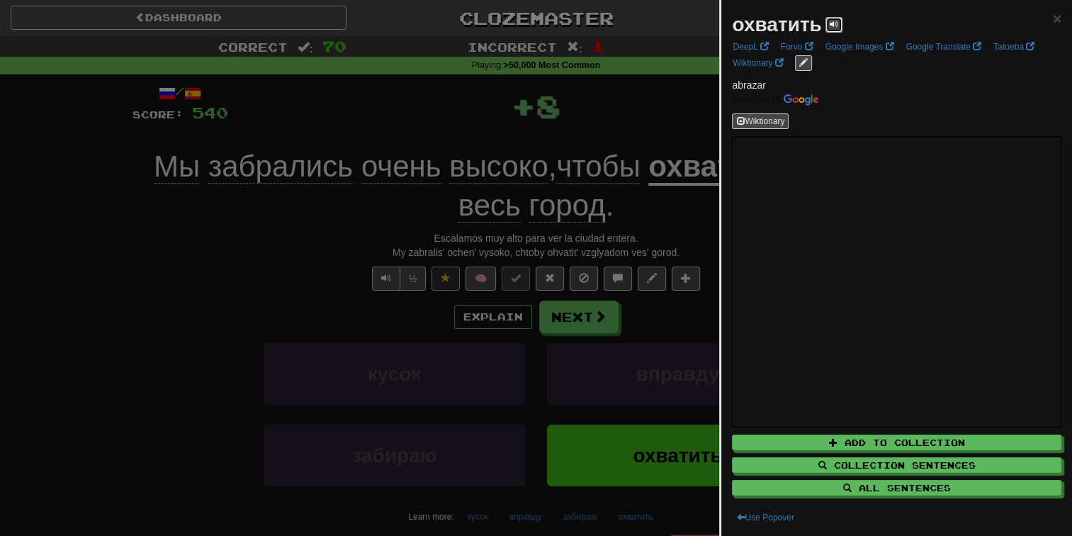
click at [838, 30] on button at bounding box center [833, 25] width 17 height 16
click at [642, 94] on div at bounding box center [536, 268] width 1072 height 536
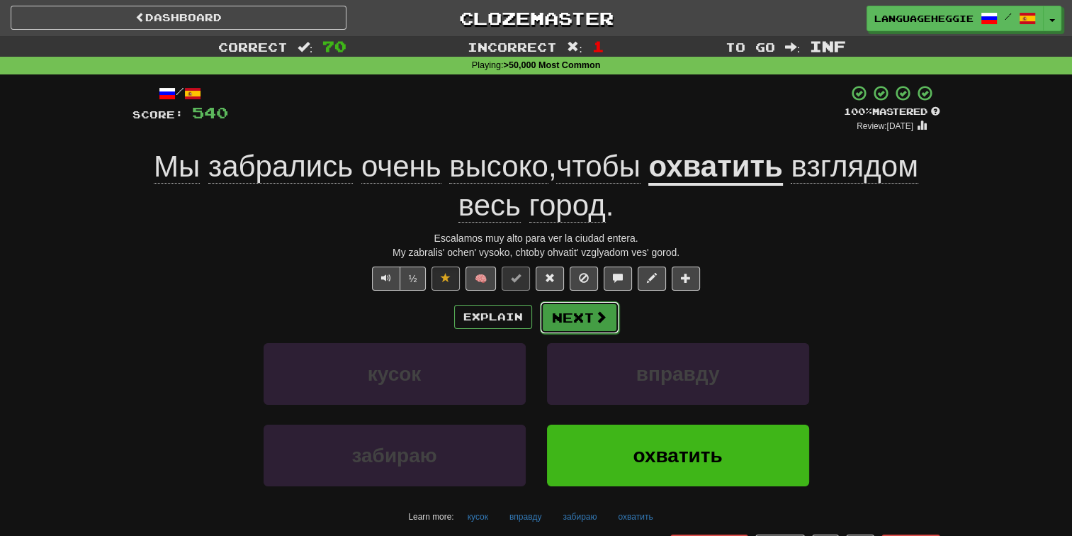
click at [596, 315] on span at bounding box center [600, 316] width 13 height 13
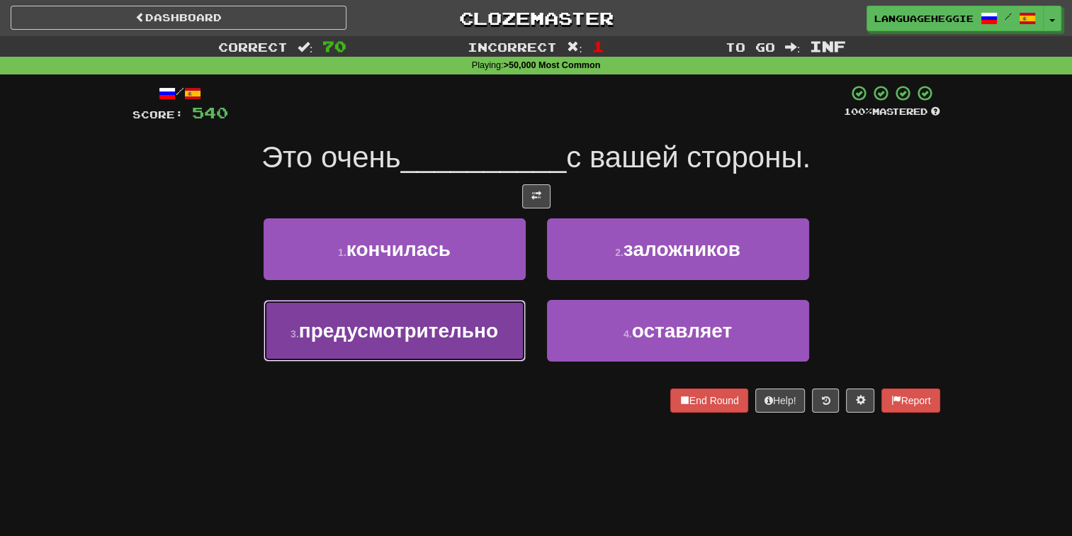
click at [493, 320] on span "предусмотрительно" at bounding box center [398, 331] width 199 height 22
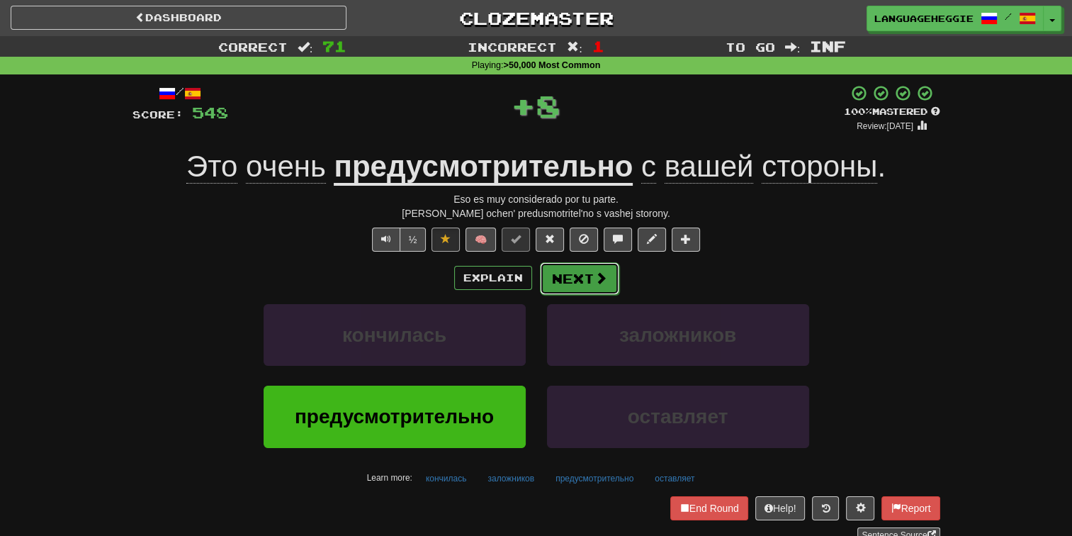
click at [567, 282] on button "Next" at bounding box center [579, 278] width 79 height 33
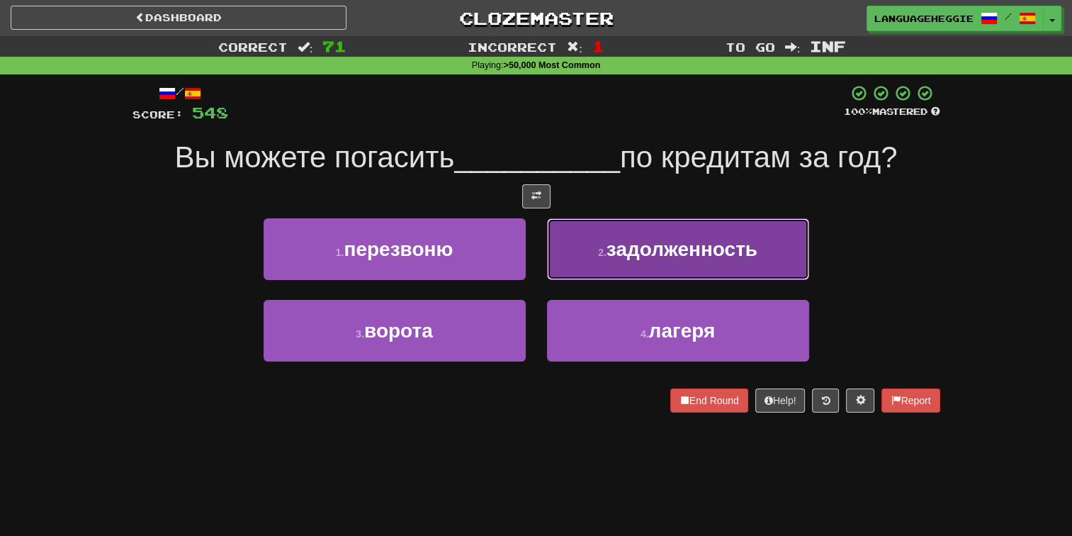
click at [570, 274] on button "2 . задолженность" at bounding box center [678, 249] width 262 height 62
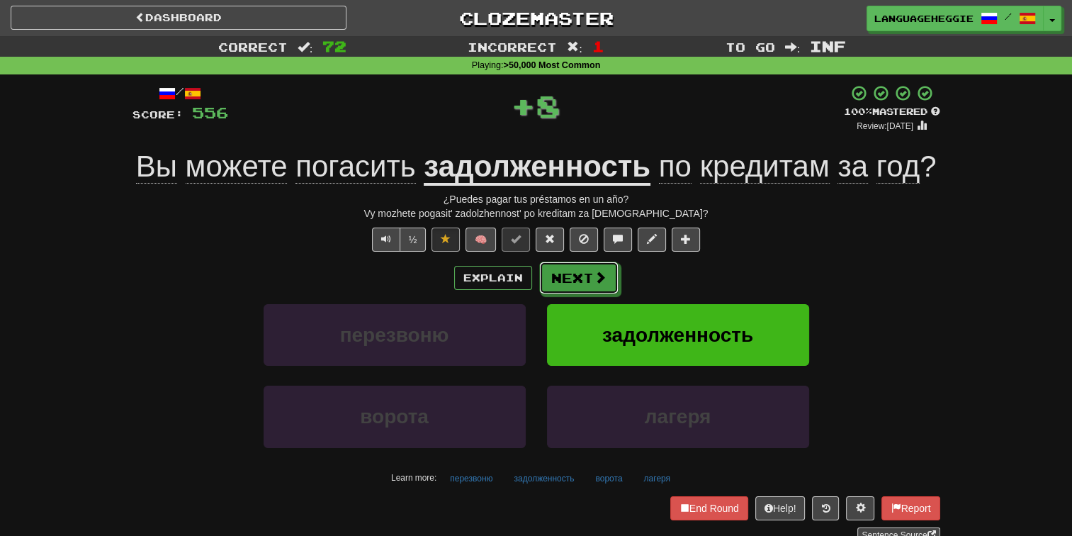
click at [570, 274] on button "Next" at bounding box center [578, 277] width 79 height 33
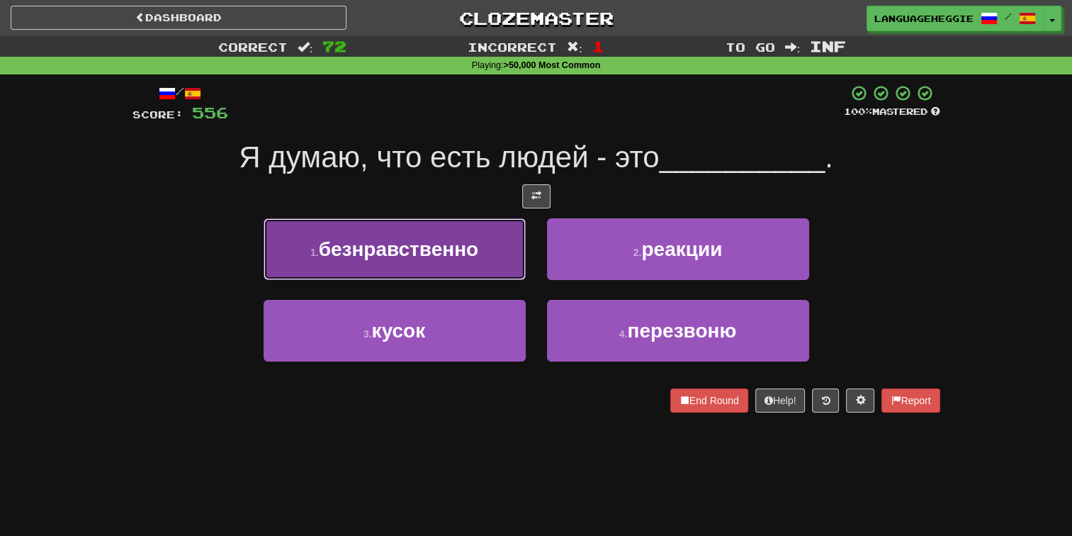
click at [477, 247] on span "безнравственно" at bounding box center [399, 249] width 160 height 22
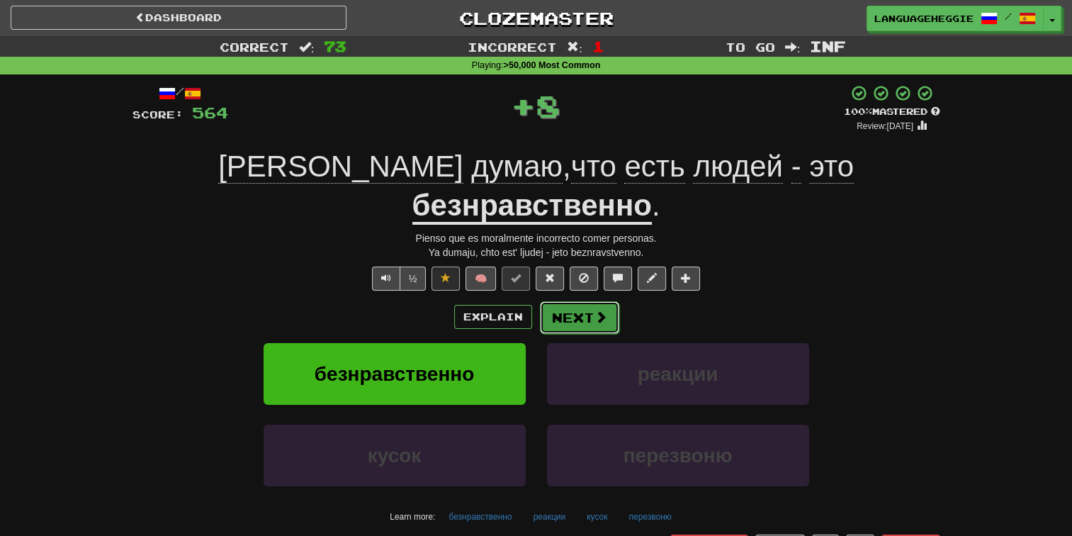
click at [575, 301] on button "Next" at bounding box center [579, 317] width 79 height 33
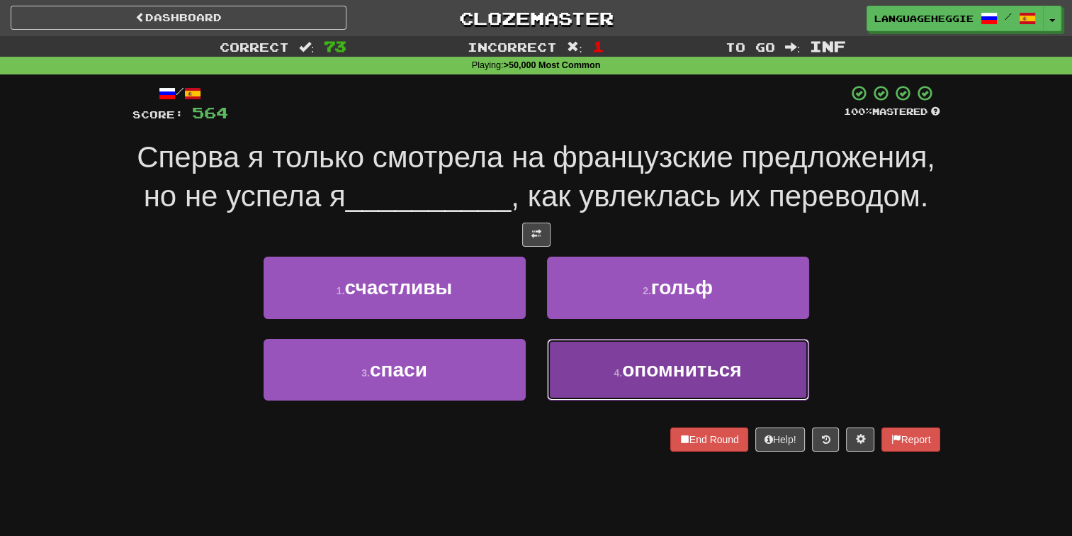
click at [622, 384] on button "4 . опомниться" at bounding box center [678, 370] width 262 height 62
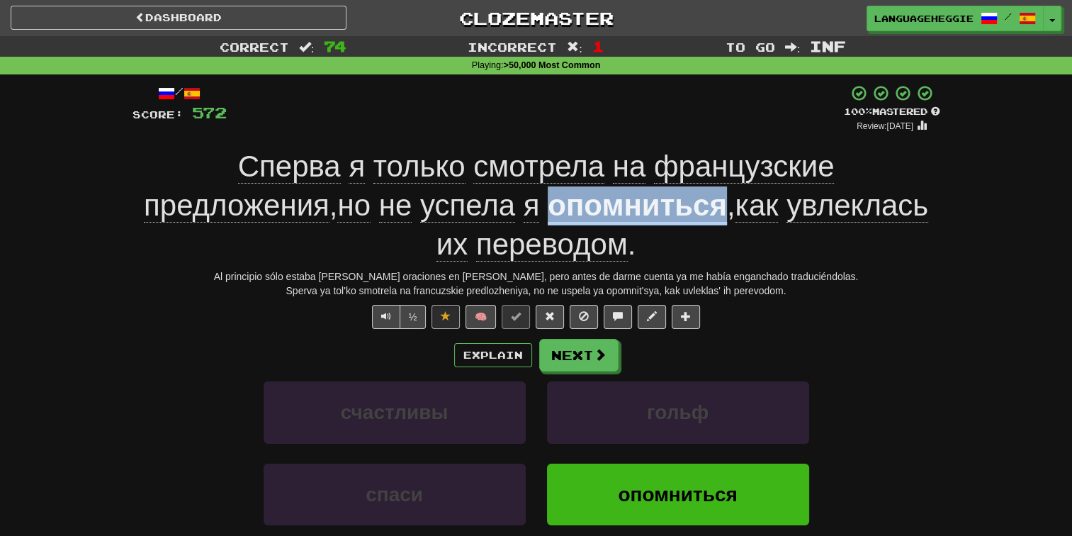
drag, startPoint x: 346, startPoint y: 204, endPoint x: 514, endPoint y: 216, distance: 168.3
click at [548, 216] on u "опомниться" at bounding box center [637, 206] width 179 height 36
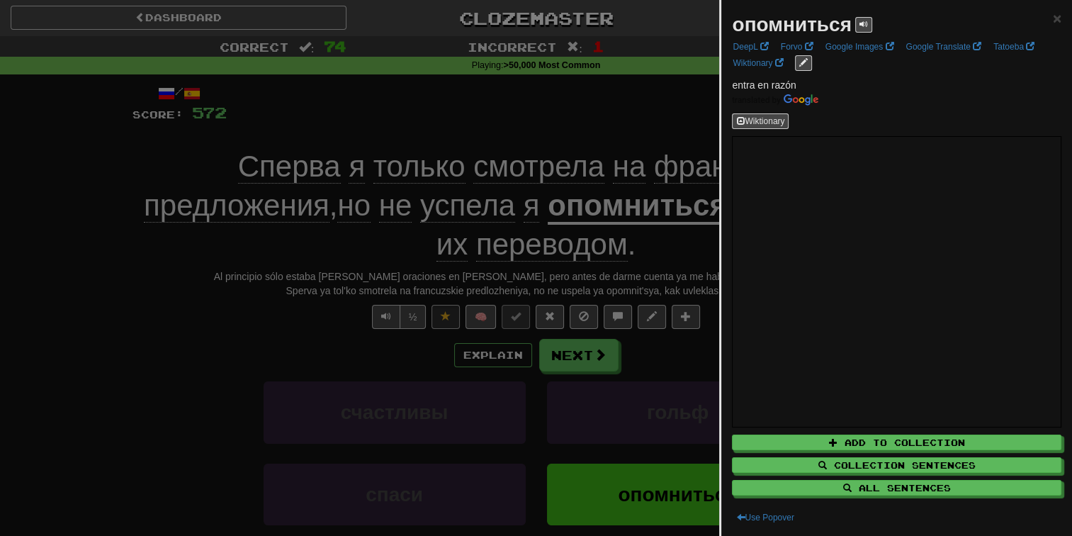
click at [509, 86] on div at bounding box center [536, 268] width 1072 height 536
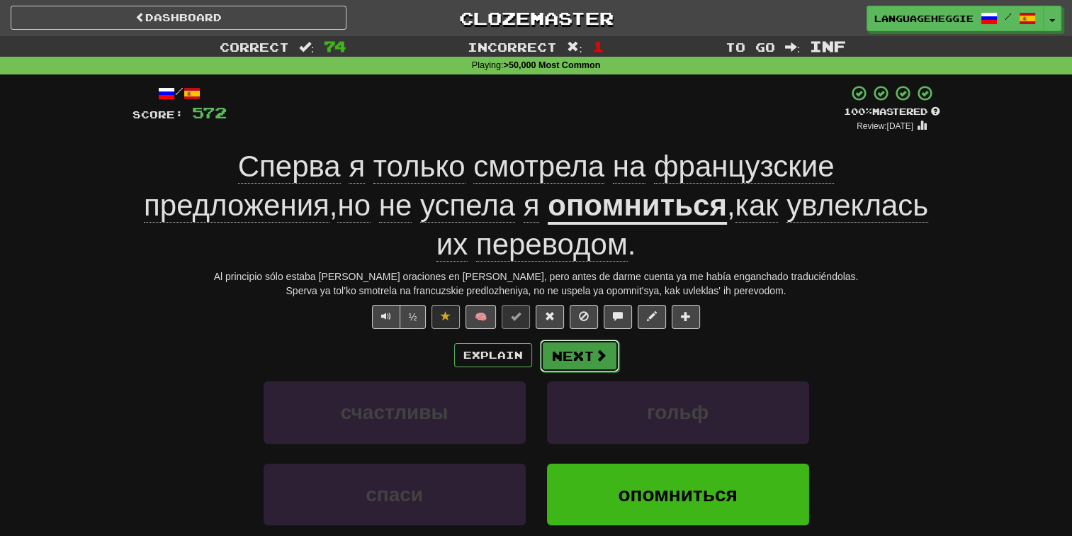
click at [583, 339] on button "Next" at bounding box center [579, 355] width 79 height 33
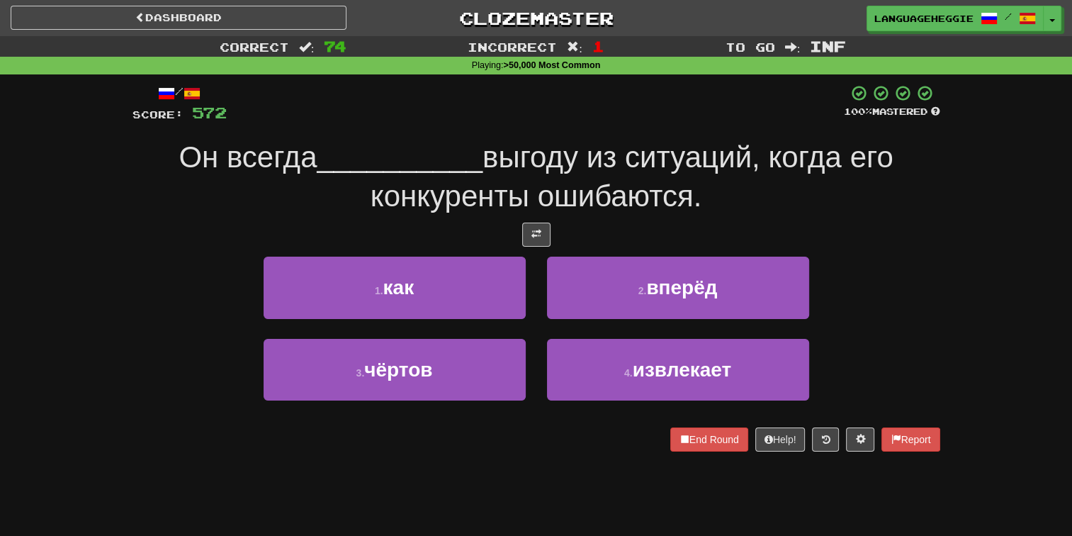
click at [595, 143] on span "выгоду из ситуаций, когда его конкуренты ошибаются." at bounding box center [632, 176] width 523 height 72
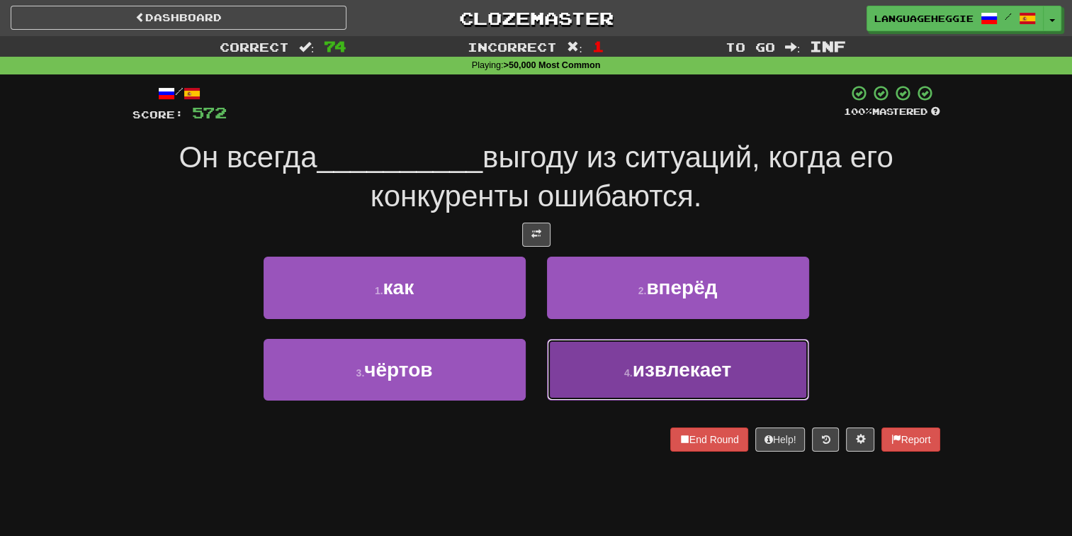
click at [615, 374] on button "4 . извлекает" at bounding box center [678, 370] width 262 height 62
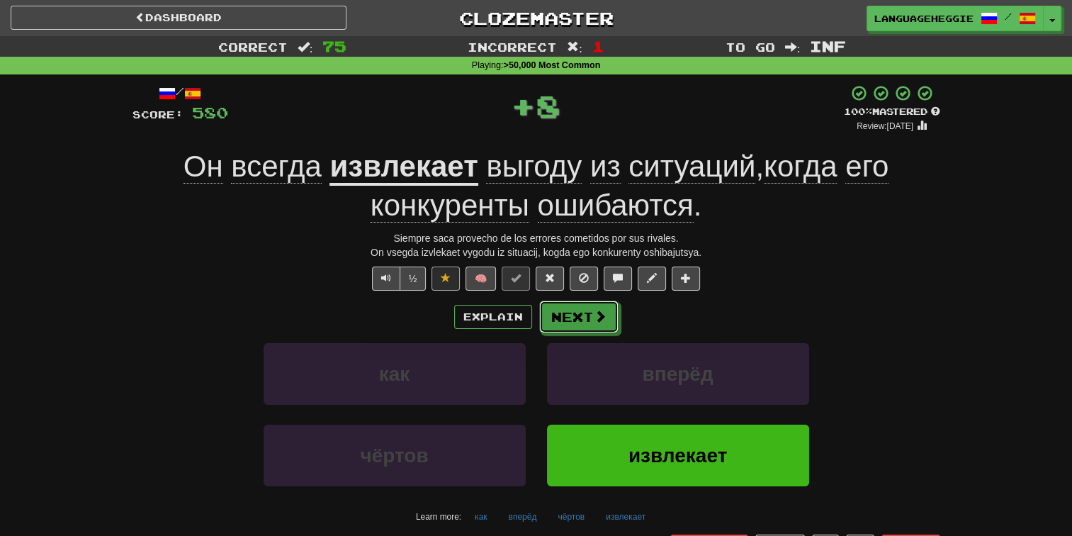
drag, startPoint x: 568, startPoint y: 320, endPoint x: 575, endPoint y: 218, distance: 102.3
click at [568, 319] on button "Next" at bounding box center [578, 316] width 79 height 33
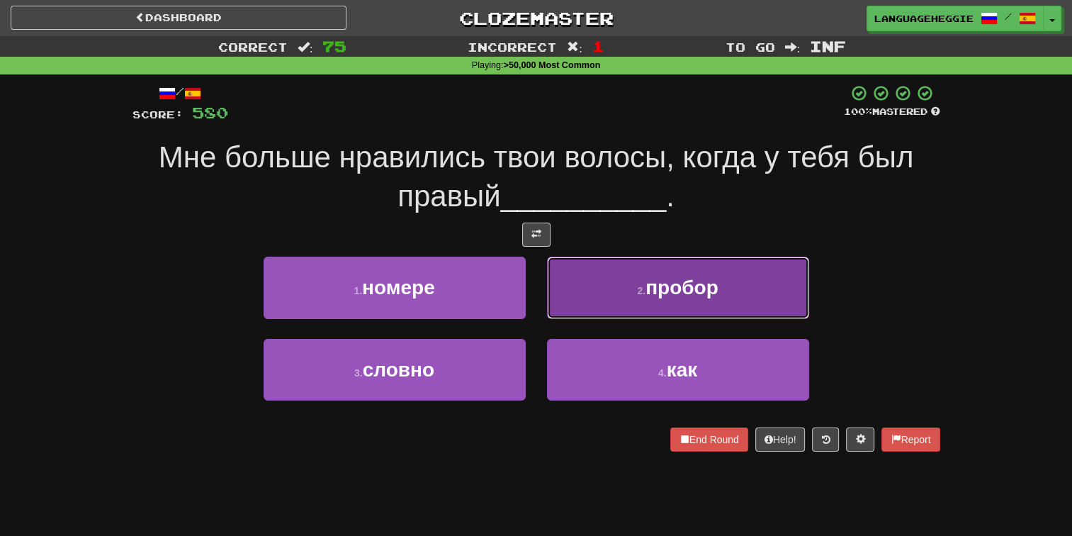
click at [608, 270] on button "2 . пробор" at bounding box center [678, 287] width 262 height 62
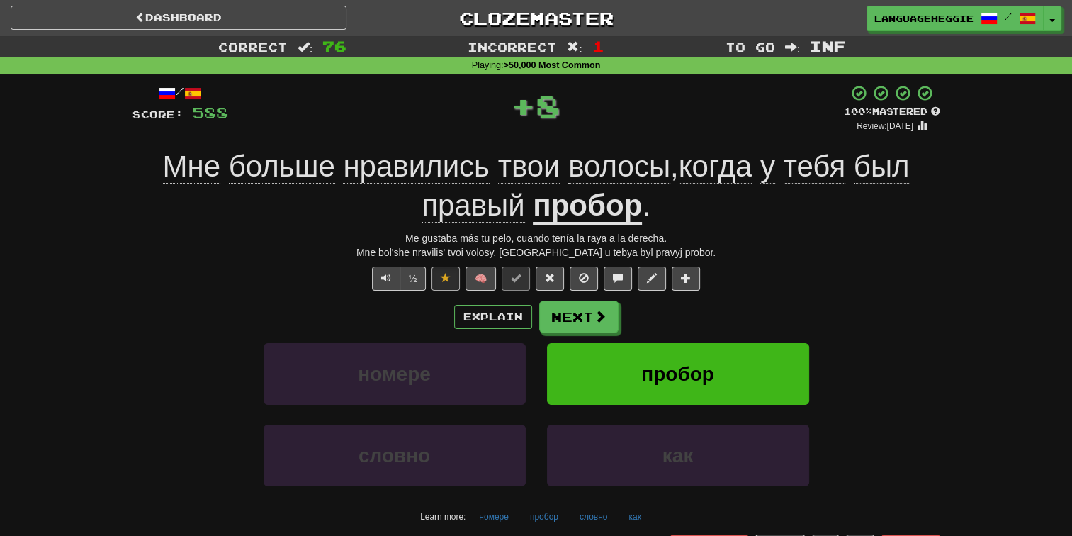
click at [585, 181] on span "волосы" at bounding box center [619, 166] width 102 height 34
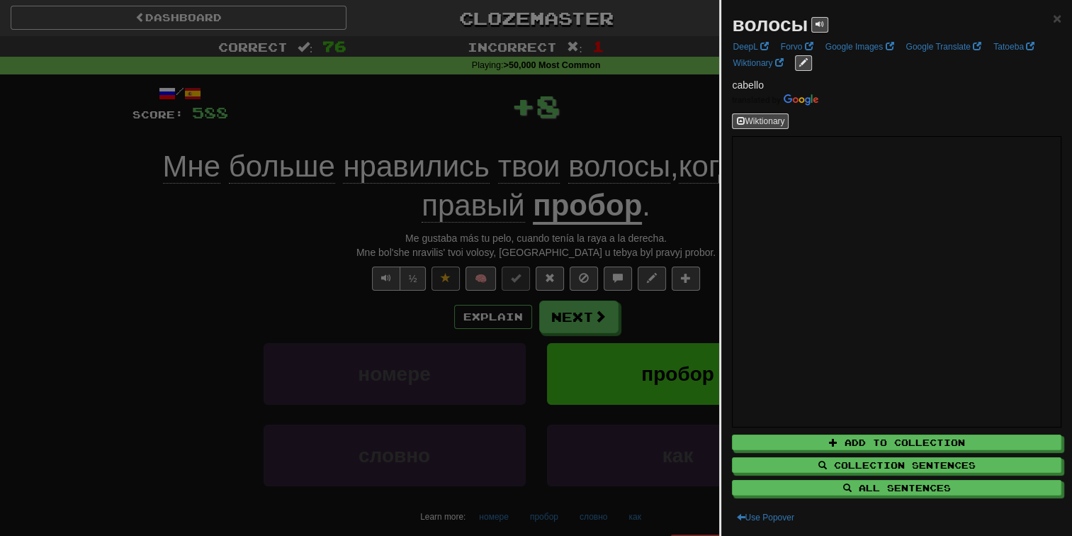
click at [580, 212] on div at bounding box center [536, 268] width 1072 height 536
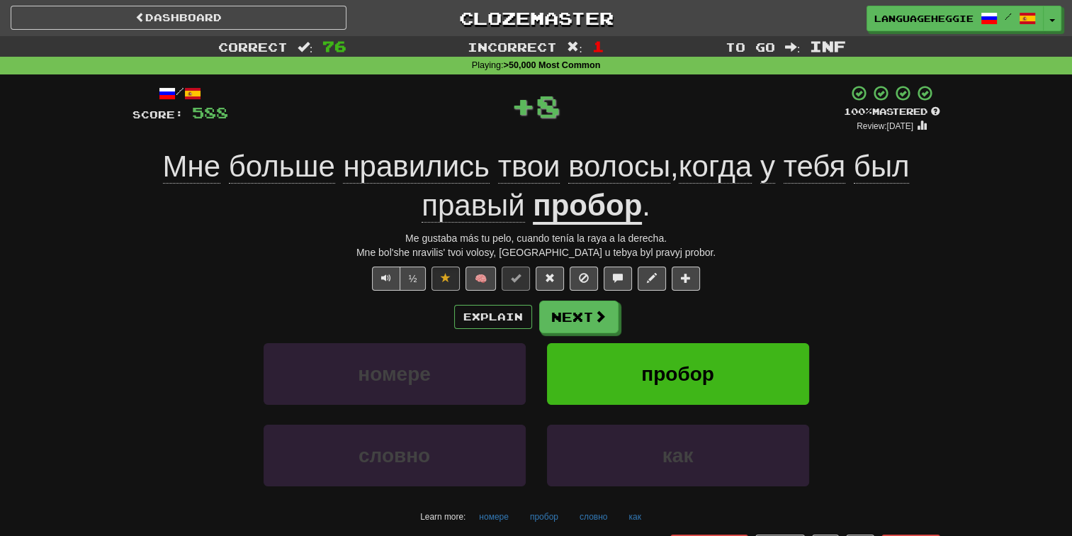
click at [580, 210] on u "пробор" at bounding box center [587, 206] width 109 height 36
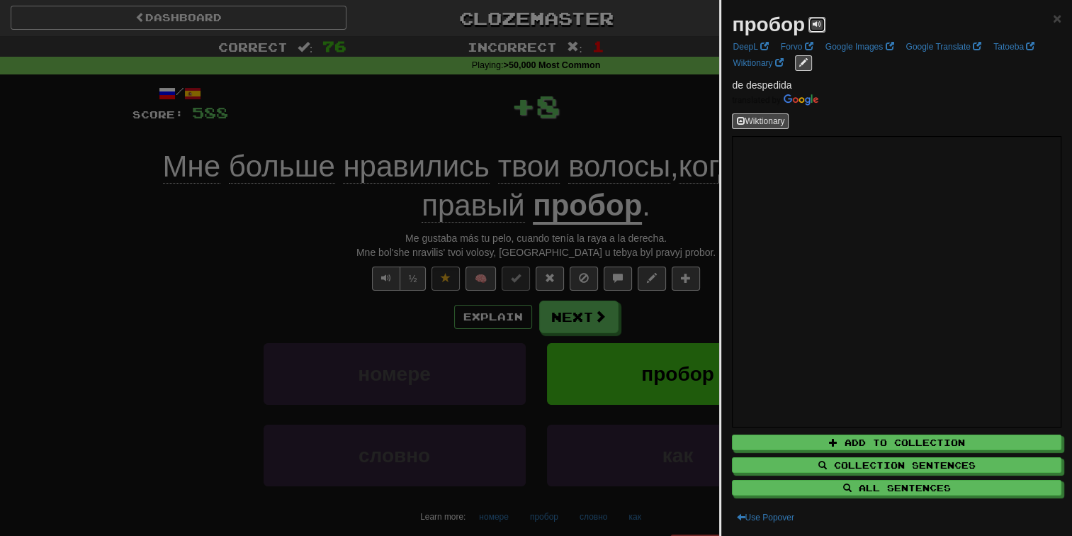
click at [816, 20] on span at bounding box center [817, 24] width 9 height 9
click at [636, 101] on div at bounding box center [536, 268] width 1072 height 536
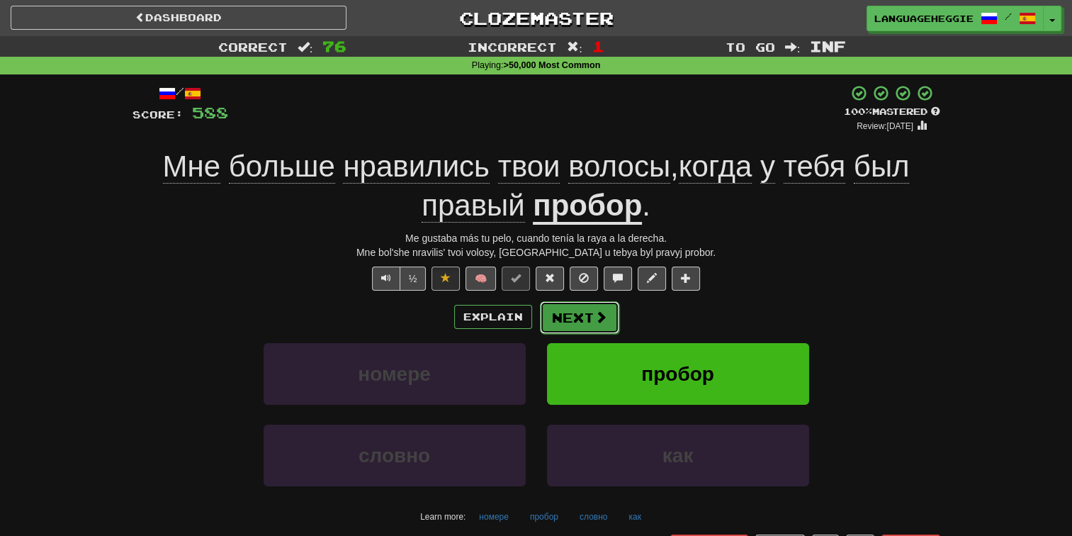
click at [583, 306] on button "Next" at bounding box center [579, 317] width 79 height 33
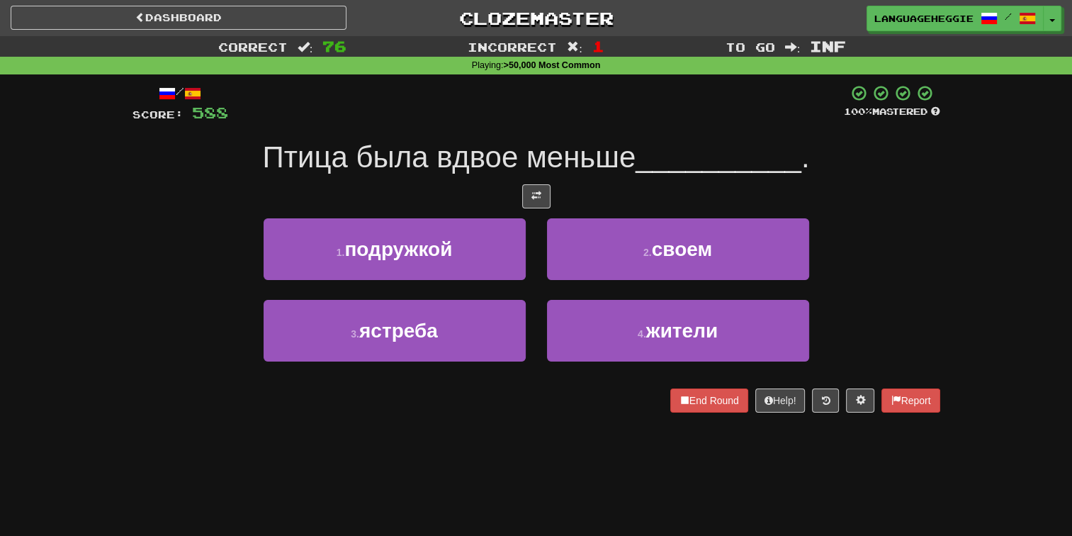
click at [589, 145] on span "Птица была вдвое меньше" at bounding box center [449, 156] width 373 height 33
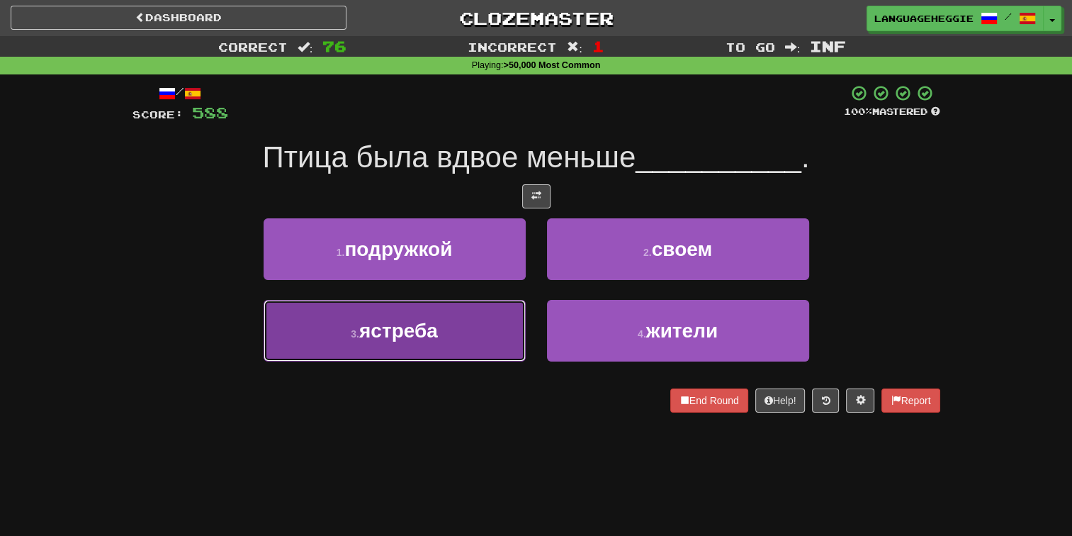
click at [475, 344] on button "3 . ястреба" at bounding box center [395, 331] width 262 height 62
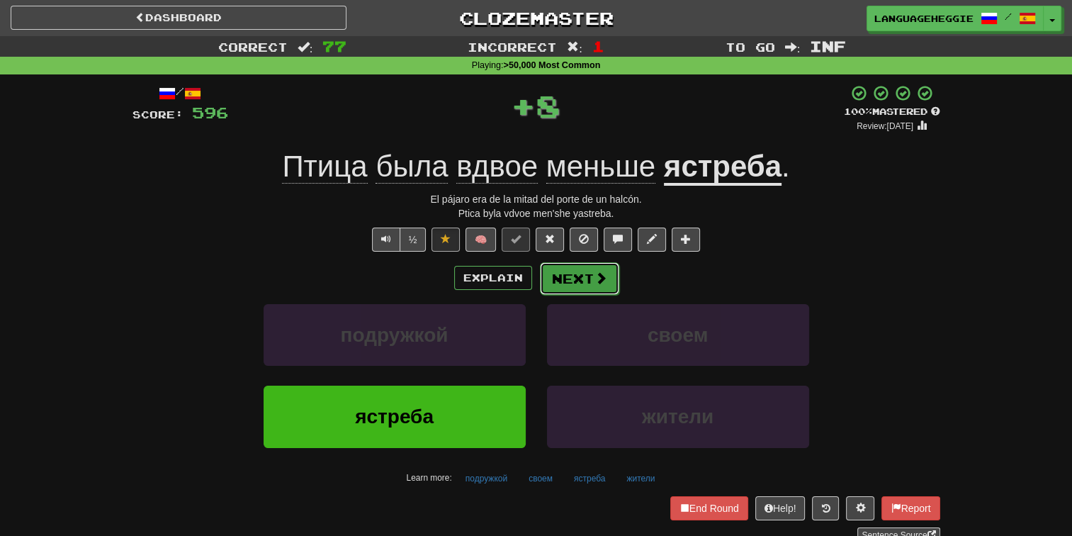
click at [574, 263] on button "Next" at bounding box center [579, 278] width 79 height 33
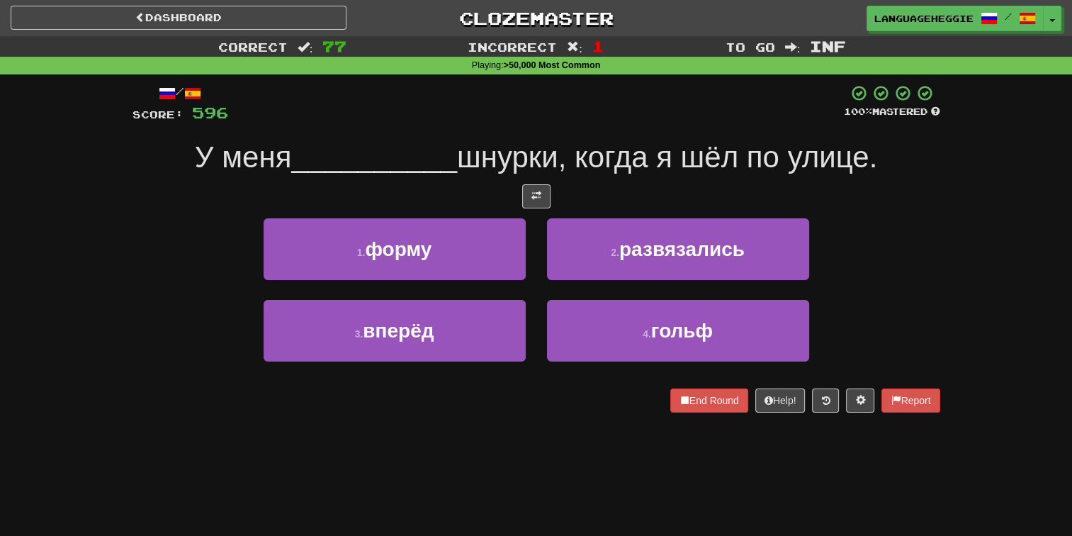
click at [598, 121] on div at bounding box center [536, 103] width 616 height 39
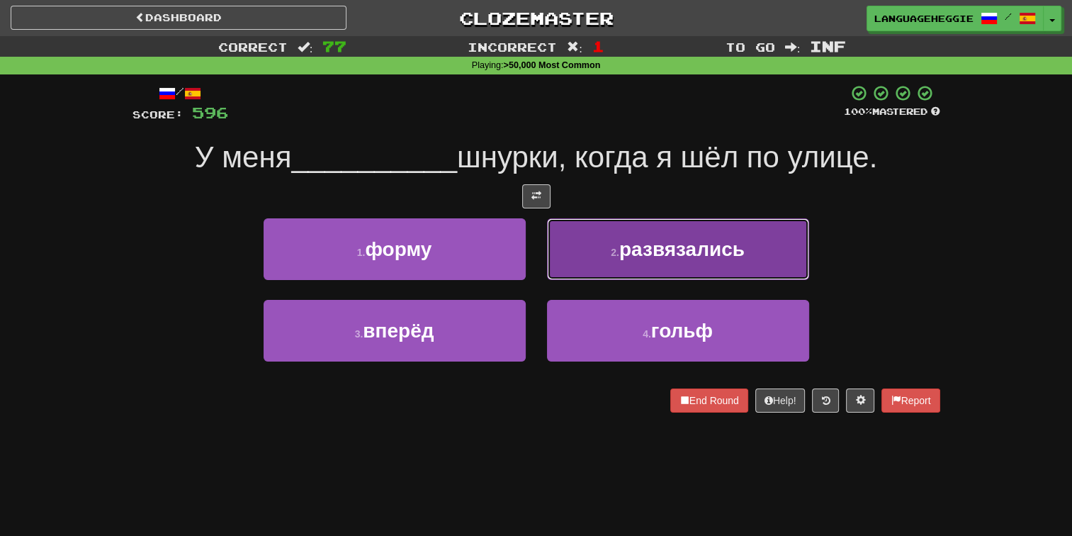
click at [609, 257] on button "2 . развязались" at bounding box center [678, 249] width 262 height 62
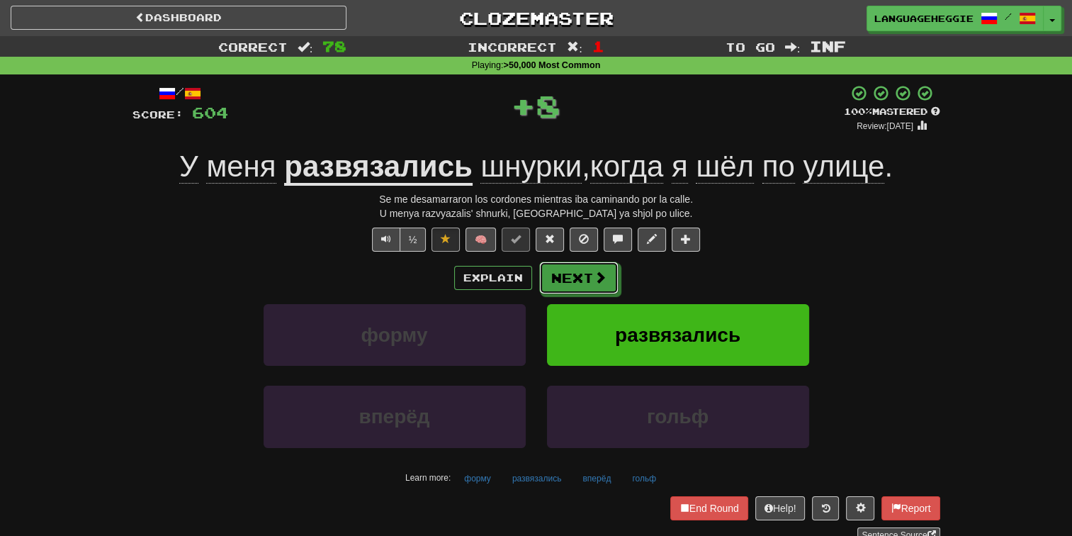
click at [601, 263] on button "Next" at bounding box center [578, 277] width 79 height 33
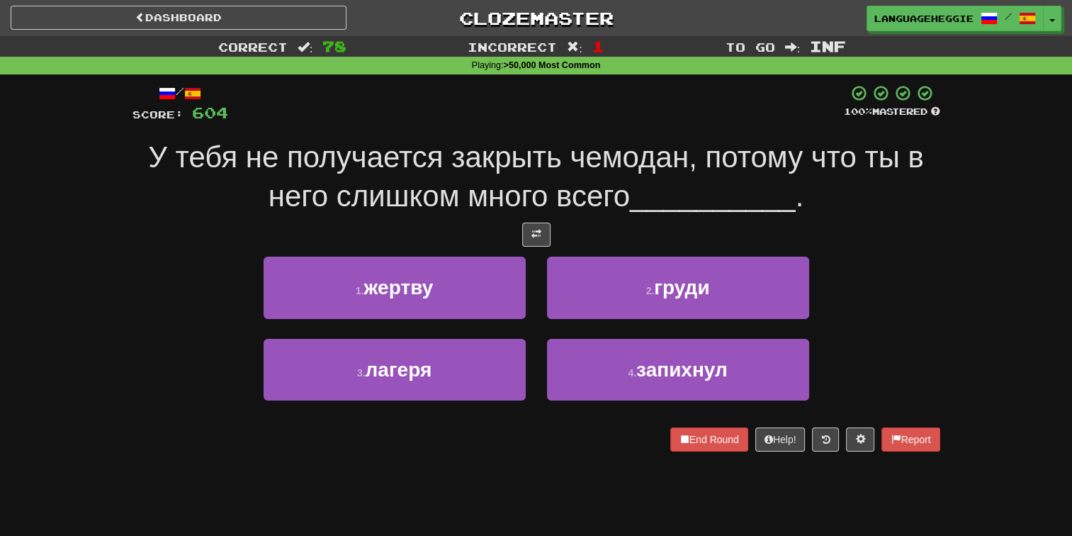
click at [606, 159] on span "У тебя не получается закрыть чемодан, потому что ты в него слишком много всего" at bounding box center [536, 176] width 776 height 72
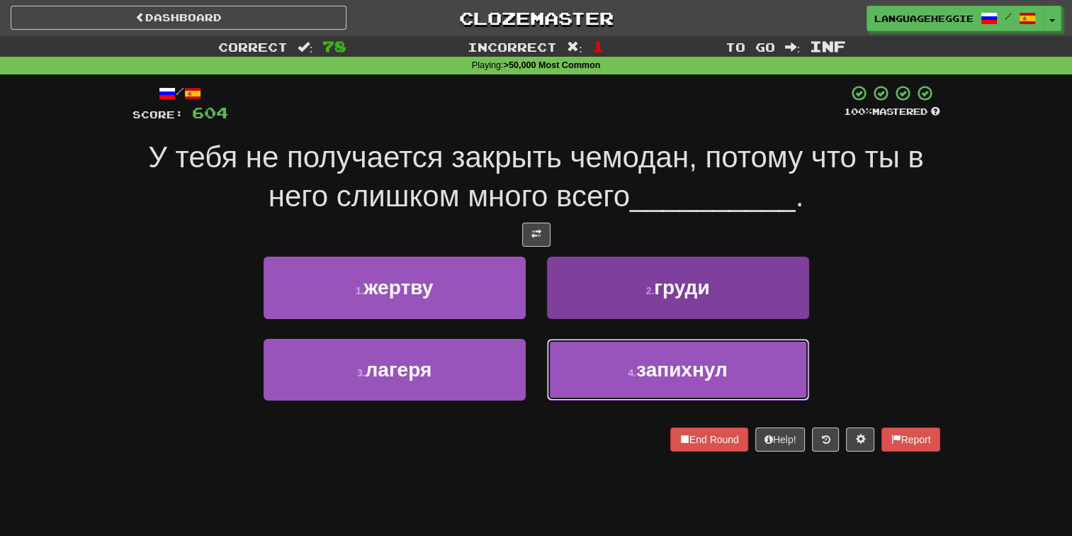
click at [573, 372] on button "4 . запихнул" at bounding box center [678, 370] width 262 height 62
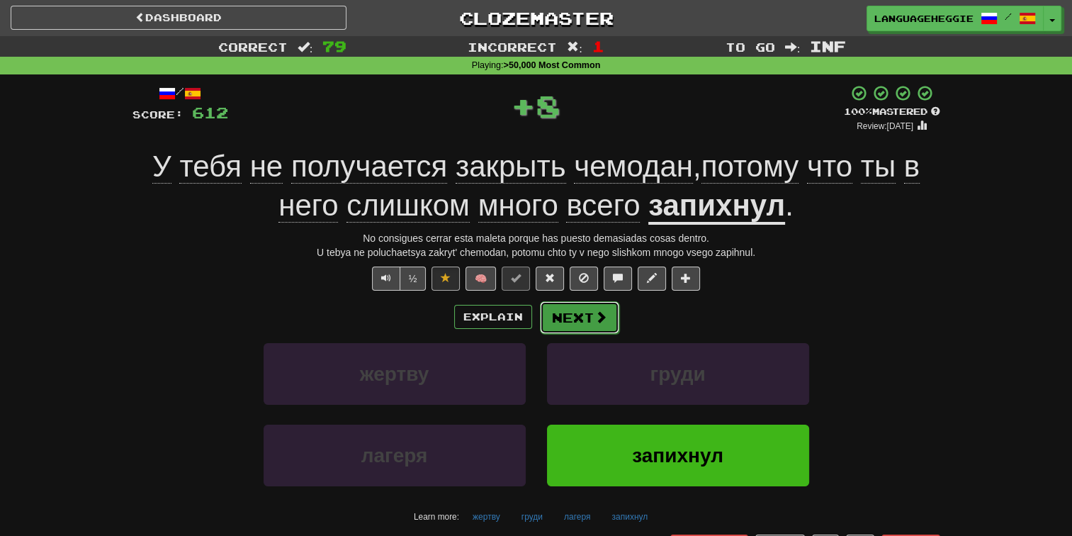
click at [578, 307] on button "Next" at bounding box center [579, 317] width 79 height 33
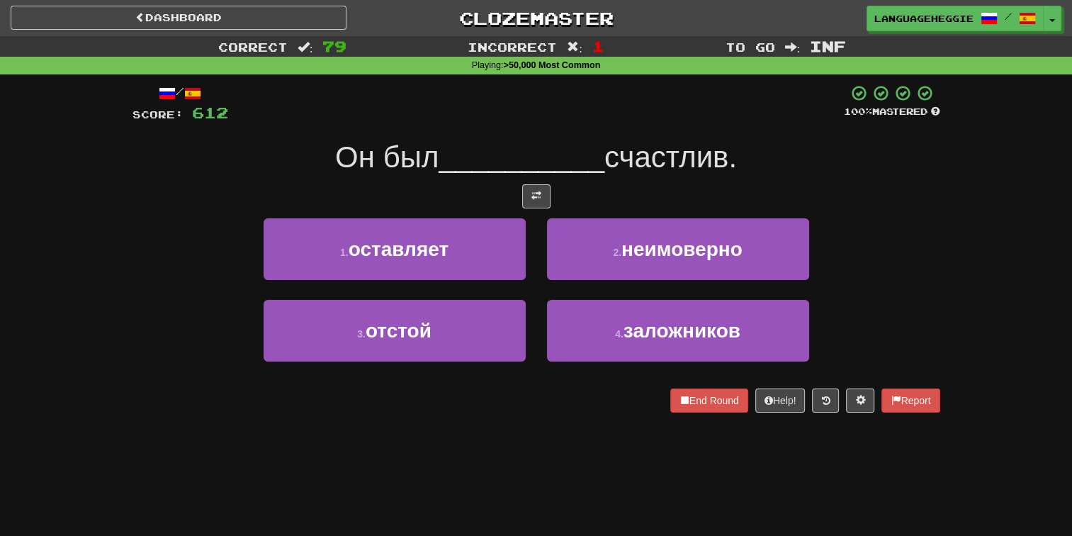
click at [601, 154] on span "__________" at bounding box center [522, 156] width 166 height 33
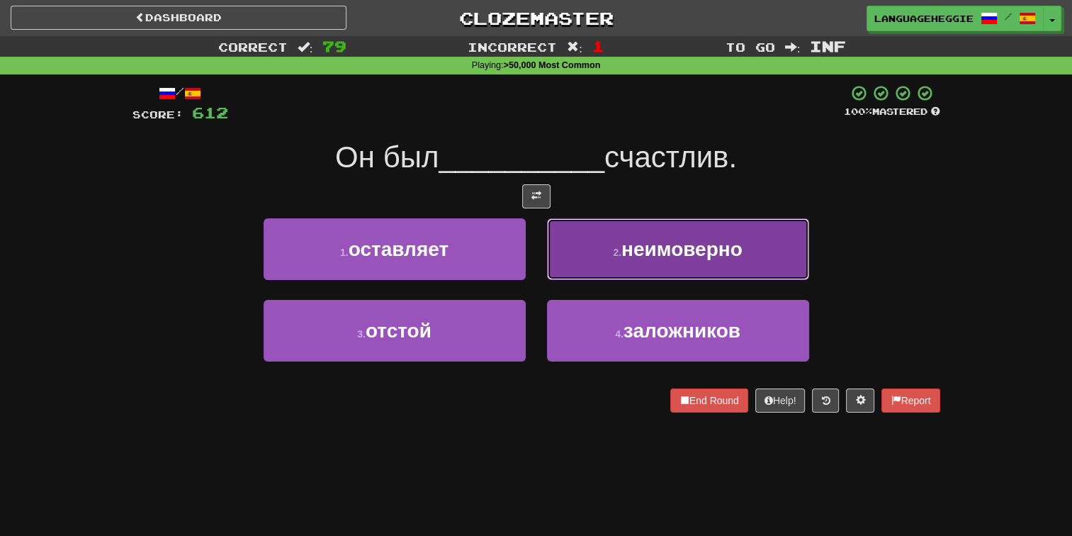
click at [582, 248] on button "2 . неимоверно" at bounding box center [678, 249] width 262 height 62
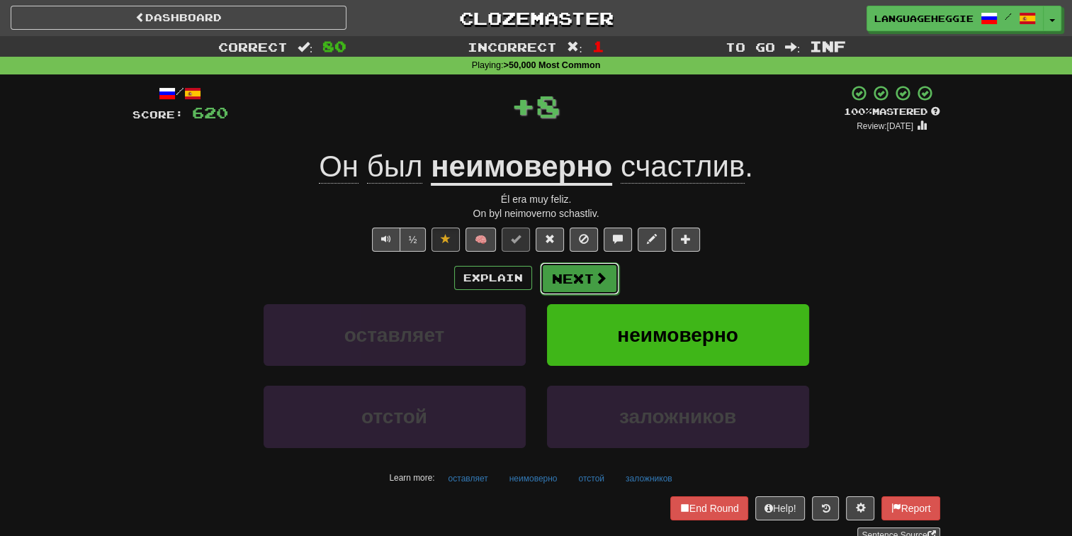
click at [581, 285] on button "Next" at bounding box center [579, 278] width 79 height 33
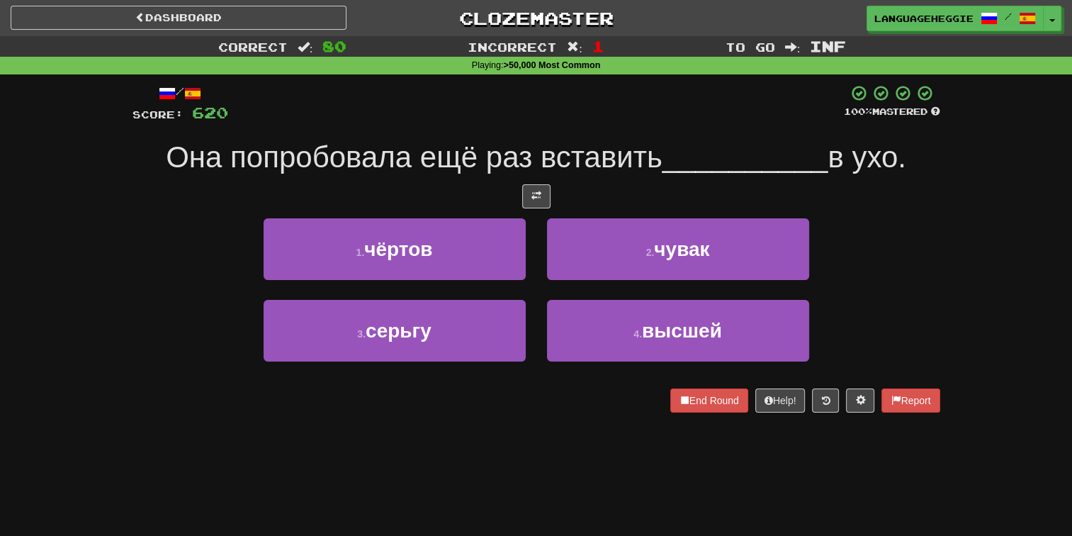
click at [618, 184] on div at bounding box center [536, 196] width 808 height 24
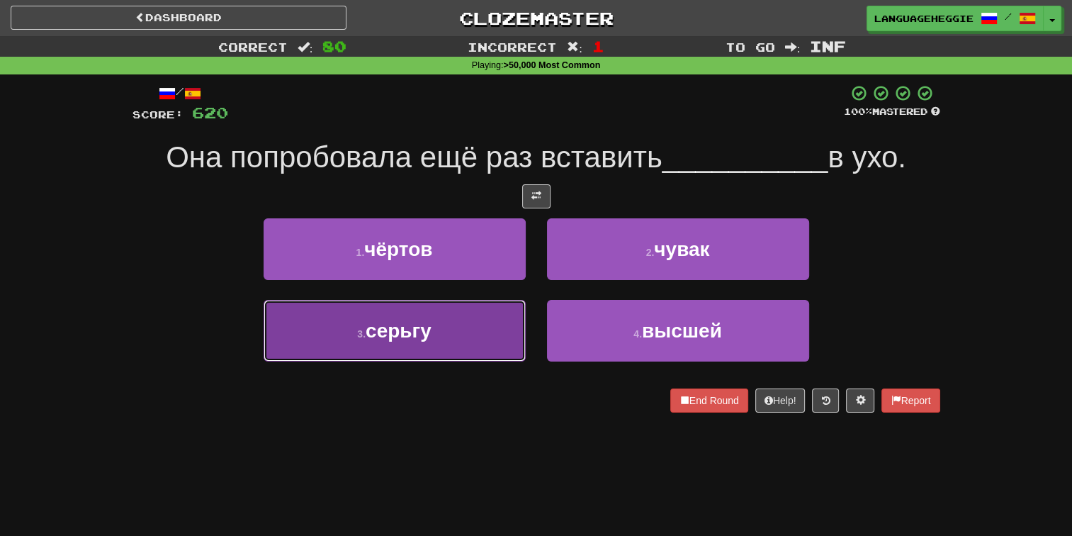
click at [430, 311] on button "3 . серьгу" at bounding box center [395, 331] width 262 height 62
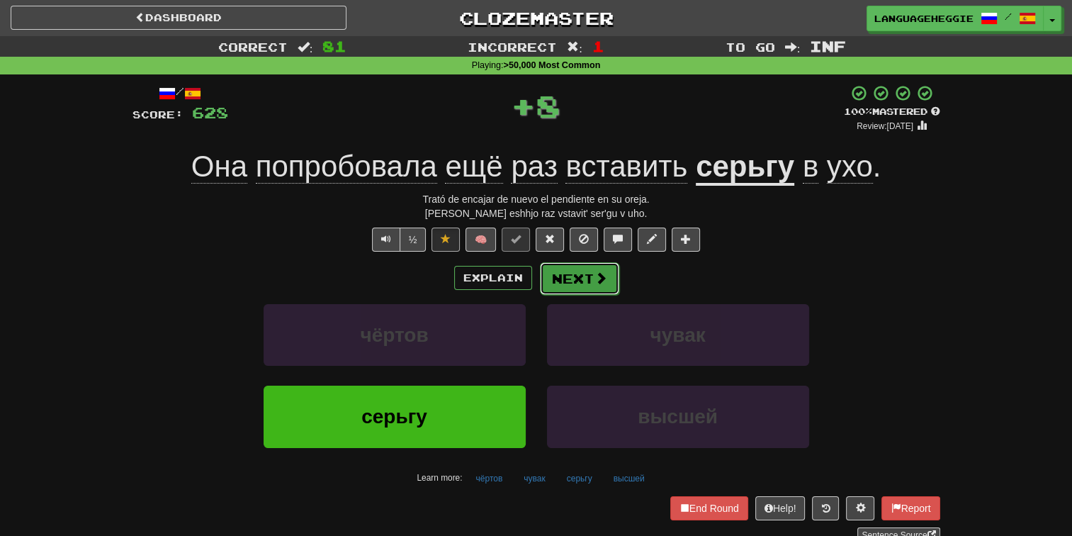
click at [576, 271] on button "Next" at bounding box center [579, 278] width 79 height 33
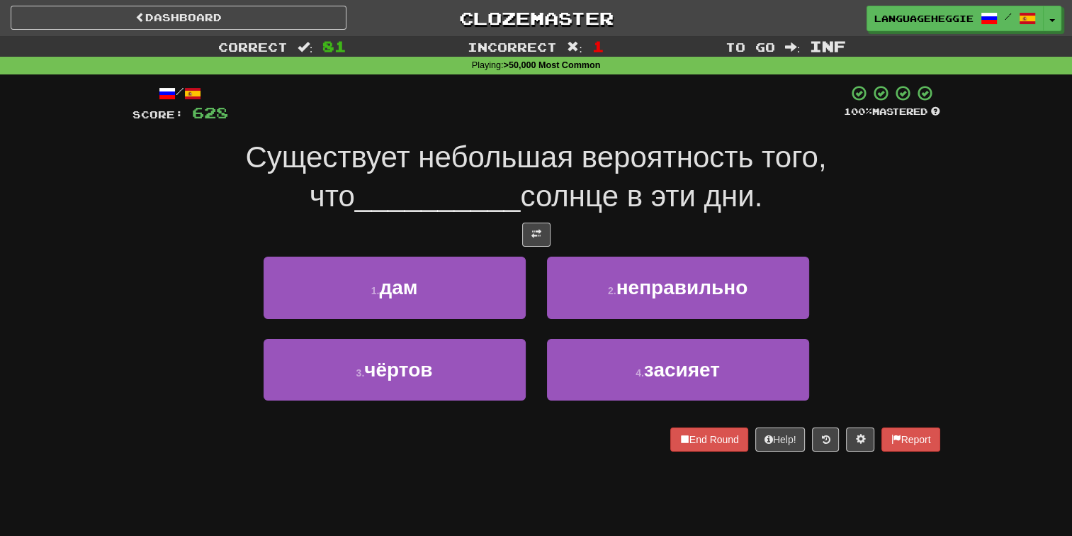
click at [652, 149] on span "Существует небольшая вероятность того, что" at bounding box center [535, 176] width 581 height 72
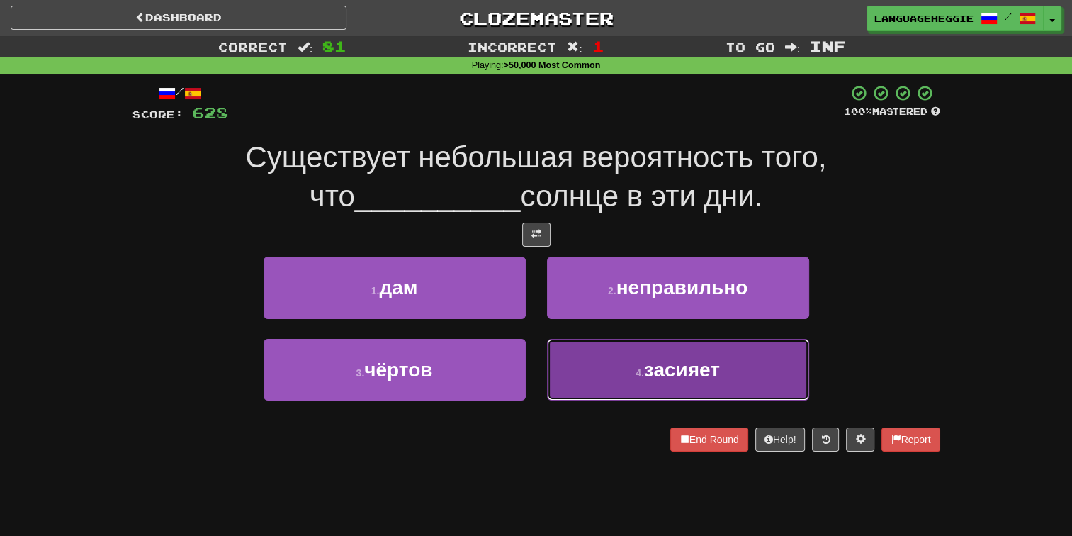
click at [589, 354] on button "4 . засияет" at bounding box center [678, 370] width 262 height 62
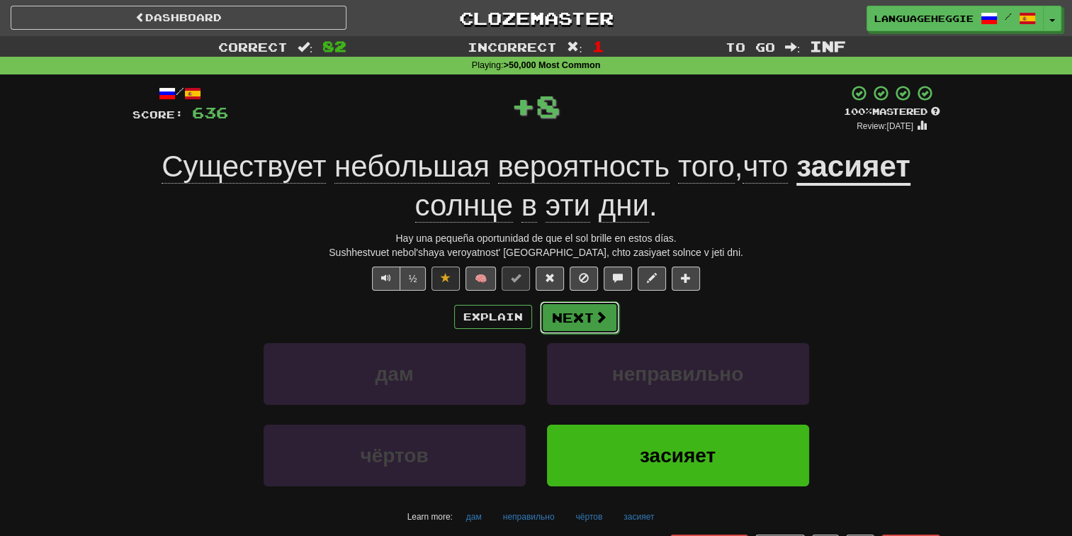
click at [589, 330] on button "Next" at bounding box center [579, 317] width 79 height 33
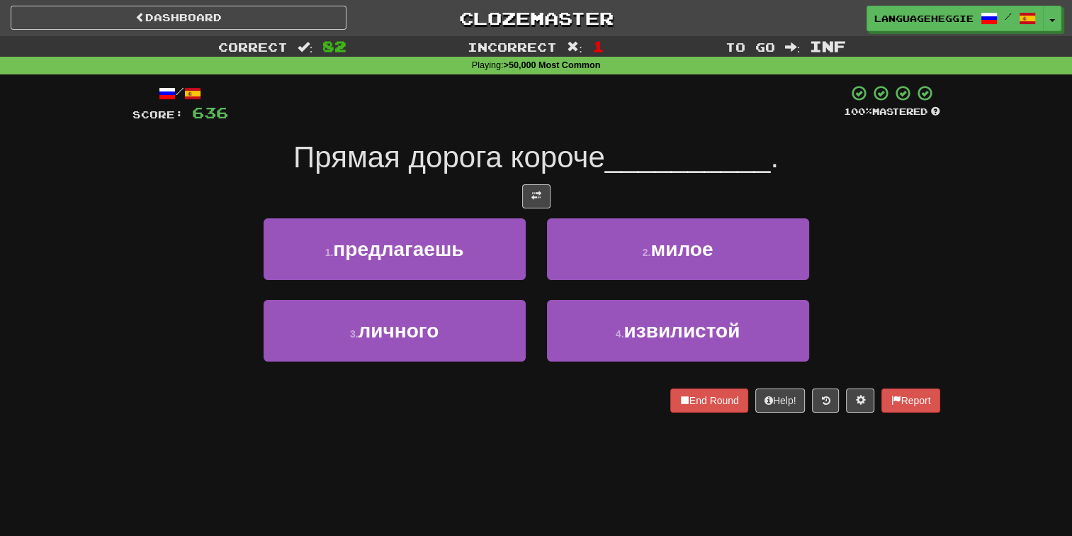
click at [643, 176] on div "Прямая дорога короче __________ ." at bounding box center [536, 157] width 808 height 39
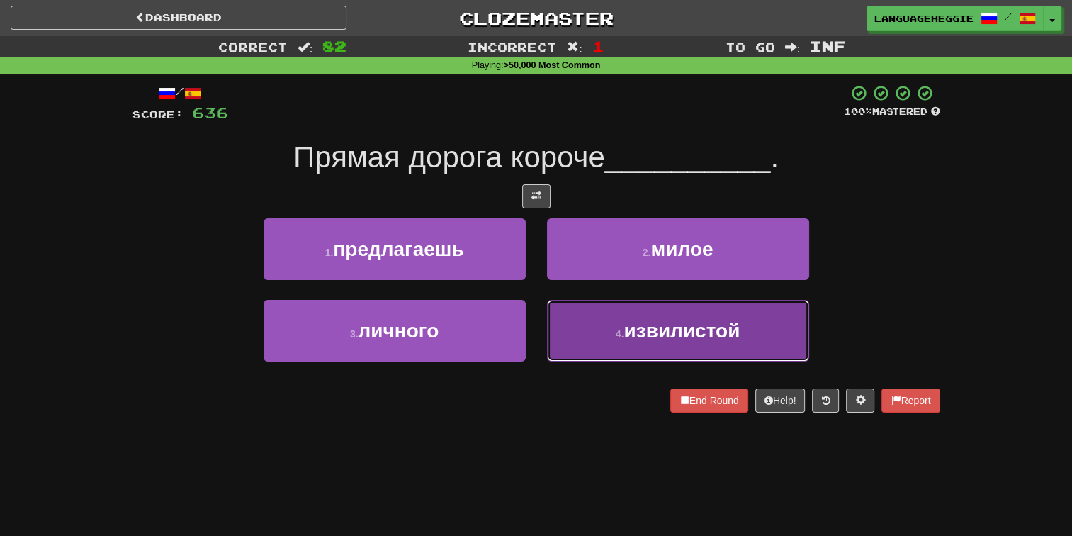
click at [609, 326] on button "4 . извилистой" at bounding box center [678, 331] width 262 height 62
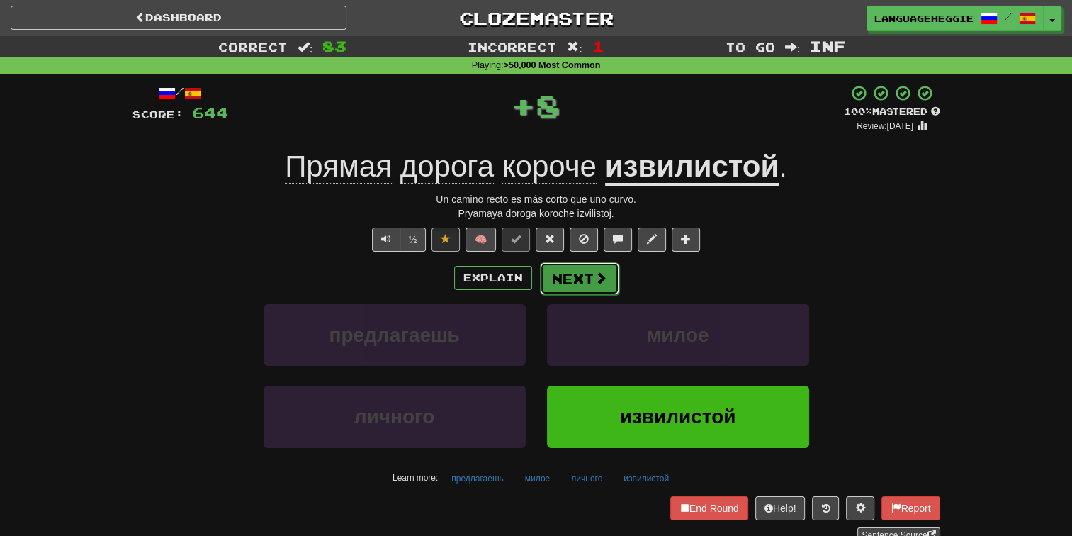
click at [606, 277] on button "Next" at bounding box center [579, 278] width 79 height 33
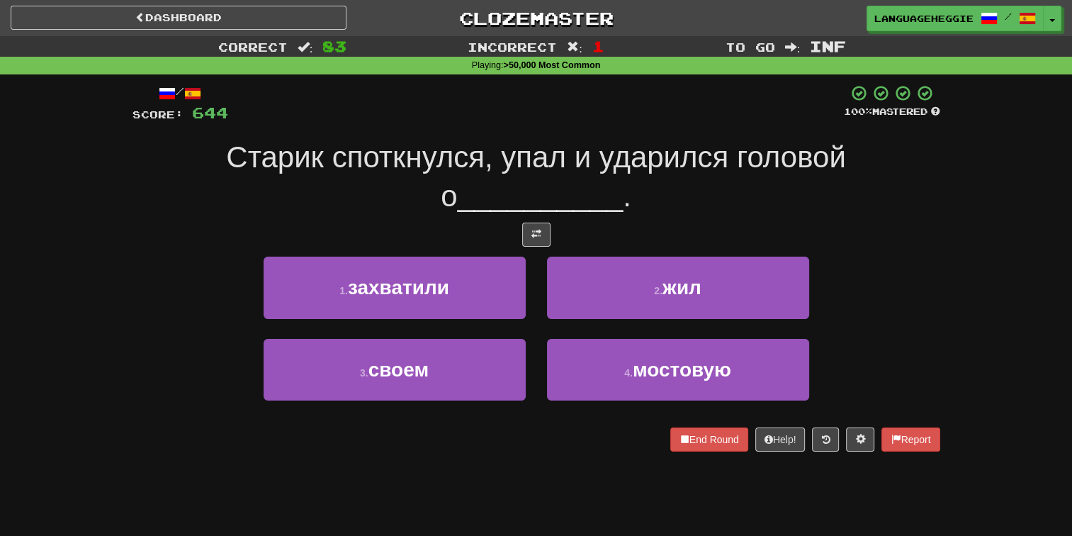
click at [649, 151] on span "Старик споткнулся, упал и ударился головой о" at bounding box center [535, 176] width 619 height 72
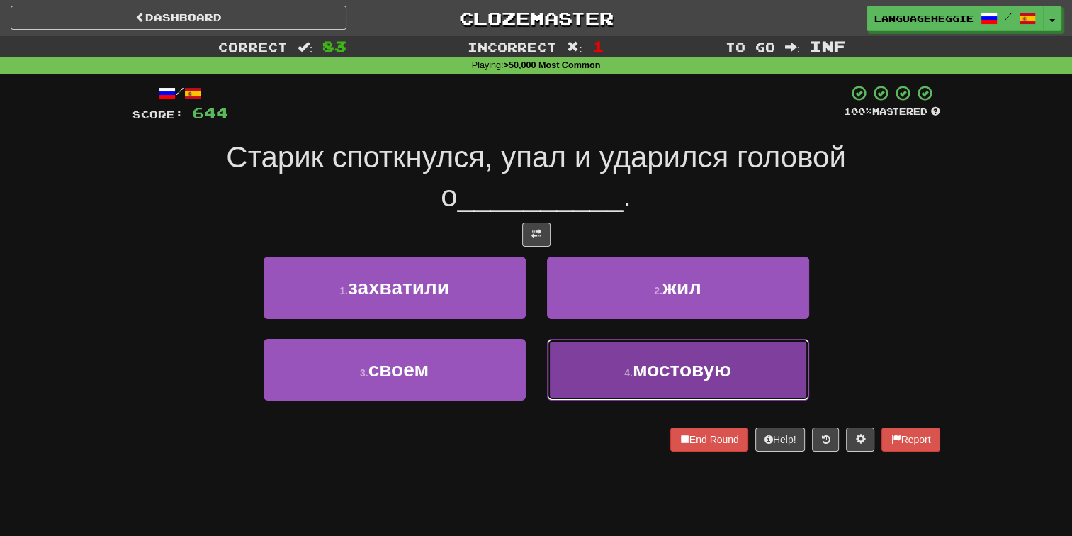
click at [610, 357] on button "4 . мостовую" at bounding box center [678, 370] width 262 height 62
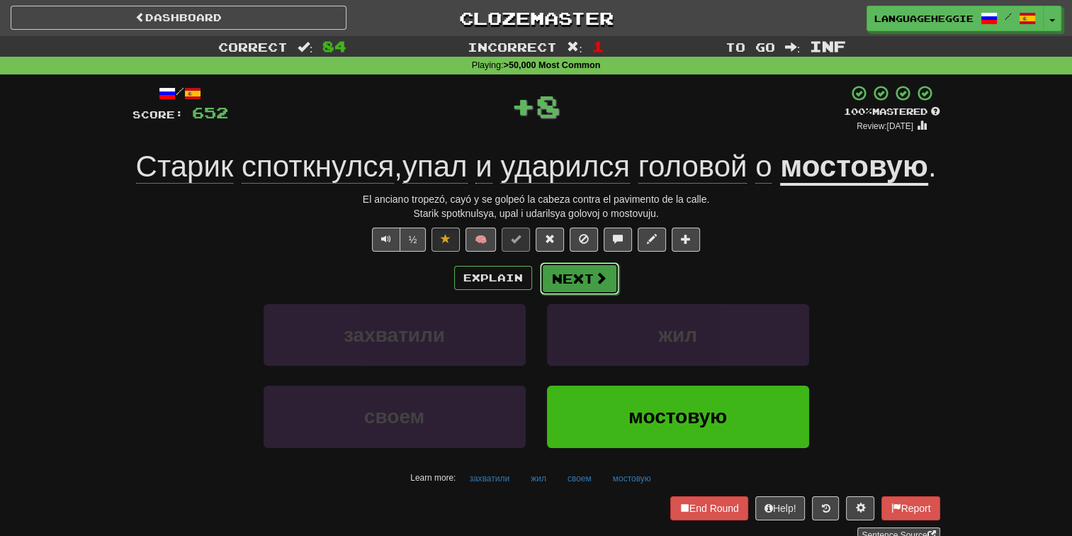
click at [604, 284] on span at bounding box center [600, 277] width 13 height 13
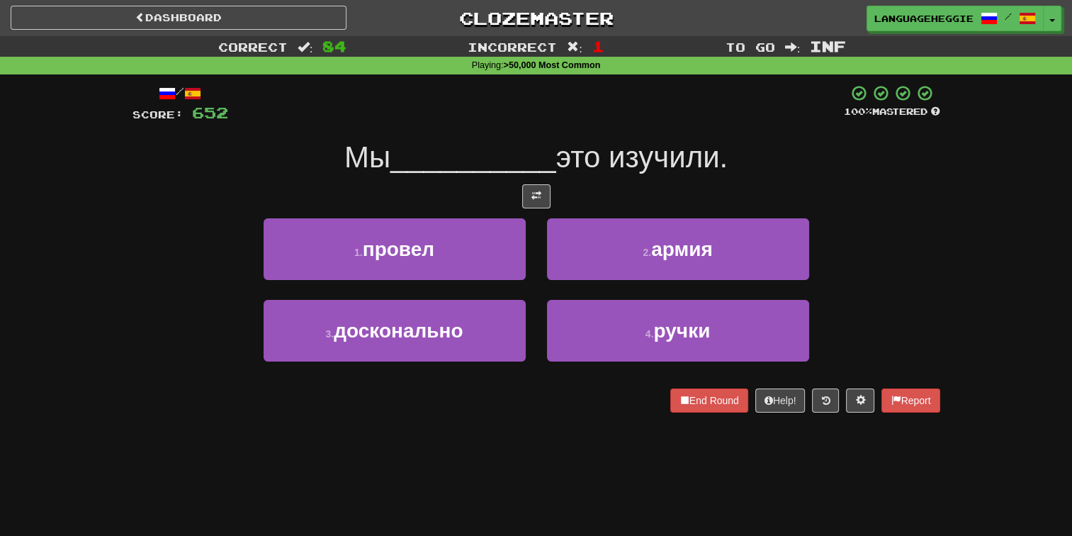
click at [658, 171] on span "это изучили." at bounding box center [642, 156] width 172 height 33
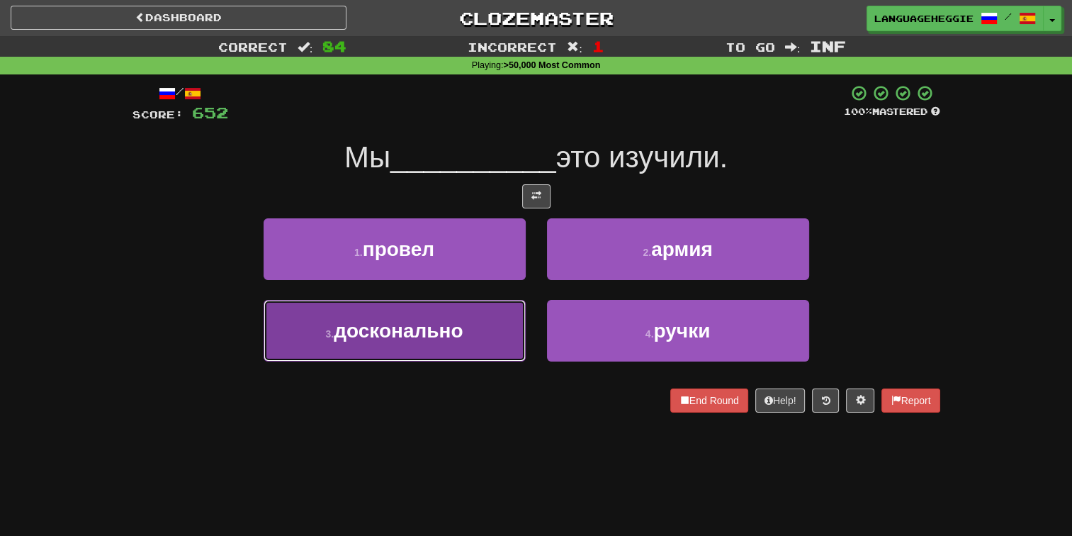
click at [495, 326] on button "3 . досконально" at bounding box center [395, 331] width 262 height 62
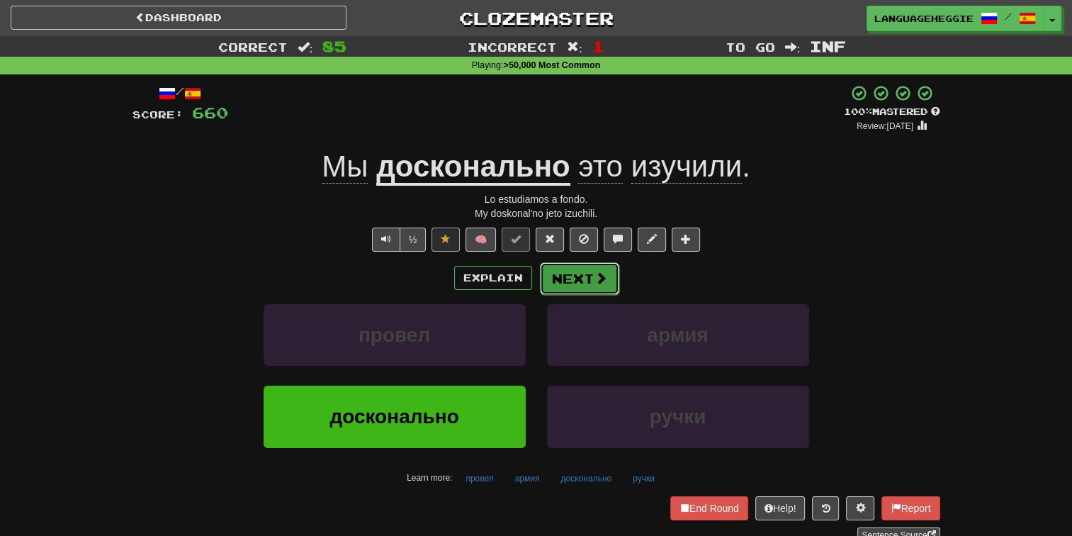
click at [566, 275] on button "Next" at bounding box center [579, 278] width 79 height 33
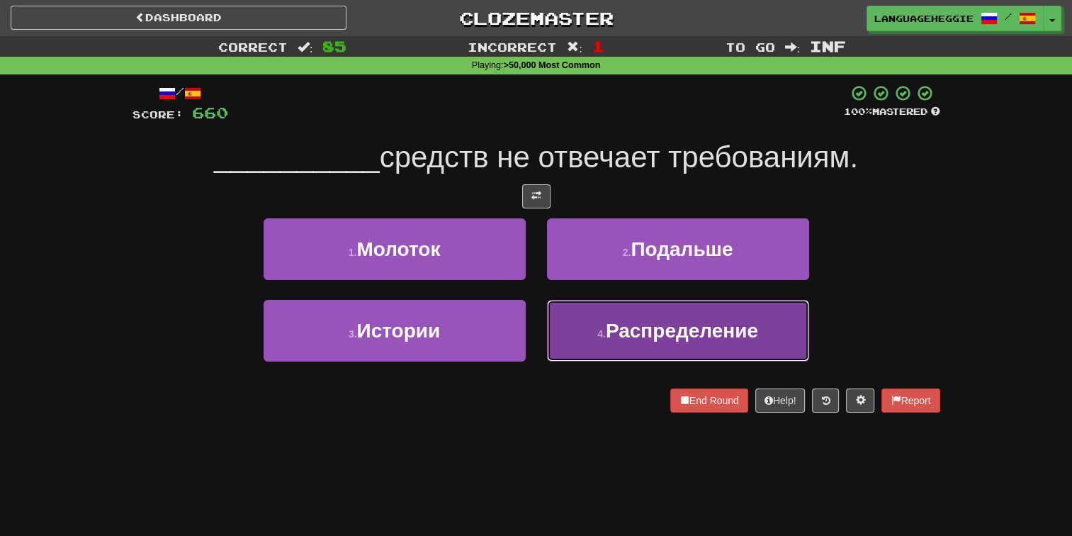
click at [600, 341] on button "4 . Распределение" at bounding box center [678, 331] width 262 height 62
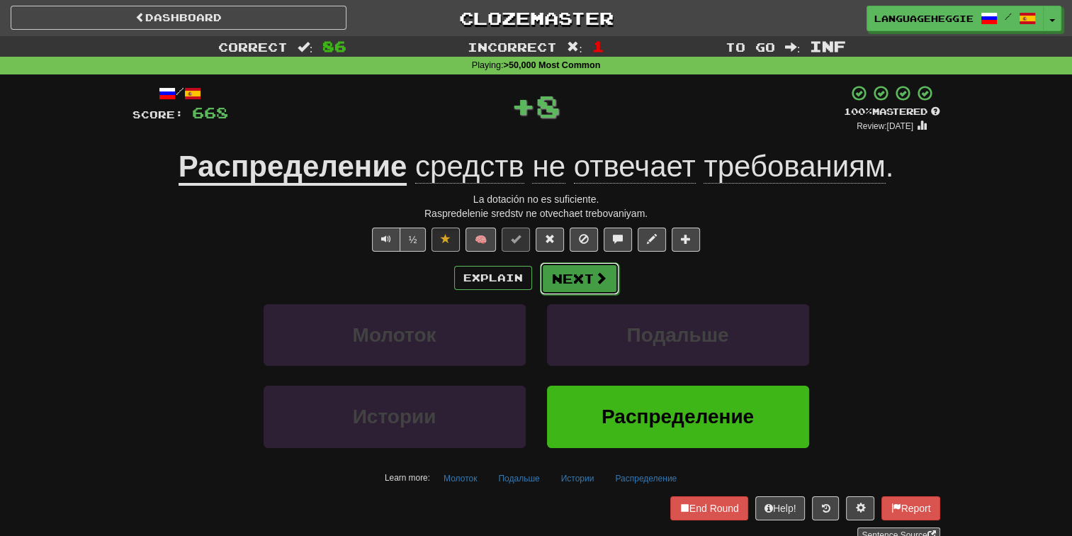
click at [604, 276] on span at bounding box center [600, 277] width 13 height 13
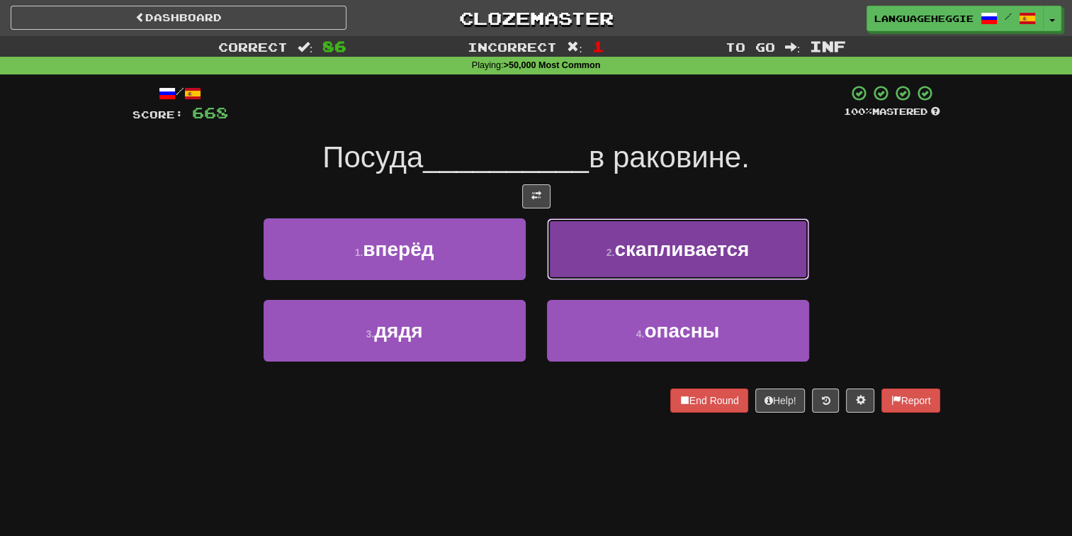
click at [577, 271] on button "2 . скапливается" at bounding box center [678, 249] width 262 height 62
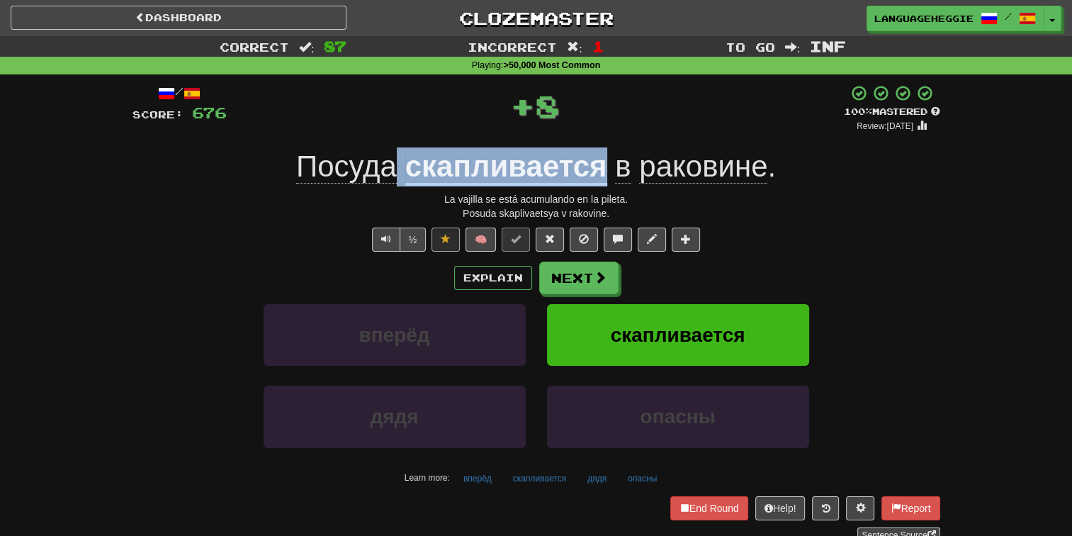
drag, startPoint x: 400, startPoint y: 164, endPoint x: 606, endPoint y: 157, distance: 206.3
click at [606, 157] on div "Посуда скапливается в раковине ." at bounding box center [536, 166] width 808 height 39
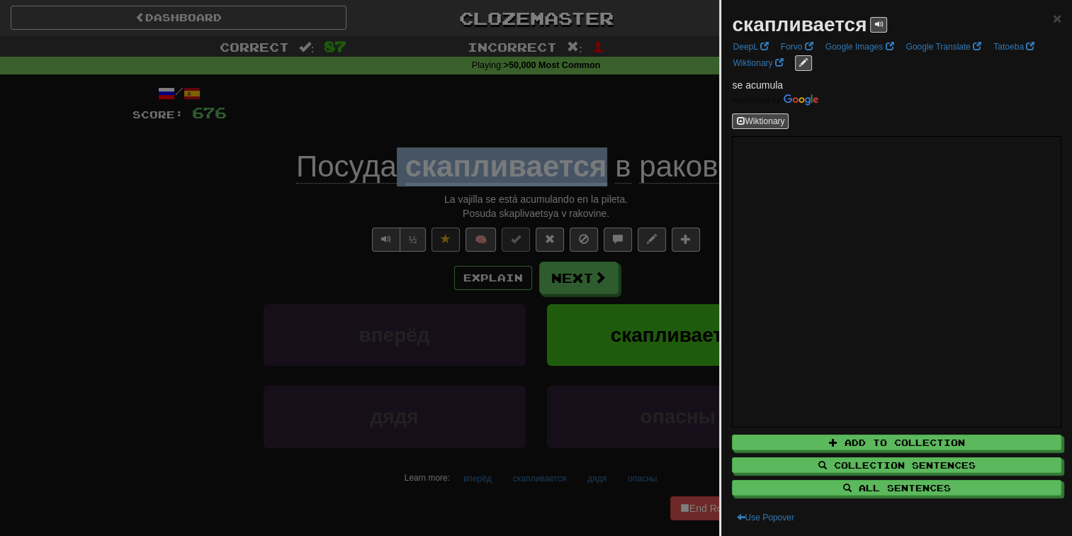
drag, startPoint x: 736, startPoint y: 26, endPoint x: 864, endPoint y: 26, distance: 127.5
click at [864, 26] on strong "скапливается" at bounding box center [799, 24] width 135 height 22
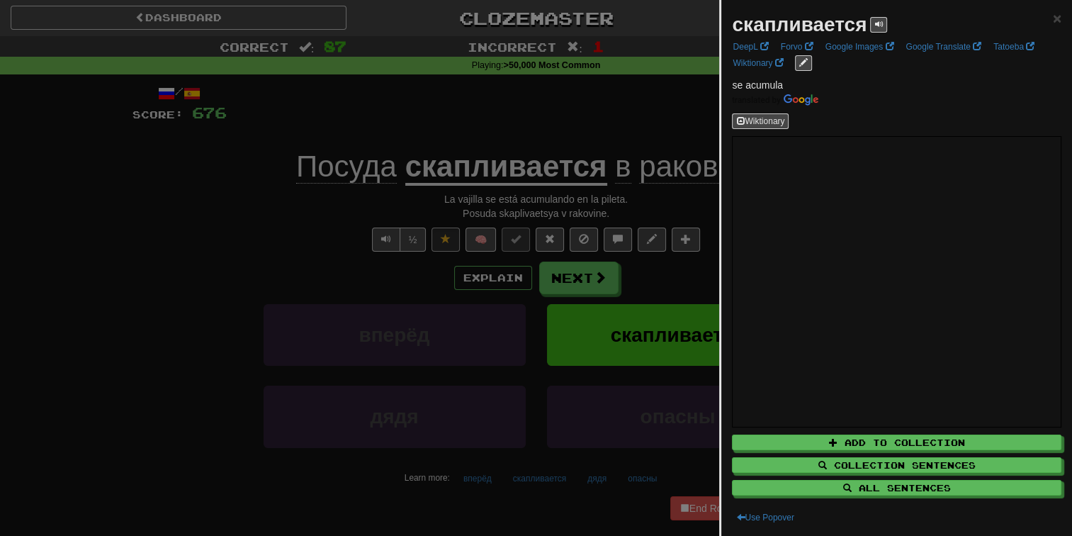
click at [628, 130] on div at bounding box center [536, 268] width 1072 height 536
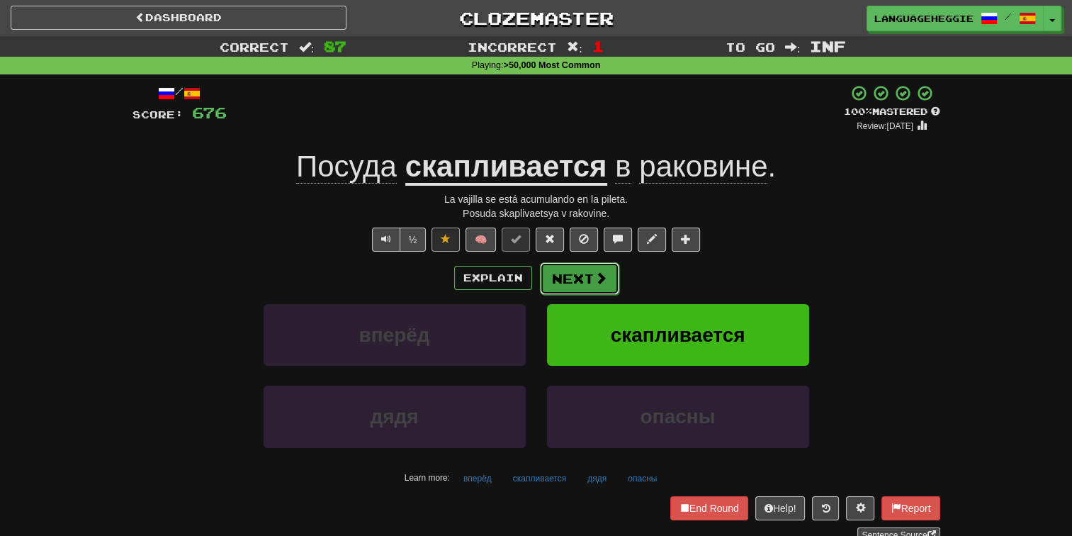
click at [598, 266] on button "Next" at bounding box center [579, 278] width 79 height 33
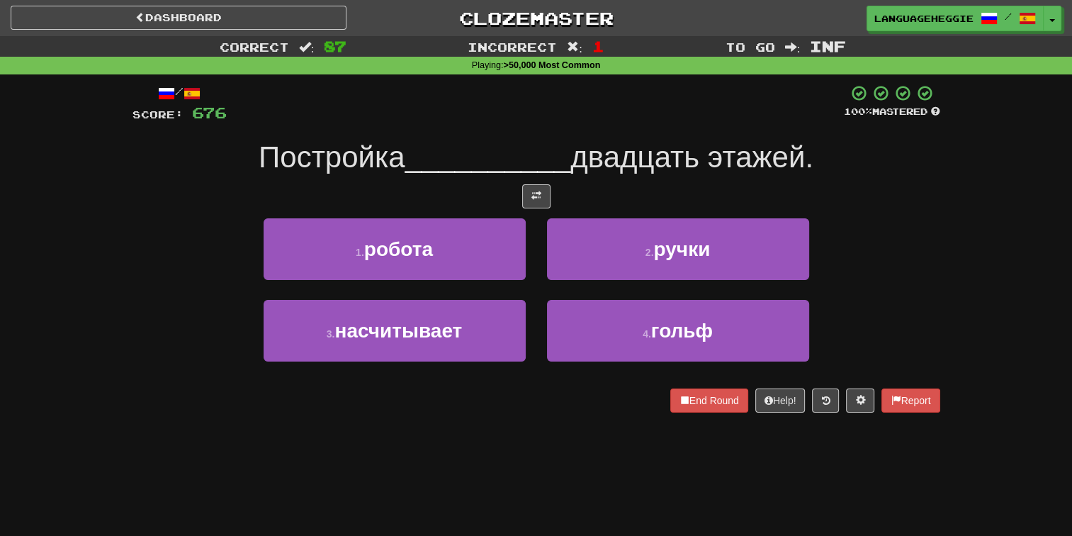
click at [606, 198] on div at bounding box center [536, 196] width 808 height 24
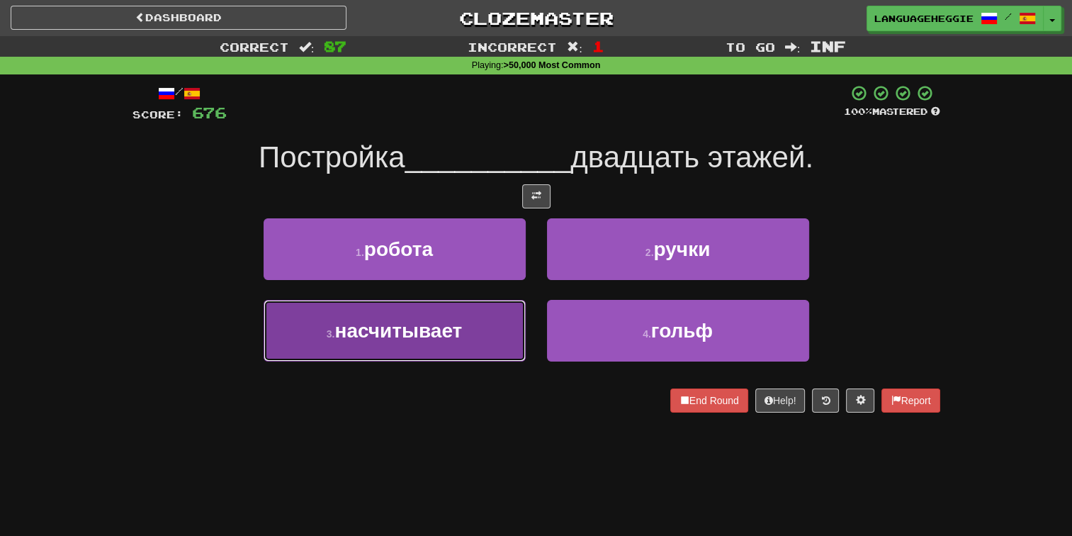
click at [490, 322] on button "3 . насчитывает" at bounding box center [395, 331] width 262 height 62
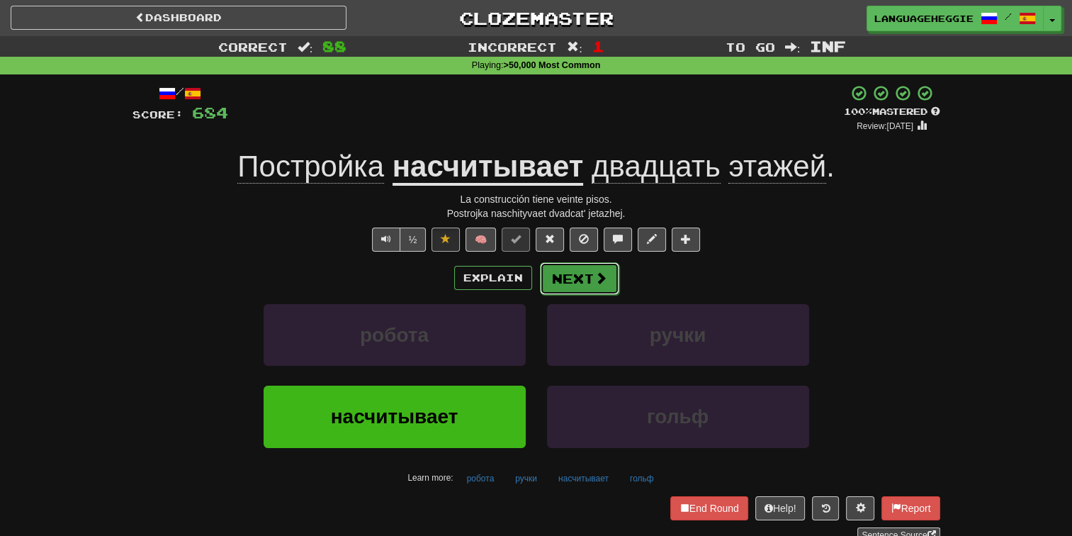
click at [580, 280] on button "Next" at bounding box center [579, 278] width 79 height 33
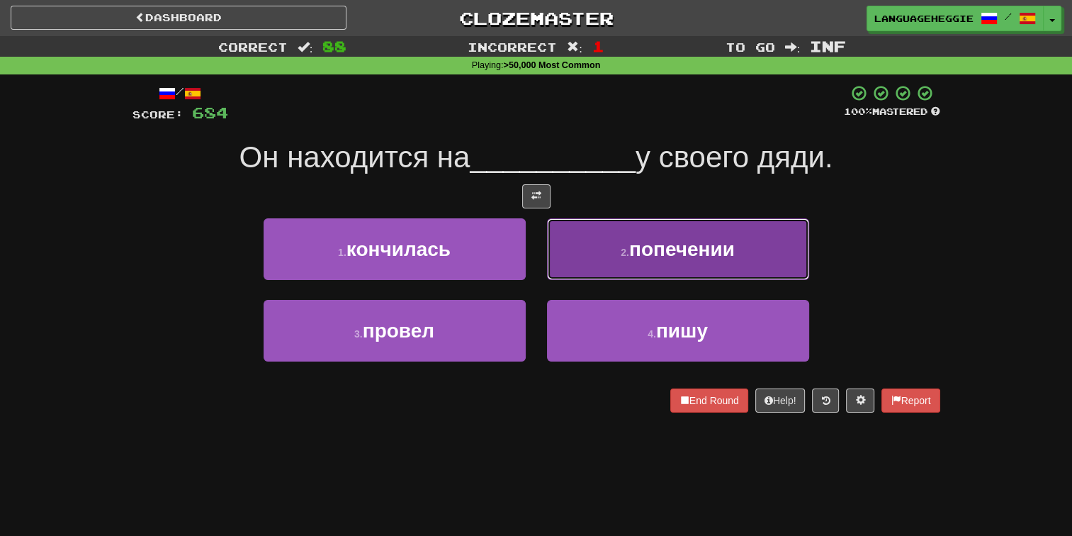
click at [640, 264] on button "2 . попечении" at bounding box center [678, 249] width 262 height 62
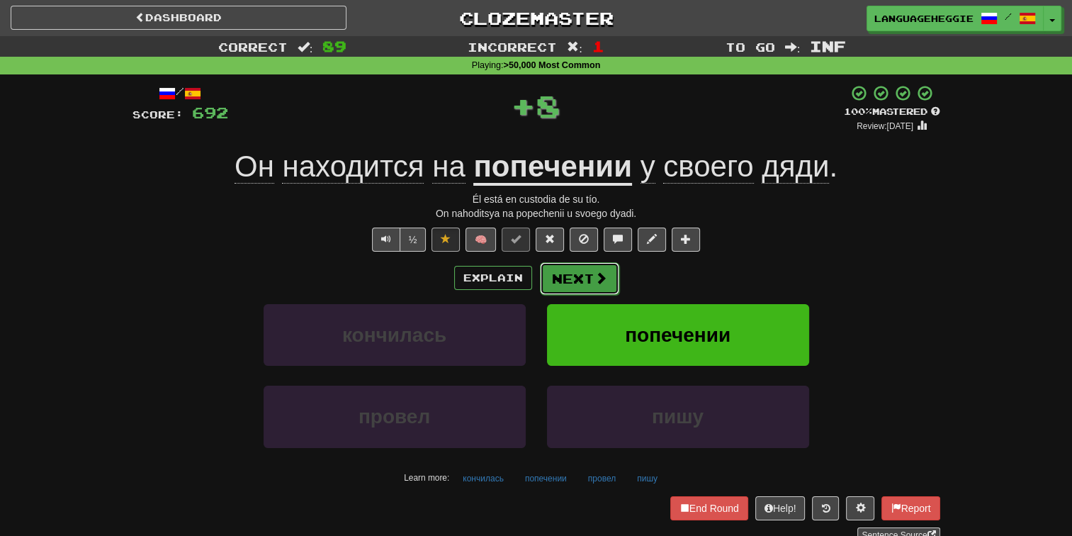
click at [609, 271] on button "Next" at bounding box center [579, 278] width 79 height 33
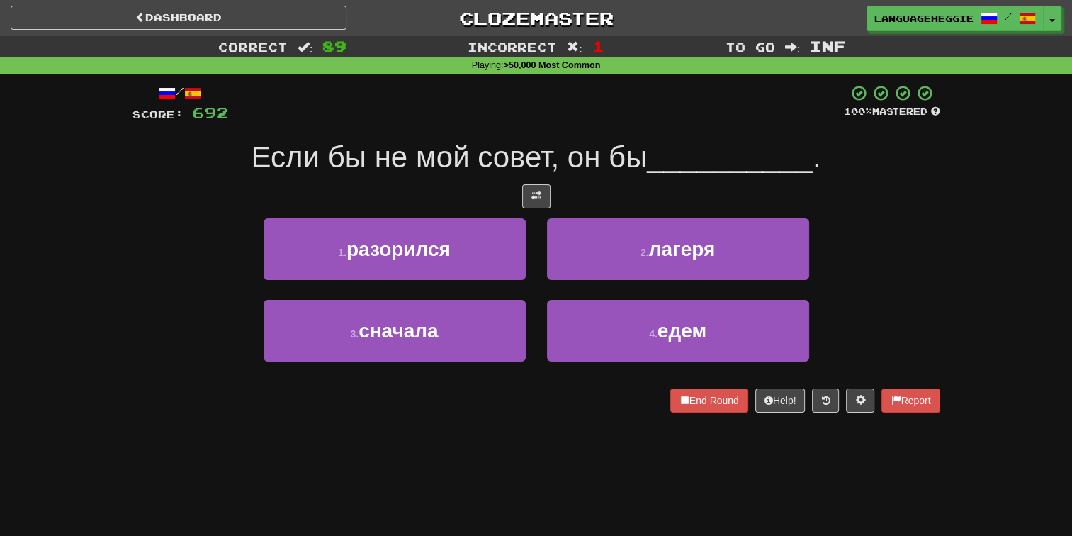
click at [648, 133] on div "/ Score: 692 100 % Mastered Если бы не мой совет, он бы __________ . 1 . разори…" at bounding box center [536, 248] width 808 height 328
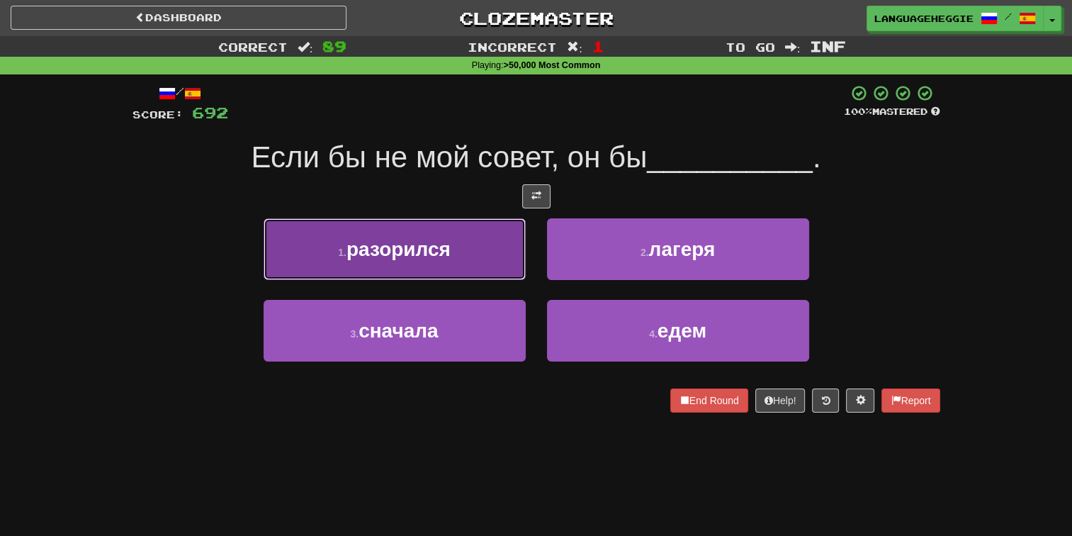
click at [485, 244] on button "1 . разорился" at bounding box center [395, 249] width 262 height 62
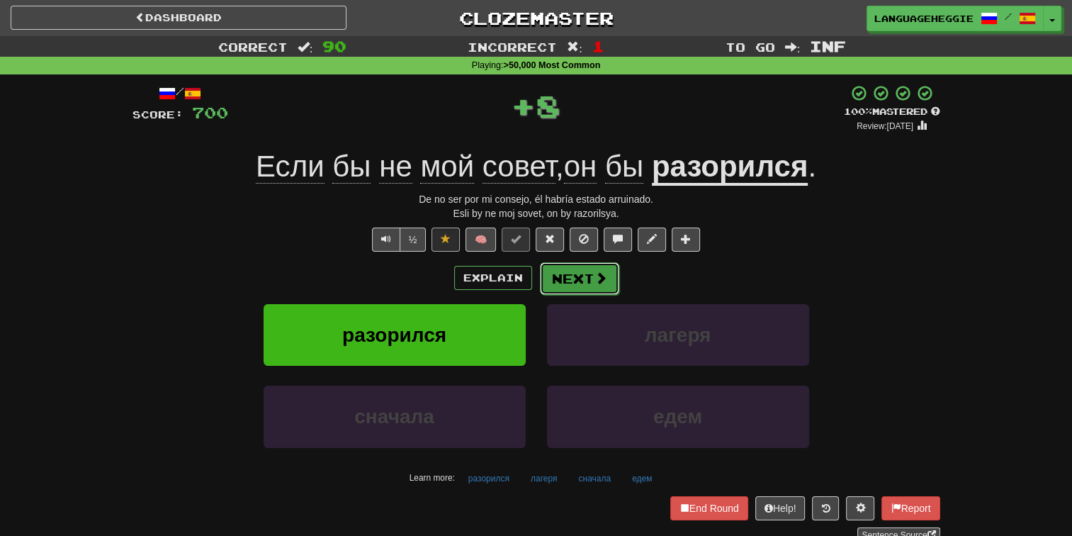
click at [579, 276] on button "Next" at bounding box center [579, 278] width 79 height 33
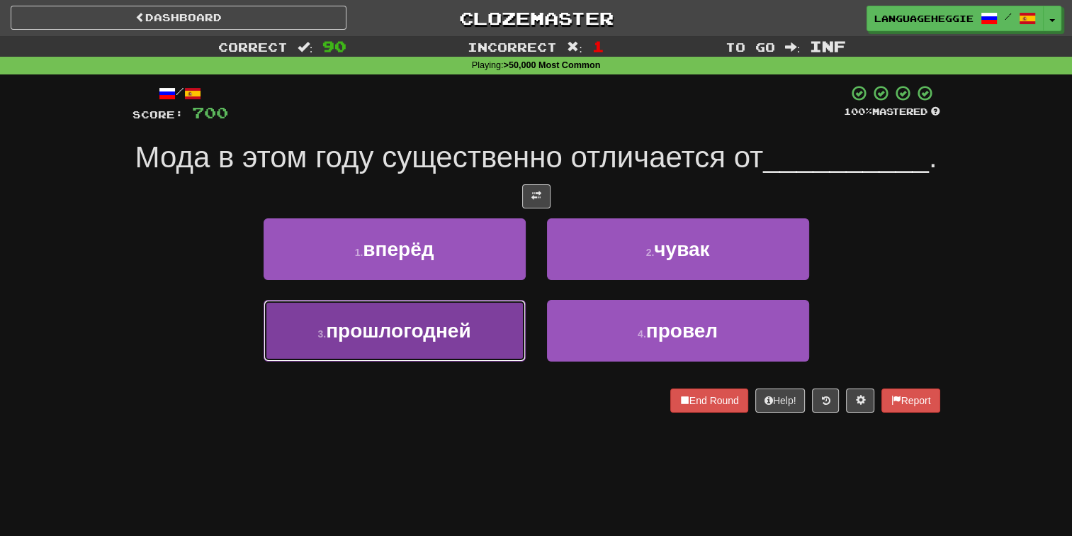
click at [507, 361] on button "3 . прошлогодней" at bounding box center [395, 331] width 262 height 62
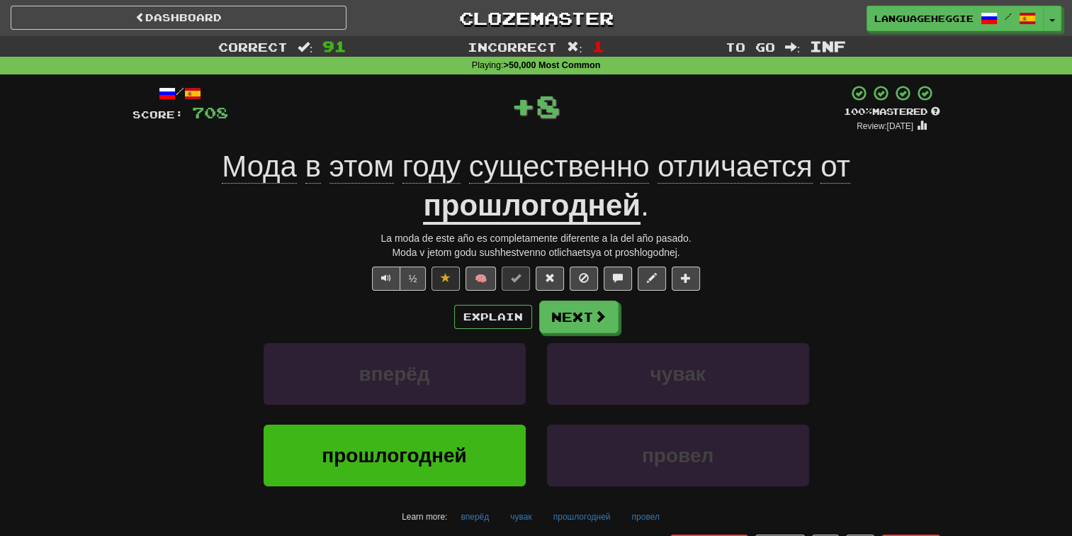
click at [567, 171] on span "существенно" at bounding box center [559, 166] width 181 height 34
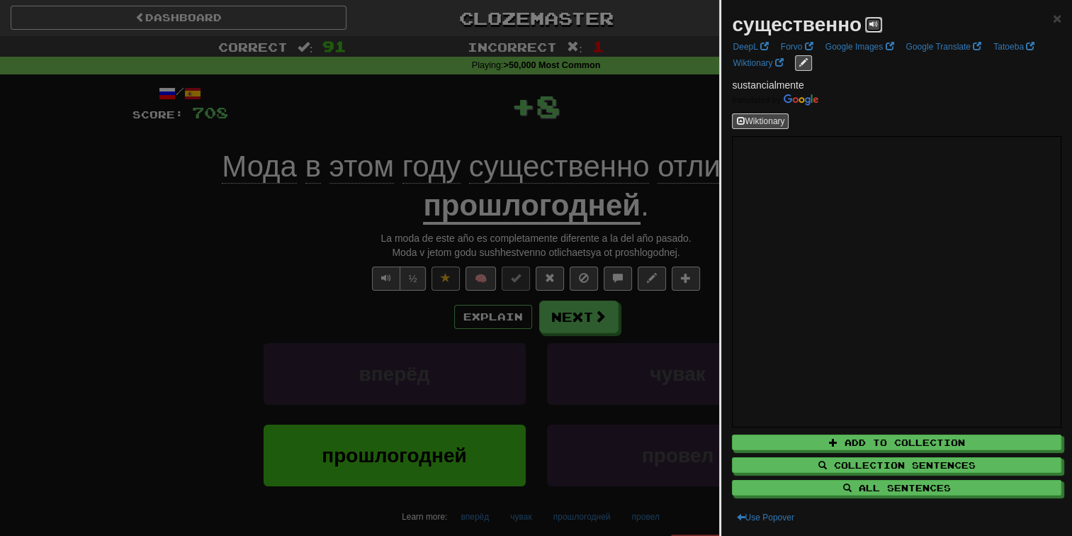
click at [869, 26] on span at bounding box center [873, 24] width 9 height 9
click at [544, 121] on div at bounding box center [536, 268] width 1072 height 536
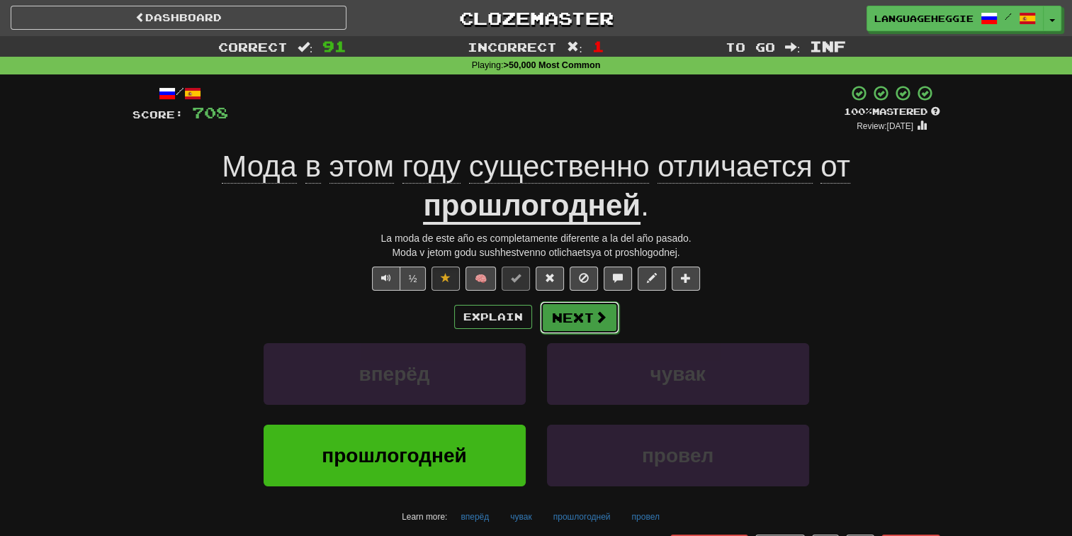
click at [598, 310] on span at bounding box center [600, 316] width 13 height 13
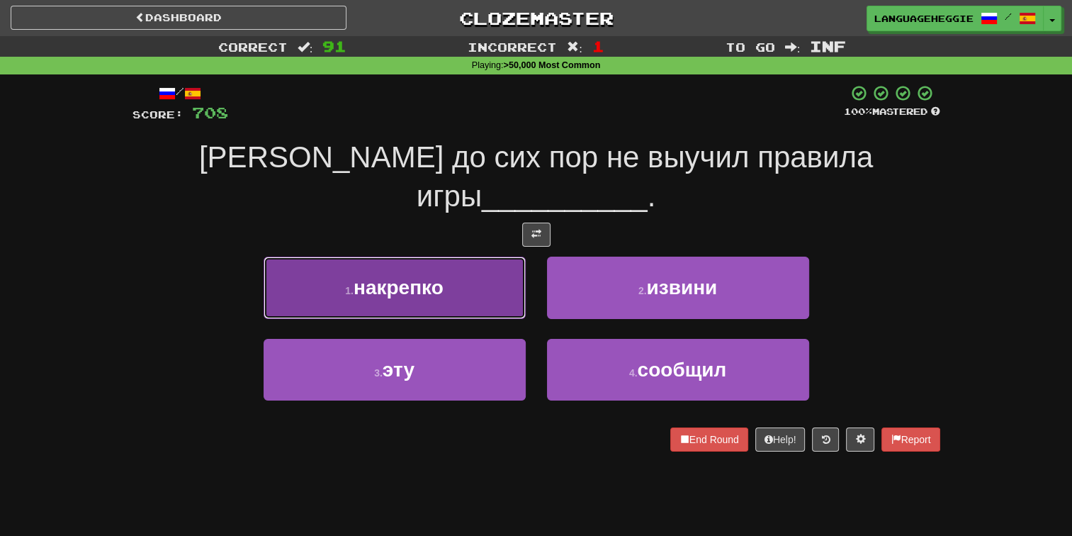
click at [470, 261] on button "1 . накрепко" at bounding box center [395, 287] width 262 height 62
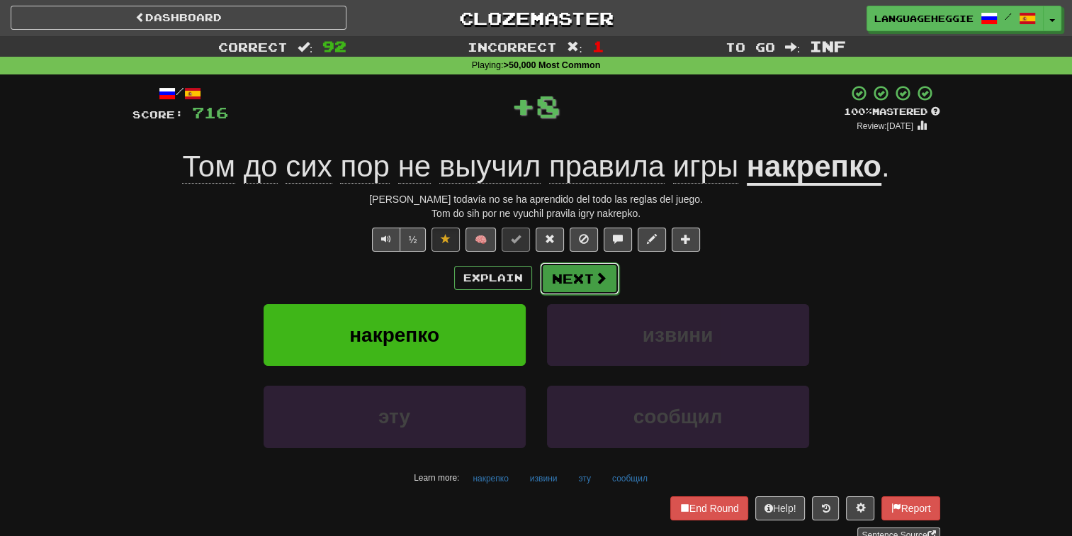
click at [575, 272] on button "Next" at bounding box center [579, 278] width 79 height 33
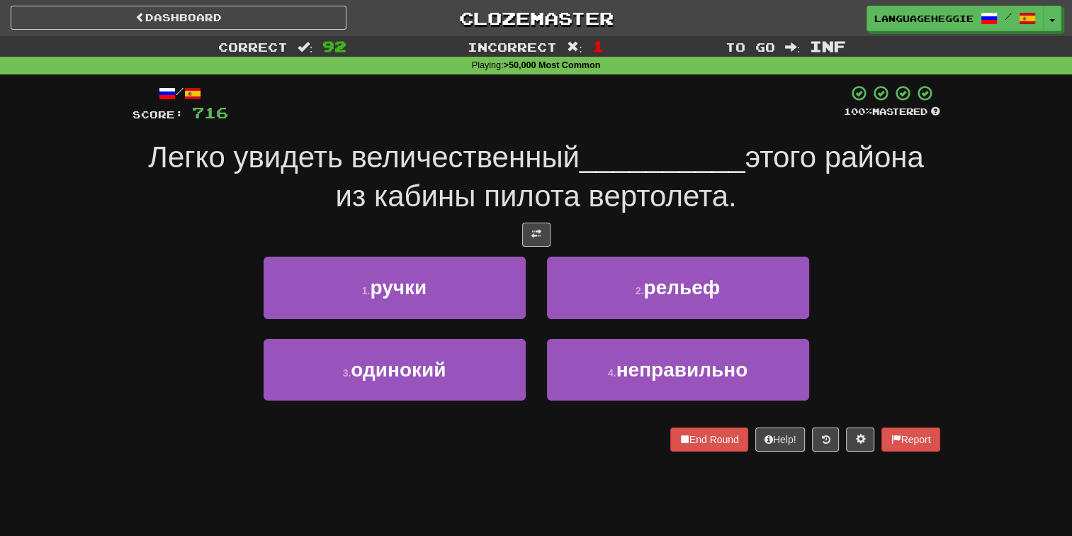
click at [623, 191] on span "этого района из кабины пилота вертолета." at bounding box center [629, 176] width 588 height 72
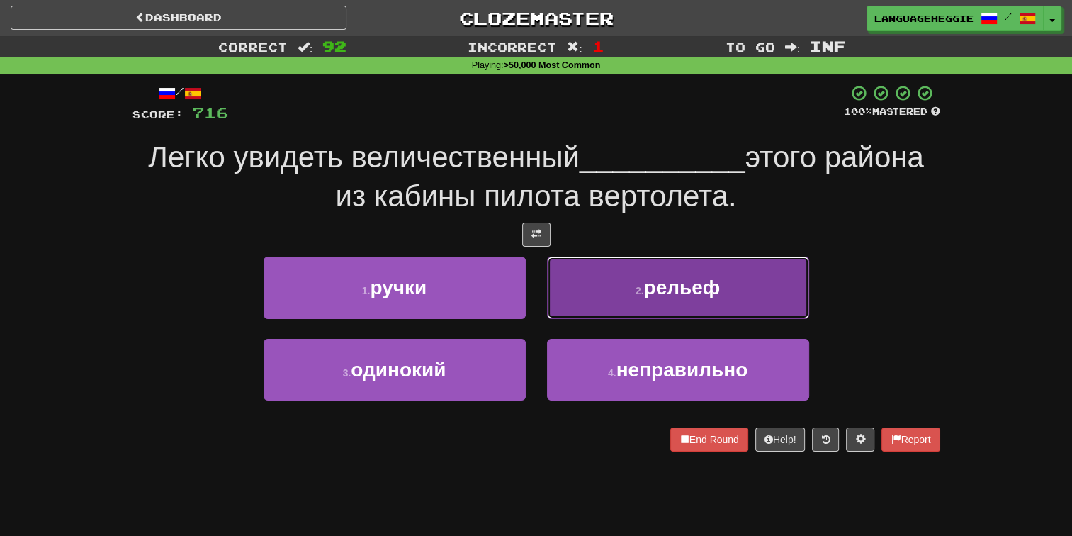
click at [714, 292] on span "рельеф" at bounding box center [681, 287] width 77 height 22
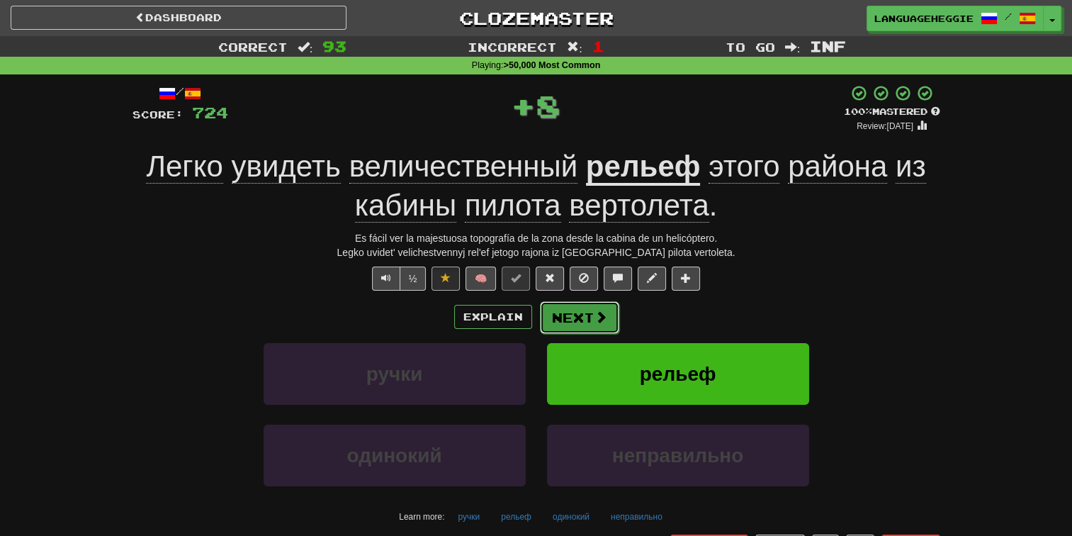
click at [589, 301] on button "Next" at bounding box center [579, 317] width 79 height 33
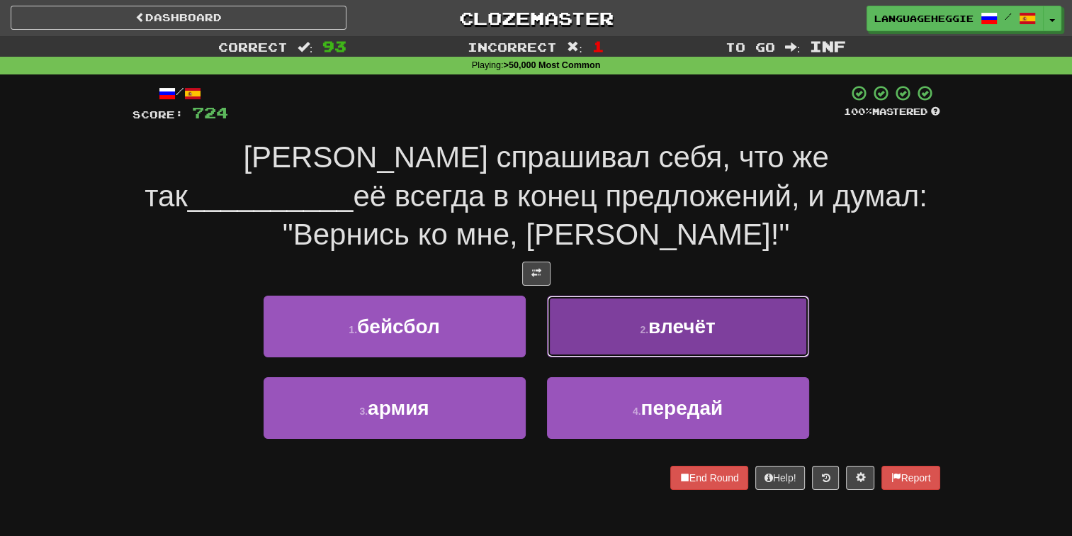
click at [643, 317] on button "2 . влечёт" at bounding box center [678, 326] width 262 height 62
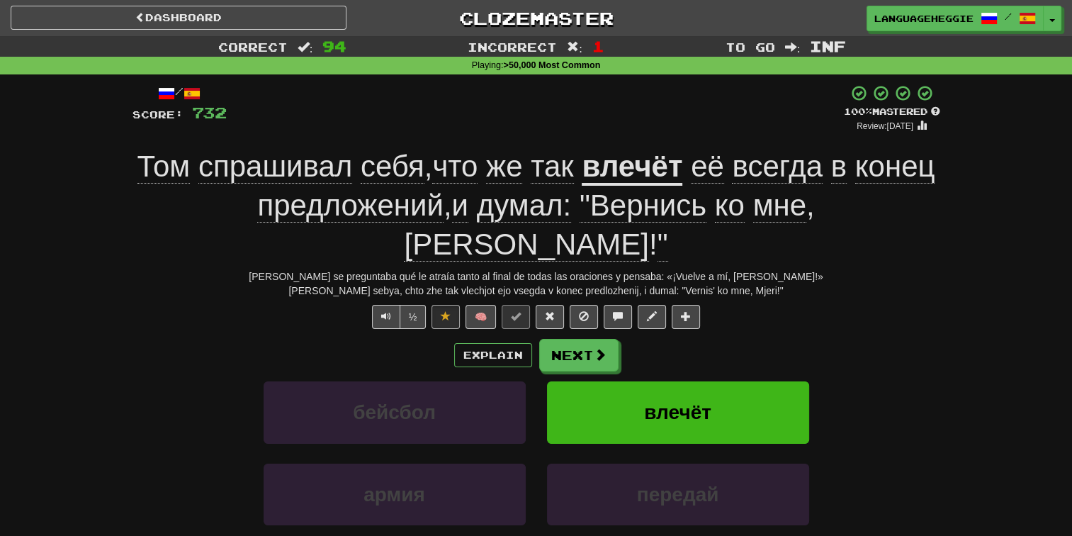
click at [538, 106] on div "+ 8" at bounding box center [535, 108] width 617 height 48
click at [567, 339] on button "Next" at bounding box center [579, 355] width 79 height 33
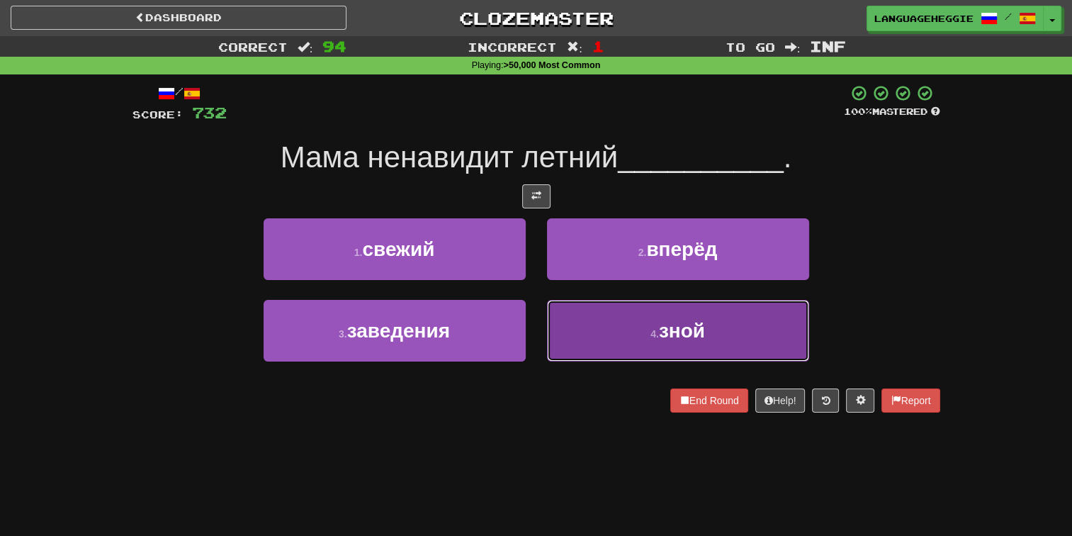
click at [565, 328] on button "4 . зной" at bounding box center [678, 331] width 262 height 62
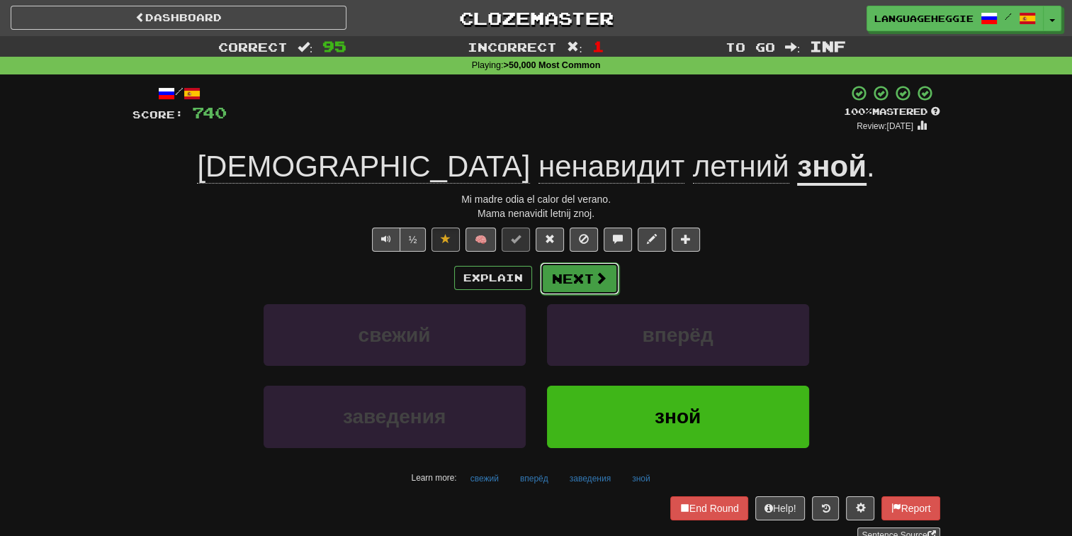
click at [603, 281] on span at bounding box center [600, 277] width 13 height 13
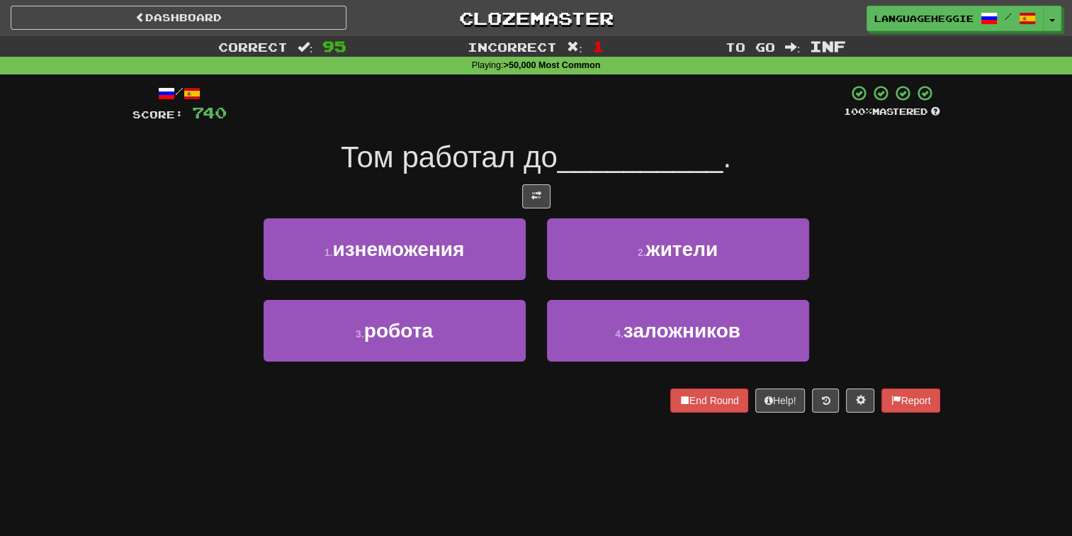
click at [655, 142] on span "__________" at bounding box center [641, 156] width 166 height 33
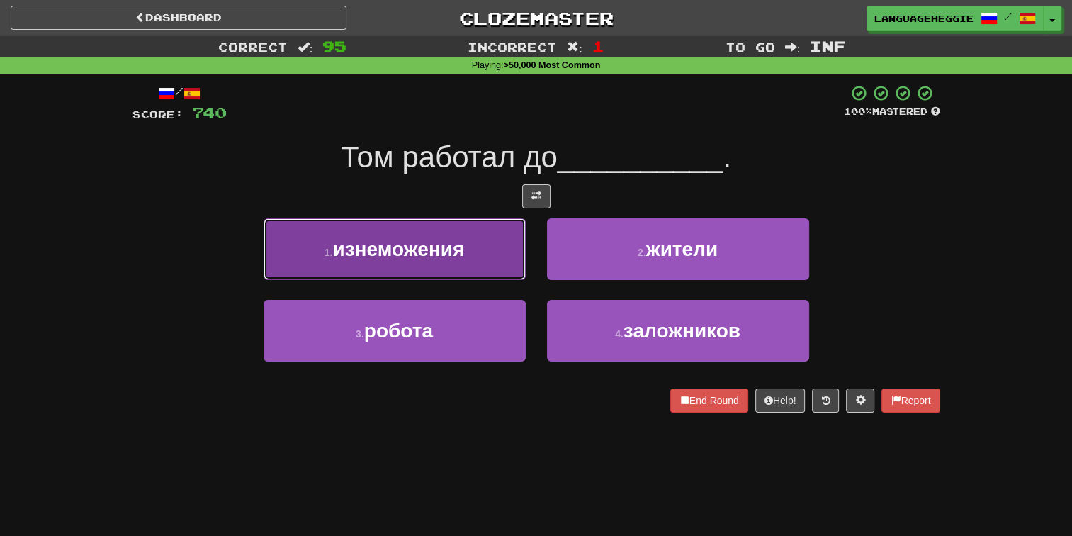
click at [463, 247] on span "изнеможения" at bounding box center [398, 249] width 132 height 22
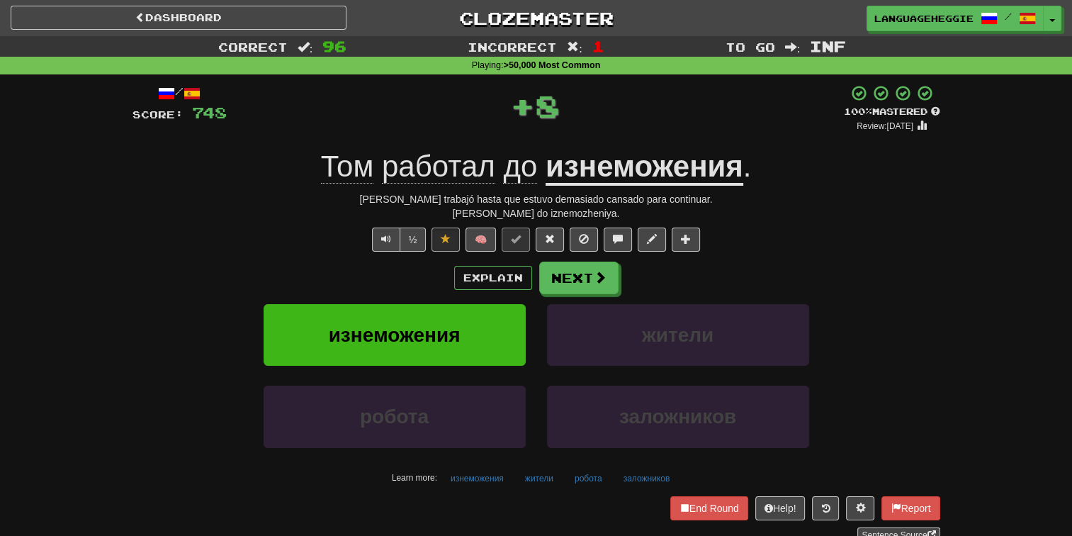
click at [621, 154] on u "изнеможения" at bounding box center [644, 167] width 198 height 36
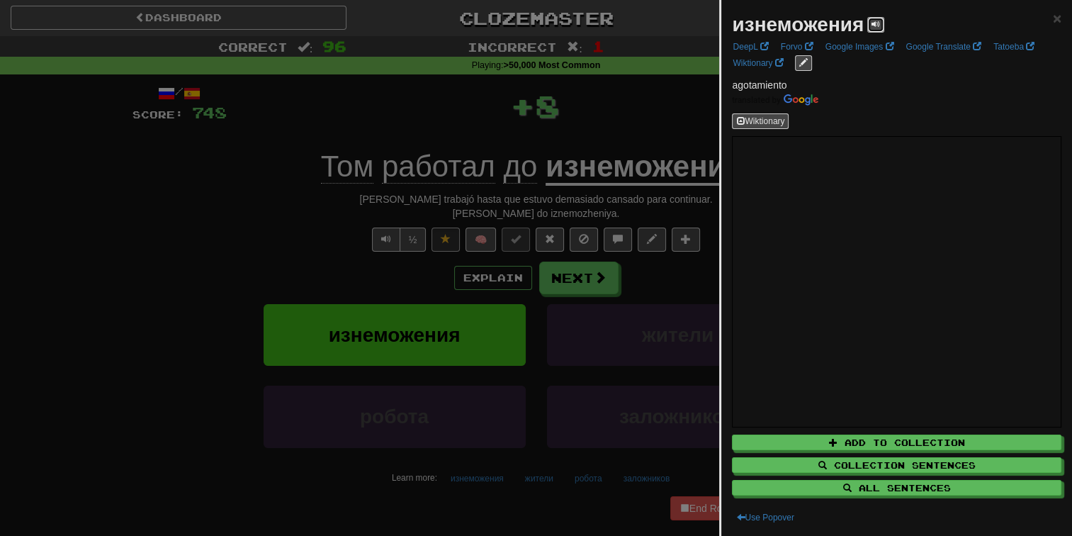
click at [868, 28] on button at bounding box center [875, 25] width 17 height 16
click at [583, 104] on div at bounding box center [536, 268] width 1072 height 536
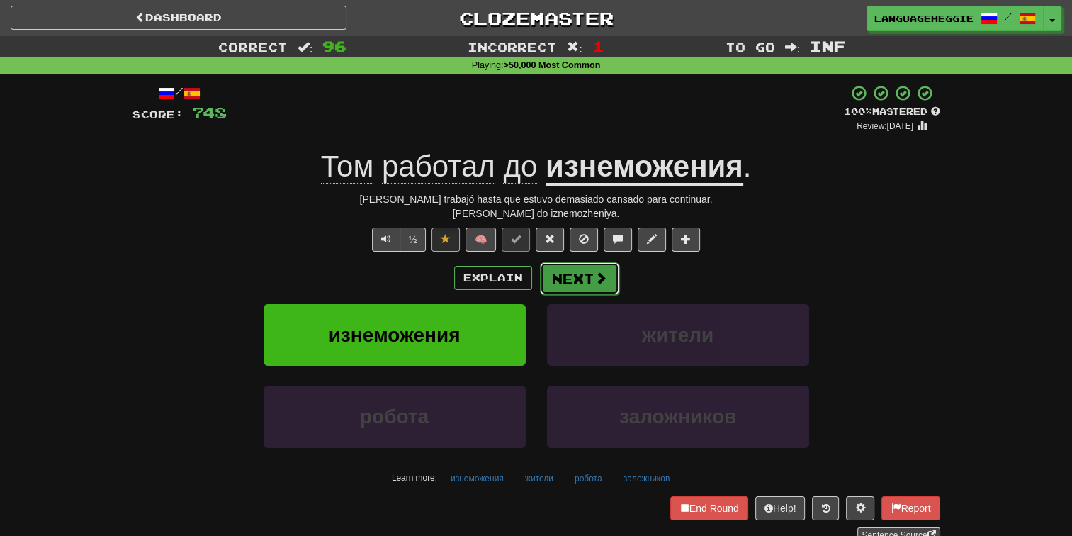
click at [599, 278] on span at bounding box center [600, 277] width 13 height 13
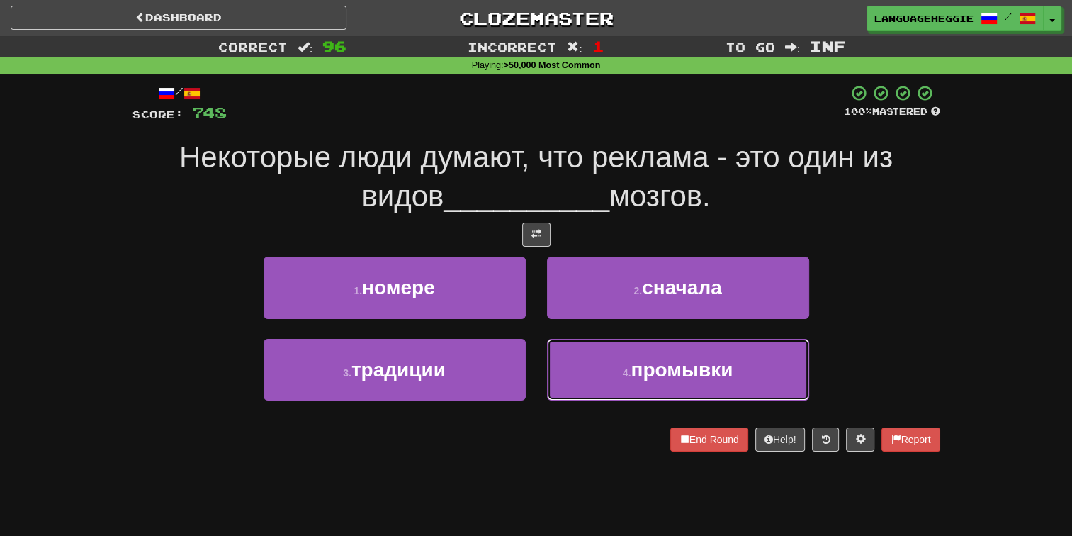
drag, startPoint x: 580, startPoint y: 360, endPoint x: 583, endPoint y: 336, distance: 24.3
click at [580, 359] on button "4 . промывки" at bounding box center [678, 370] width 262 height 62
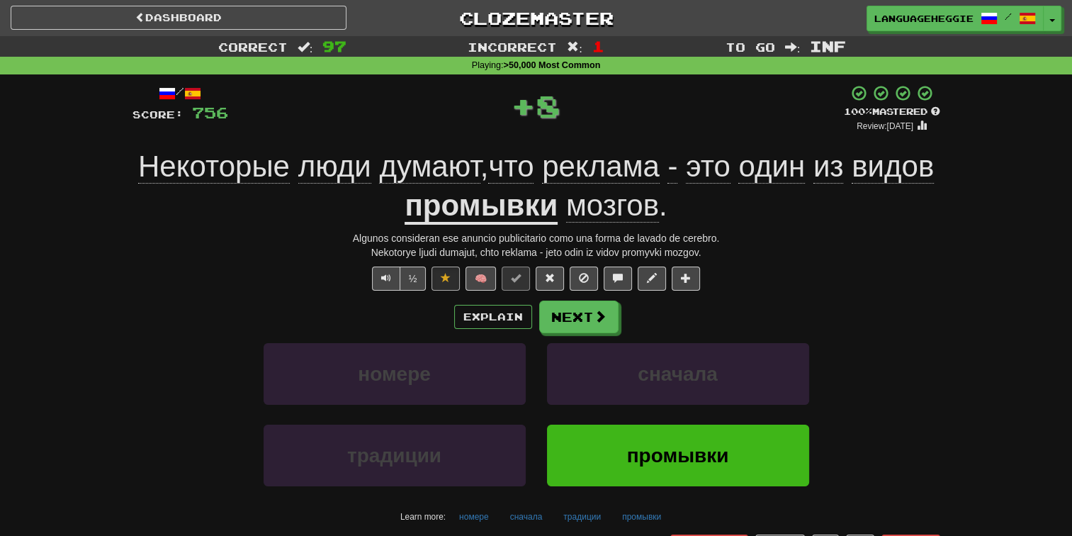
click at [545, 201] on u "промывки" at bounding box center [481, 206] width 153 height 36
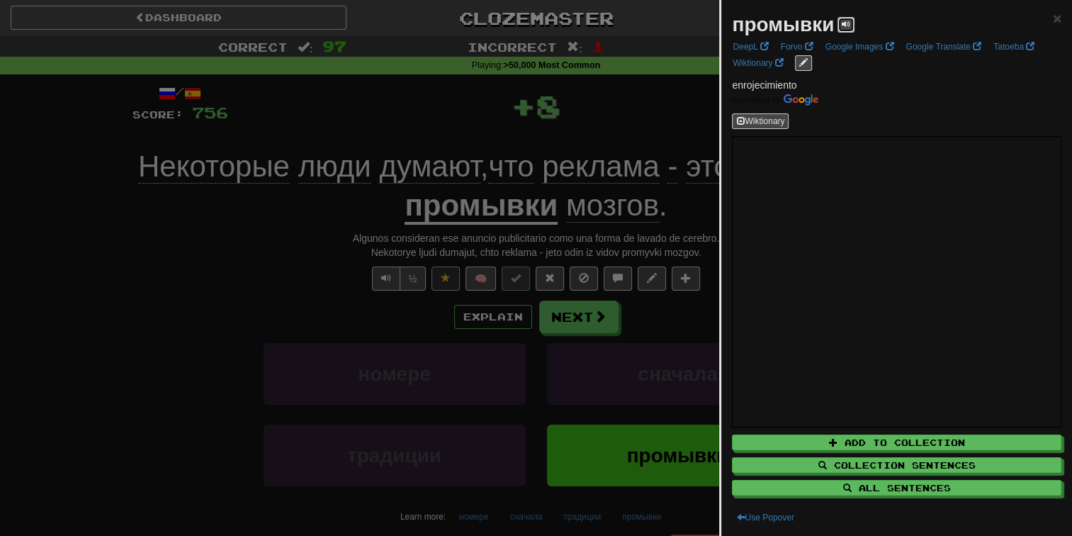
click at [851, 18] on button at bounding box center [845, 25] width 17 height 16
click at [519, 119] on div at bounding box center [536, 268] width 1072 height 536
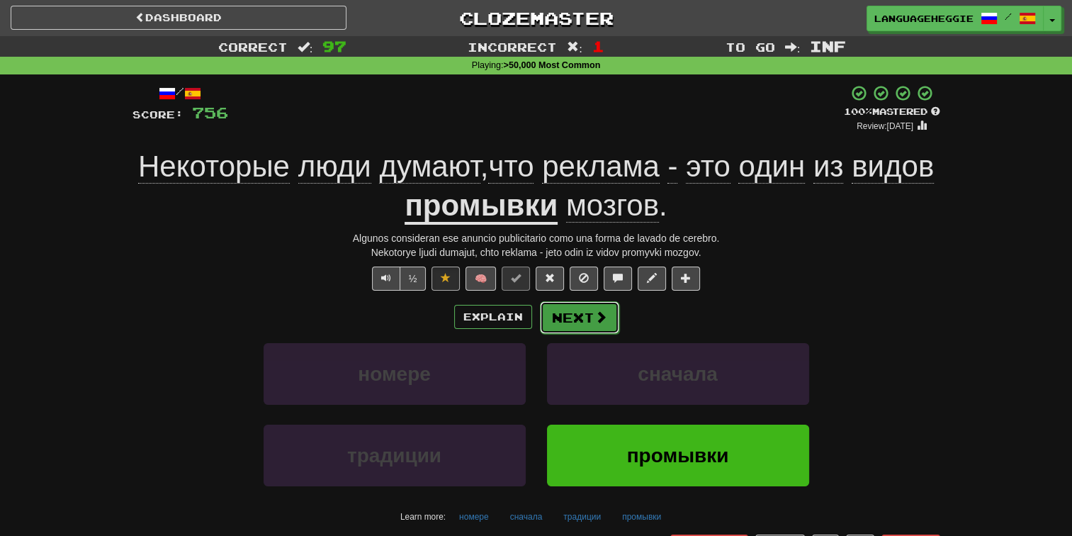
click at [575, 316] on button "Next" at bounding box center [579, 317] width 79 height 33
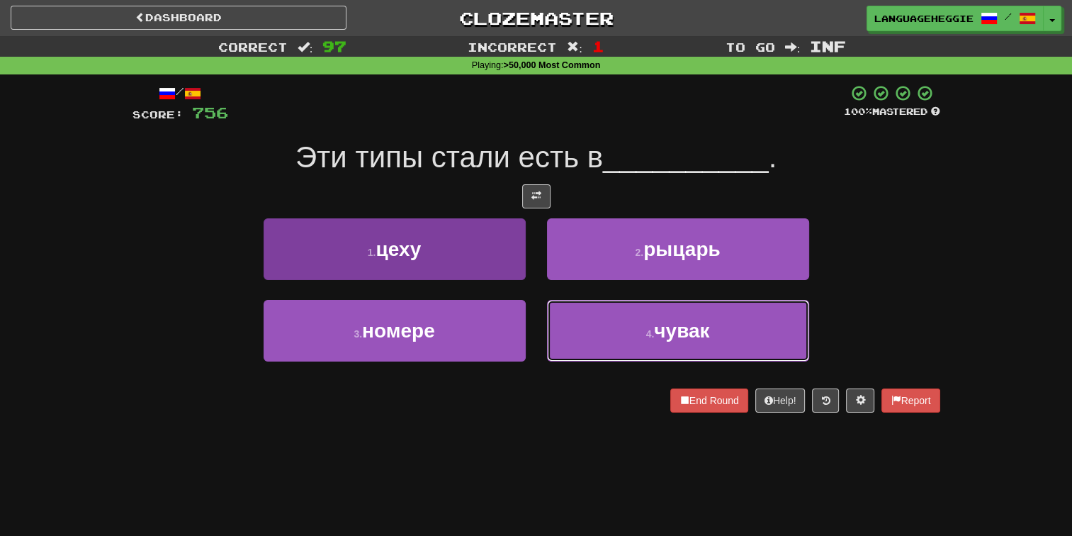
drag, startPoint x: 573, startPoint y: 310, endPoint x: 493, endPoint y: 227, distance: 115.7
click at [493, 227] on div "1 . цеху 2 . рыцарь 3 . номере 4 . чувак" at bounding box center [536, 300] width 829 height 164
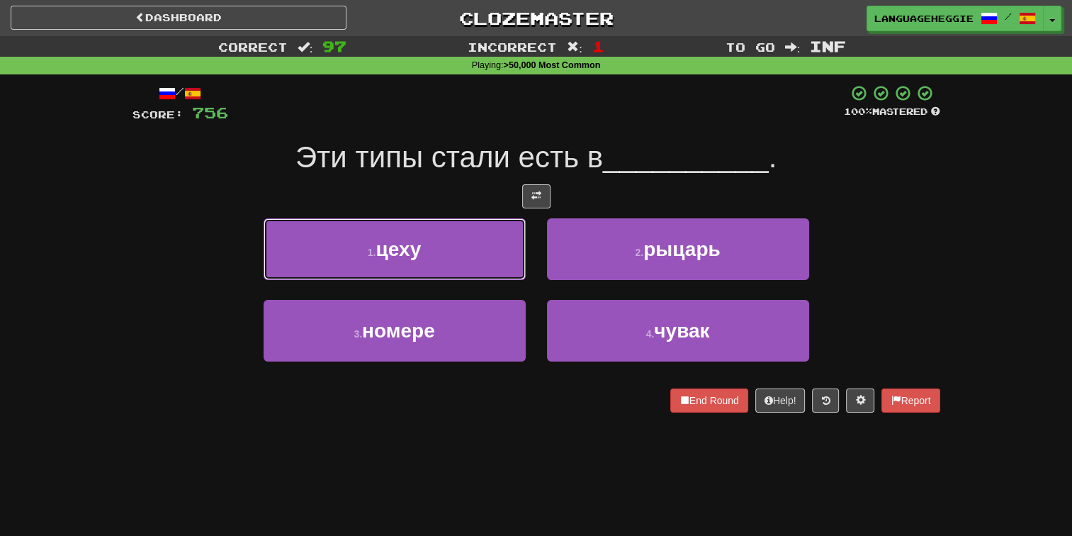
click at [494, 227] on button "1 . цеху" at bounding box center [395, 249] width 262 height 62
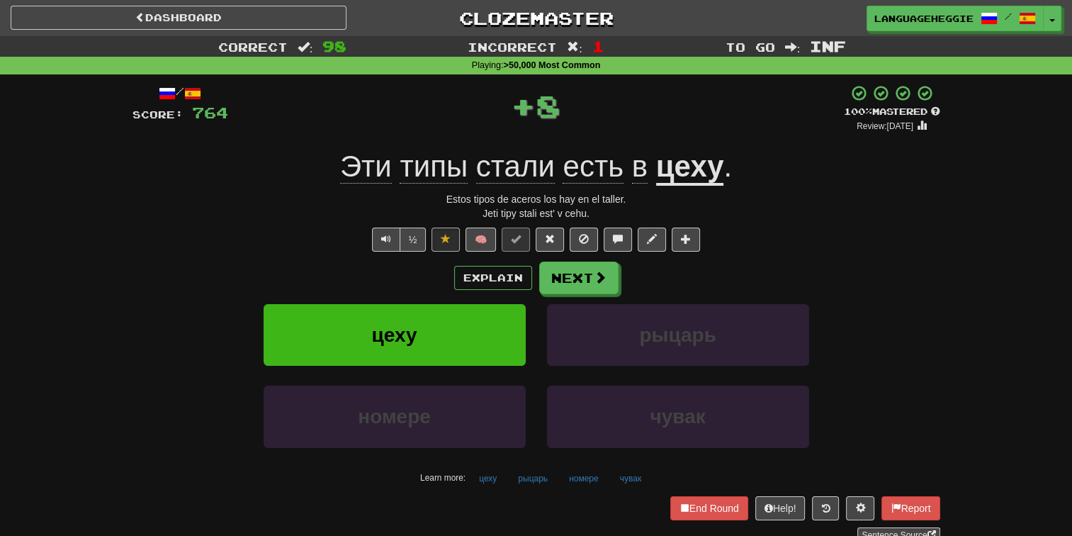
click at [597, 258] on div "/ Score: 764 + 8 100 % Mastered Review: [DATE] Эти типы стали есть в цеху . Est…" at bounding box center [536, 313] width 808 height 458
click at [594, 269] on button "Next" at bounding box center [579, 278] width 79 height 33
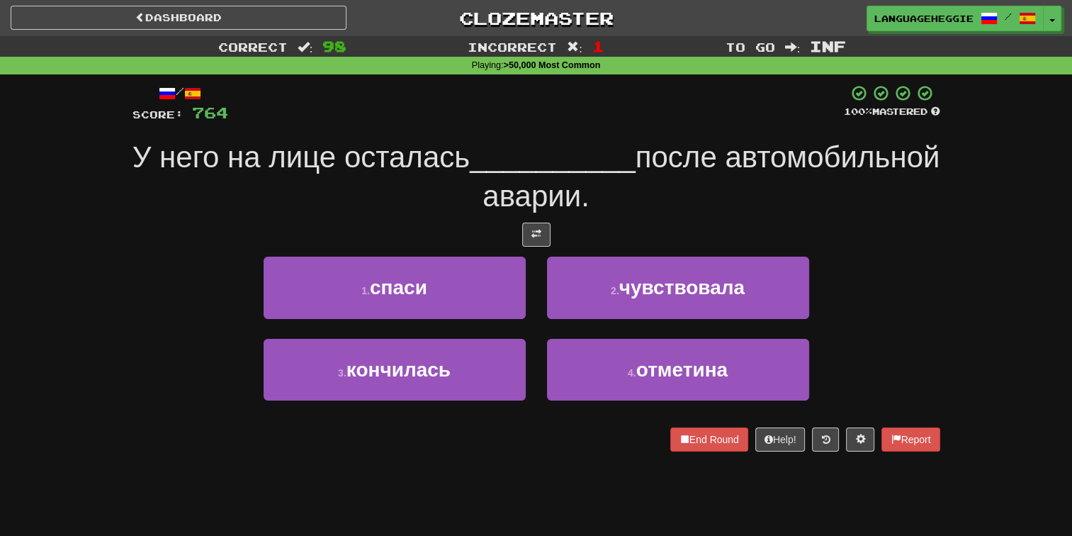
click at [635, 144] on span "__________" at bounding box center [553, 156] width 166 height 33
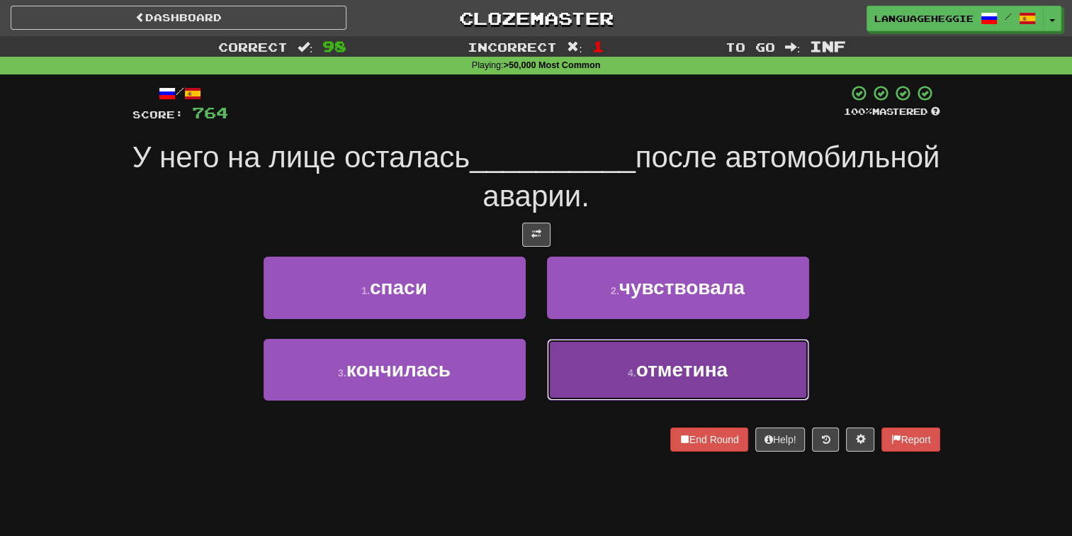
click at [599, 365] on button "4 . отметина" at bounding box center [678, 370] width 262 height 62
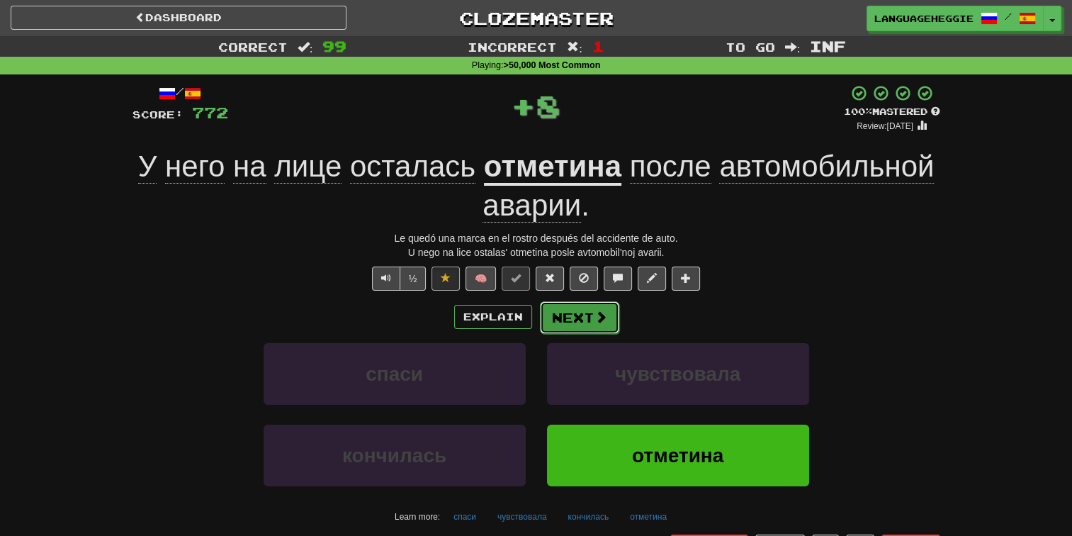
click at [582, 301] on button "Next" at bounding box center [579, 317] width 79 height 33
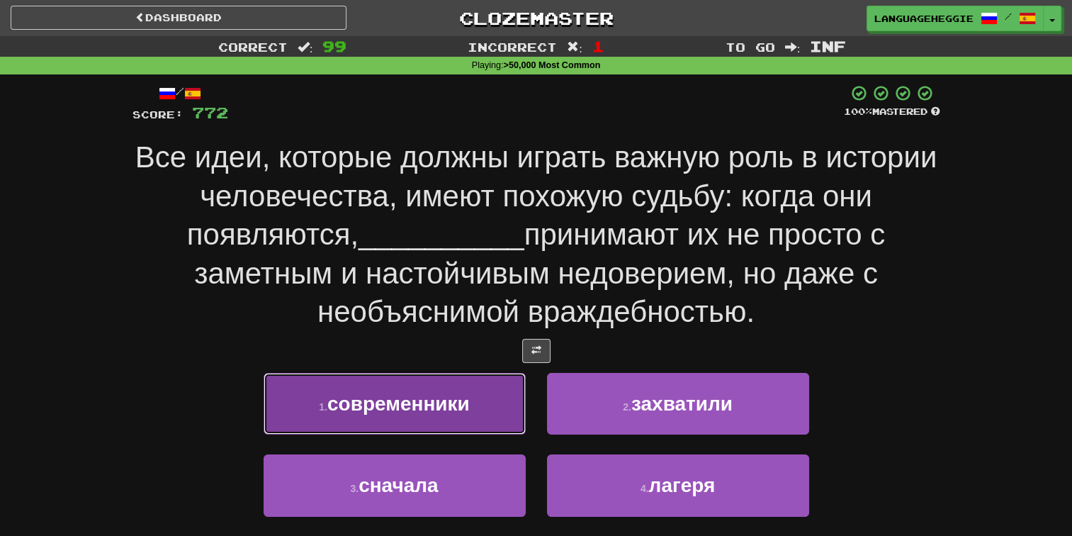
click at [509, 404] on button "1 . современники" at bounding box center [395, 404] width 262 height 62
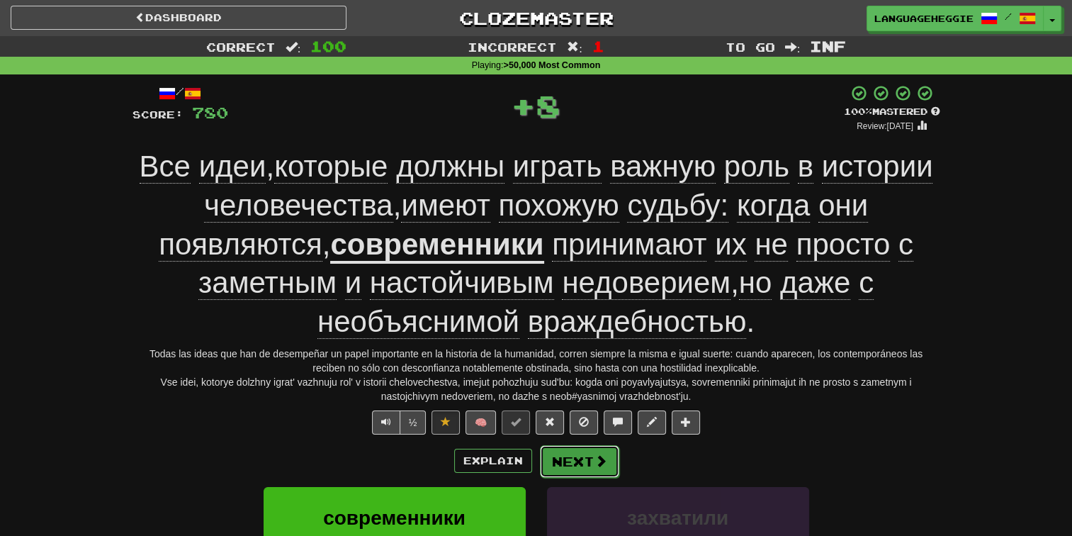
click at [556, 448] on button "Next" at bounding box center [579, 461] width 79 height 33
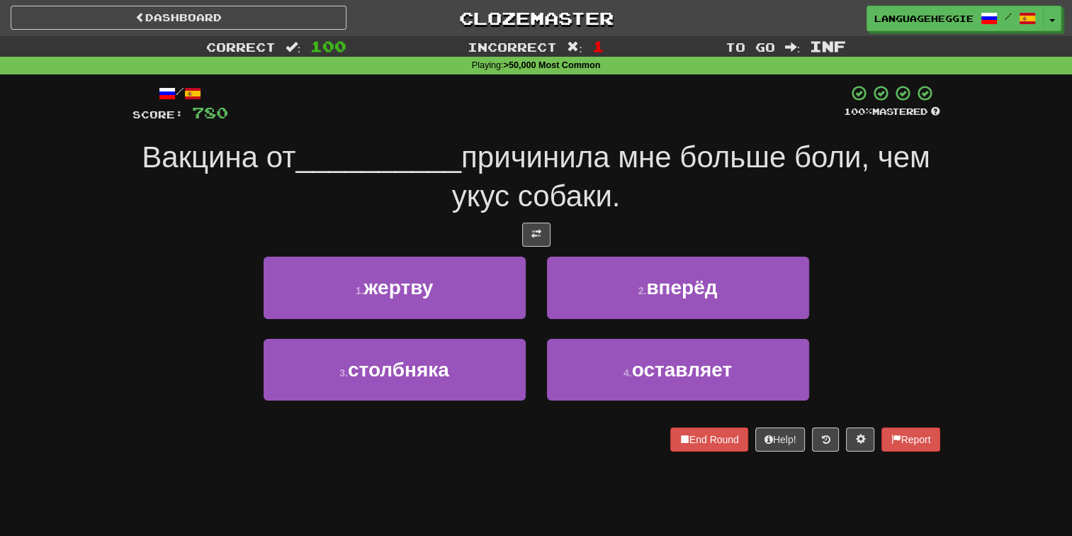
click at [371, 111] on div at bounding box center [536, 103] width 616 height 39
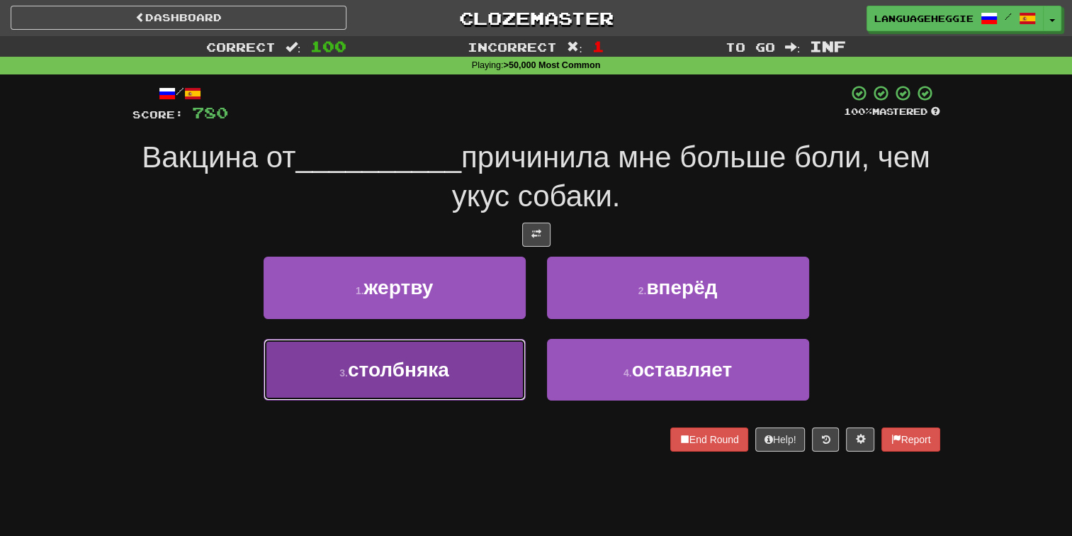
click at [473, 365] on button "3 . столбняка" at bounding box center [395, 370] width 262 height 62
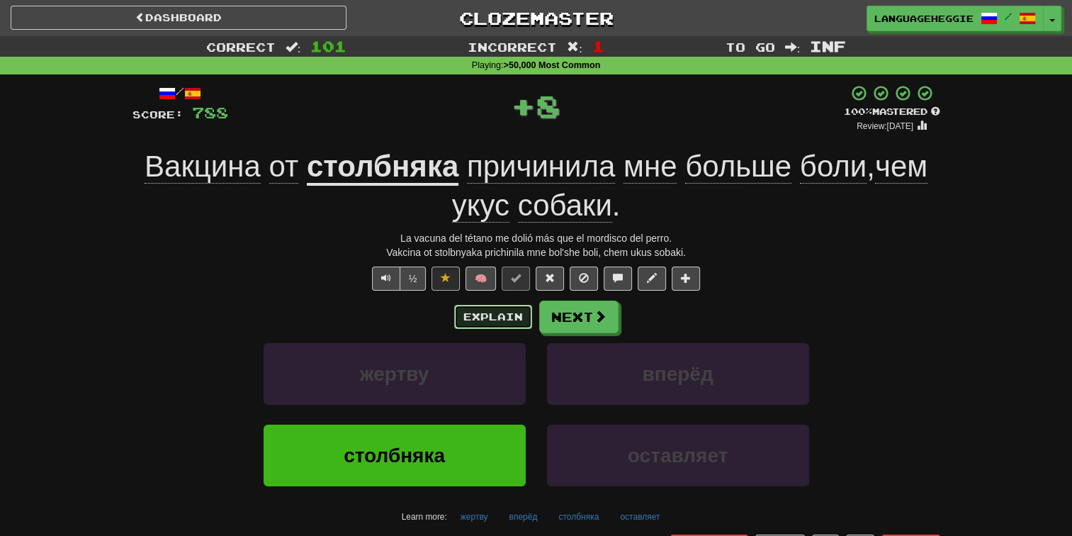
drag, startPoint x: 475, startPoint y: 317, endPoint x: 805, endPoint y: 200, distance: 349.8
click at [748, 211] on div "/ Score: 788 + 8 100 % Mastered Review: [DATE] Вакцина от столбняка причинила м…" at bounding box center [536, 332] width 808 height 497
click at [792, 205] on div "Вакцина от столбняка причинила мне больше боли , чем укус собаки ." at bounding box center [536, 185] width 808 height 77
click at [279, 13] on link "Dashboard" at bounding box center [179, 18] width 336 height 24
